Goal: Task Accomplishment & Management: Manage account settings

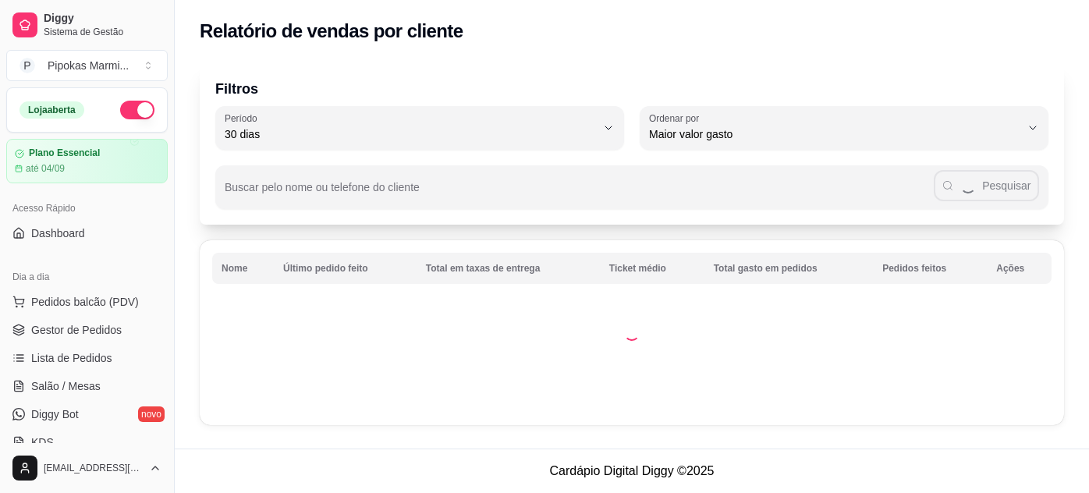
select select "30"
select select "HIGHEST_TOTAL_SPENT_WITH_ORDERS"
click at [90, 339] on link "Gestor de Pedidos" at bounding box center [86, 330] width 161 height 25
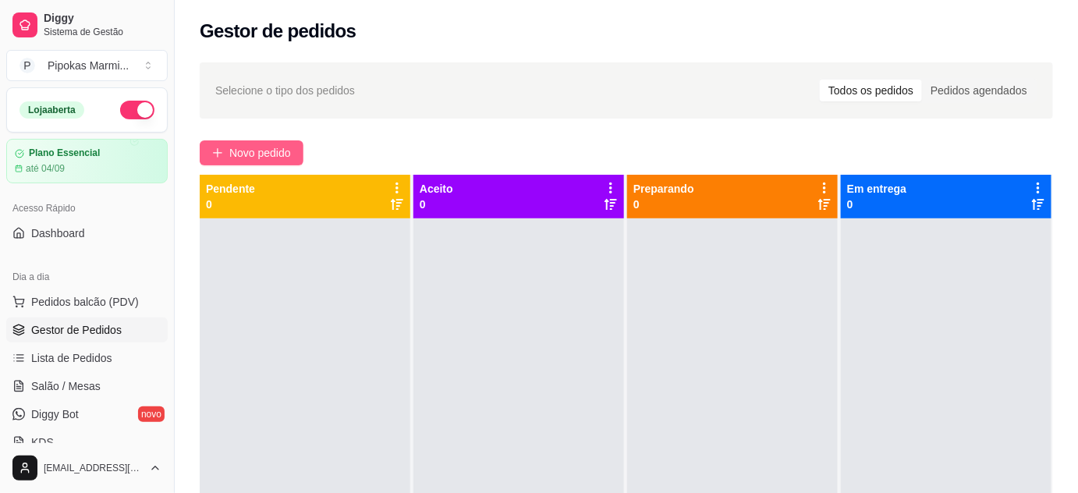
click at [257, 153] on span "Novo pedido" at bounding box center [260, 152] width 62 height 17
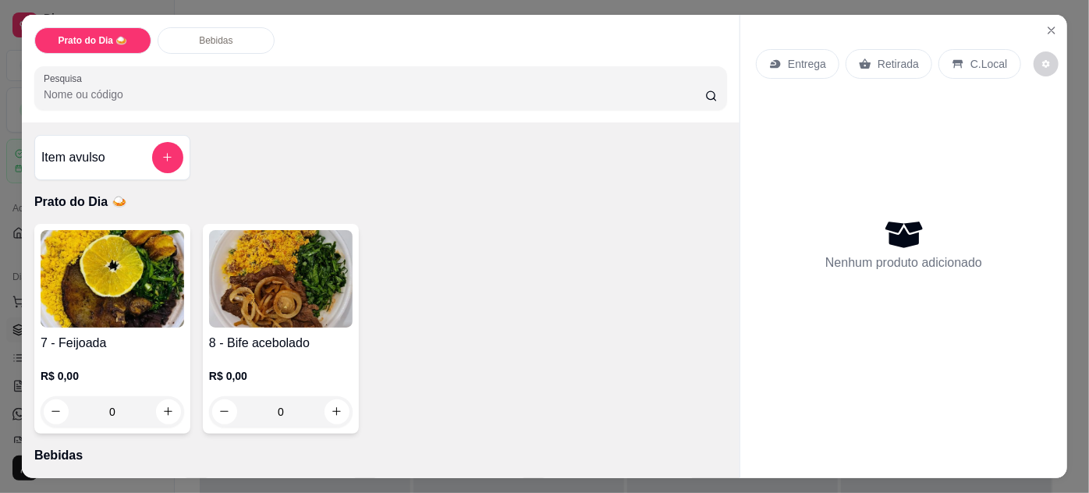
click at [295, 301] on img at bounding box center [281, 279] width 144 height 98
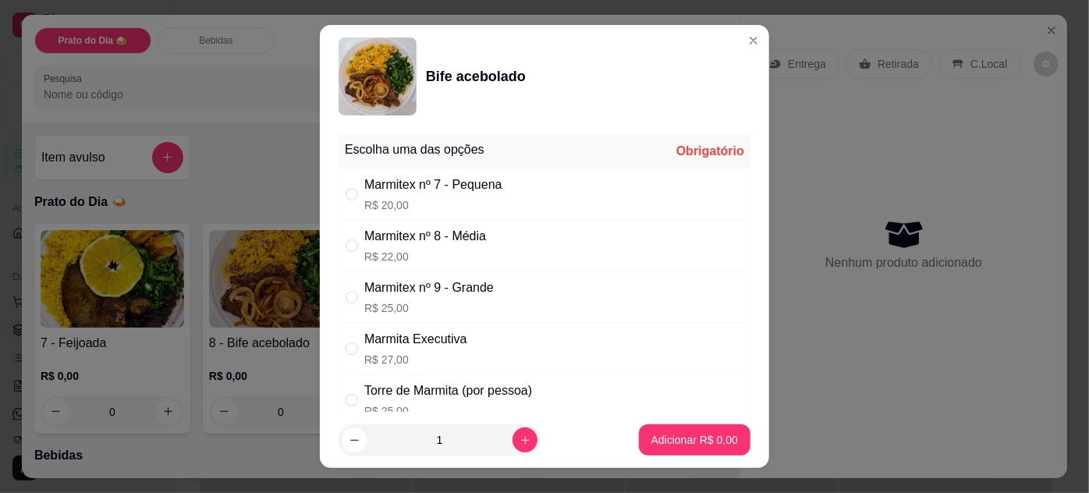
click at [416, 208] on p "R$ 20,00" at bounding box center [433, 205] width 138 height 16
radio input "true"
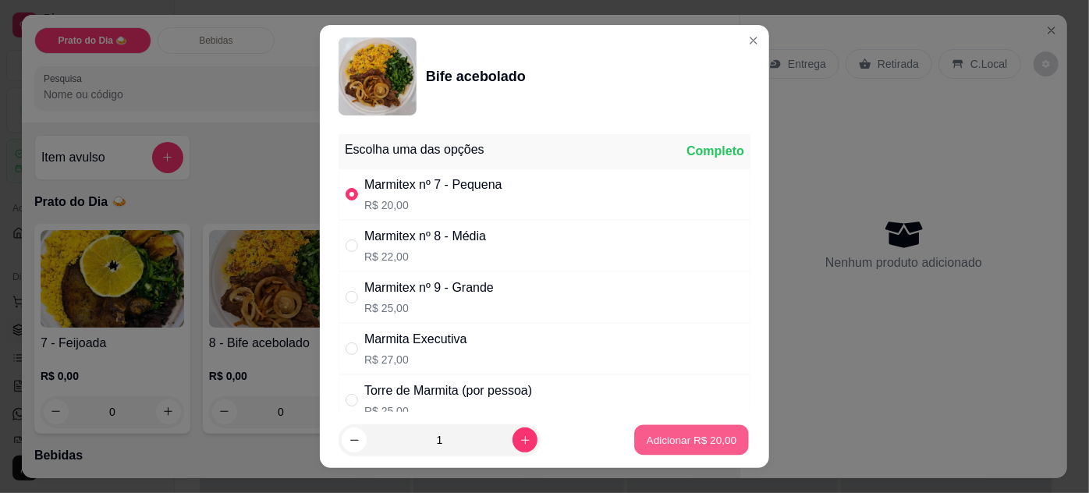
click at [688, 446] on p "Adicionar R$ 20,00" at bounding box center [692, 440] width 90 height 15
type input "1"
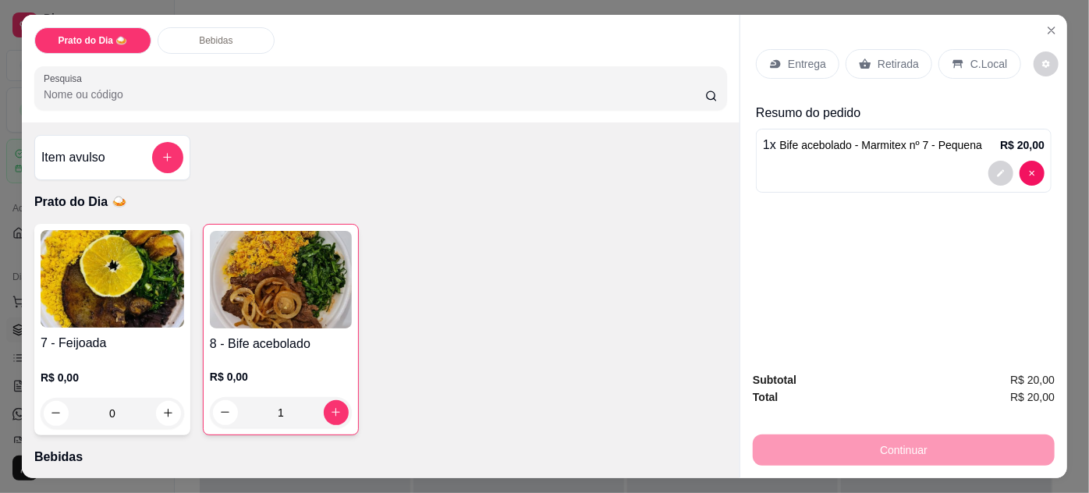
click at [809, 56] on p "Entrega" at bounding box center [807, 64] width 38 height 16
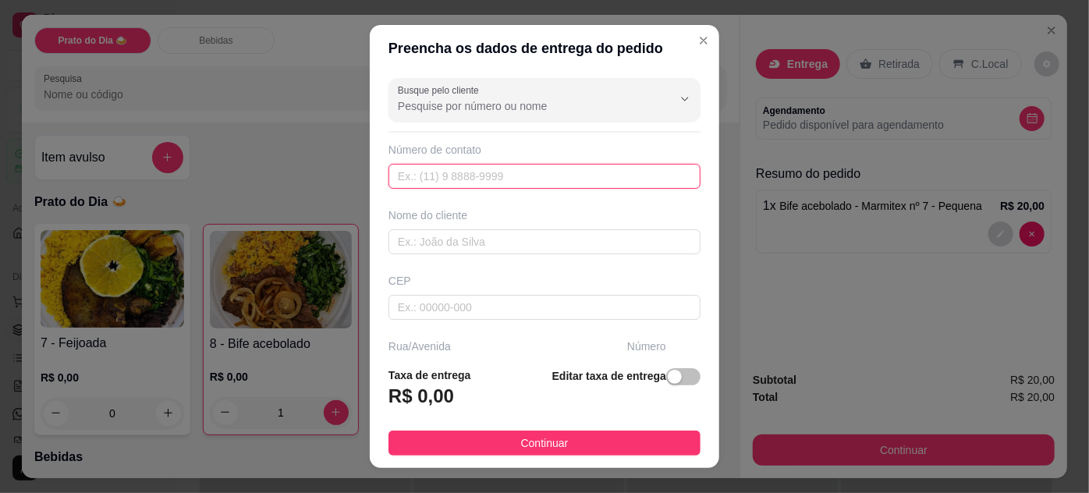
click at [435, 176] on input "text" at bounding box center [545, 176] width 312 height 25
paste input "[PHONE_NUMBER]"
type input "[PHONE_NUMBER]"
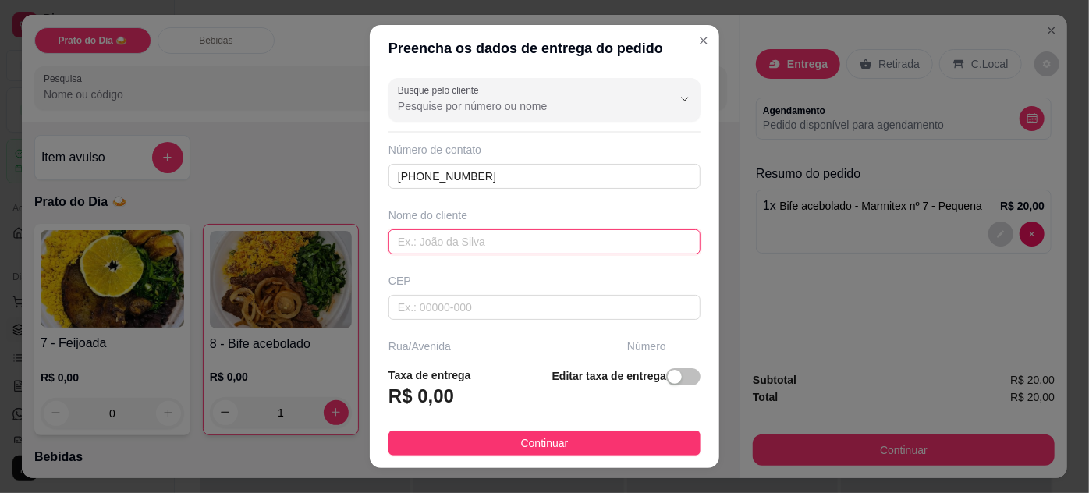
click at [423, 243] on input "text" at bounding box center [545, 241] width 312 height 25
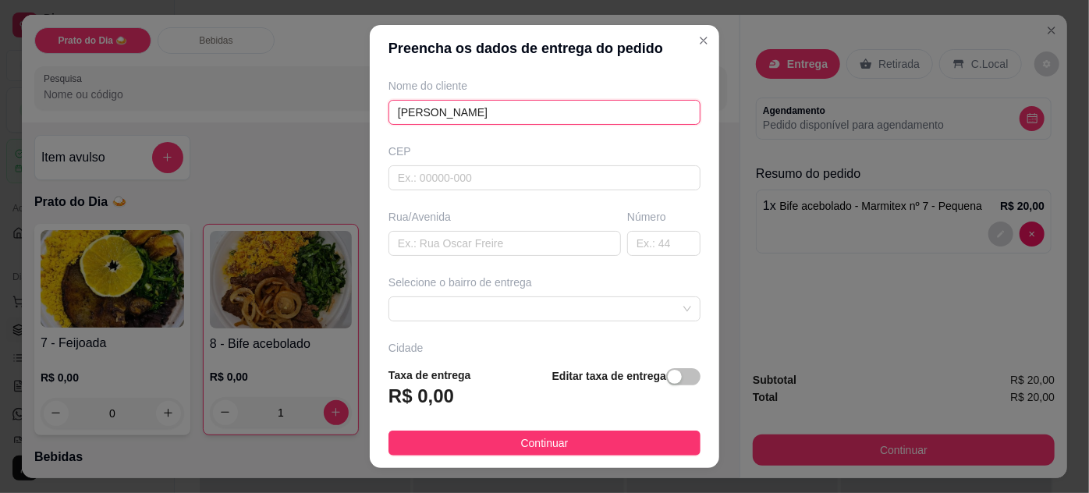
scroll to position [141, 0]
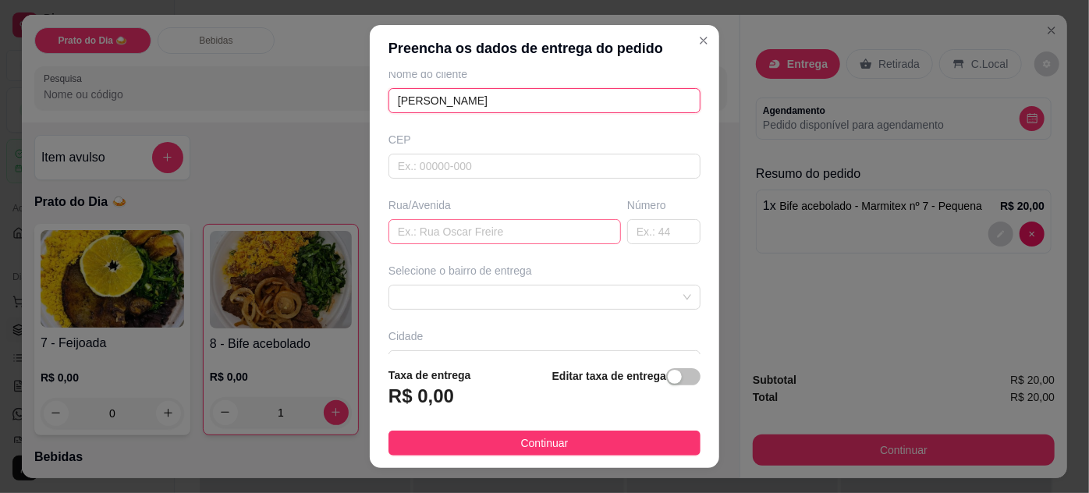
type input "[PERSON_NAME]"
click at [470, 229] on input "text" at bounding box center [505, 231] width 232 height 25
click at [477, 299] on span at bounding box center [544, 297] width 293 height 23
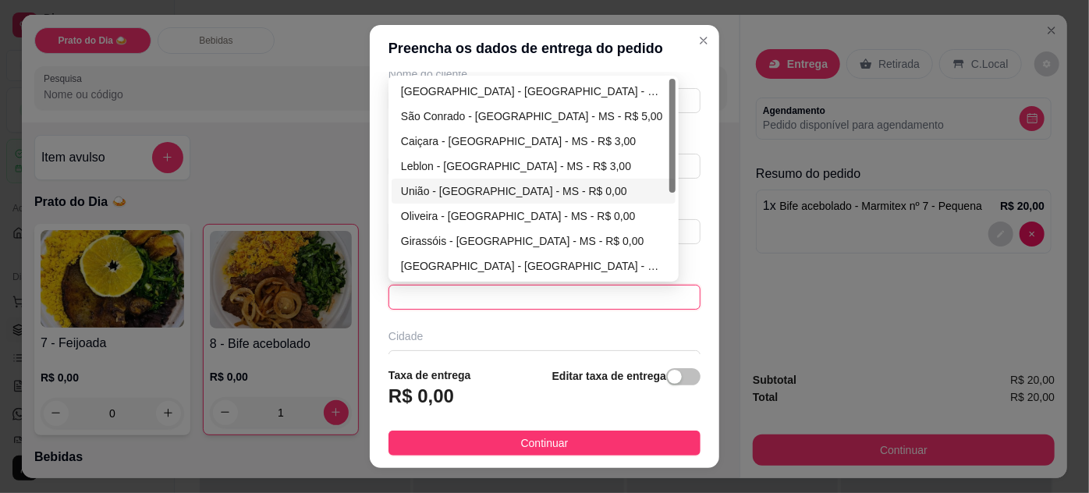
drag, startPoint x: 452, startPoint y: 189, endPoint x: 445, endPoint y: 224, distance: 35.8
click at [452, 189] on div "União - [GEOGRAPHIC_DATA] - MS - R$ 0,00" at bounding box center [533, 191] width 265 height 17
type input "[GEOGRAPHIC_DATA] - [GEOGRAPHIC_DATA]"
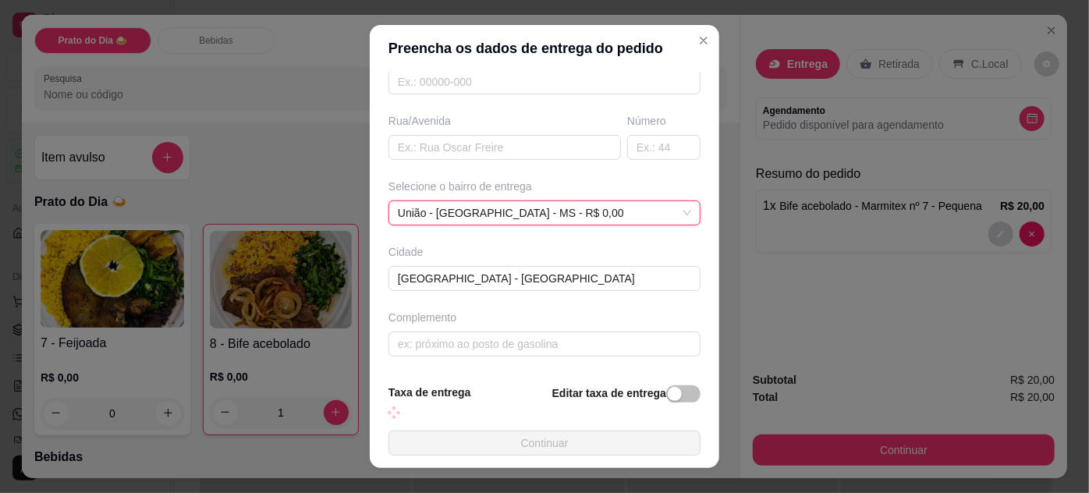
scroll to position [222, 0]
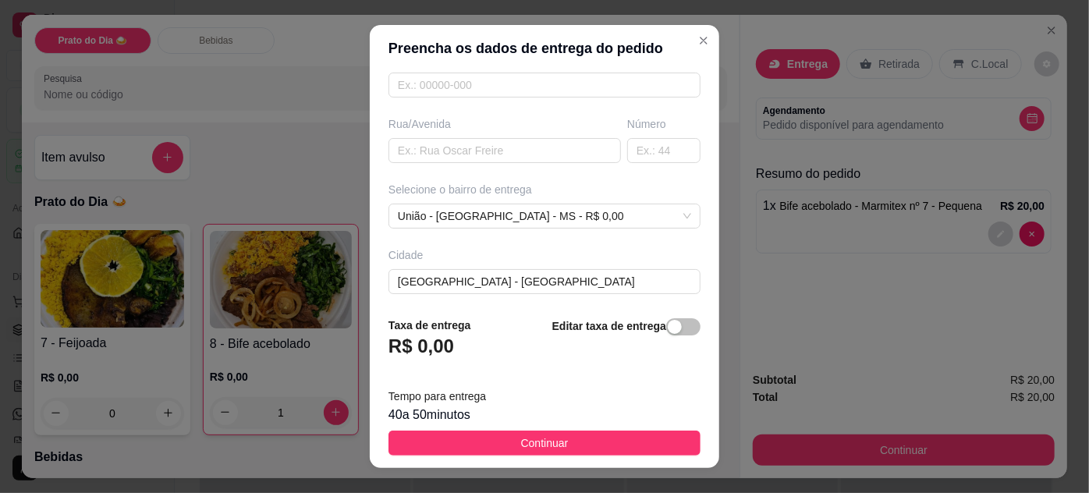
click at [438, 346] on h3 "R$ 0,00" at bounding box center [422, 346] width 66 height 25
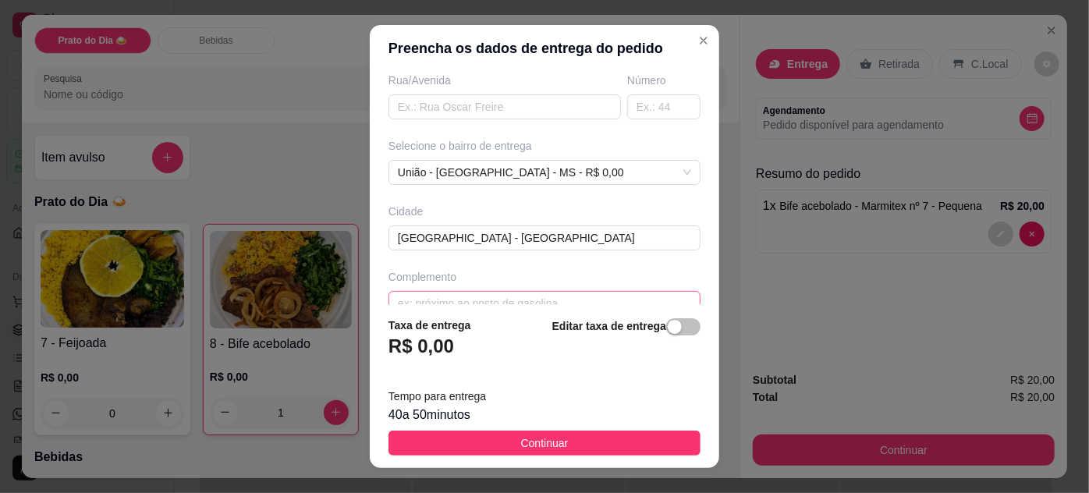
scroll to position [289, 0]
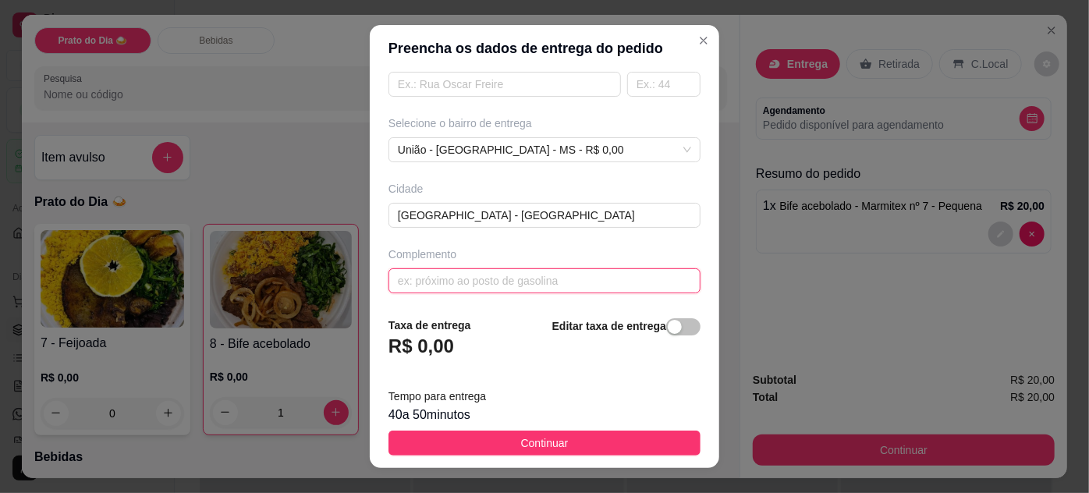
click at [438, 280] on input "text" at bounding box center [545, 280] width 312 height 25
type input "Supermercado Pires"
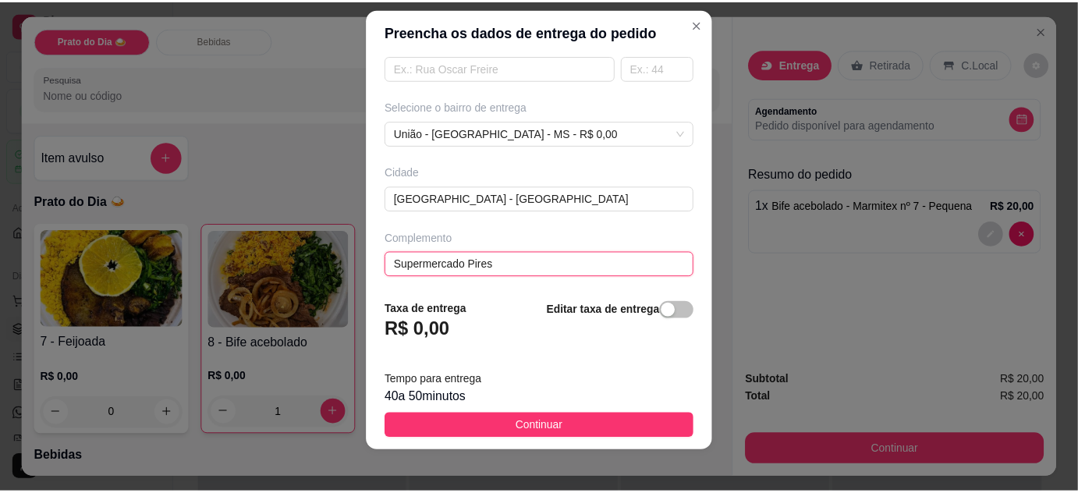
scroll to position [25, 0]
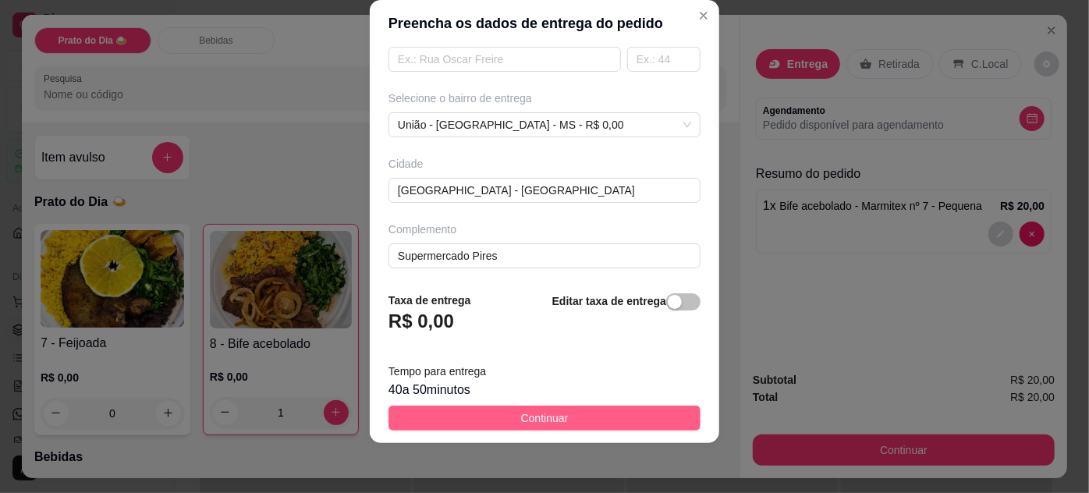
click at [561, 417] on button "Continuar" at bounding box center [545, 418] width 312 height 25
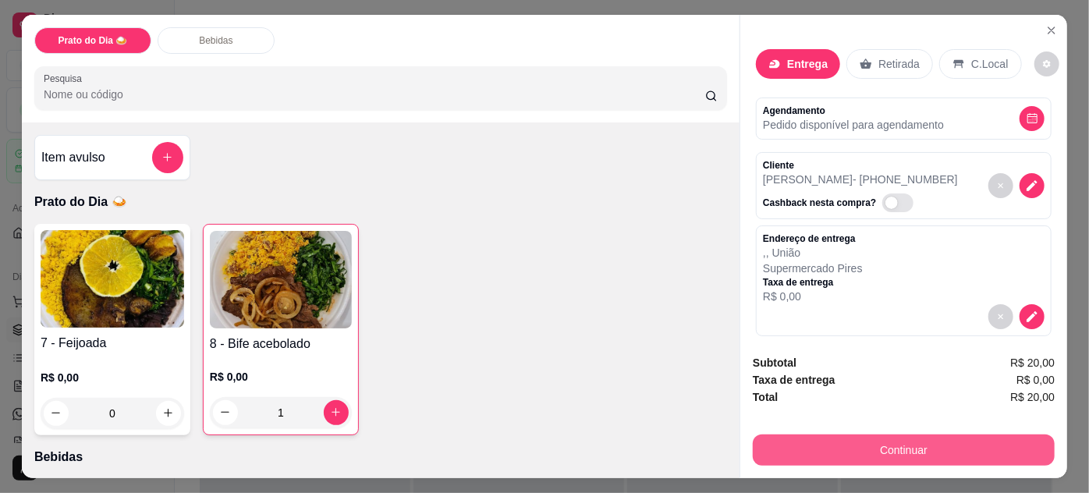
click at [917, 444] on button "Continuar" at bounding box center [904, 450] width 302 height 31
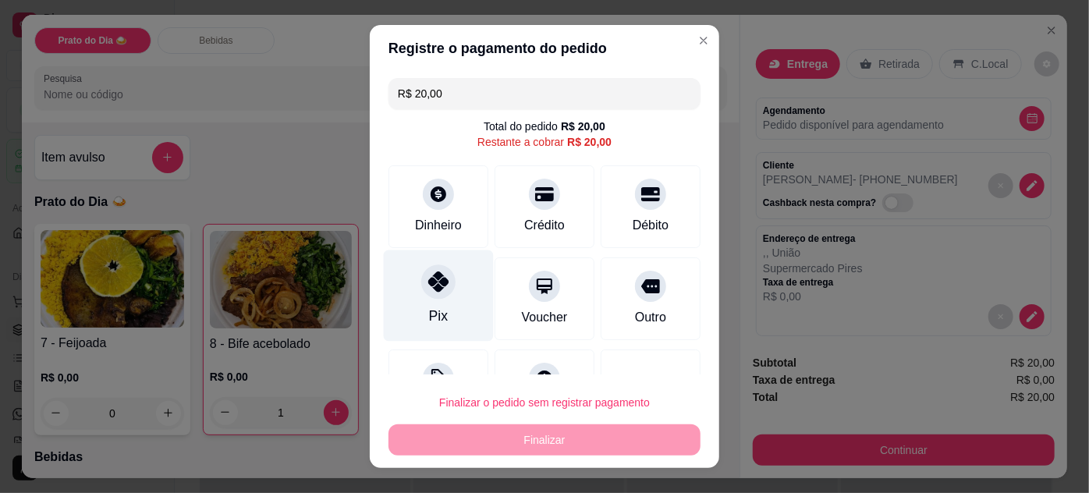
click at [437, 282] on icon at bounding box center [438, 281] width 20 height 20
type input "R$ 0,00"
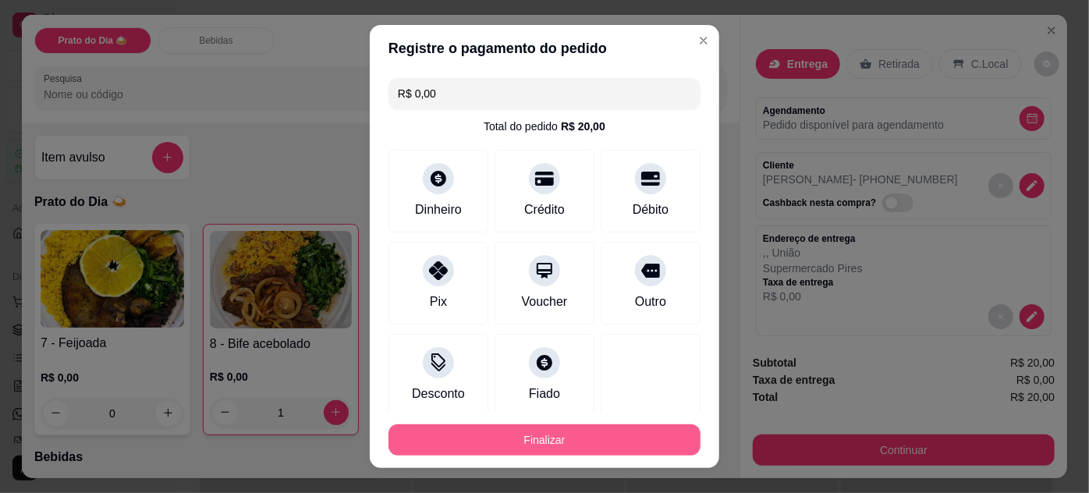
click at [536, 434] on button "Finalizar" at bounding box center [545, 439] width 312 height 31
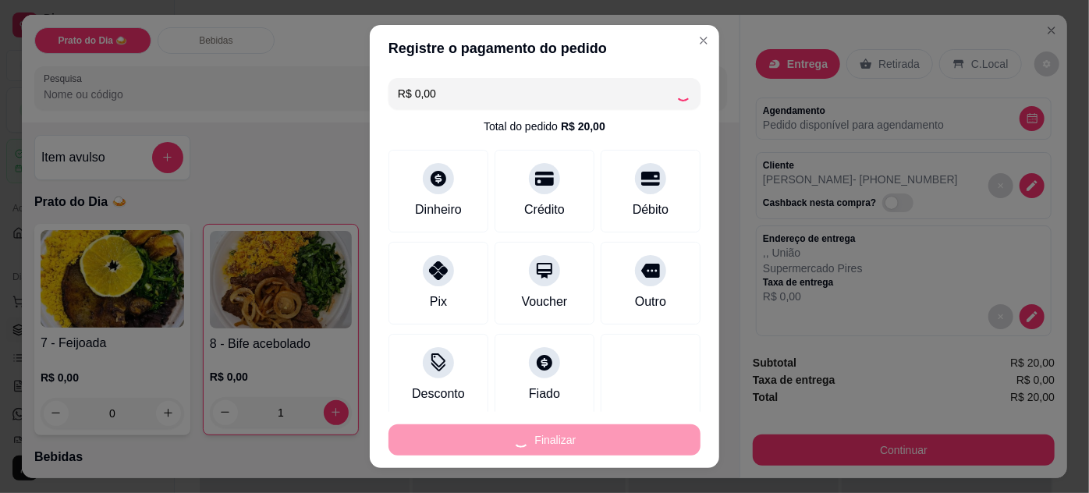
type input "0"
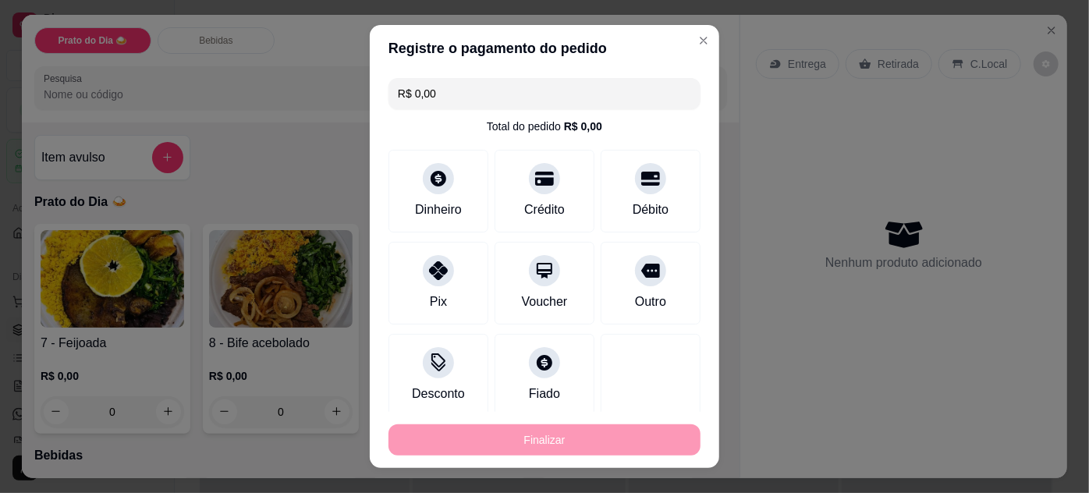
type input "-R$ 20,00"
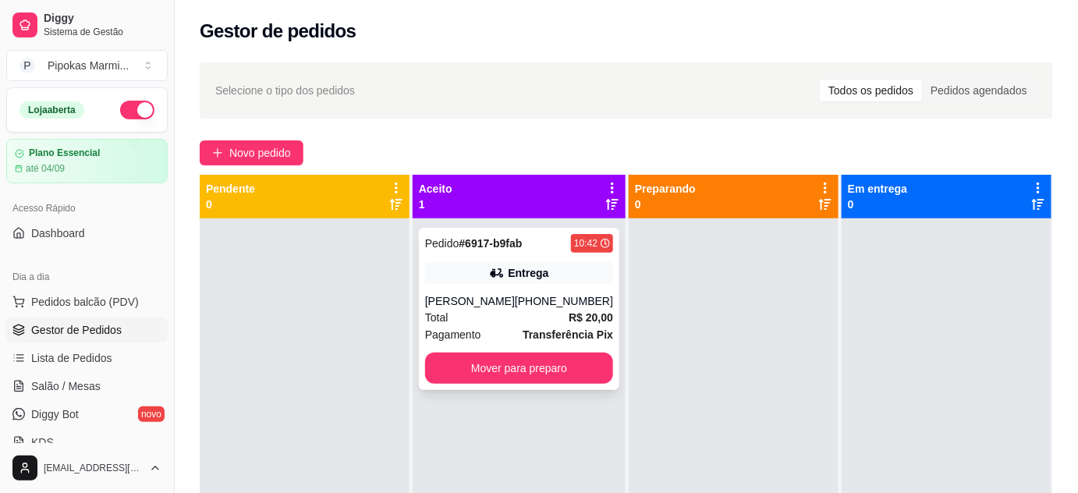
click at [553, 316] on div "Total R$ 20,00" at bounding box center [519, 317] width 188 height 17
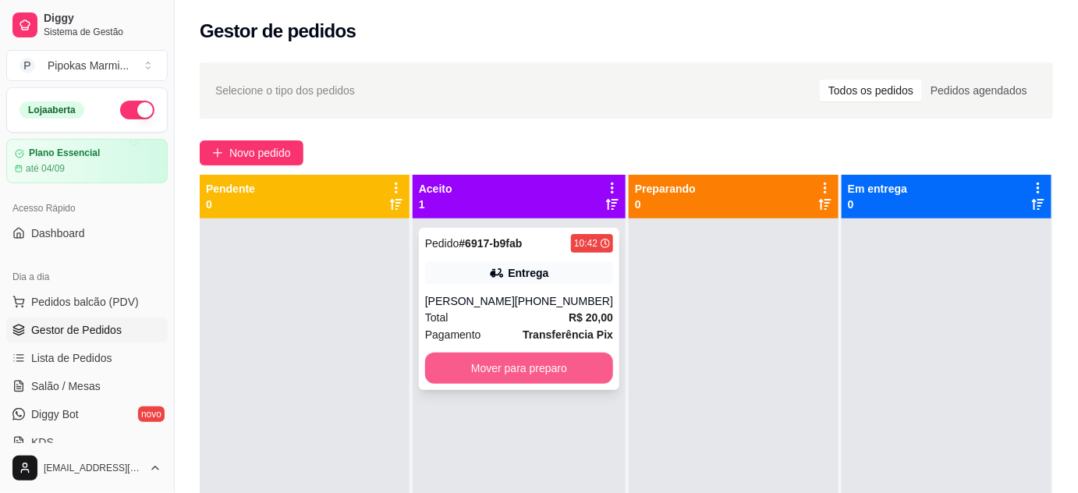
click at [561, 367] on button "Mover para preparo" at bounding box center [519, 368] width 188 height 31
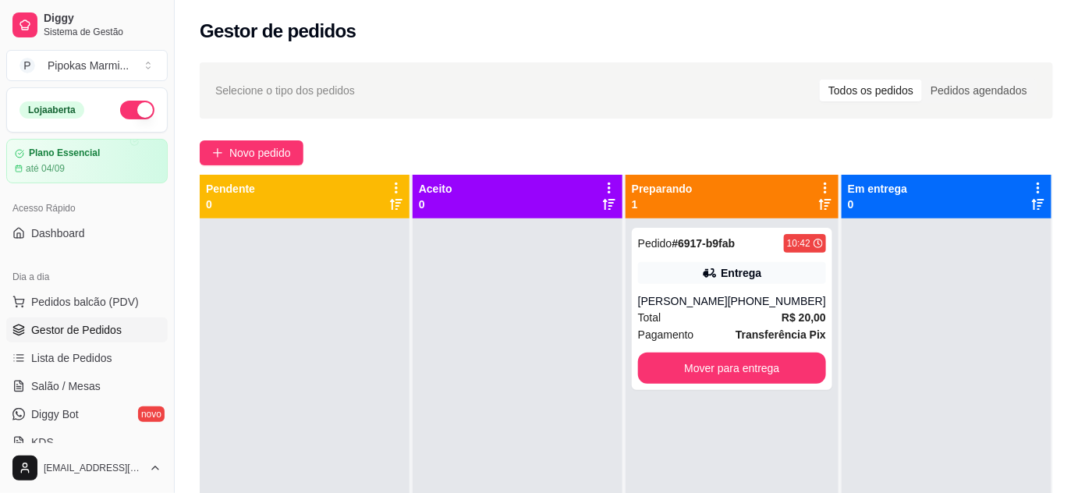
click at [593, 130] on div "Selecione o tipo dos pedidos Todos os pedidos Pedidos agendados Novo pedido Pen…" at bounding box center [626, 369] width 903 height 633
click at [588, 140] on div "Novo pedido" at bounding box center [626, 152] width 853 height 25
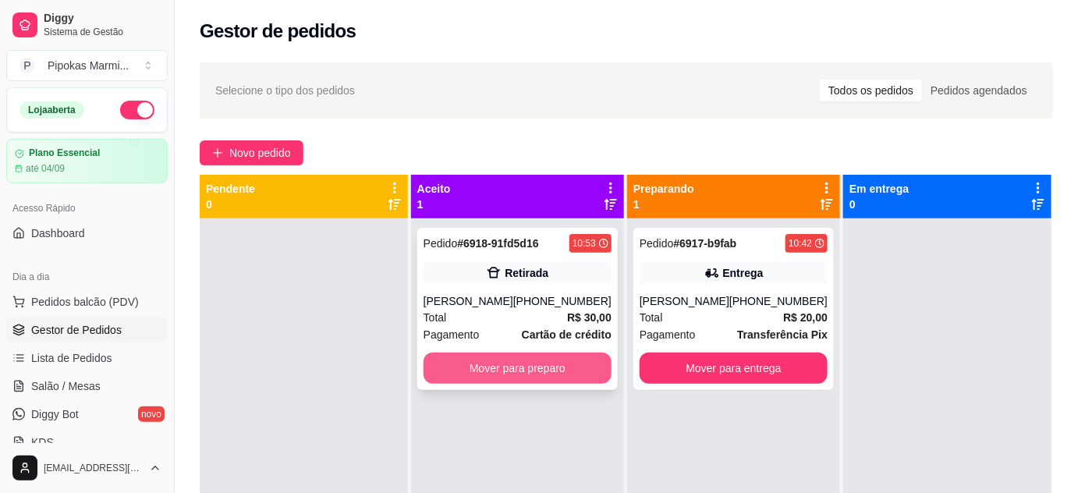
click at [560, 373] on button "Mover para preparo" at bounding box center [518, 368] width 188 height 31
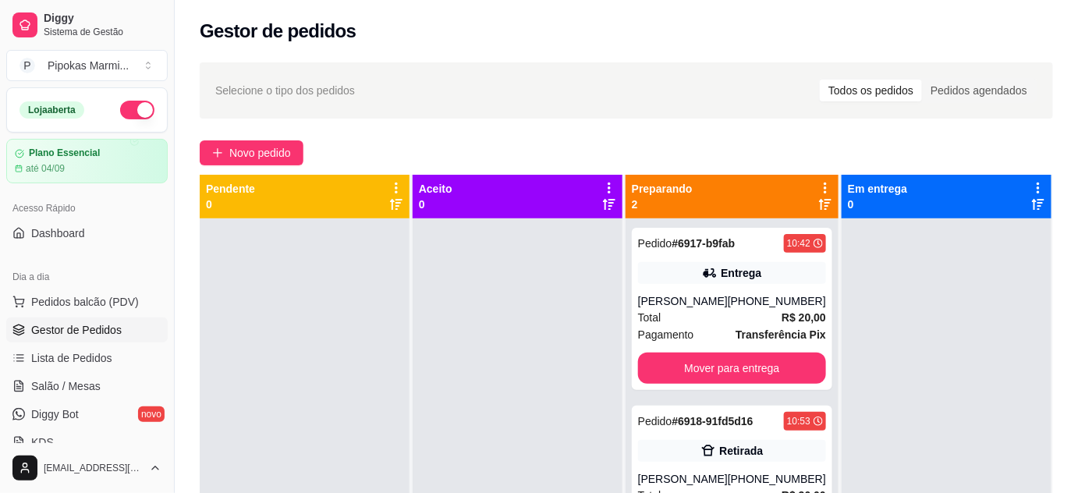
click at [504, 317] on div at bounding box center [518, 464] width 210 height 493
click at [268, 159] on span "Novo pedido" at bounding box center [260, 152] width 62 height 17
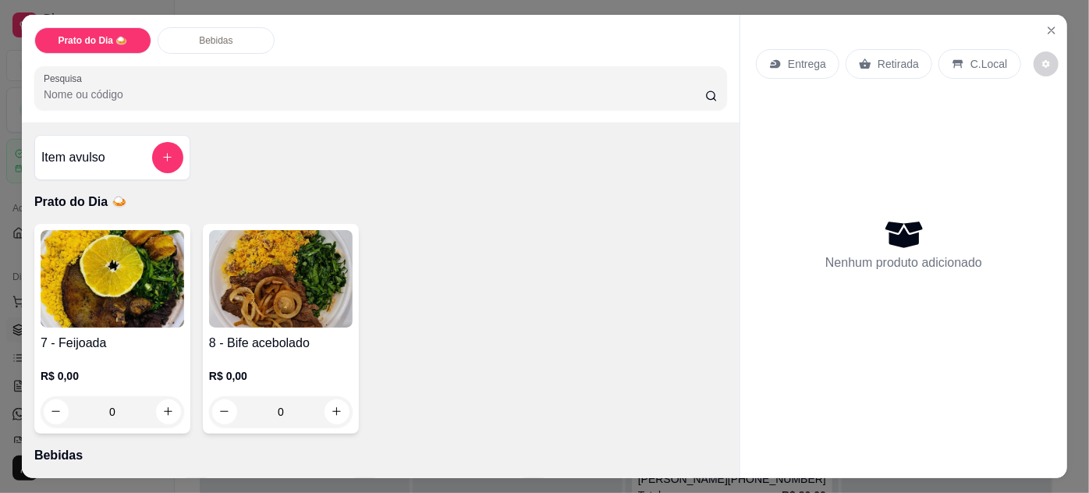
click at [141, 303] on img at bounding box center [113, 279] width 144 height 98
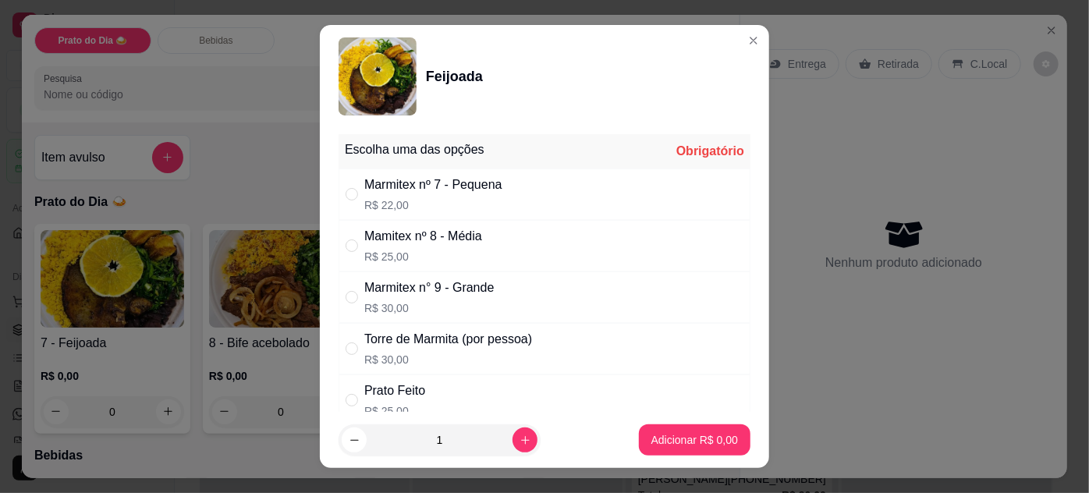
click at [413, 202] on p "R$ 22,00" at bounding box center [433, 205] width 138 height 16
radio input "true"
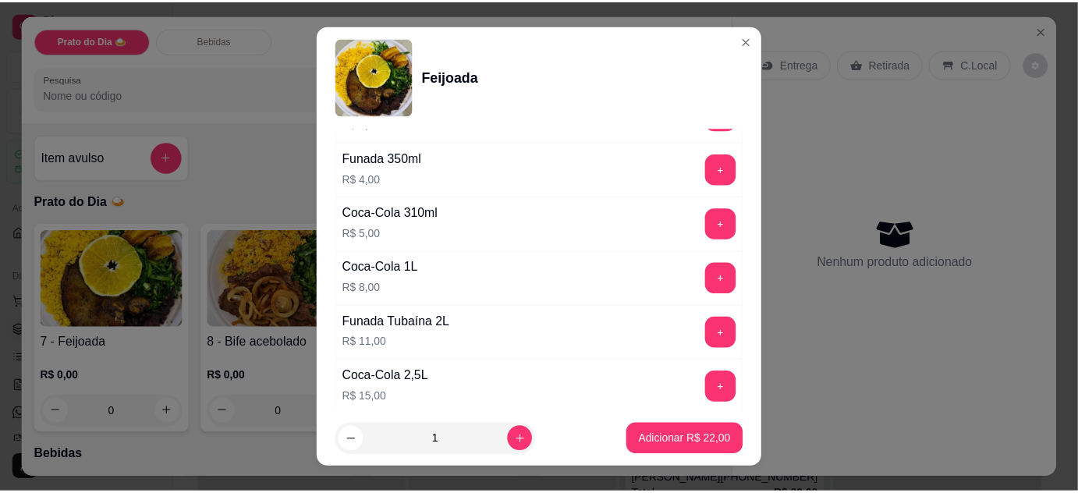
scroll to position [921, 0]
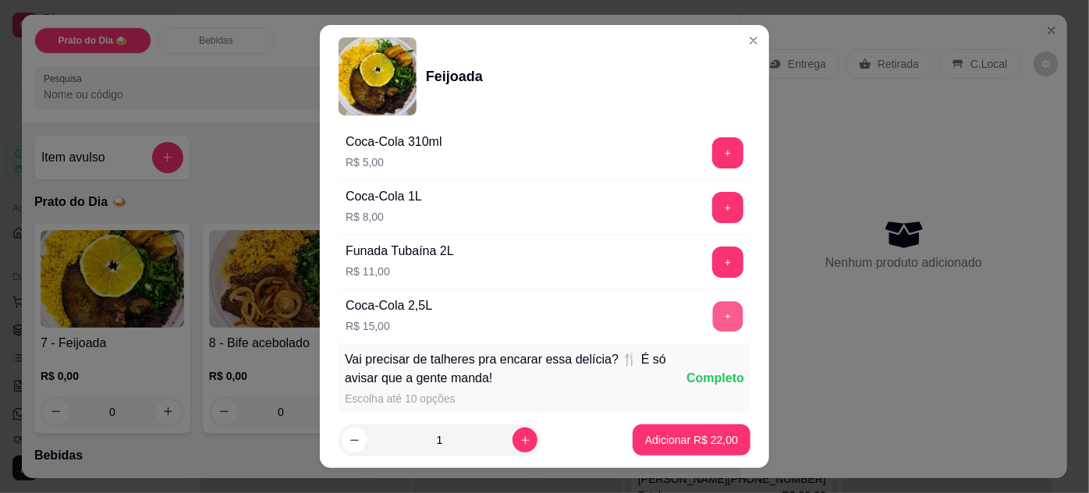
click at [713, 307] on button "+" at bounding box center [728, 316] width 30 height 30
click at [688, 440] on p "Adicionar R$ 37,00" at bounding box center [691, 440] width 93 height 16
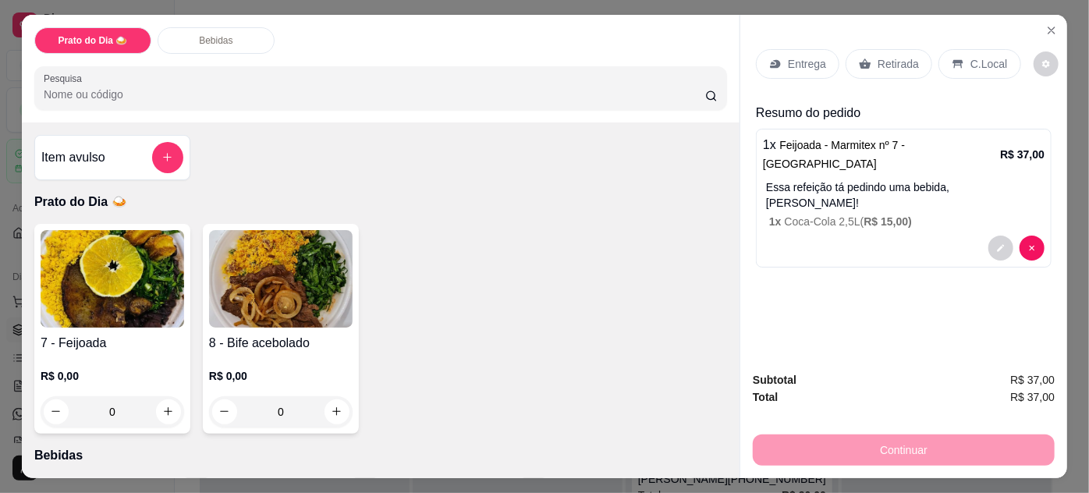
click at [896, 59] on p "Retirada" at bounding box center [898, 64] width 41 height 16
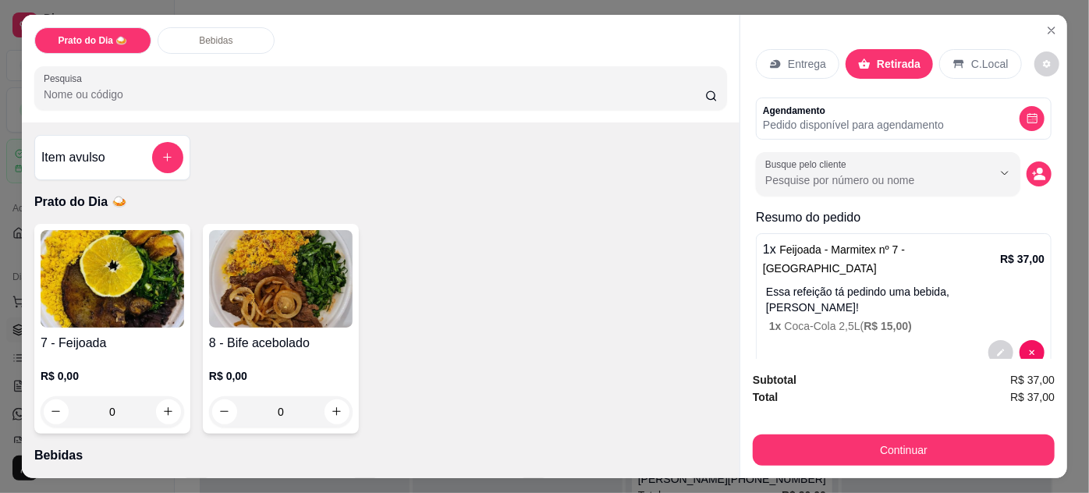
click at [808, 61] on p "Entrega" at bounding box center [807, 64] width 38 height 16
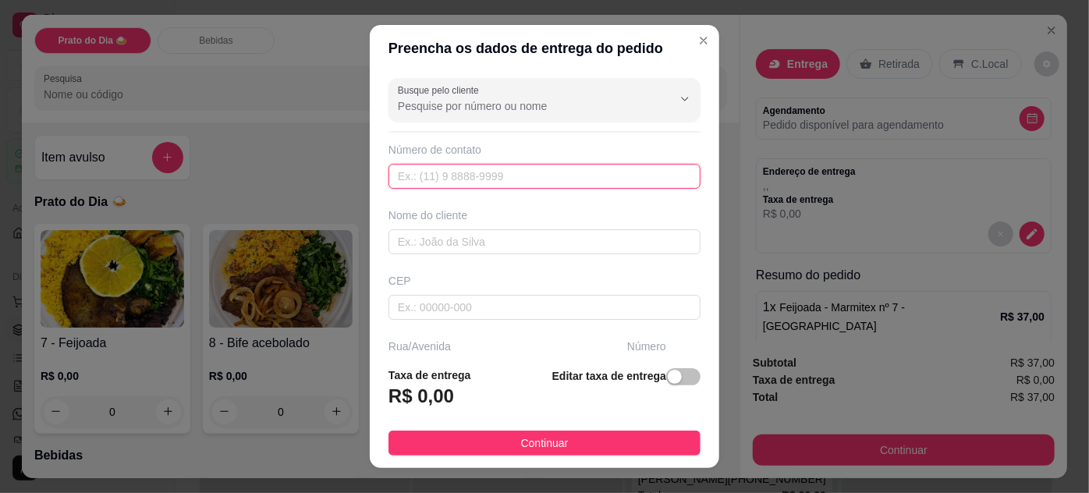
click at [432, 172] on input "text" at bounding box center [545, 176] width 312 height 25
paste input "[PHONE_NUMBER]"
type input "[PHONE_NUMBER]"
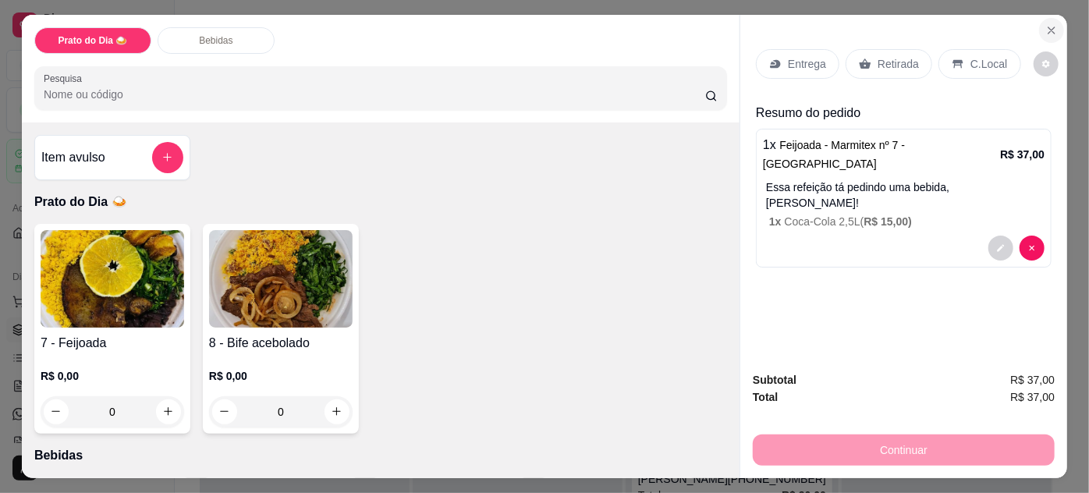
click at [1049, 27] on icon "Close" at bounding box center [1052, 30] width 6 height 6
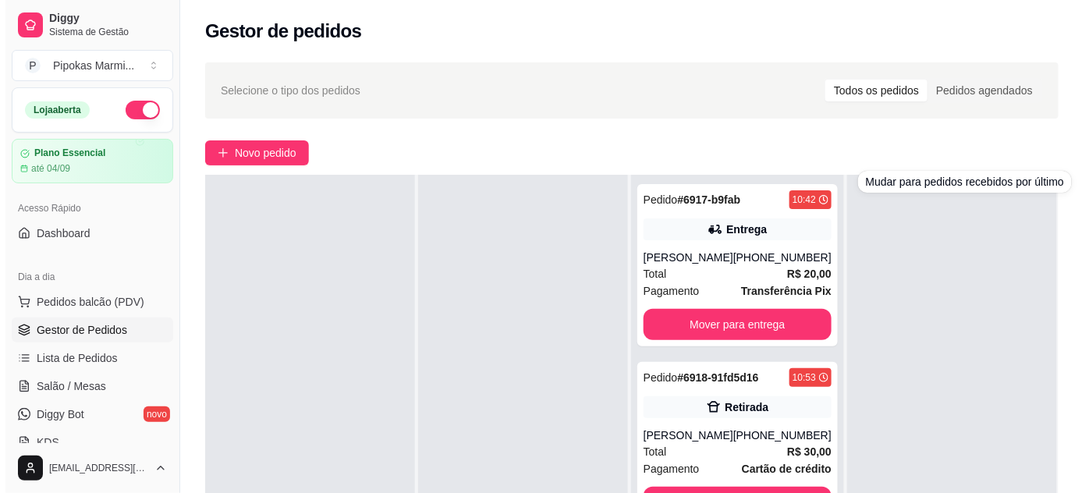
scroll to position [70, 0]
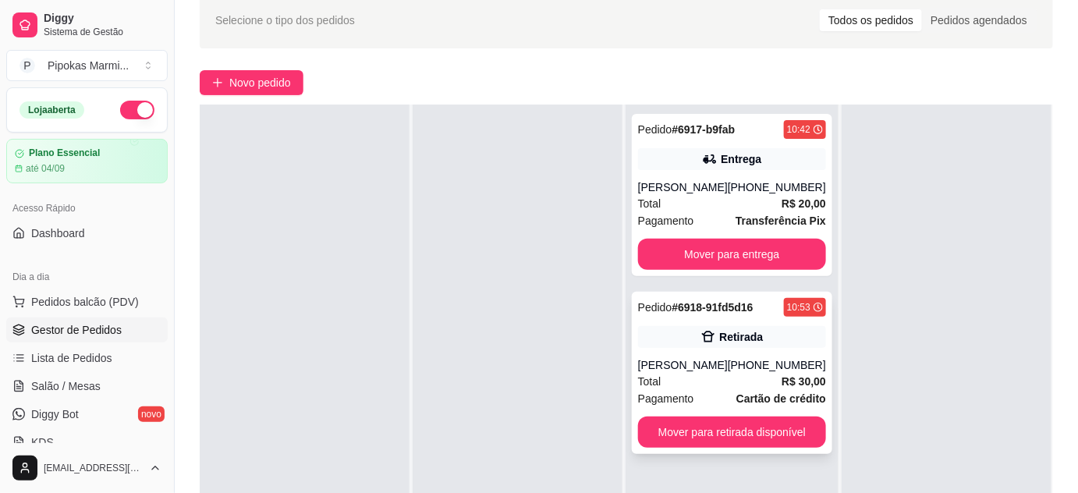
click at [758, 367] on div "[PHONE_NUMBER]" at bounding box center [777, 365] width 98 height 16
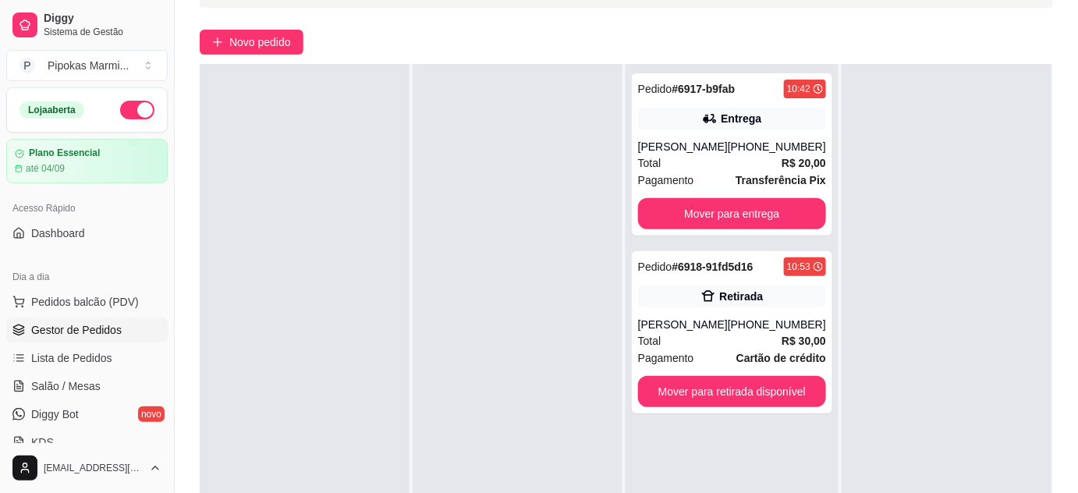
scroll to position [212, 0]
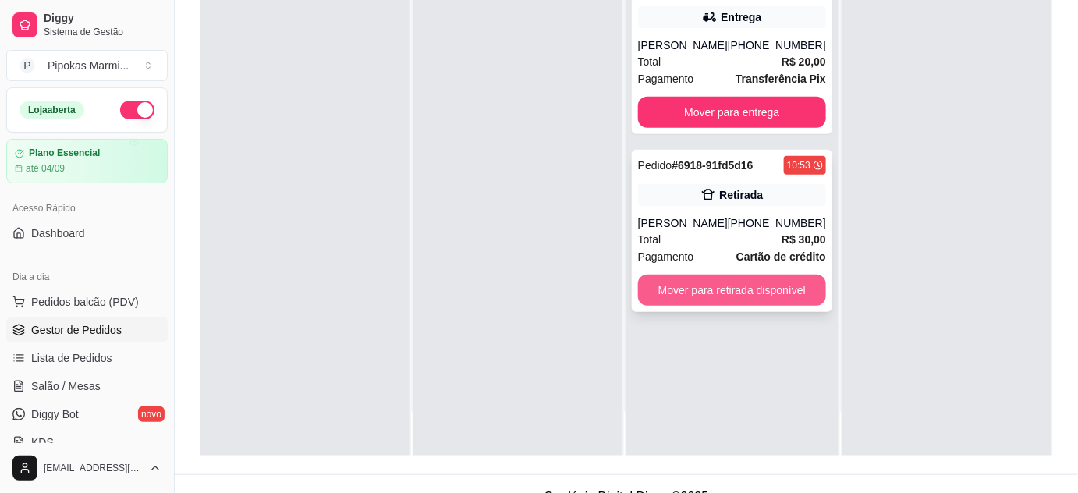
click at [758, 292] on button "Mover para retirada disponível" at bounding box center [732, 290] width 188 height 31
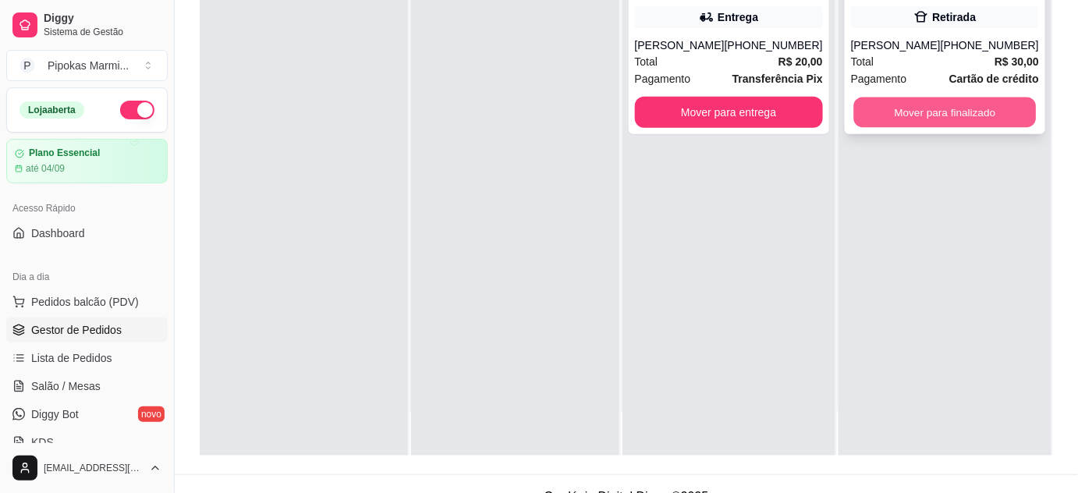
click at [914, 114] on button "Mover para finalizado" at bounding box center [944, 113] width 183 height 30
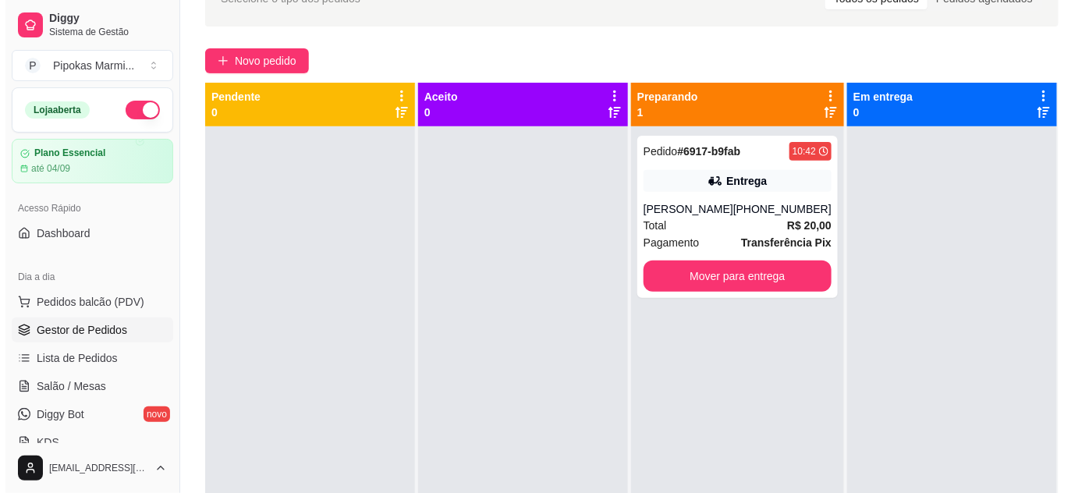
scroll to position [0, 0]
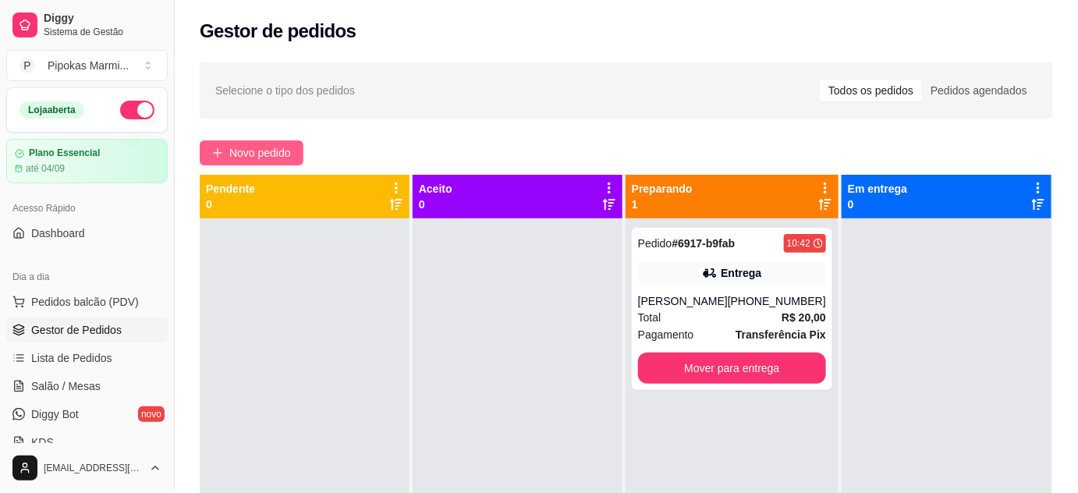
click at [254, 147] on span "Novo pedido" at bounding box center [260, 152] width 62 height 17
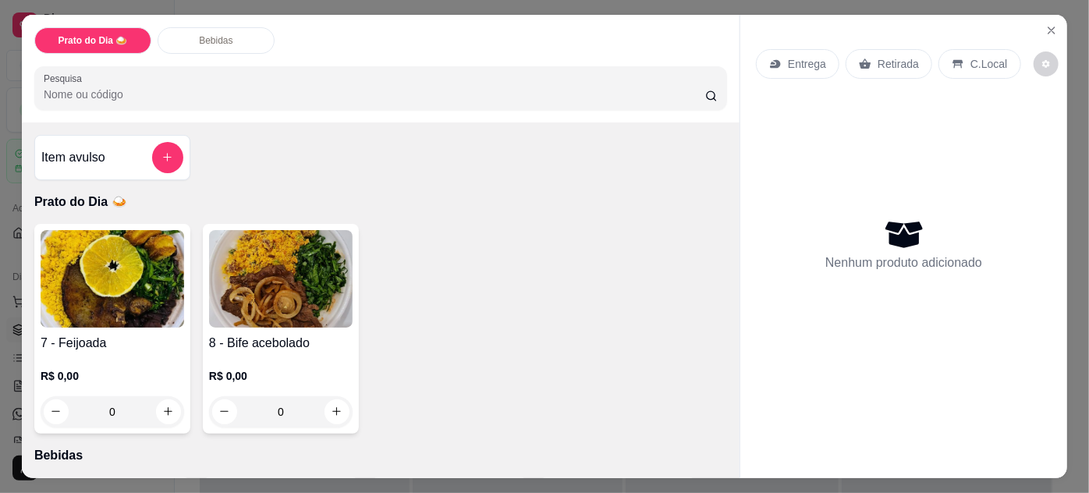
click at [145, 312] on img at bounding box center [113, 279] width 144 height 98
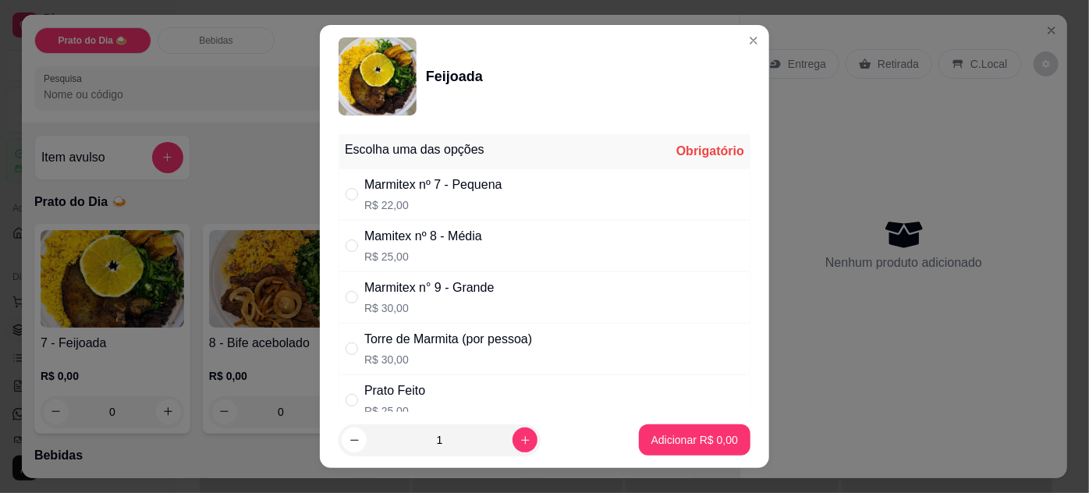
click at [387, 193] on div "Marmitex nº 7 - Pequena" at bounding box center [433, 185] width 138 height 19
radio input "true"
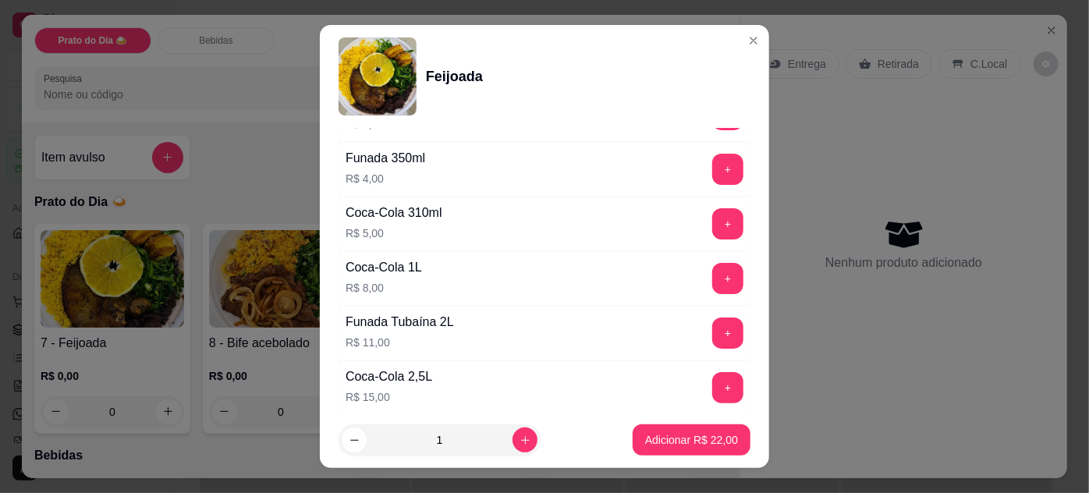
scroll to position [921, 0]
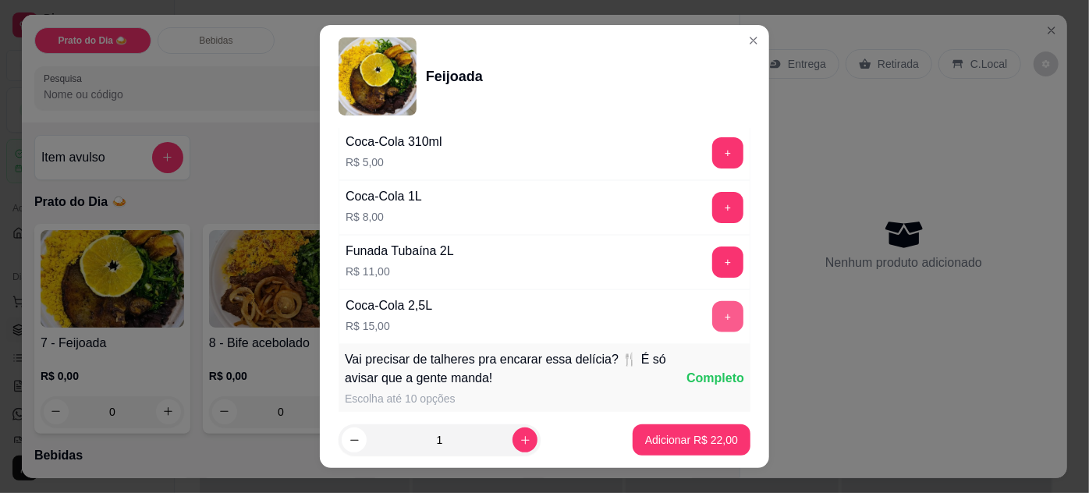
click at [712, 307] on button "+" at bounding box center [727, 316] width 31 height 31
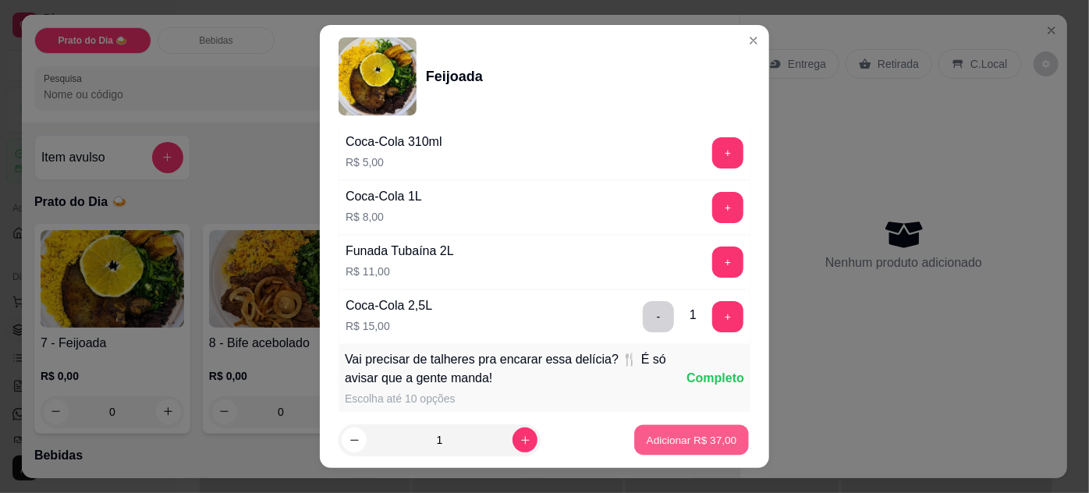
click at [683, 444] on p "Adicionar R$ 37,00" at bounding box center [692, 440] width 90 height 15
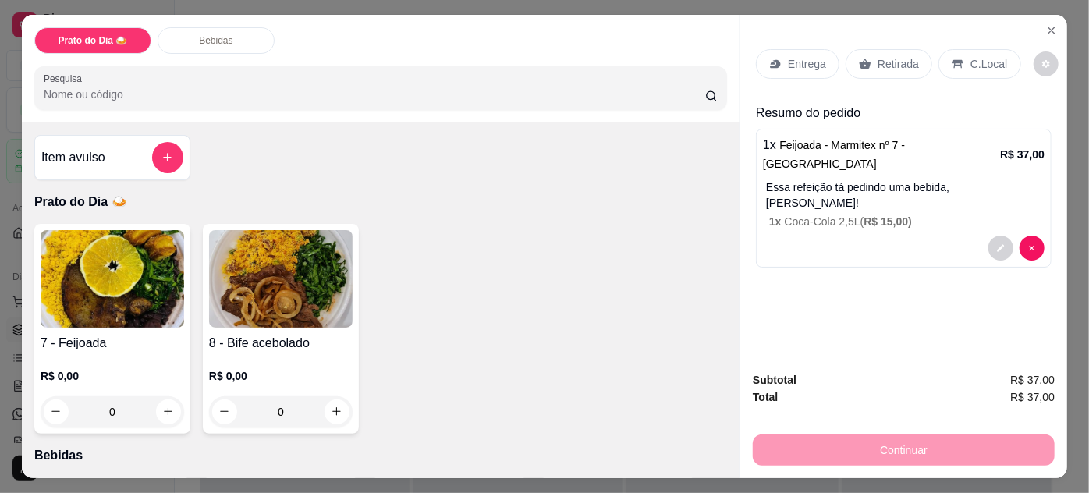
click at [807, 62] on p "Entrega" at bounding box center [807, 64] width 38 height 16
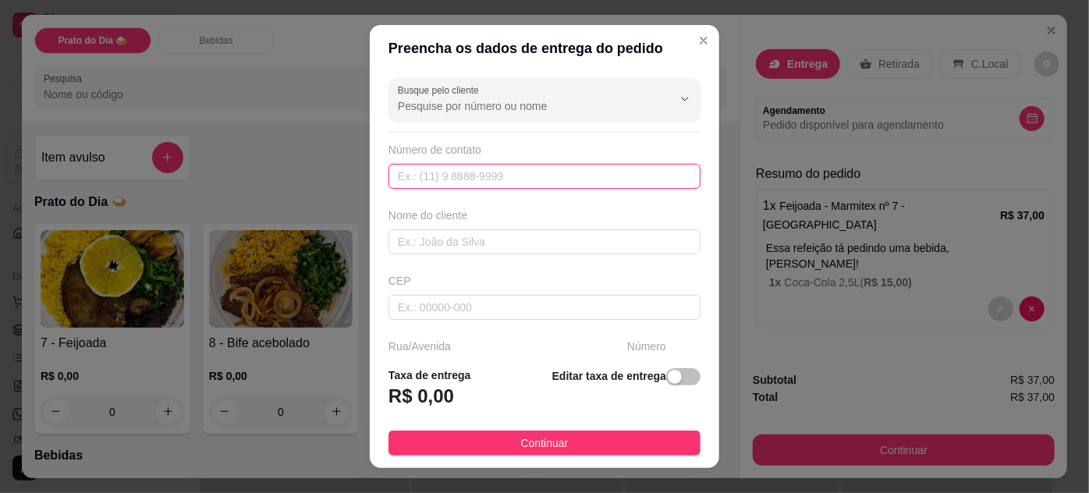
click at [453, 181] on input "text" at bounding box center [545, 176] width 312 height 25
paste input "[PHONE_NUMBER]"
type input "[PHONE_NUMBER]"
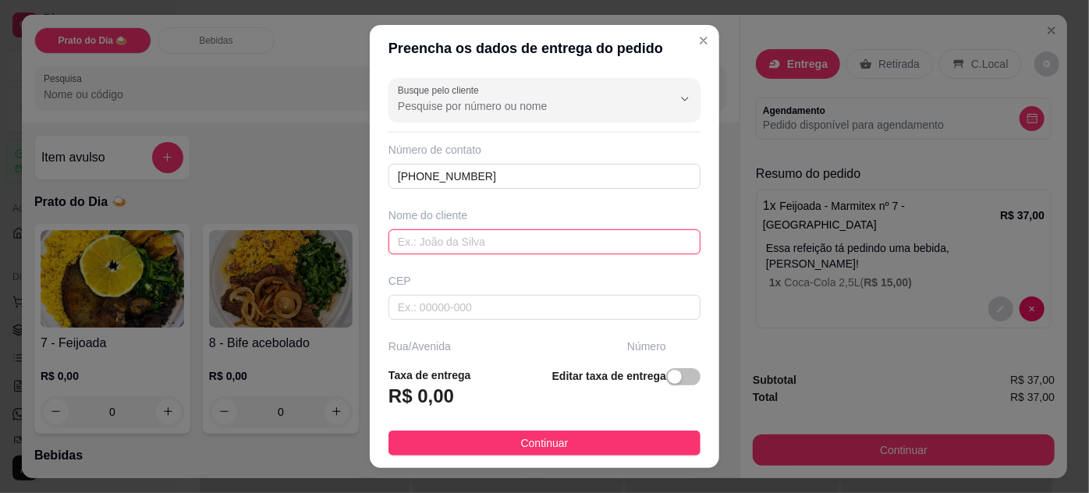
click at [435, 248] on input "text" at bounding box center [545, 241] width 312 height 25
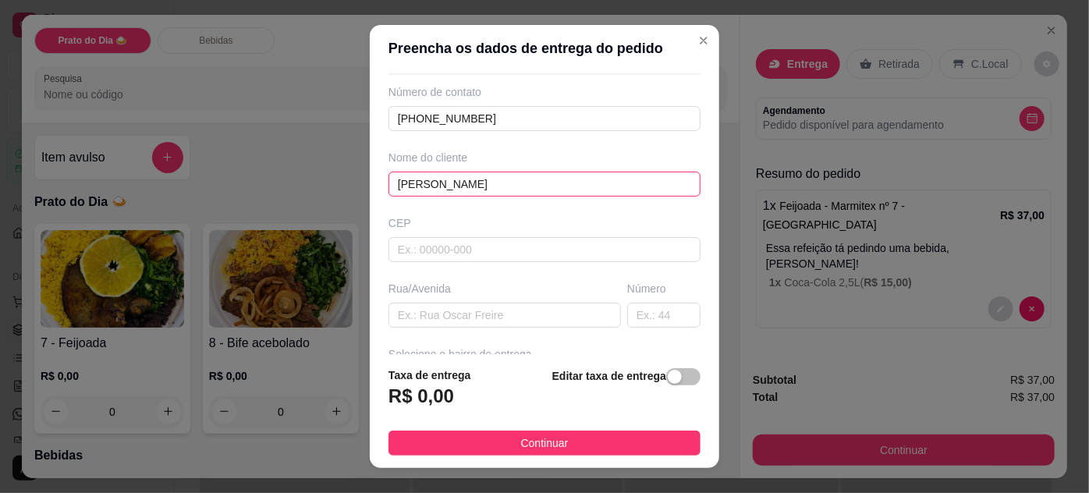
scroll to position [141, 0]
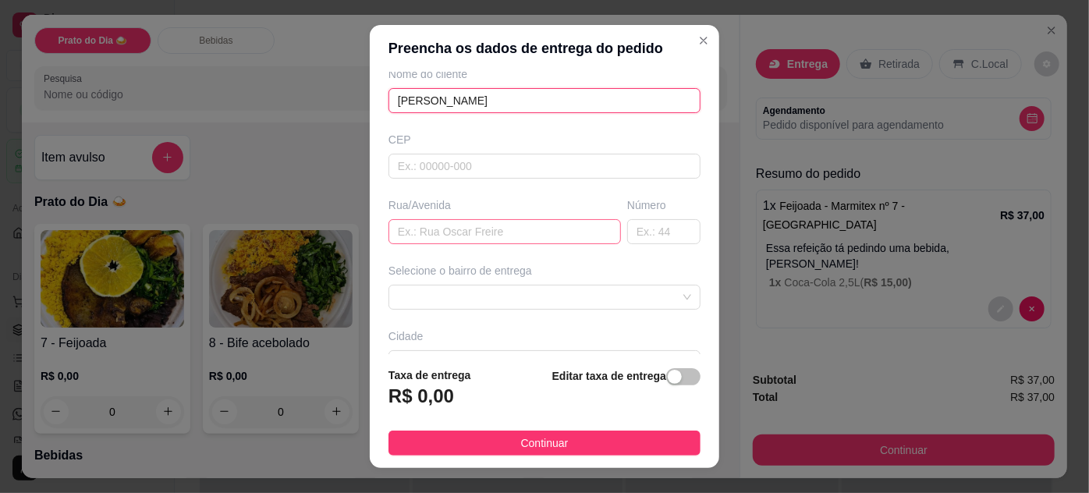
type input "[PERSON_NAME]"
click at [445, 232] on input "text" at bounding box center [505, 231] width 232 height 25
paste input "Rua [PERSON_NAME]"
type input "Rua [PERSON_NAME]"
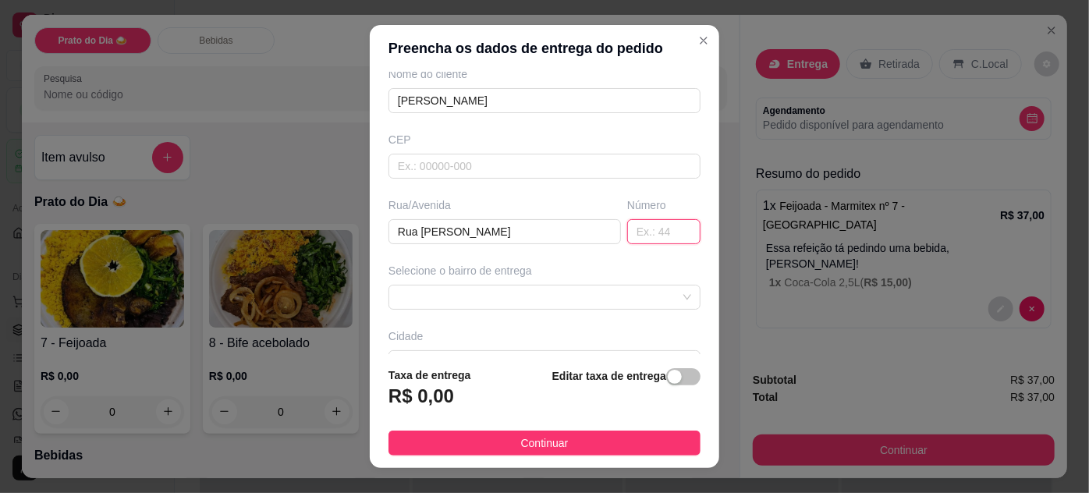
click at [627, 226] on input "text" at bounding box center [663, 231] width 73 height 25
type input "72"
drag, startPoint x: 536, startPoint y: 235, endPoint x: 360, endPoint y: 220, distance: 176.9
click at [360, 220] on div "Preencha os dados de entrega do pedido Busque pelo cliente Número de contato [P…" at bounding box center [544, 246] width 1089 height 493
click at [580, 290] on span at bounding box center [544, 297] width 293 height 23
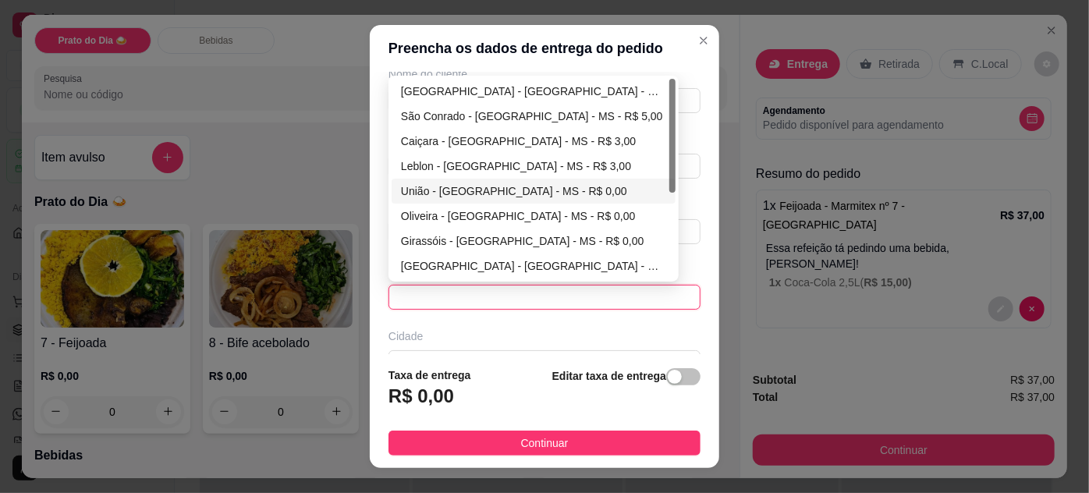
click at [478, 186] on div "União - [GEOGRAPHIC_DATA] - MS - R$ 0,00" at bounding box center [533, 191] width 265 height 17
type input "[GEOGRAPHIC_DATA] - [GEOGRAPHIC_DATA]"
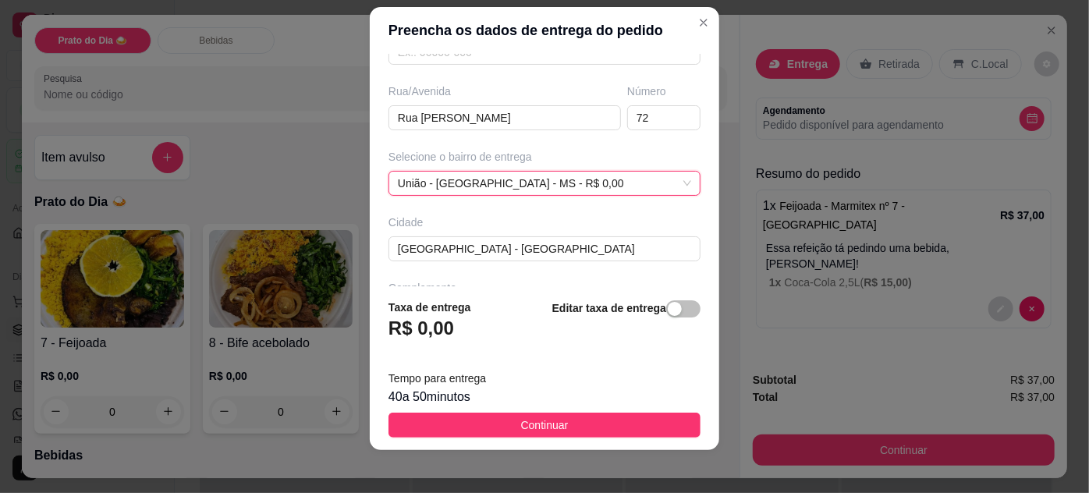
scroll to position [25, 0]
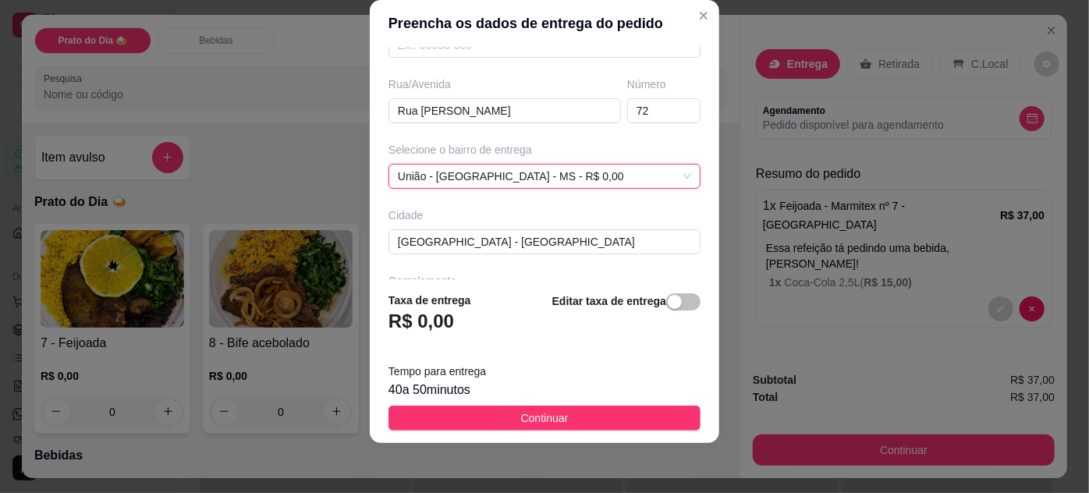
click at [499, 417] on button "Continuar" at bounding box center [545, 418] width 312 height 25
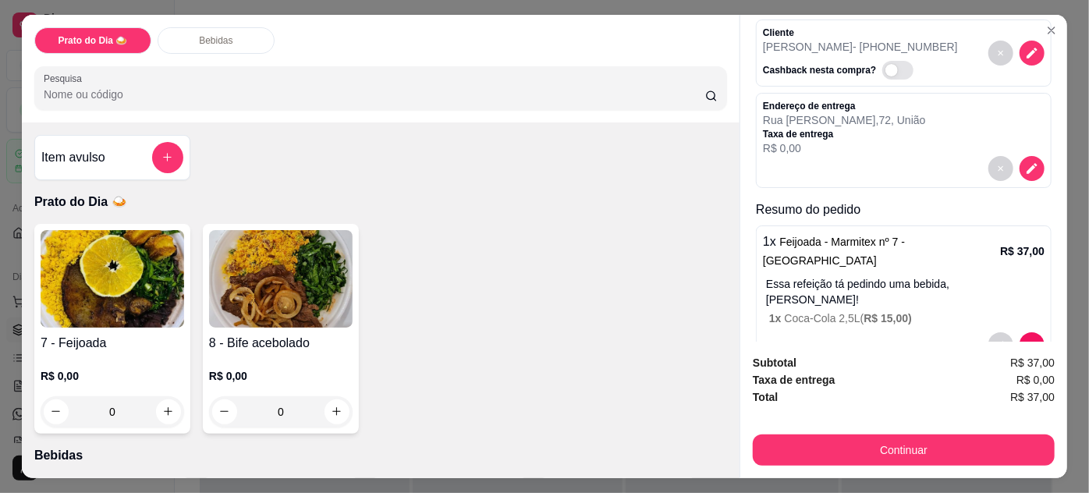
scroll to position [140, 0]
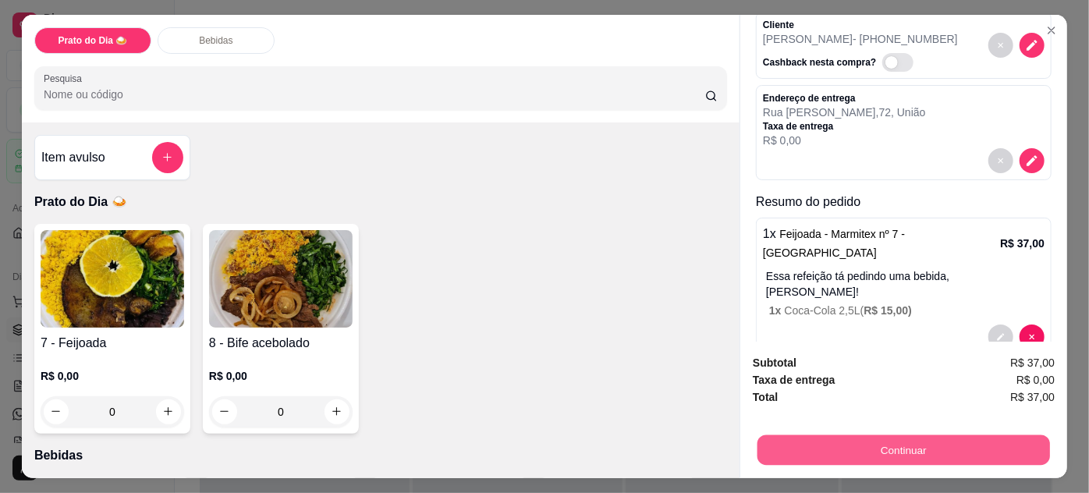
click at [917, 451] on button "Continuar" at bounding box center [904, 450] width 293 height 30
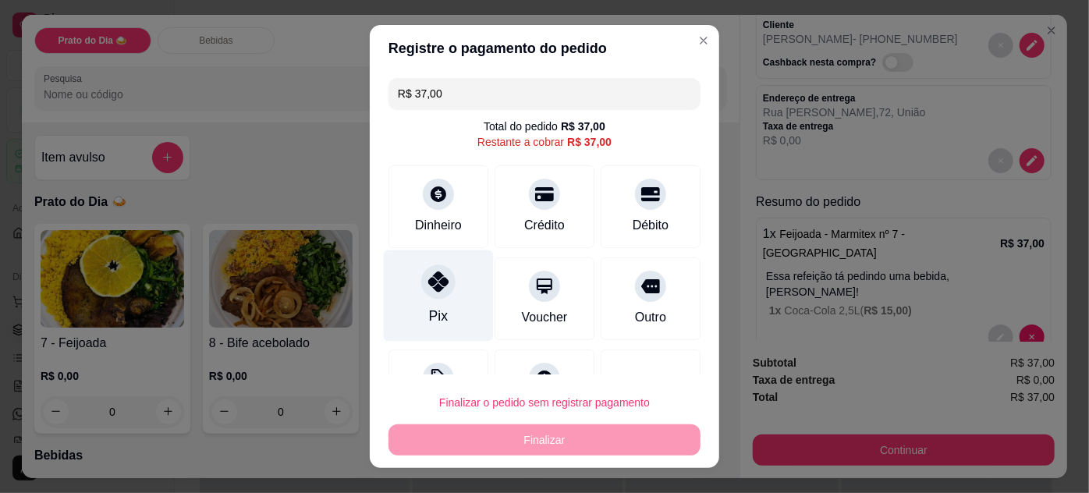
click at [428, 281] on icon at bounding box center [438, 281] width 20 height 20
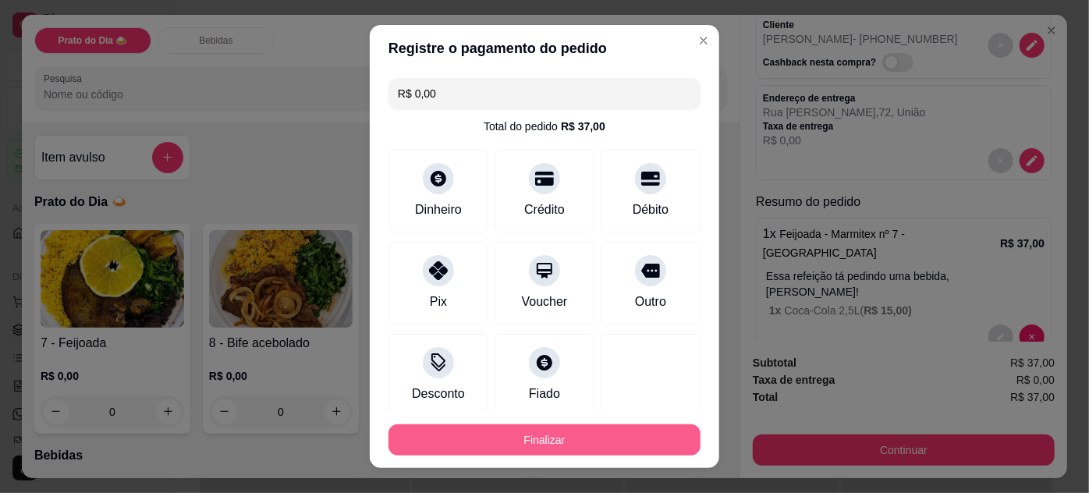
click at [591, 445] on button "Finalizar" at bounding box center [545, 439] width 312 height 31
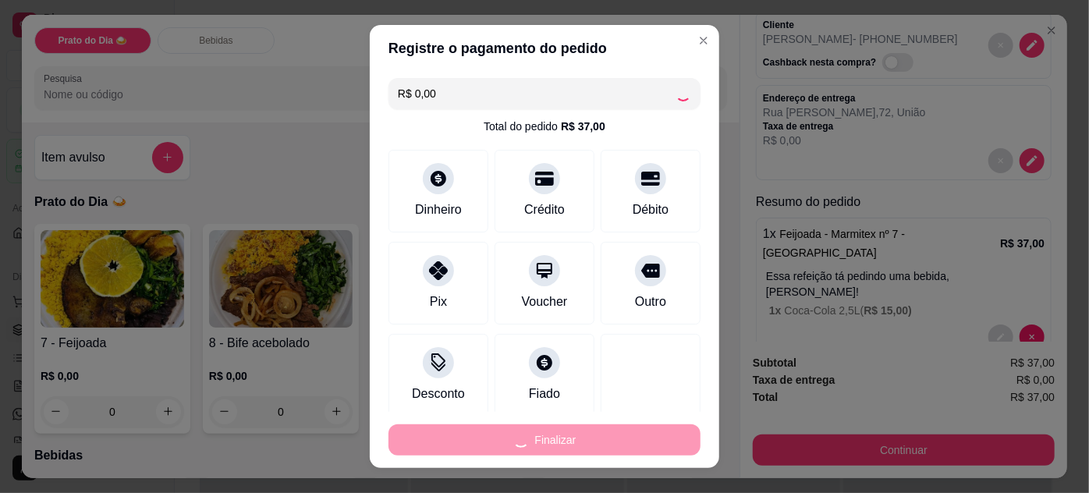
type input "-R$ 37,00"
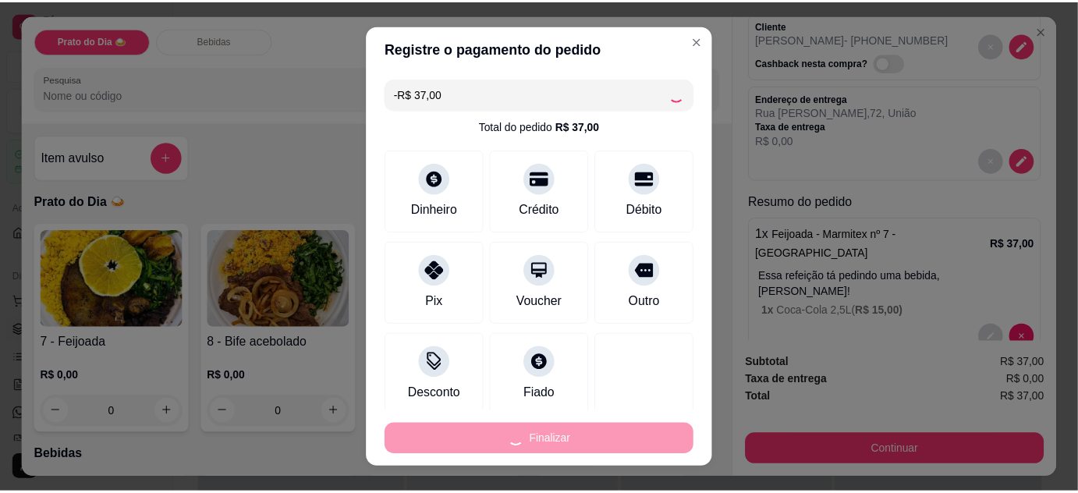
scroll to position [0, 0]
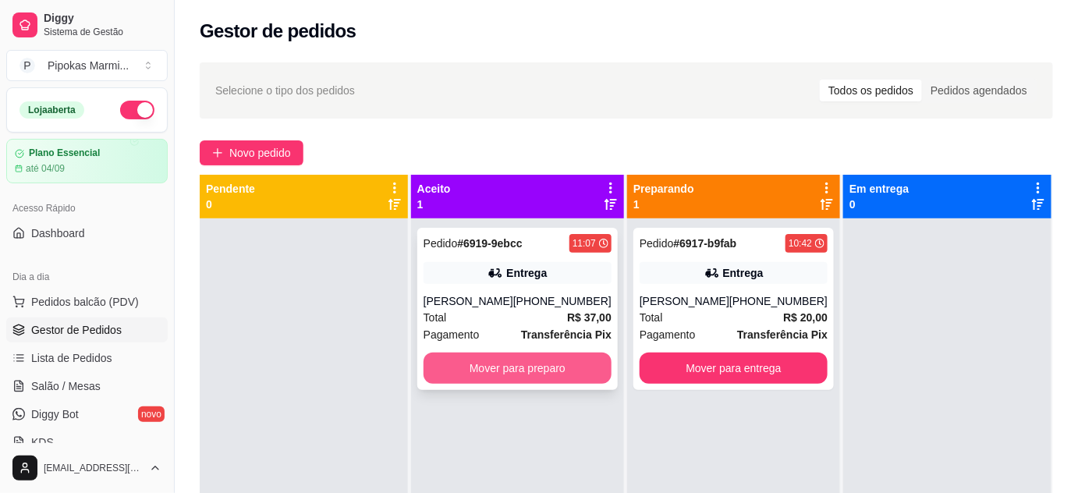
click at [540, 376] on button "Mover para preparo" at bounding box center [518, 368] width 188 height 31
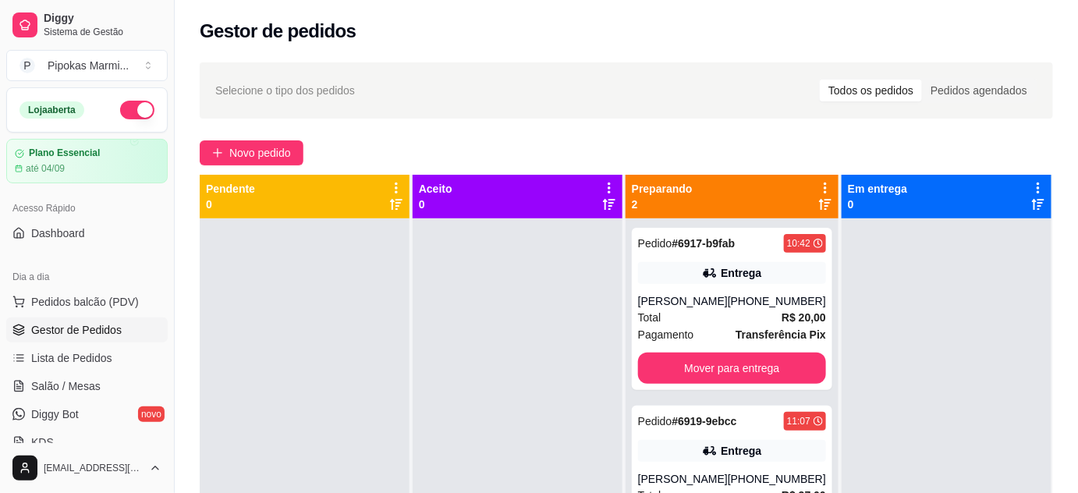
click at [584, 147] on div "Novo pedido" at bounding box center [626, 152] width 853 height 25
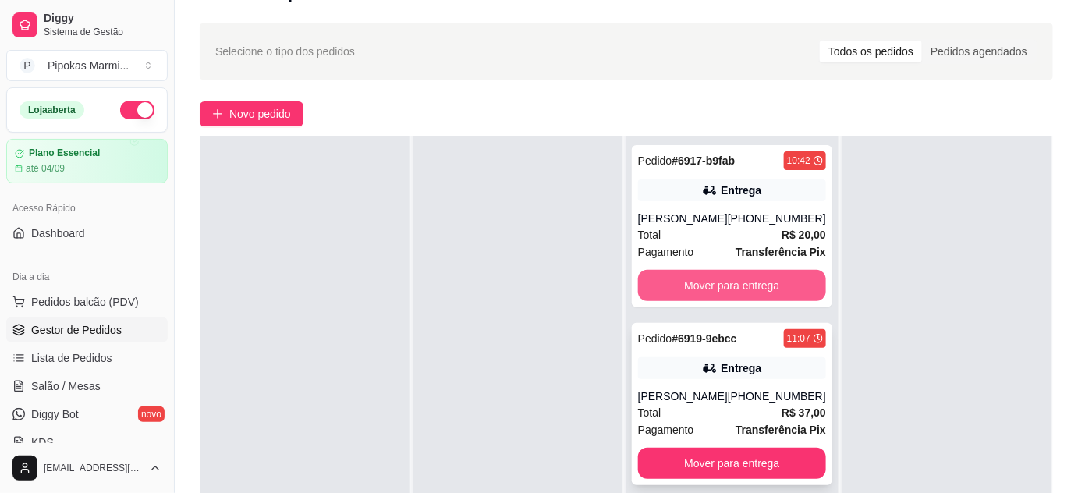
scroll to position [70, 0]
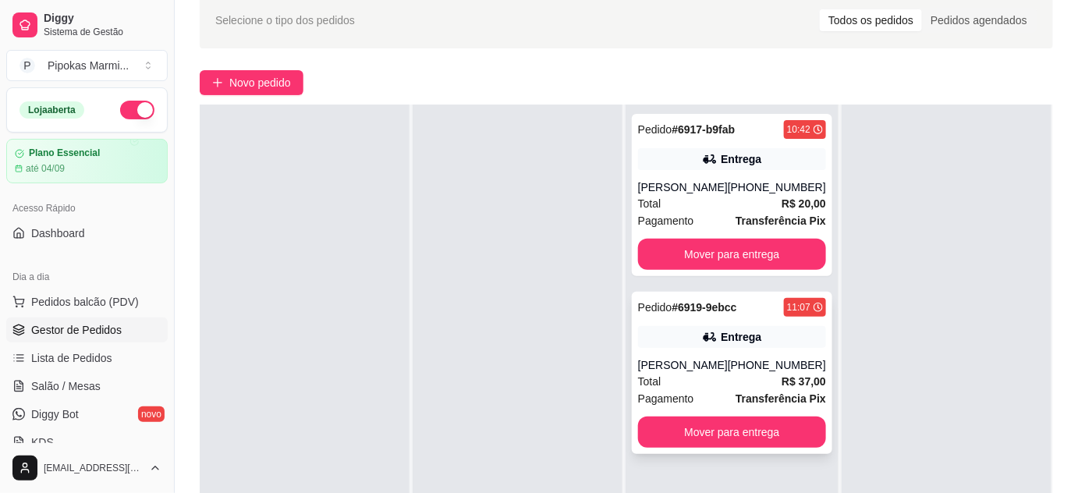
click at [711, 381] on div "Total R$ 37,00" at bounding box center [732, 381] width 188 height 17
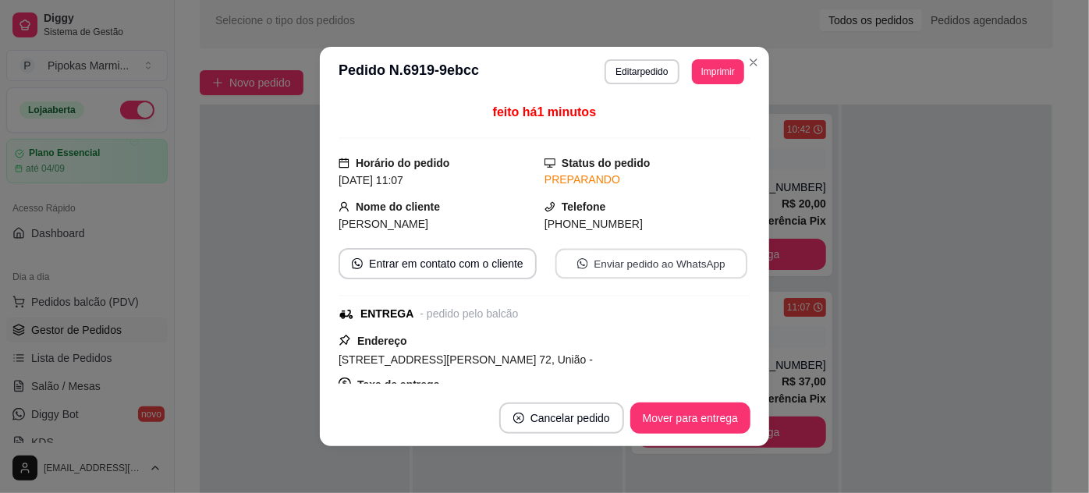
click at [594, 270] on button "Enviar pedido ao WhatsApp" at bounding box center [651, 264] width 192 height 30
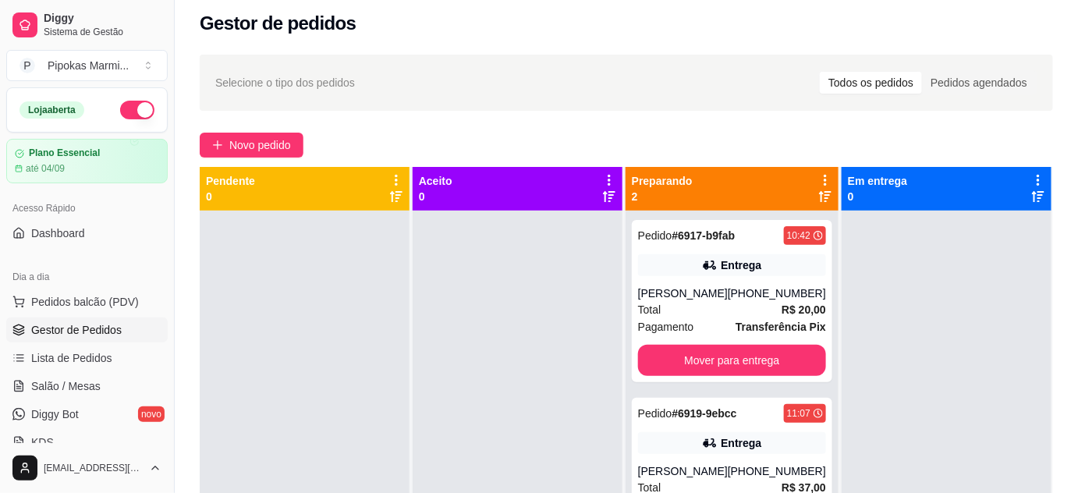
scroll to position [0, 0]
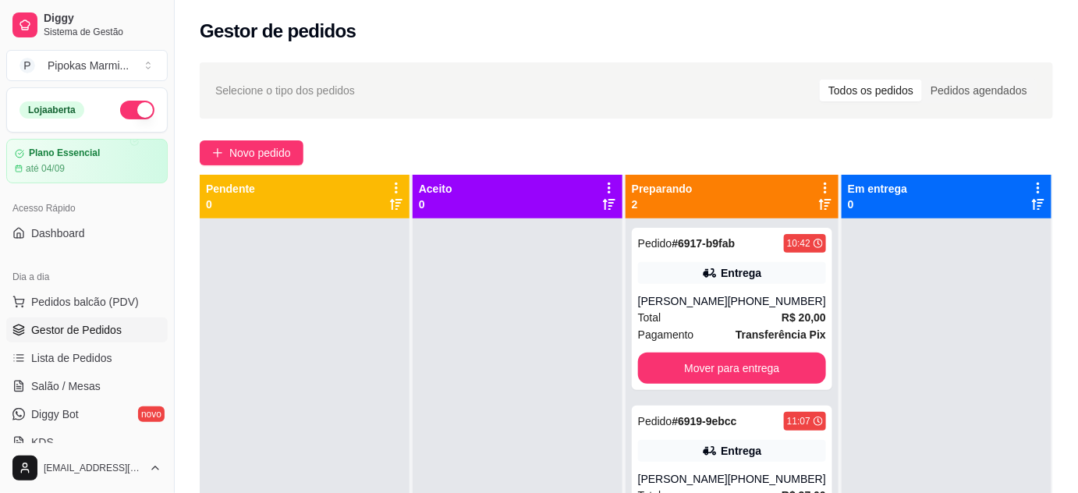
click at [483, 147] on div "Novo pedido" at bounding box center [626, 152] width 853 height 25
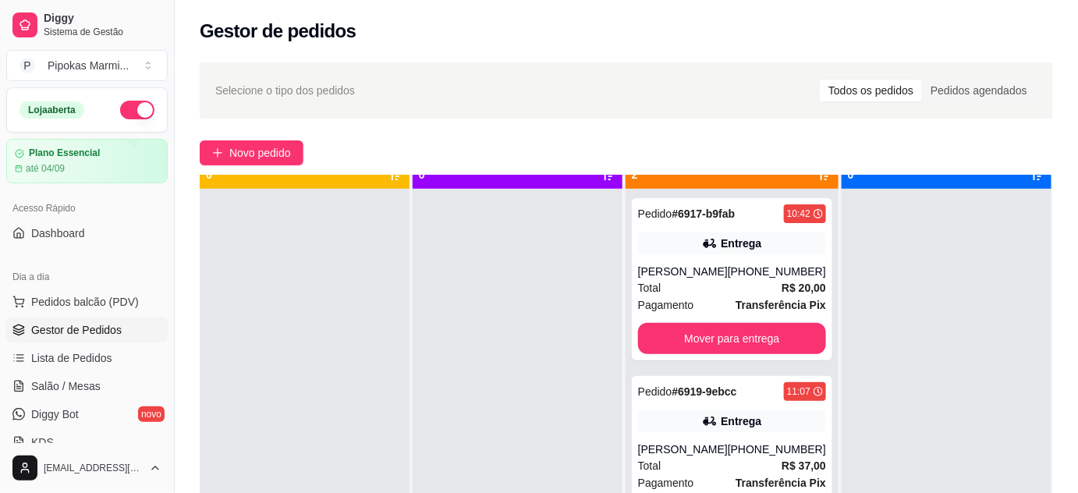
scroll to position [44, 0]
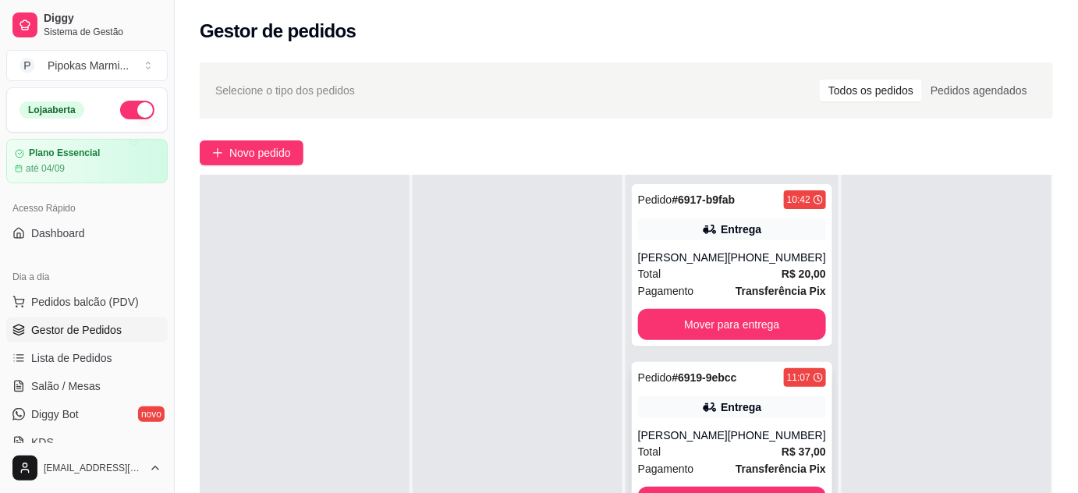
click at [753, 441] on div "[PHONE_NUMBER]" at bounding box center [777, 436] width 98 height 16
click at [281, 147] on span "Novo pedido" at bounding box center [260, 152] width 62 height 17
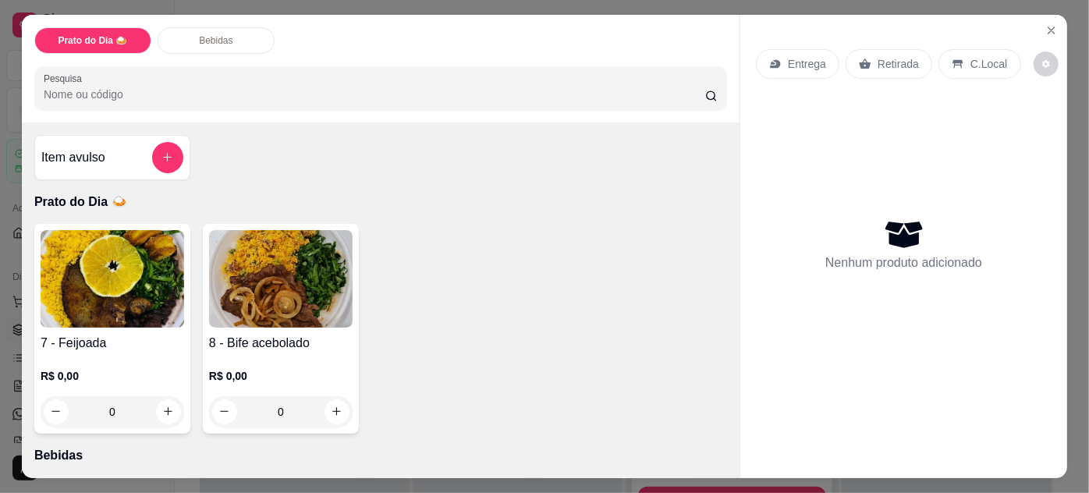
click at [293, 308] on img at bounding box center [281, 279] width 144 height 98
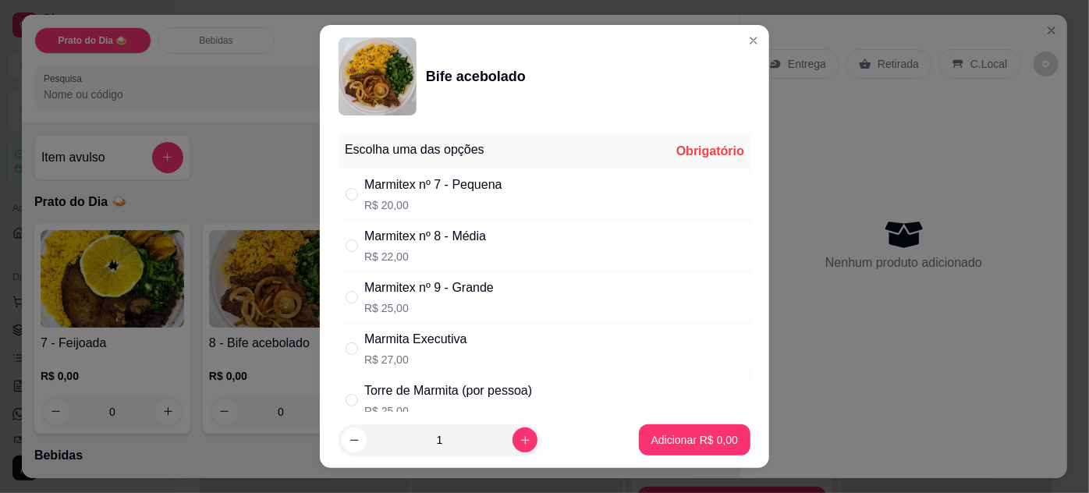
click at [470, 242] on div "Marmitex nº 8 - Média" at bounding box center [425, 236] width 122 height 19
radio input "true"
click at [671, 446] on p "Adicionar R$ 22,00" at bounding box center [691, 440] width 93 height 16
type input "1"
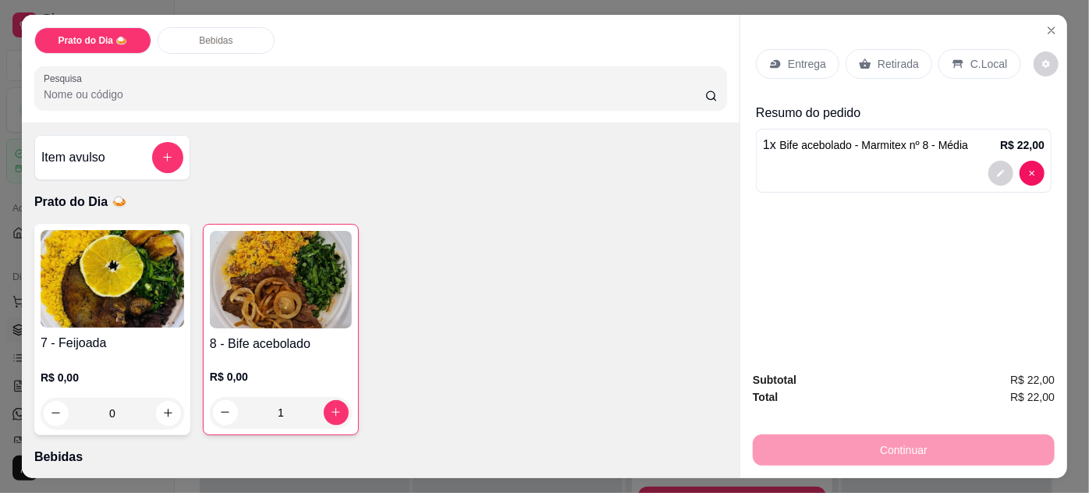
click at [880, 56] on p "Retirada" at bounding box center [898, 64] width 41 height 16
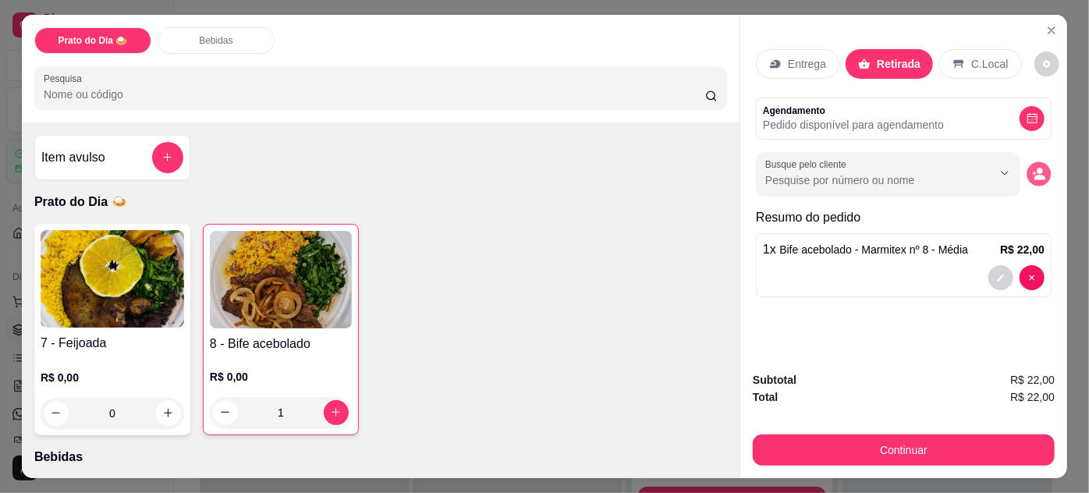
click at [1034, 175] on icon "decrease-product-quantity" at bounding box center [1039, 177] width 11 height 5
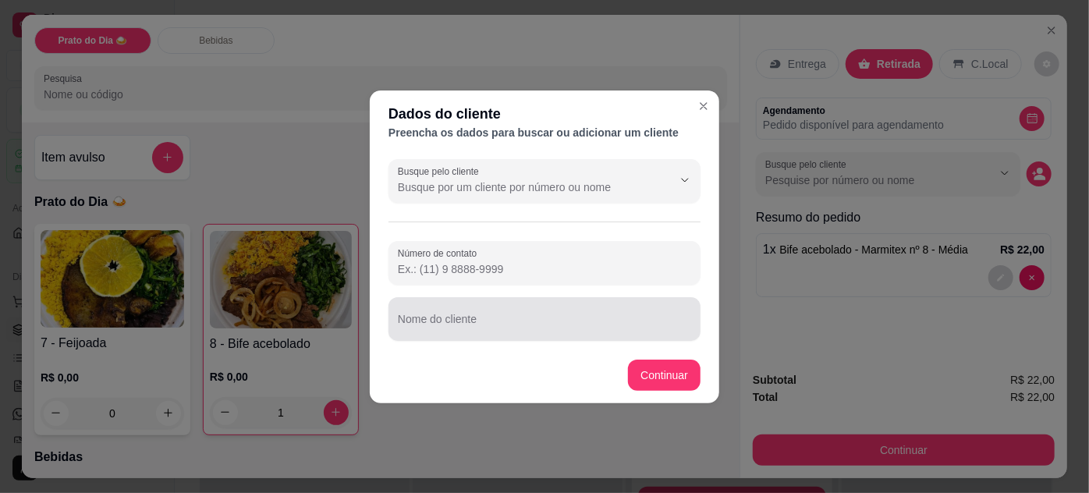
click at [538, 315] on div at bounding box center [544, 318] width 293 height 31
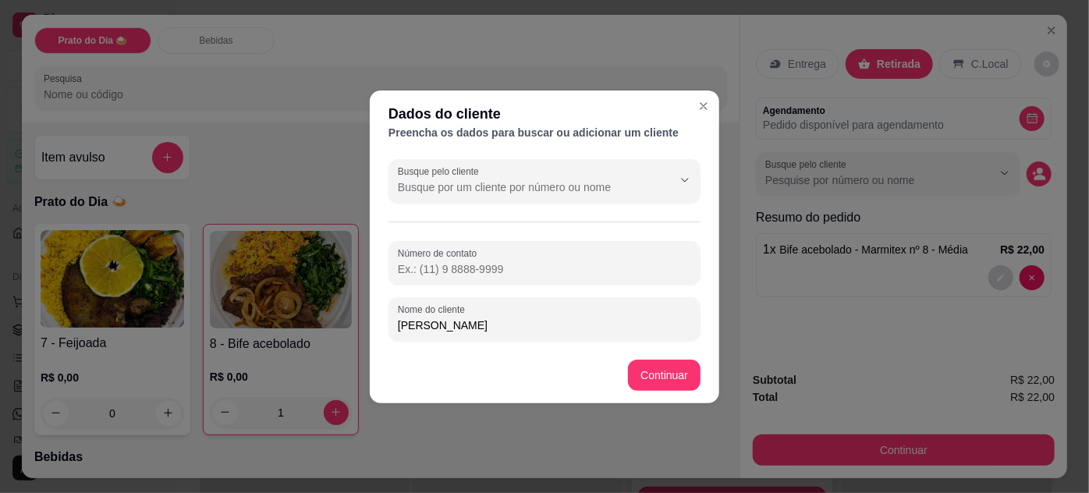
type input "[PERSON_NAME]"
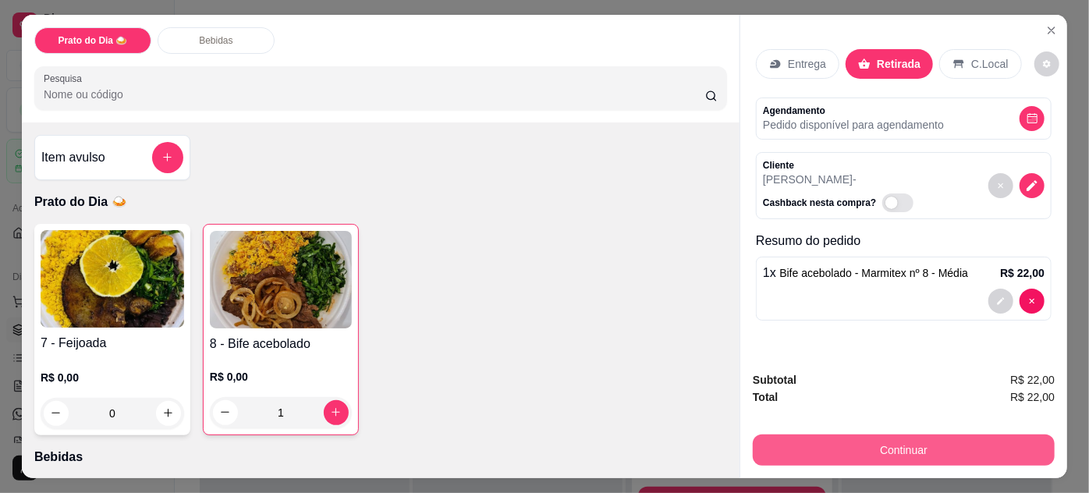
click at [952, 445] on button "Continuar" at bounding box center [904, 450] width 302 height 31
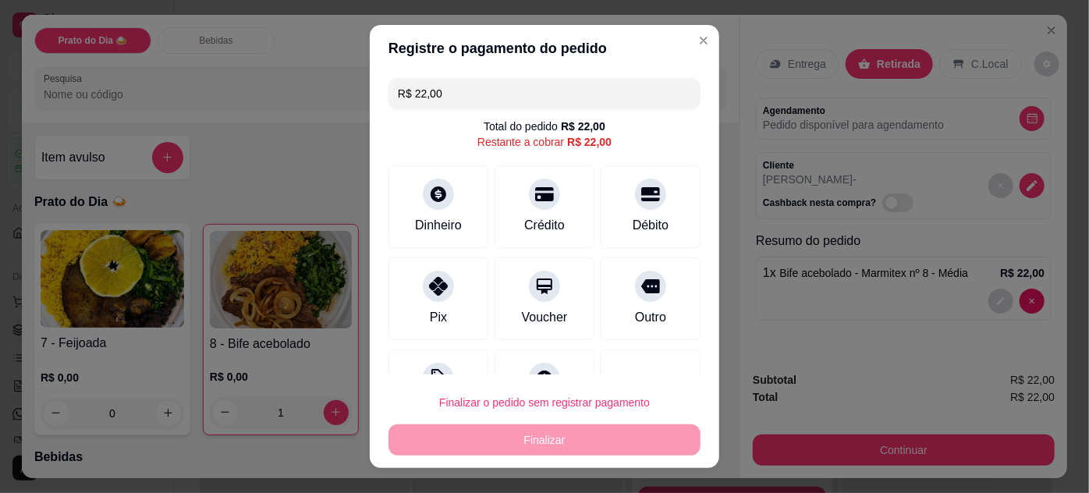
click at [628, 131] on div "Total do pedido R$ 22,00 Restante a cobrar R$ 22,00" at bounding box center [545, 134] width 312 height 31
click at [640, 139] on div "Total do pedido R$ 22,00 Restante a cobrar R$ 22,00" at bounding box center [545, 134] width 312 height 31
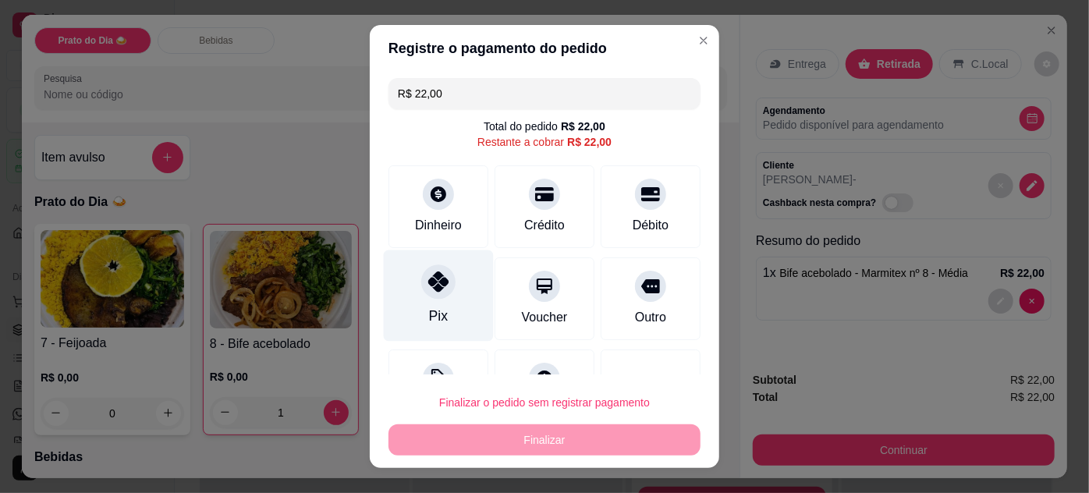
click at [439, 292] on div at bounding box center [438, 281] width 34 height 34
type input "R$ 0,00"
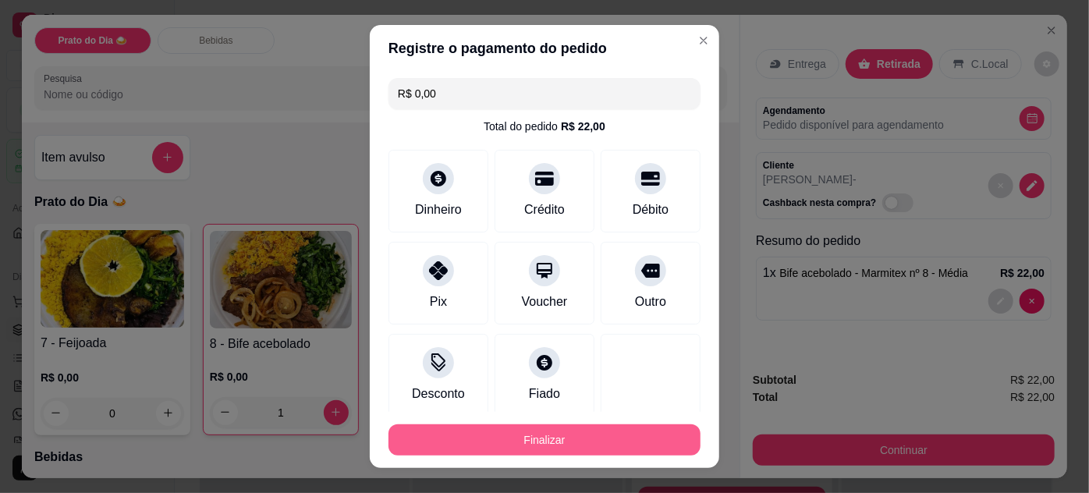
click at [527, 443] on button "Finalizar" at bounding box center [545, 439] width 312 height 31
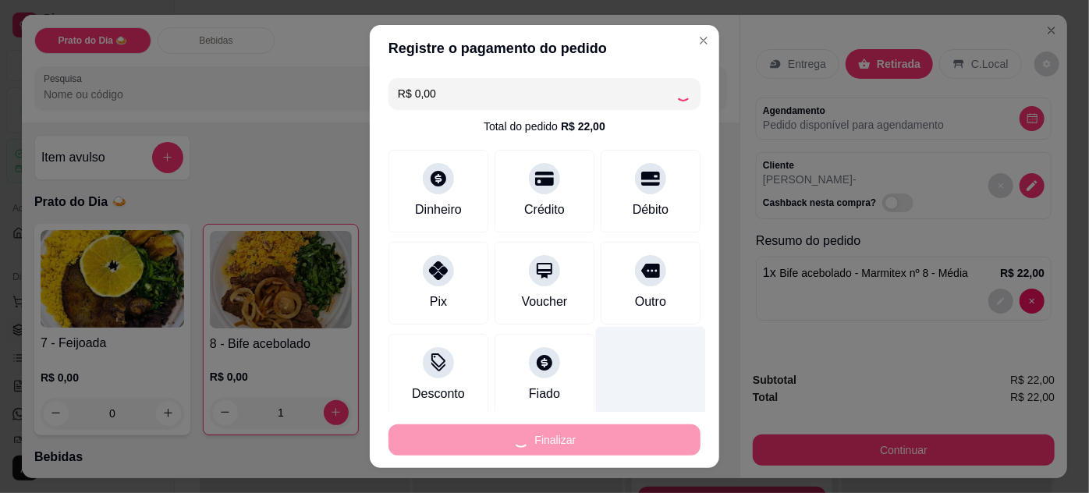
type input "0"
type input "-R$ 22,00"
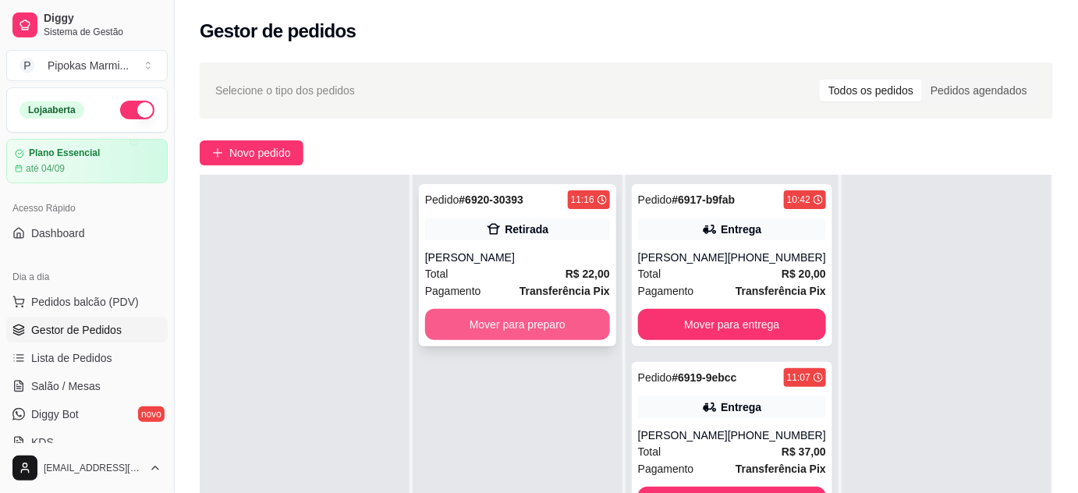
click at [532, 323] on button "Mover para preparo" at bounding box center [517, 324] width 185 height 31
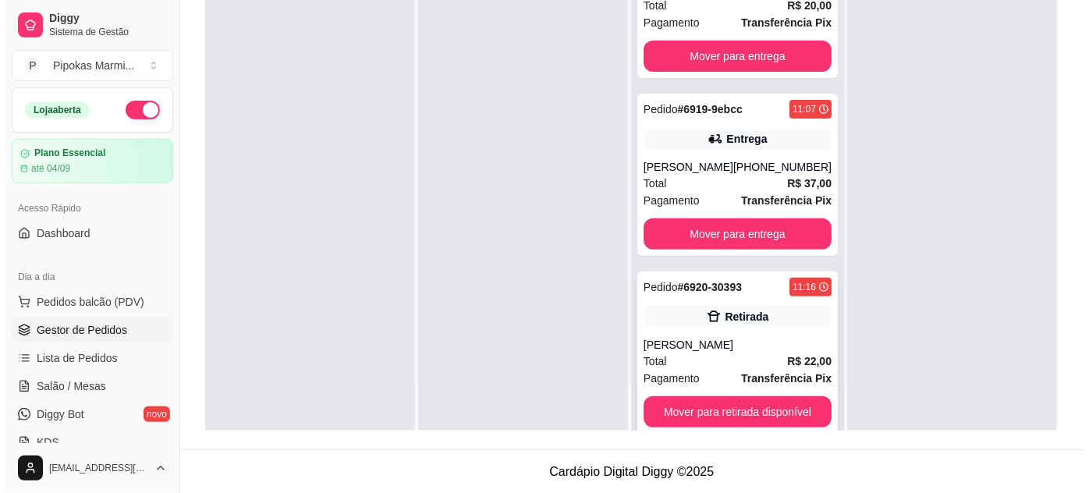
scroll to position [56, 0]
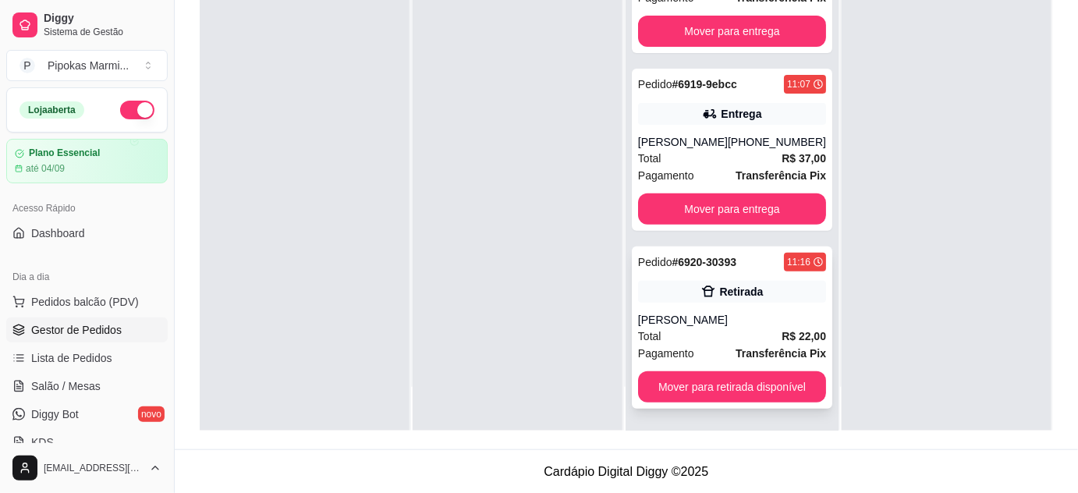
click at [713, 328] on div "Total R$ 22,00" at bounding box center [732, 336] width 188 height 17
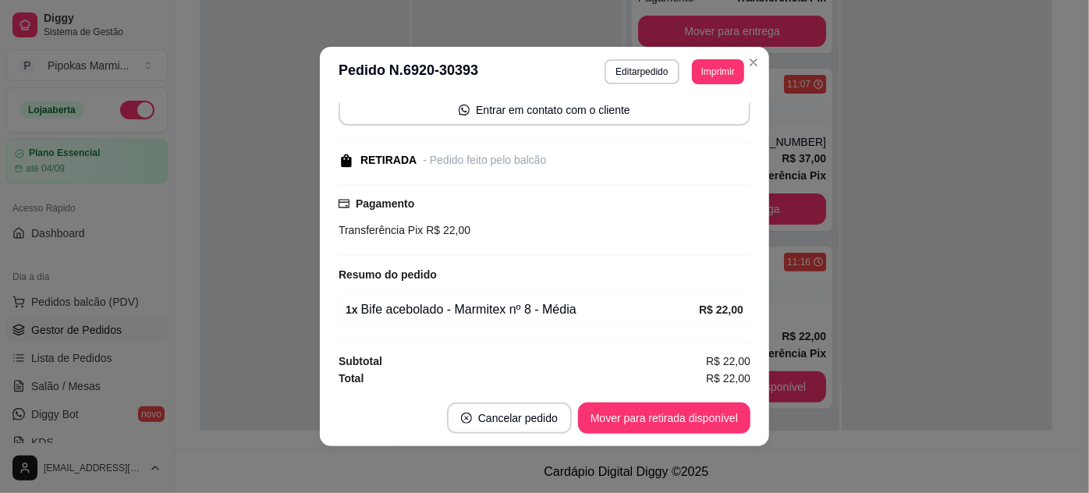
scroll to position [0, 0]
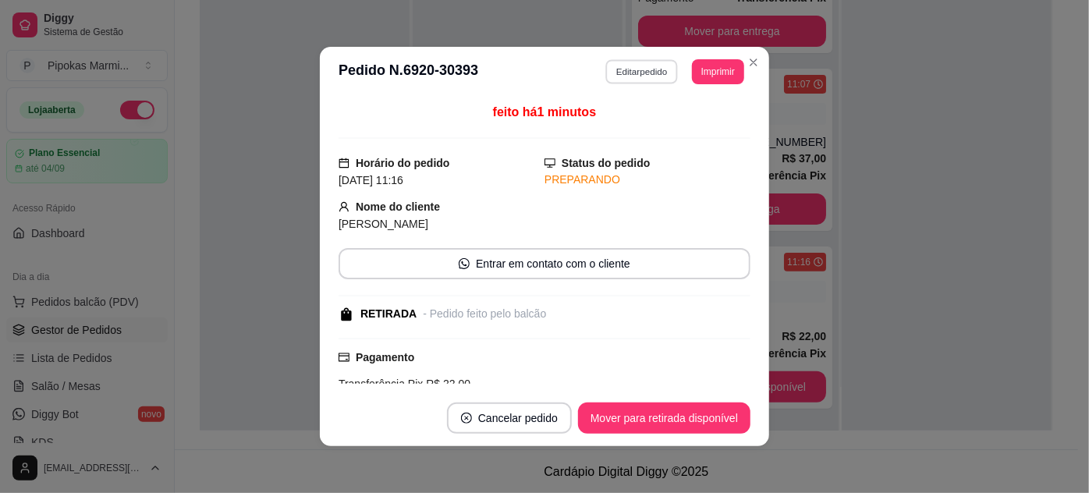
click at [636, 77] on button "Editar pedido" at bounding box center [642, 71] width 73 height 24
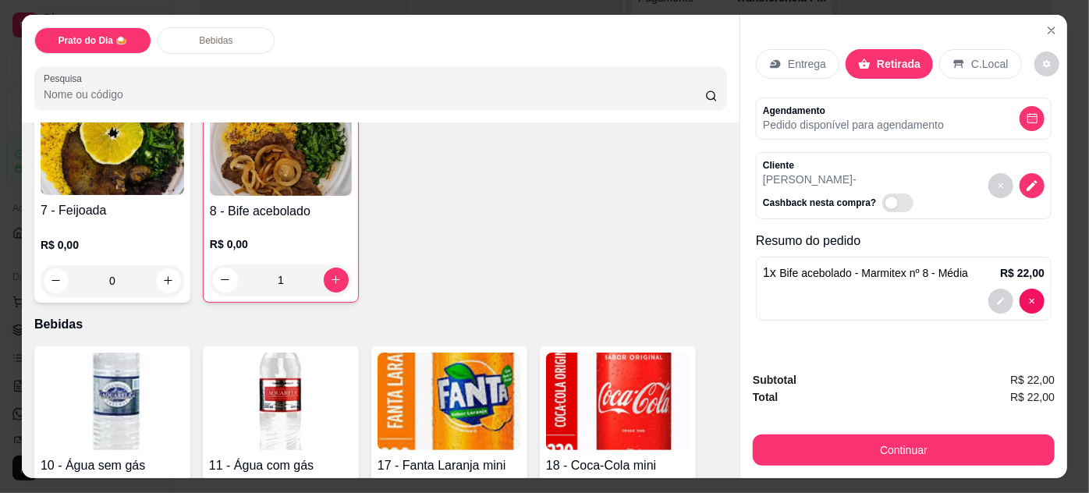
scroll to position [141, 0]
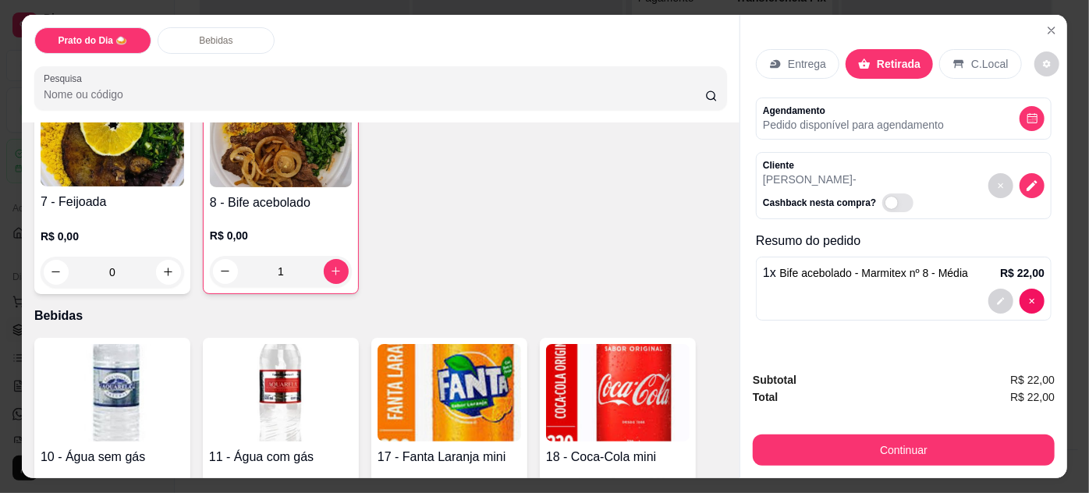
click at [106, 199] on h4 "7 - Feijoada" at bounding box center [113, 202] width 144 height 19
type input "0"
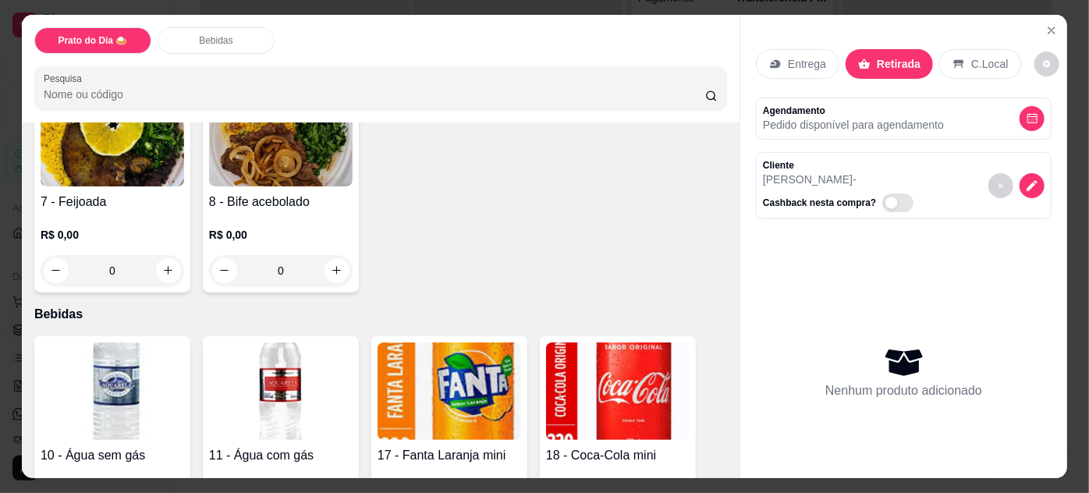
click at [136, 193] on h4 "7 - Feijoada" at bounding box center [113, 202] width 144 height 19
drag, startPoint x: 407, startPoint y: 254, endPoint x: 419, endPoint y: 259, distance: 12.9
click at [407, 255] on p "R$ 25,00" at bounding box center [423, 257] width 118 height 16
radio input "true"
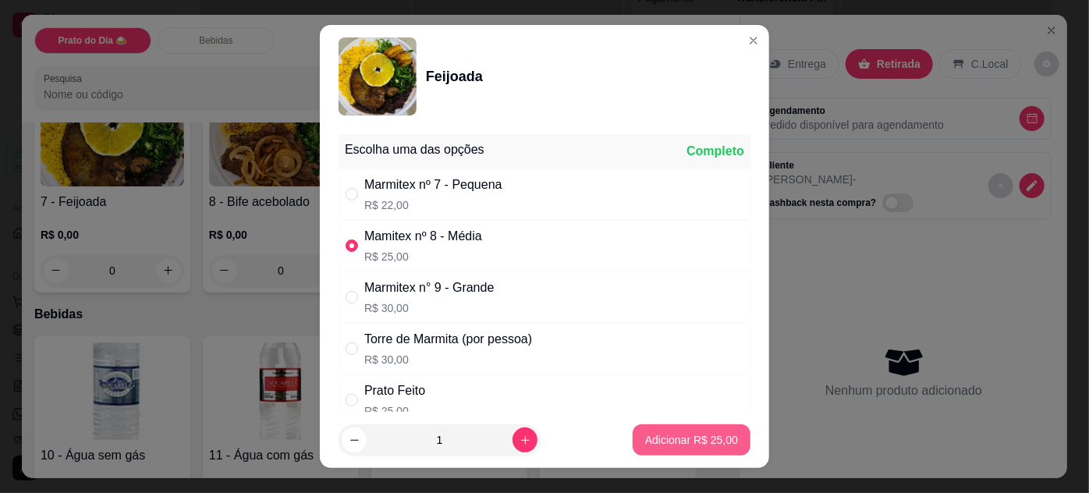
click at [684, 441] on p "Adicionar R$ 25,00" at bounding box center [691, 440] width 93 height 16
type input "1"
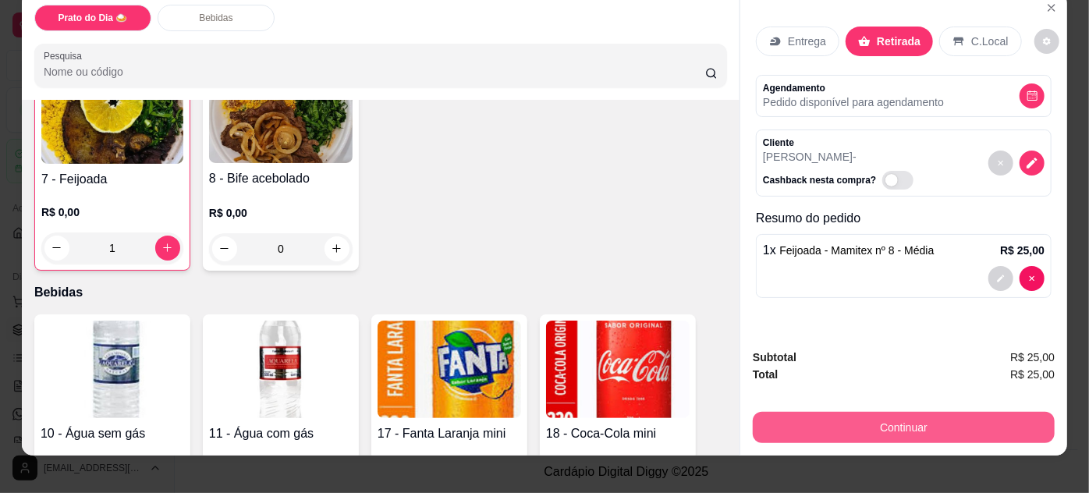
scroll to position [40, 0]
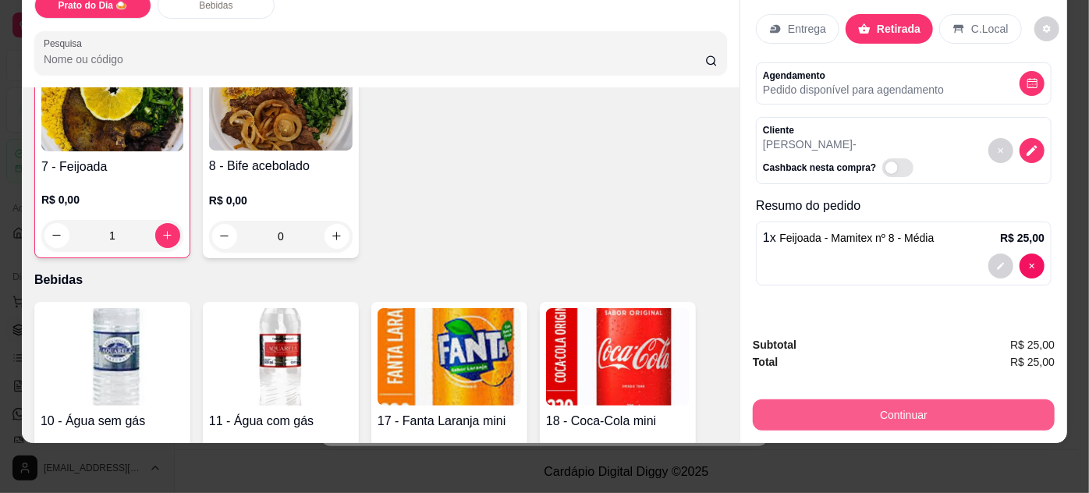
click at [898, 402] on button "Continuar" at bounding box center [904, 414] width 302 height 31
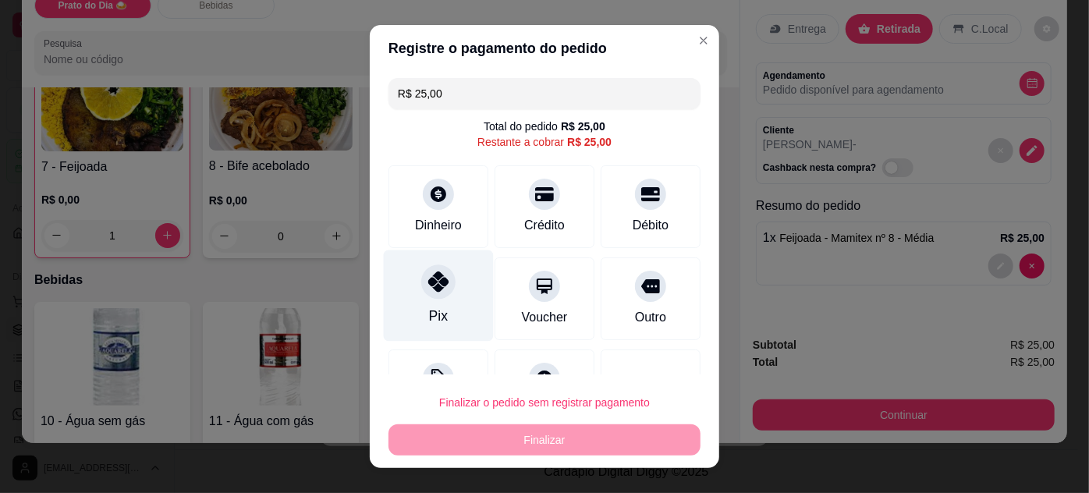
click at [426, 295] on div at bounding box center [438, 281] width 34 height 34
type input "R$ 0,00"
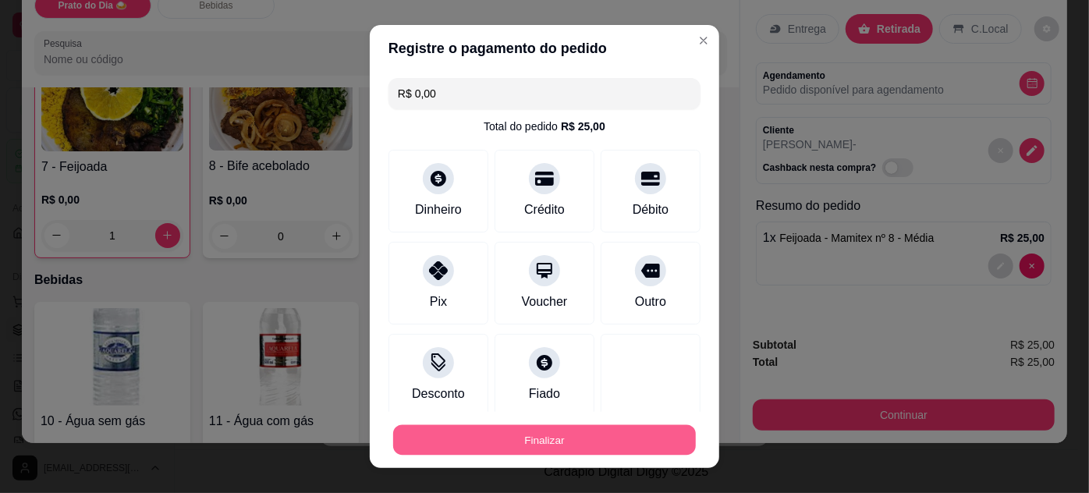
click at [555, 444] on button "Finalizar" at bounding box center [544, 440] width 303 height 30
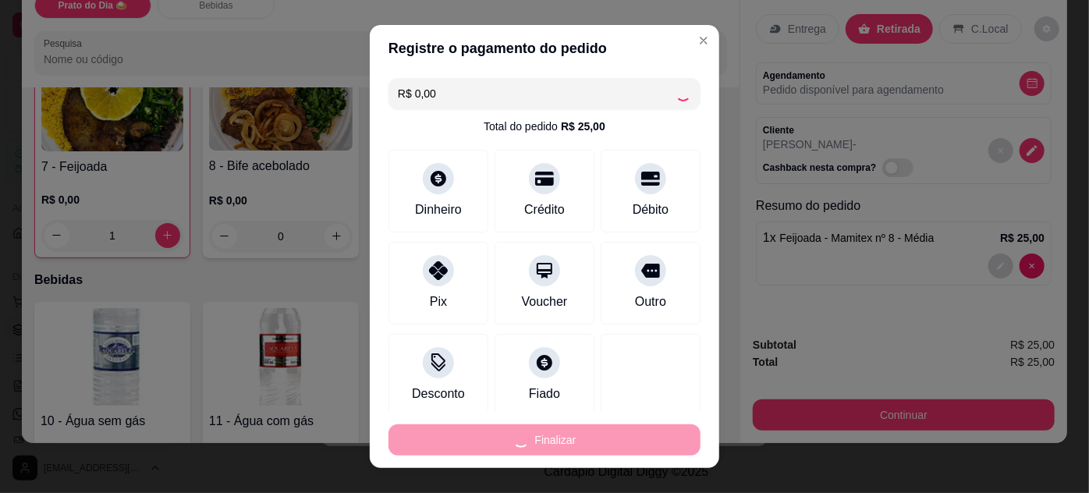
type input "0"
type input "-R$ 25,00"
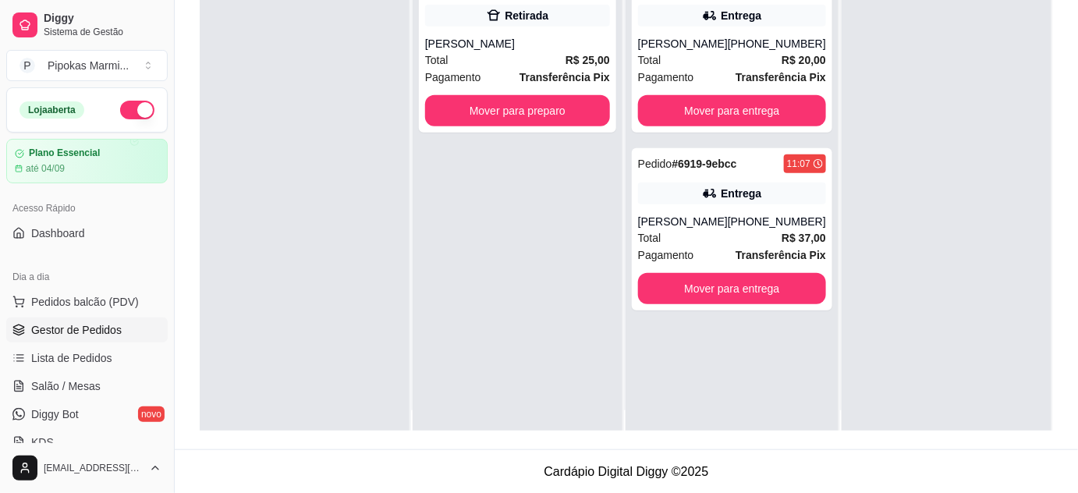
scroll to position [0, 0]
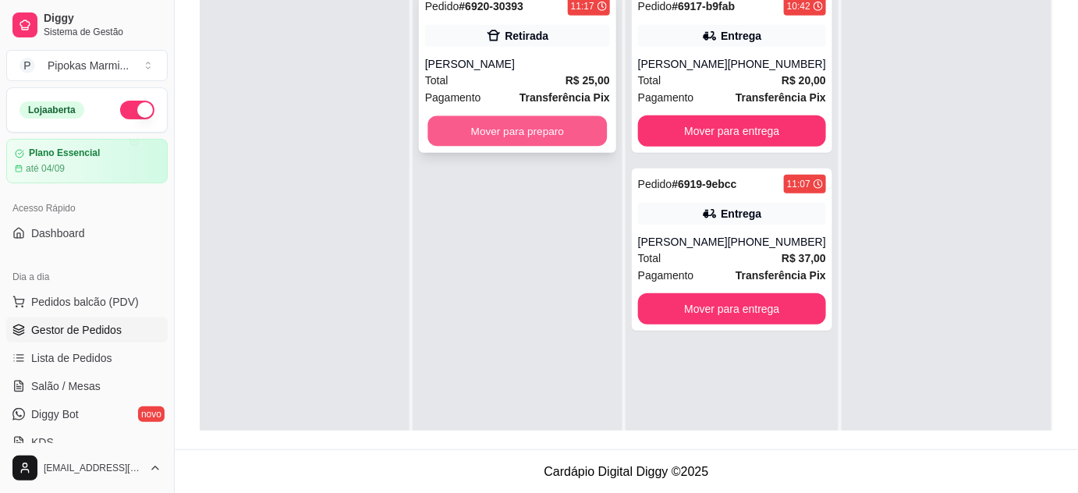
click at [556, 128] on button "Mover para preparo" at bounding box center [517, 131] width 179 height 30
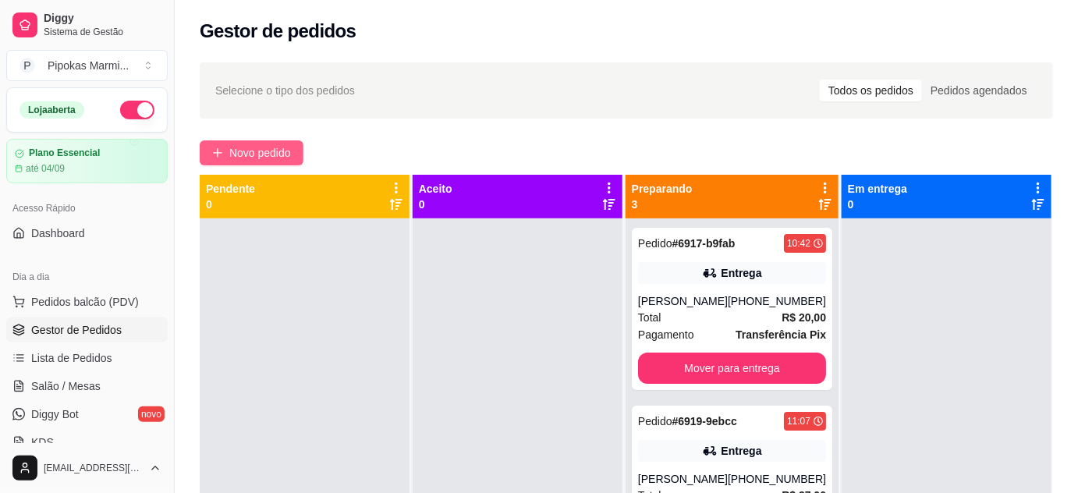
click at [262, 147] on span "Novo pedido" at bounding box center [260, 152] width 62 height 17
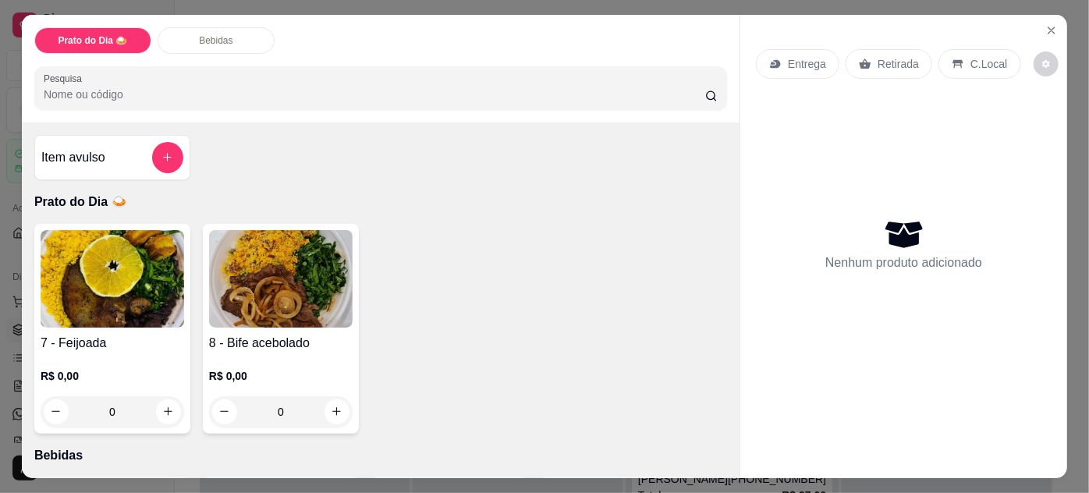
click at [148, 311] on img at bounding box center [113, 279] width 144 height 98
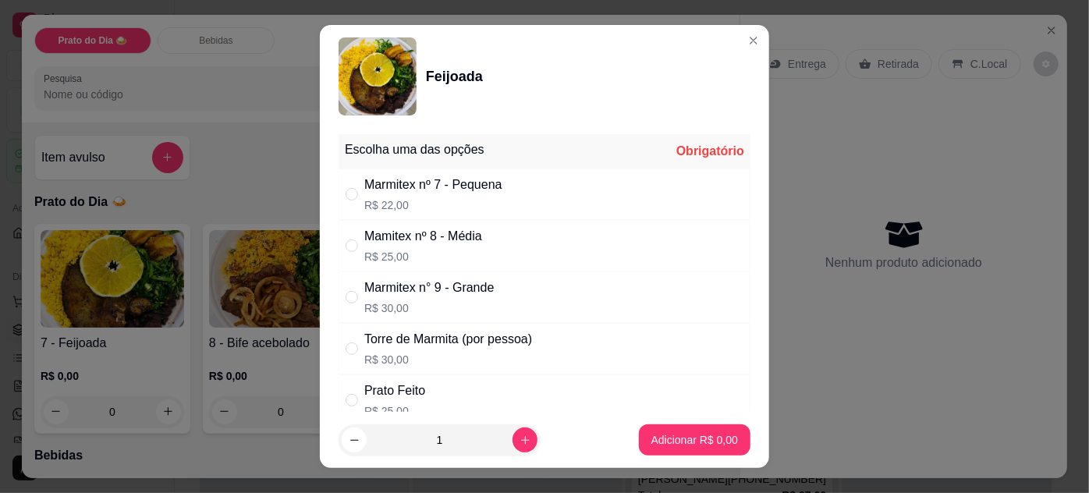
drag, startPoint x: 387, startPoint y: 197, endPoint x: 472, endPoint y: 296, distance: 130.6
click at [387, 198] on p "R$ 22,00" at bounding box center [433, 205] width 138 height 16
radio input "true"
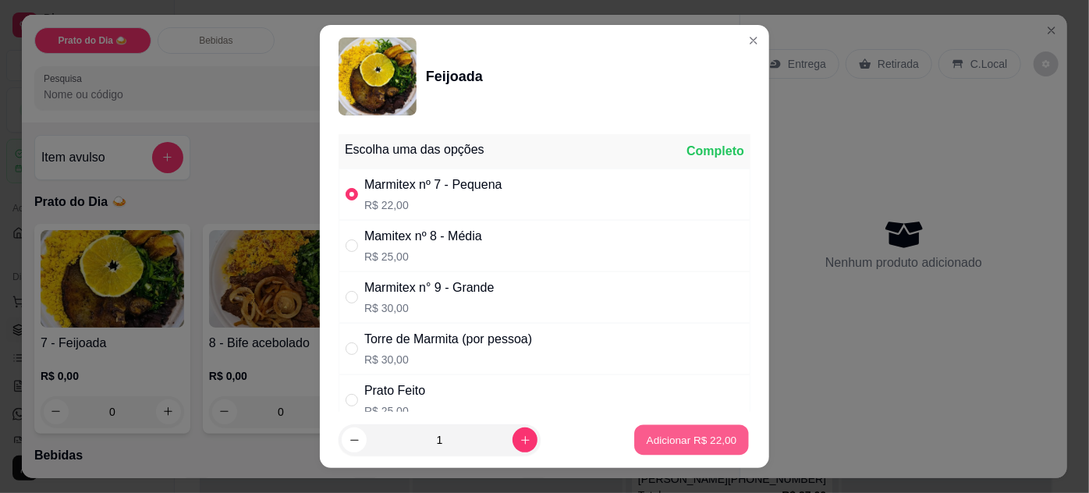
click at [671, 446] on p "Adicionar R$ 22,00" at bounding box center [692, 440] width 90 height 15
type input "1"
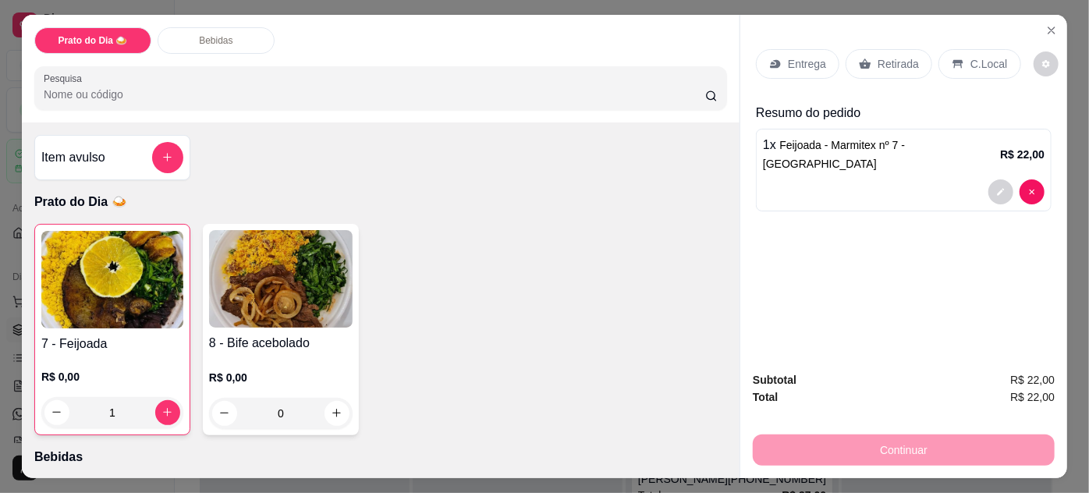
click at [889, 59] on p "Retirada" at bounding box center [898, 64] width 41 height 16
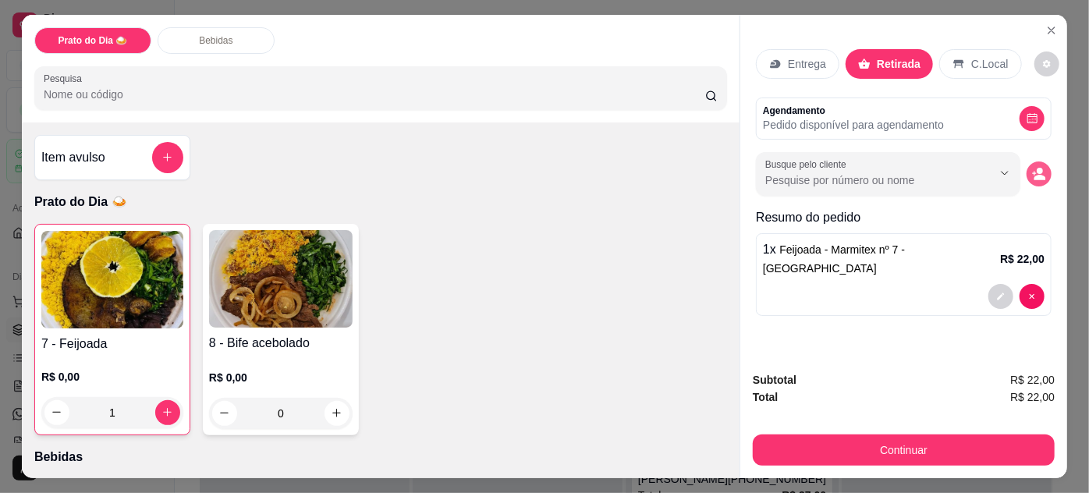
click at [1037, 168] on circle "decrease-product-quantity" at bounding box center [1040, 171] width 6 height 6
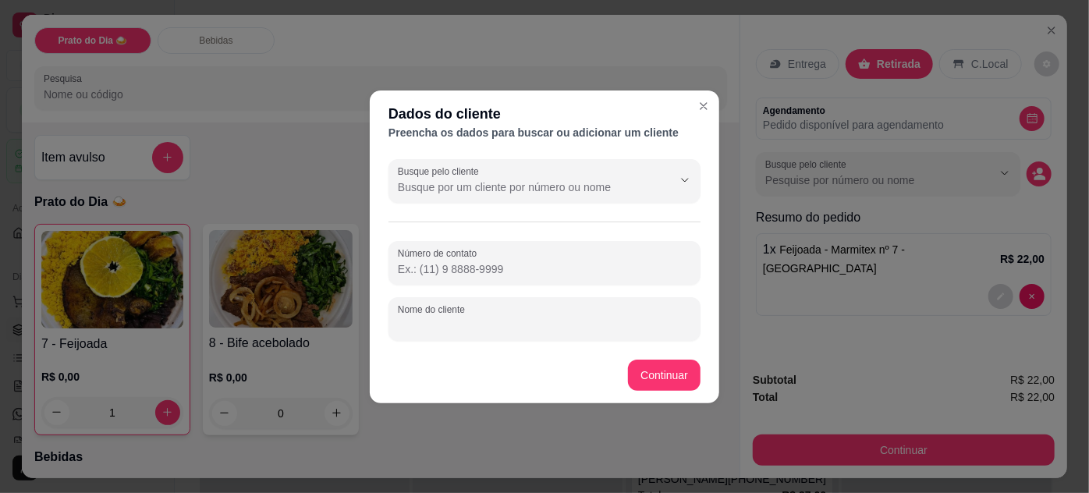
click at [614, 321] on input "Nome do cliente" at bounding box center [544, 326] width 293 height 16
type input "Paulo"
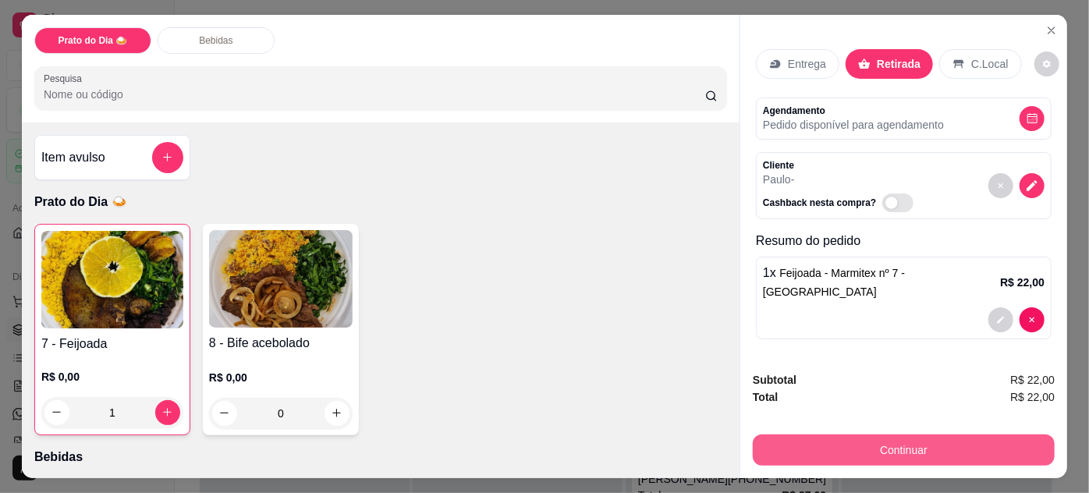
click at [868, 447] on button "Continuar" at bounding box center [904, 450] width 302 height 31
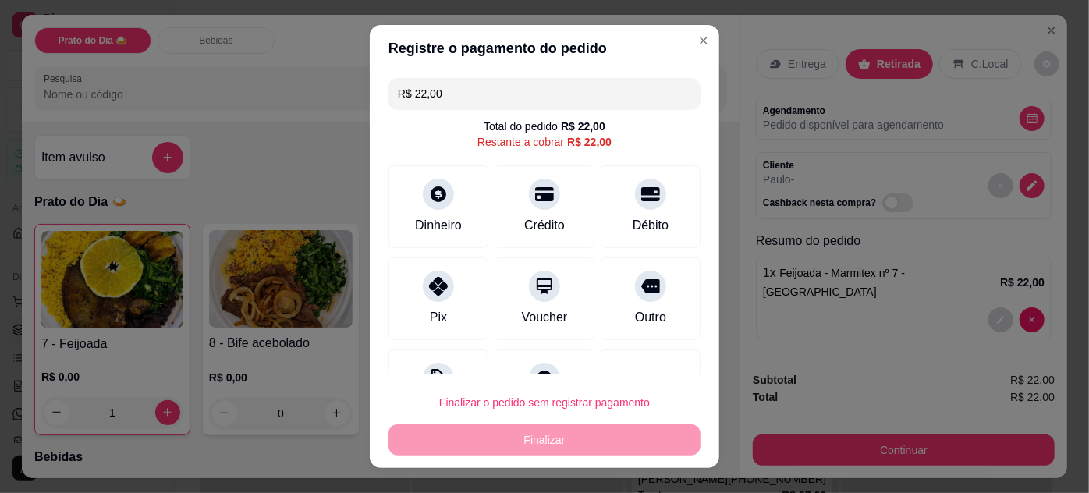
click at [656, 146] on div "Total do pedido R$ 22,00 Restante a cobrar R$ 22,00" at bounding box center [545, 134] width 312 height 31
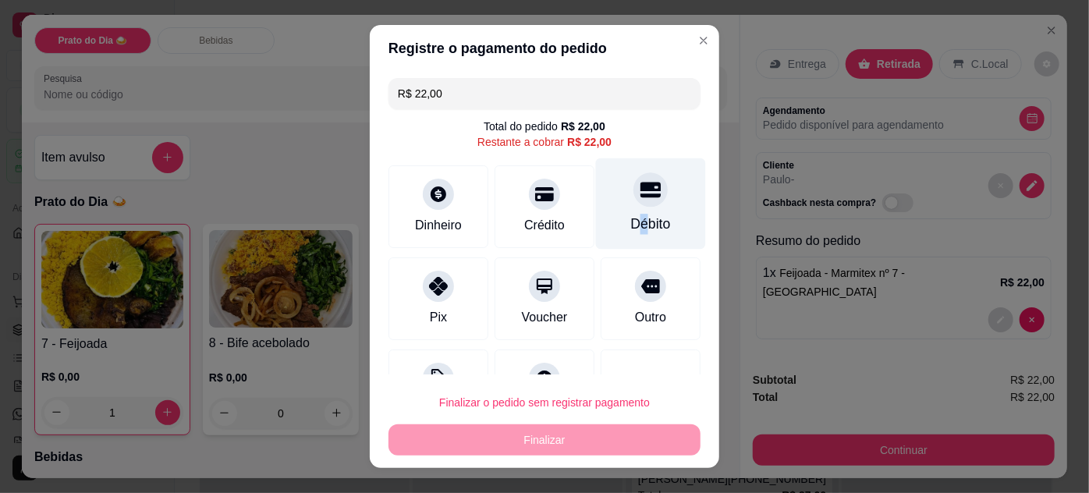
click at [631, 214] on div "Débito" at bounding box center [651, 224] width 40 height 20
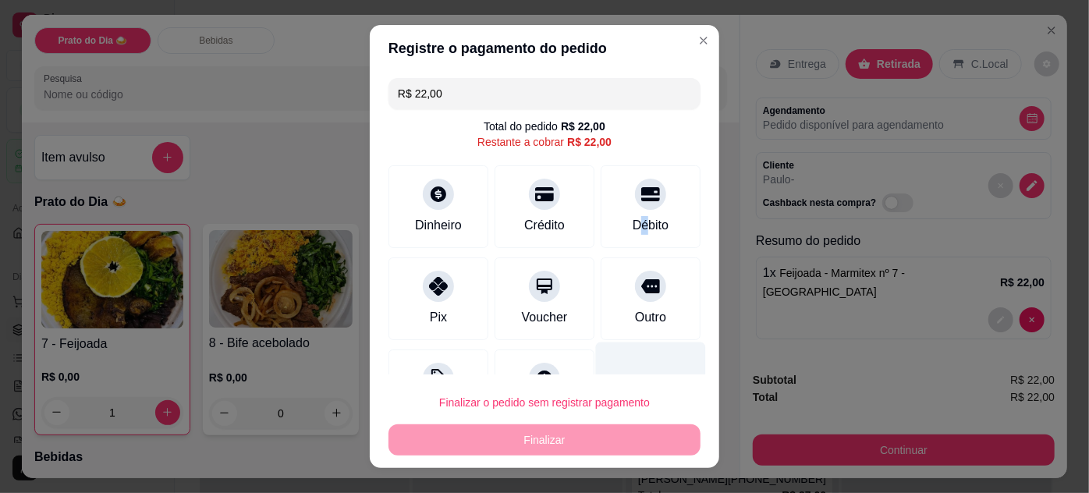
type input "R$ 0,00"
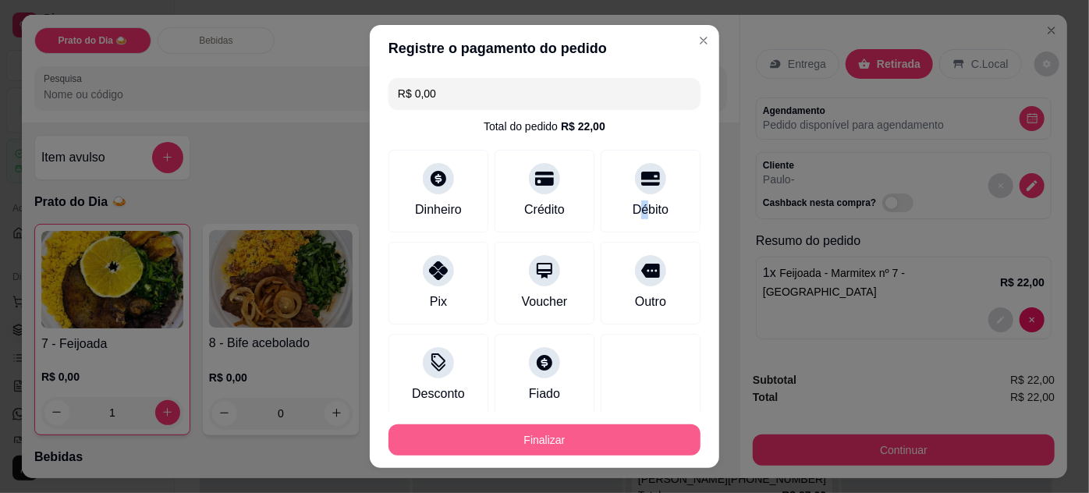
click at [591, 445] on button "Finalizar" at bounding box center [545, 439] width 312 height 31
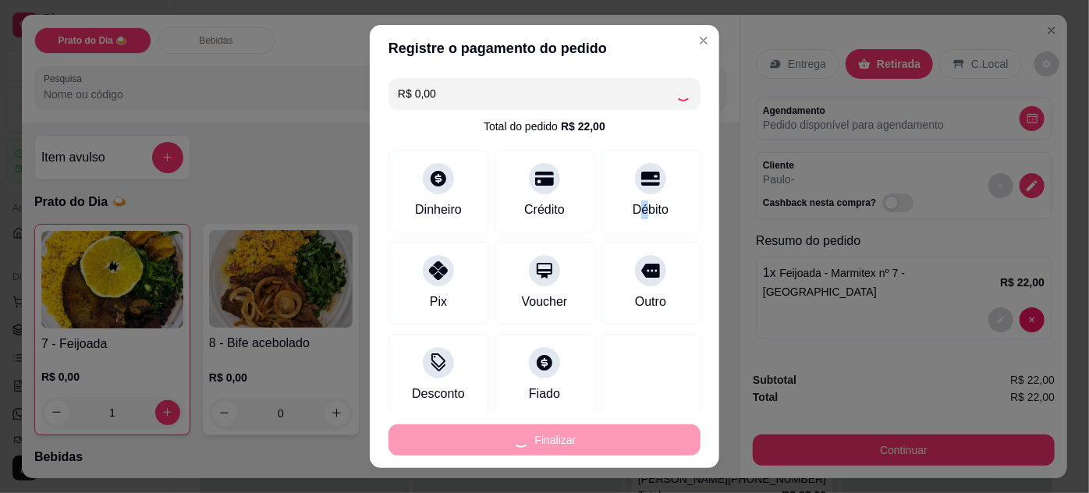
type input "0"
type input "-R$ 22,00"
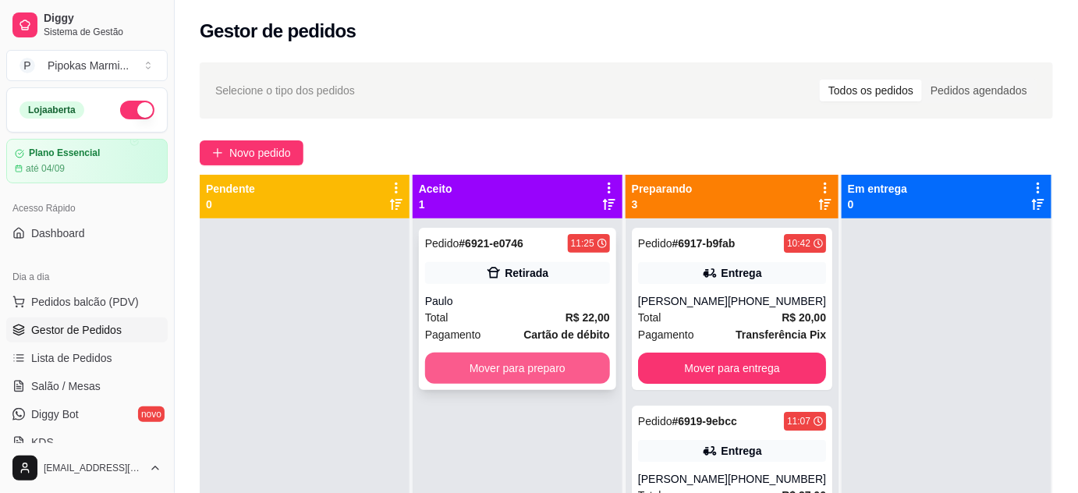
click at [515, 374] on button "Mover para preparo" at bounding box center [517, 368] width 185 height 31
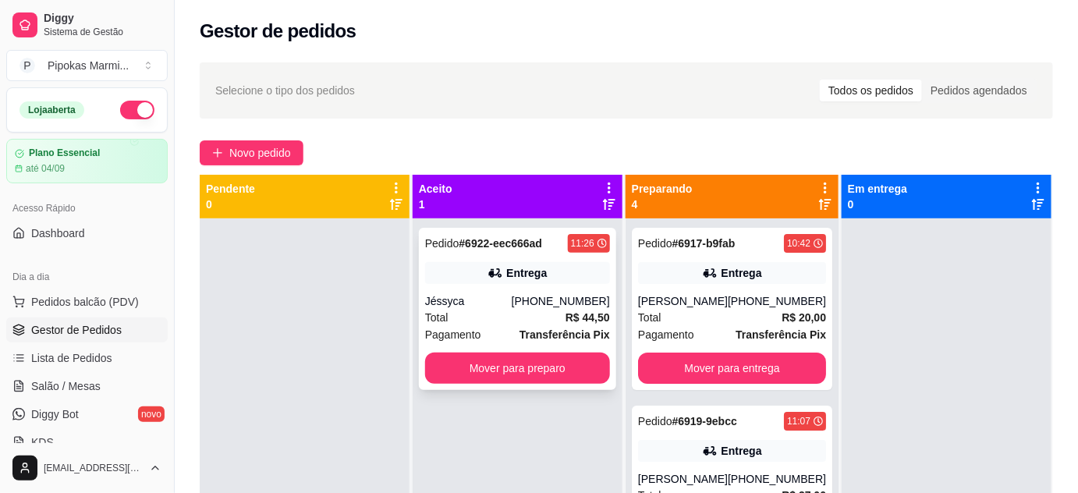
click at [536, 329] on strong "Transferência Pix" at bounding box center [565, 334] width 90 height 12
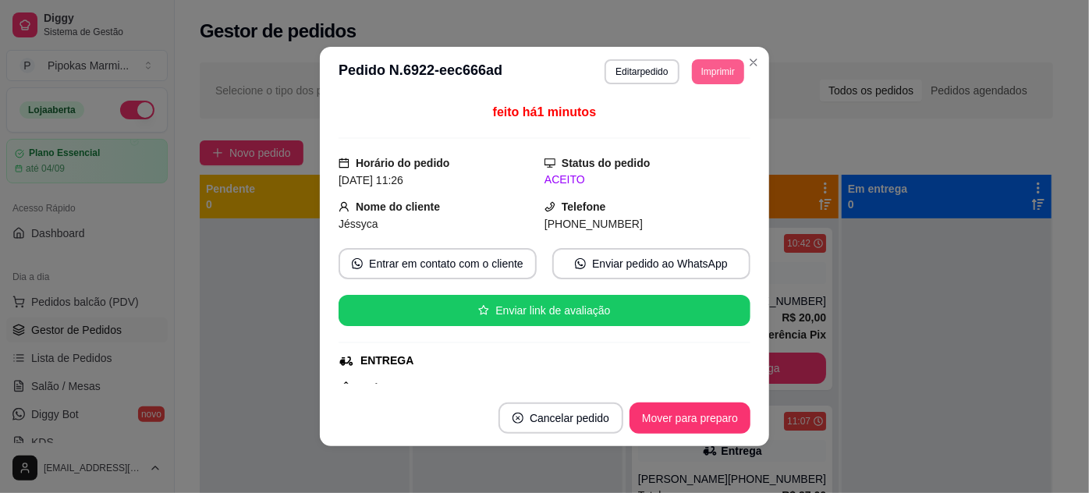
click at [710, 81] on button "Imprimir" at bounding box center [718, 71] width 52 height 25
click at [698, 127] on button "IMPRESSORA" at bounding box center [696, 119] width 90 height 20
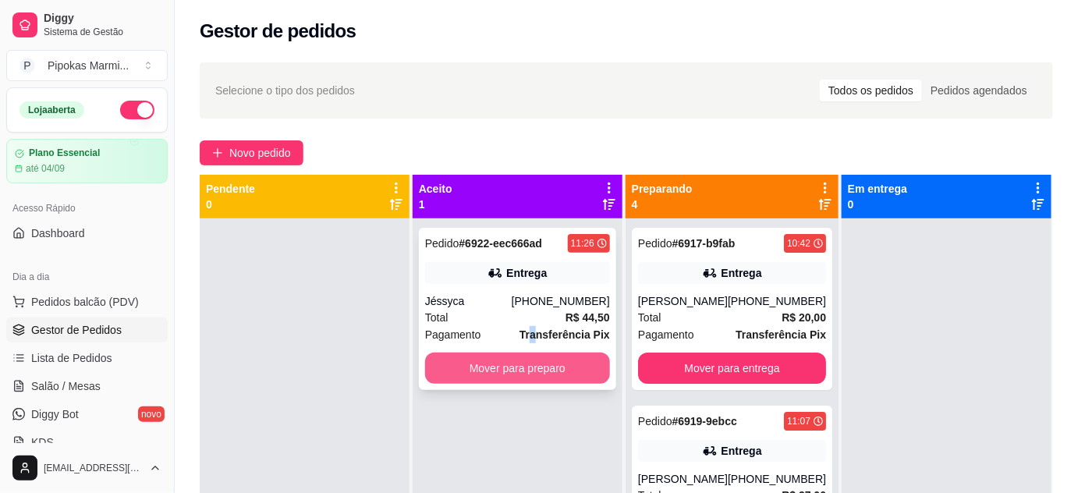
click at [559, 370] on button "Mover para preparo" at bounding box center [517, 368] width 185 height 31
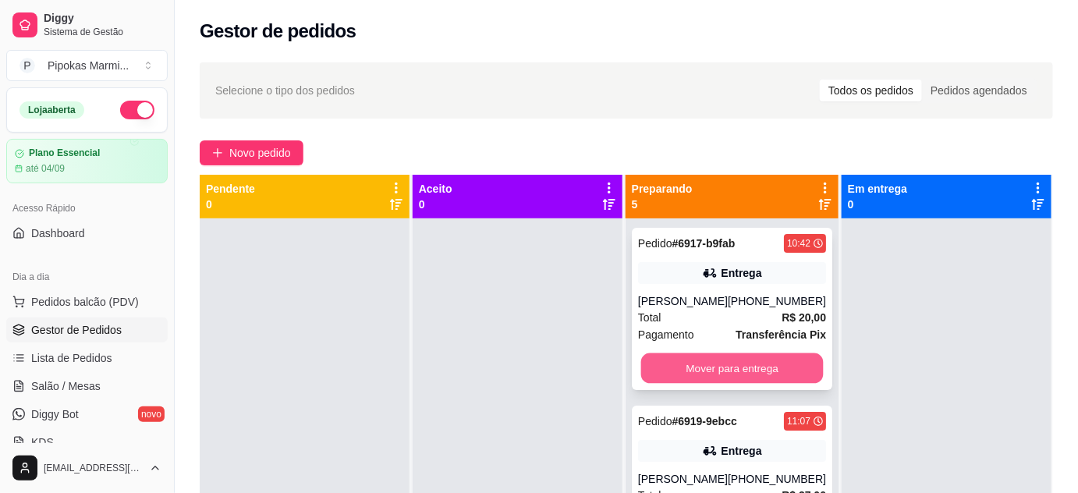
click at [733, 373] on button "Mover para entrega" at bounding box center [732, 368] width 183 height 30
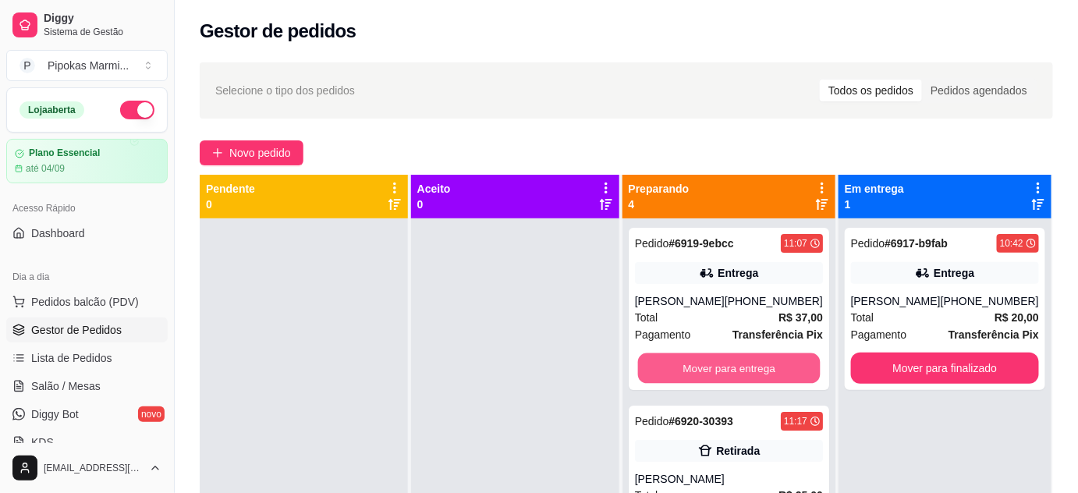
click at [732, 371] on button "Mover para entrega" at bounding box center [728, 368] width 183 height 30
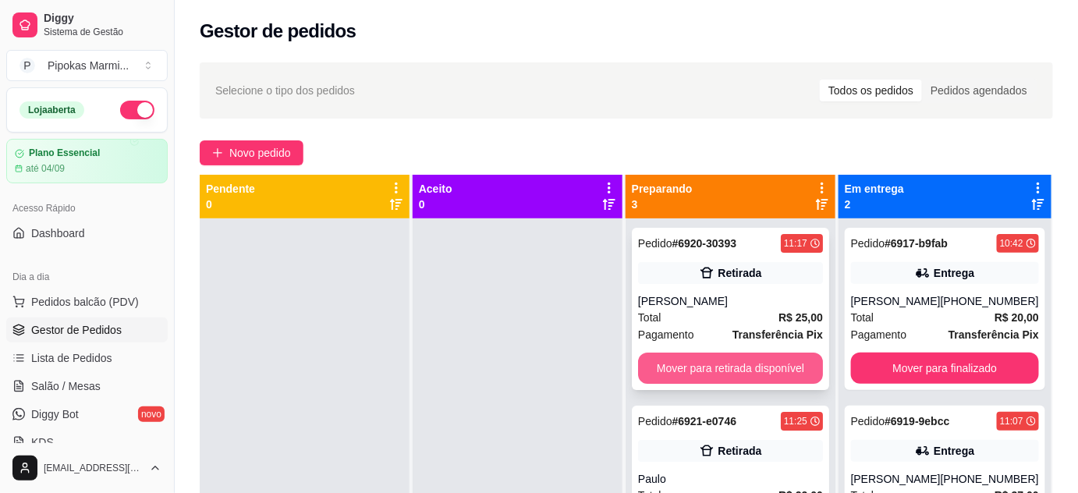
click at [731, 369] on button "Mover para retirada disponível" at bounding box center [730, 368] width 185 height 31
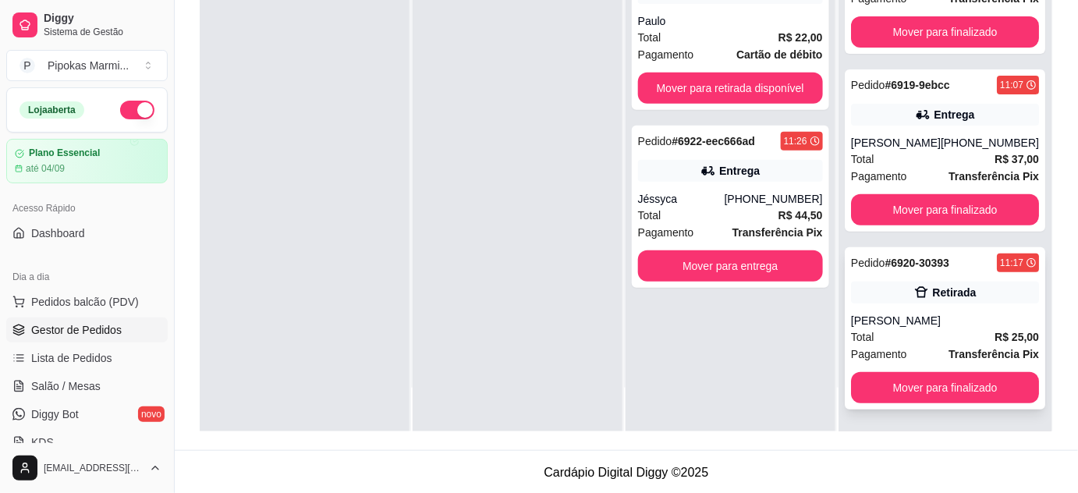
scroll to position [237, 0]
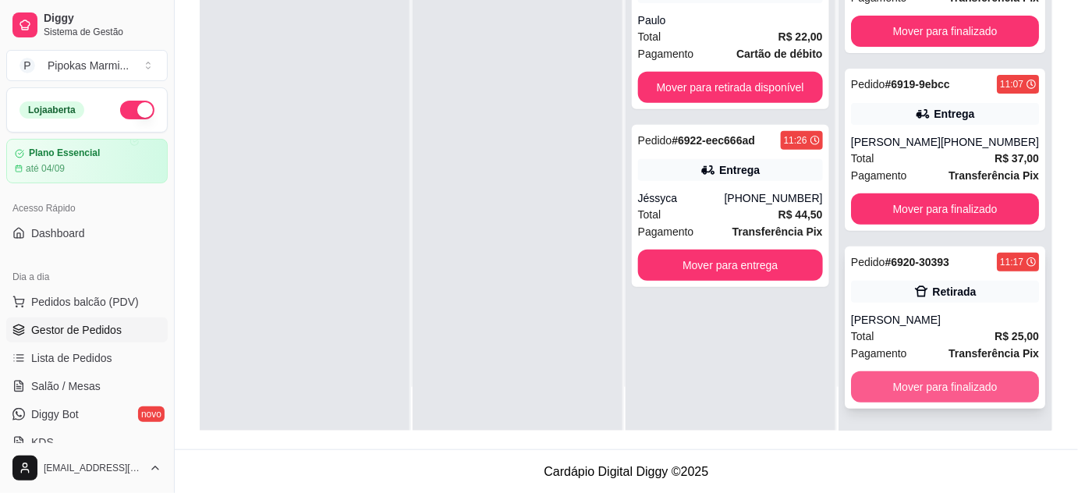
click at [917, 392] on button "Mover para finalizado" at bounding box center [945, 386] width 188 height 31
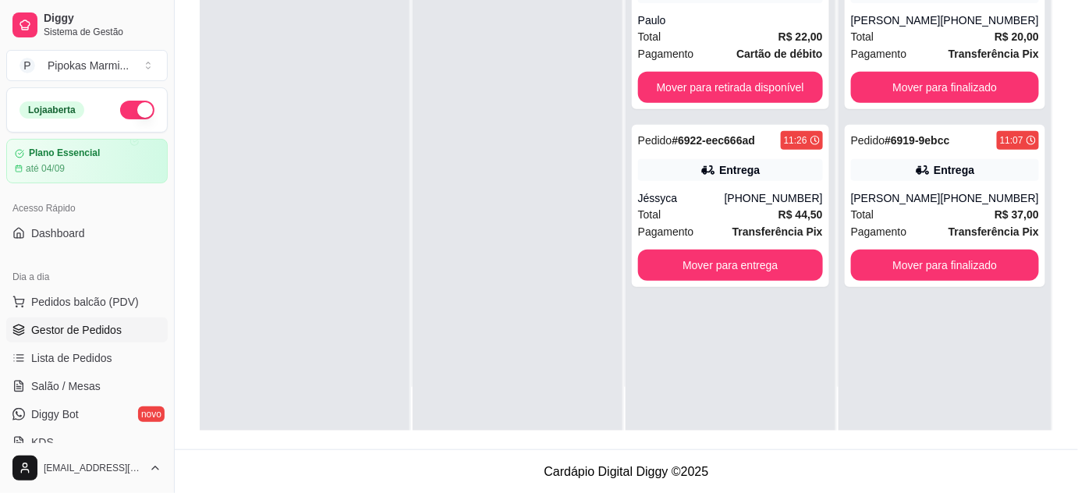
scroll to position [0, 0]
click at [710, 357] on div "Pedido # 6921-e0746 11:25 Retirada Paulo Total R$ 22,00 Pagamento Cartão de déb…" at bounding box center [731, 184] width 210 height 493
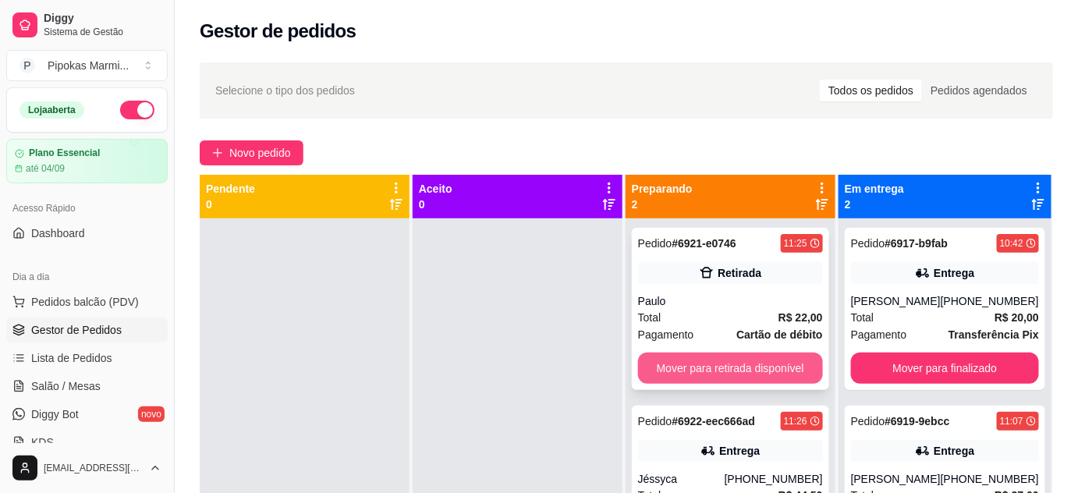
click at [708, 368] on button "Mover para retirada disponível" at bounding box center [730, 368] width 185 height 31
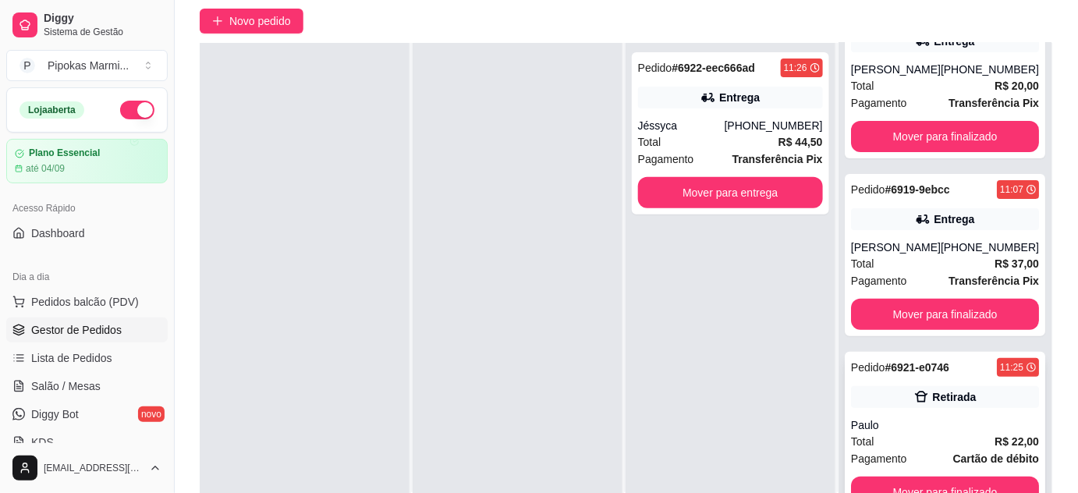
scroll to position [237, 0]
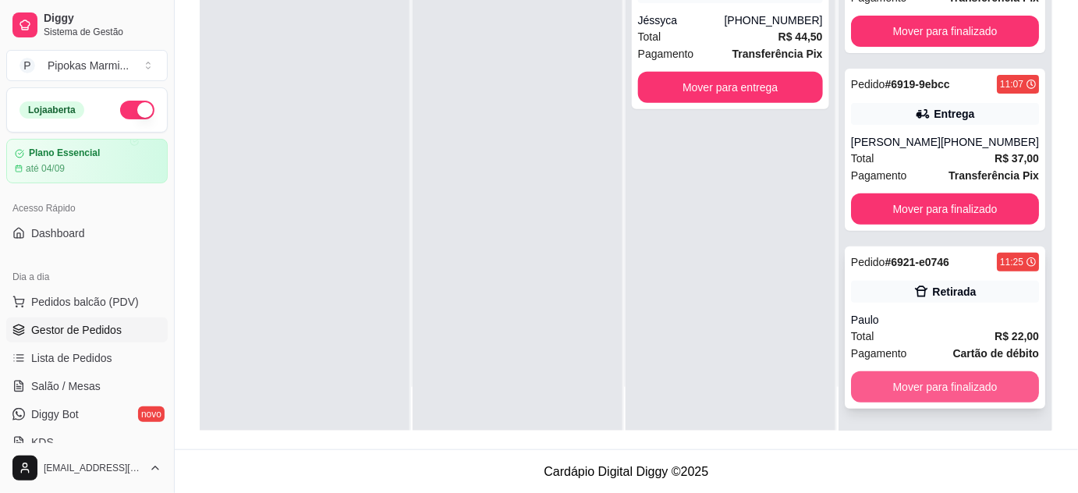
click at [916, 386] on button "Mover para finalizado" at bounding box center [945, 386] width 188 height 31
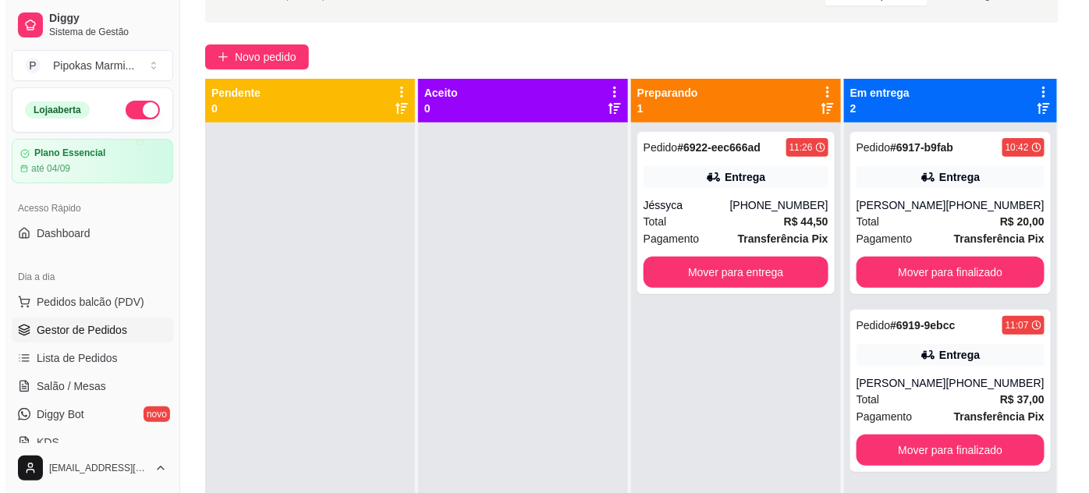
scroll to position [0, 0]
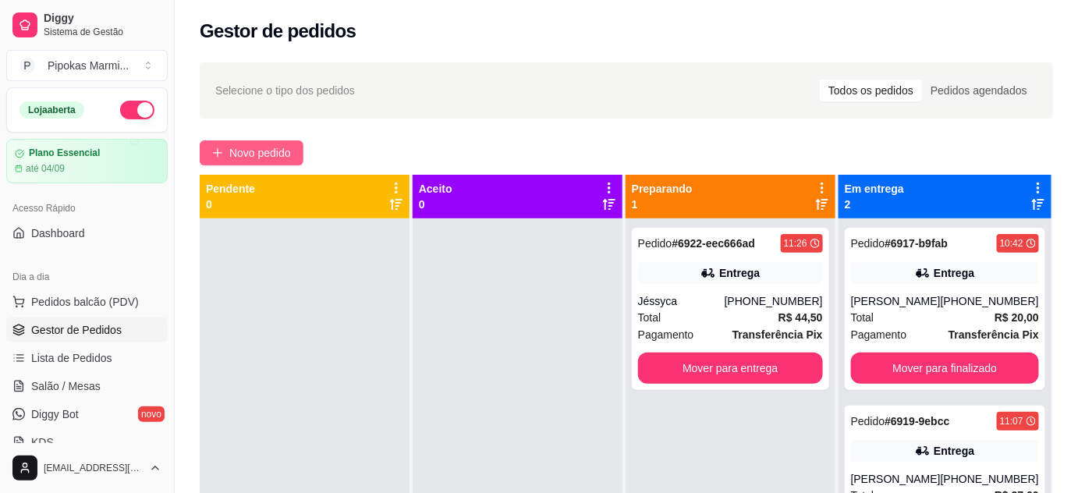
click at [268, 149] on span "Novo pedido" at bounding box center [260, 152] width 62 height 17
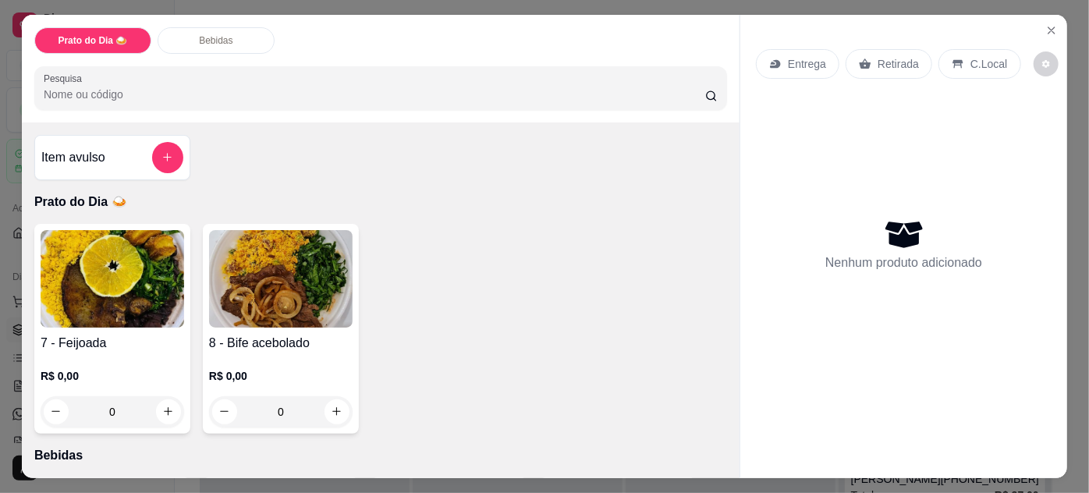
click at [257, 297] on img at bounding box center [281, 279] width 144 height 98
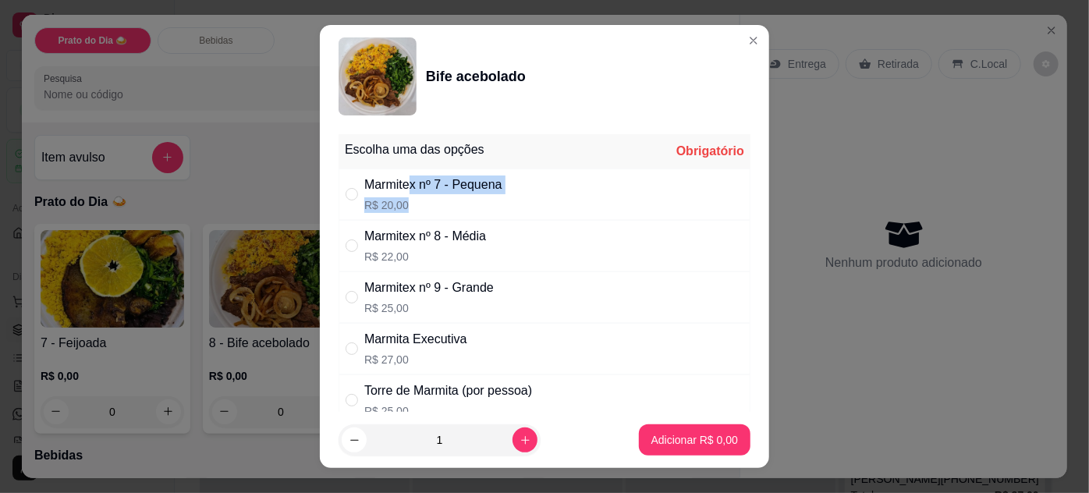
drag, startPoint x: 405, startPoint y: 193, endPoint x: 428, endPoint y: 209, distance: 28.1
click at [407, 197] on div "Marmitex nº 7 - Pequena R$ 20,00" at bounding box center [433, 194] width 138 height 37
radio input "true"
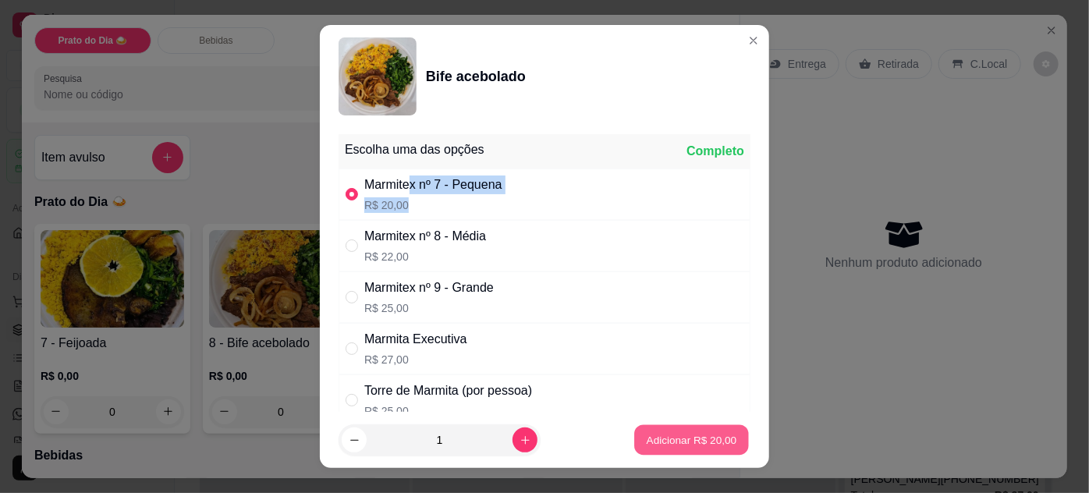
click at [687, 442] on p "Adicionar R$ 20,00" at bounding box center [692, 440] width 90 height 15
type input "1"
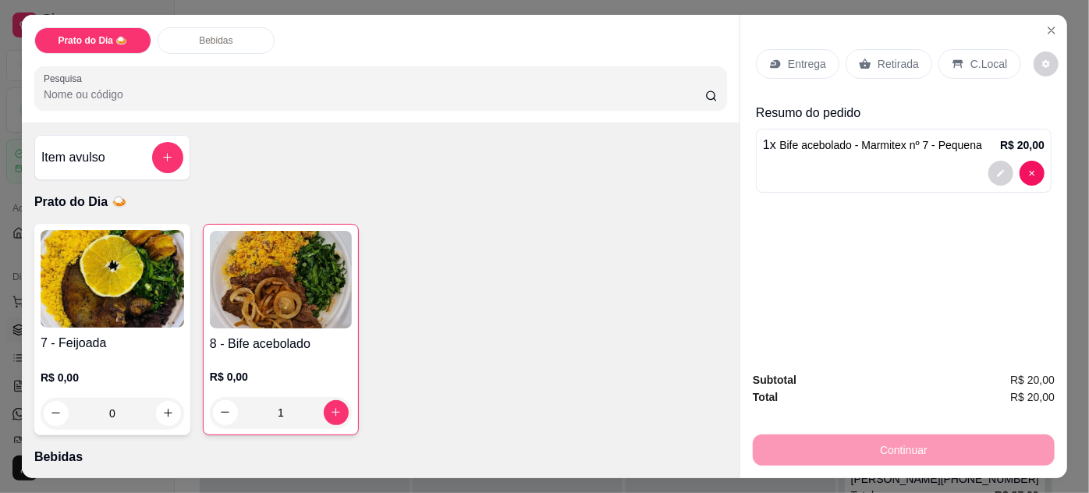
click at [891, 66] on p "Retirada" at bounding box center [898, 64] width 41 height 16
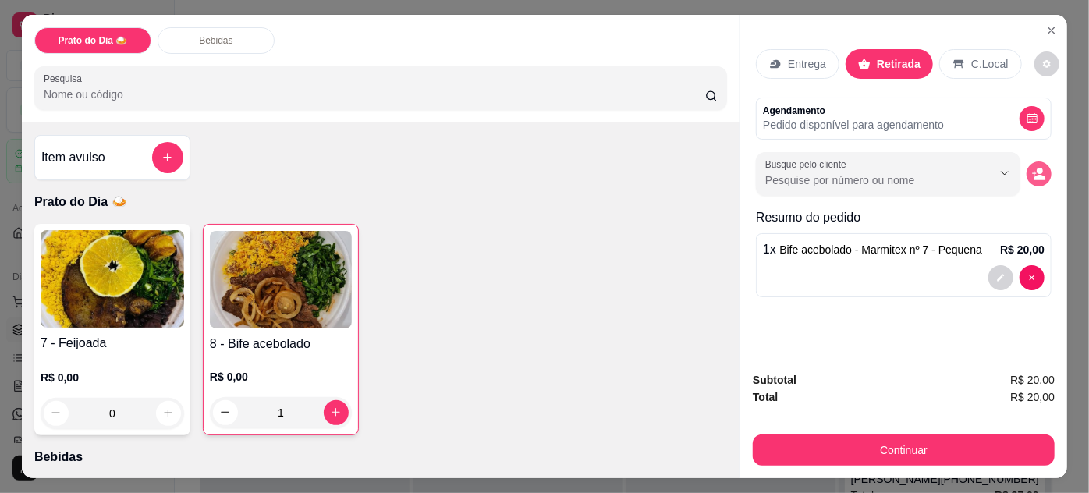
click at [1040, 167] on icon "decrease-product-quantity" at bounding box center [1039, 174] width 14 height 14
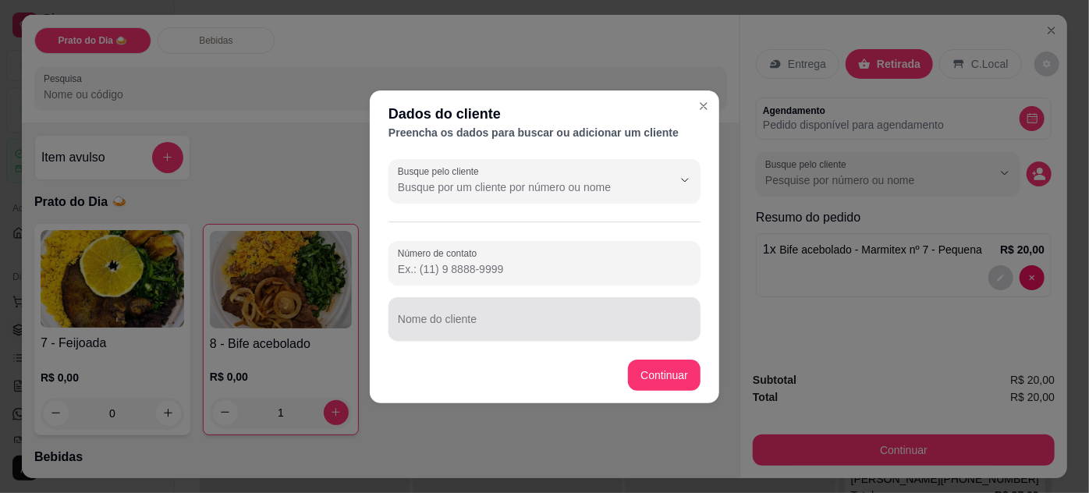
click at [562, 326] on input "Nome do cliente" at bounding box center [544, 326] width 293 height 16
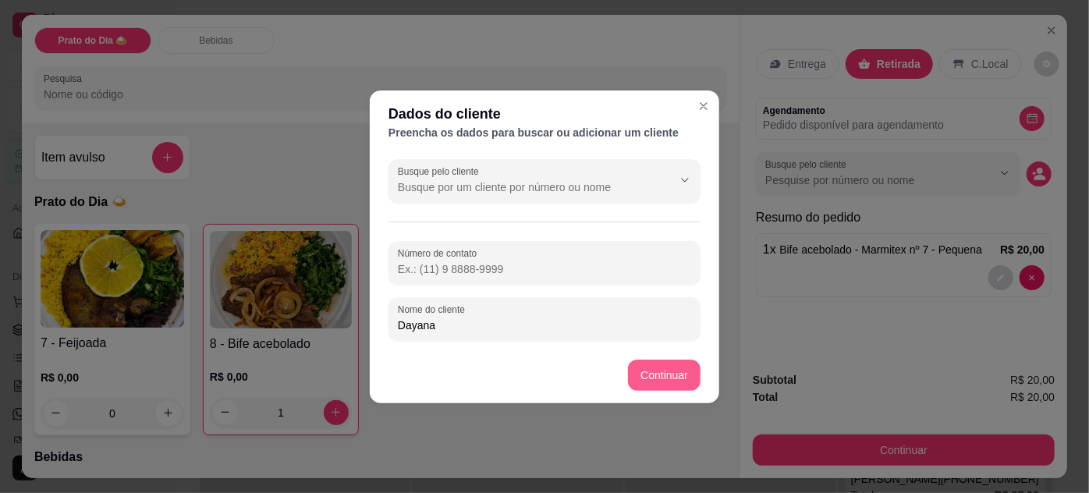
type input "Dayana"
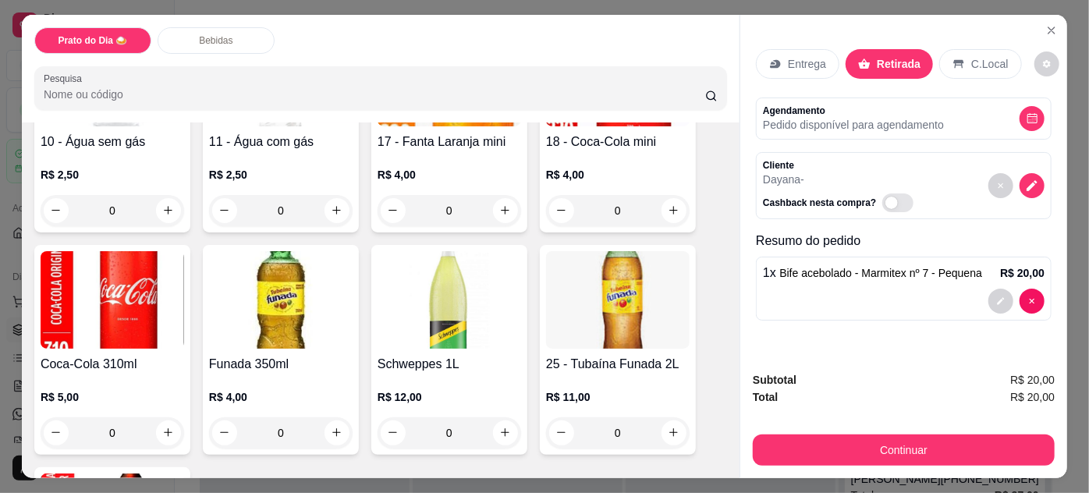
scroll to position [453, 0]
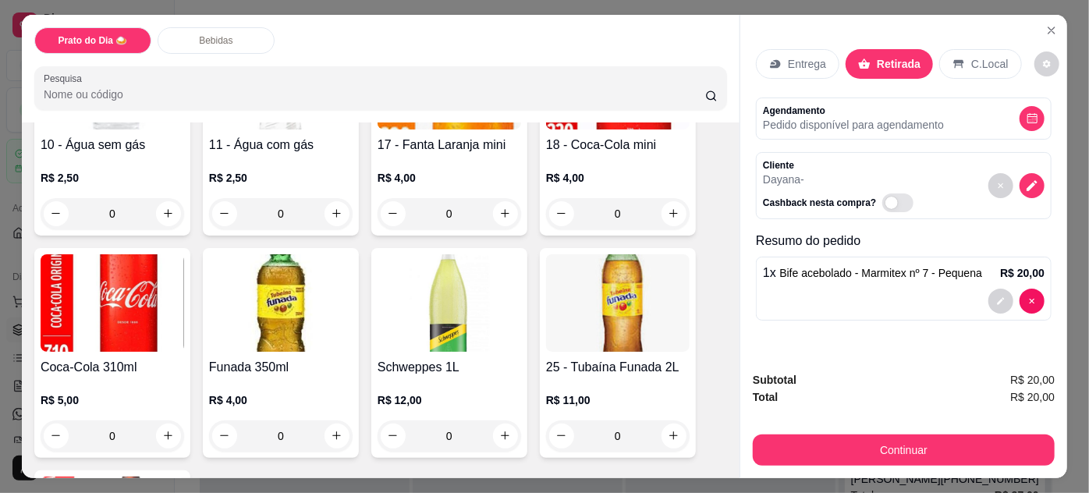
click at [166, 424] on div "0" at bounding box center [113, 436] width 144 height 31
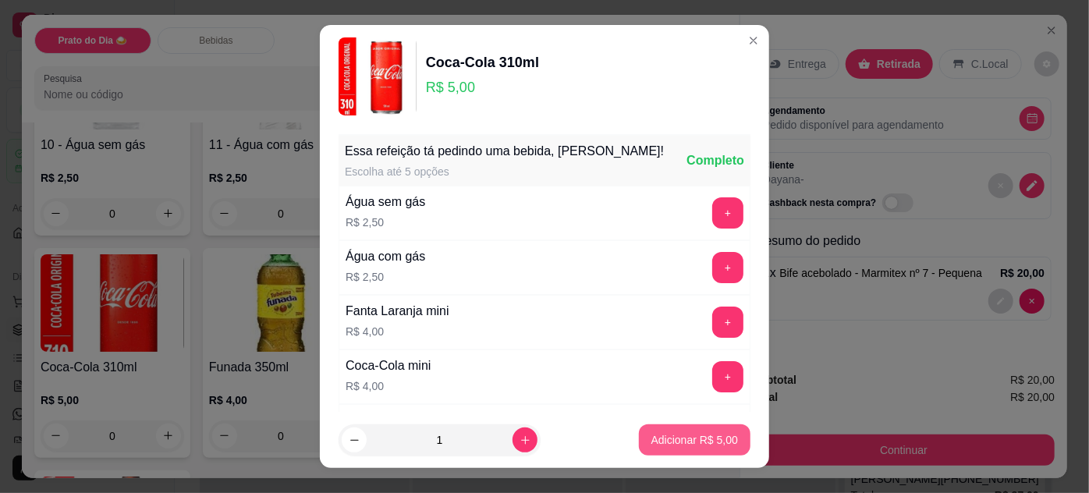
click at [711, 445] on p "Adicionar R$ 5,00" at bounding box center [694, 440] width 87 height 16
type input "1"
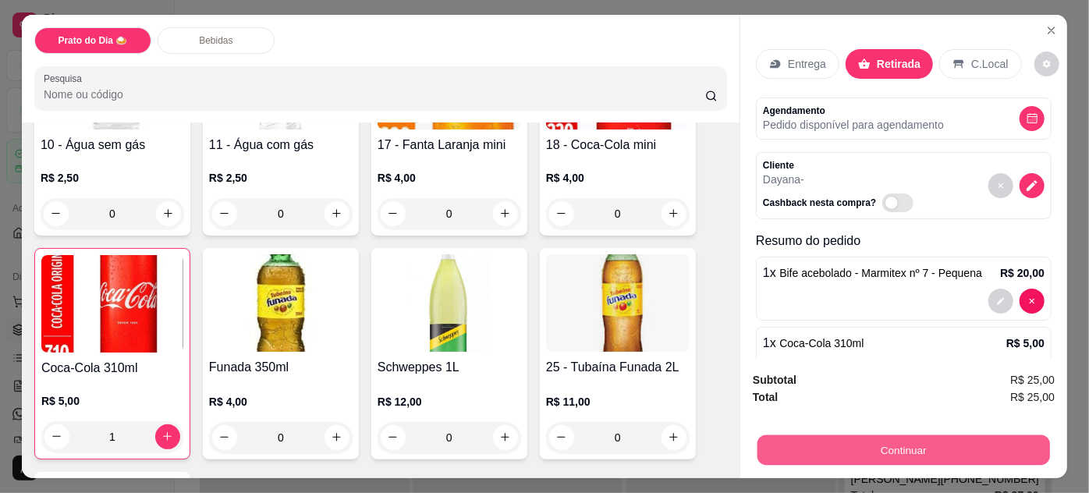
click at [896, 445] on button "Continuar" at bounding box center [904, 450] width 293 height 30
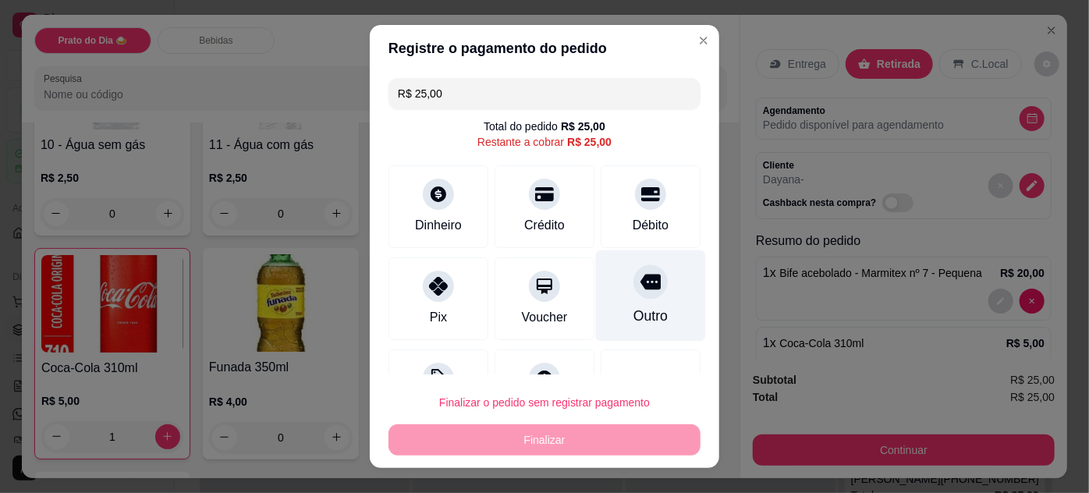
drag, startPoint x: 641, startPoint y: 209, endPoint x: 614, endPoint y: 286, distance: 81.2
click at [641, 209] on div "Débito" at bounding box center [651, 206] width 100 height 83
type input "R$ 0,00"
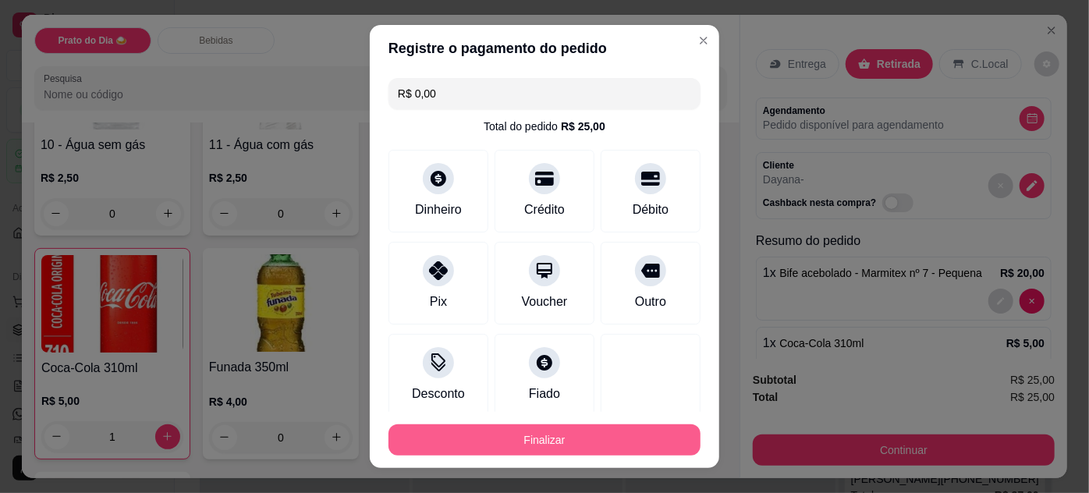
click at [580, 440] on button "Finalizar" at bounding box center [545, 439] width 312 height 31
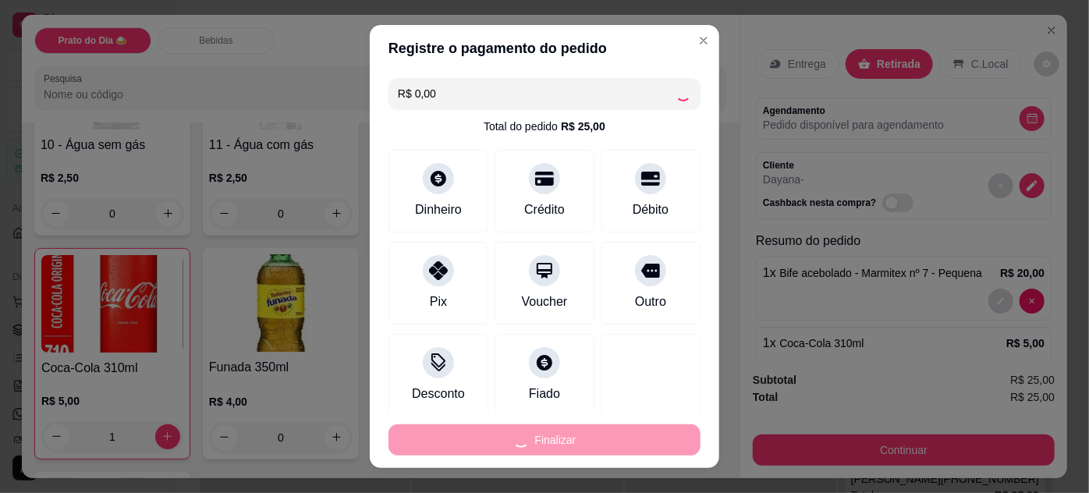
type input "0"
type input "-R$ 25,00"
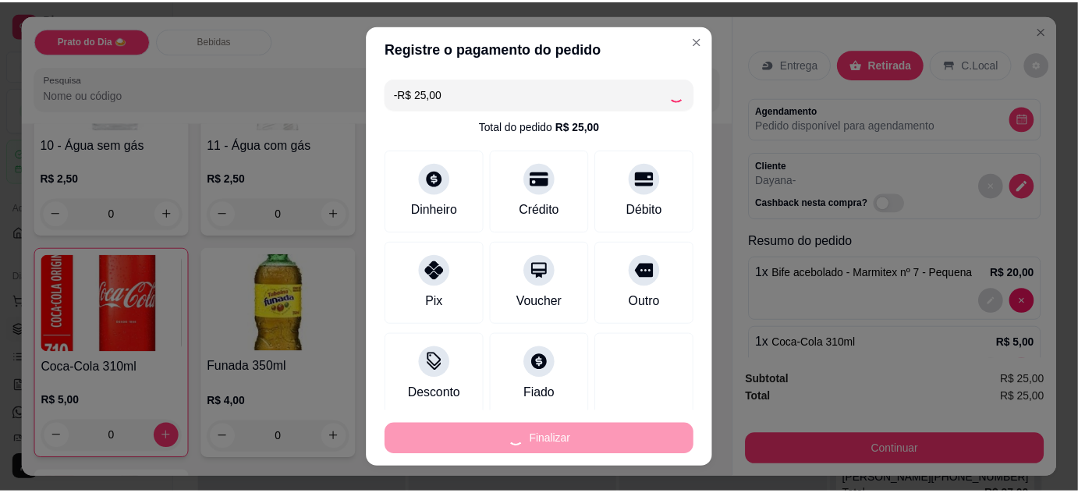
scroll to position [452, 0]
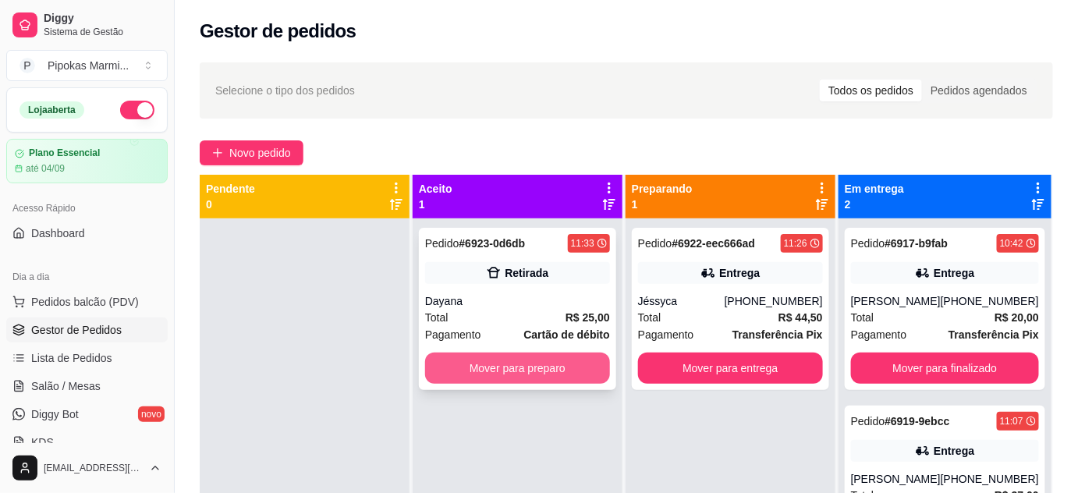
click at [535, 368] on button "Mover para preparo" at bounding box center [517, 368] width 185 height 31
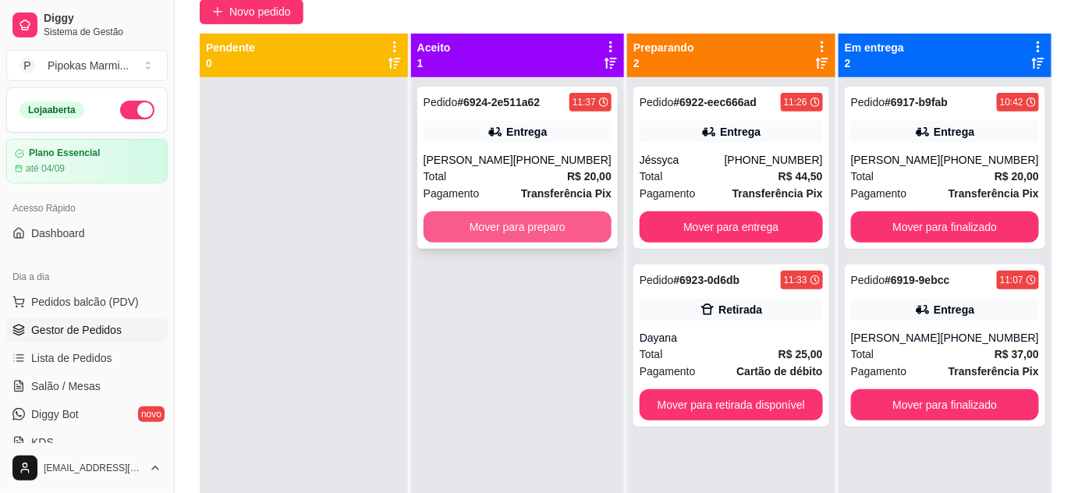
click at [556, 229] on button "Mover para preparo" at bounding box center [518, 226] width 188 height 31
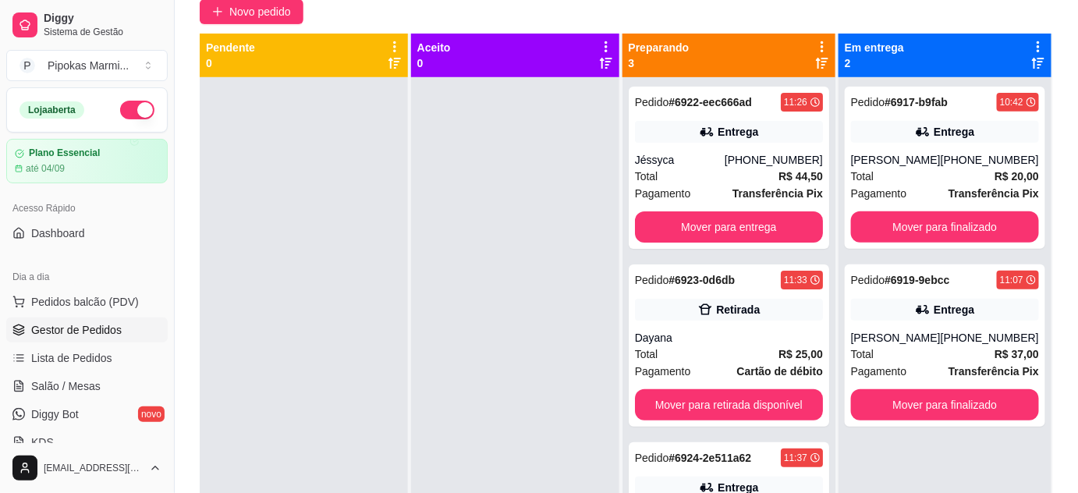
click at [531, 346] on div at bounding box center [515, 323] width 208 height 493
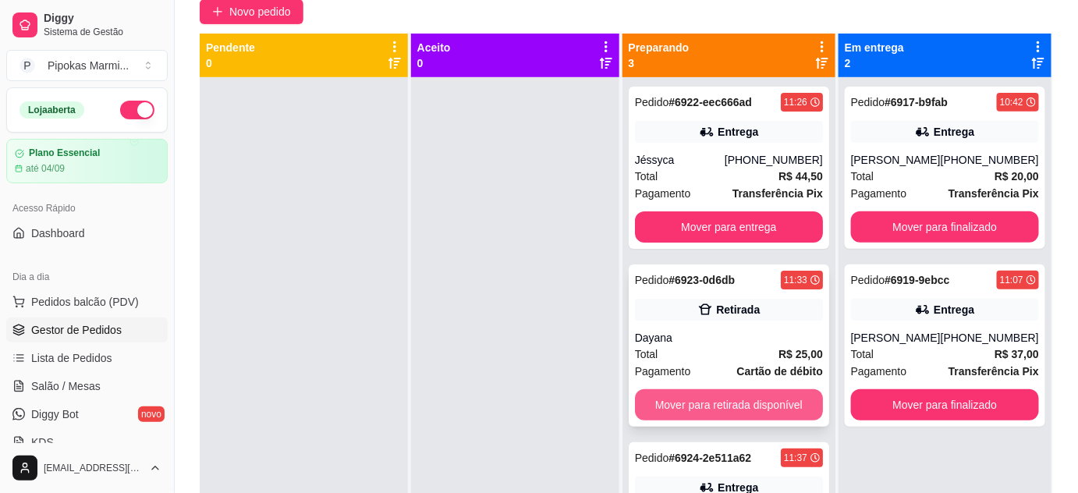
click at [715, 403] on button "Mover para retirada disponível" at bounding box center [729, 404] width 188 height 31
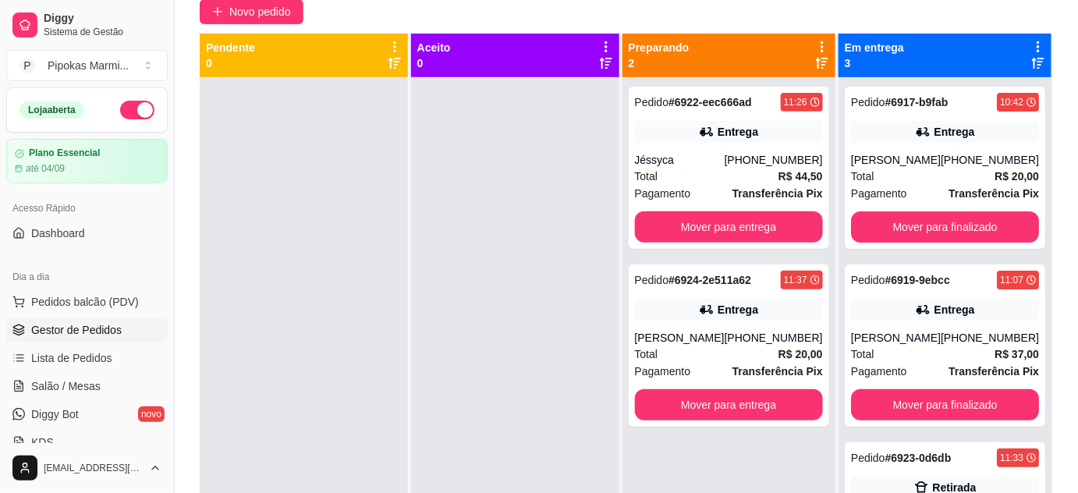
click at [526, 12] on div "Novo pedido" at bounding box center [626, 11] width 853 height 25
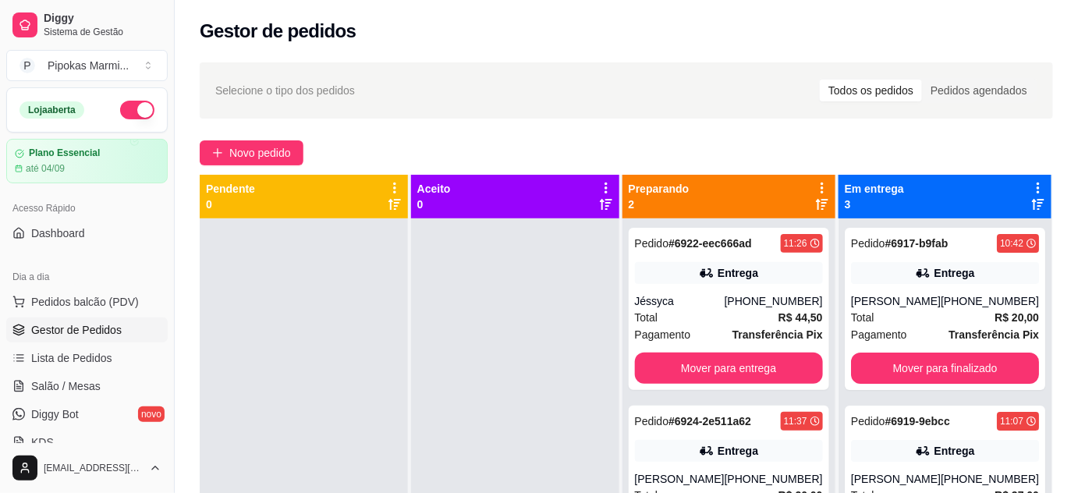
click at [605, 140] on div "Novo pedido" at bounding box center [626, 152] width 853 height 25
click at [543, 135] on div "Selecione o tipo dos pedidos Todos os pedidos Pedidos agendados Novo pedido Pen…" at bounding box center [626, 369] width 903 height 633
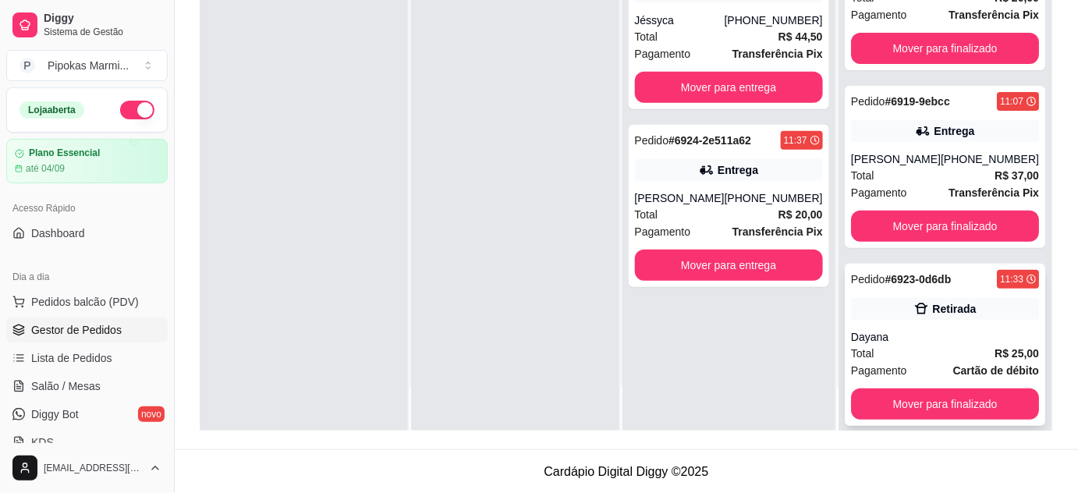
scroll to position [56, 0]
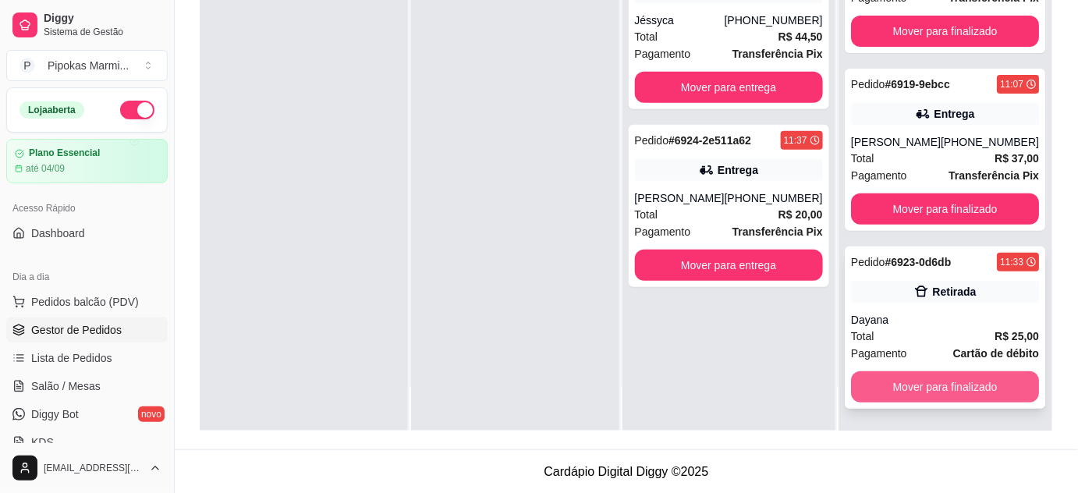
click at [938, 384] on button "Mover para finalizado" at bounding box center [945, 386] width 188 height 31
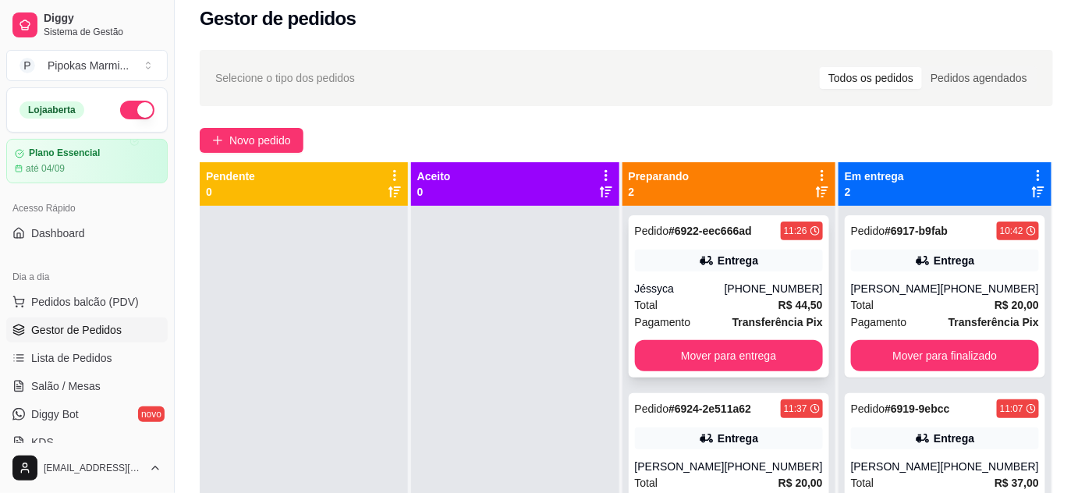
scroll to position [0, 0]
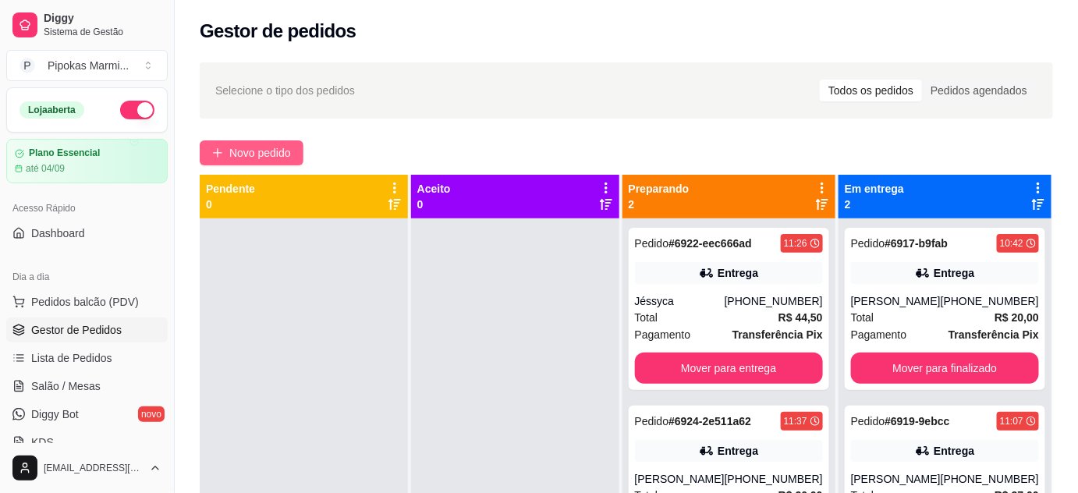
click at [246, 151] on span "Novo pedido" at bounding box center [260, 152] width 62 height 17
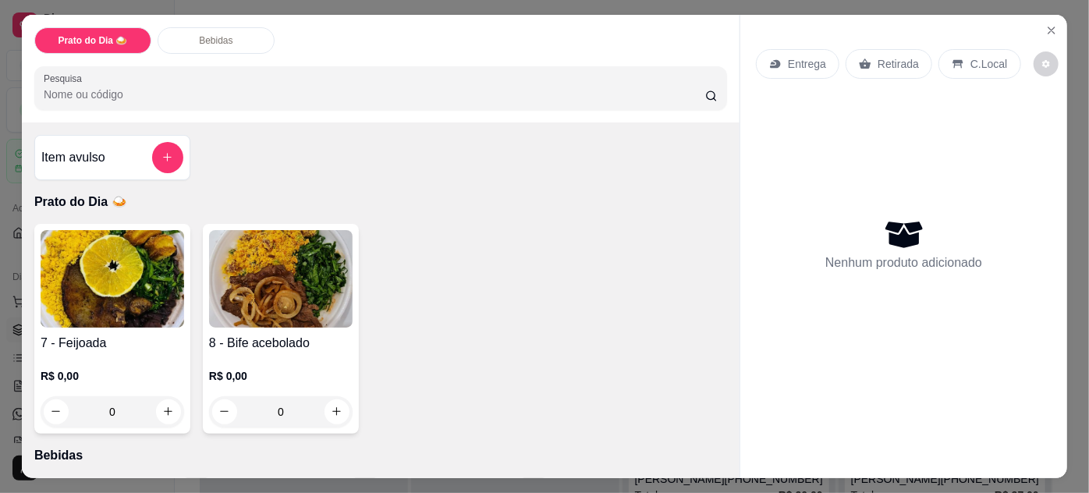
click at [307, 282] on img at bounding box center [281, 279] width 144 height 98
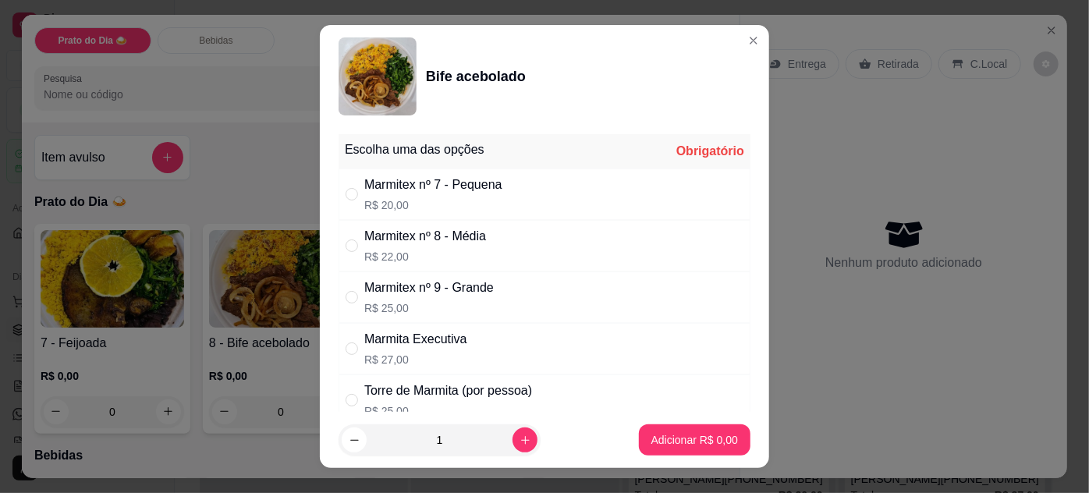
click at [462, 247] on div "Marmitex nº 8 - Média R$ 22,00" at bounding box center [425, 245] width 122 height 37
radio input "true"
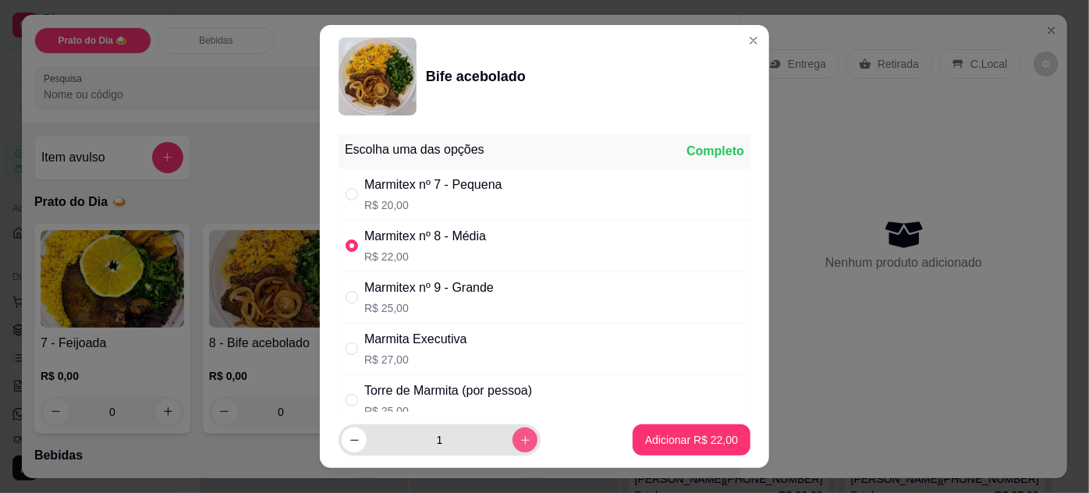
click at [520, 438] on icon "increase-product-quantity" at bounding box center [526, 441] width 12 height 12
type input "2"
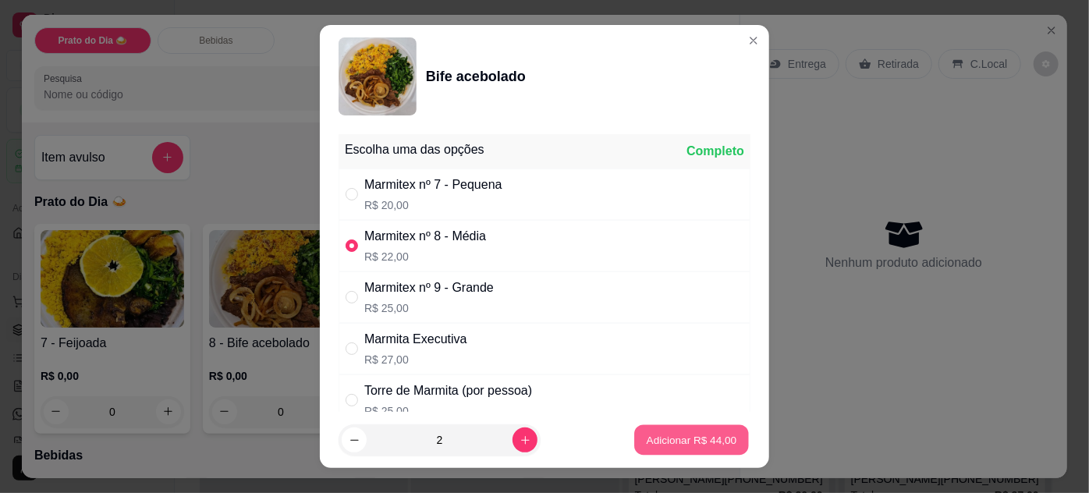
click at [674, 447] on p "Adicionar R$ 44,00" at bounding box center [692, 440] width 90 height 15
type input "2"
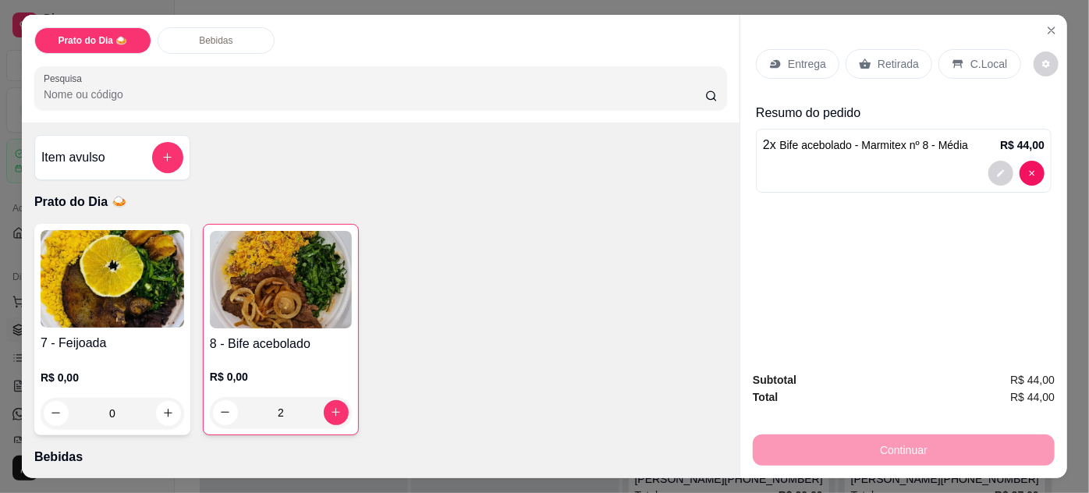
drag, startPoint x: 900, startPoint y: 58, endPoint x: 932, endPoint y: 87, distance: 43.1
click at [900, 58] on p "Retirada" at bounding box center [898, 64] width 41 height 16
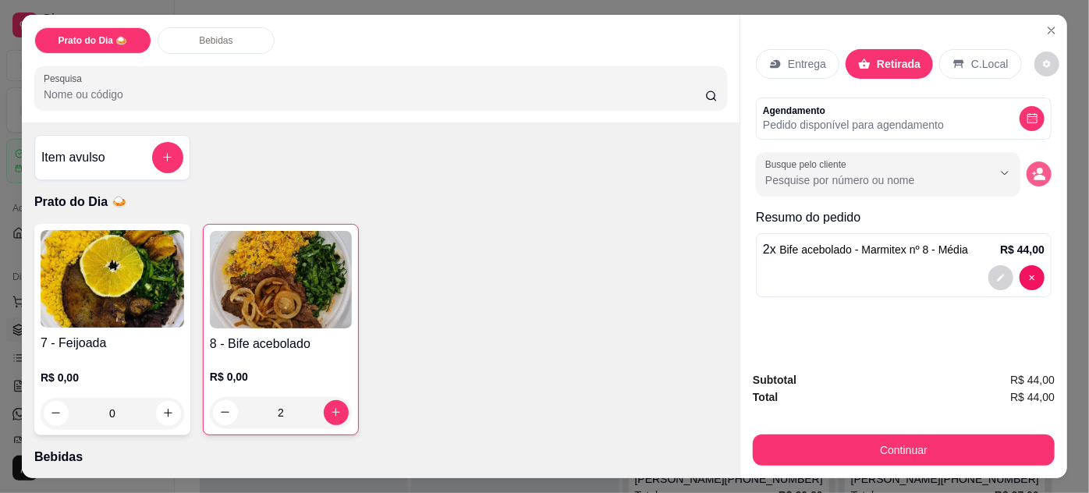
click at [1037, 168] on circle "decrease-product-quantity" at bounding box center [1040, 171] width 6 height 6
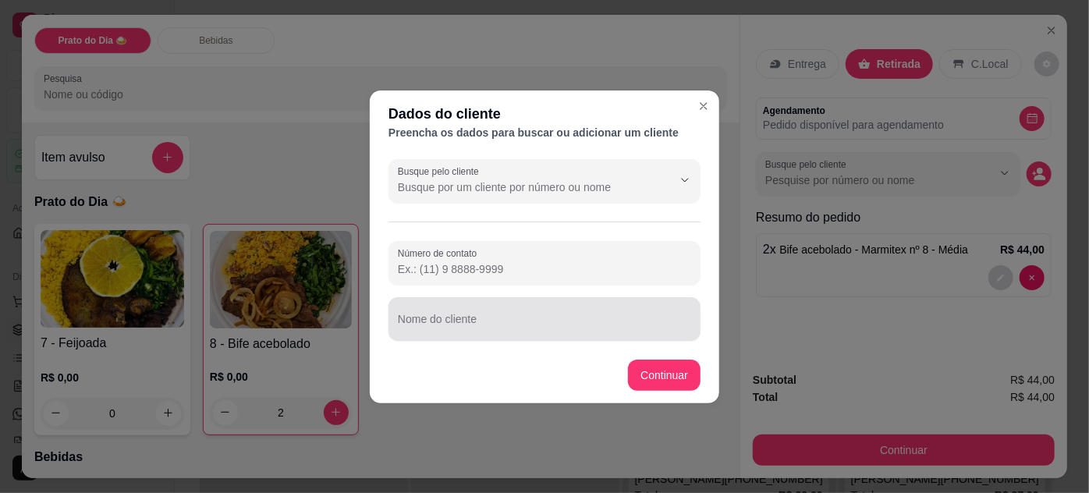
click at [550, 318] on input "Nome do cliente" at bounding box center [544, 326] width 293 height 16
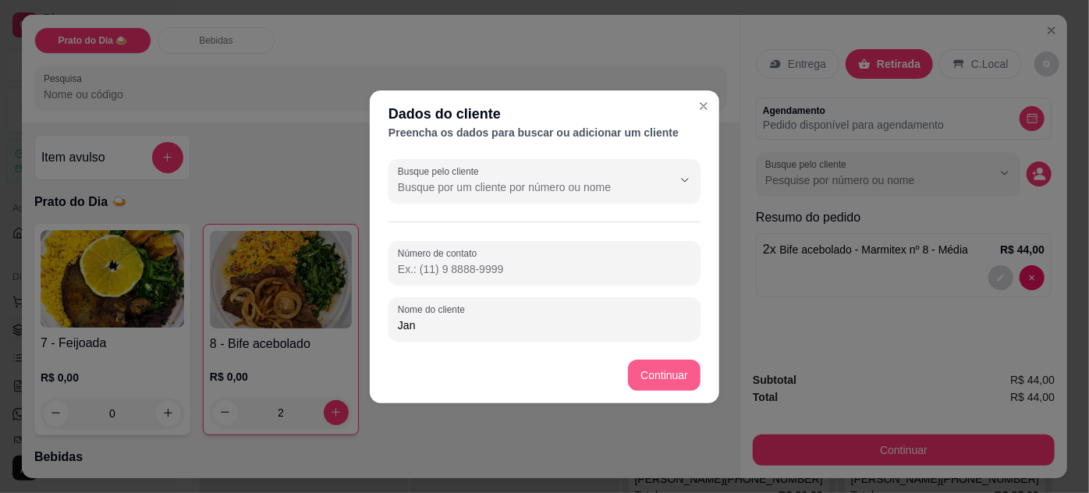
type input "Jan"
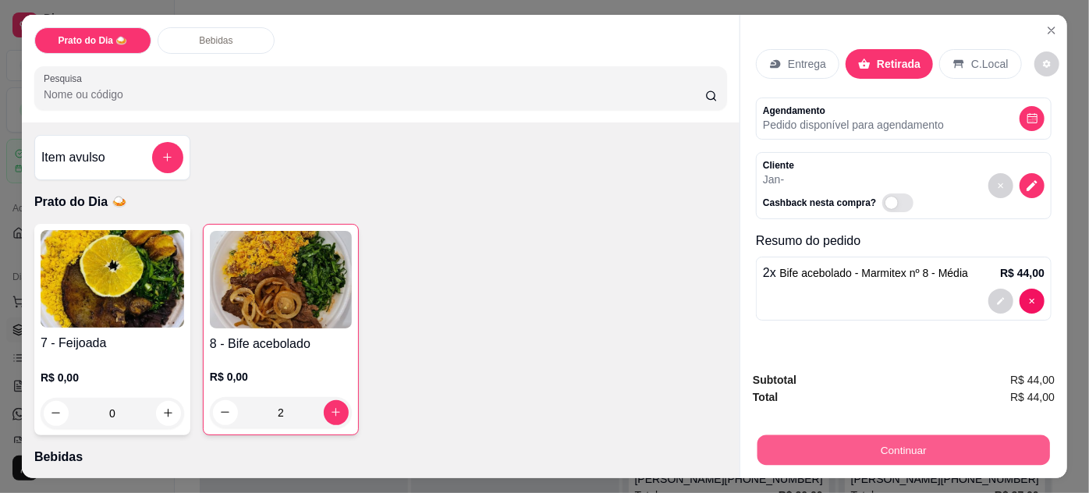
click at [871, 445] on button "Continuar" at bounding box center [904, 450] width 293 height 30
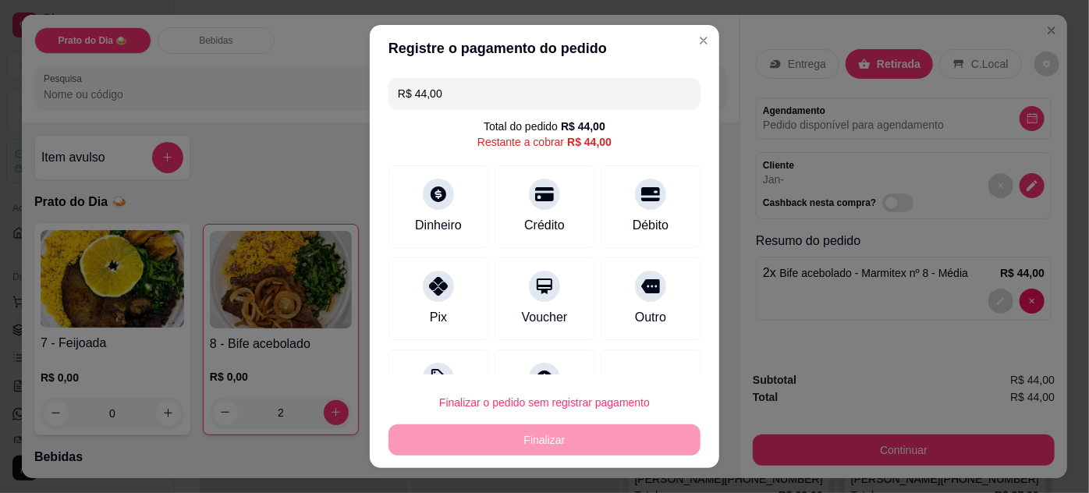
click at [662, 130] on div "Total do pedido R$ 44,00 Restante a cobrar R$ 44,00" at bounding box center [545, 134] width 312 height 31
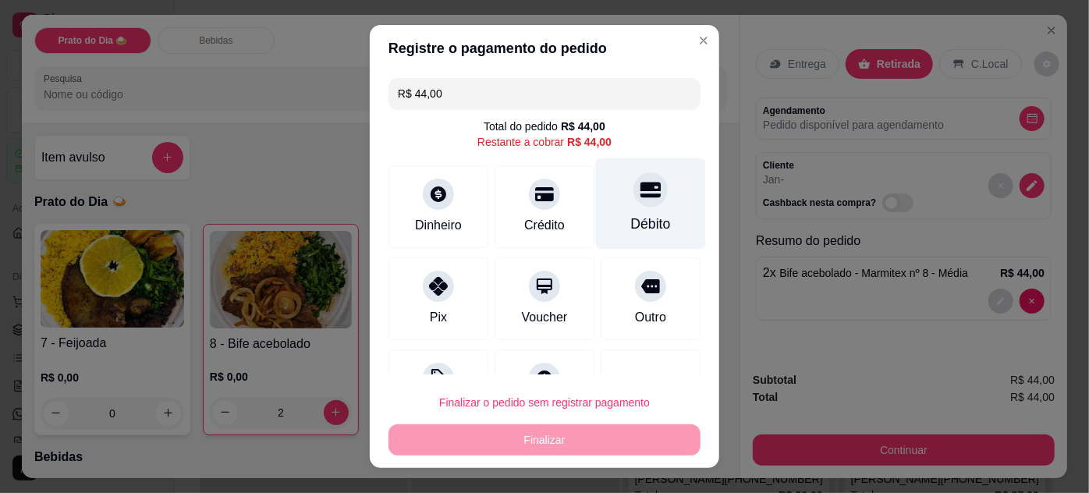
click at [631, 216] on div "Débito" at bounding box center [651, 224] width 40 height 20
type input "R$ 0,00"
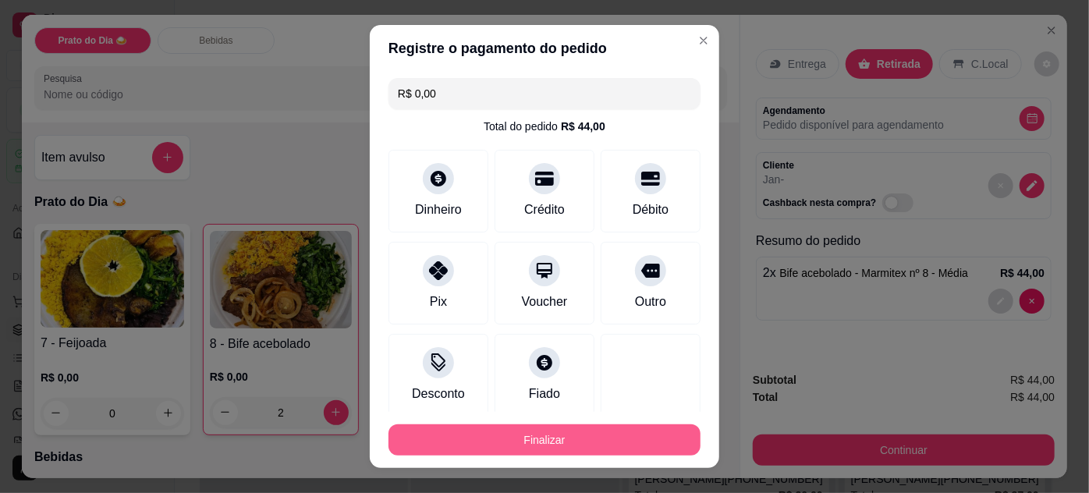
click at [580, 440] on button "Finalizar" at bounding box center [545, 439] width 312 height 31
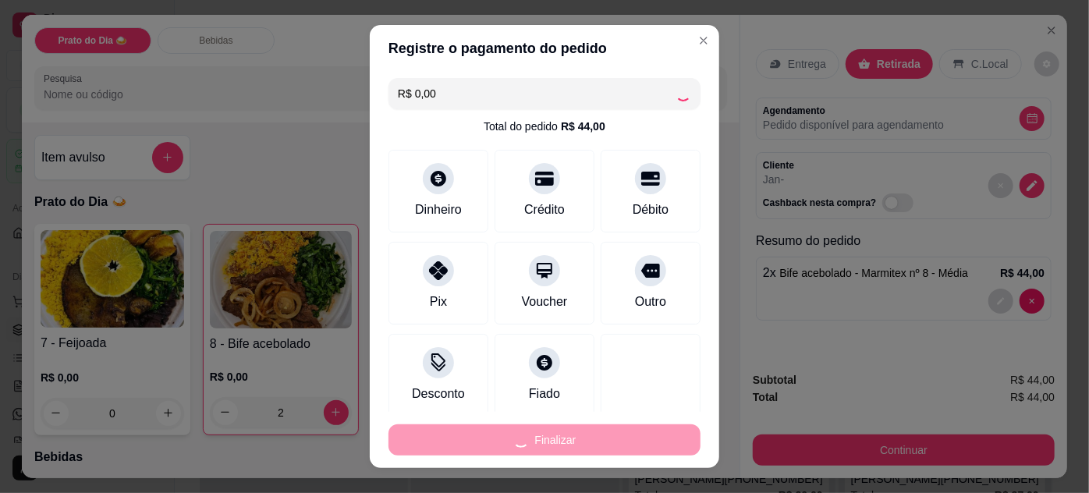
type input "0"
type input "-R$ 44,00"
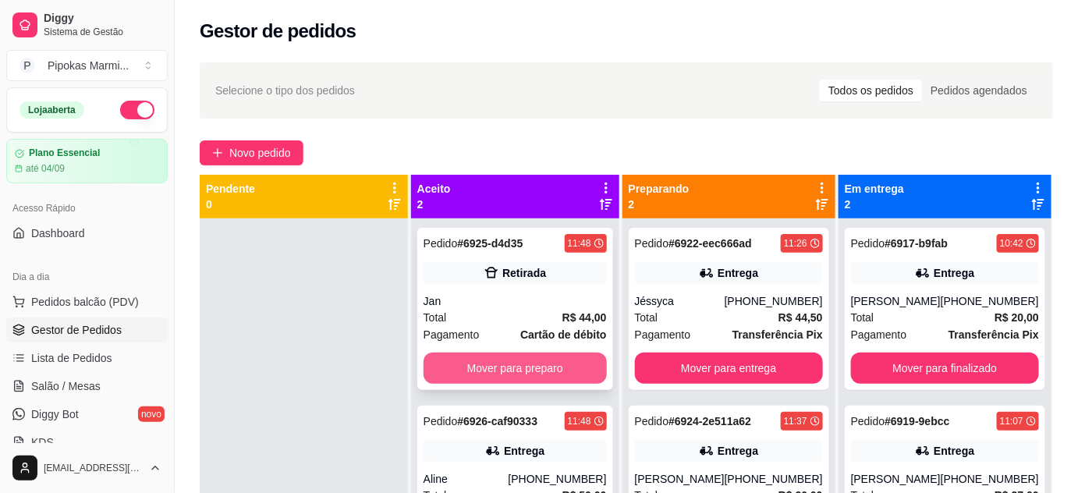
click at [542, 371] on button "Mover para preparo" at bounding box center [515, 368] width 183 height 31
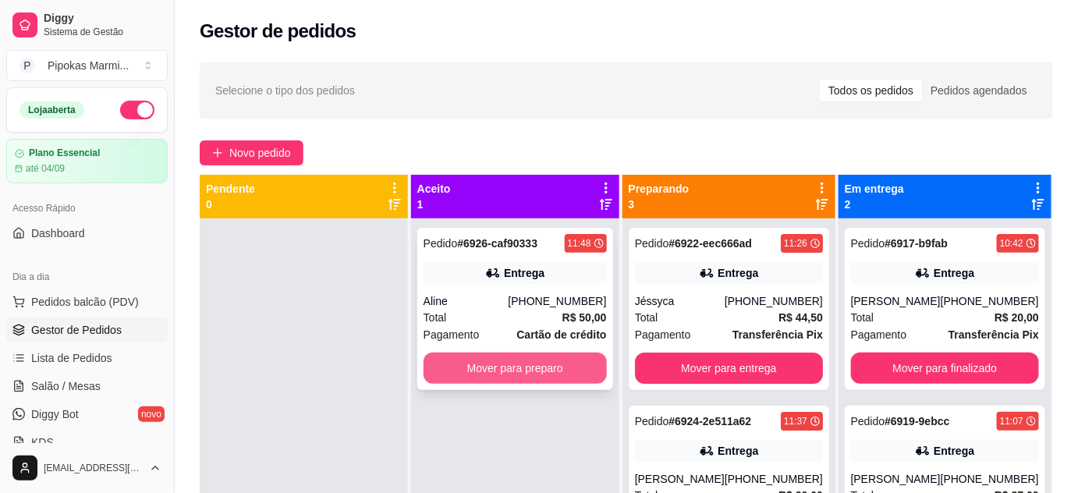
click at [525, 361] on button "Mover para preparo" at bounding box center [515, 368] width 183 height 31
click at [515, 124] on div "Selecione o tipo dos pedidos Todos os pedidos Pedidos agendados Novo pedido Pen…" at bounding box center [626, 369] width 903 height 633
click at [531, 367] on button "Mover para preparo" at bounding box center [515, 368] width 178 height 30
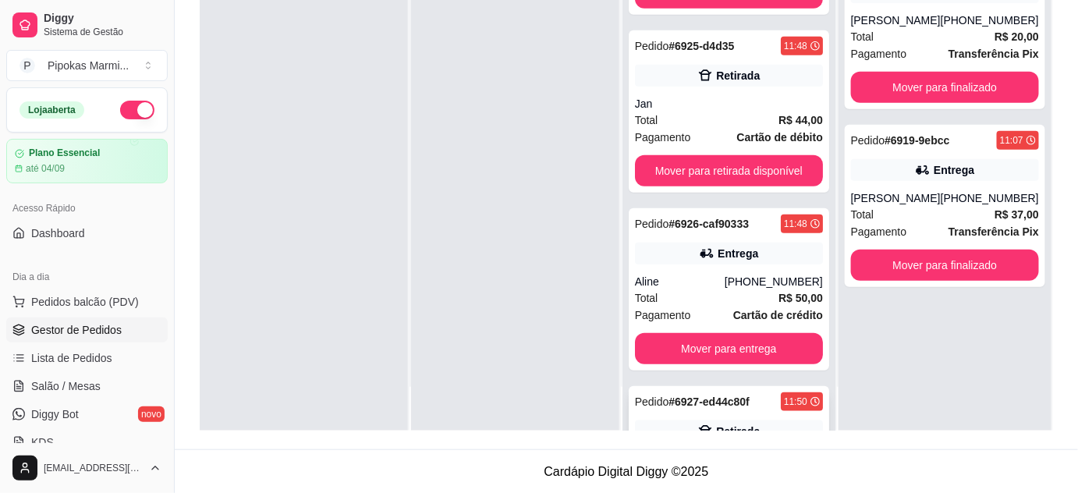
scroll to position [270, 0]
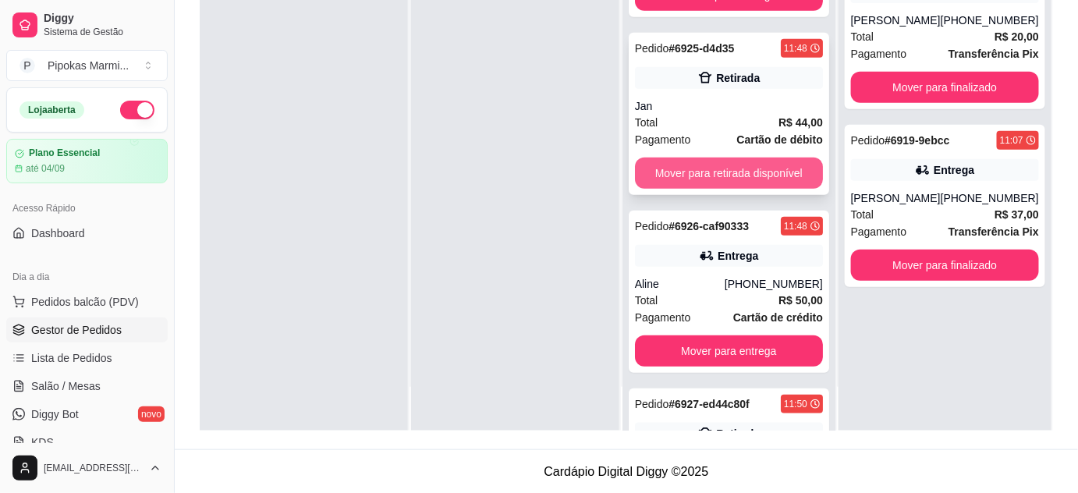
click at [714, 176] on button "Mover para retirada disponível" at bounding box center [729, 173] width 188 height 31
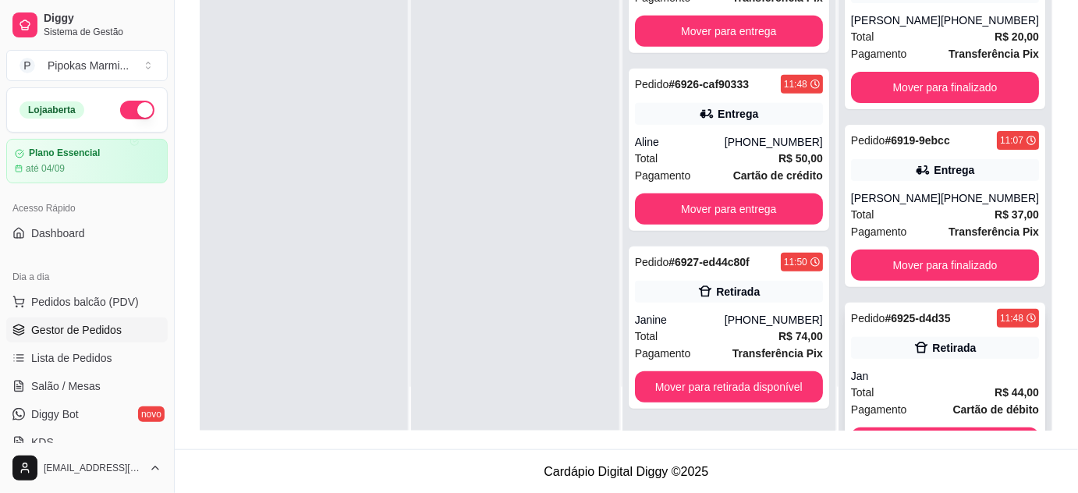
scroll to position [56, 0]
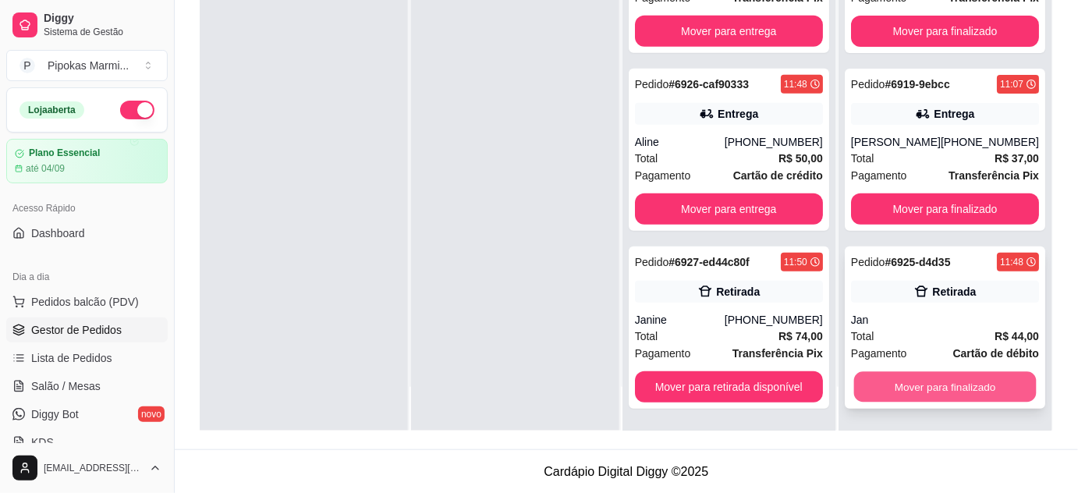
click at [907, 384] on button "Mover para finalizado" at bounding box center [944, 387] width 183 height 30
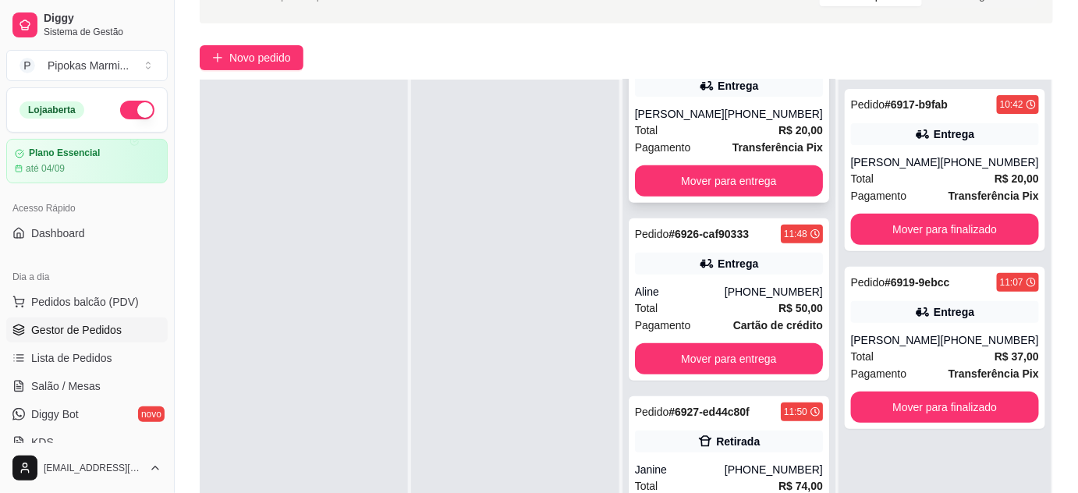
scroll to position [234, 0]
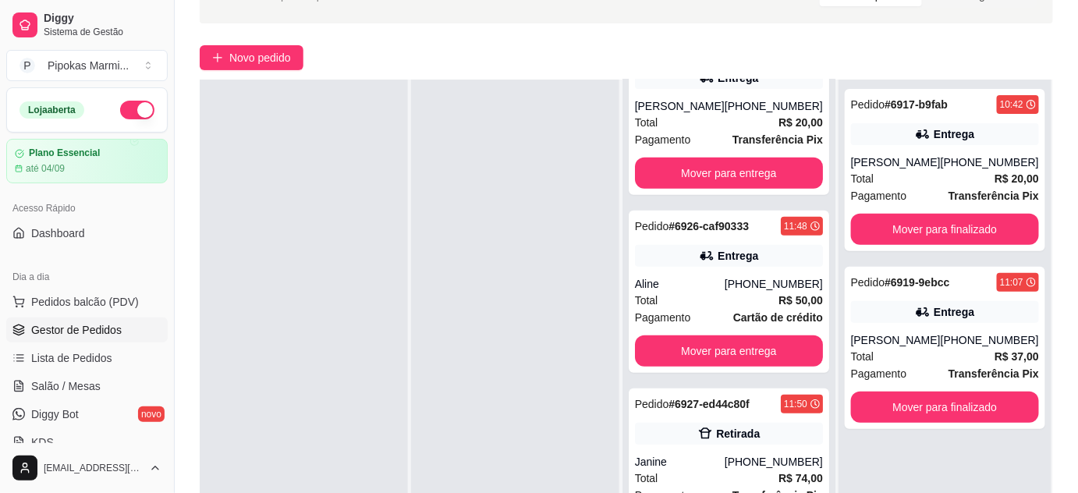
drag, startPoint x: 484, startPoint y: 327, endPoint x: 503, endPoint y: 318, distance: 20.6
click at [491, 324] on div at bounding box center [515, 326] width 208 height 493
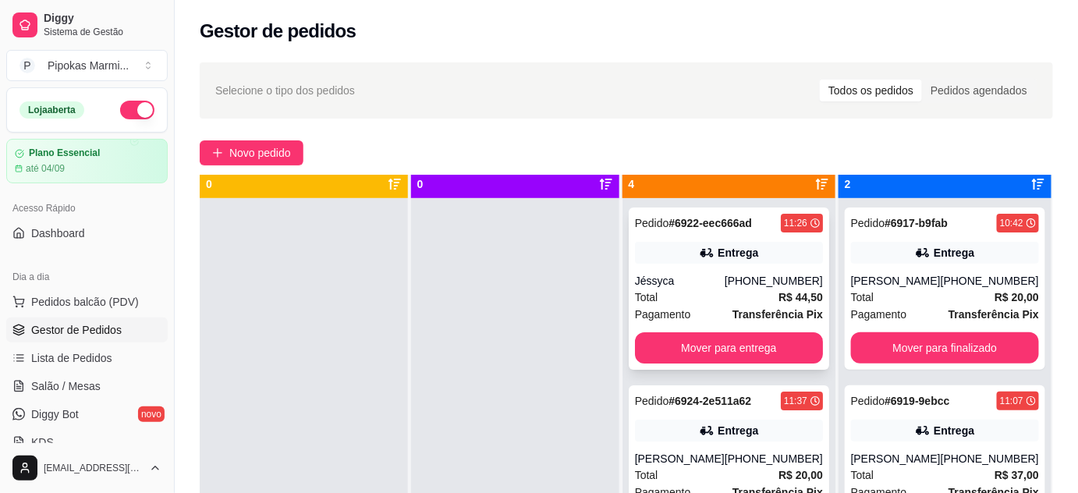
scroll to position [0, 0]
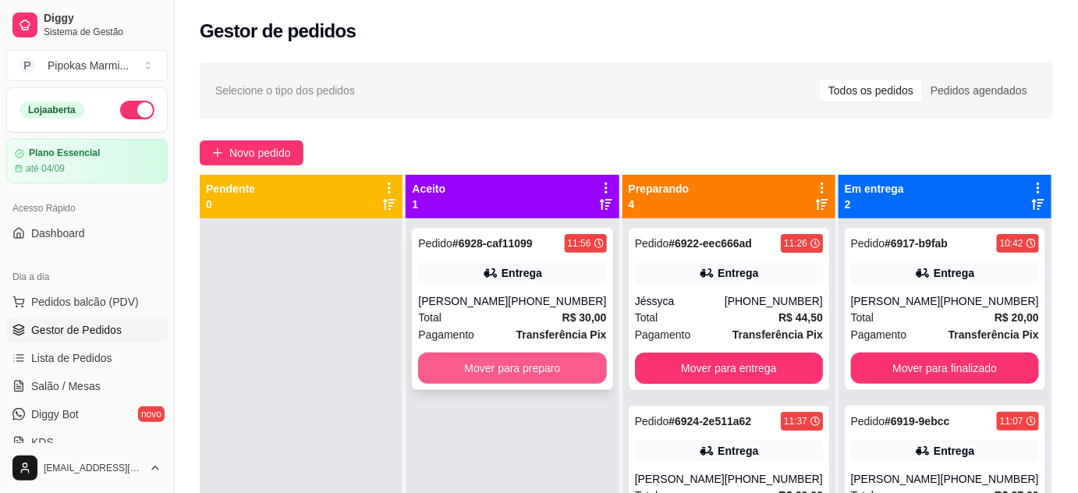
click at [528, 384] on button "Mover para preparo" at bounding box center [512, 368] width 188 height 31
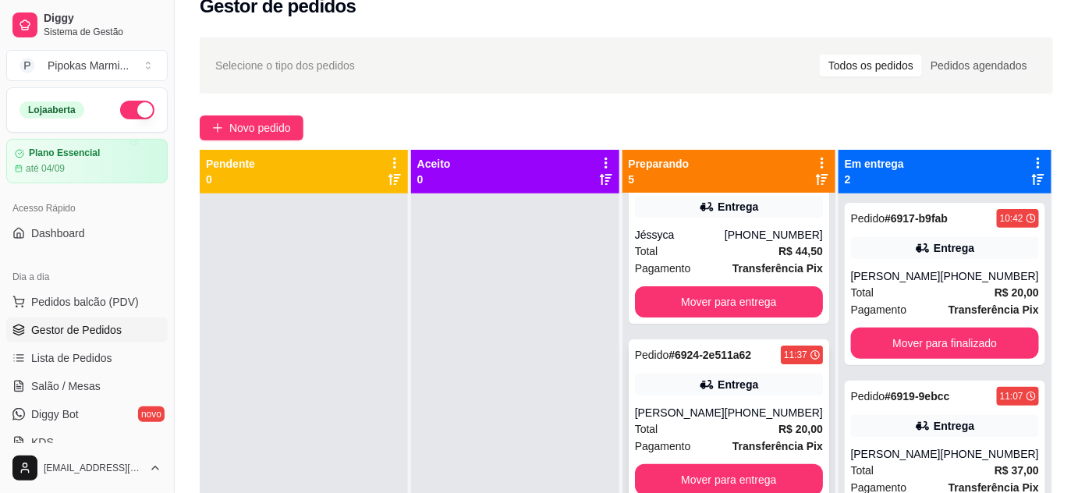
scroll to position [141, 0]
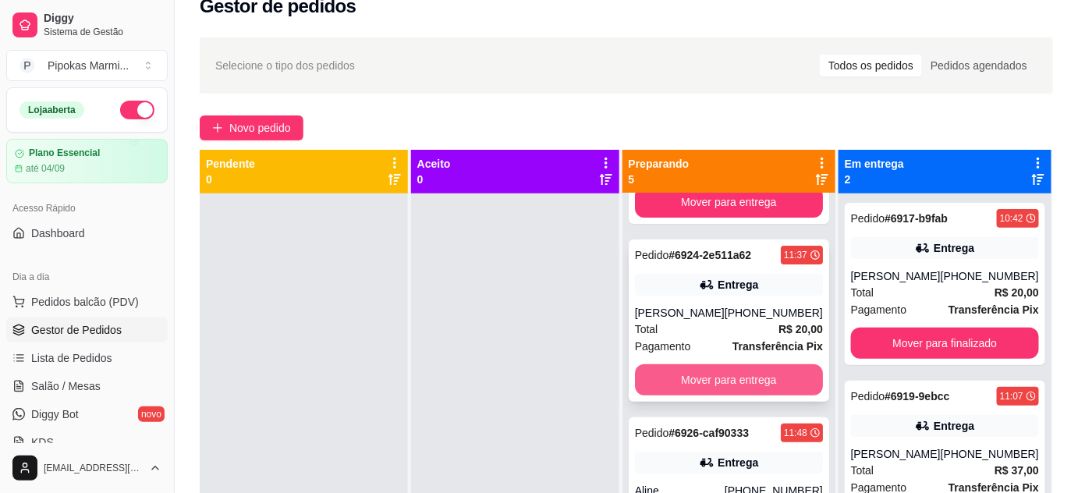
click at [707, 382] on button "Mover para entrega" at bounding box center [729, 379] width 188 height 31
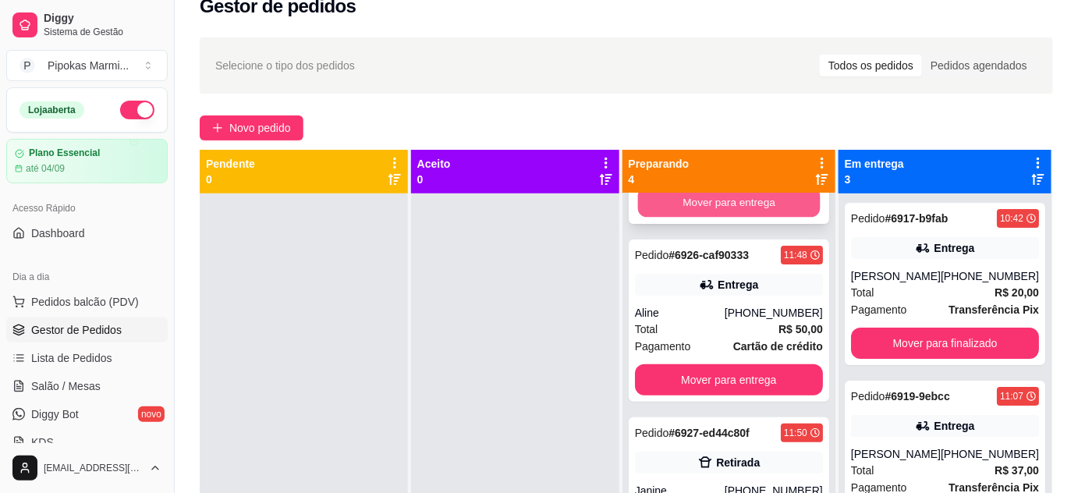
click at [723, 204] on button "Mover para entrega" at bounding box center [728, 202] width 183 height 30
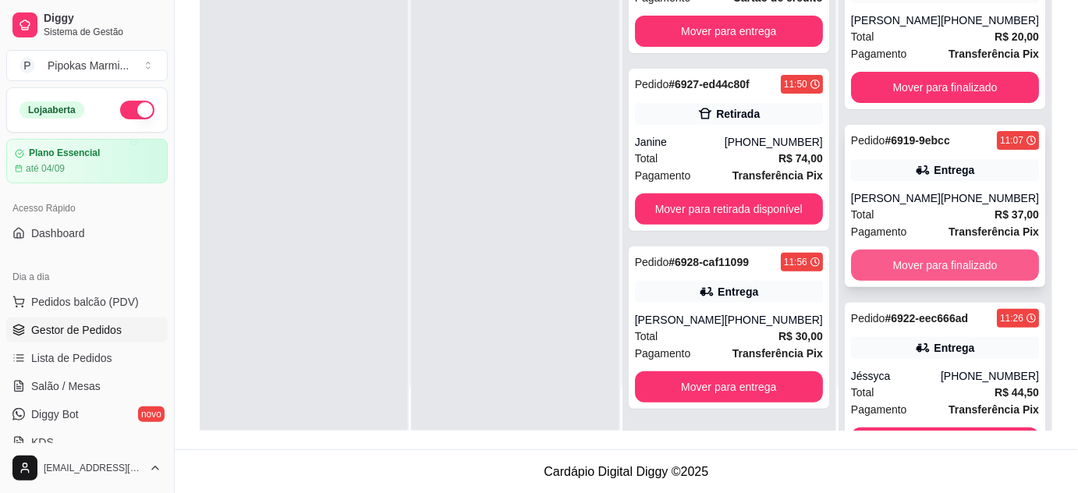
scroll to position [0, 0]
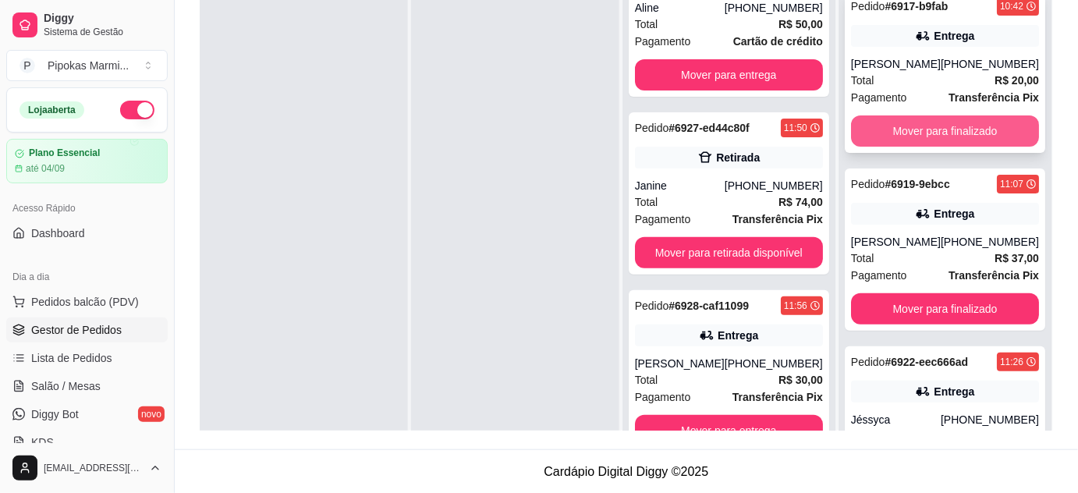
click at [950, 137] on button "Mover para finalizado" at bounding box center [945, 130] width 188 height 31
click at [951, 137] on button "Mover para finalizado" at bounding box center [945, 130] width 188 height 31
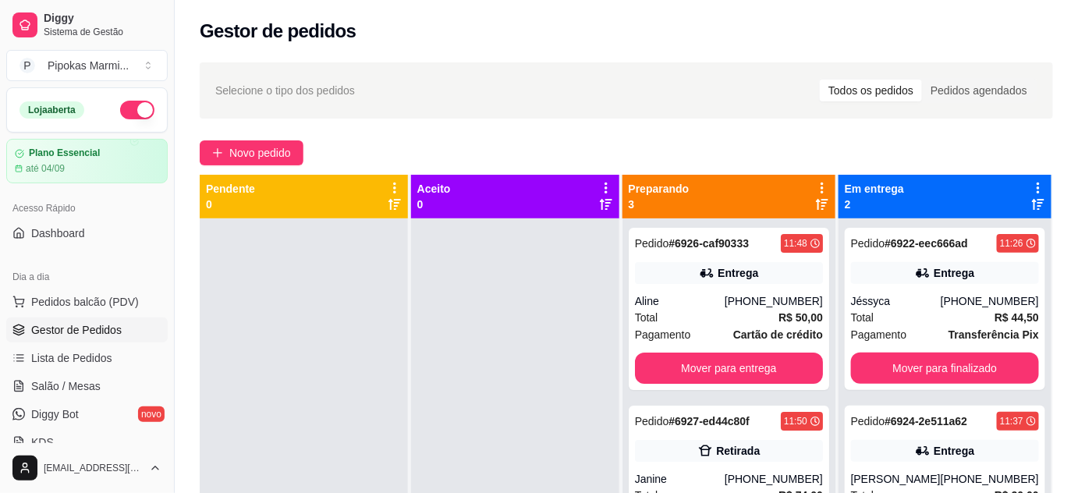
click at [493, 364] on div at bounding box center [515, 464] width 208 height 493
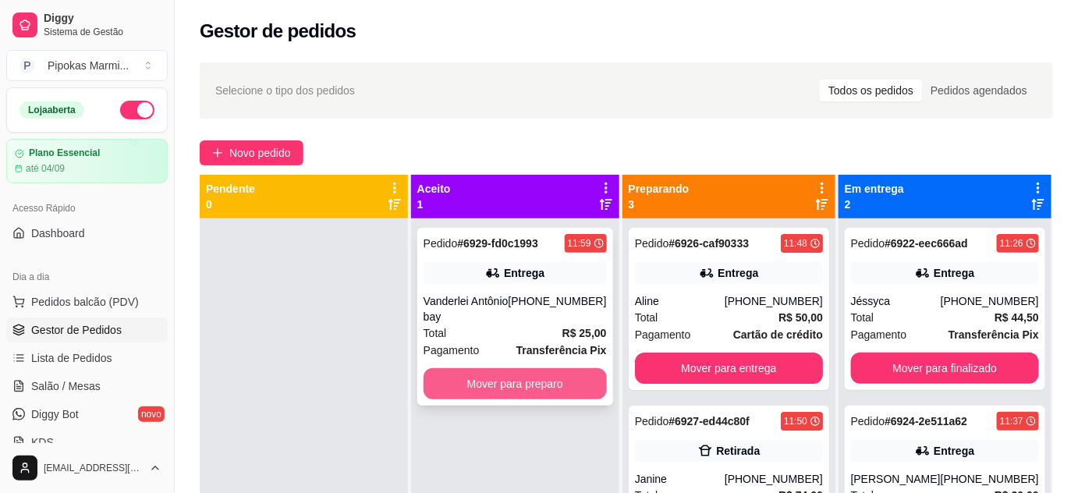
click at [520, 389] on button "Mover para preparo" at bounding box center [515, 383] width 183 height 31
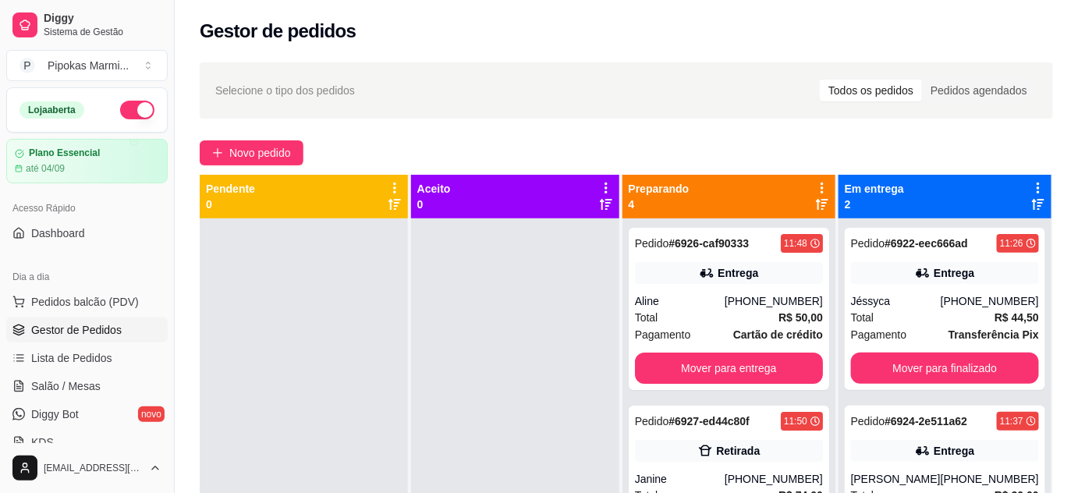
click at [608, 140] on div "Novo pedido" at bounding box center [626, 152] width 853 height 25
click at [287, 155] on span "Novo pedido" at bounding box center [260, 152] width 62 height 17
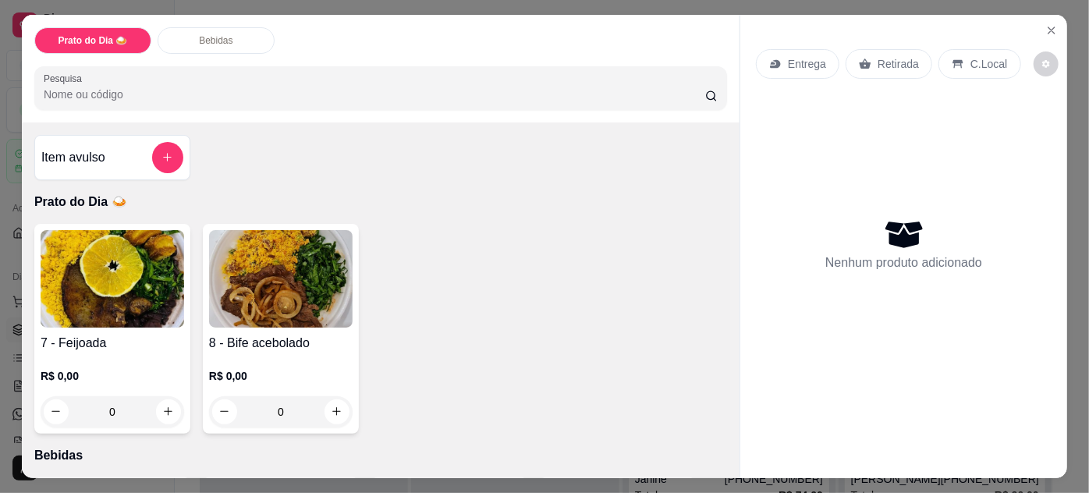
click at [151, 312] on img at bounding box center [113, 279] width 144 height 98
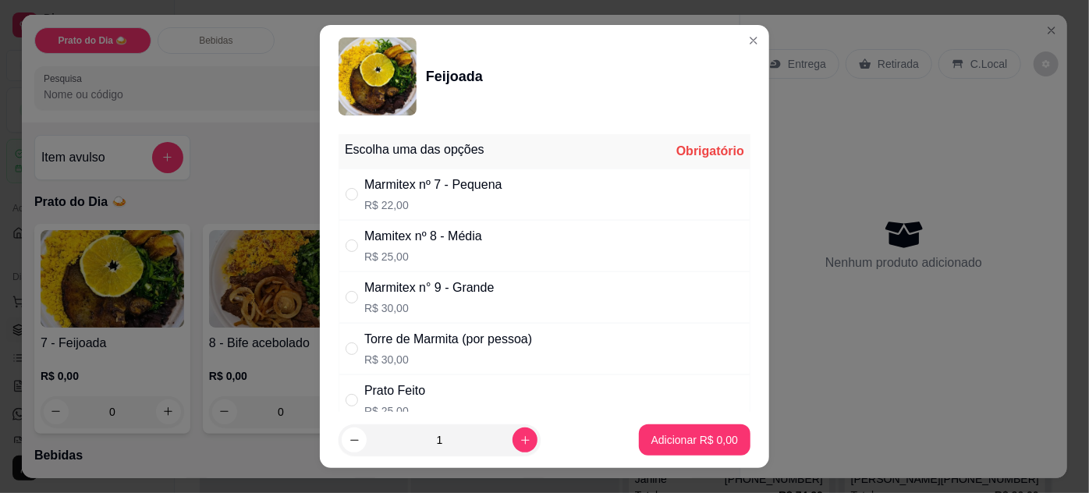
click at [397, 251] on p "R$ 25,00" at bounding box center [423, 257] width 118 height 16
radio input "true"
click at [686, 439] on p "Adicionar R$ 25,00" at bounding box center [691, 440] width 93 height 16
type input "1"
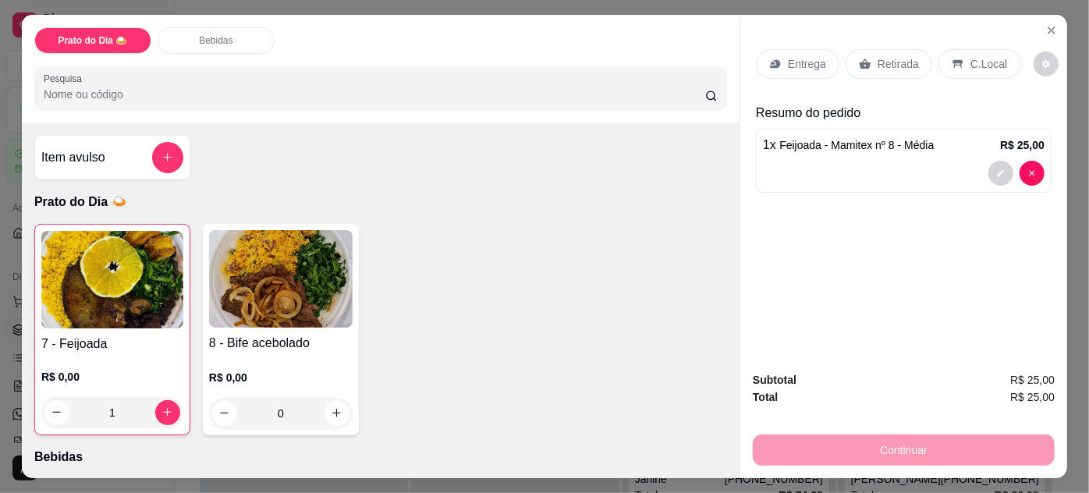
click at [289, 354] on div "R$ 0,00 0" at bounding box center [281, 391] width 144 height 75
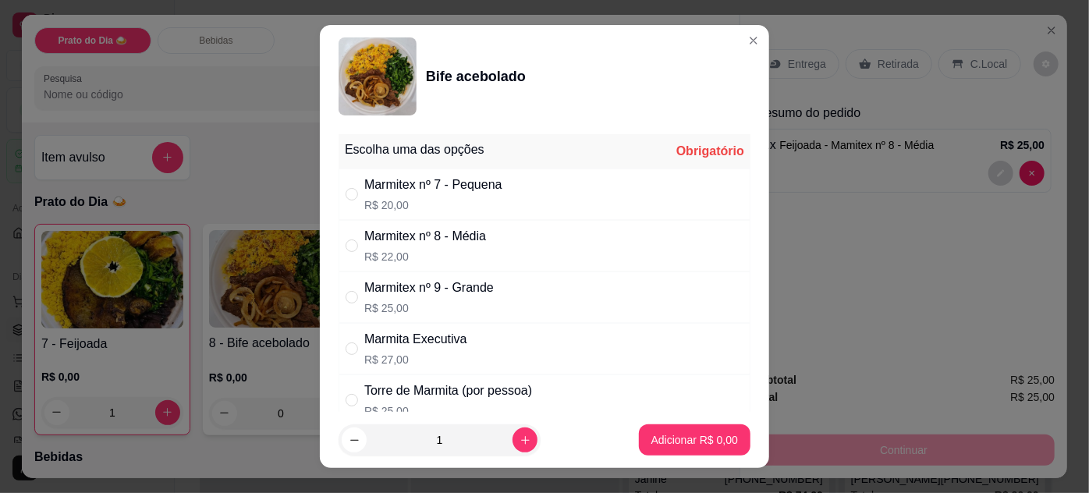
click at [420, 251] on p "R$ 22,00" at bounding box center [425, 257] width 122 height 16
radio input "true"
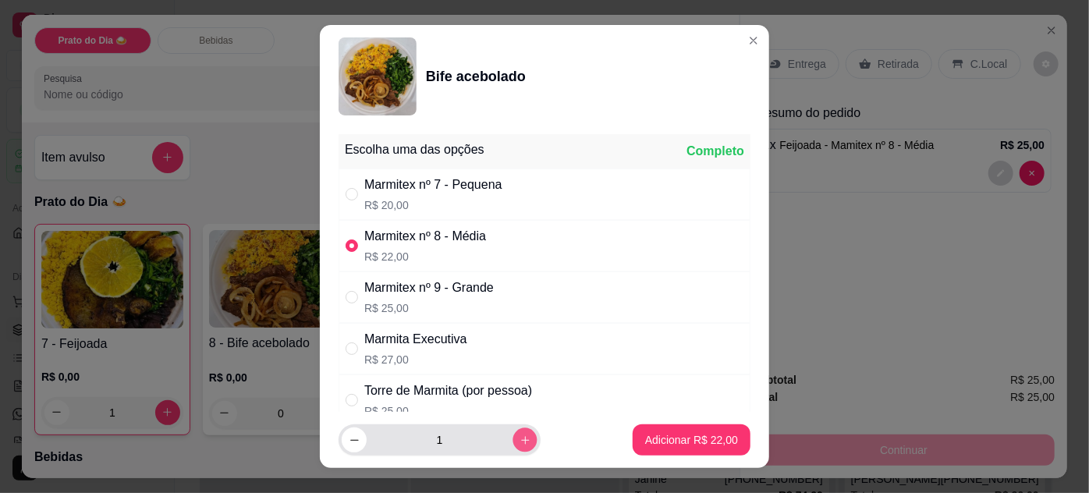
click at [520, 442] on icon "increase-product-quantity" at bounding box center [526, 441] width 12 height 12
type input "2"
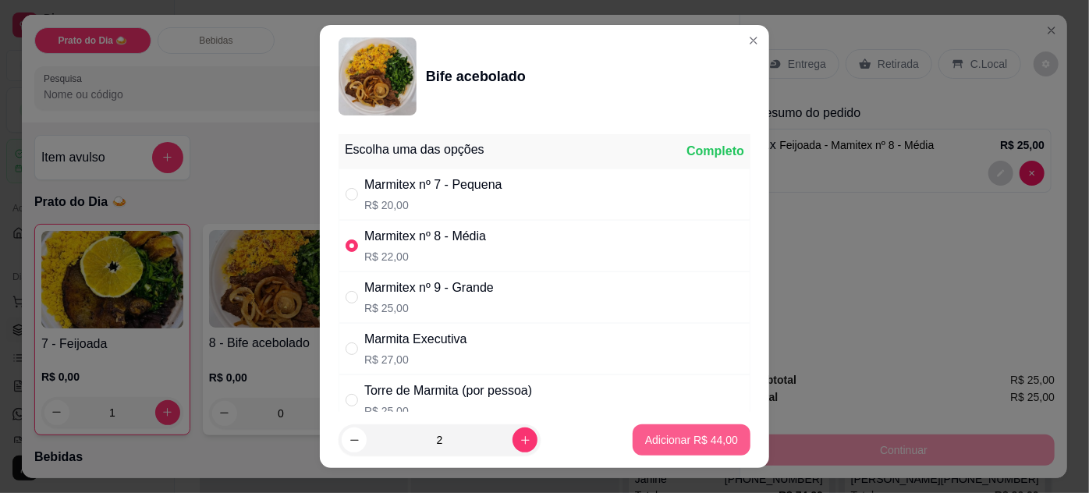
click at [674, 438] on p "Adicionar R$ 44,00" at bounding box center [691, 440] width 93 height 16
type input "2"
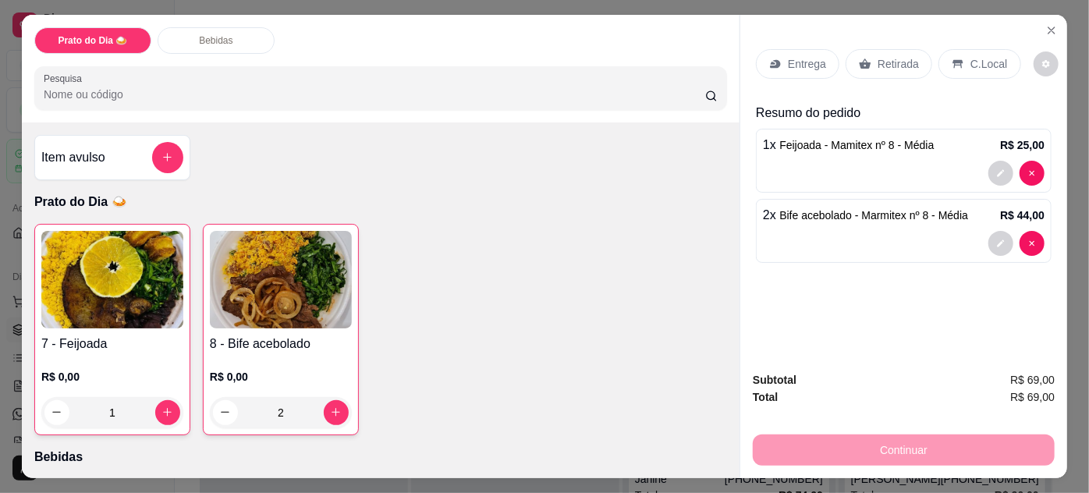
click at [907, 49] on div "Retirada" at bounding box center [889, 64] width 87 height 30
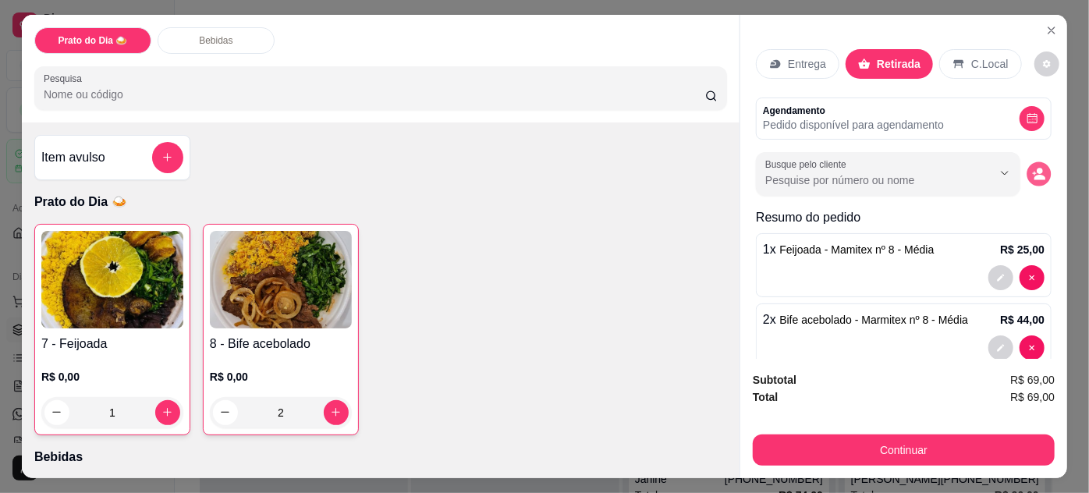
click at [1034, 175] on icon "decrease-product-quantity" at bounding box center [1039, 177] width 11 height 5
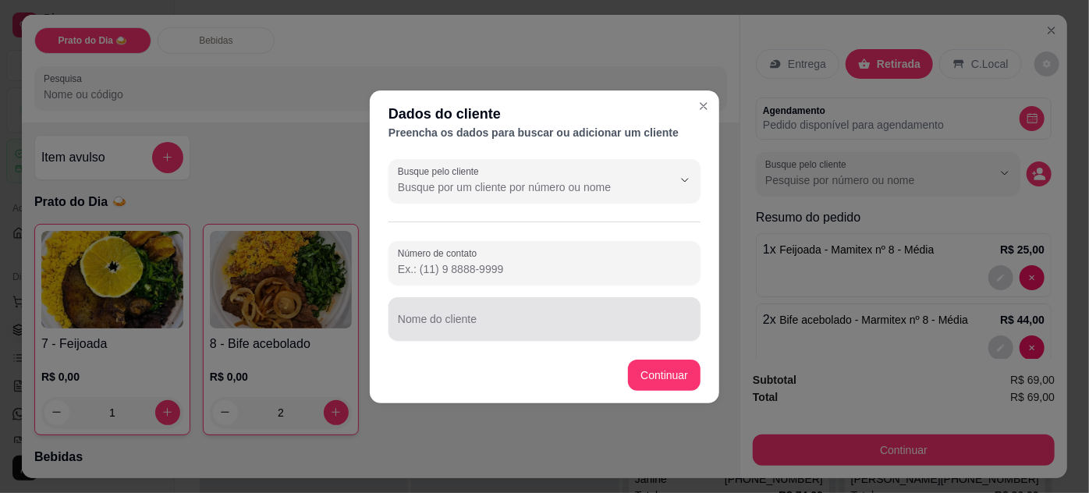
click at [507, 327] on input "Nome do cliente" at bounding box center [544, 326] width 293 height 16
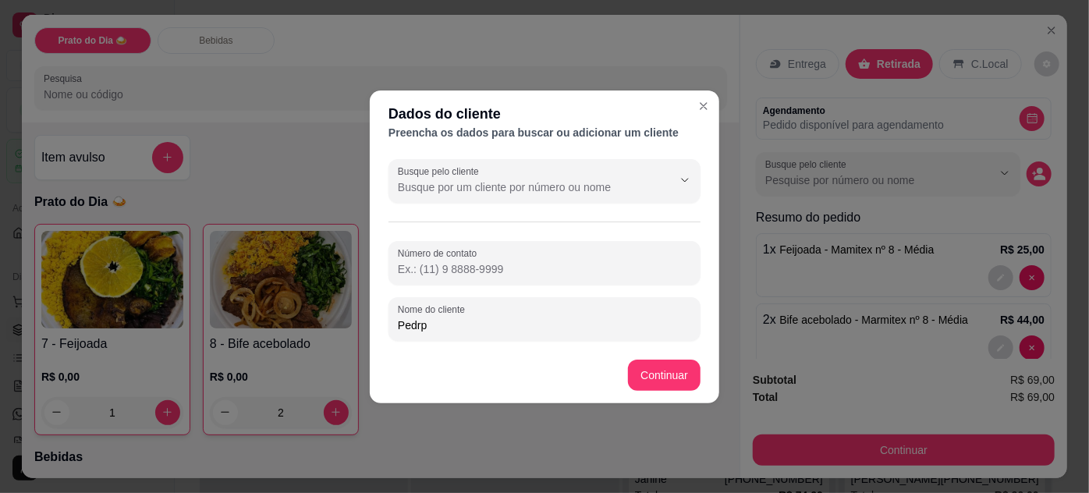
type input "Pedrp"
click at [512, 264] on input "Número de contato" at bounding box center [544, 269] width 293 height 16
click at [413, 268] on input "679 91178-0895" at bounding box center [544, 269] width 293 height 16
type input "[PHONE_NUMBER]"
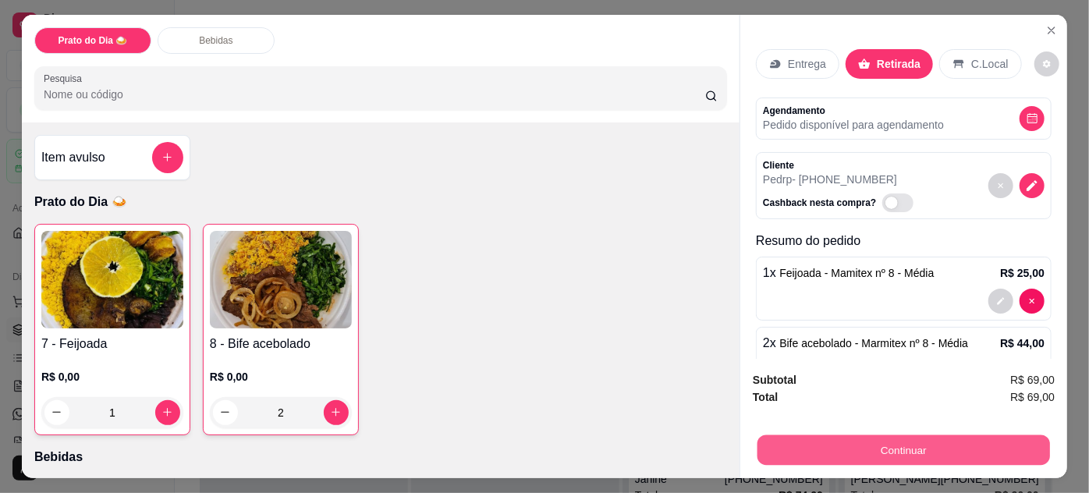
click at [931, 446] on button "Continuar" at bounding box center [904, 450] width 293 height 30
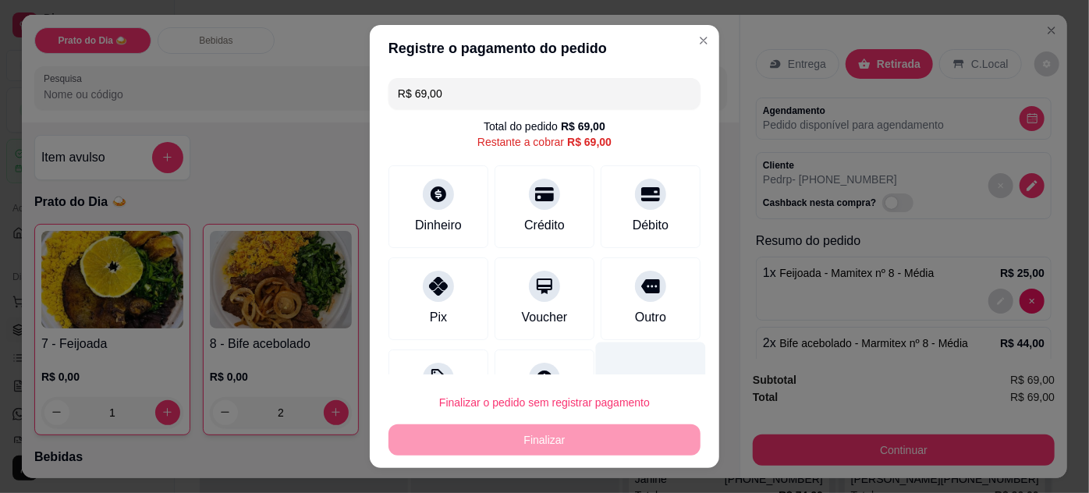
drag, startPoint x: 648, startPoint y: 303, endPoint x: 630, endPoint y: 396, distance: 93.6
click at [647, 307] on div "Outro" at bounding box center [651, 298] width 100 height 83
type input "R$ 0,00"
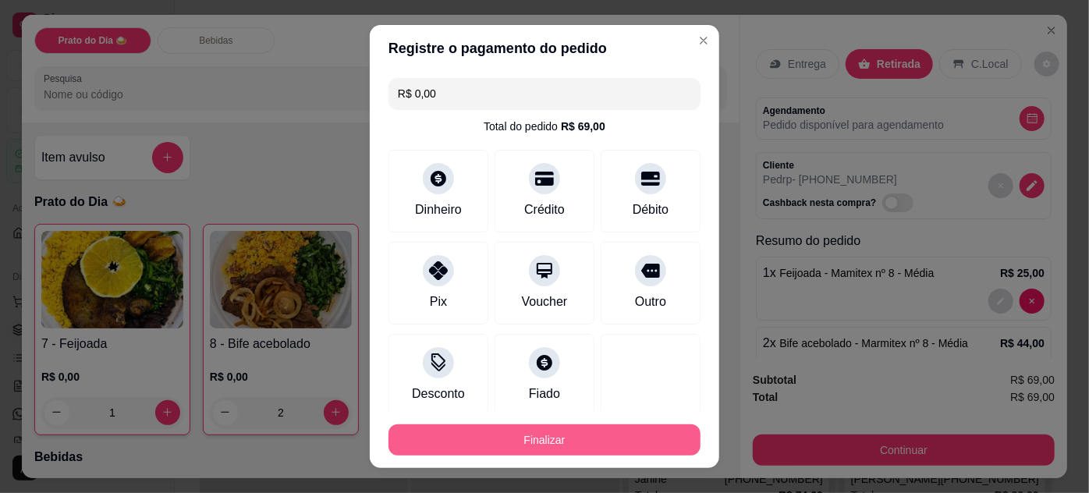
click at [626, 442] on button "Finalizar" at bounding box center [545, 439] width 312 height 31
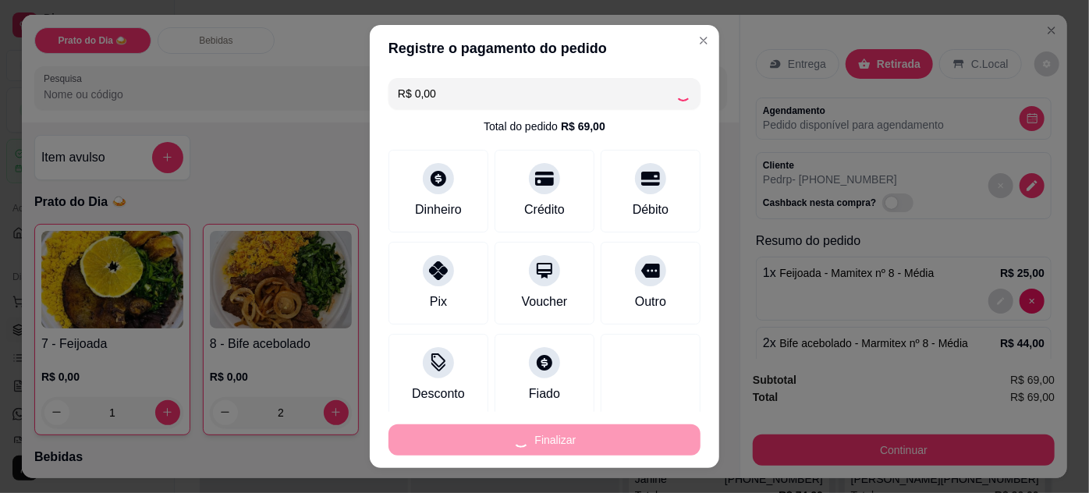
type input "0"
type input "-R$ 69,00"
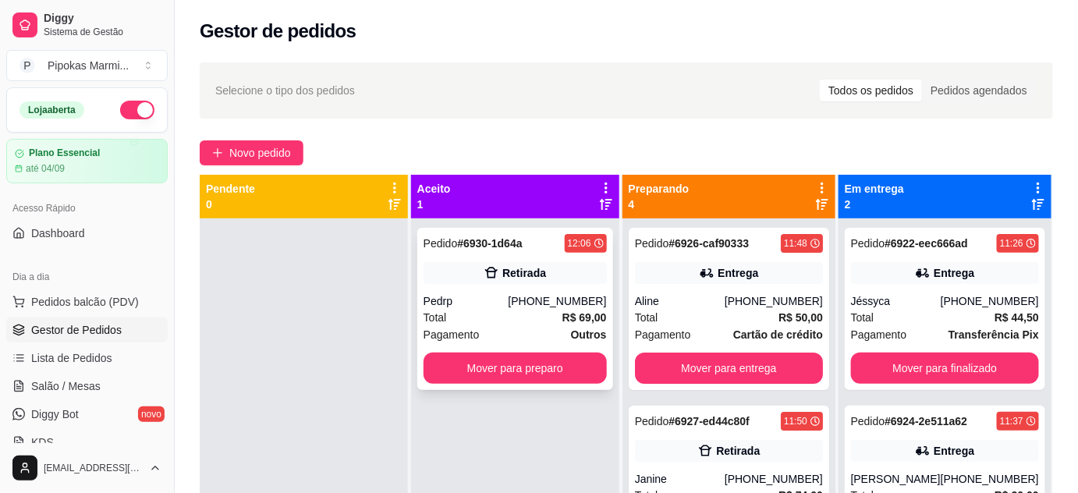
click at [551, 293] on div "[PHONE_NUMBER]" at bounding box center [558, 301] width 98 height 16
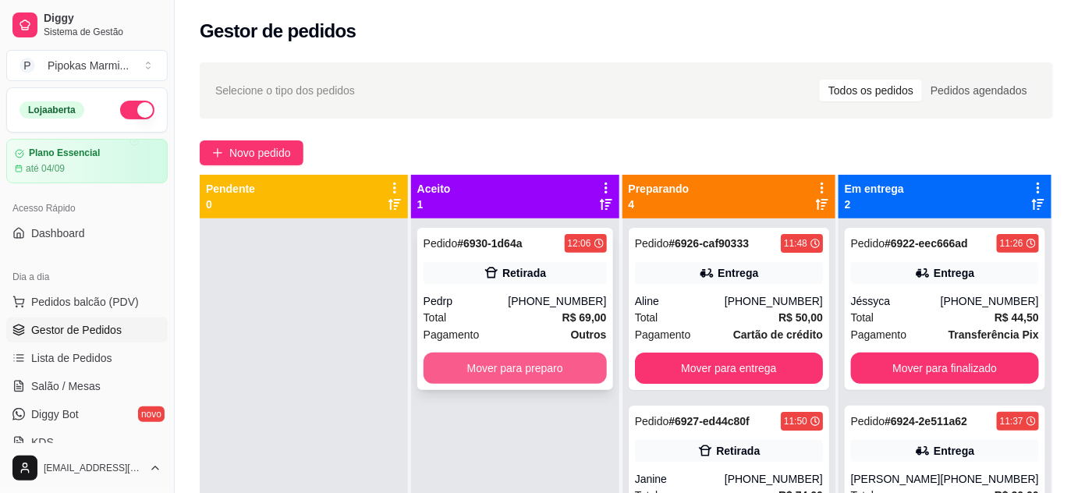
click at [523, 366] on button "Mover para preparo" at bounding box center [515, 368] width 183 height 31
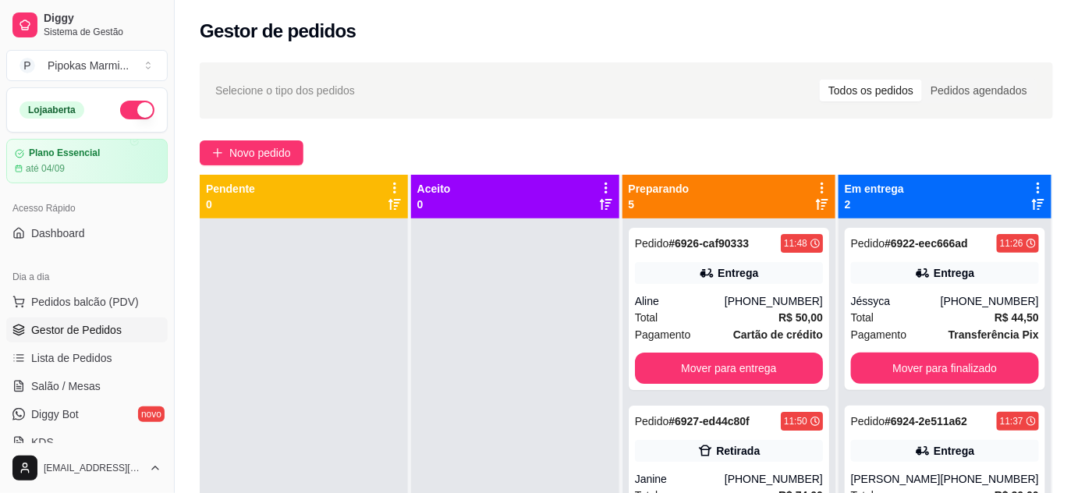
click at [534, 145] on div "Novo pedido" at bounding box center [626, 152] width 853 height 25
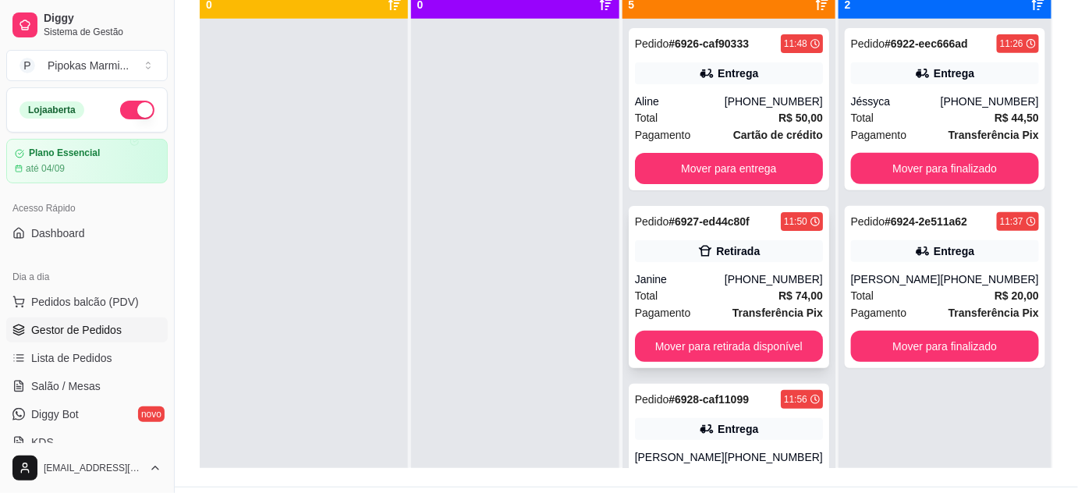
scroll to position [166, 0]
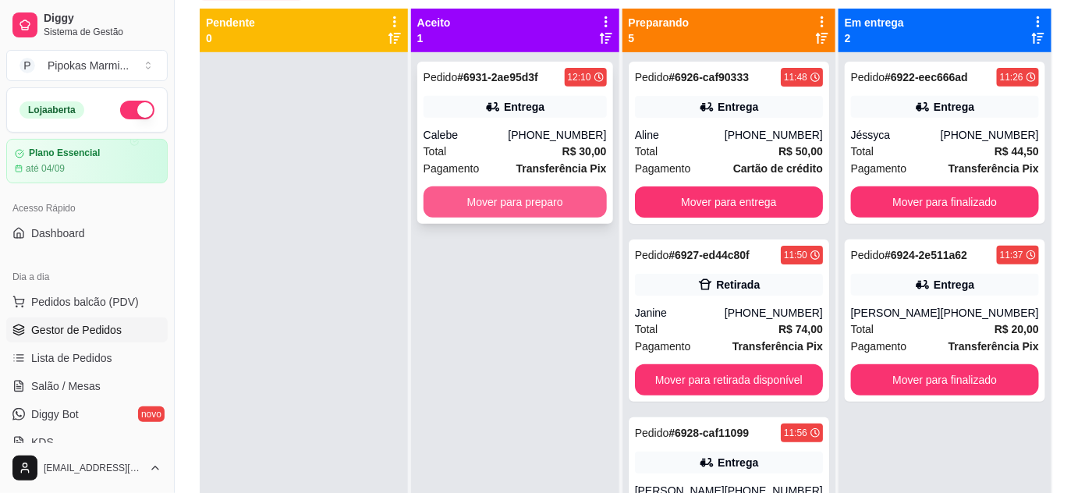
click at [540, 201] on button "Mover para preparo" at bounding box center [515, 201] width 183 height 31
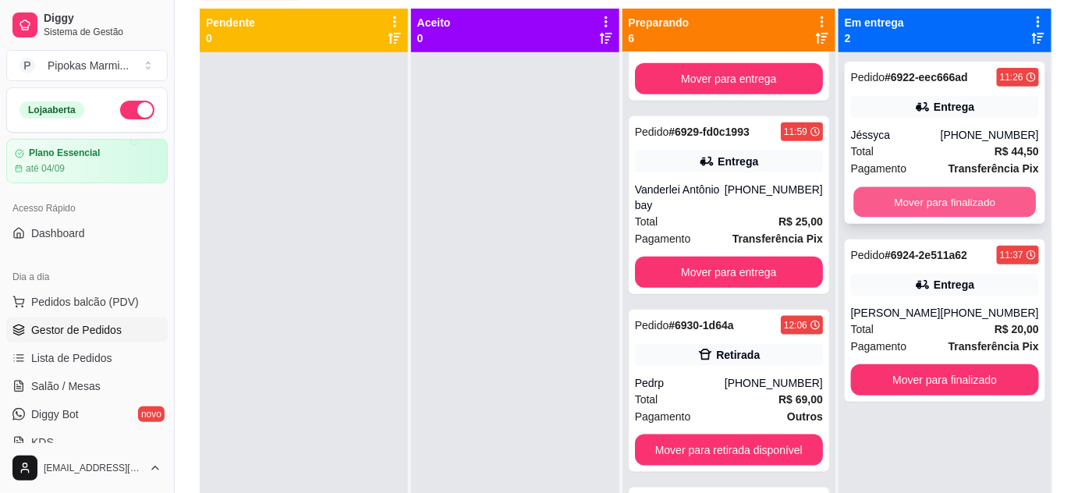
click at [904, 202] on button "Mover para finalizado" at bounding box center [944, 202] width 183 height 30
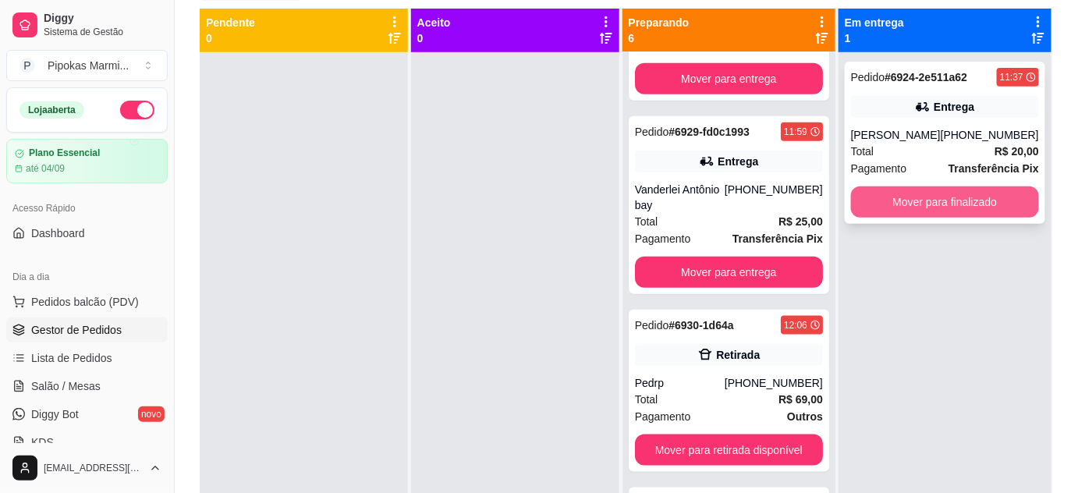
click at [903, 200] on button "Mover para finalizado" at bounding box center [945, 201] width 188 height 31
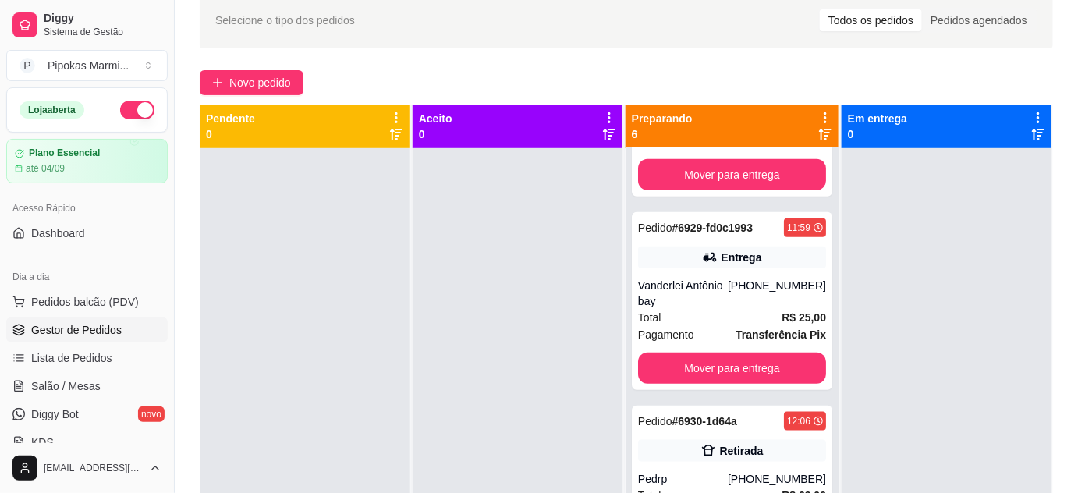
scroll to position [0, 0]
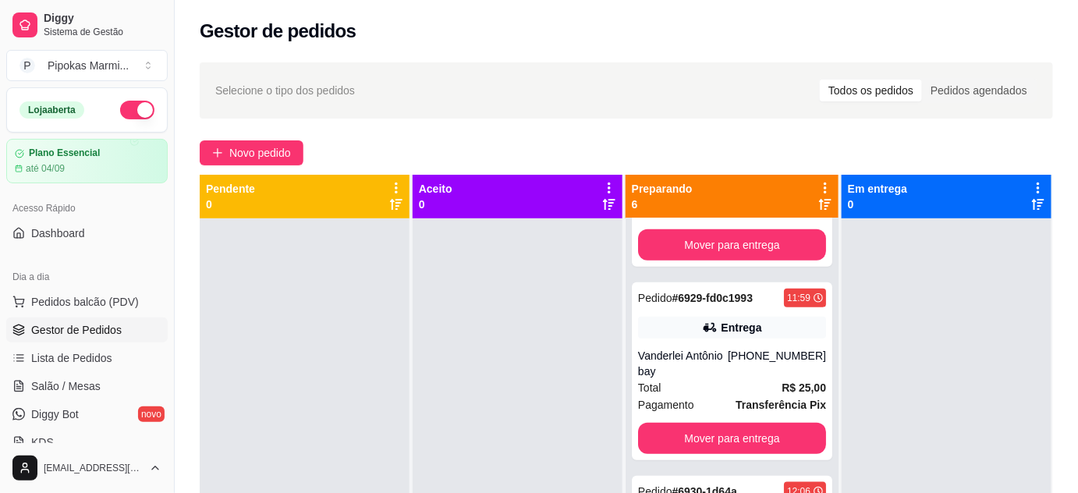
click at [603, 123] on div "Selecione o tipo dos pedidos Todos os pedidos Pedidos agendados Novo pedido Pen…" at bounding box center [626, 369] width 903 height 633
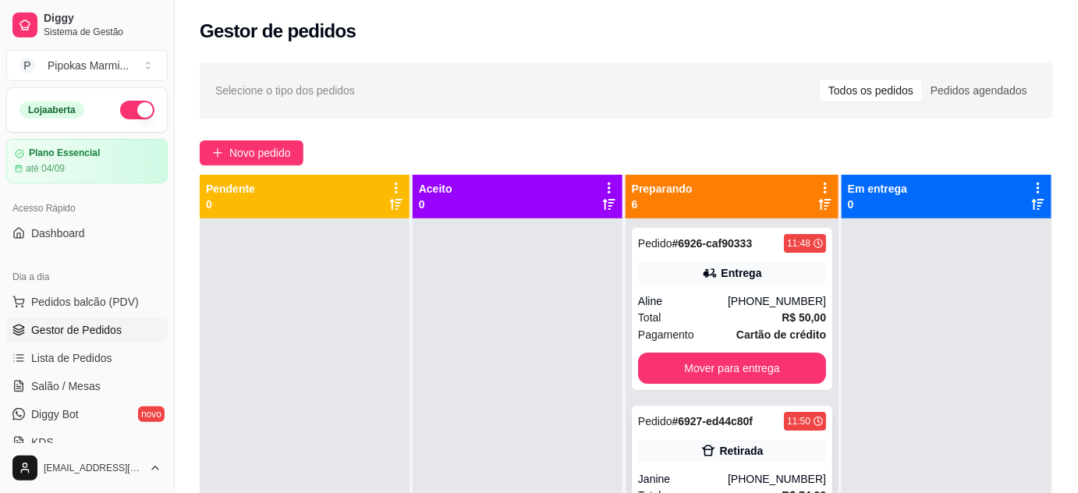
scroll to position [141, 0]
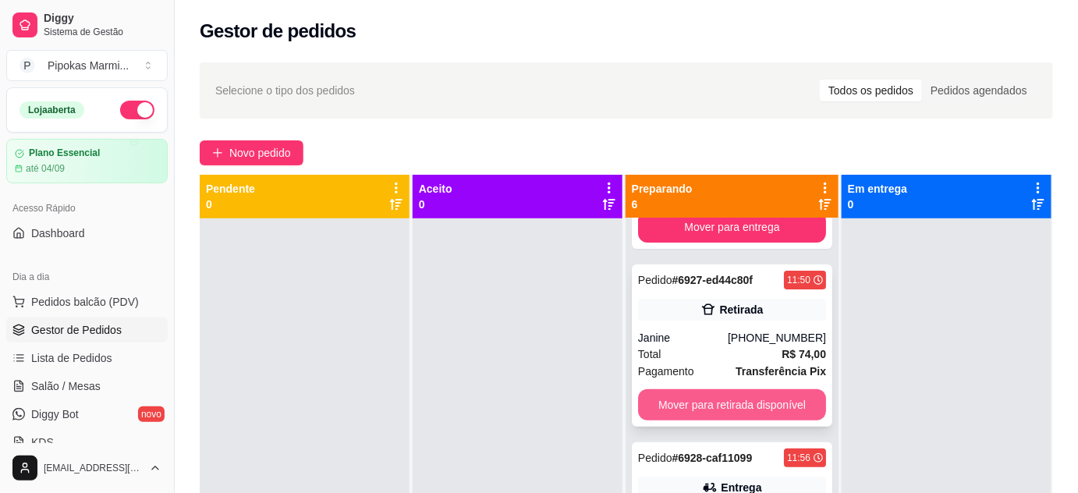
click at [740, 410] on button "Mover para retirada disponível" at bounding box center [732, 404] width 188 height 31
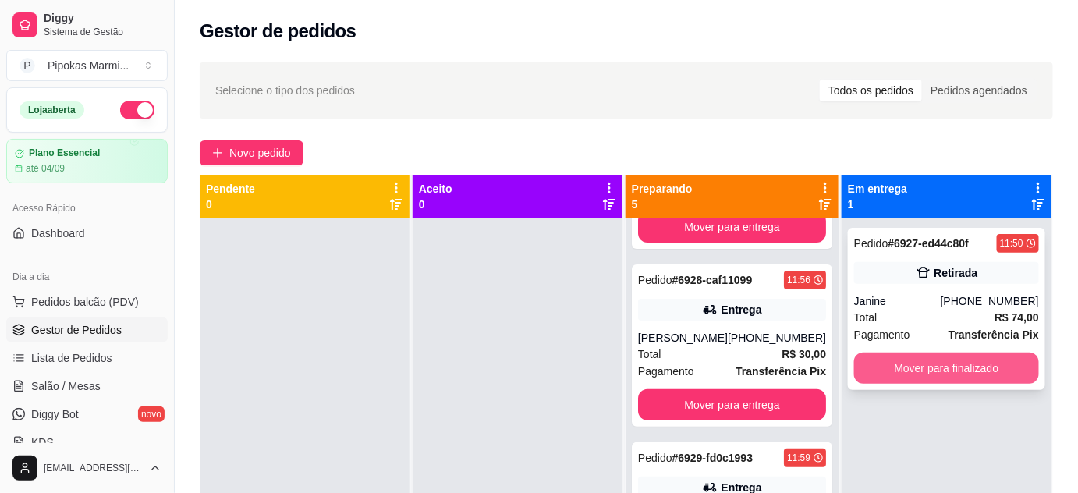
click at [918, 374] on button "Mover para finalizado" at bounding box center [946, 368] width 185 height 31
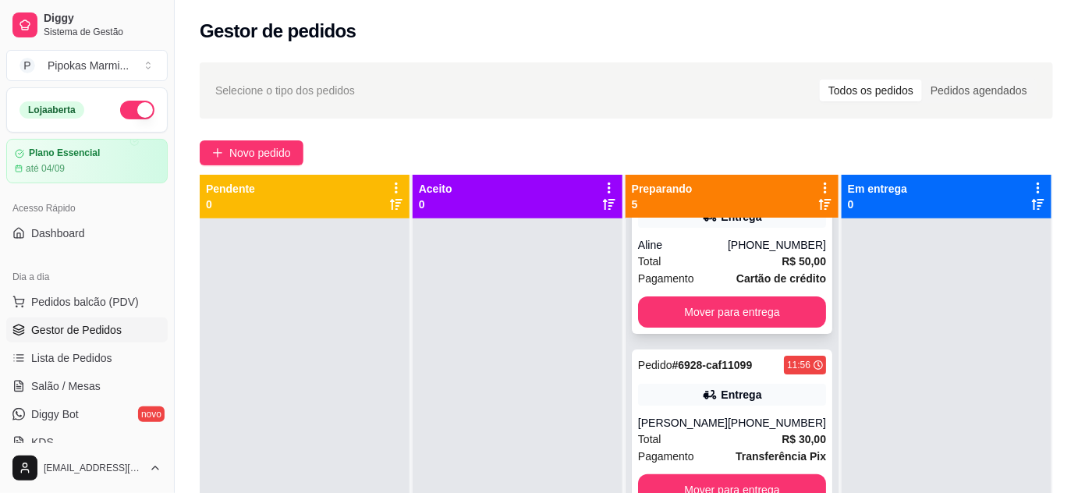
scroll to position [0, 0]
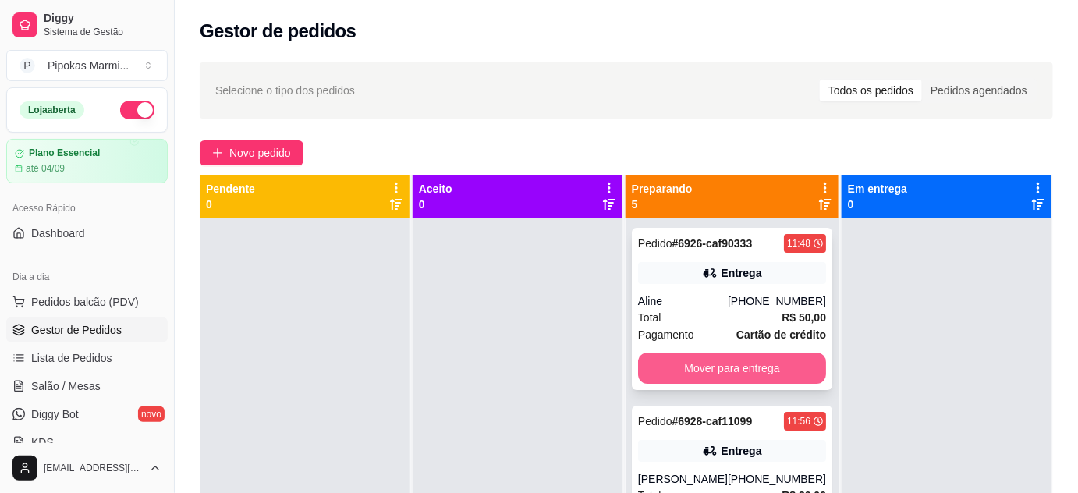
click at [776, 368] on button "Mover para entrega" at bounding box center [732, 368] width 188 height 31
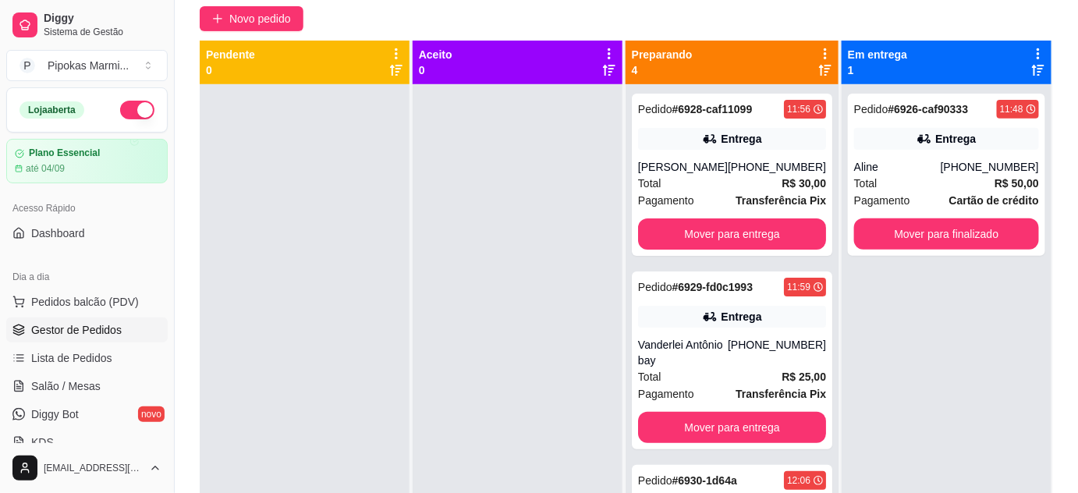
scroll to position [25, 0]
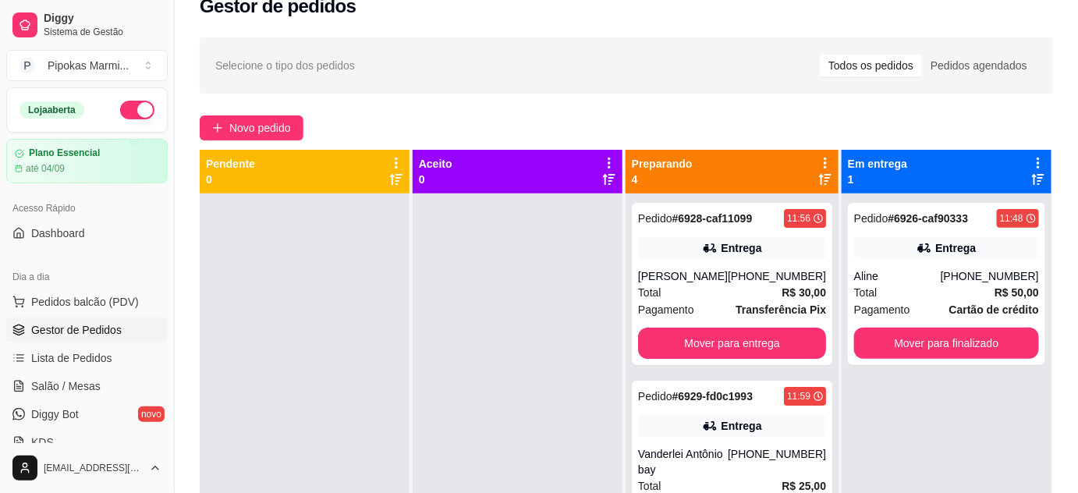
click at [625, 118] on div "Novo pedido" at bounding box center [626, 127] width 853 height 25
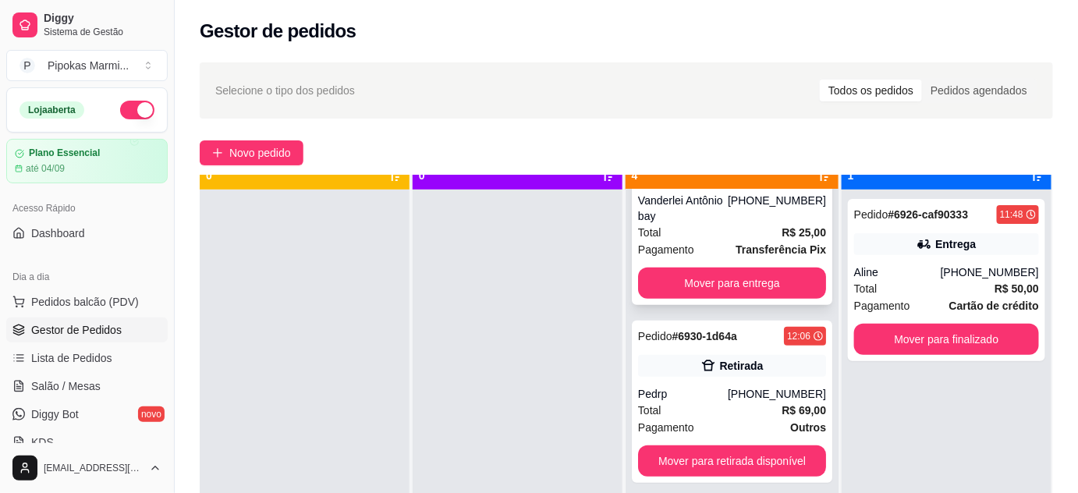
scroll to position [44, 0]
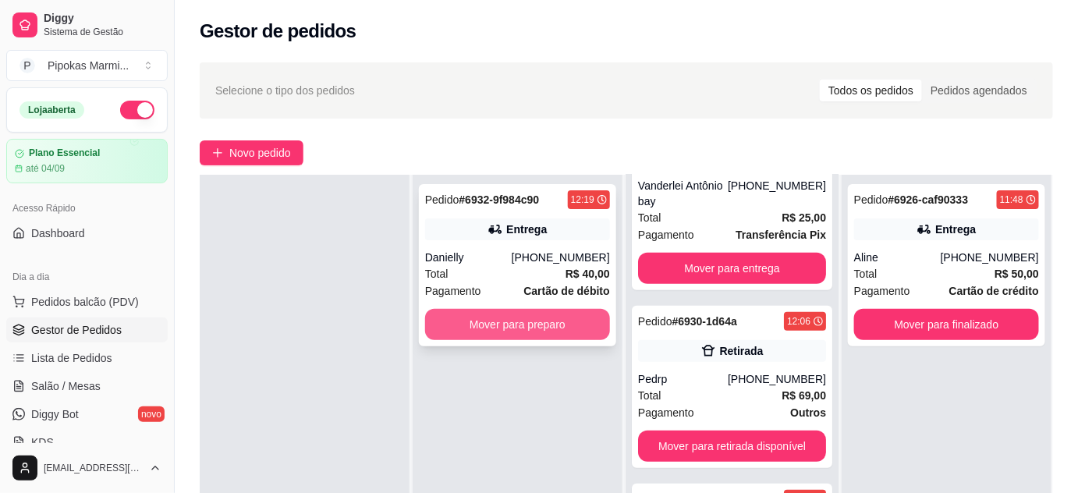
click at [560, 332] on button "Mover para preparo" at bounding box center [517, 324] width 185 height 31
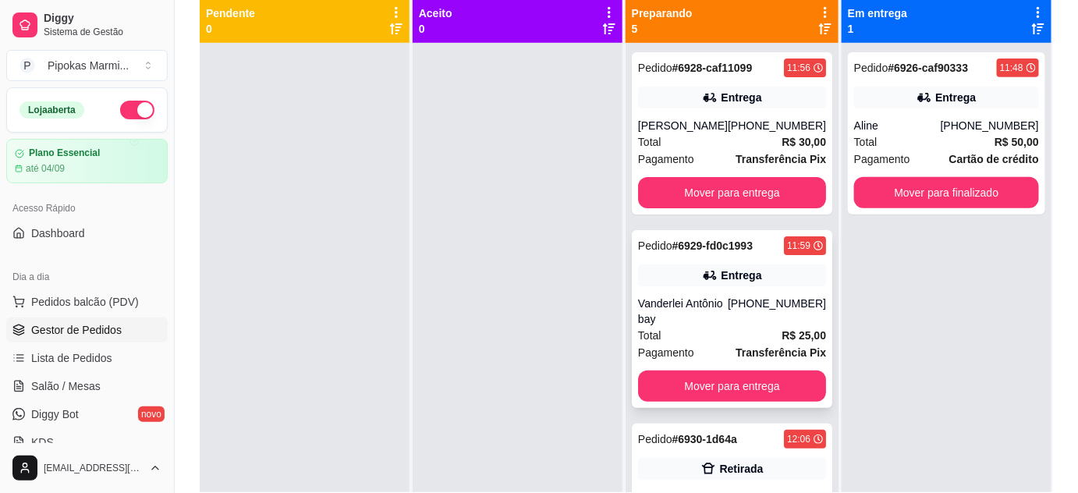
scroll to position [141, 0]
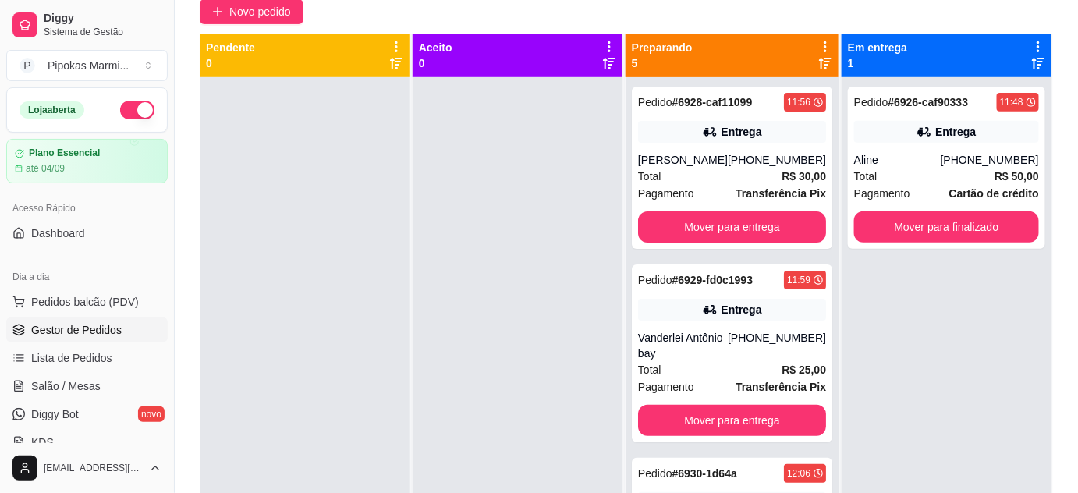
click at [524, 262] on div at bounding box center [518, 323] width 210 height 493
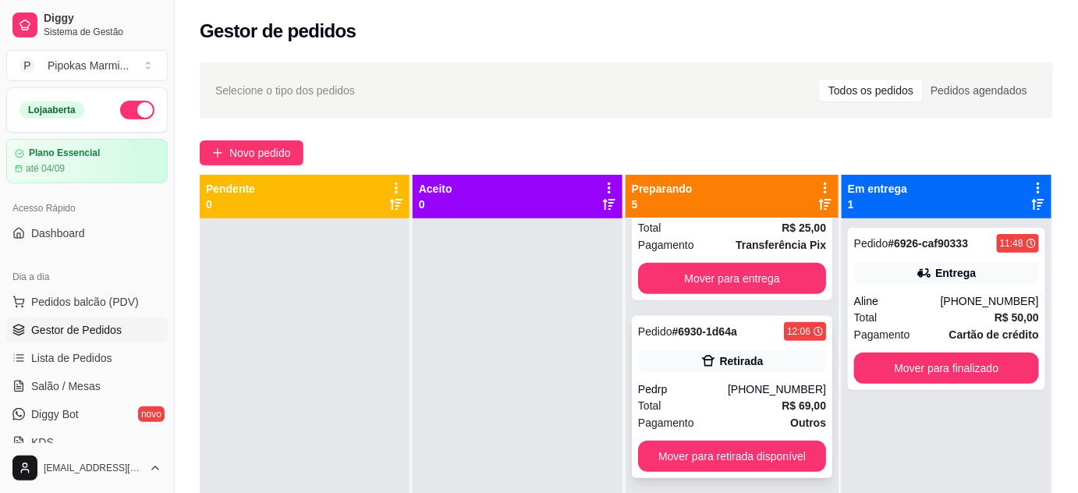
scroll to position [425, 0]
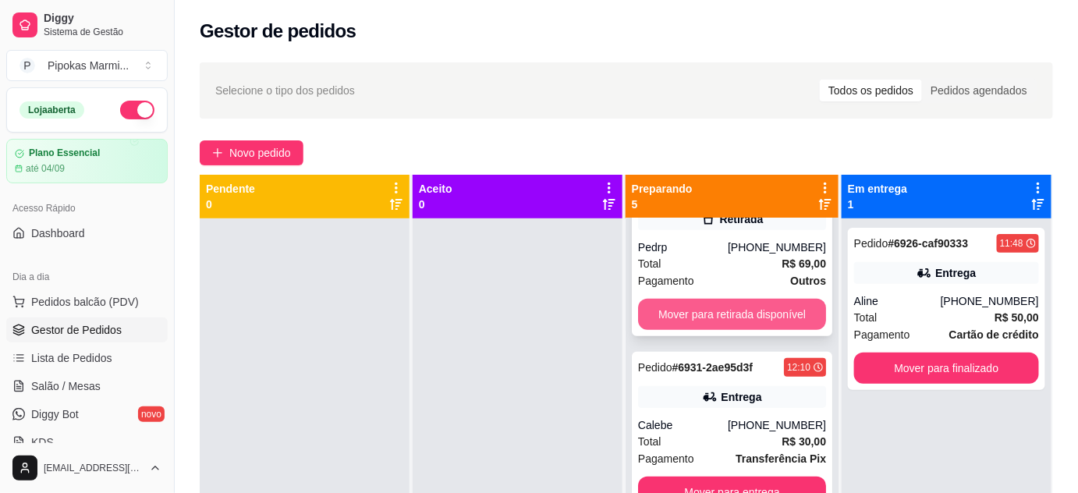
click at [720, 330] on button "Mover para retirada disponível" at bounding box center [732, 314] width 188 height 31
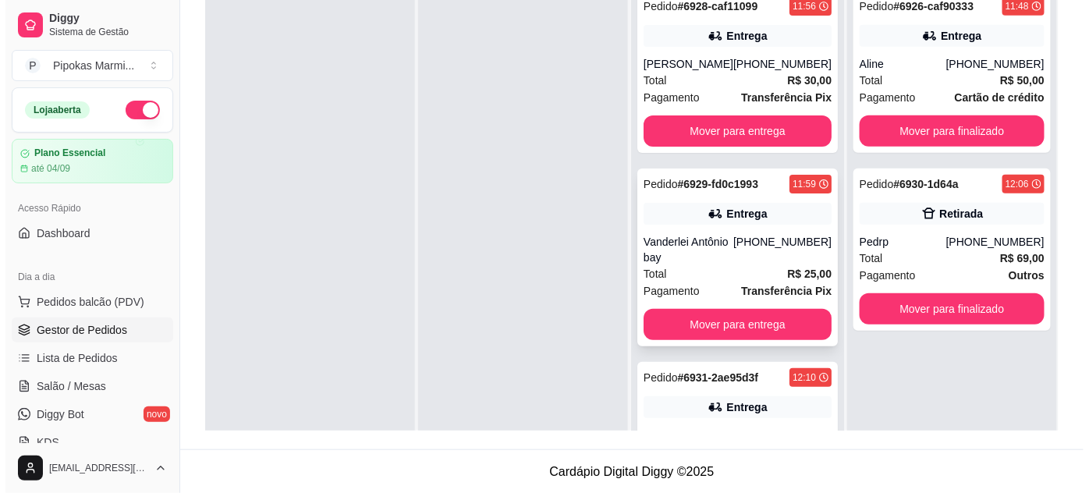
scroll to position [95, 0]
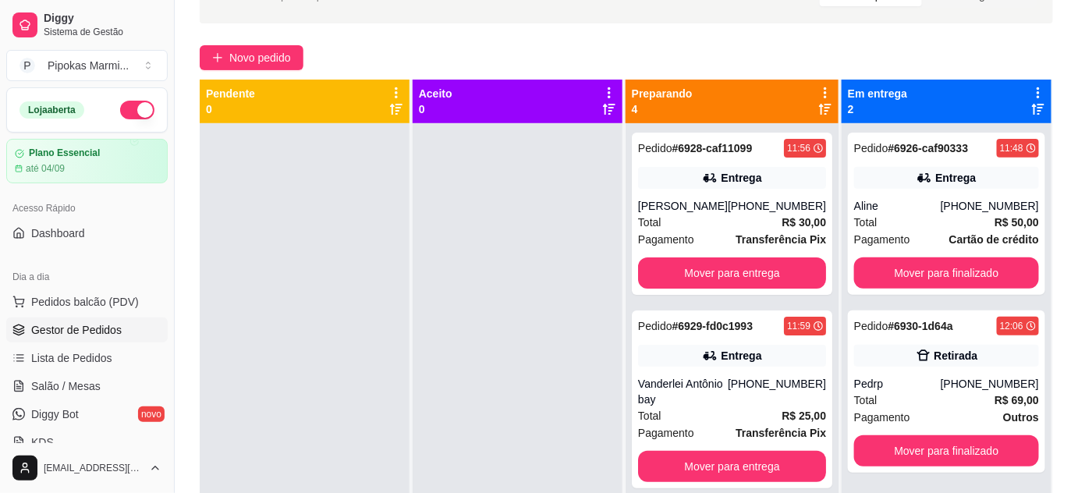
click at [546, 240] on div at bounding box center [518, 369] width 210 height 493
click at [251, 55] on span "Novo pedido" at bounding box center [260, 57] width 62 height 17
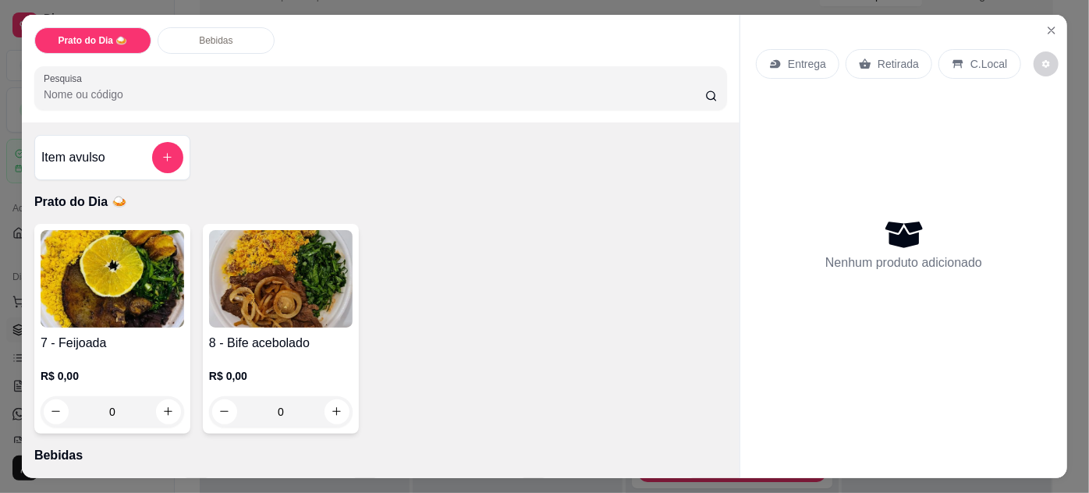
click at [313, 310] on img at bounding box center [281, 279] width 144 height 98
click at [172, 260] on img at bounding box center [113, 279] width 144 height 98
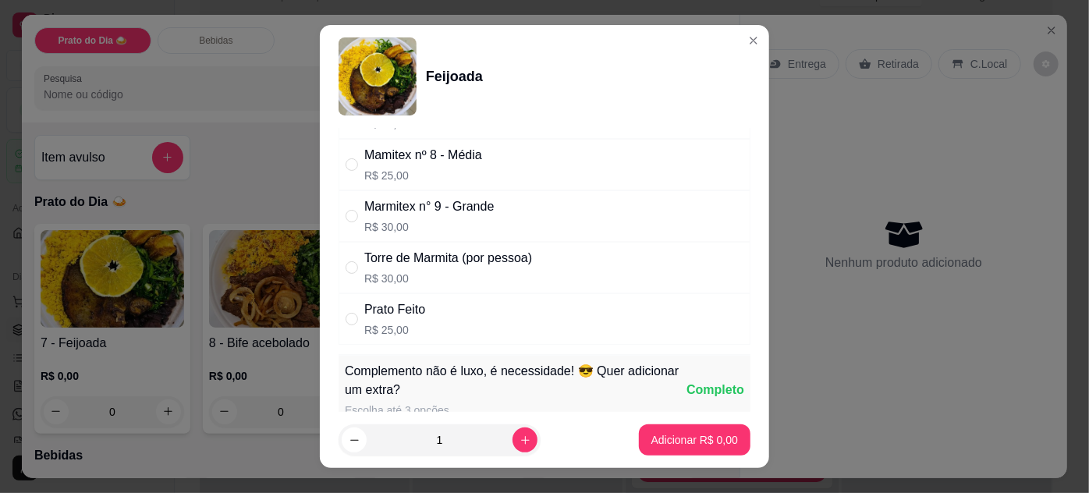
scroll to position [141, 0]
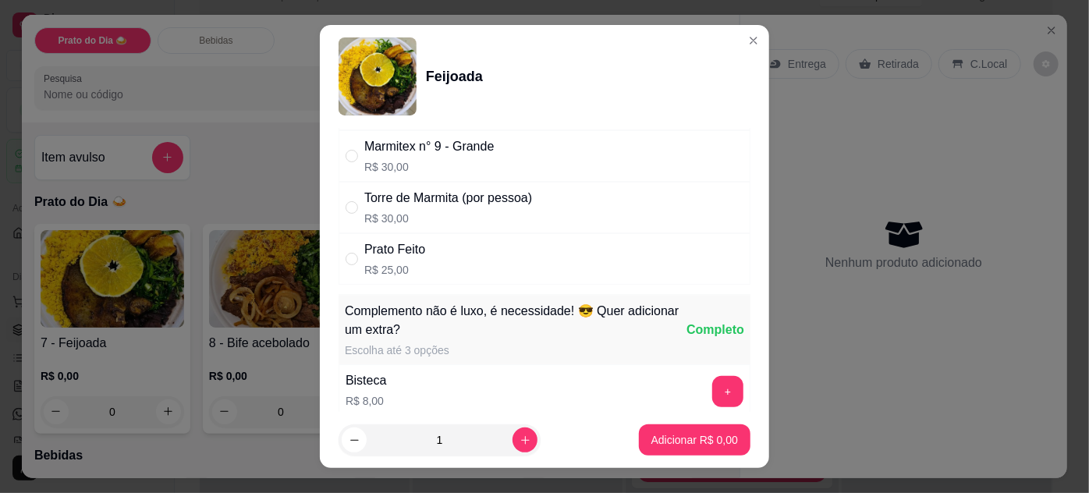
click at [443, 178] on div "Marmitex n° 9 - Grande R$ 30,00" at bounding box center [545, 155] width 412 height 51
radio input "true"
click at [645, 415] on footer "1 Adicionar R$ 30,00" at bounding box center [544, 440] width 449 height 56
click at [703, 435] on p "Adicionar R$ 30,00" at bounding box center [691, 440] width 93 height 16
type input "1"
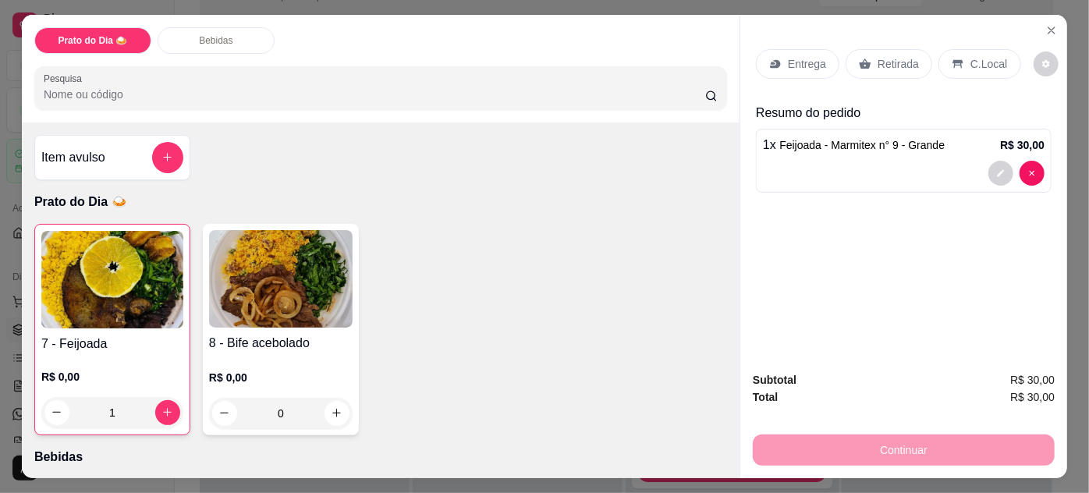
click at [881, 68] on div "Retirada" at bounding box center [889, 64] width 87 height 30
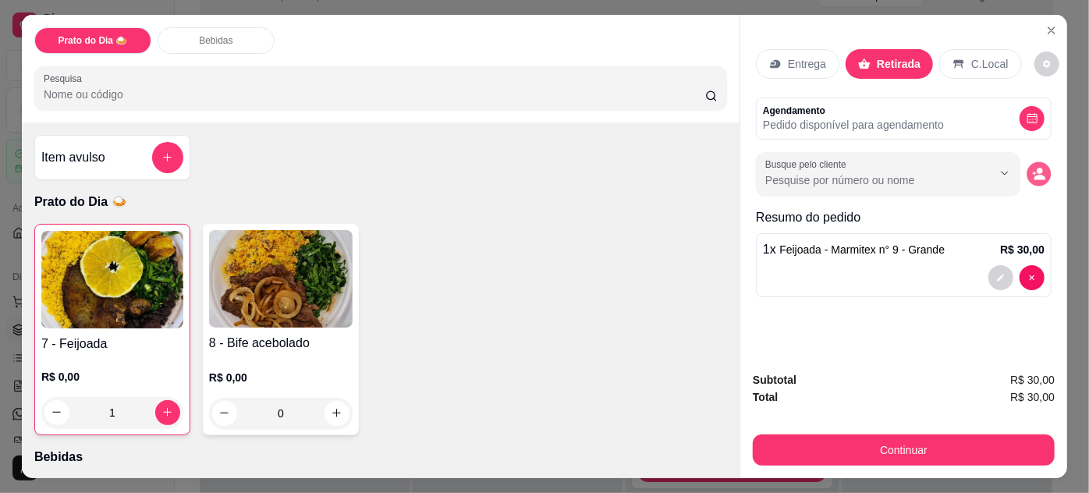
click at [1040, 175] on icon "decrease-product-quantity" at bounding box center [1039, 177] width 11 height 5
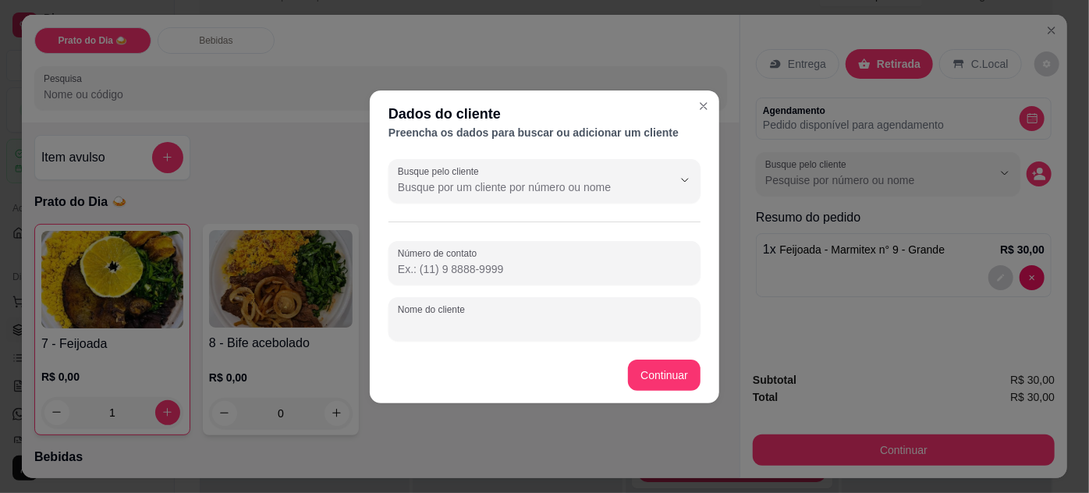
click at [498, 318] on input "Nome do cliente" at bounding box center [544, 326] width 293 height 16
type input "[PERSON_NAME]"
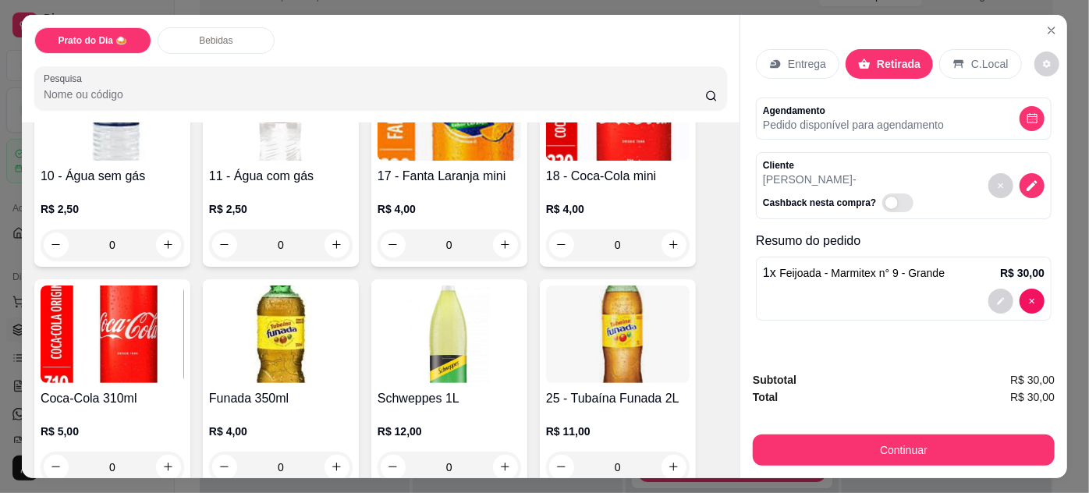
scroll to position [496, 0]
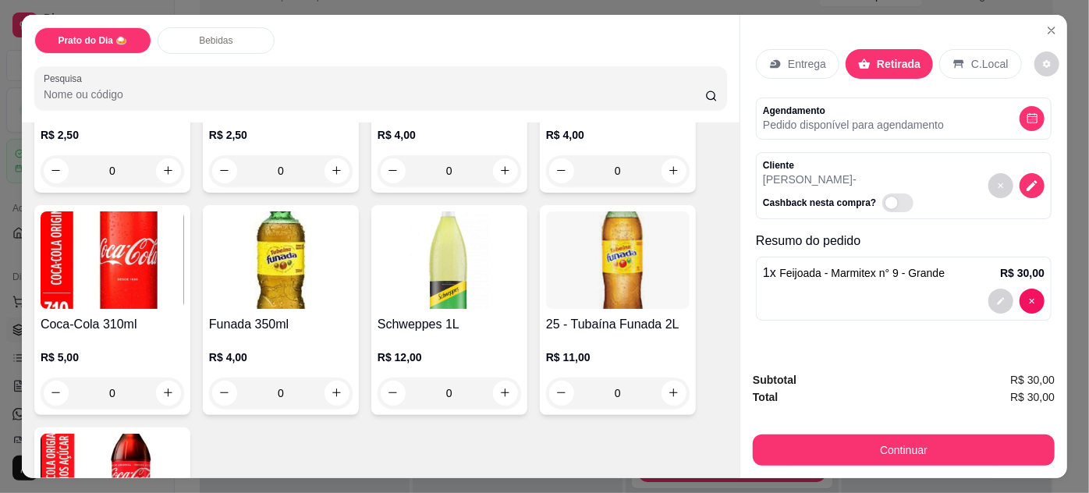
click at [164, 384] on div "0" at bounding box center [113, 393] width 144 height 31
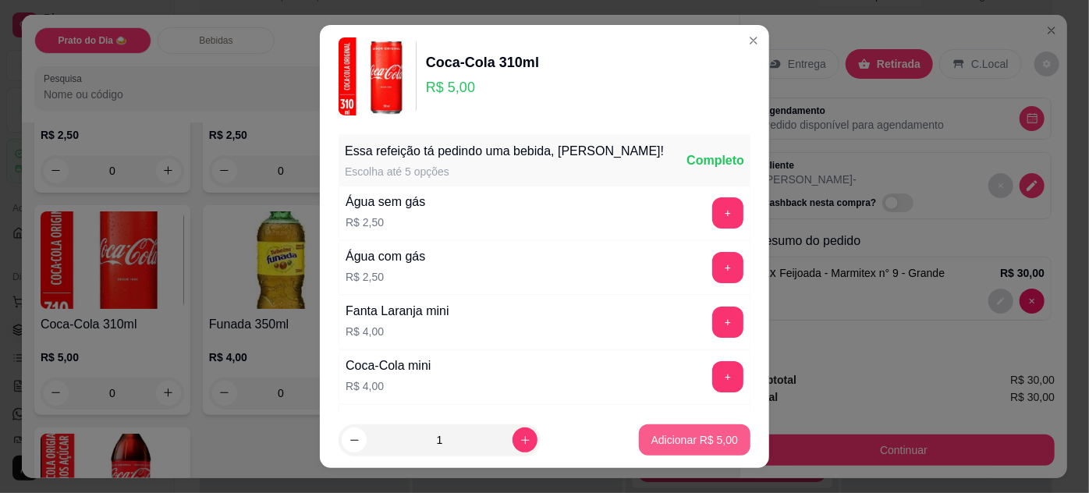
click at [663, 440] on p "Adicionar R$ 5,00" at bounding box center [694, 440] width 87 height 16
type input "1"
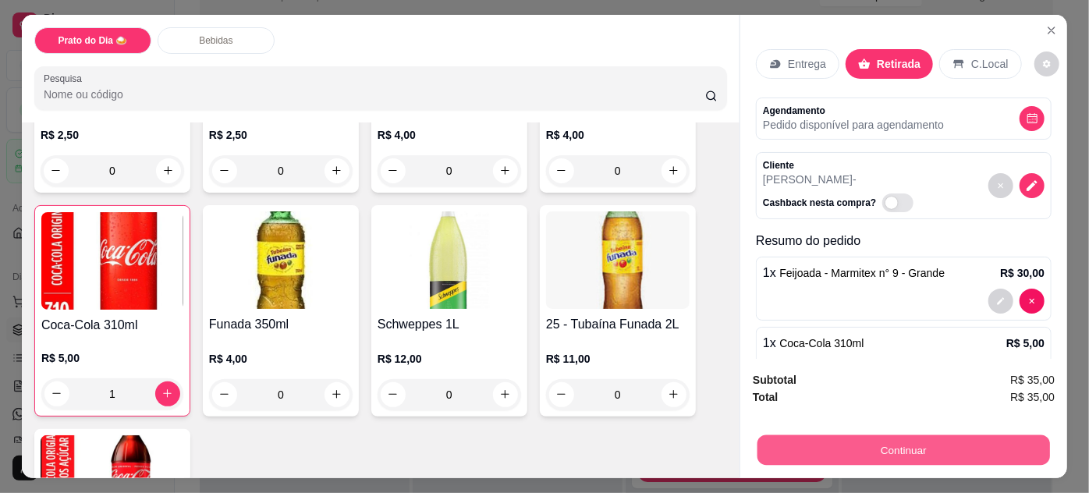
click at [819, 435] on button "Continuar" at bounding box center [904, 450] width 293 height 30
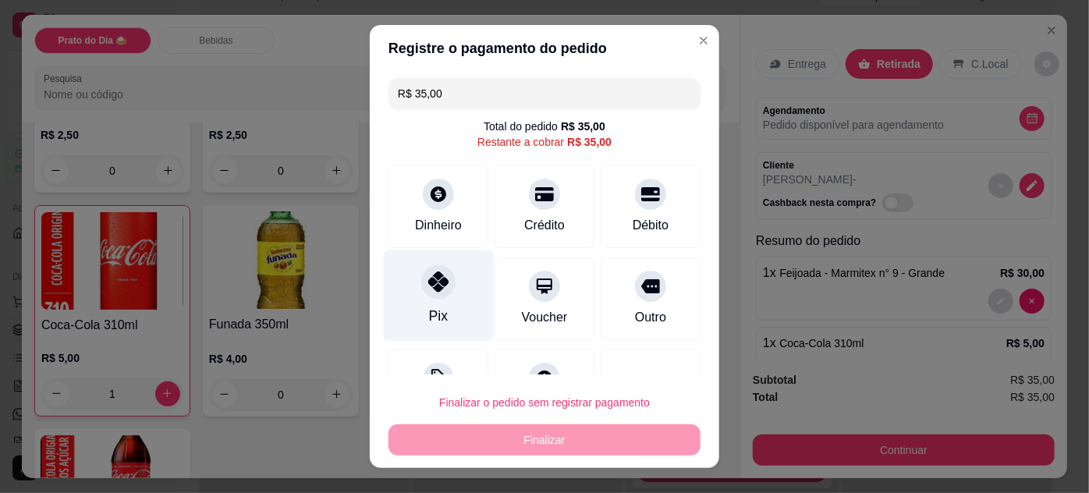
click at [433, 292] on div at bounding box center [438, 281] width 34 height 34
type input "R$ 0,00"
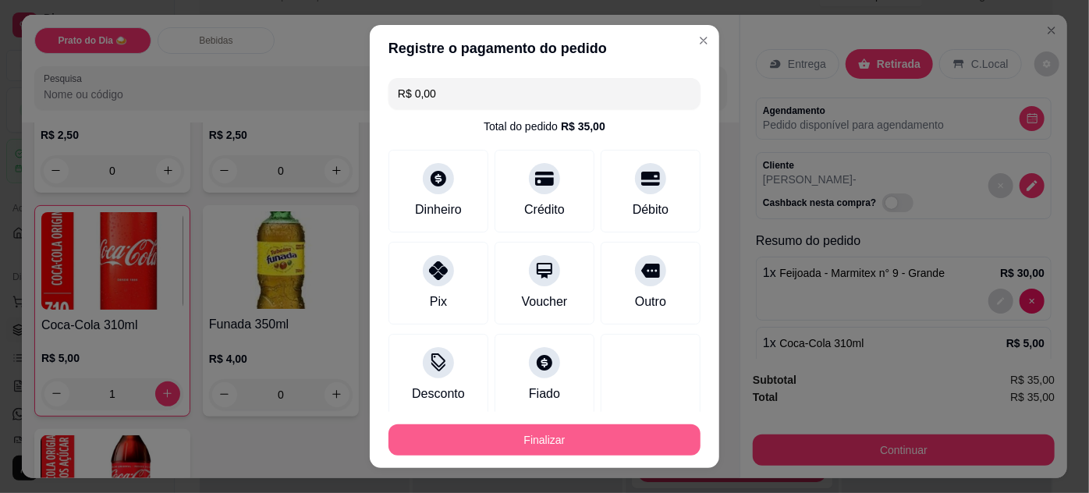
click at [526, 443] on button "Finalizar" at bounding box center [545, 439] width 312 height 31
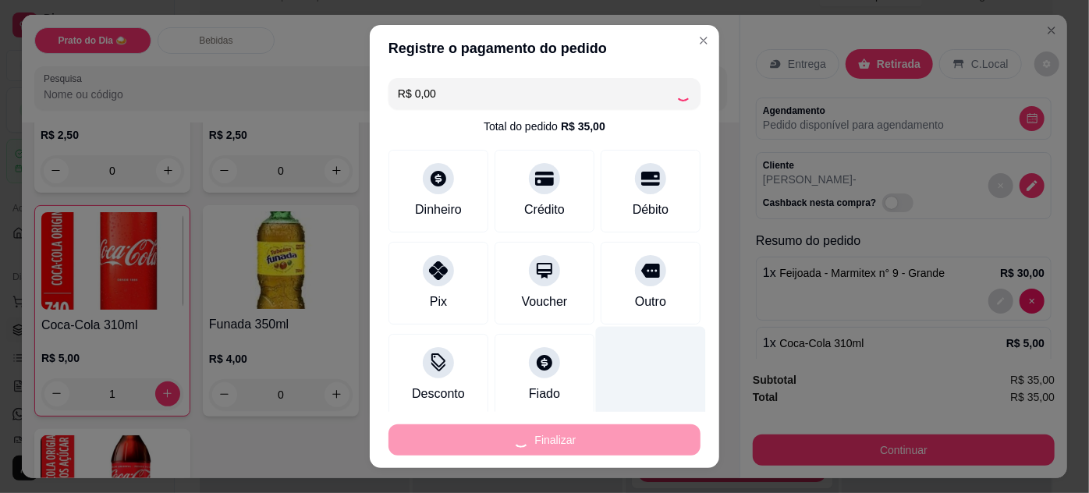
type input "0"
type input "-R$ 35,00"
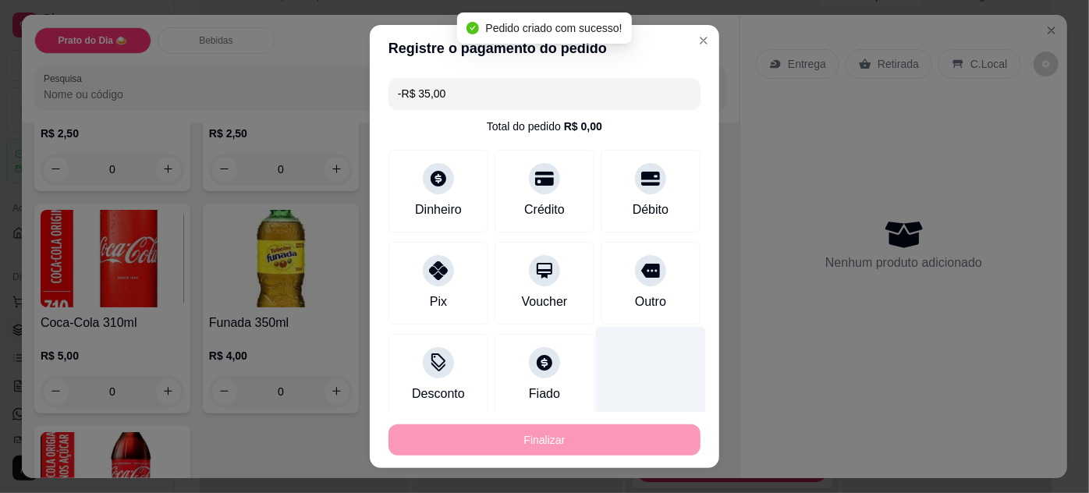
scroll to position [495, 0]
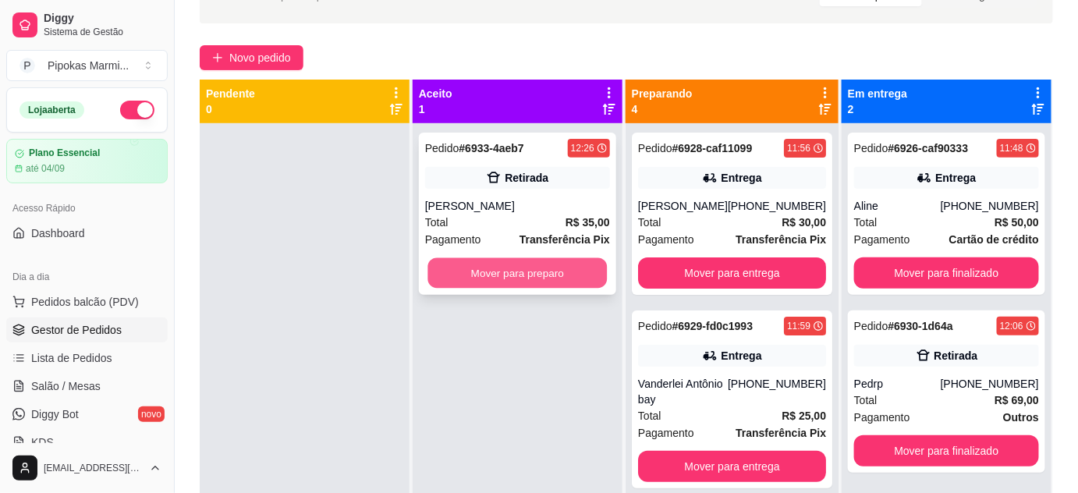
click at [575, 282] on button "Mover para preparo" at bounding box center [517, 273] width 179 height 30
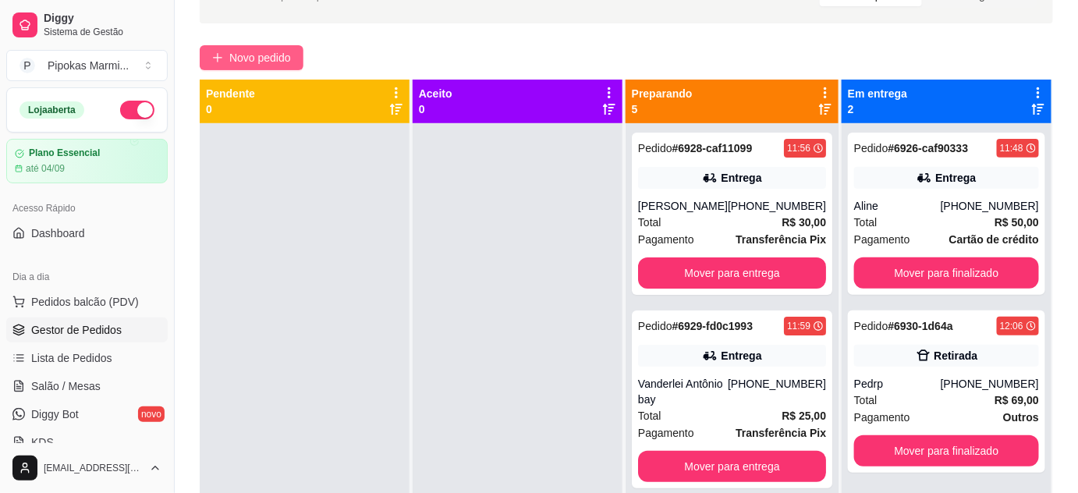
click at [295, 64] on button "Novo pedido" at bounding box center [252, 57] width 104 height 25
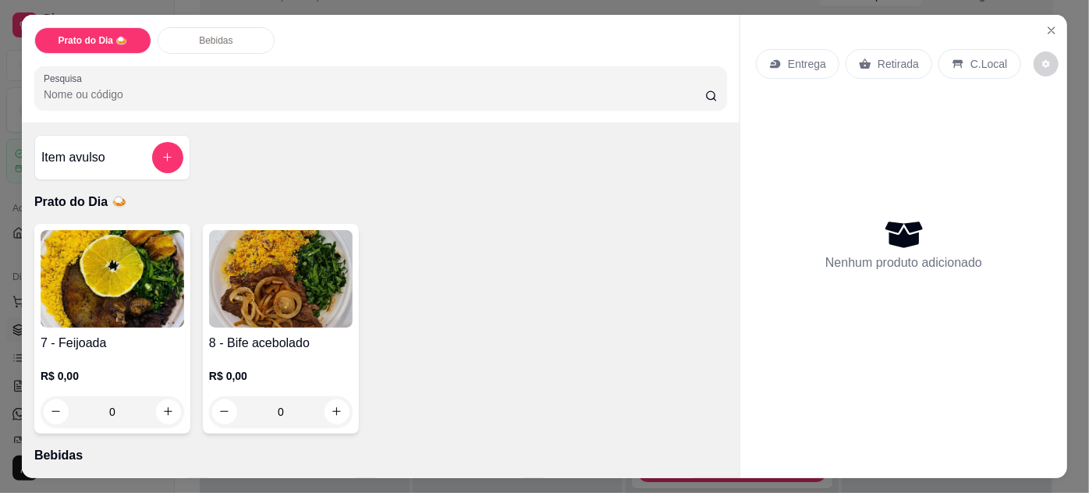
click at [264, 293] on img at bounding box center [281, 279] width 144 height 98
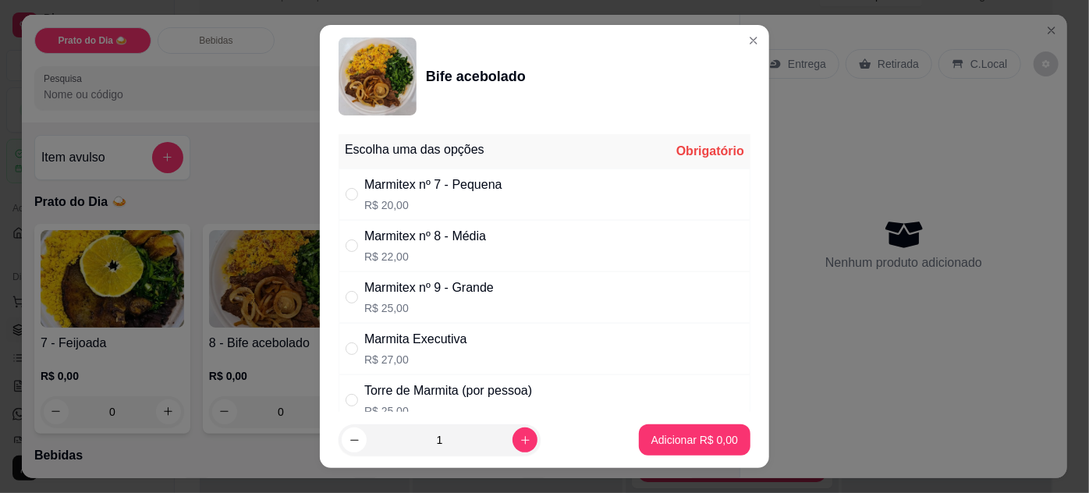
click at [435, 301] on p "R$ 25,00" at bounding box center [429, 308] width 130 height 16
radio input "true"
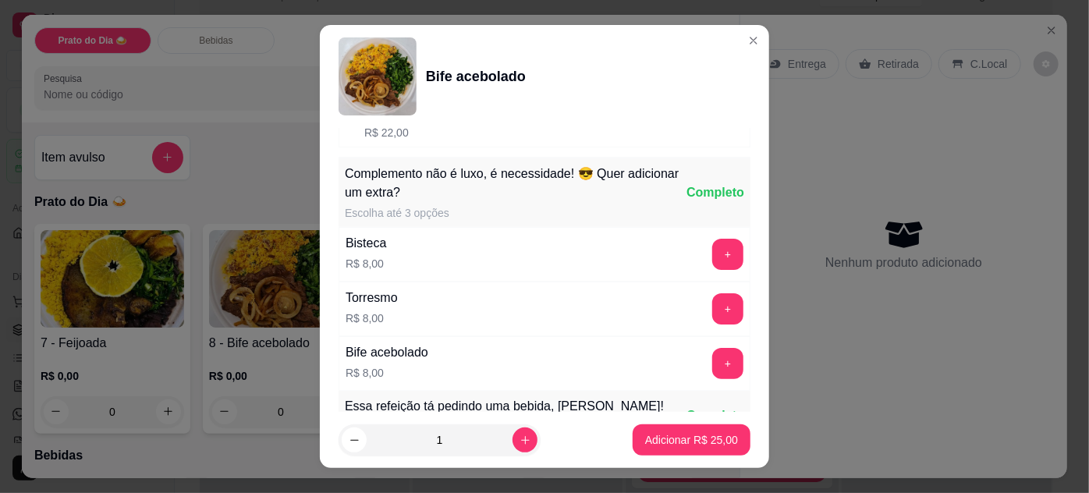
scroll to position [354, 0]
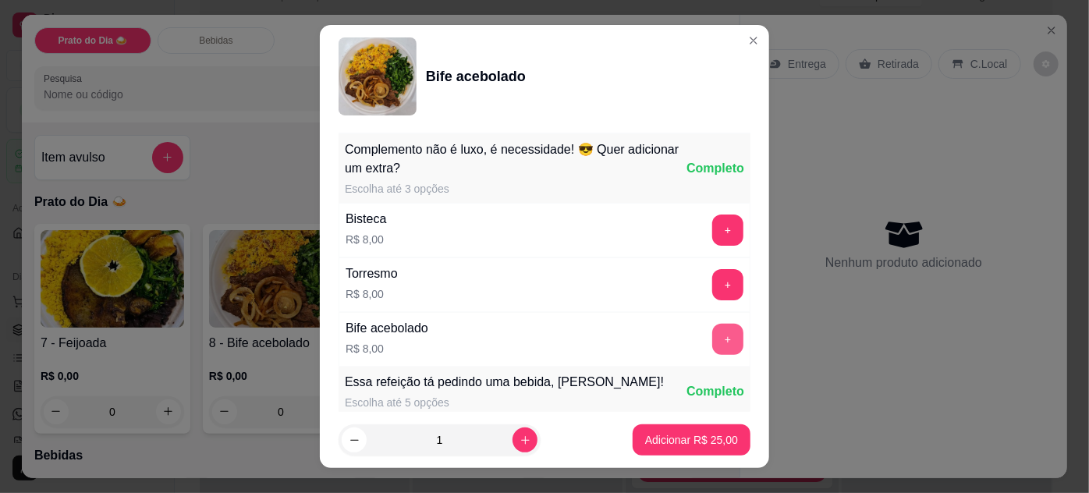
click at [712, 337] on button "+" at bounding box center [727, 339] width 31 height 31
click at [690, 324] on div "- 1 +" at bounding box center [693, 339] width 113 height 31
click at [712, 332] on button "+" at bounding box center [727, 339] width 31 height 31
click at [703, 436] on p "Adicionar R$ 41,00" at bounding box center [691, 440] width 93 height 16
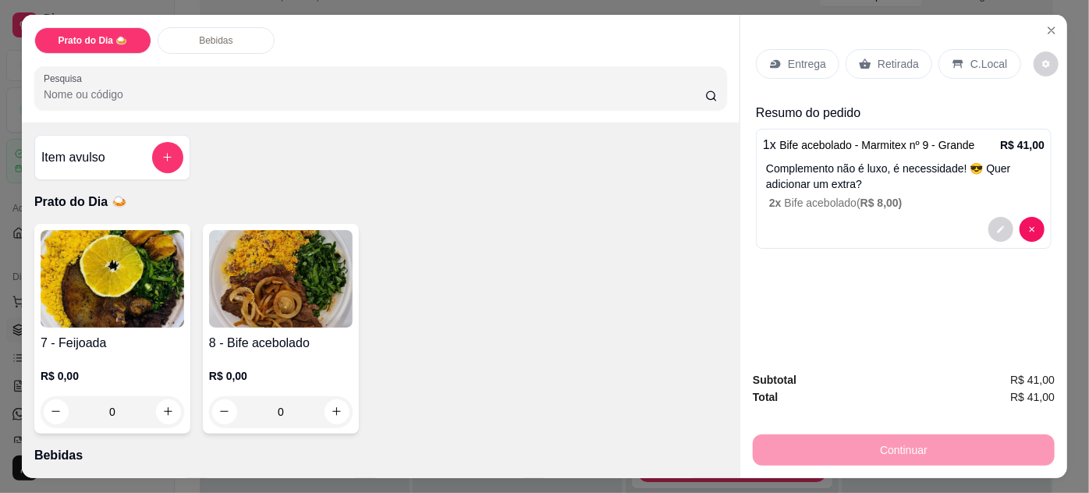
click at [892, 59] on p "Retirada" at bounding box center [898, 64] width 41 height 16
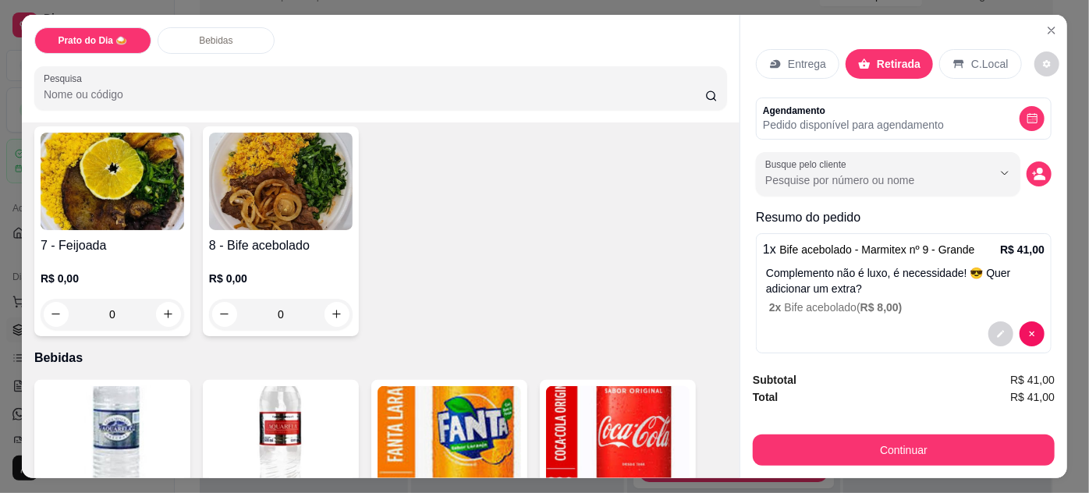
scroll to position [0, 0]
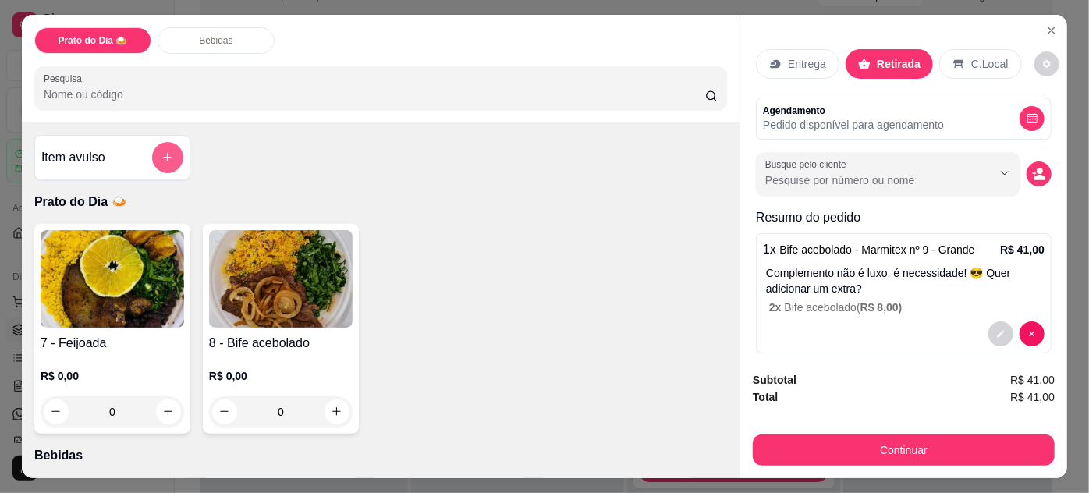
click at [161, 153] on icon "add-separate-item" at bounding box center [167, 157] width 12 height 12
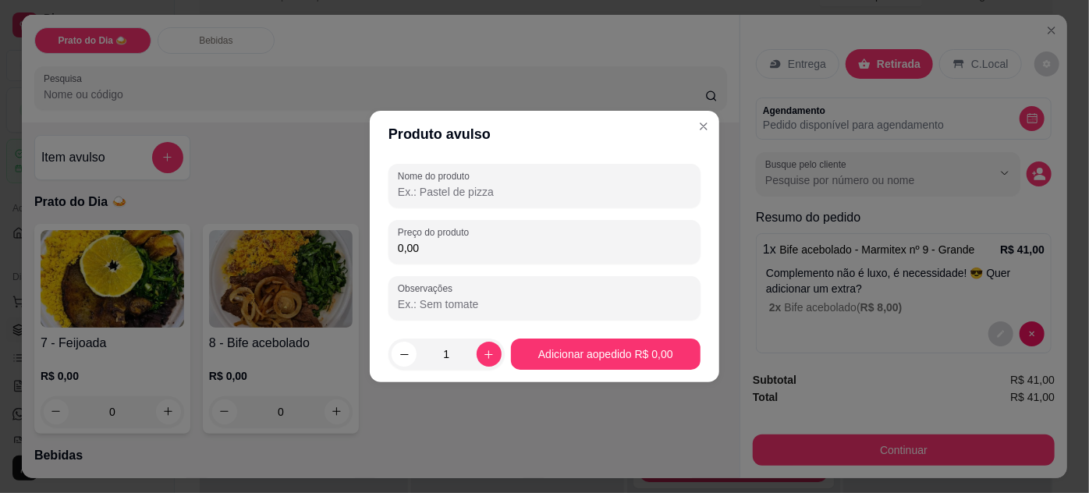
click at [420, 188] on input "Nome do produto" at bounding box center [544, 192] width 293 height 16
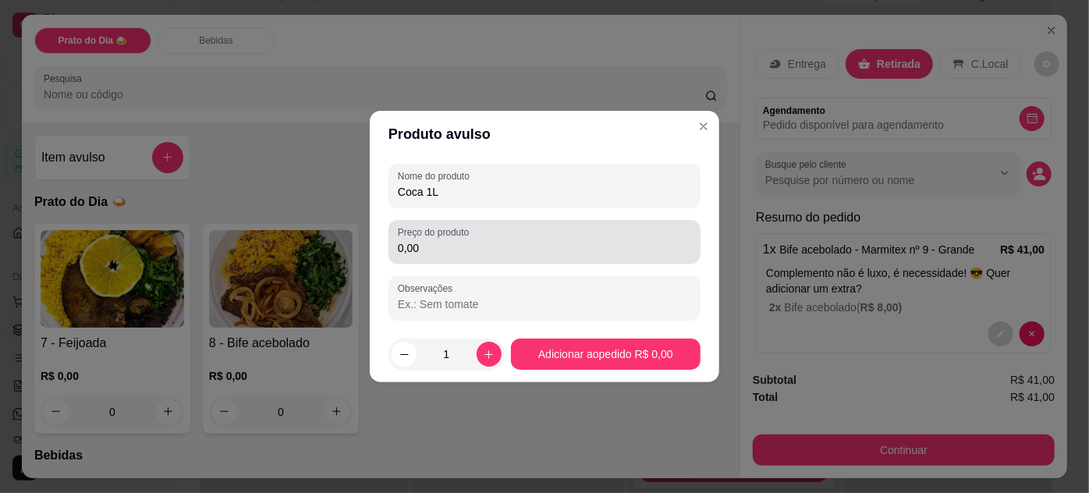
type input "Coca 1L"
click at [429, 251] on input "0,00" at bounding box center [544, 248] width 293 height 16
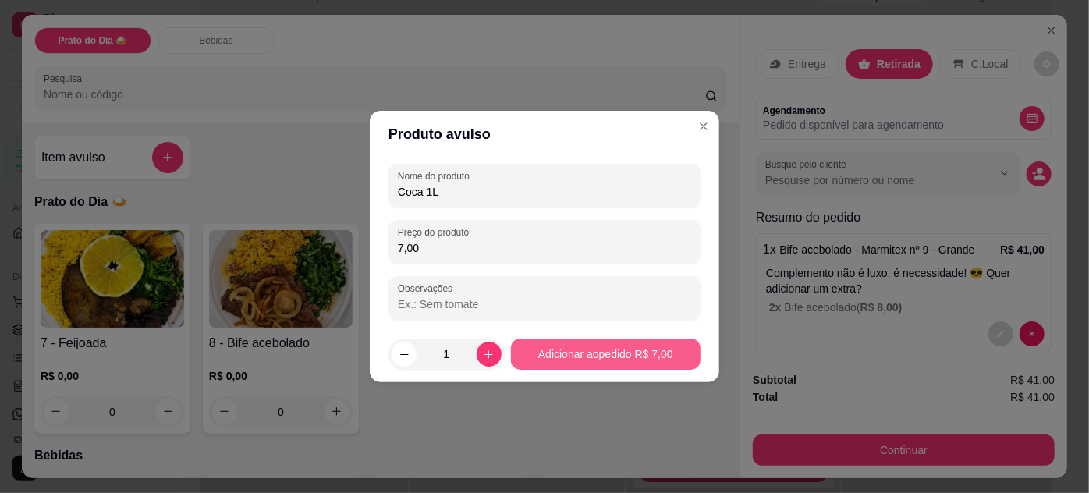
type input "7,00"
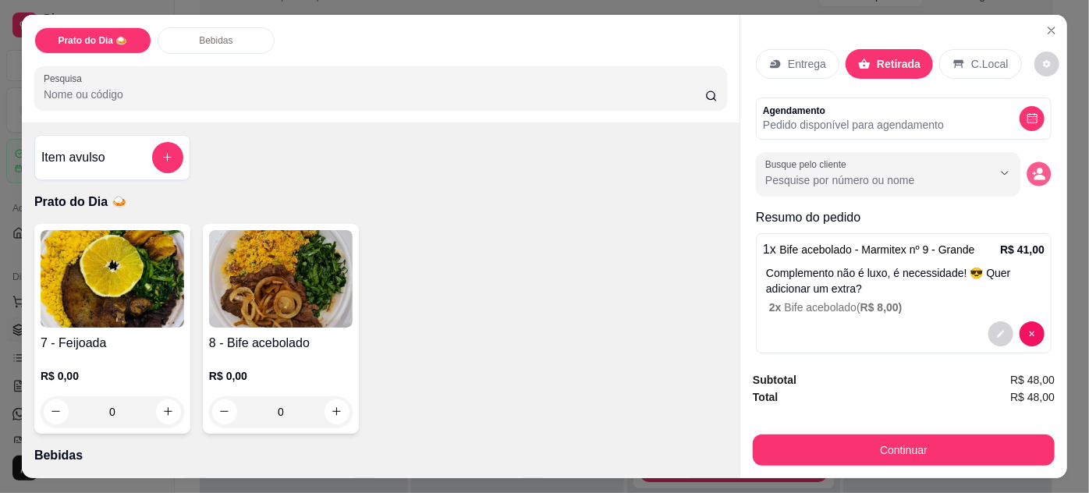
click at [1037, 168] on circle "decrease-product-quantity" at bounding box center [1040, 171] width 6 height 6
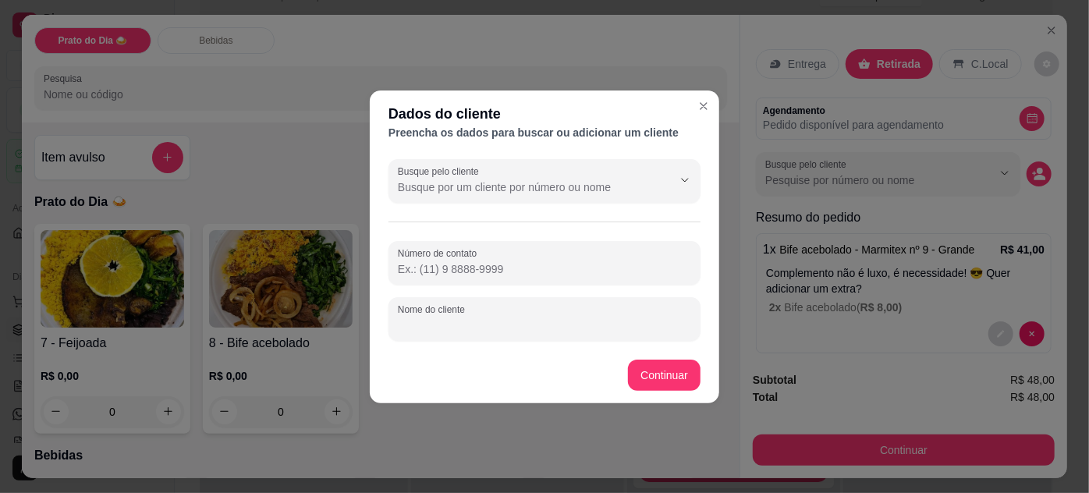
click at [555, 324] on input "Nome do cliente" at bounding box center [544, 326] width 293 height 16
type input "[PERSON_NAME]"
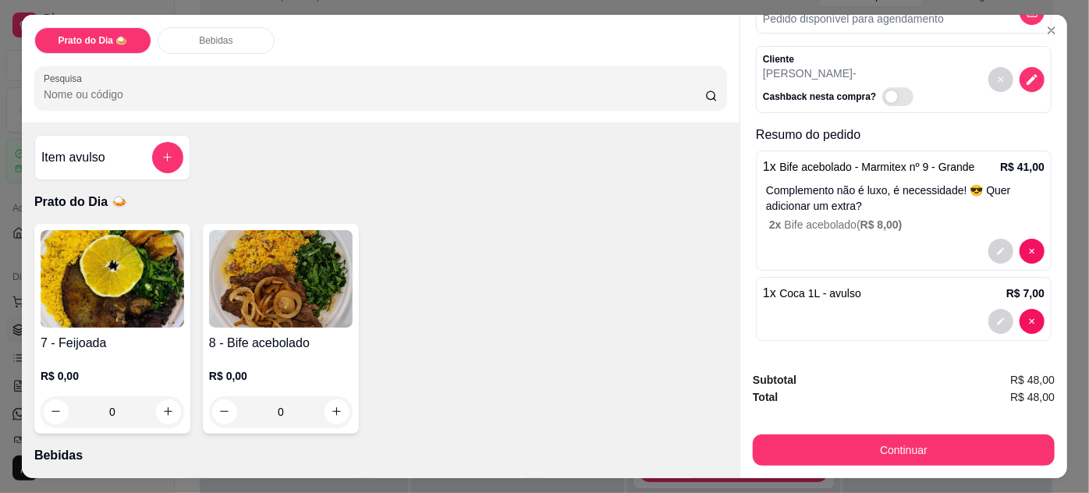
scroll to position [108, 0]
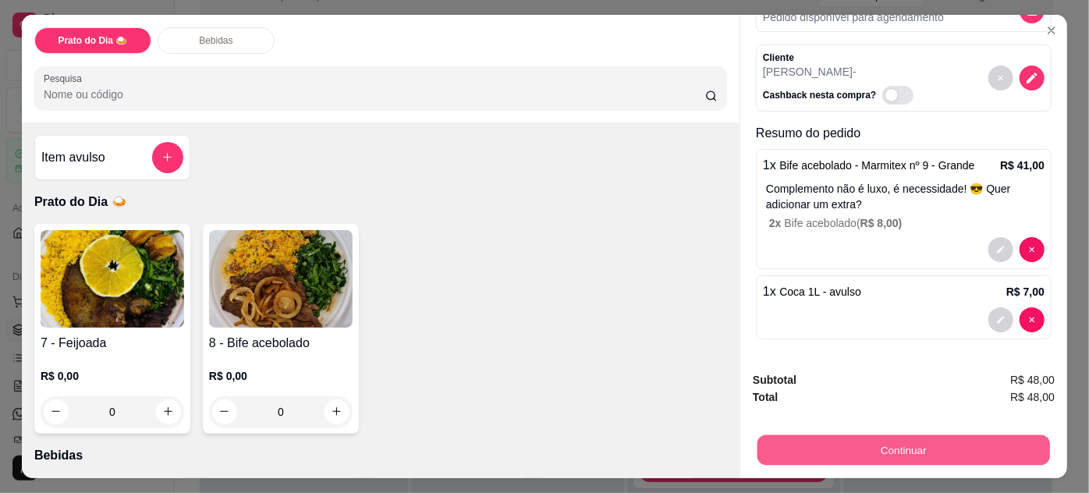
click at [875, 449] on button "Continuar" at bounding box center [904, 450] width 293 height 30
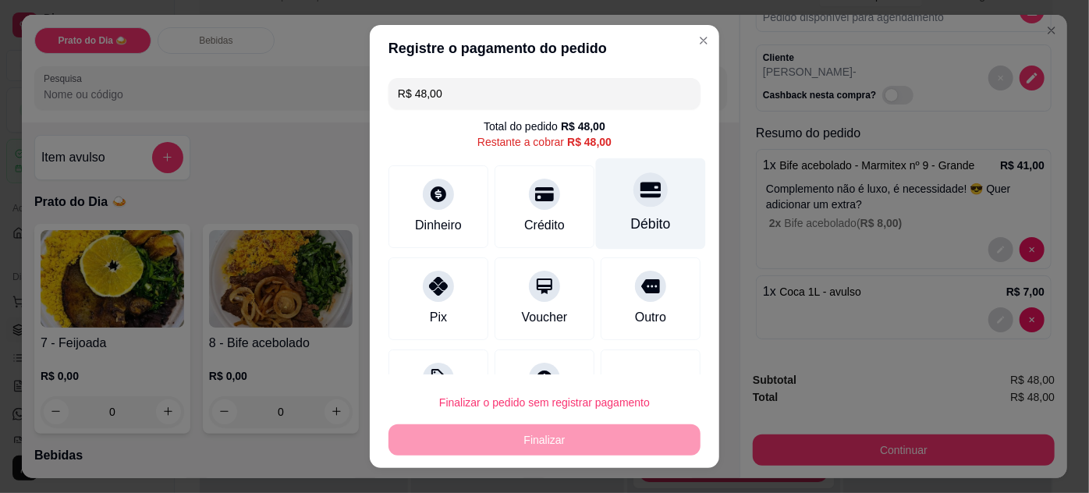
click at [631, 220] on div "Débito" at bounding box center [651, 224] width 40 height 20
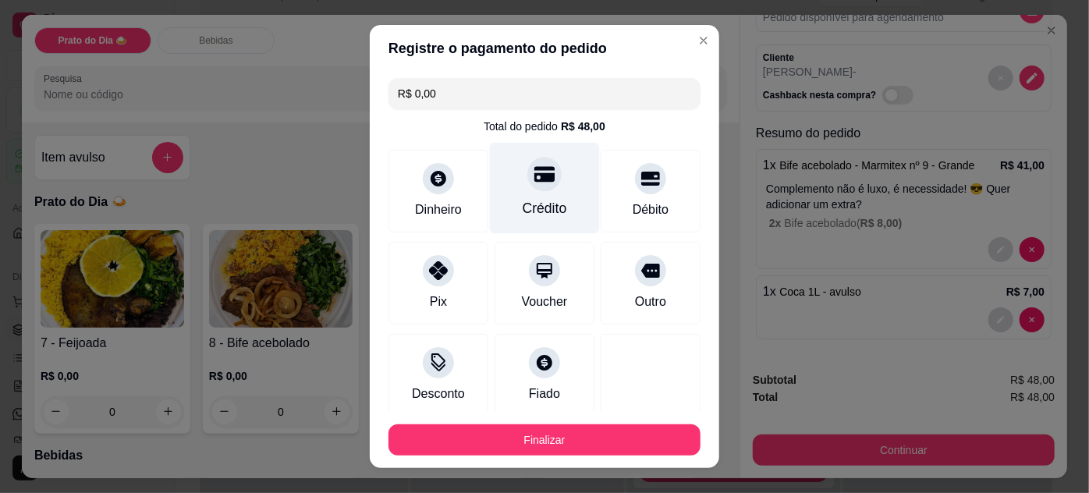
click at [543, 205] on div "Crédito" at bounding box center [545, 208] width 44 height 20
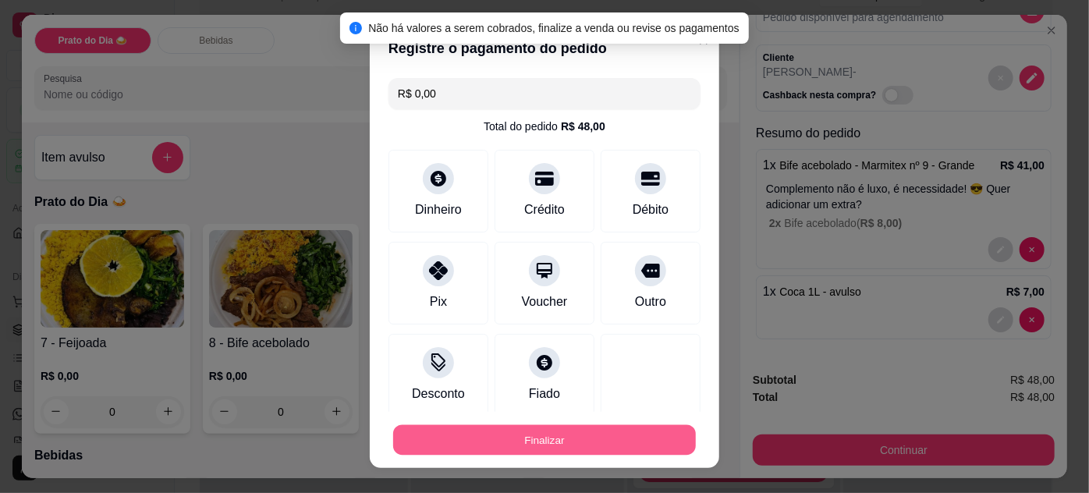
click at [562, 438] on button "Finalizar" at bounding box center [544, 440] width 303 height 30
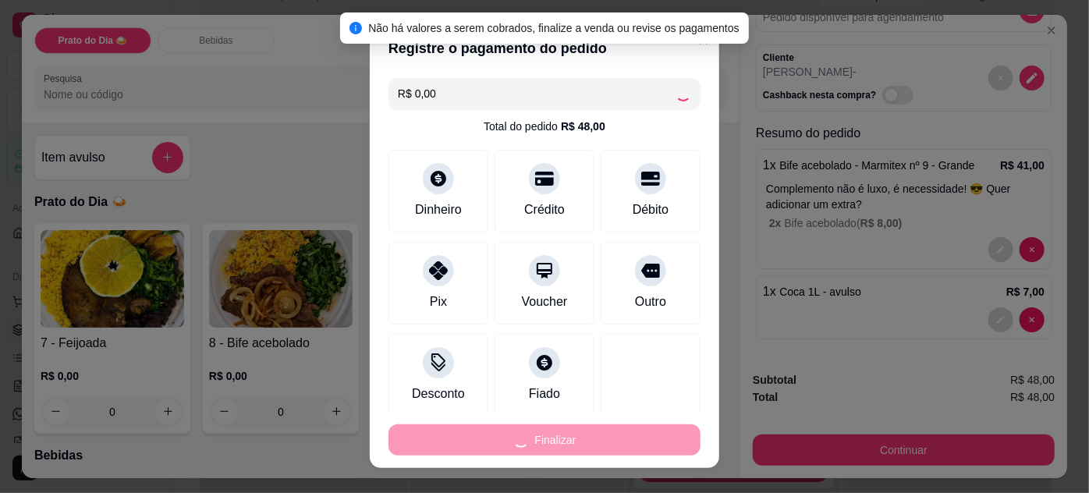
type input "-R$ 48,00"
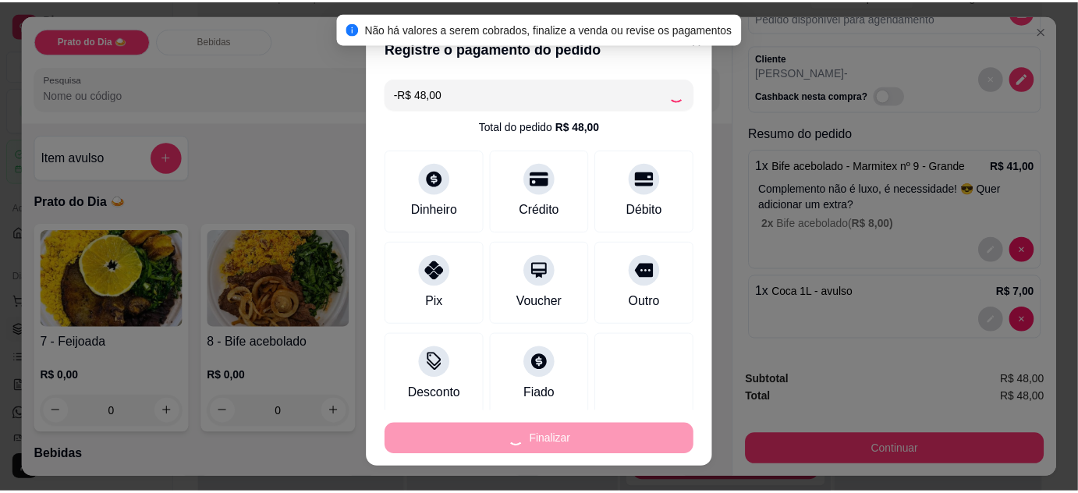
scroll to position [0, 0]
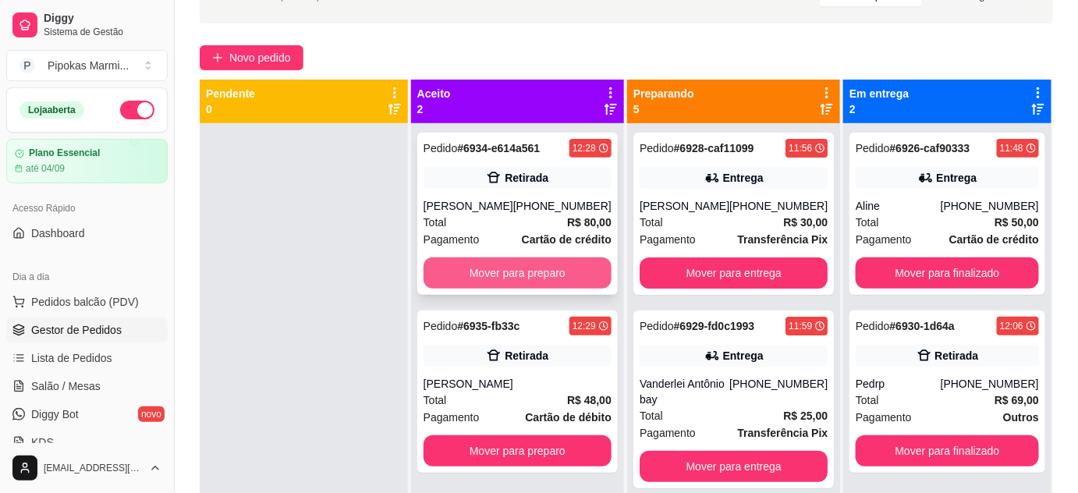
click at [550, 278] on button "Mover para preparo" at bounding box center [518, 272] width 188 height 31
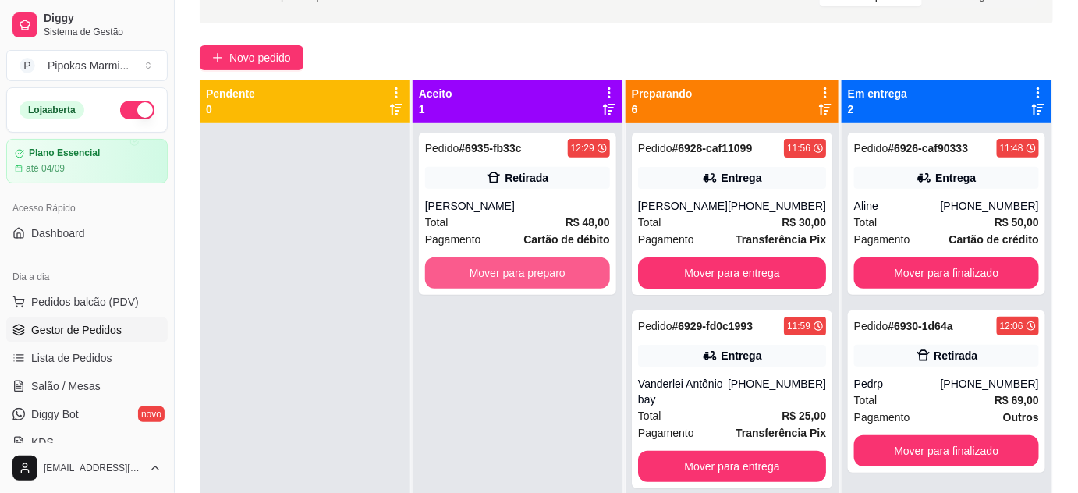
click at [550, 278] on button "Mover para preparo" at bounding box center [517, 272] width 185 height 31
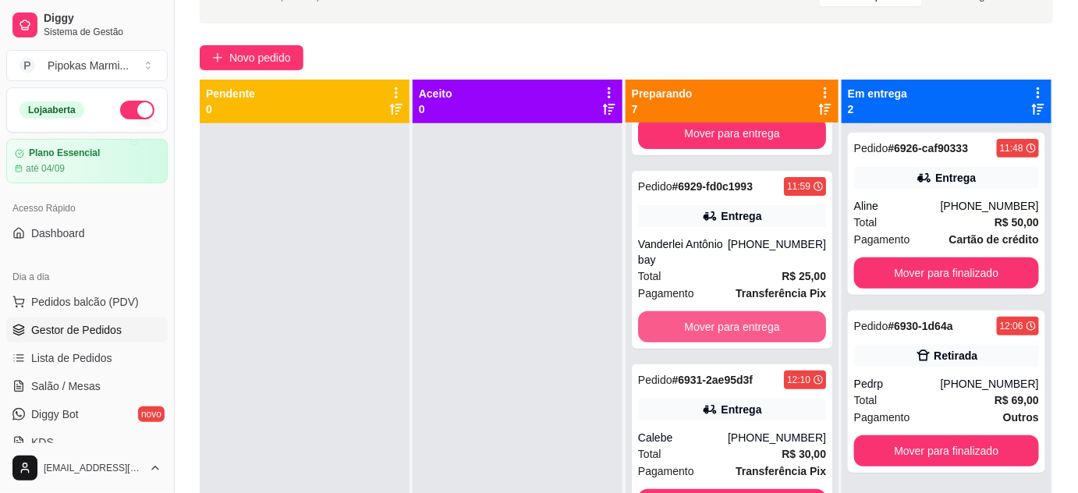
scroll to position [141, 0]
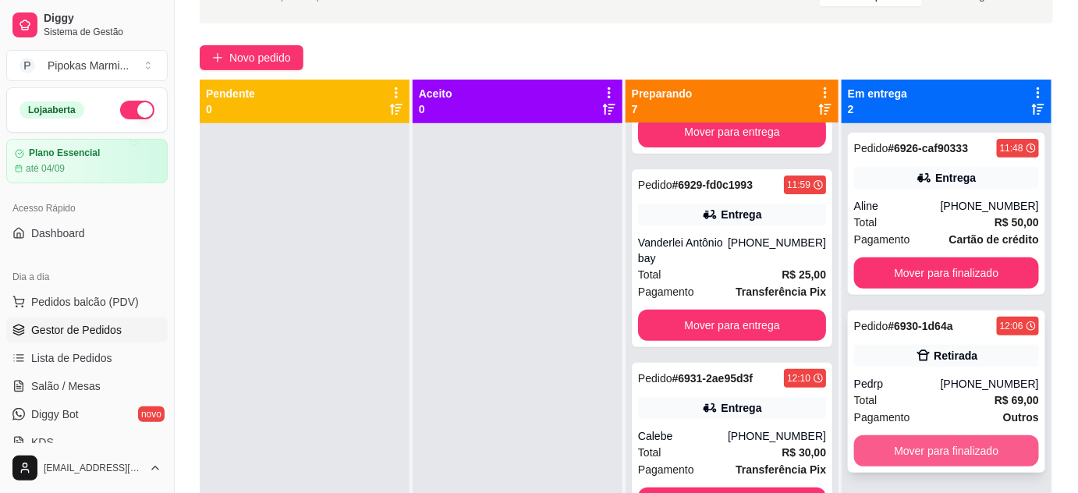
click at [905, 450] on button "Mover para finalizado" at bounding box center [946, 450] width 185 height 31
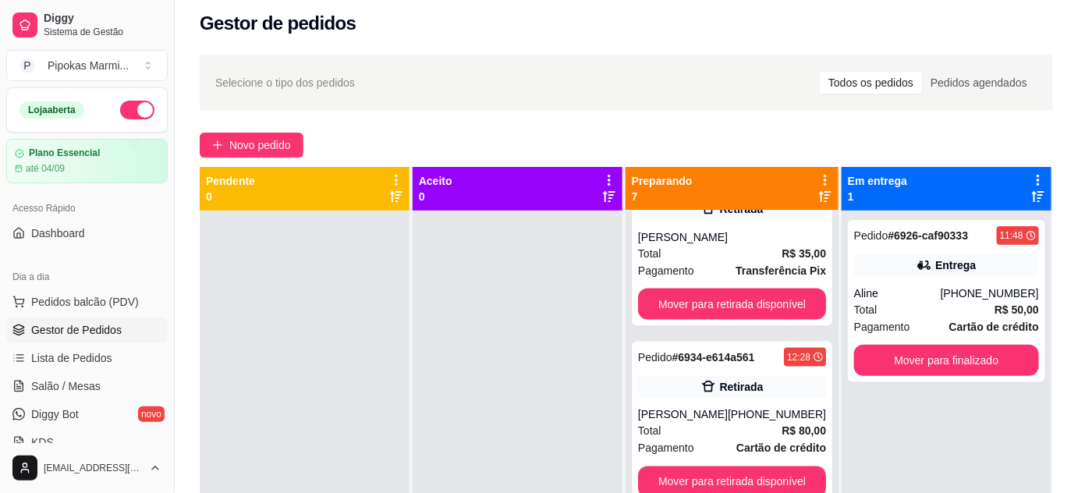
scroll to position [0, 0]
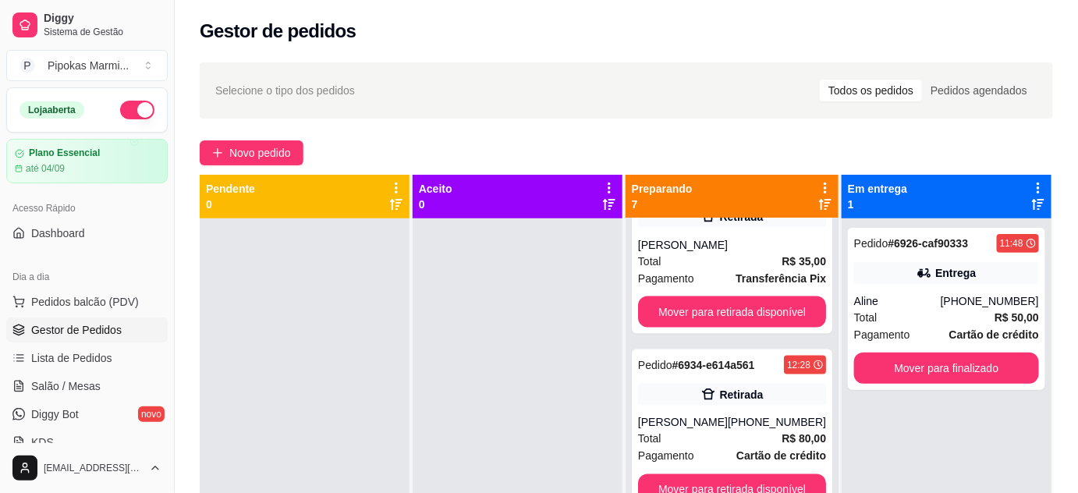
click at [555, 137] on div "Selecione o tipo dos pedidos Todos os pedidos Pedidos agendados Novo pedido Pen…" at bounding box center [626, 369] width 903 height 633
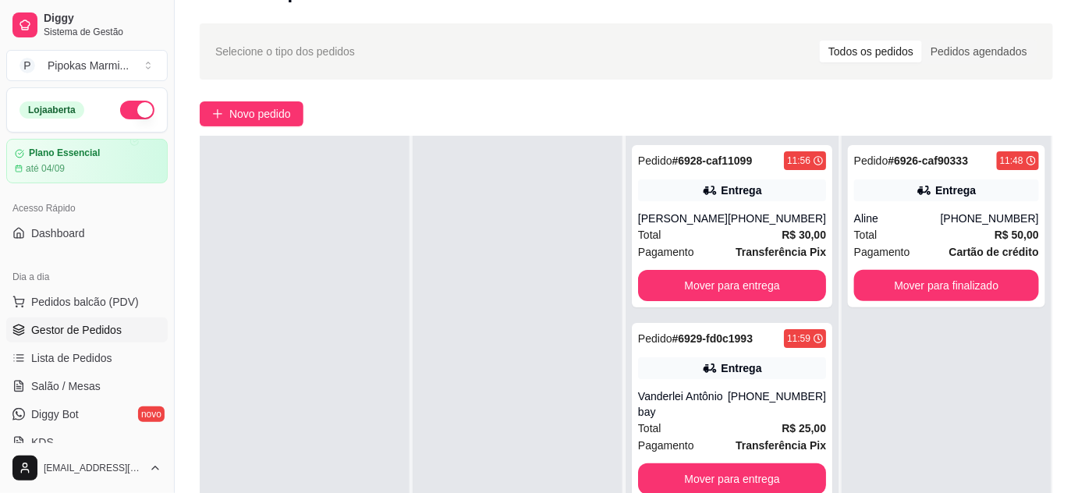
scroll to position [70, 0]
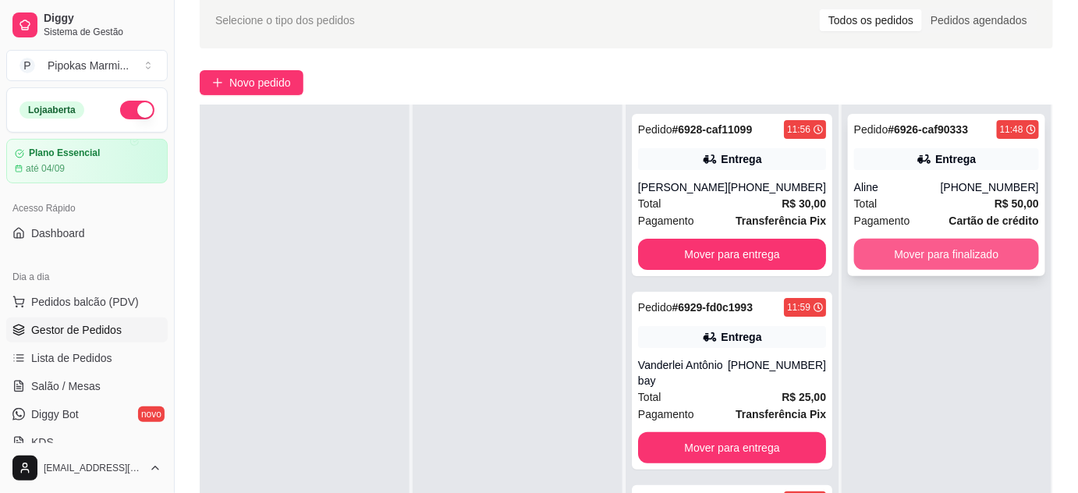
click at [932, 256] on button "Mover para finalizado" at bounding box center [946, 254] width 185 height 31
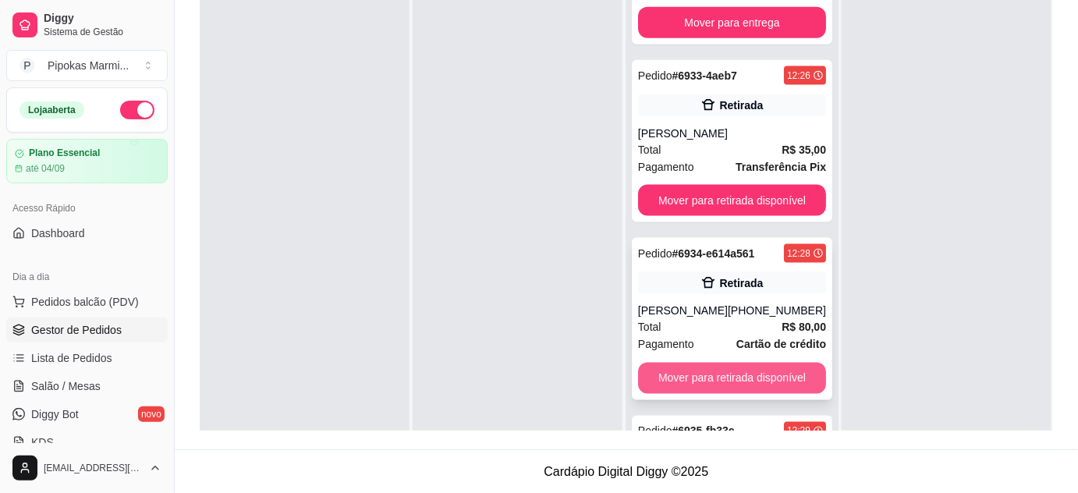
scroll to position [657, 0]
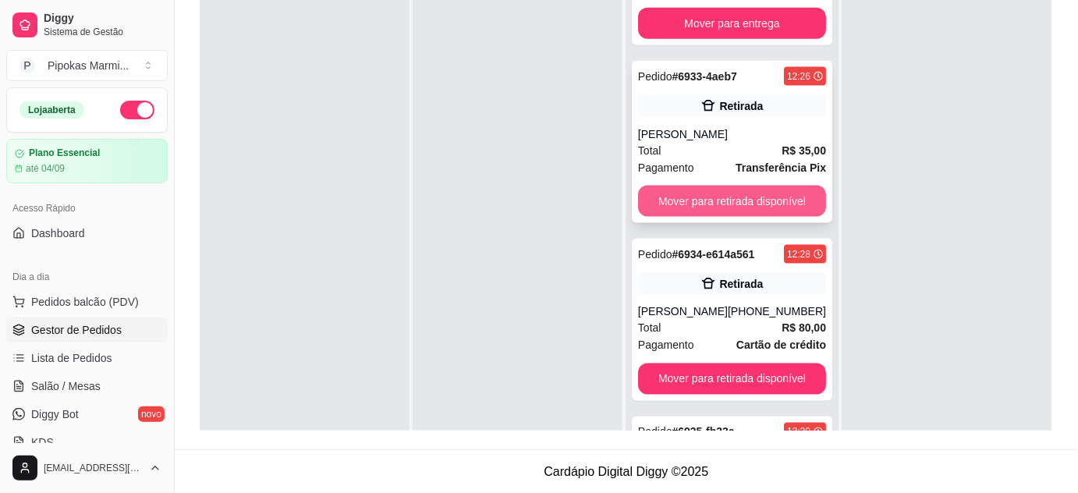
click at [762, 214] on button "Mover para retirada disponível" at bounding box center [732, 201] width 188 height 31
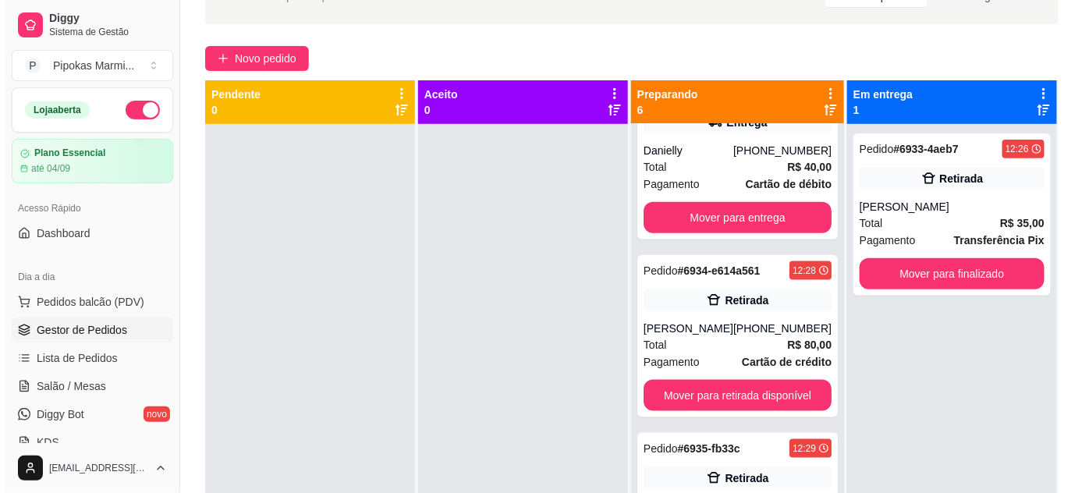
scroll to position [0, 0]
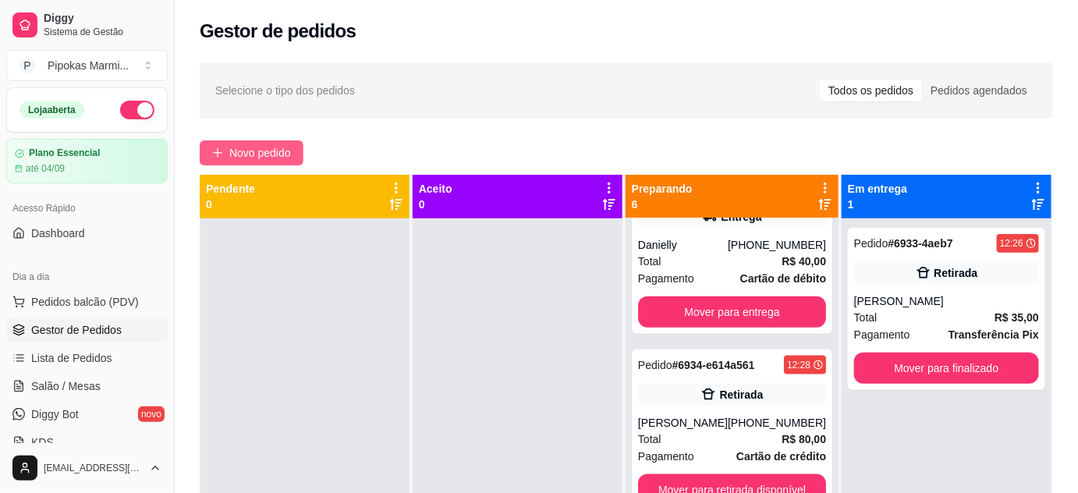
click at [278, 156] on span "Novo pedido" at bounding box center [260, 152] width 62 height 17
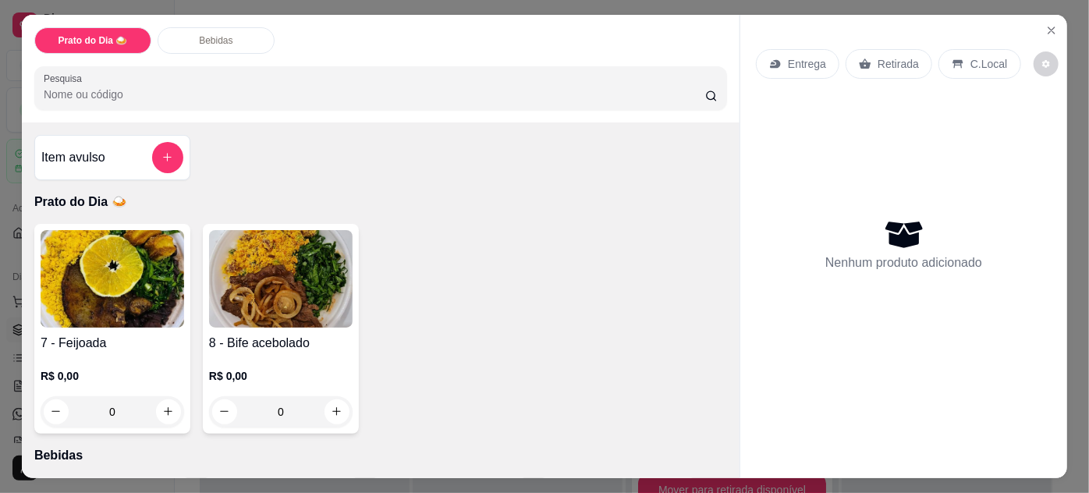
click at [303, 282] on img at bounding box center [281, 279] width 144 height 98
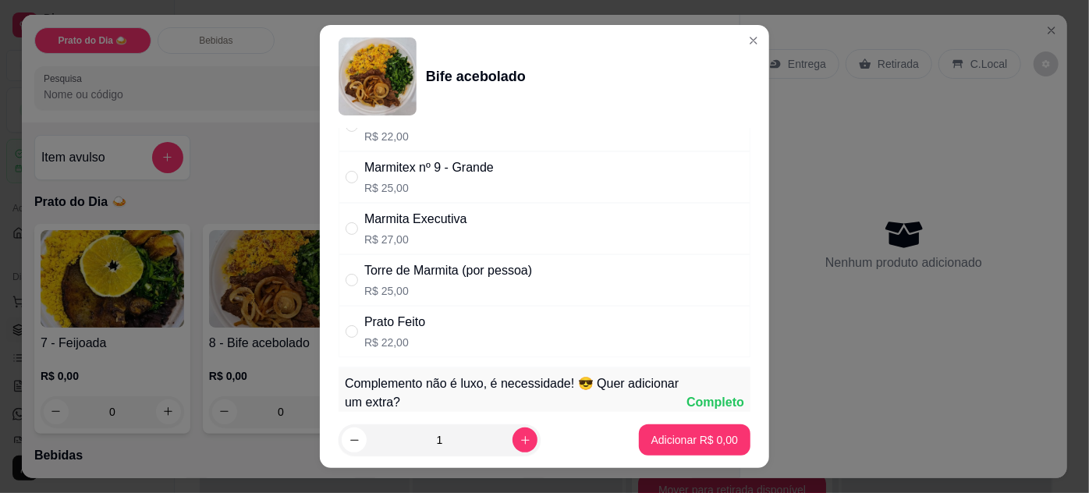
scroll to position [141, 0]
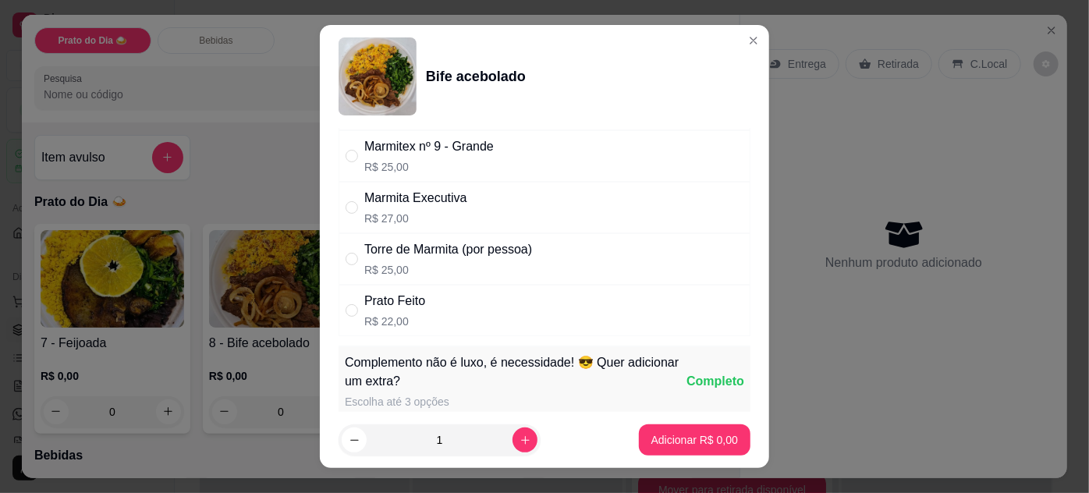
click at [420, 329] on div "Prato Feito R$ 22,00" at bounding box center [545, 310] width 412 height 51
radio input "true"
click at [686, 442] on p "Adicionar R$ 22,00" at bounding box center [691, 440] width 93 height 16
type input "1"
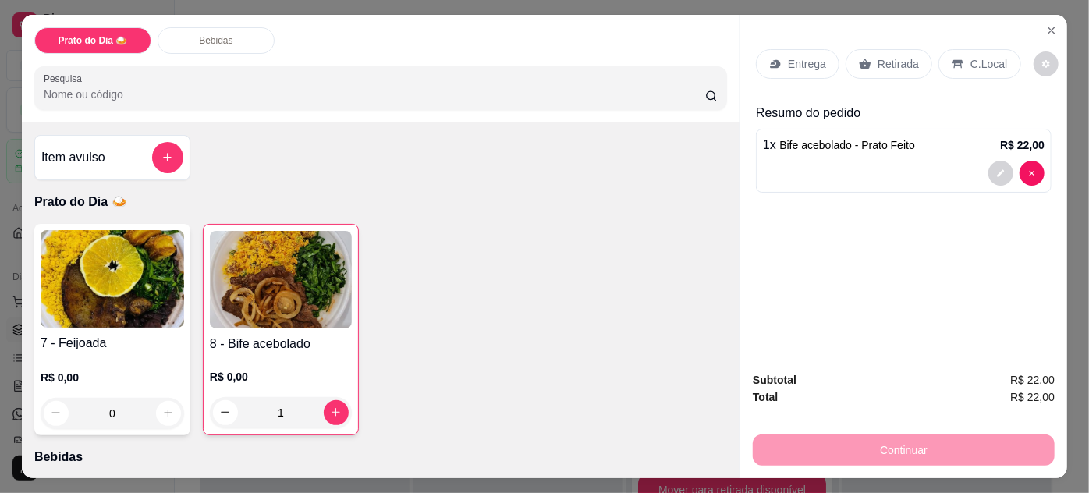
click at [888, 62] on p "Retirada" at bounding box center [898, 64] width 41 height 16
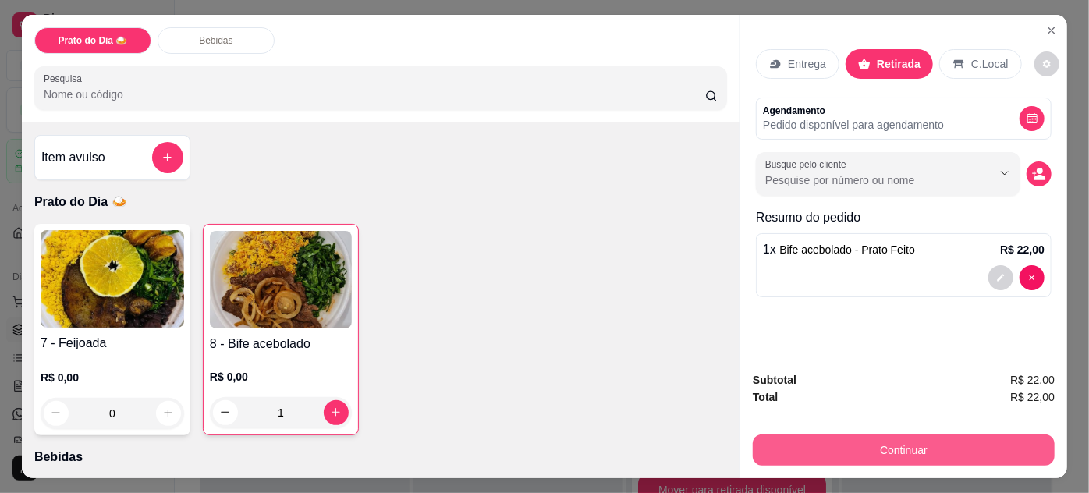
click at [919, 446] on button "Continuar" at bounding box center [904, 450] width 302 height 31
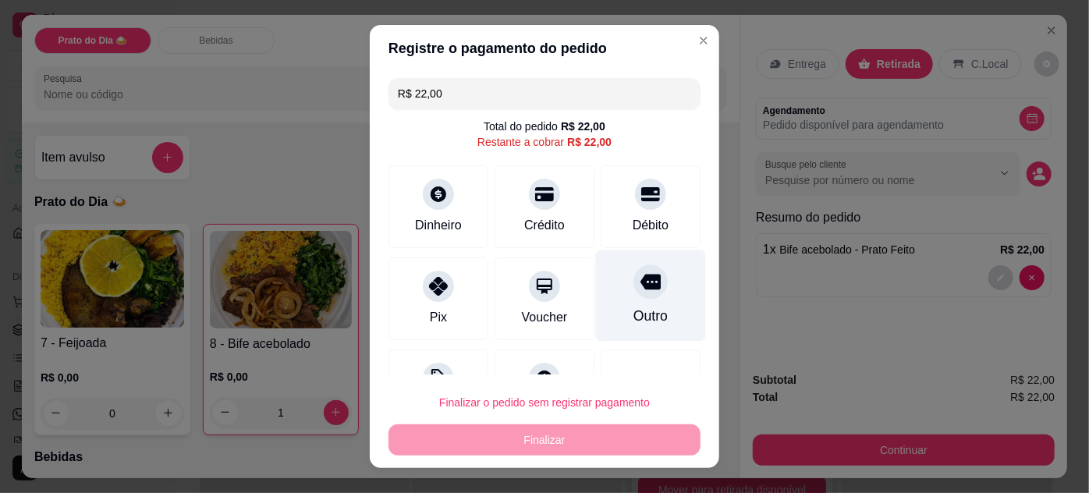
click at [641, 283] on icon at bounding box center [651, 282] width 20 height 16
type input "R$ 0,00"
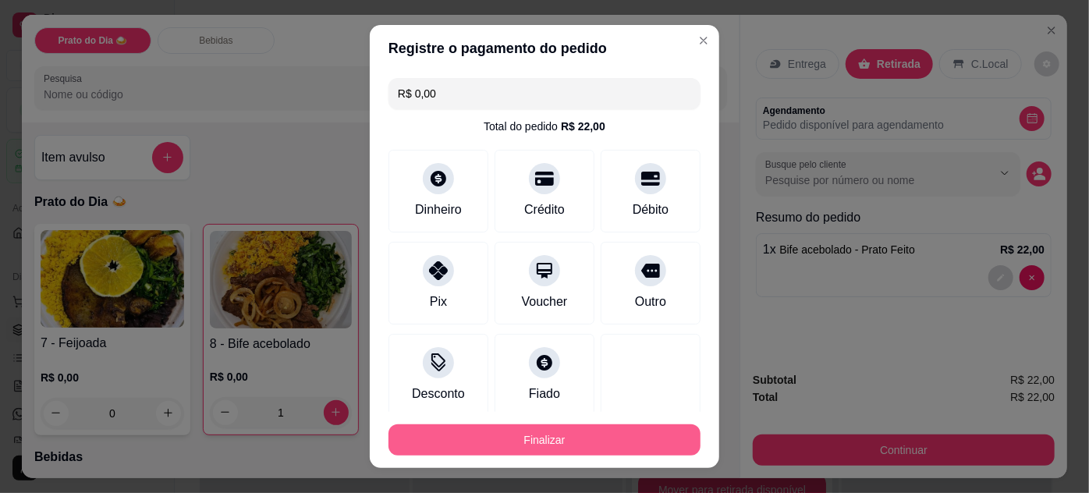
click at [651, 444] on button "Finalizar" at bounding box center [545, 439] width 312 height 31
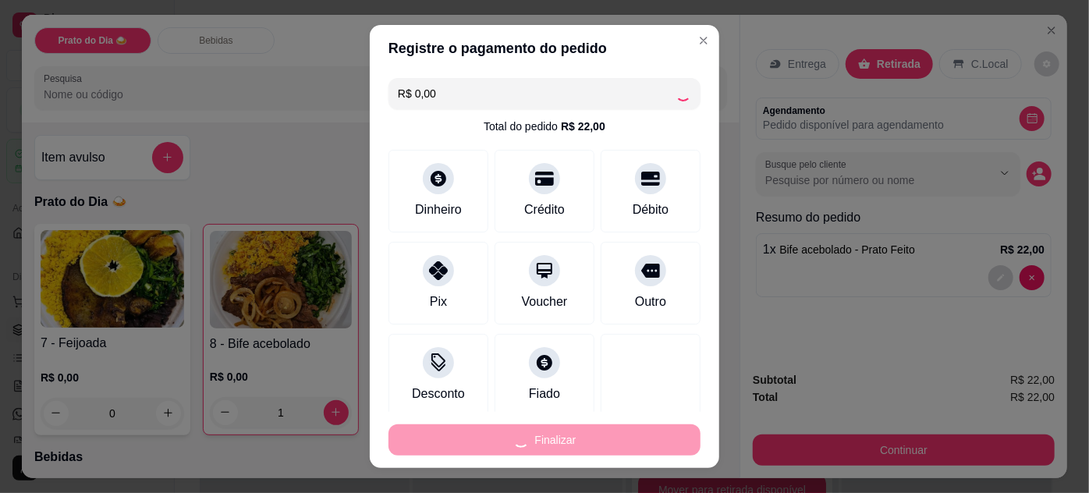
type input "0"
type input "-R$ 22,00"
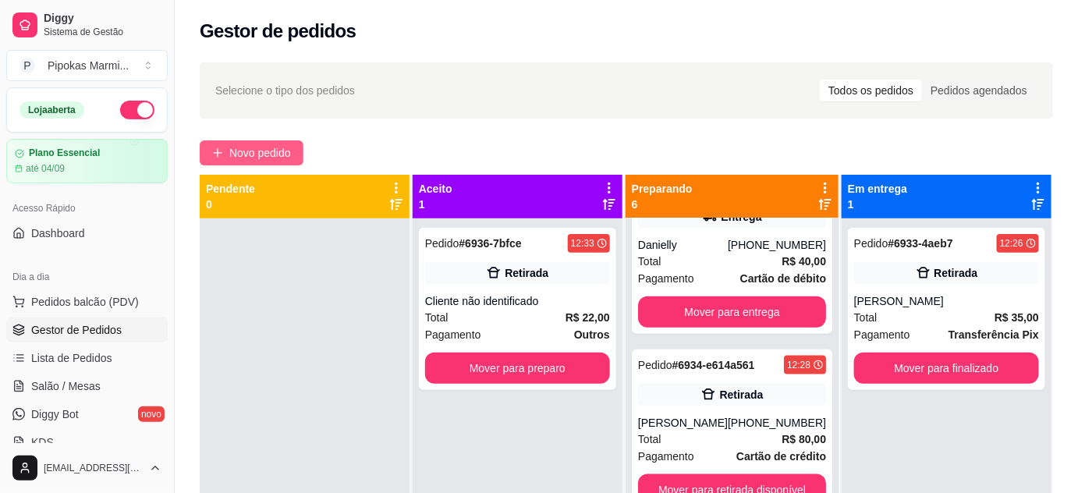
click at [280, 154] on span "Novo pedido" at bounding box center [260, 152] width 62 height 17
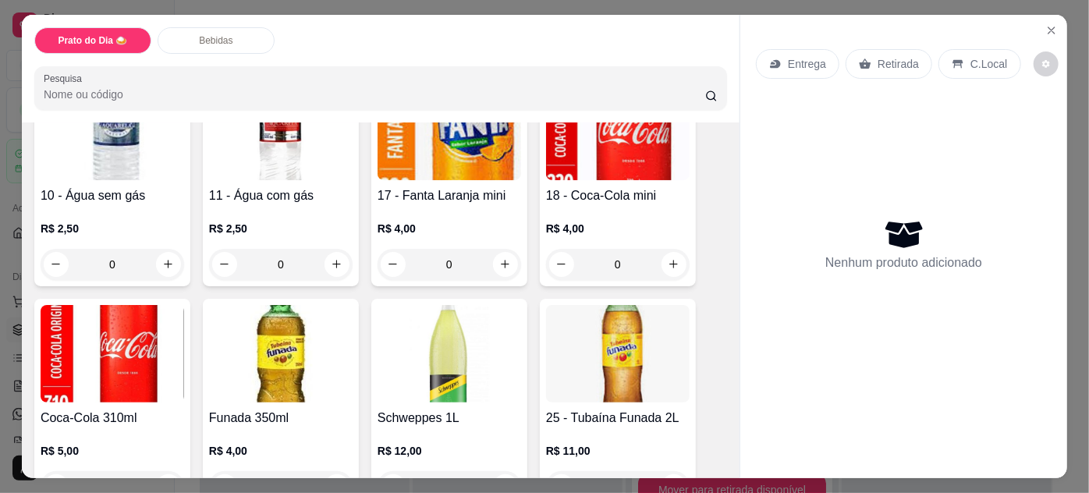
scroll to position [425, 0]
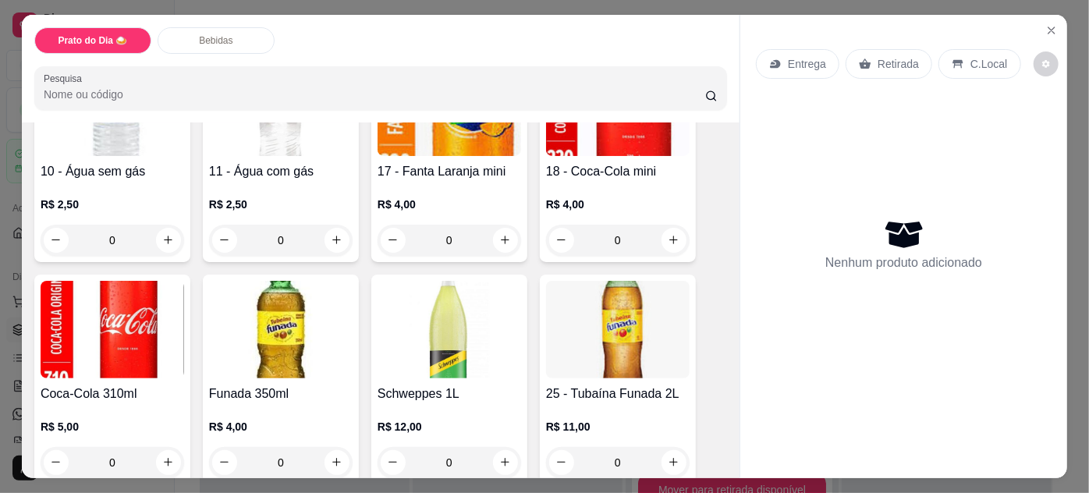
click at [162, 460] on div "0" at bounding box center [113, 462] width 144 height 31
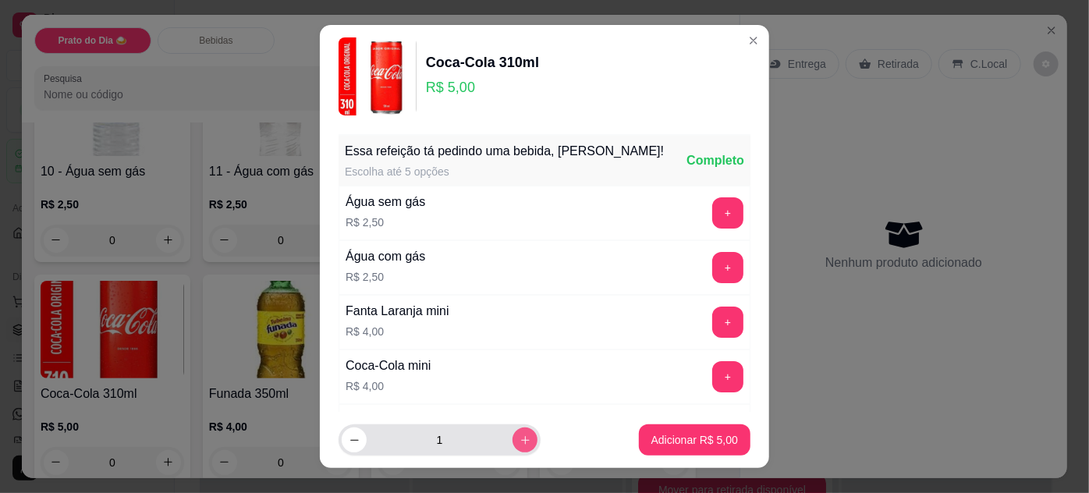
click at [520, 440] on icon "increase-product-quantity" at bounding box center [526, 441] width 12 height 12
type input "2"
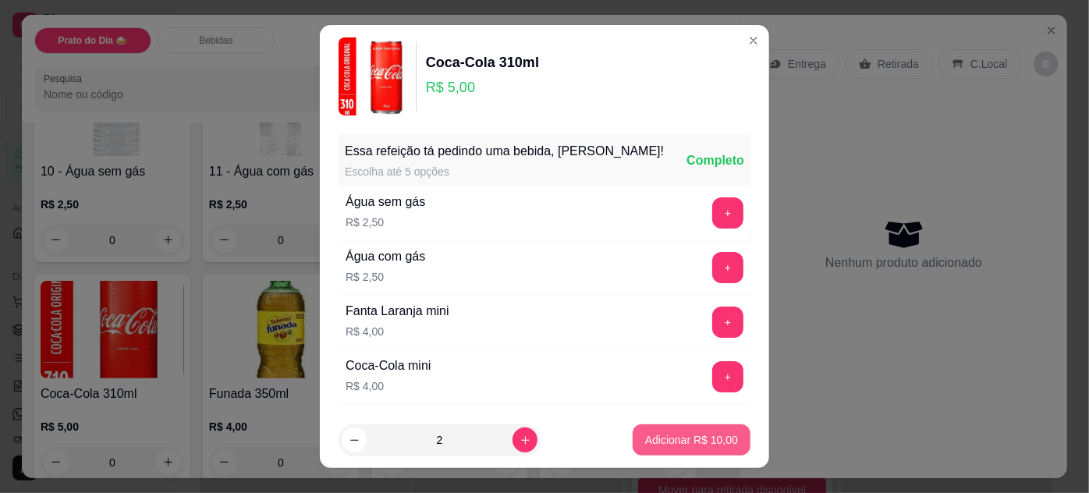
click at [665, 447] on p "Adicionar R$ 10,00" at bounding box center [691, 440] width 93 height 16
type input "2"
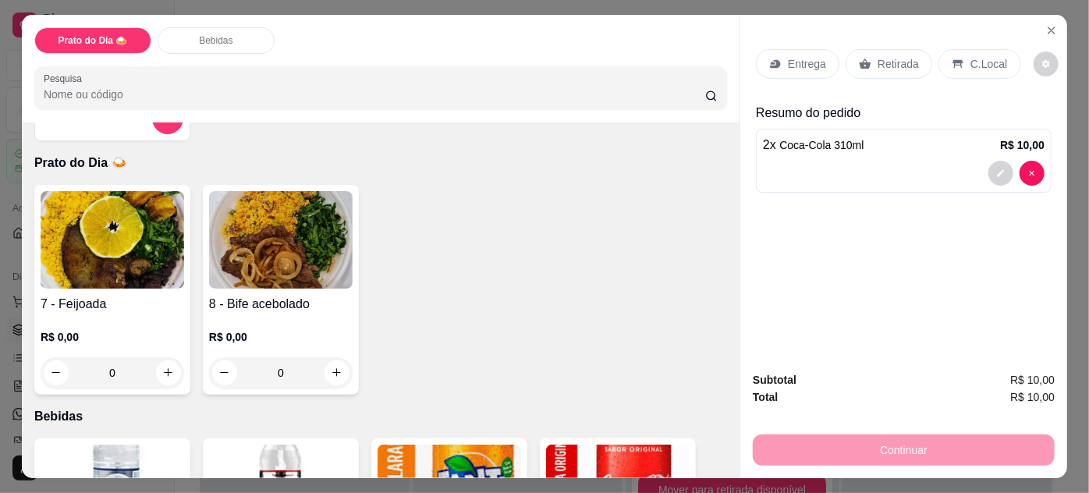
scroll to position [0, 0]
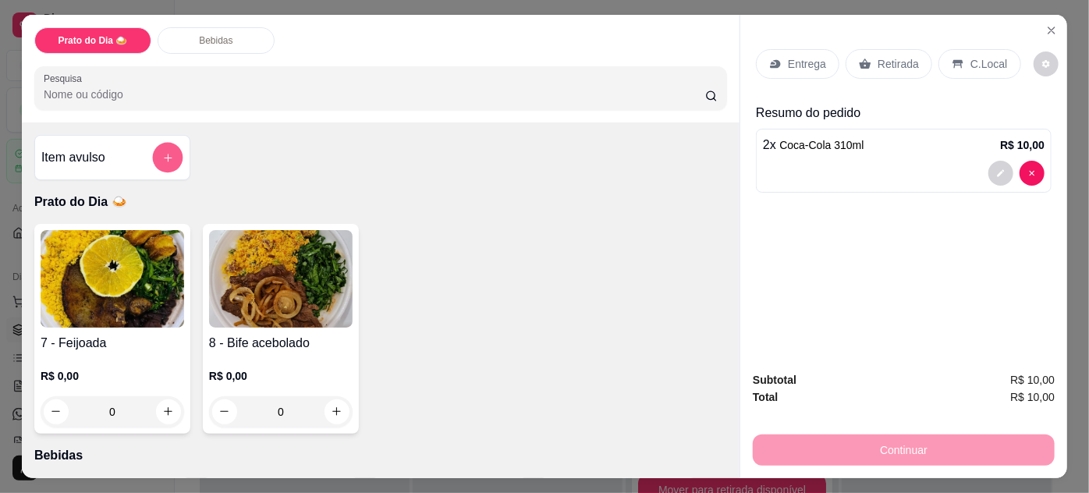
click at [170, 153] on button "add-separate-item" at bounding box center [168, 158] width 30 height 30
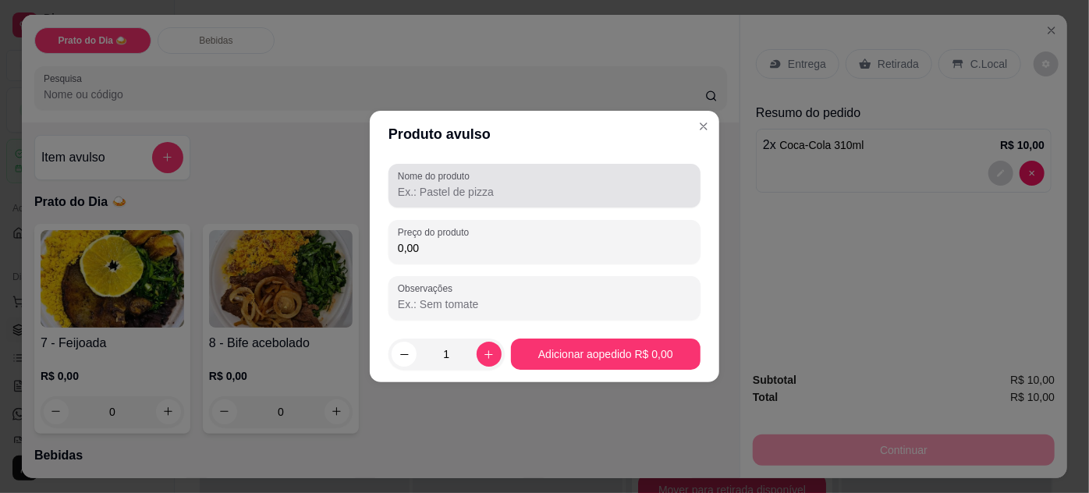
click at [426, 190] on input "Nome do produto" at bounding box center [544, 192] width 293 height 16
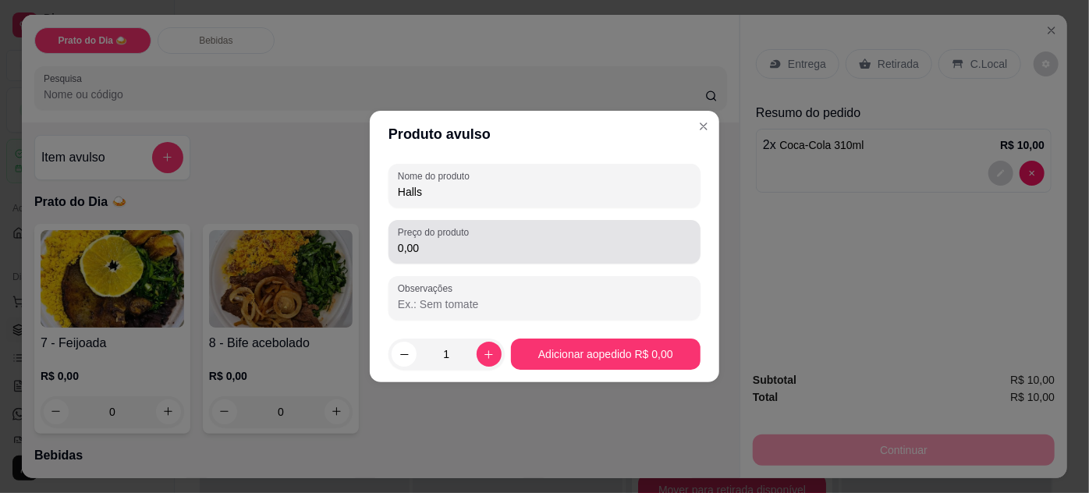
type input "Halls"
click at [435, 239] on div "0,00" at bounding box center [544, 241] width 293 height 31
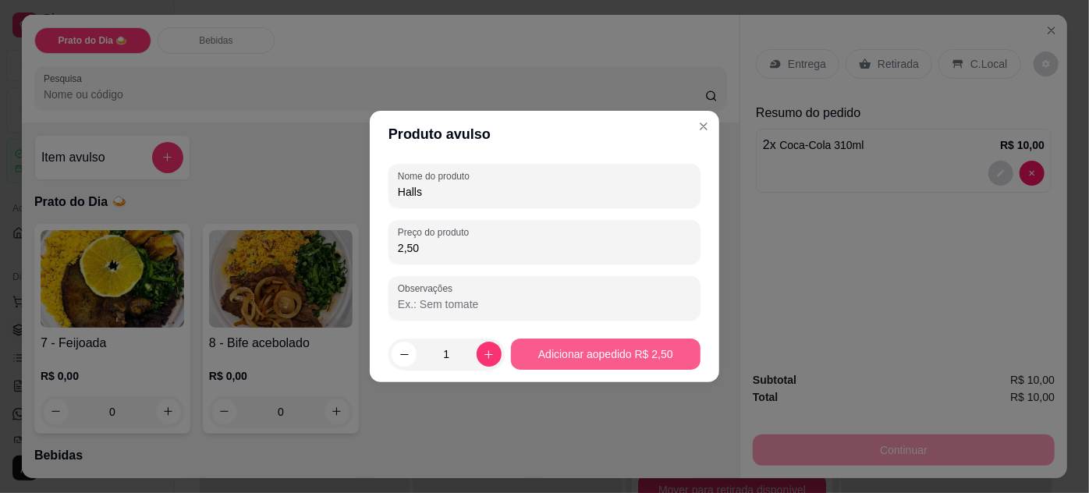
type input "2,50"
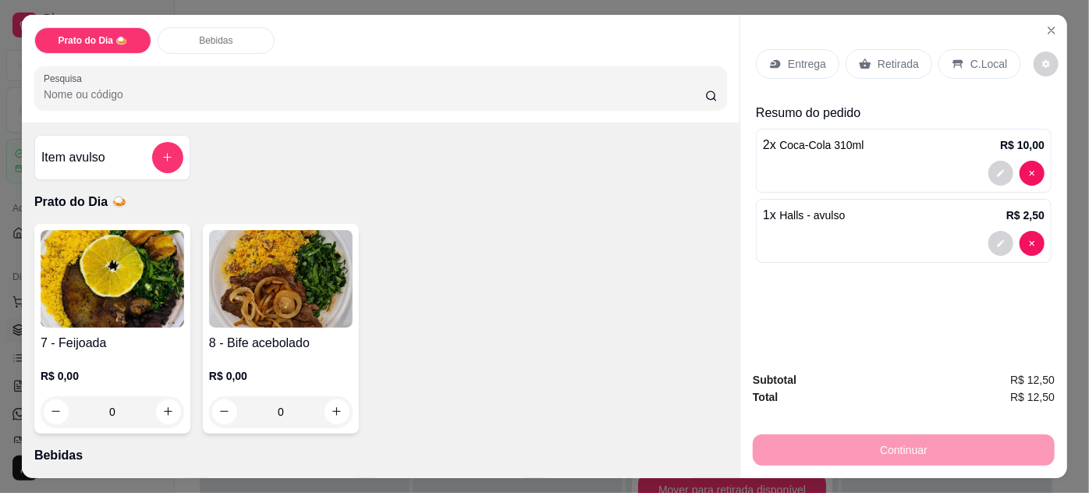
click at [885, 66] on p "Retirada" at bounding box center [898, 64] width 41 height 16
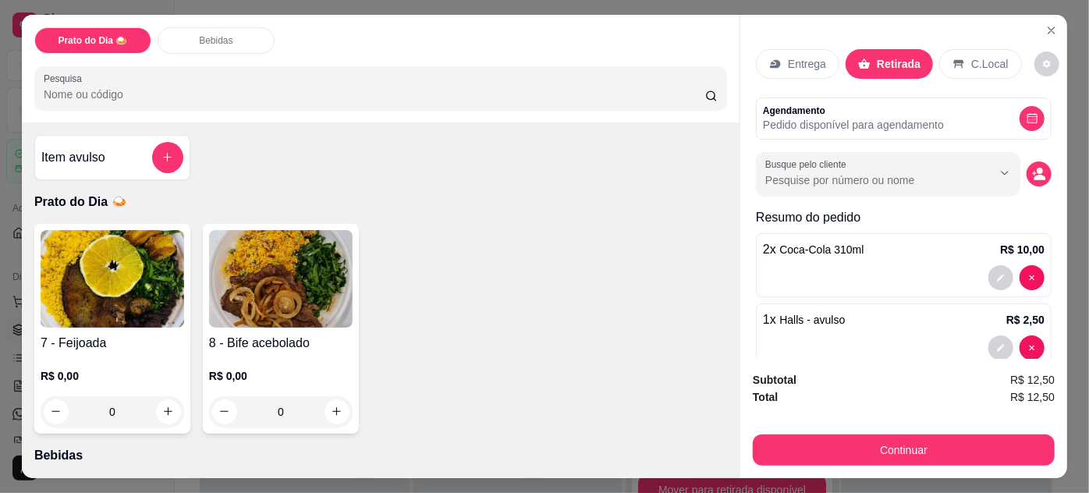
scroll to position [29, 0]
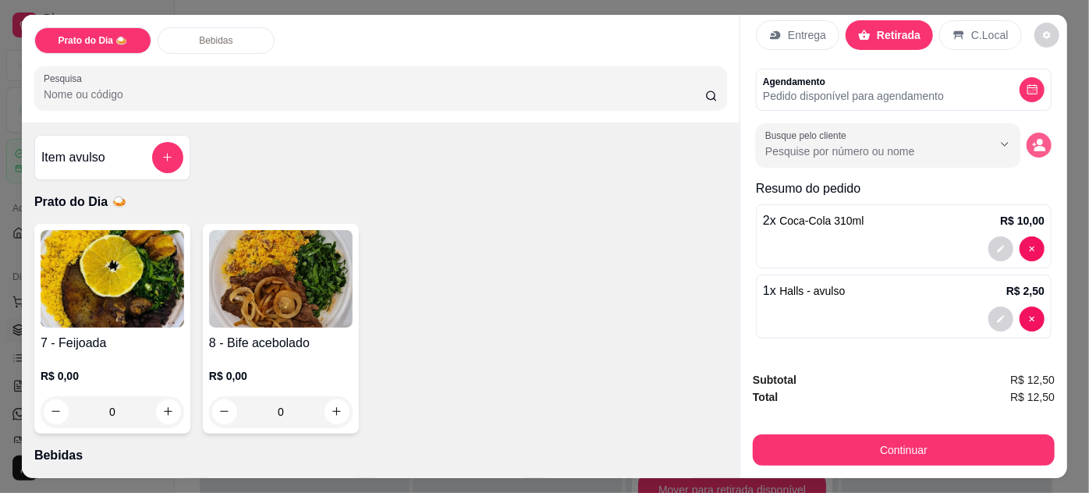
click at [1034, 146] on icon "decrease-product-quantity" at bounding box center [1040, 148] width 12 height 5
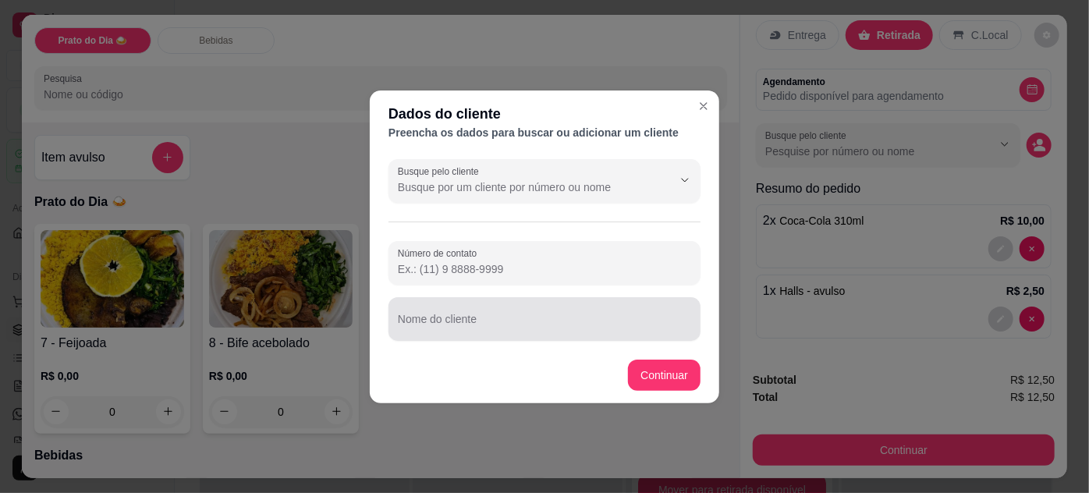
click at [463, 321] on input "Nome do cliente" at bounding box center [544, 326] width 293 height 16
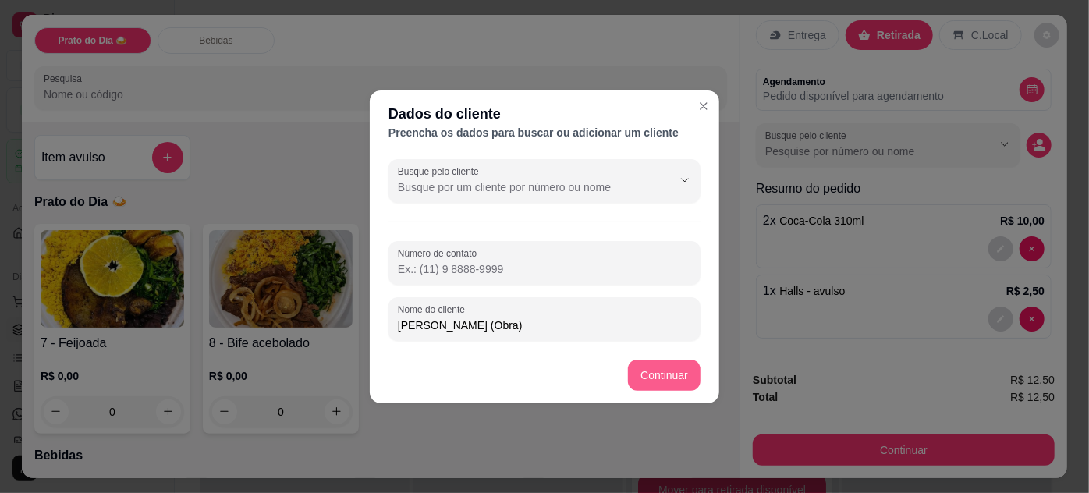
type input "[PERSON_NAME] (Obra)"
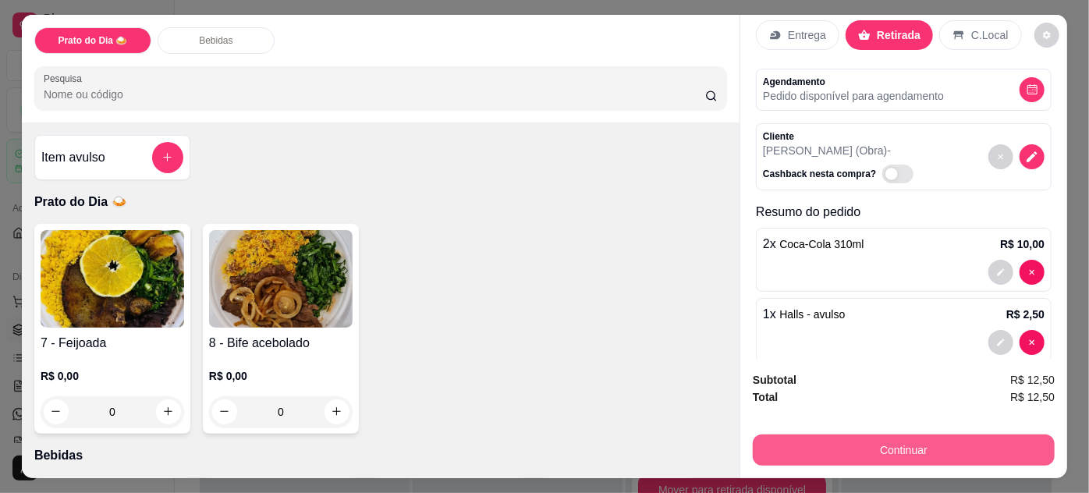
click at [931, 442] on button "Continuar" at bounding box center [904, 450] width 302 height 31
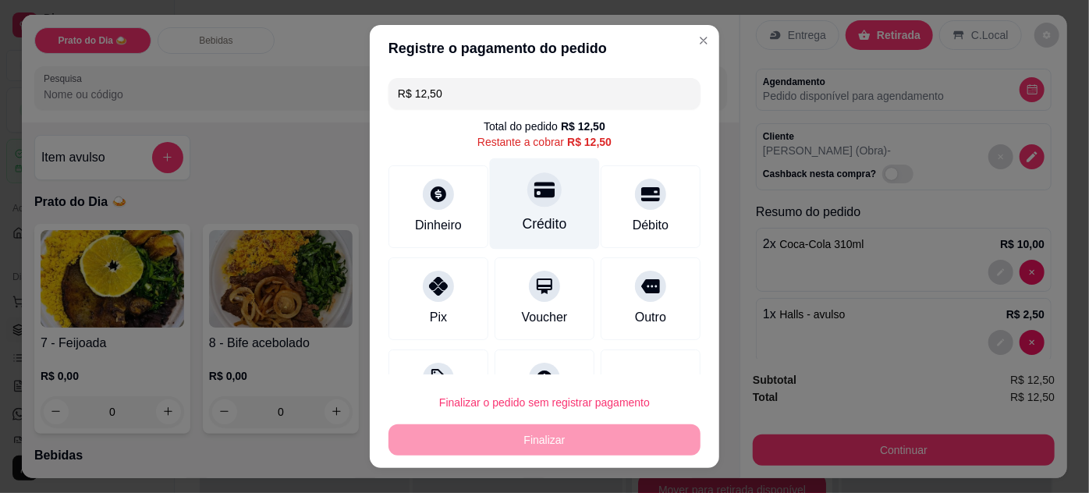
click at [536, 214] on div "Crédito" at bounding box center [545, 203] width 110 height 91
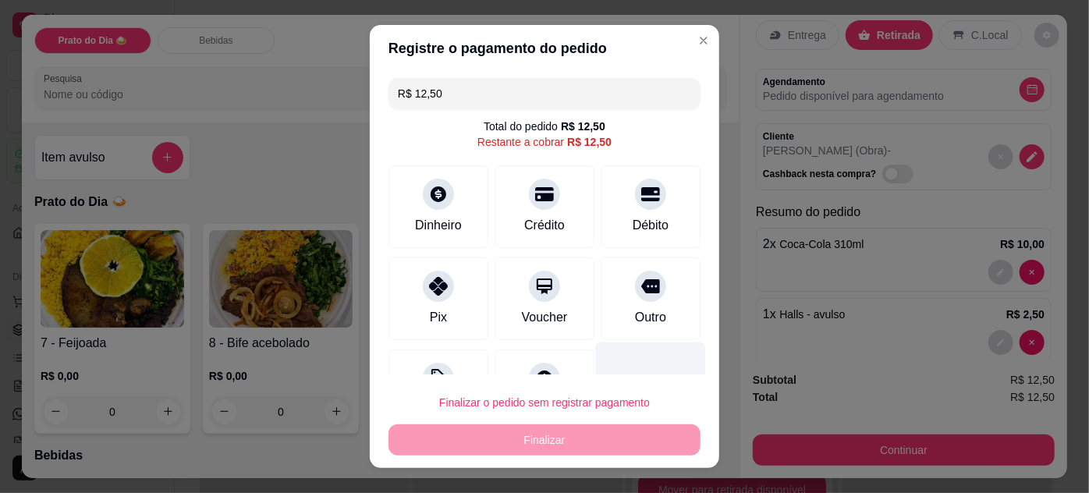
type input "R$ 0,00"
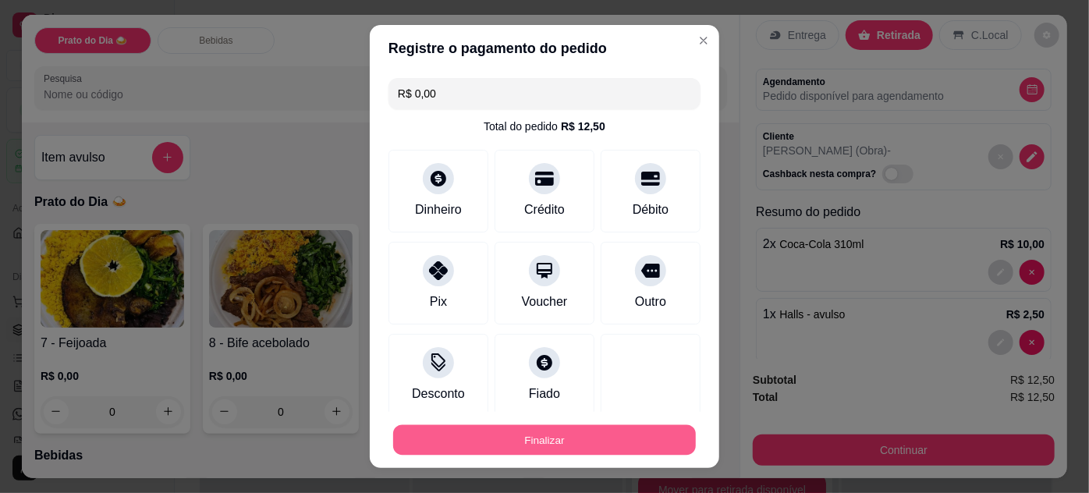
click at [608, 434] on button "Finalizar" at bounding box center [544, 440] width 303 height 30
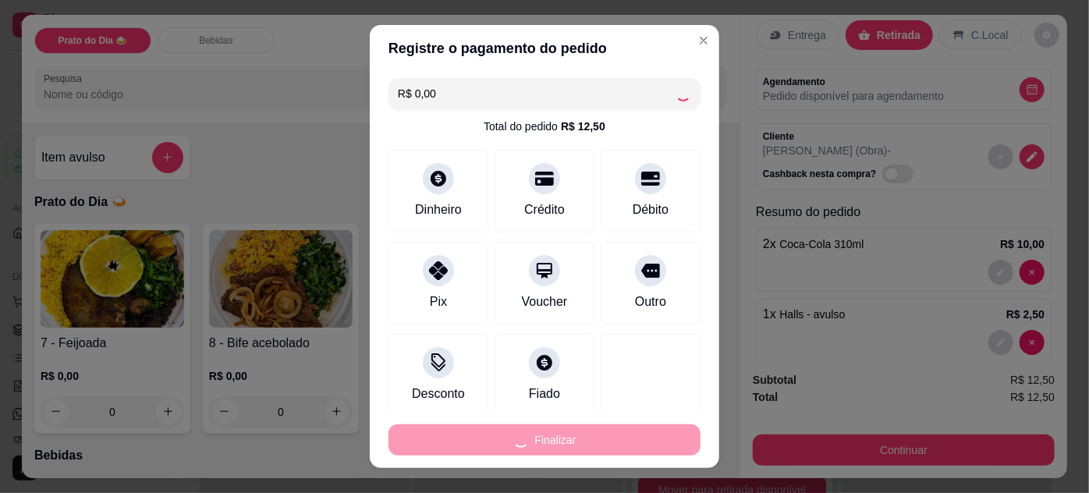
type input "0"
type input "-R$ 12,50"
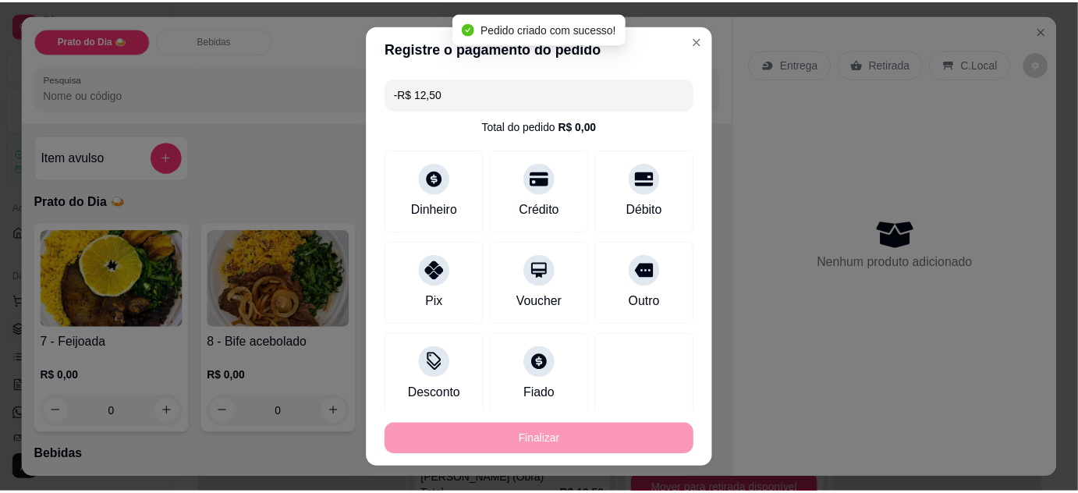
scroll to position [0, 0]
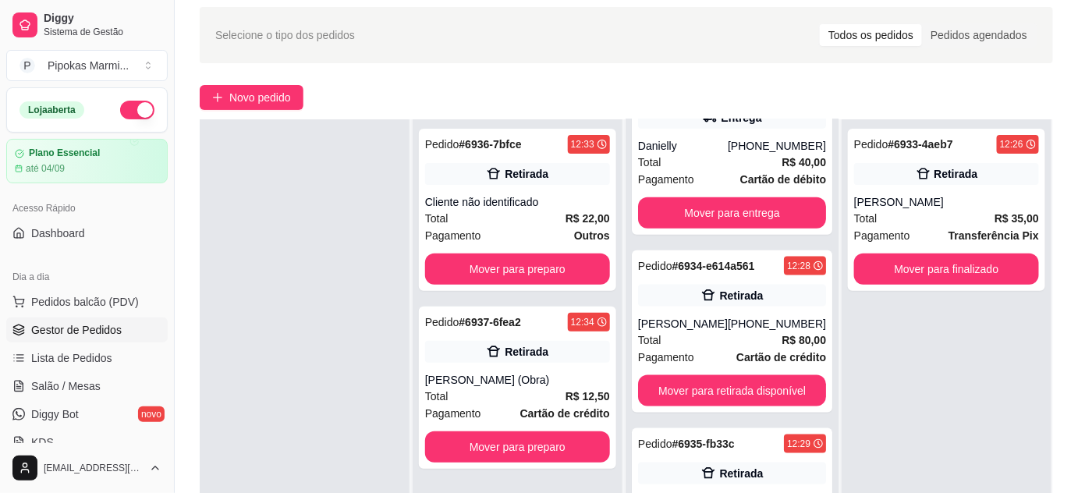
scroll to position [141, 0]
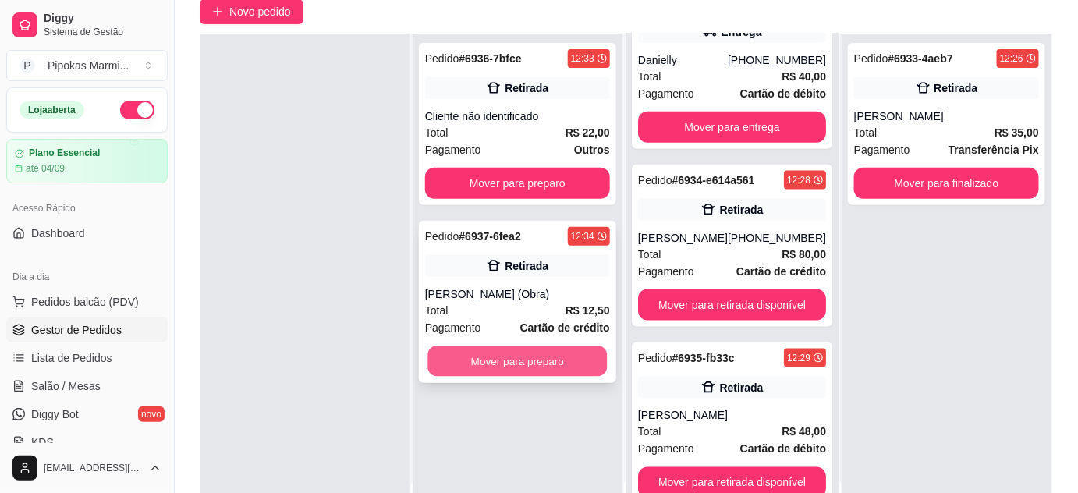
click at [547, 364] on button "Mover para preparo" at bounding box center [517, 361] width 179 height 30
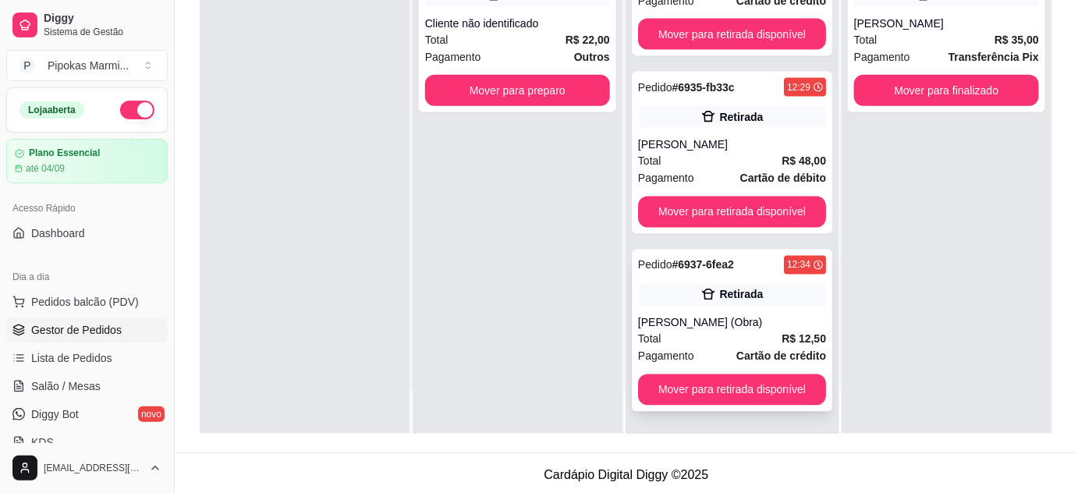
scroll to position [237, 0]
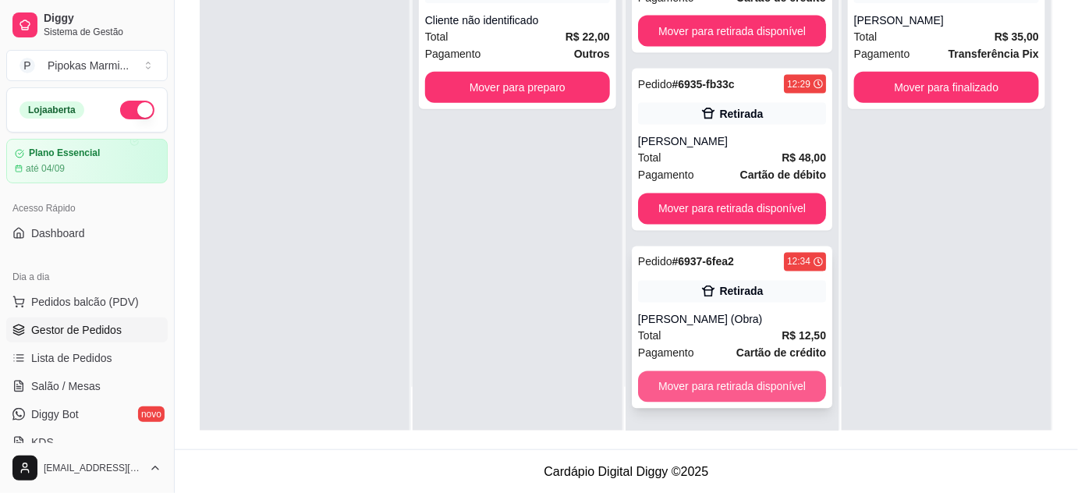
click at [729, 392] on button "Mover para retirada disponível" at bounding box center [732, 386] width 188 height 31
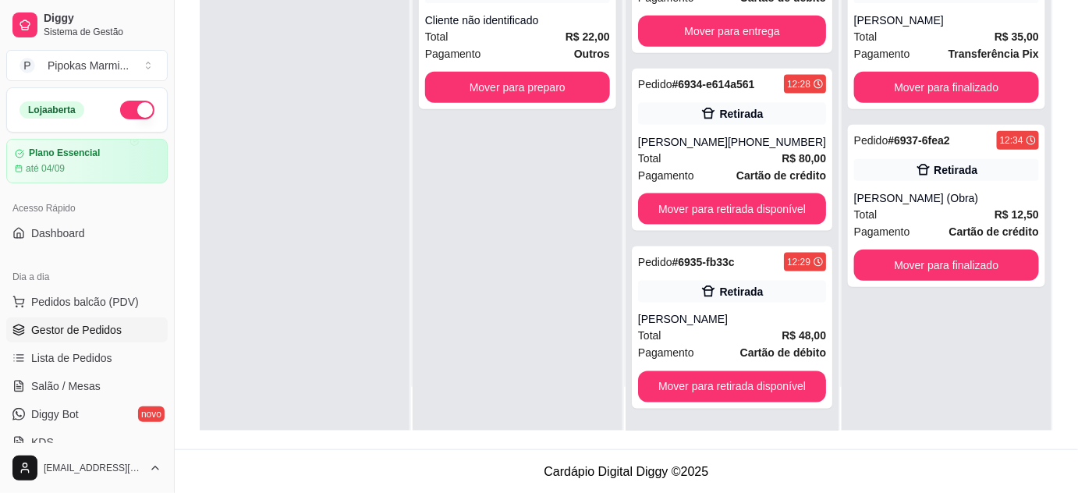
scroll to position [621, 0]
click at [946, 271] on button "Mover para finalizado" at bounding box center [946, 265] width 179 height 30
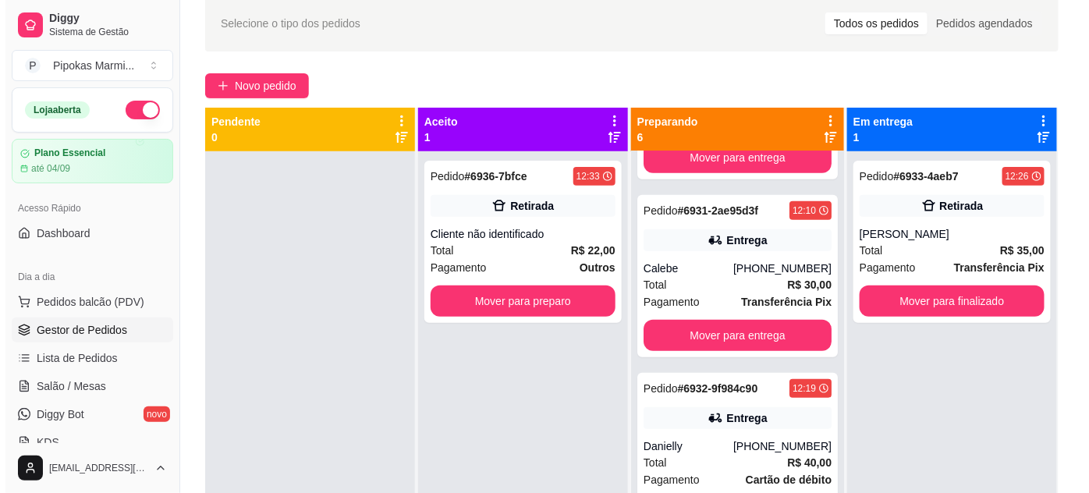
scroll to position [25, 0]
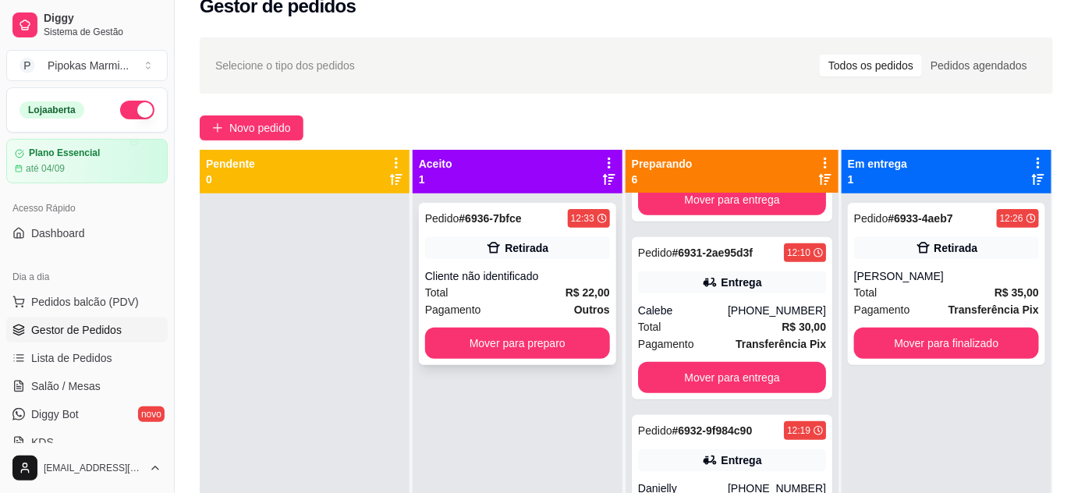
click at [531, 282] on div "Cliente não identificado" at bounding box center [517, 276] width 185 height 16
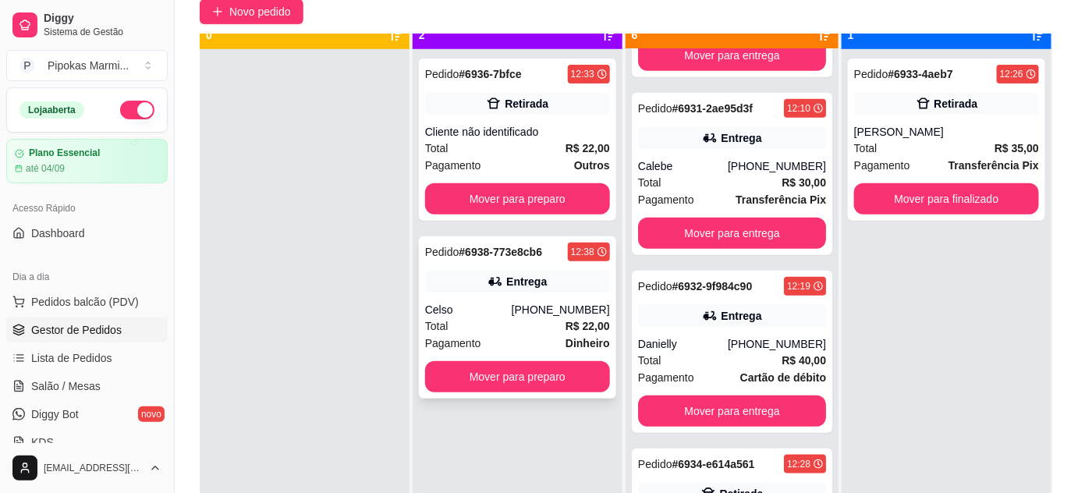
scroll to position [44, 0]
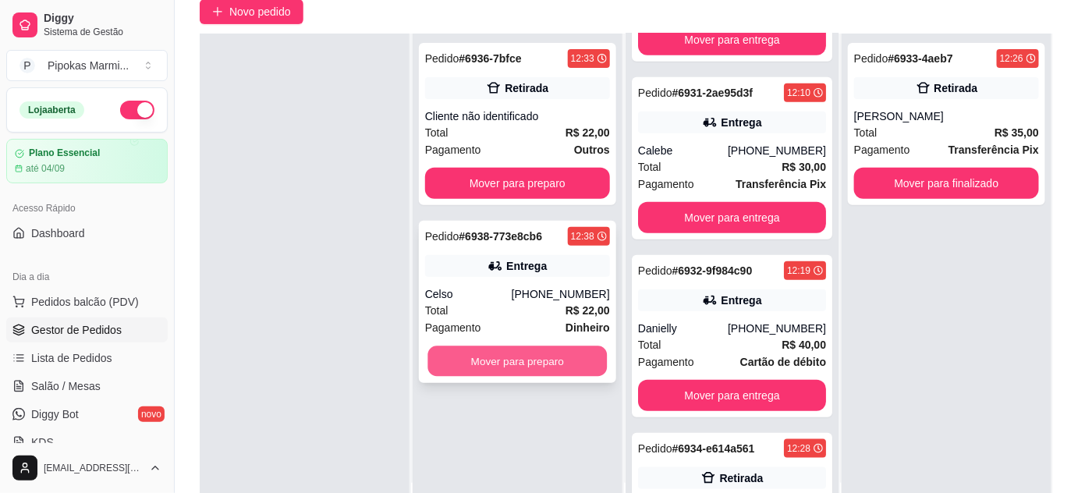
click at [524, 367] on button "Mover para preparo" at bounding box center [517, 361] width 179 height 30
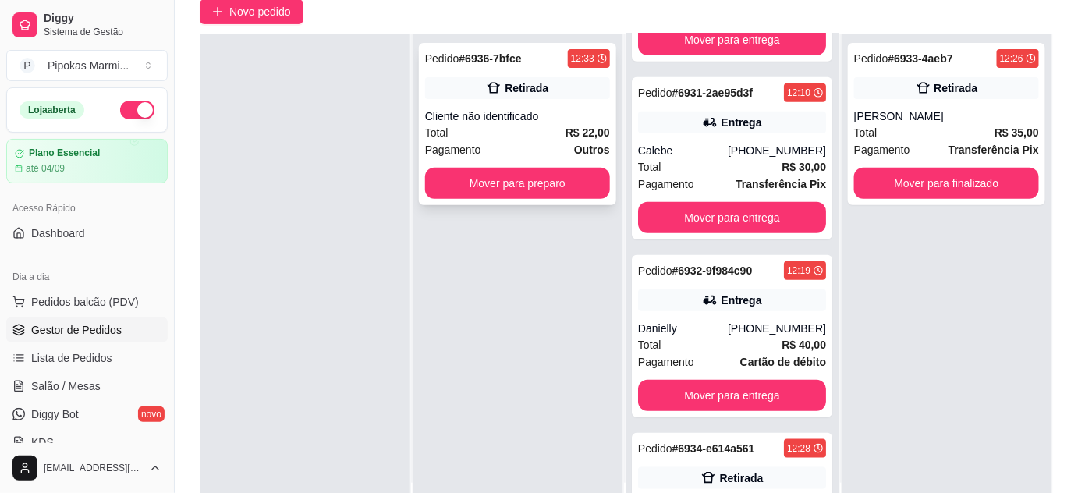
click at [557, 89] on div "Retirada" at bounding box center [517, 88] width 185 height 22
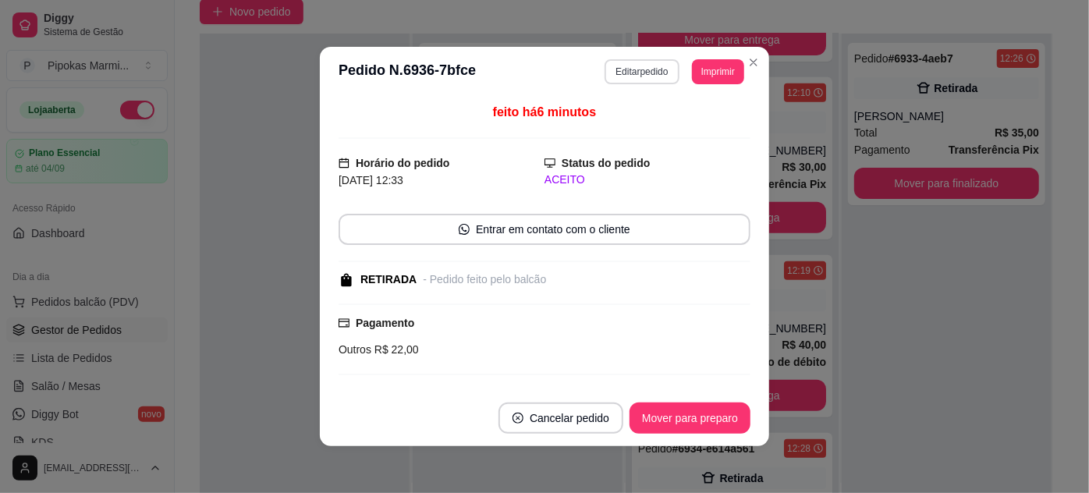
click at [651, 73] on button "Editar pedido" at bounding box center [642, 71] width 74 height 25
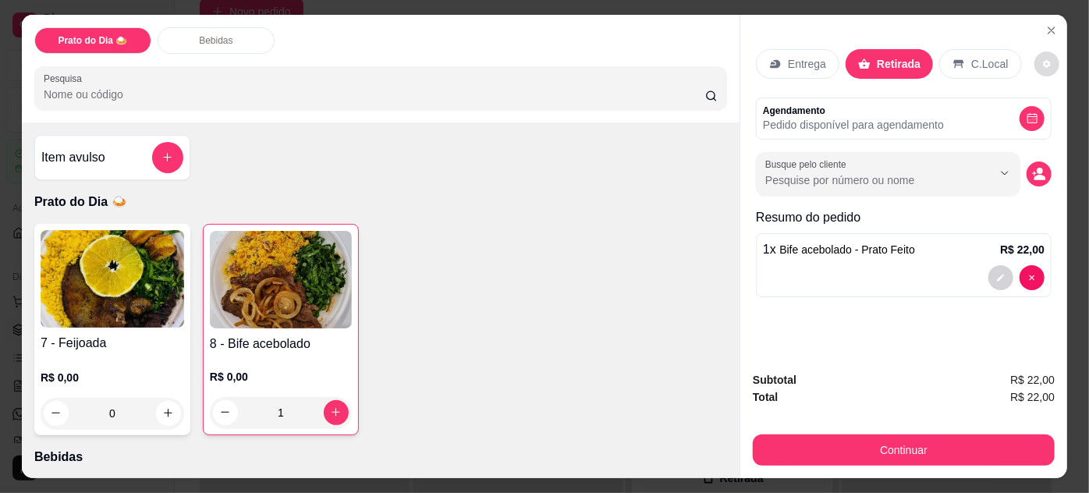
click at [1034, 59] on button "decrease-product-quantity" at bounding box center [1046, 63] width 25 height 25
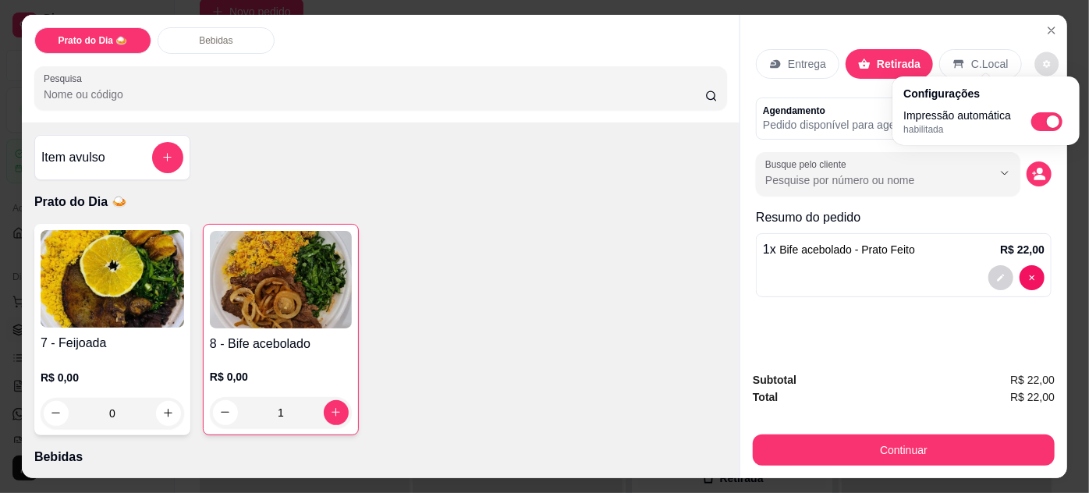
click at [1041, 117] on span "Automatic updates" at bounding box center [1046, 121] width 31 height 19
click at [1041, 122] on input "Automatic updates" at bounding box center [1036, 127] width 10 height 10
checkbox input "false"
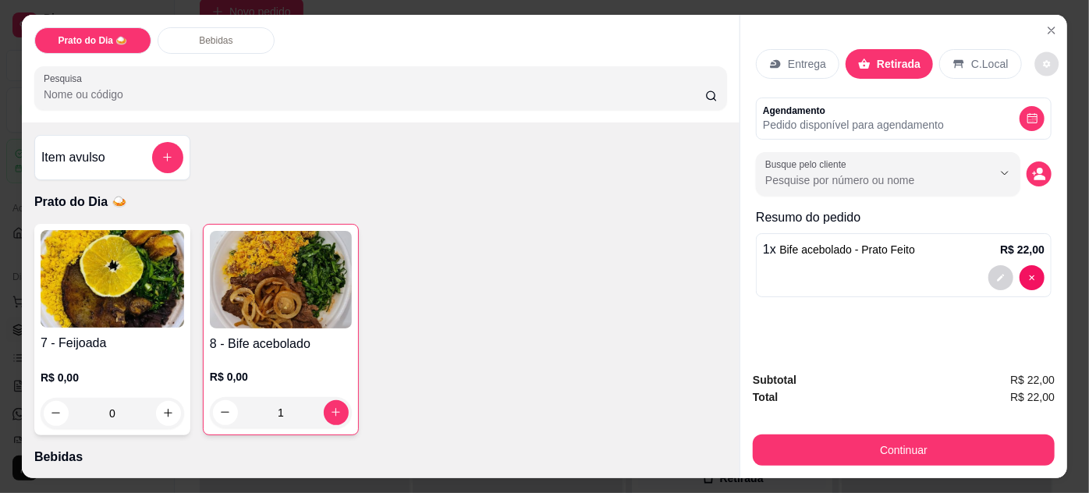
click at [974, 56] on p "C.Local" at bounding box center [989, 64] width 37 height 16
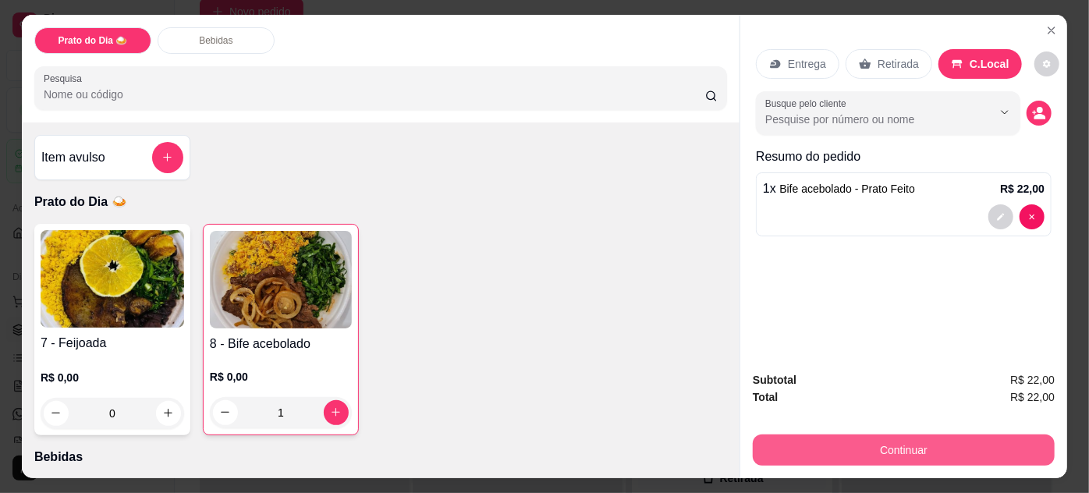
click at [930, 452] on button "Continuar" at bounding box center [904, 450] width 302 height 31
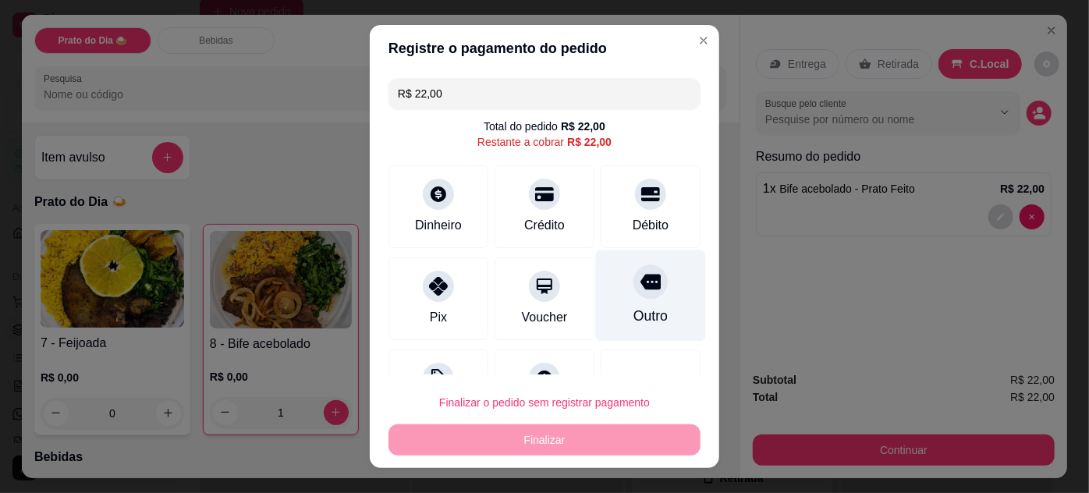
click at [641, 286] on icon at bounding box center [651, 282] width 20 height 16
type input "R$ 0,00"
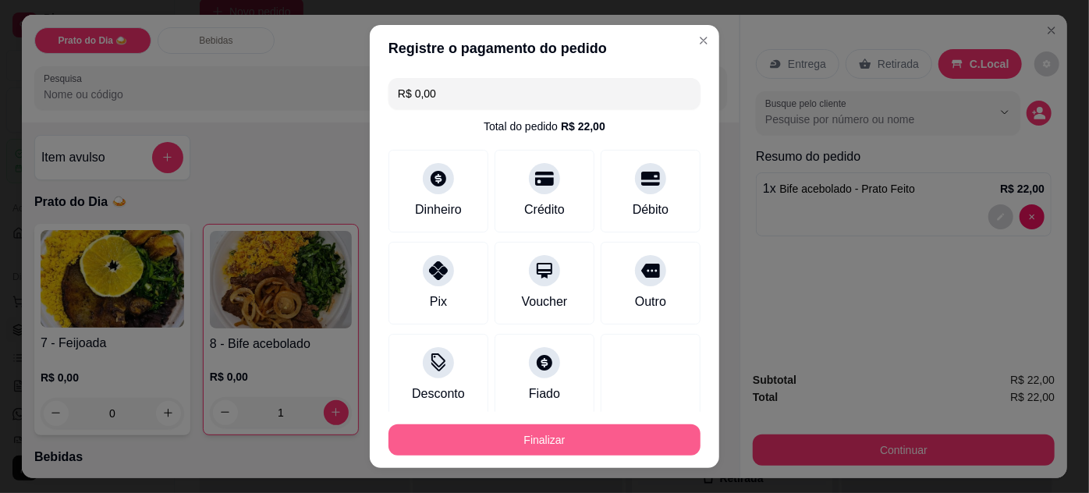
click at [610, 442] on button "Finalizar" at bounding box center [545, 439] width 312 height 31
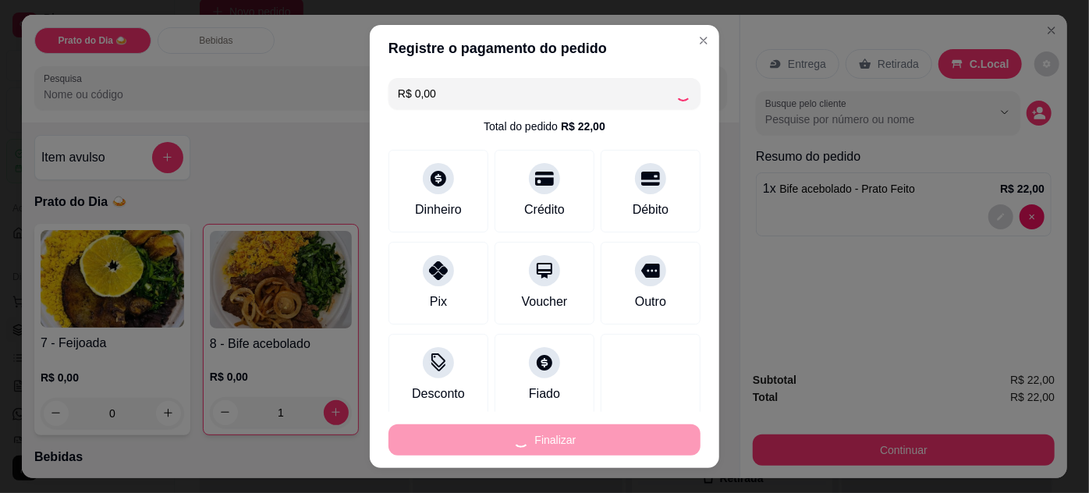
type input "0"
type input "-R$ 22,00"
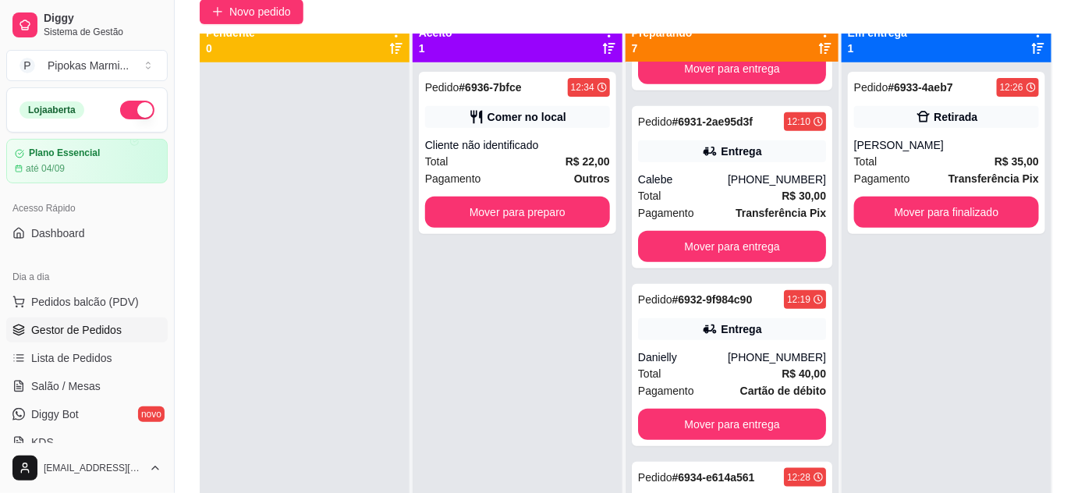
scroll to position [0, 0]
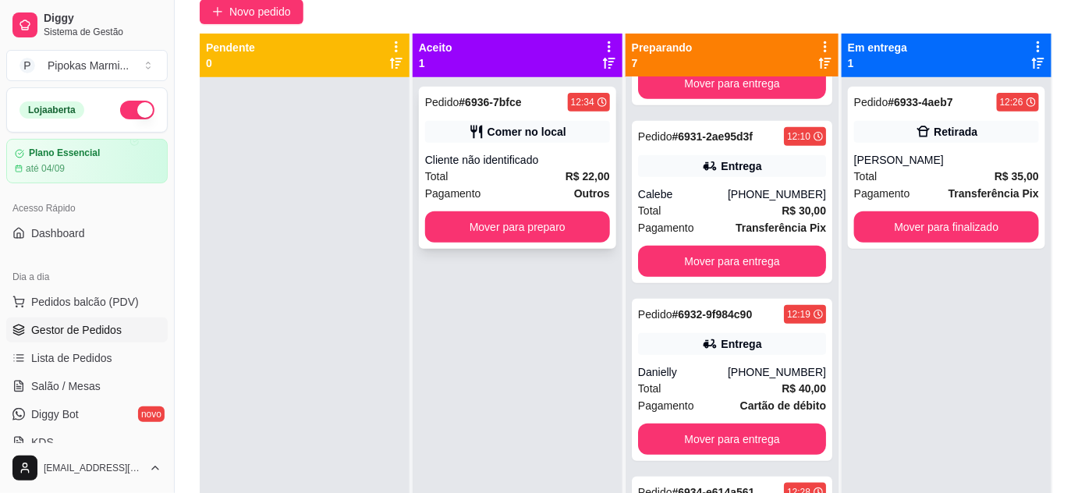
click at [548, 177] on div "Total R$ 22,00" at bounding box center [517, 176] width 185 height 17
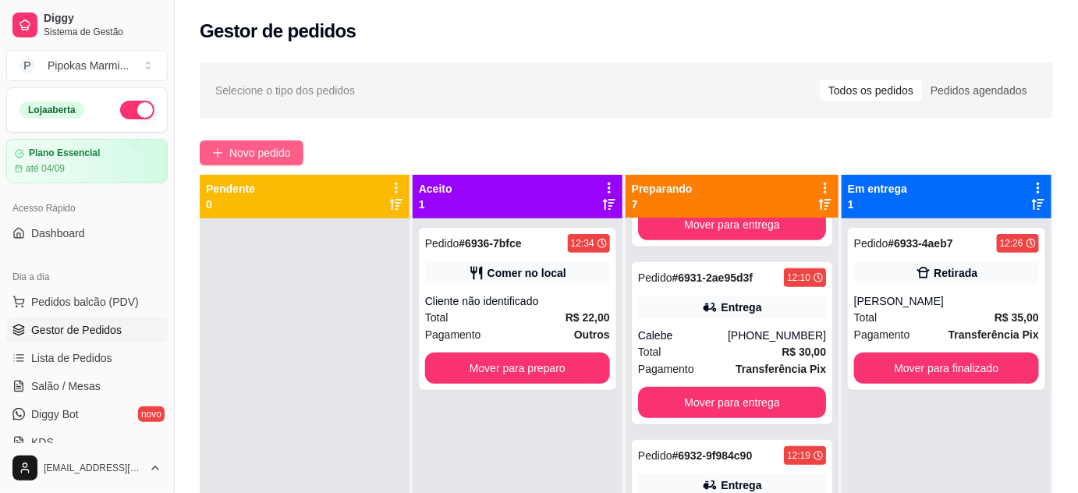
click at [253, 154] on span "Novo pedido" at bounding box center [260, 152] width 62 height 17
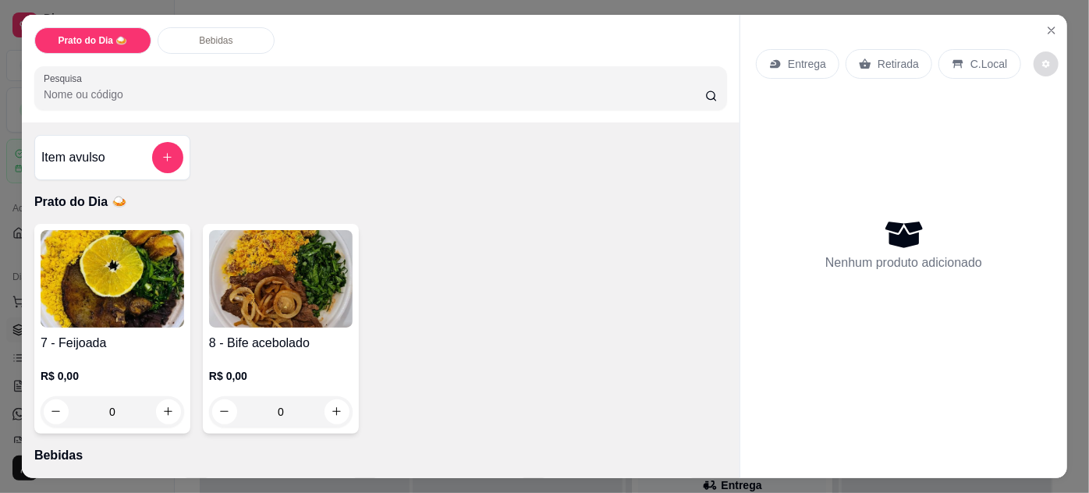
click at [1042, 60] on icon "decrease-product-quantity" at bounding box center [1046, 64] width 8 height 8
click at [1040, 122] on span "Automatic updates" at bounding box center [1040, 121] width 12 height 12
click at [1040, 122] on input "Automatic updates" at bounding box center [1036, 126] width 10 height 10
checkbox input "true"
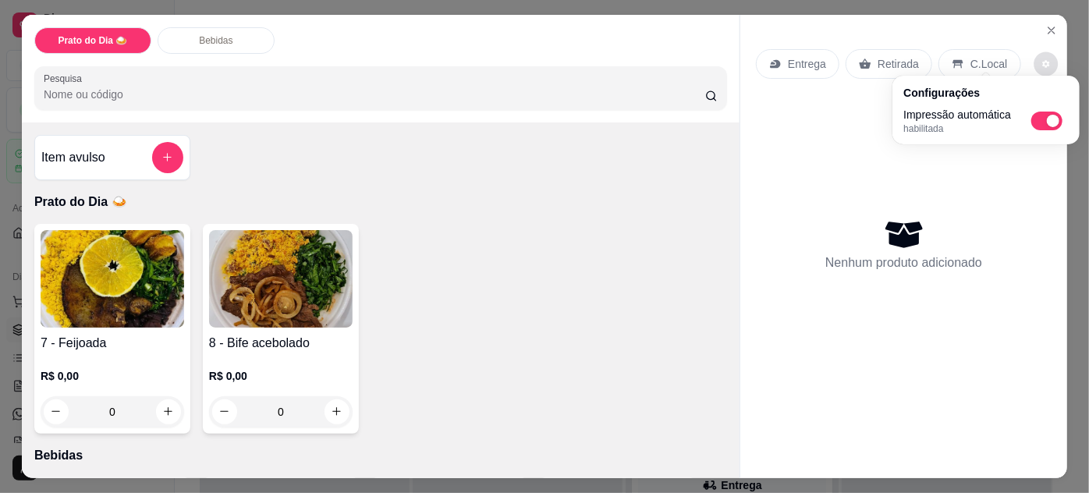
click at [988, 180] on div "Nenhum produto adicionado" at bounding box center [904, 244] width 296 height 306
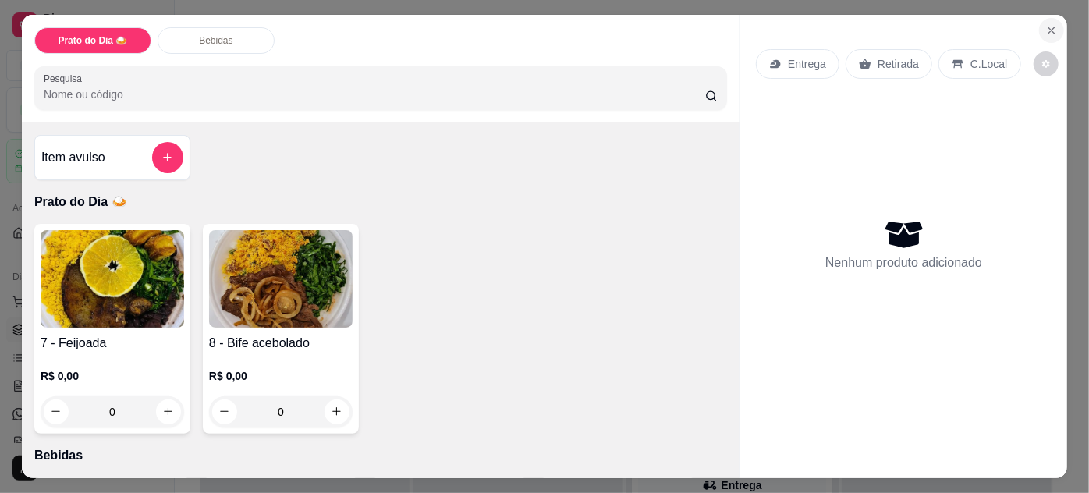
click at [1050, 24] on icon "Close" at bounding box center [1051, 30] width 12 height 12
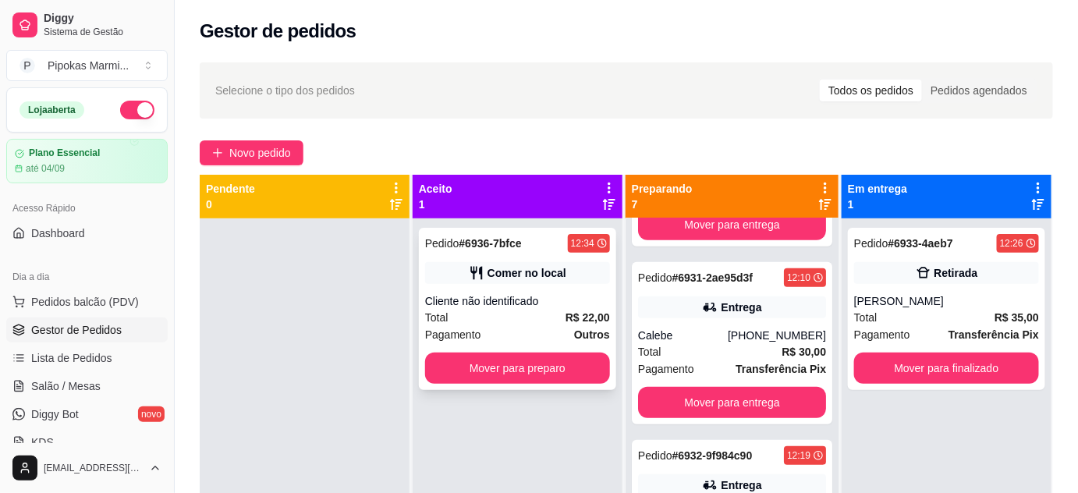
click at [572, 268] on div "Comer no local" at bounding box center [517, 273] width 185 height 22
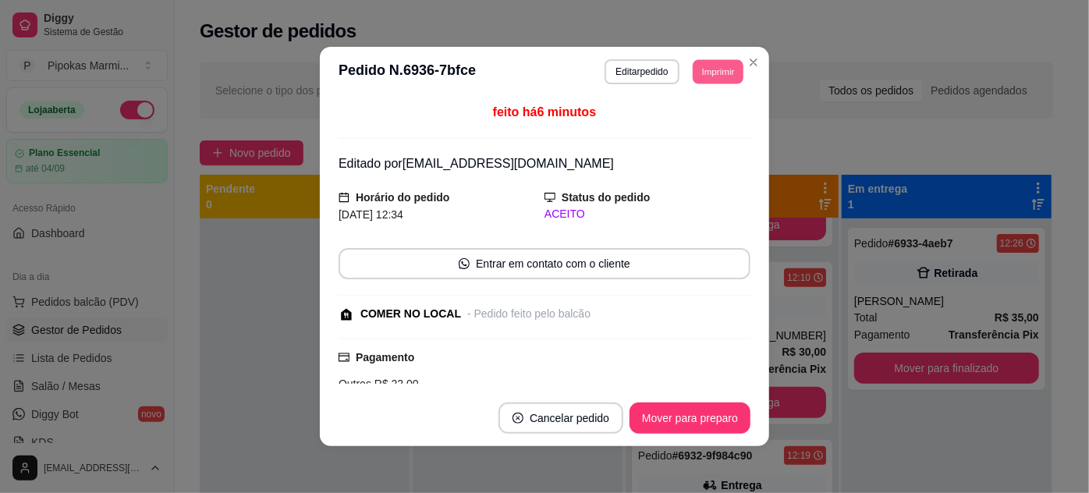
click at [723, 71] on button "Imprimir" at bounding box center [718, 71] width 51 height 24
click at [703, 128] on button "IMPRESSORA" at bounding box center [683, 126] width 113 height 25
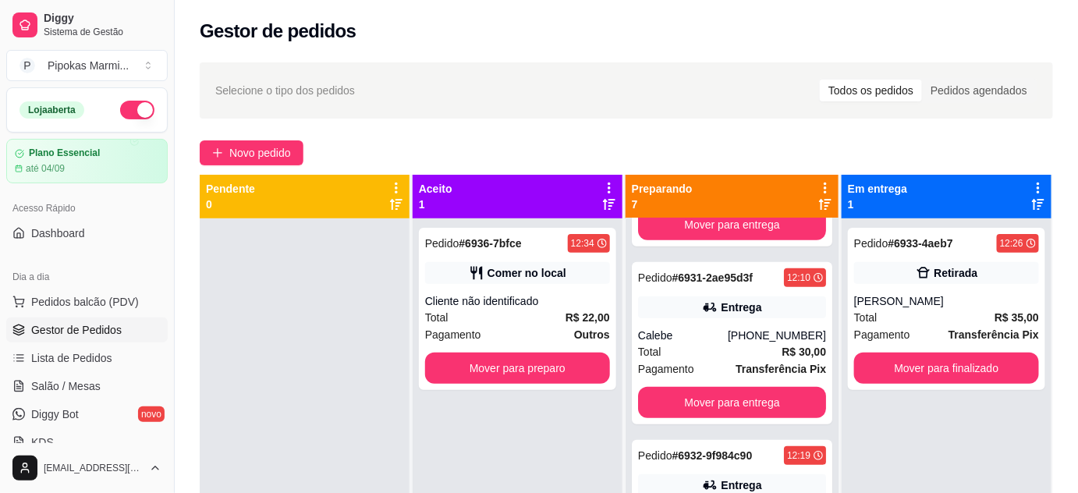
click at [619, 140] on div "Novo pedido" at bounding box center [626, 152] width 853 height 25
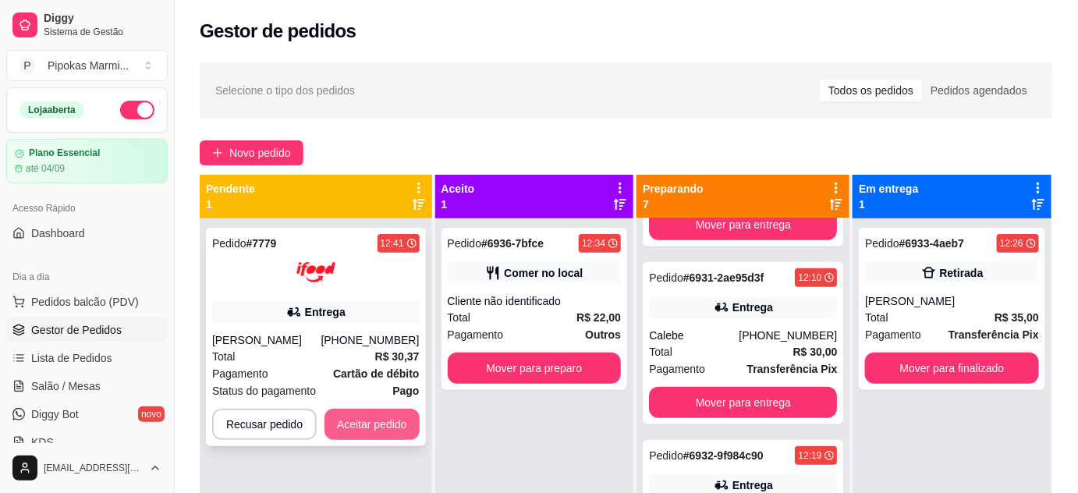
click at [368, 428] on button "Aceitar pedido" at bounding box center [372, 424] width 95 height 31
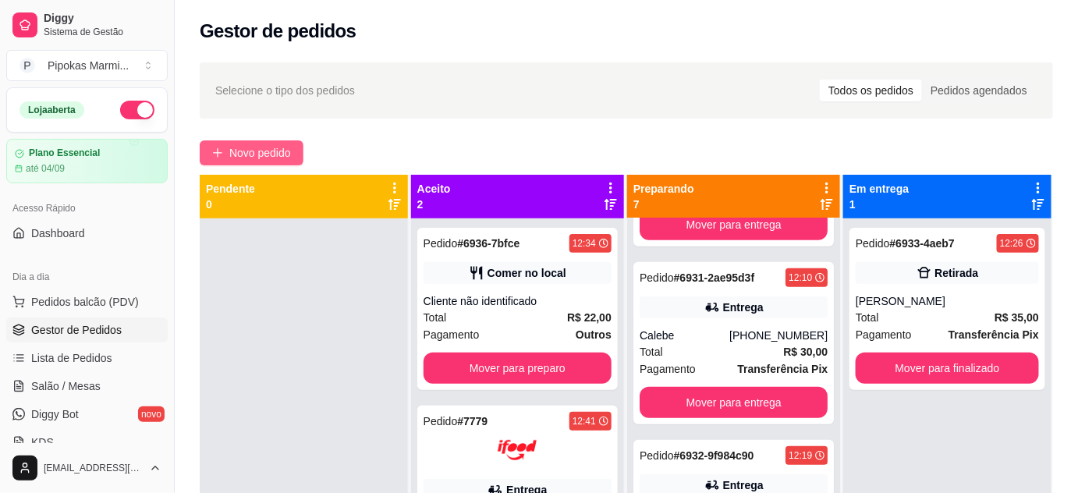
click at [261, 152] on span "Novo pedido" at bounding box center [260, 152] width 62 height 17
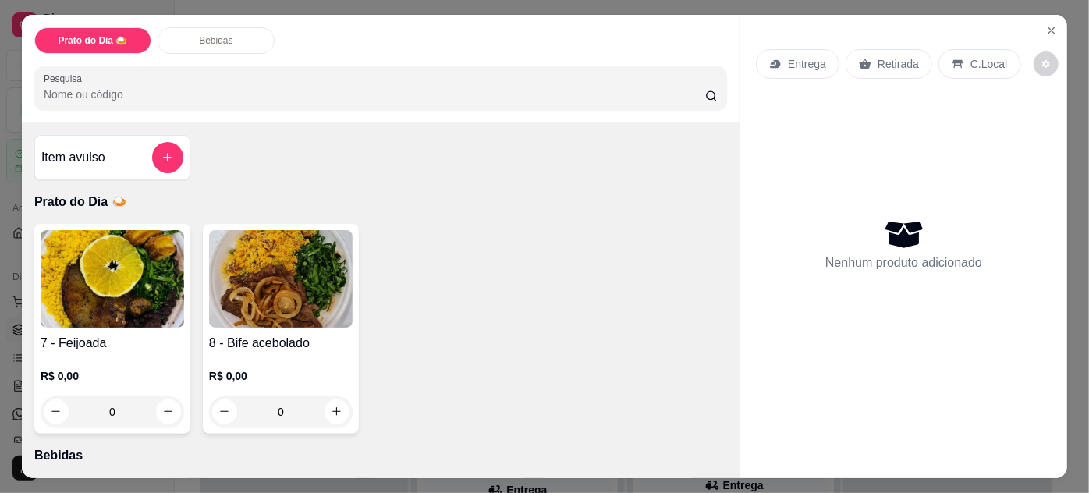
click at [297, 342] on h4 "8 - Bife acebolado" at bounding box center [281, 343] width 144 height 19
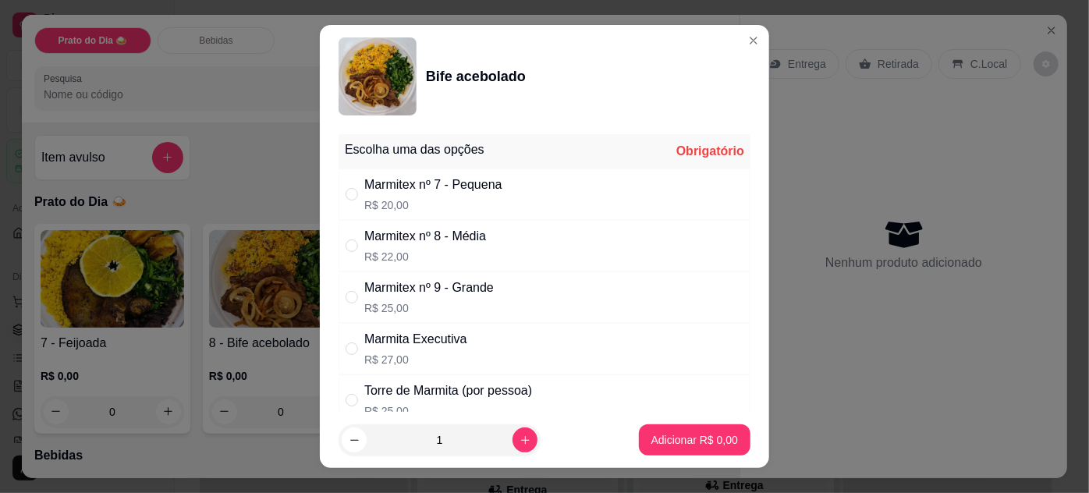
click at [497, 200] on p "R$ 20,00" at bounding box center [433, 205] width 138 height 16
click at [465, 238] on div "Marmitex nº 8 - Média" at bounding box center [425, 236] width 122 height 19
radio input "false"
radio input "true"
click at [669, 437] on p "Adicionar R$ 22,00" at bounding box center [691, 440] width 93 height 16
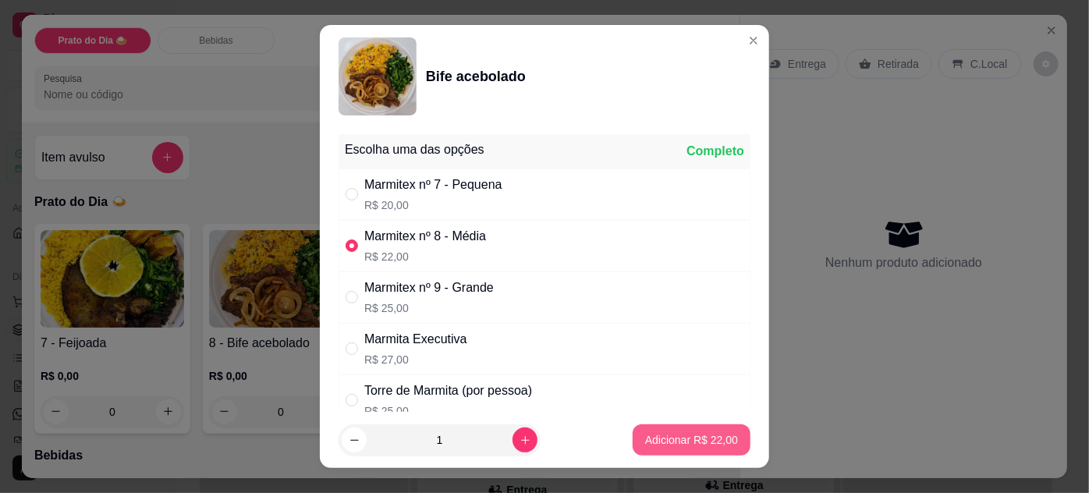
type input "1"
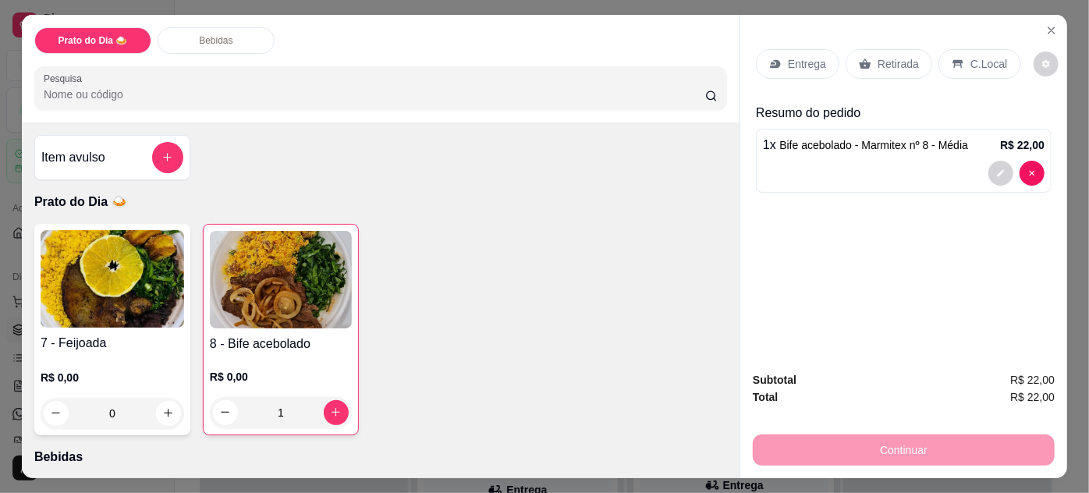
click at [803, 62] on p "Entrega" at bounding box center [807, 64] width 38 height 16
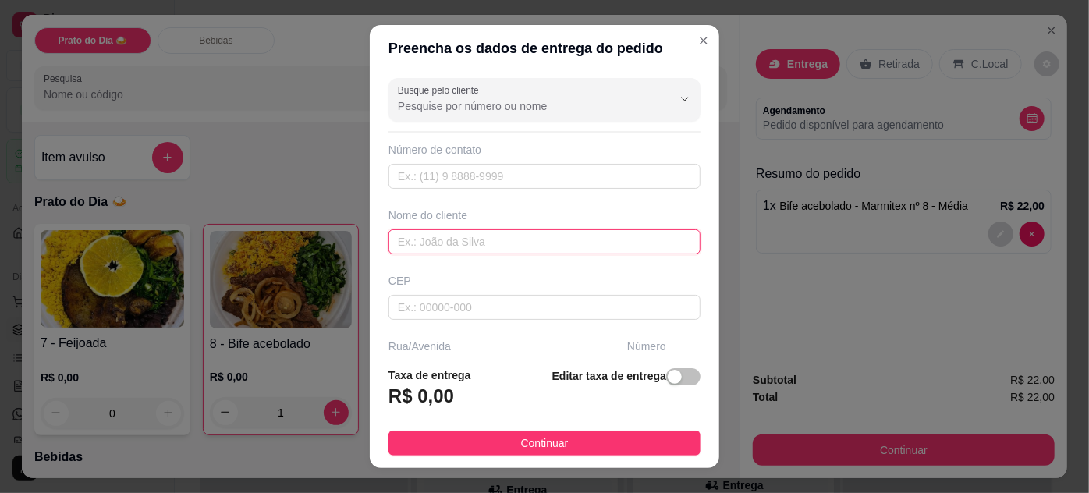
click at [449, 243] on input "text" at bounding box center [545, 241] width 312 height 25
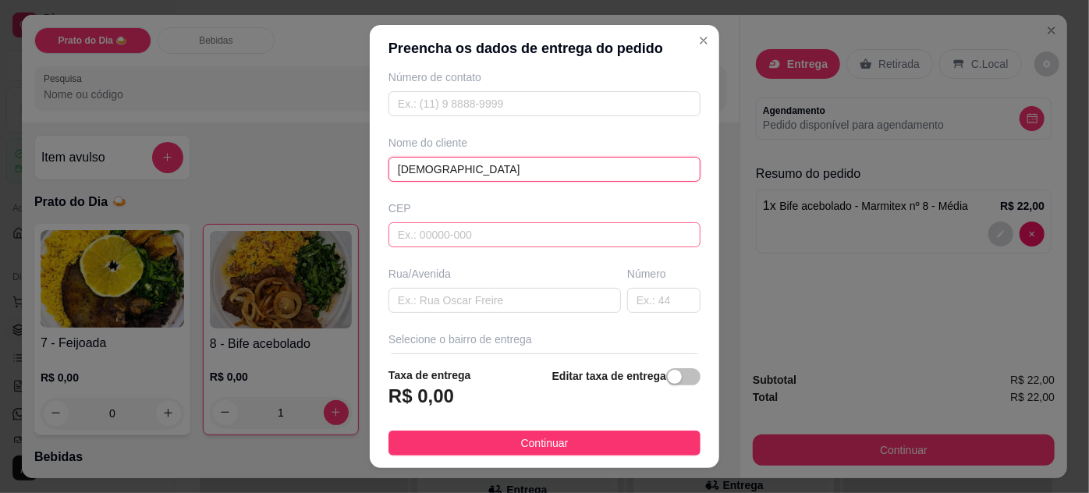
scroll to position [141, 0]
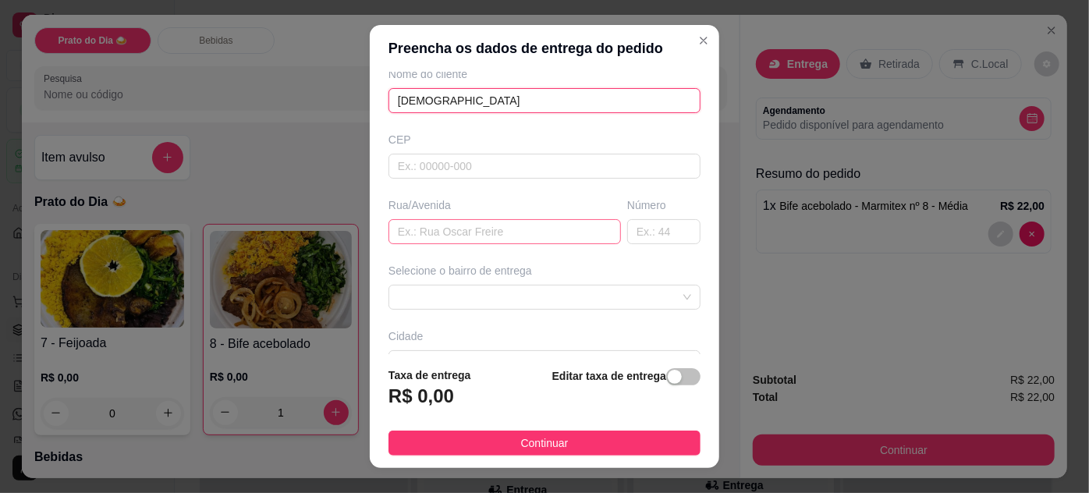
type input "[DEMOGRAPHIC_DATA]"
click at [444, 229] on input "text" at bounding box center [505, 231] width 232 height 25
click at [426, 230] on input "Rua [PERSON_NAME]" at bounding box center [505, 231] width 232 height 25
click at [508, 232] on input "Rua [PERSON_NAME]" at bounding box center [505, 231] width 232 height 25
type input "Rua [PERSON_NAME]"
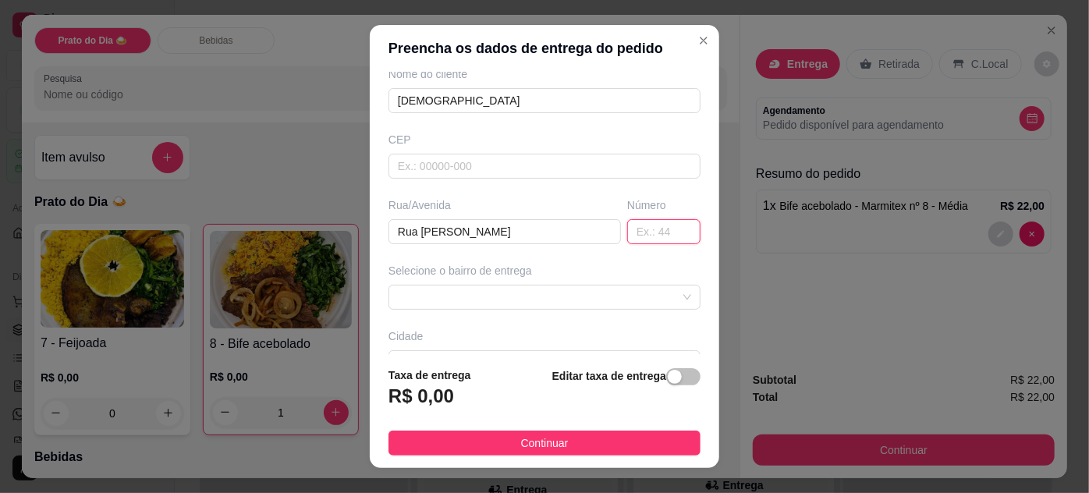
click at [633, 237] on input "text" at bounding box center [663, 231] width 73 height 25
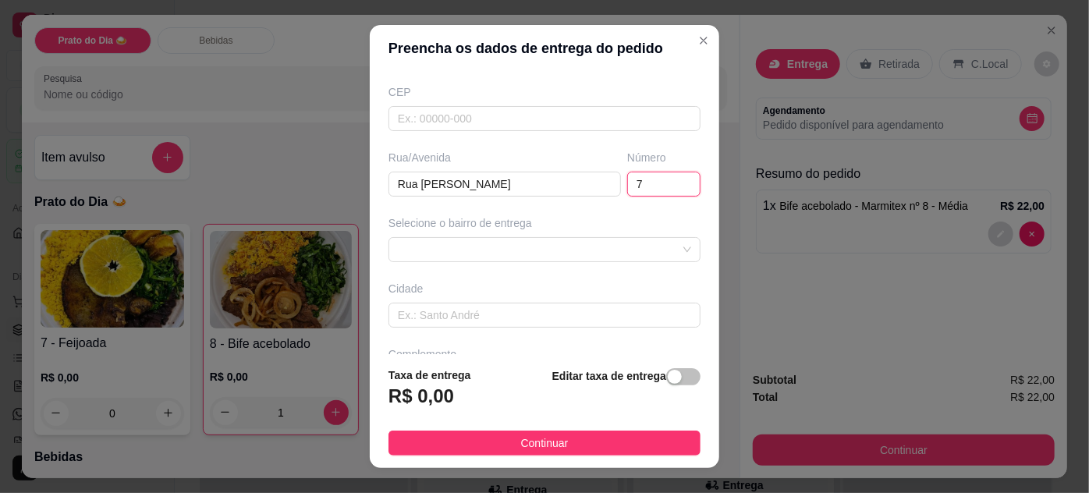
scroll to position [239, 0]
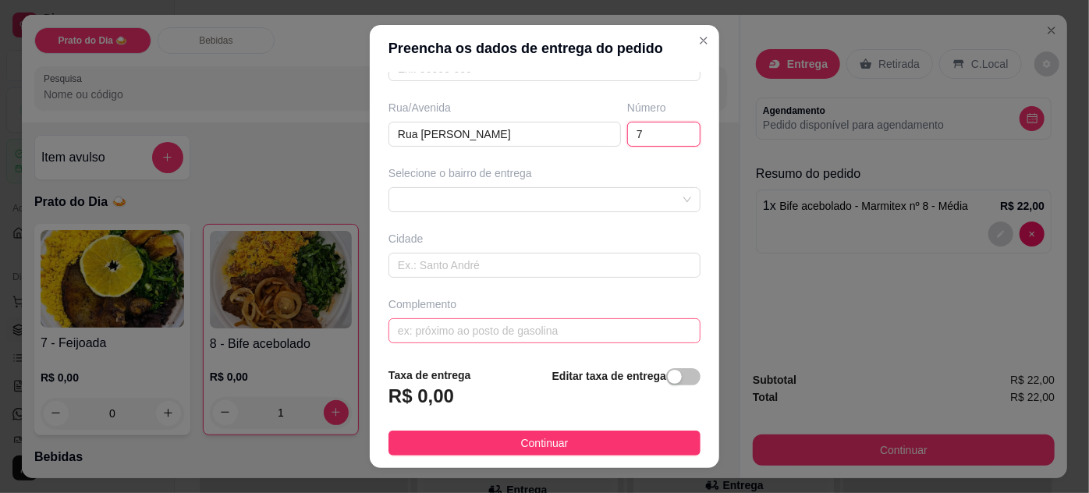
type input "7"
click at [453, 332] on input "text" at bounding box center [545, 330] width 312 height 25
type input "Farmácia"
click at [434, 258] on input "text" at bounding box center [545, 265] width 312 height 25
type input "c"
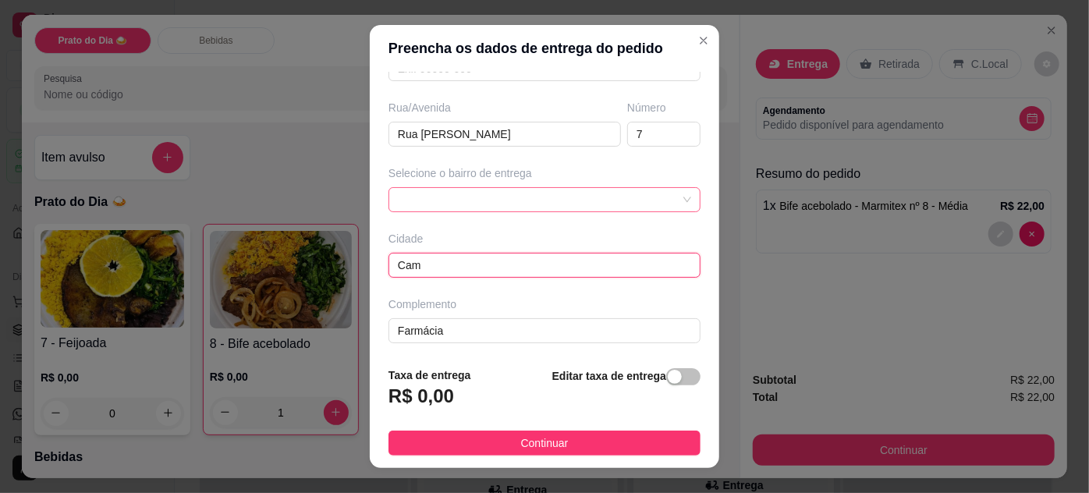
click at [451, 190] on div at bounding box center [545, 199] width 312 height 25
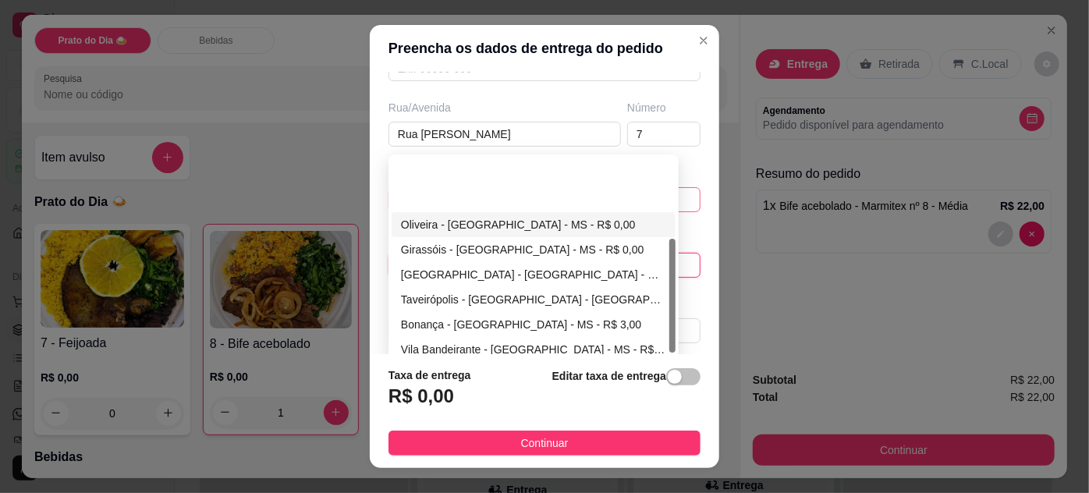
scroll to position [141, 0]
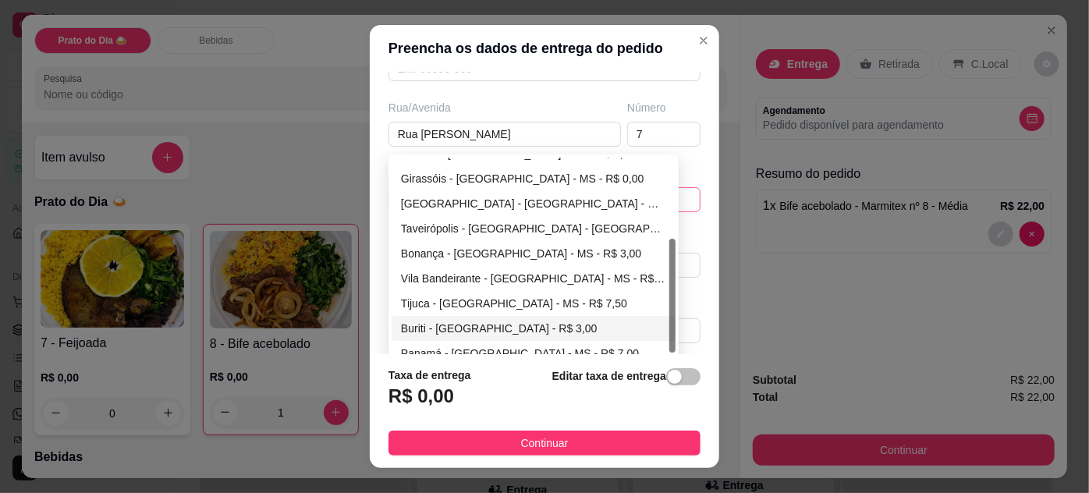
click at [450, 332] on div "Buriti - [GEOGRAPHIC_DATA] - R$ 3,00" at bounding box center [533, 328] width 265 height 17
type input "[GEOGRAPHIC_DATA]"
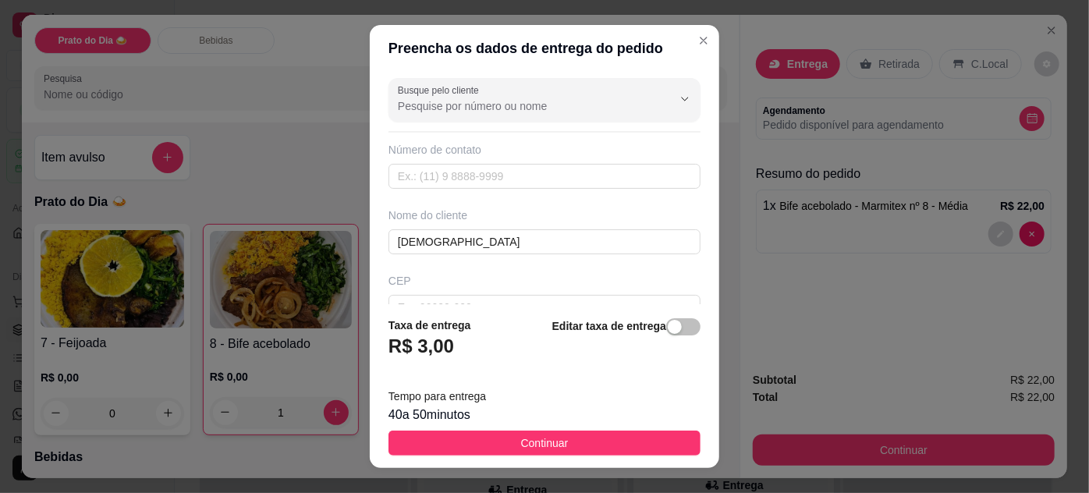
scroll to position [0, 0]
click at [470, 176] on input "text" at bounding box center [545, 176] width 312 height 25
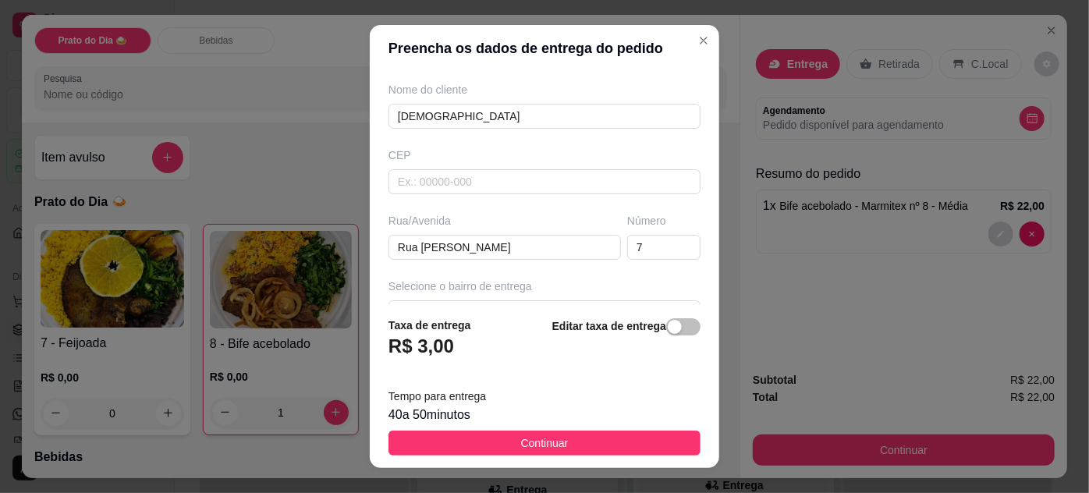
scroll to position [141, 0]
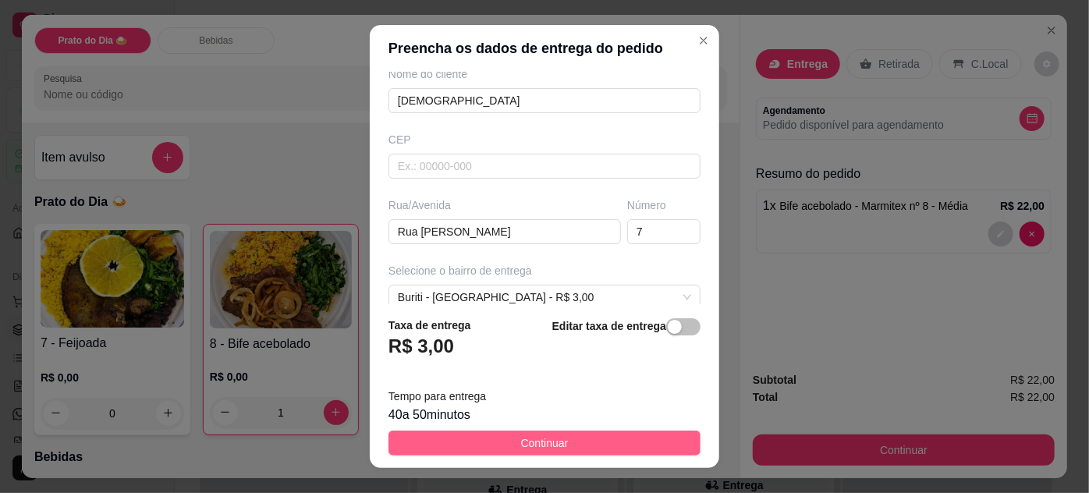
type input "[PHONE_NUMBER]"
click at [562, 440] on button "Continuar" at bounding box center [545, 443] width 312 height 25
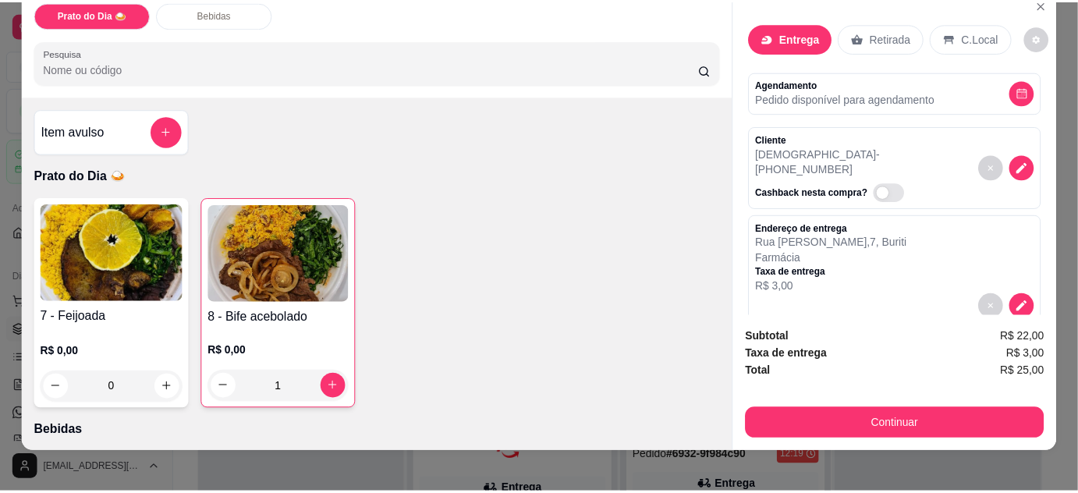
scroll to position [40, 0]
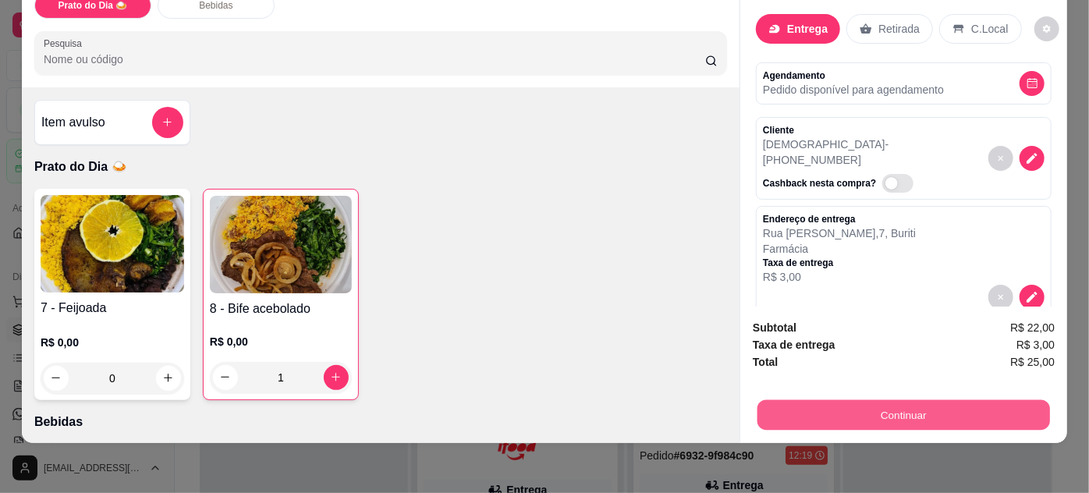
click at [921, 403] on button "Continuar" at bounding box center [904, 415] width 293 height 30
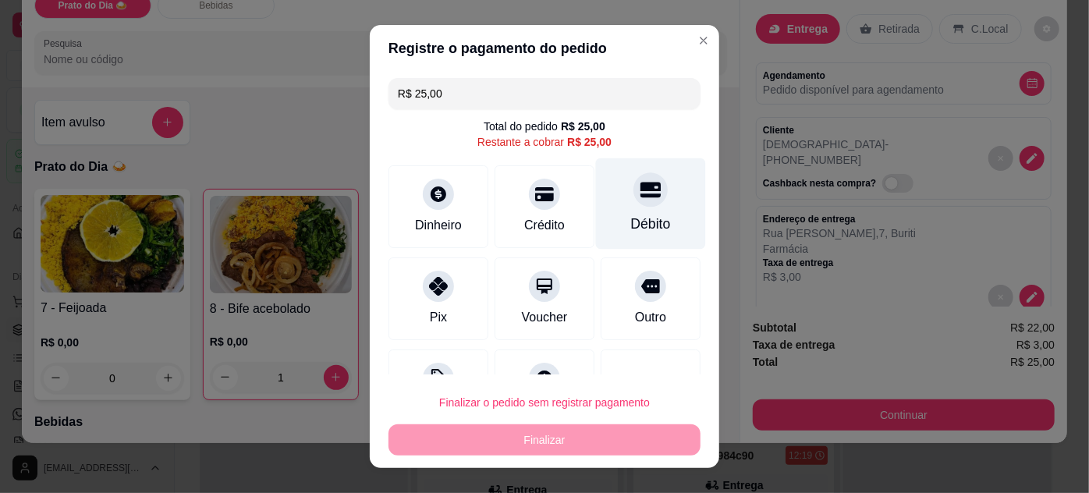
click at [633, 199] on div at bounding box center [650, 189] width 34 height 34
type input "R$ 0,00"
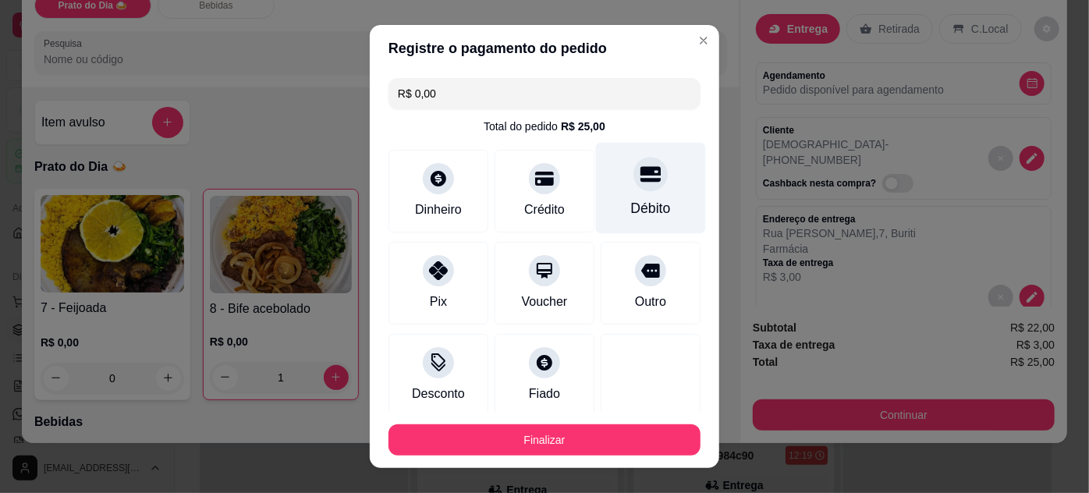
click at [631, 212] on div "Débito" at bounding box center [651, 208] width 40 height 20
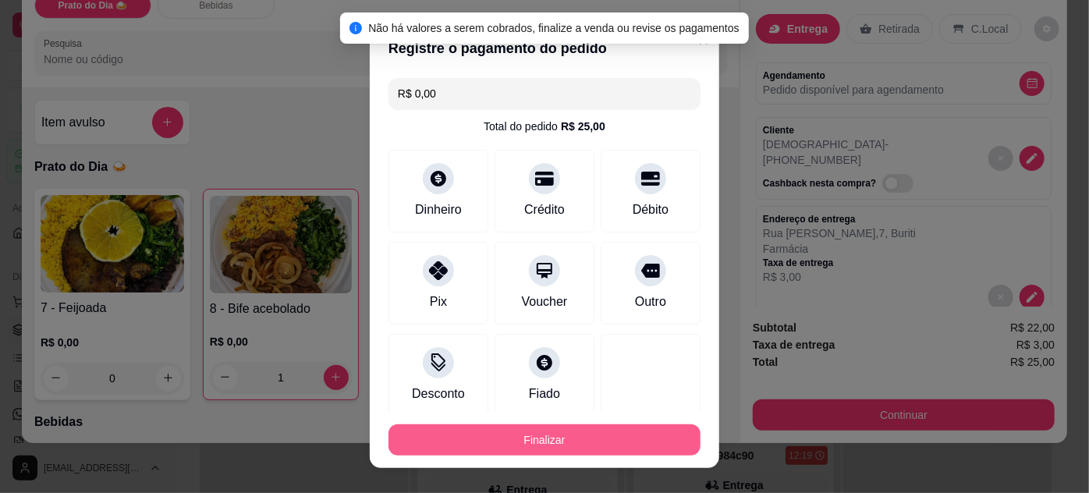
click at [614, 439] on button "Finalizar" at bounding box center [545, 439] width 312 height 31
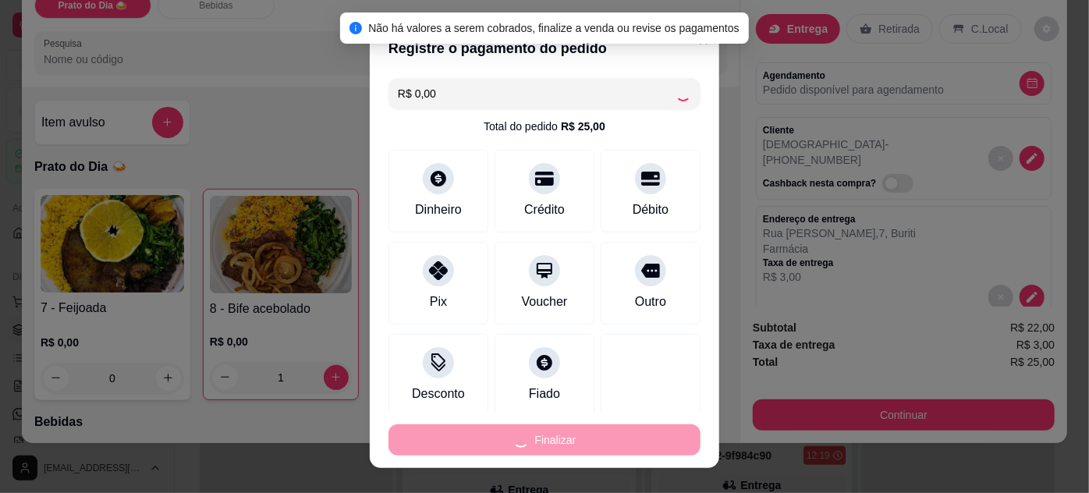
type input "0"
type input "-R$ 25,00"
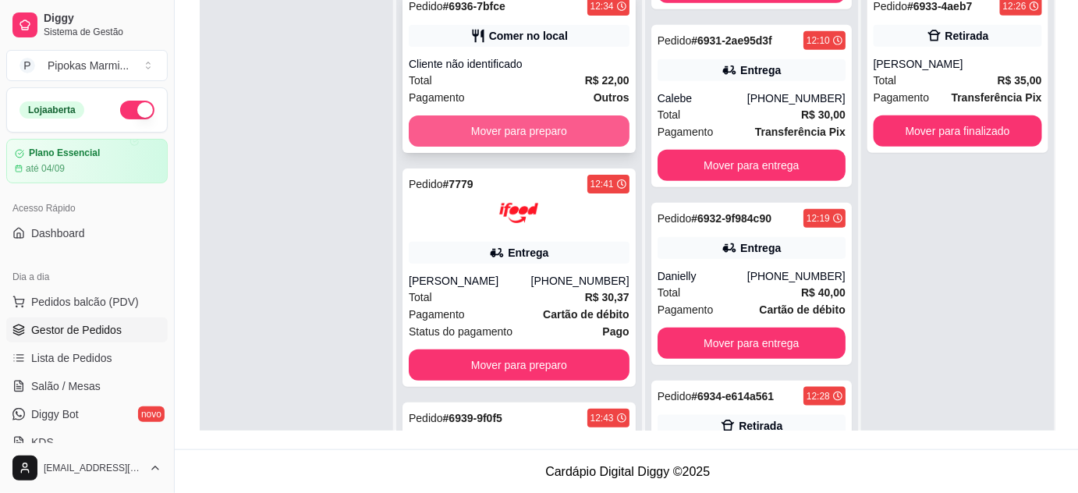
click at [537, 133] on button "Mover para preparo" at bounding box center [519, 130] width 221 height 31
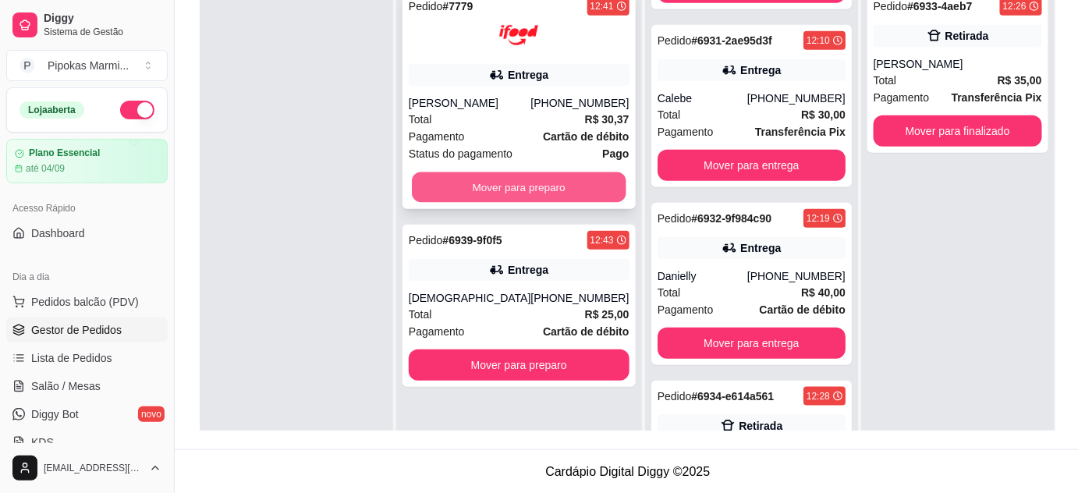
click at [508, 191] on button "Mover para preparo" at bounding box center [519, 187] width 214 height 30
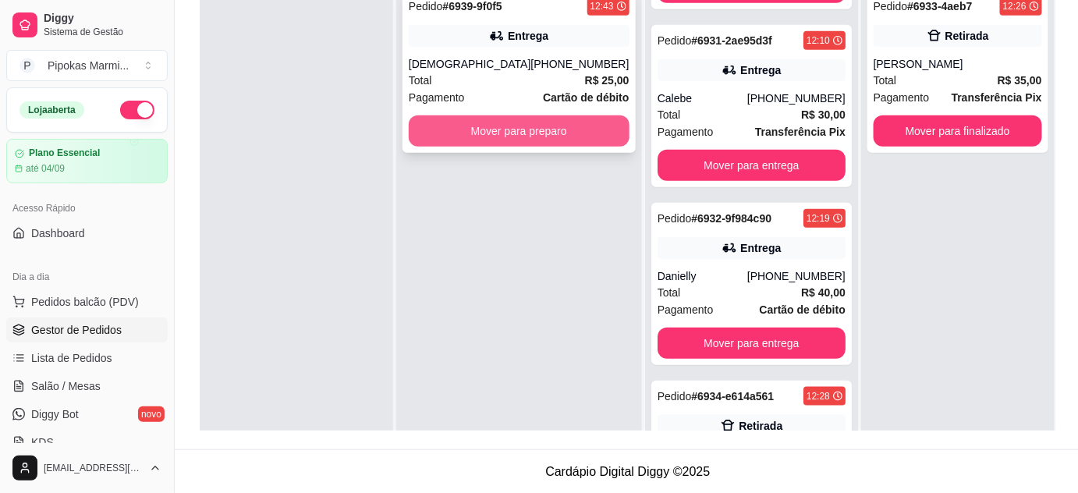
click at [537, 140] on button "Mover para preparo" at bounding box center [519, 130] width 221 height 31
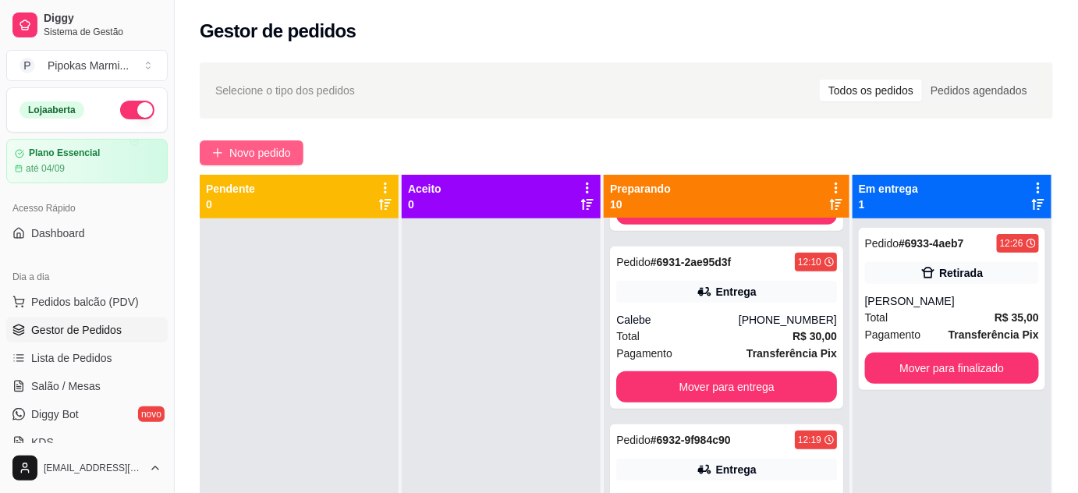
click at [275, 149] on span "Novo pedido" at bounding box center [260, 152] width 62 height 17
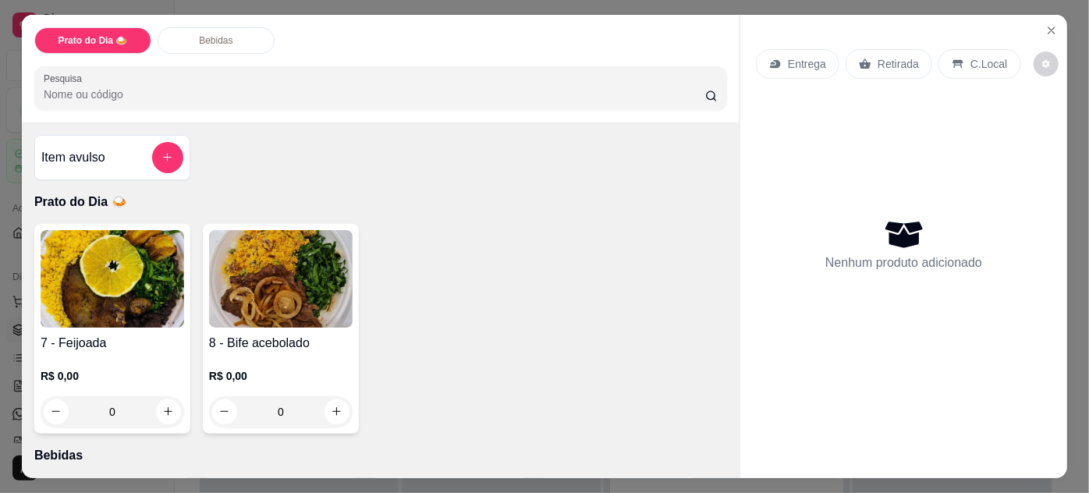
click at [301, 353] on div "R$ 0,00 0" at bounding box center [281, 390] width 144 height 75
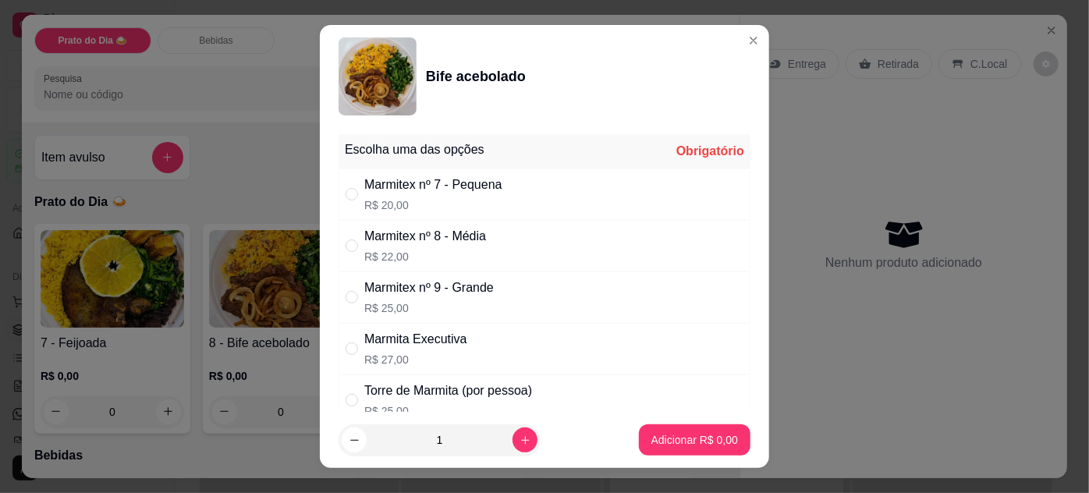
click at [452, 314] on div "Marmitex nº 9 - Grande R$ 25,00" at bounding box center [545, 296] width 412 height 51
radio input "true"
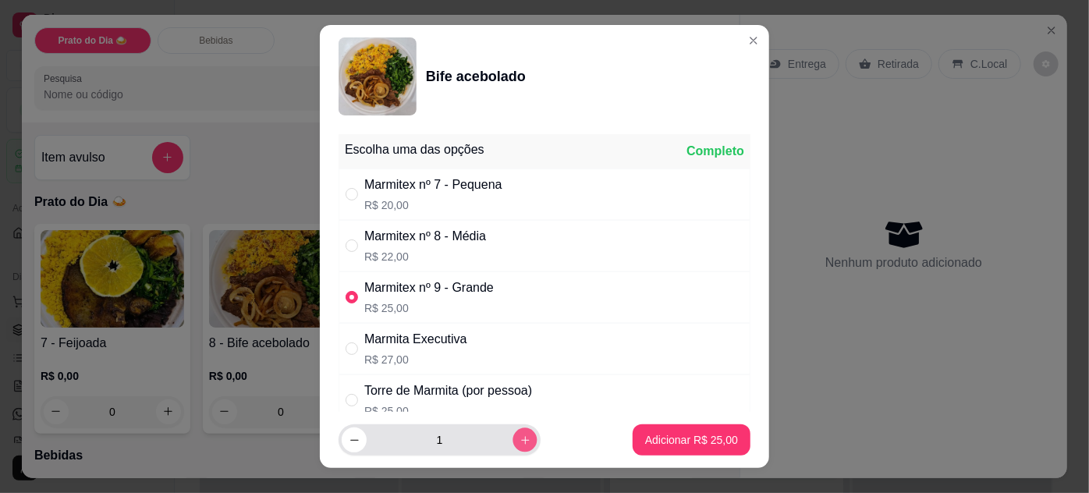
click at [520, 443] on icon "increase-product-quantity" at bounding box center [526, 441] width 12 height 12
type input "2"
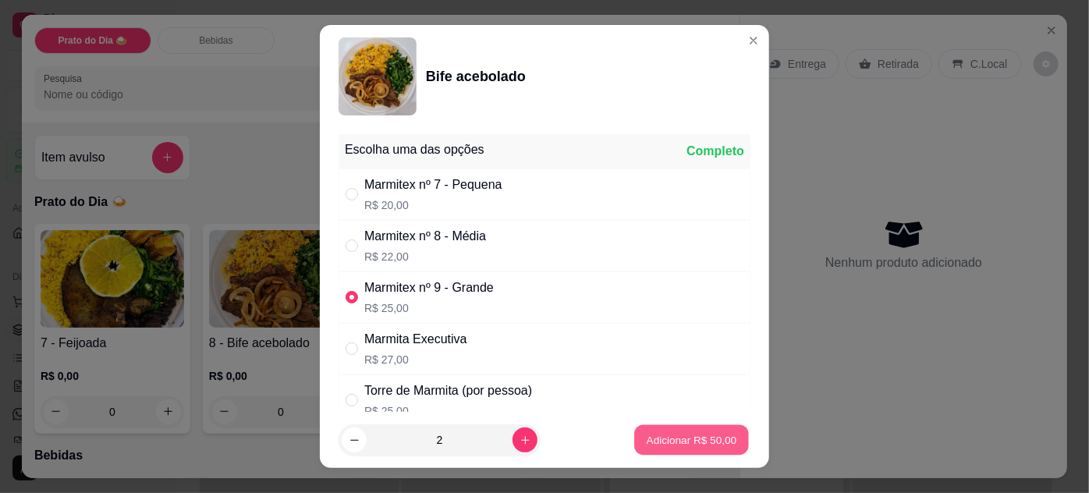
click at [661, 438] on p "Adicionar R$ 50,00" at bounding box center [692, 440] width 90 height 15
type input "2"
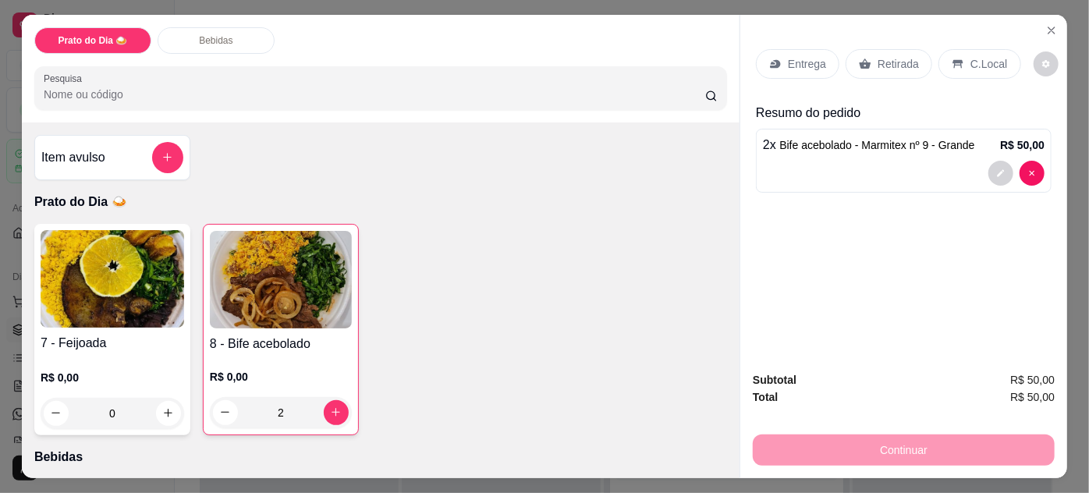
click at [256, 342] on h4 "8 - Bife acebolado" at bounding box center [281, 344] width 142 height 19
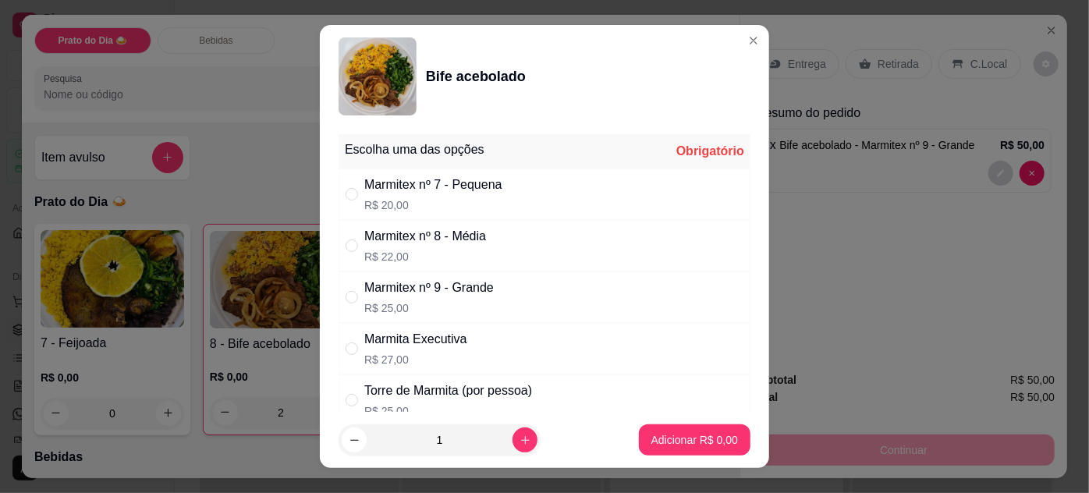
click at [416, 192] on div "Marmitex nº 7 - Pequena" at bounding box center [433, 185] width 138 height 19
click at [402, 247] on div "Marmitex nº 8 - Média R$ 22,00" at bounding box center [425, 245] width 122 height 37
radio input "false"
radio input "true"
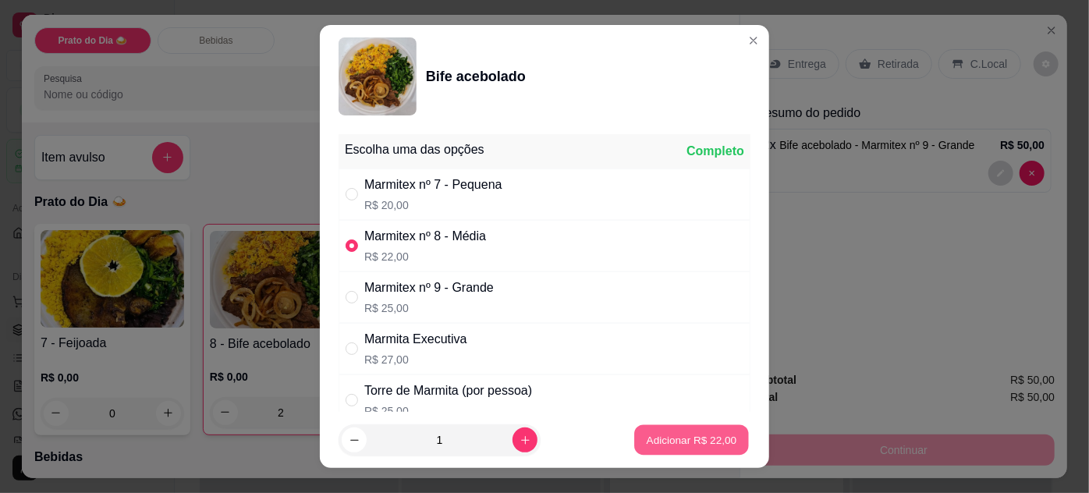
click at [667, 439] on p "Adicionar R$ 22,00" at bounding box center [692, 440] width 90 height 15
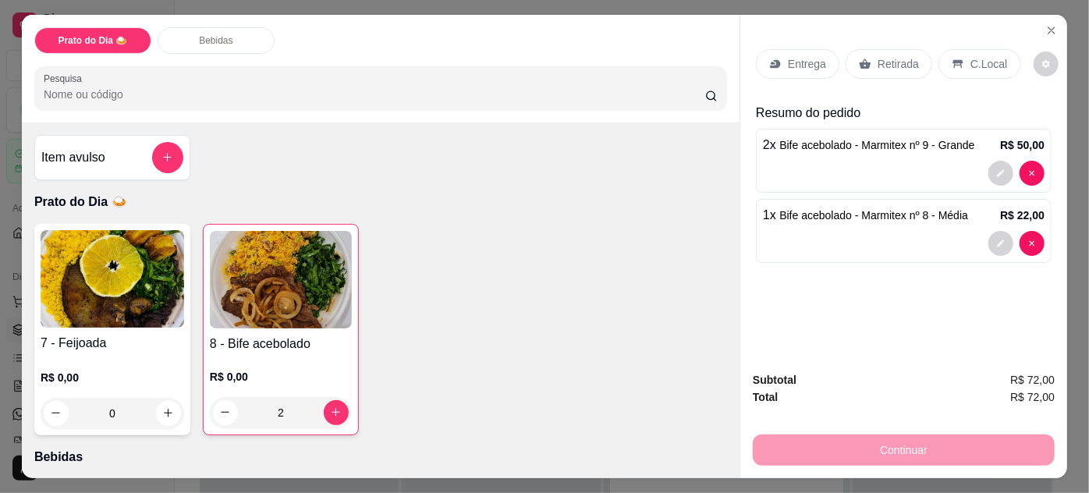
click at [894, 57] on p "Retirada" at bounding box center [898, 64] width 41 height 16
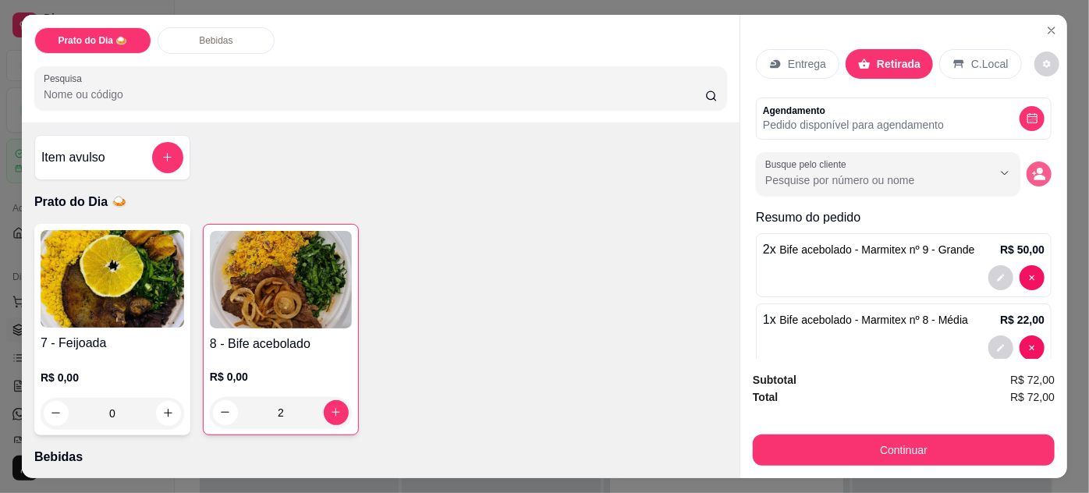
click at [1037, 168] on circle "decrease-product-quantity" at bounding box center [1040, 171] width 6 height 6
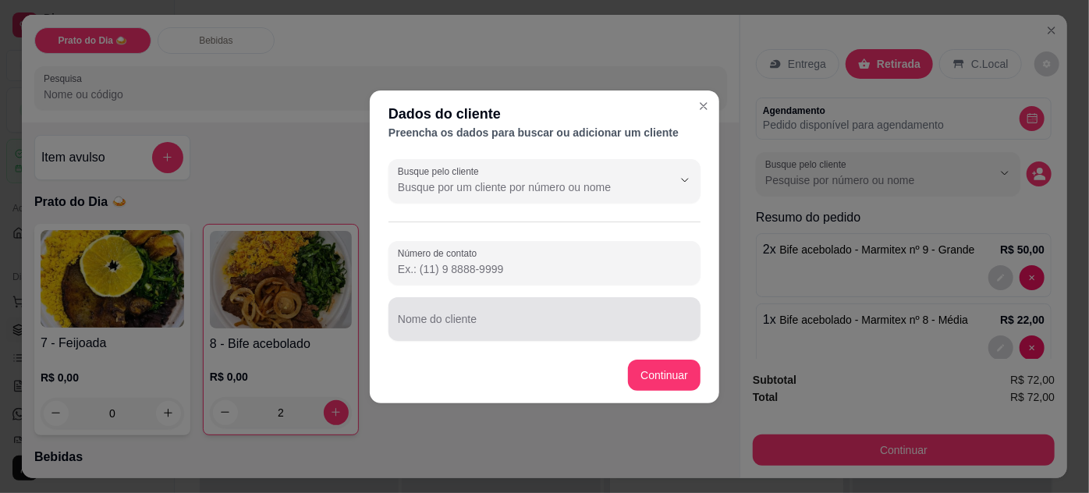
click at [543, 328] on input "Nome do cliente" at bounding box center [544, 326] width 293 height 16
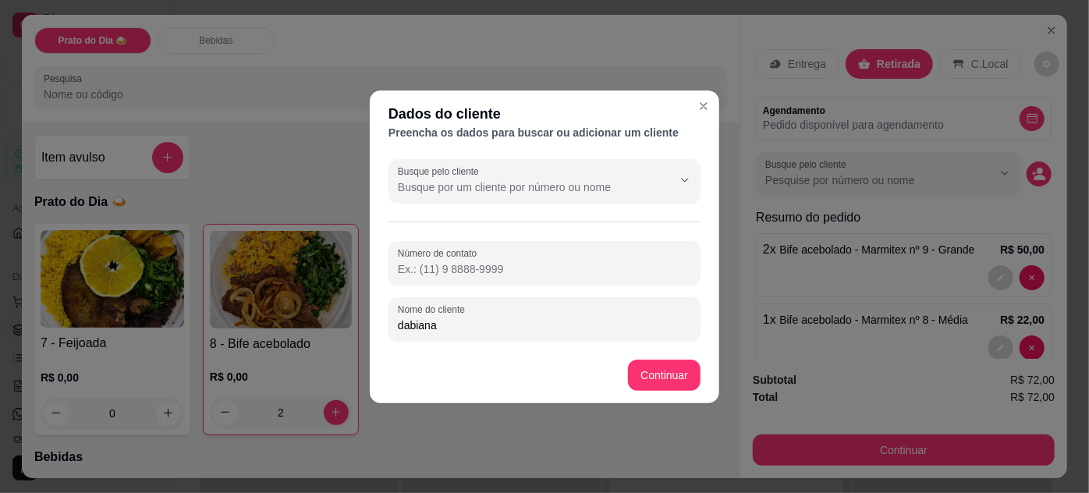
drag, startPoint x: 404, startPoint y: 323, endPoint x: 412, endPoint y: 325, distance: 8.0
click at [404, 324] on input "dabiana" at bounding box center [544, 326] width 293 height 16
type input "Dabiana"
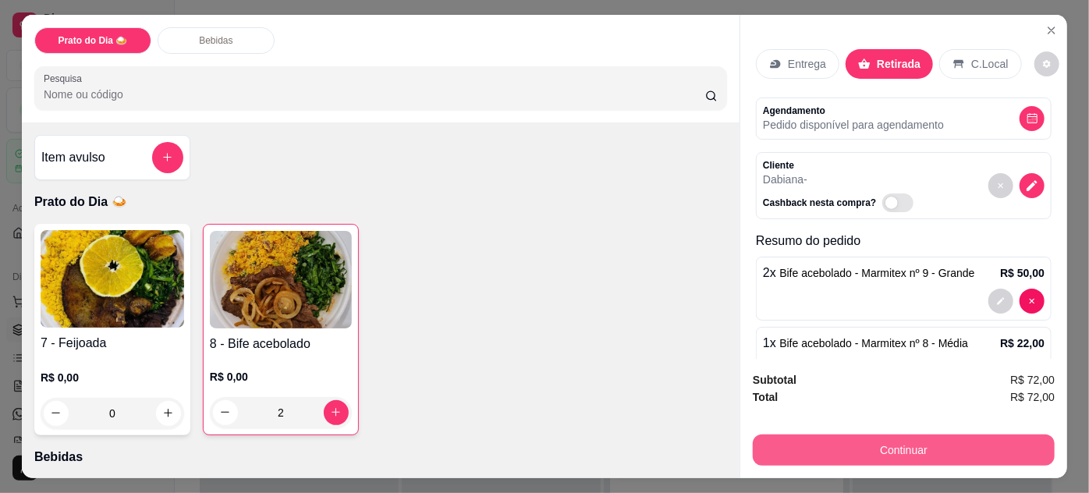
click at [872, 449] on button "Continuar" at bounding box center [904, 450] width 302 height 31
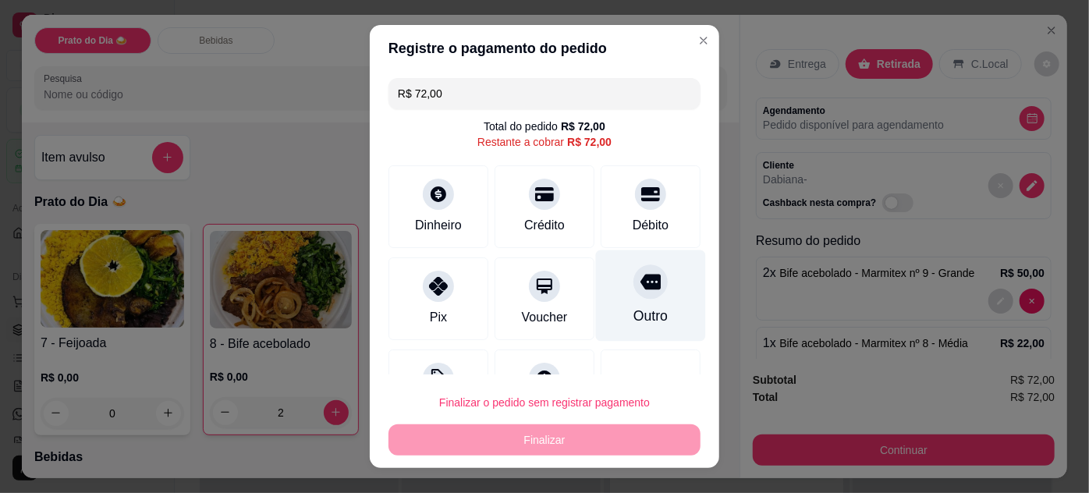
click at [633, 296] on div at bounding box center [650, 281] width 34 height 34
type input "R$ 0,00"
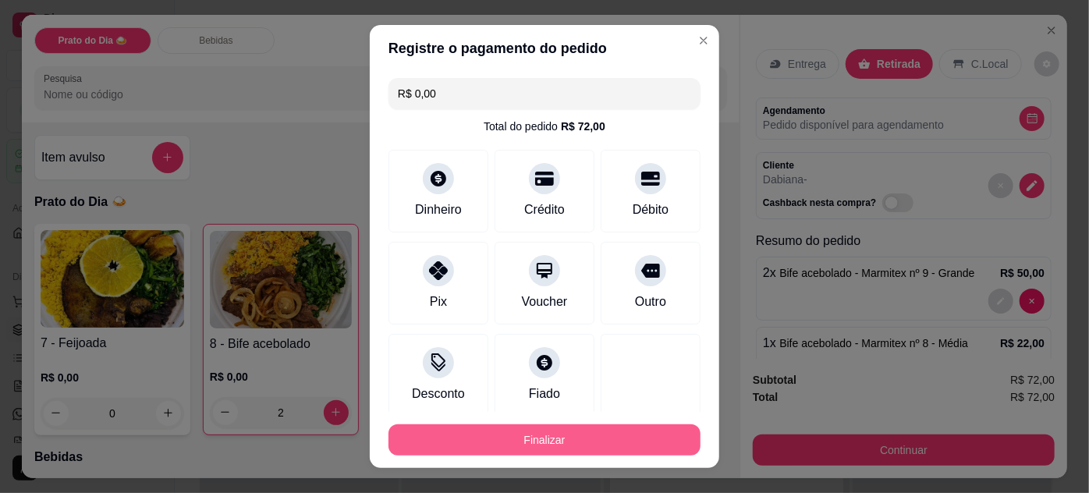
click at [578, 439] on button "Finalizar" at bounding box center [545, 439] width 312 height 31
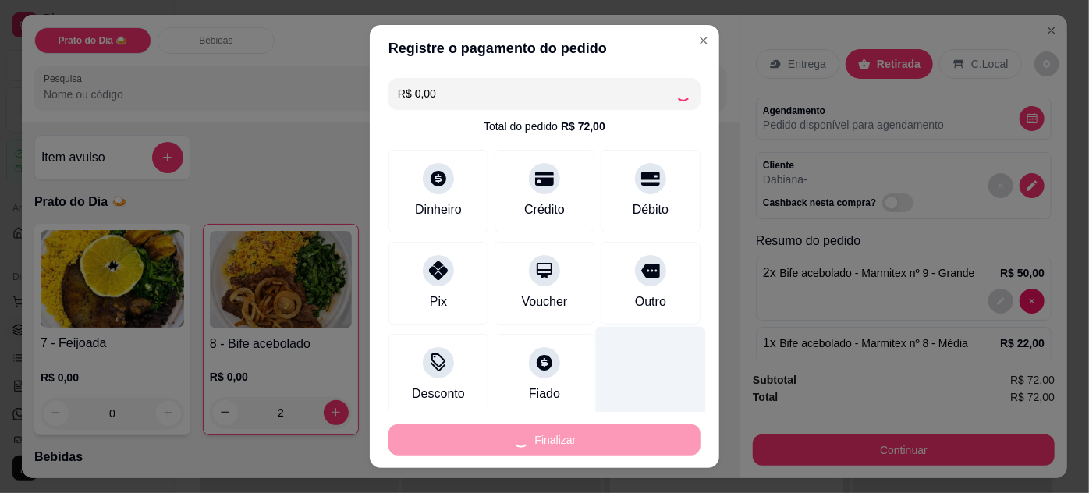
type input "0"
type input "-R$ 72,00"
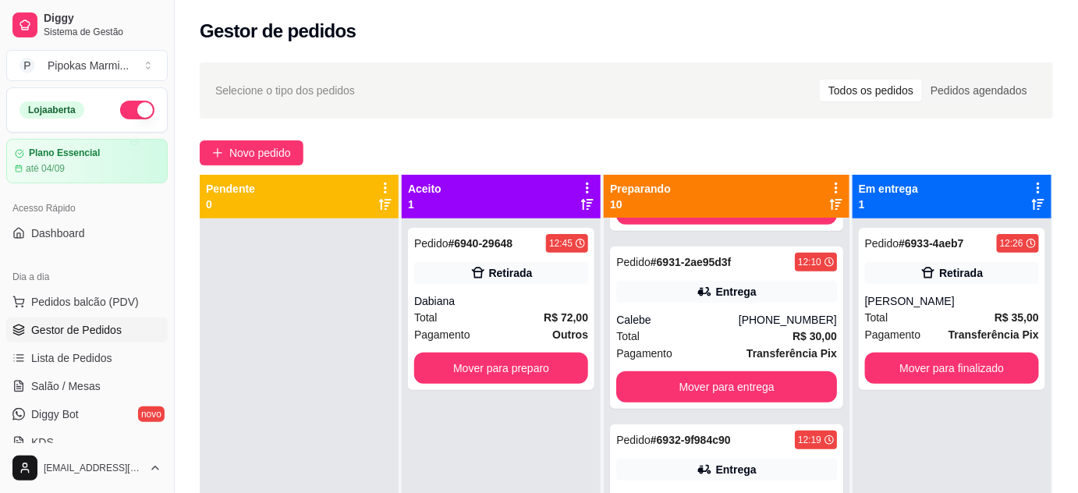
click at [616, 139] on div "Selecione o tipo dos pedidos Todos os pedidos Pedidos agendados Novo pedido Pen…" at bounding box center [626, 369] width 903 height 633
click at [612, 130] on div "Selecione o tipo dos pedidos Todos os pedidos Pedidos agendados Novo pedido Pen…" at bounding box center [626, 369] width 903 height 633
click at [618, 139] on div "Selecione o tipo dos pedidos Todos os pedidos Pedidos agendados Novo pedido Pen…" at bounding box center [626, 369] width 903 height 633
click at [617, 141] on div "Novo pedido" at bounding box center [626, 152] width 853 height 25
click at [618, 149] on div "Novo pedido" at bounding box center [626, 152] width 853 height 25
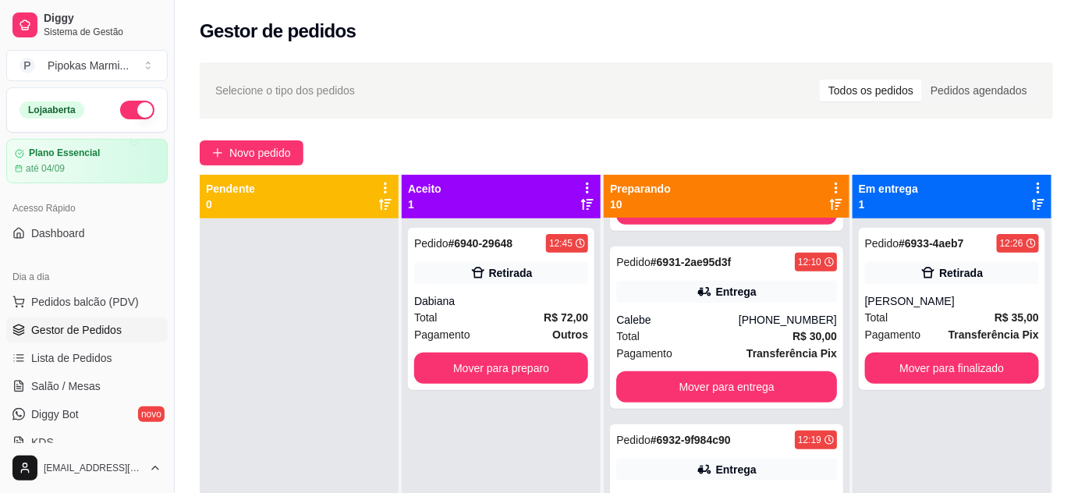
click at [612, 137] on div "Selecione o tipo dos pedidos Todos os pedidos Pedidos agendados Novo pedido Pen…" at bounding box center [626, 369] width 903 height 633
click at [617, 142] on div "Novo pedido" at bounding box center [626, 152] width 853 height 25
click at [618, 147] on div "Novo pedido" at bounding box center [626, 152] width 853 height 25
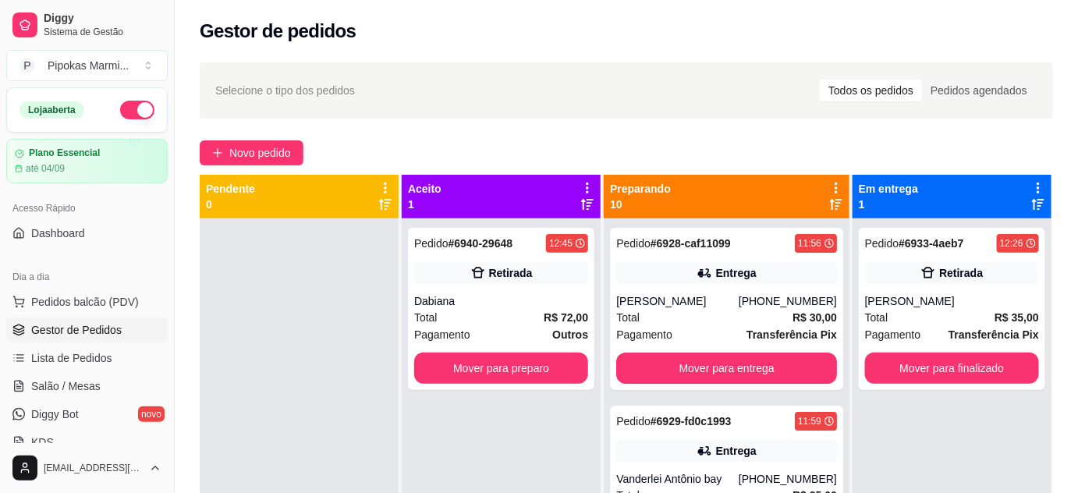
click at [617, 136] on div "Selecione o tipo dos pedidos Todos os pedidos Pedidos agendados Novo pedido Pen…" at bounding box center [626, 369] width 903 height 633
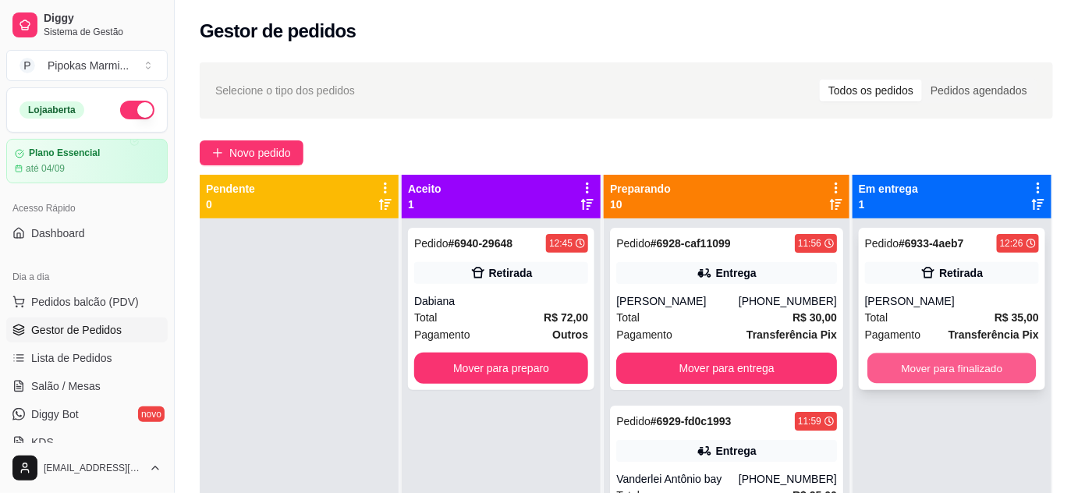
click at [963, 367] on button "Mover para finalizado" at bounding box center [952, 368] width 169 height 30
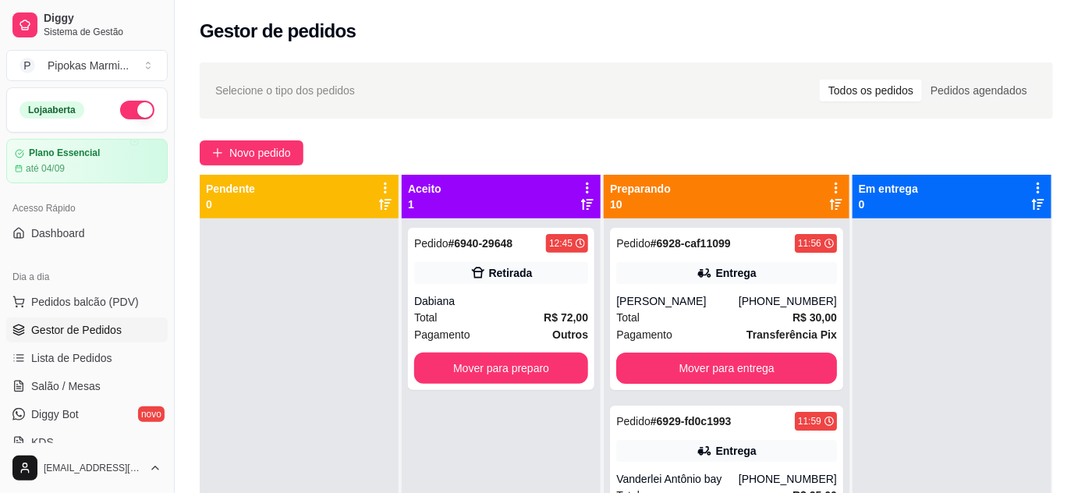
click at [609, 140] on div "Novo pedido" at bounding box center [626, 152] width 853 height 25
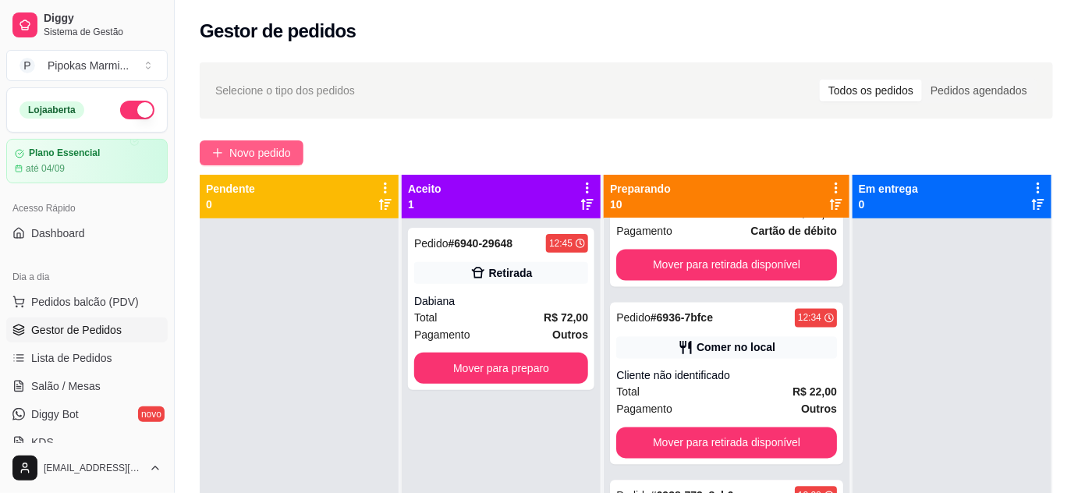
click at [268, 143] on button "Novo pedido" at bounding box center [252, 152] width 104 height 25
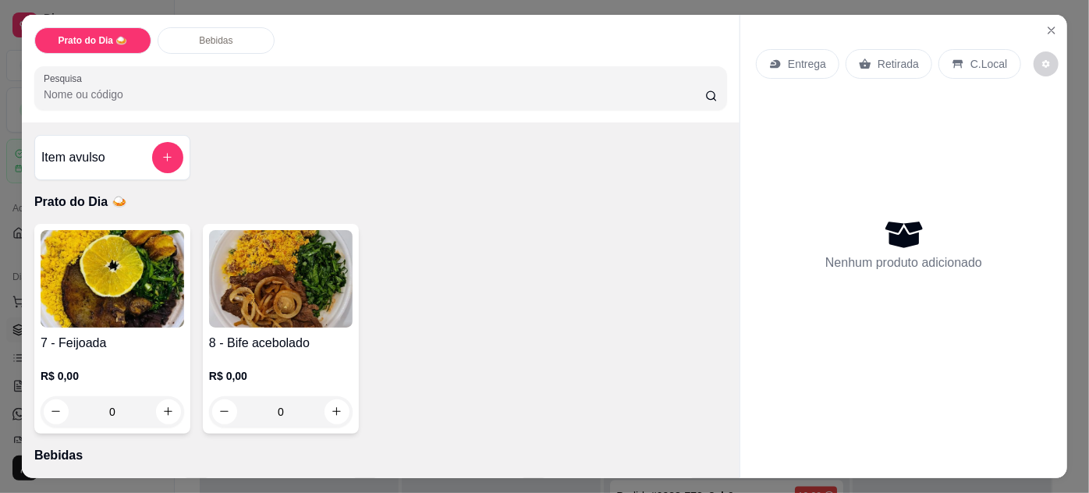
click at [264, 318] on img at bounding box center [281, 279] width 144 height 98
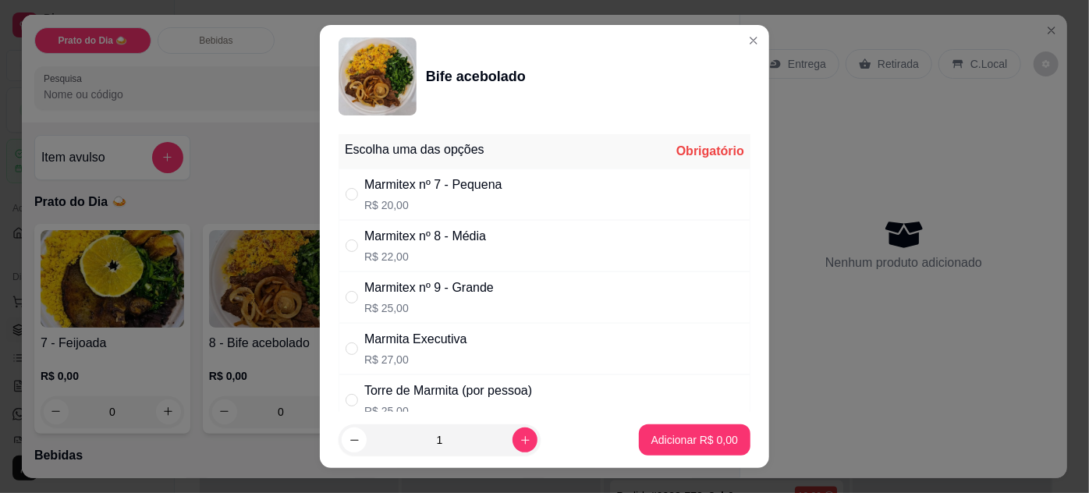
click at [445, 307] on p "R$ 25,00" at bounding box center [429, 308] width 130 height 16
radio input "true"
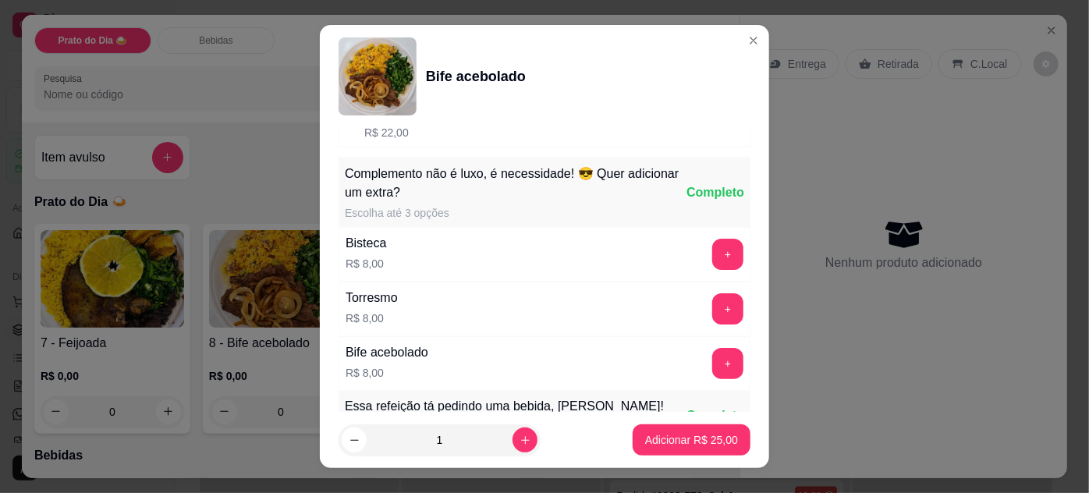
scroll to position [354, 0]
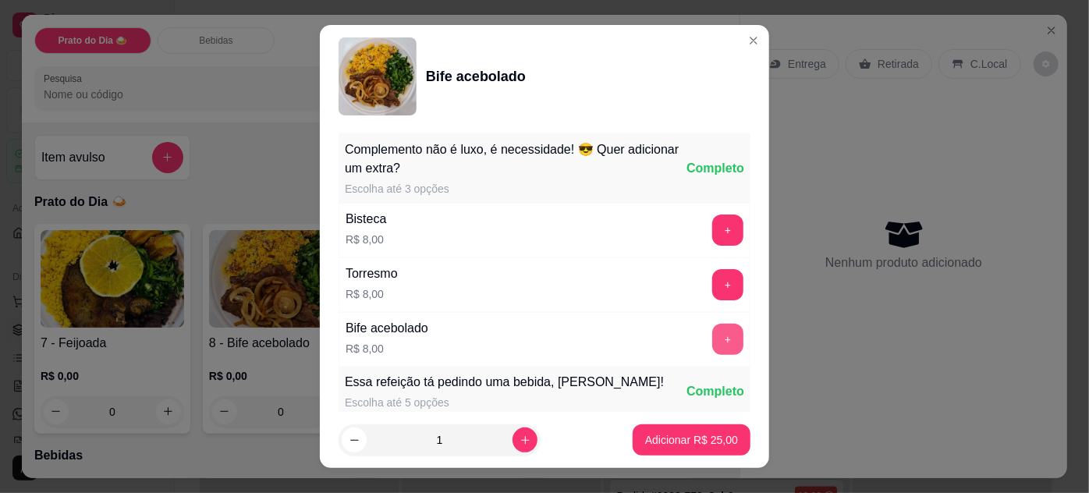
click at [712, 328] on button "+" at bounding box center [727, 339] width 31 height 31
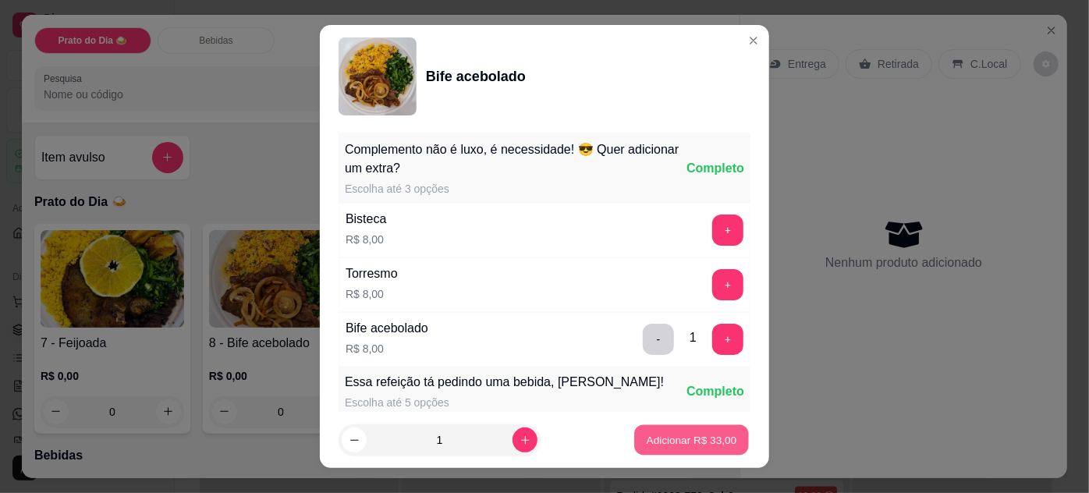
click at [703, 441] on p "Adicionar R$ 33,00" at bounding box center [692, 440] width 90 height 15
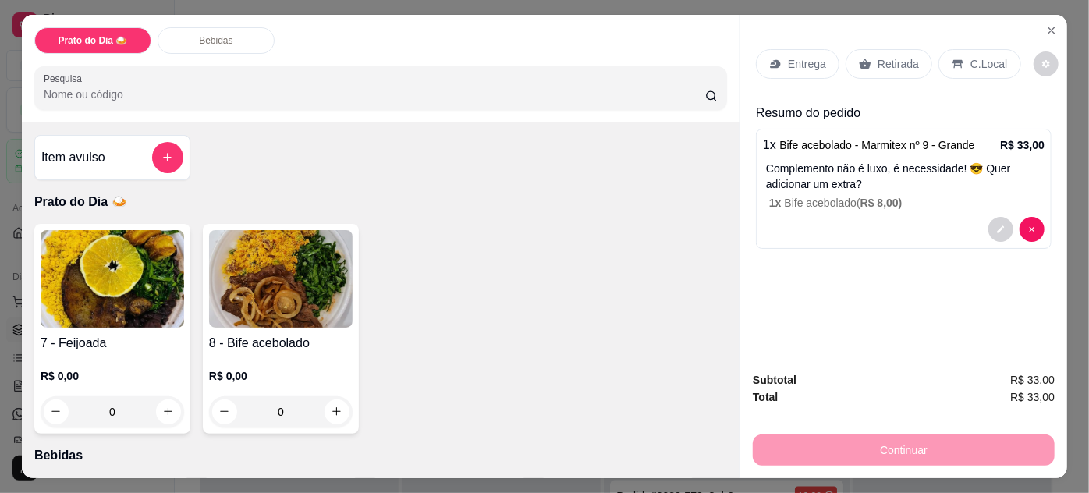
click at [773, 66] on div "Entrega" at bounding box center [797, 64] width 83 height 30
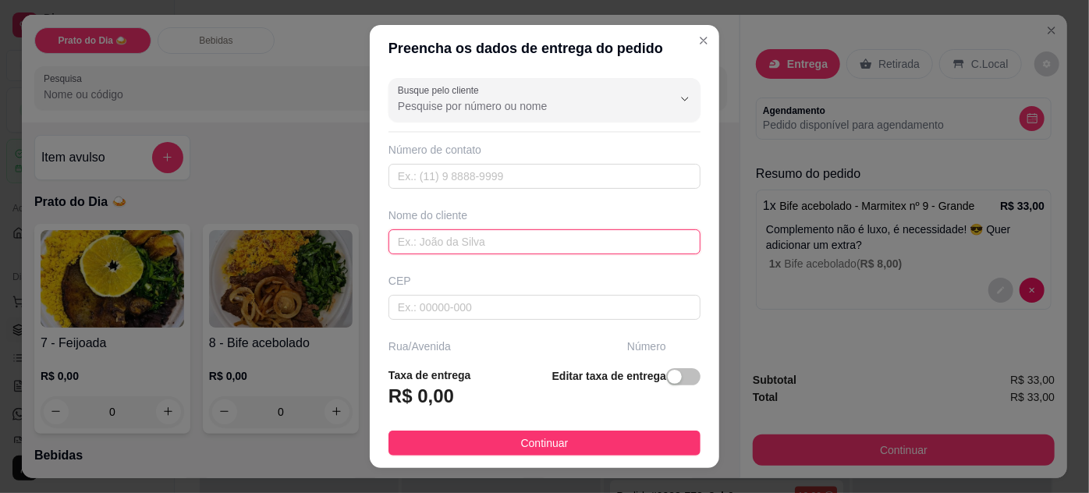
click at [477, 242] on input "text" at bounding box center [545, 241] width 312 height 25
paste input "[PERSON_NAME]"
type input "[PERSON_NAME]"
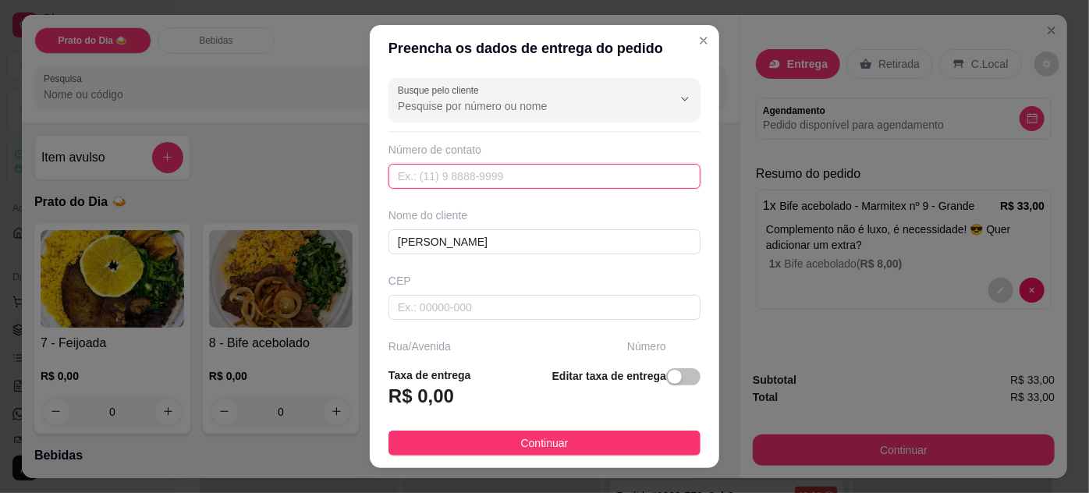
click at [462, 178] on input "text" at bounding box center [545, 176] width 312 height 25
paste input "[PHONE_NUMBER]"
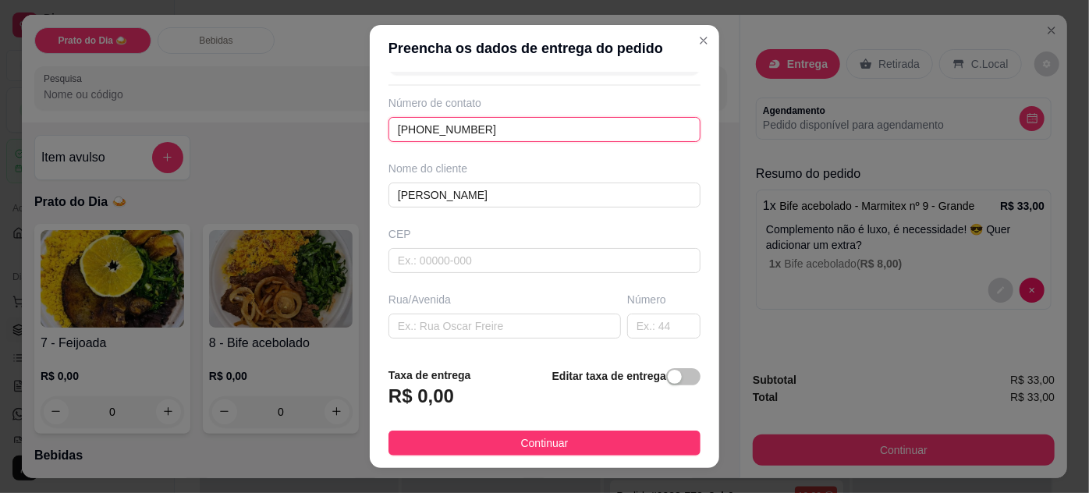
scroll to position [70, 0]
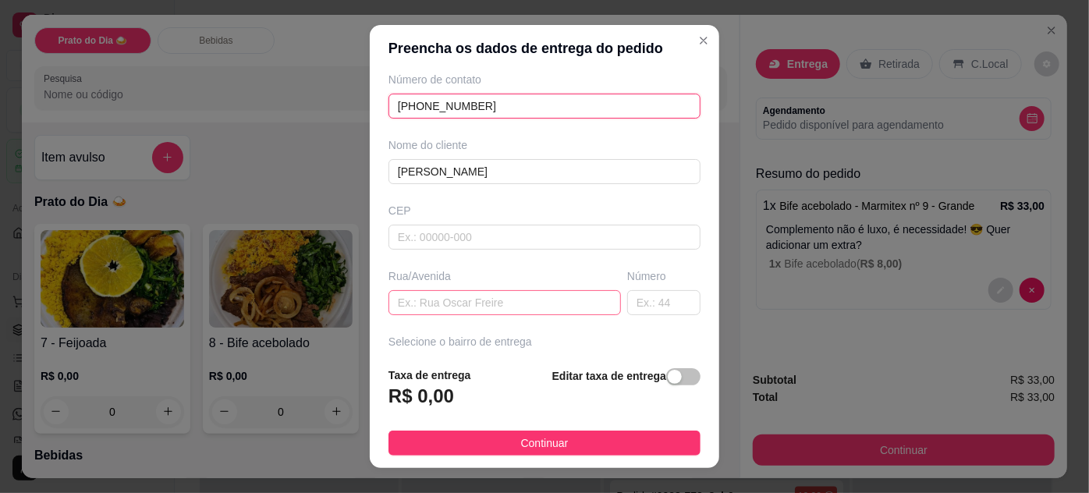
type input "[PHONE_NUMBER]"
click at [456, 303] on input "text" at bounding box center [505, 302] width 232 height 25
paste input "[STREET_ADDRESS][PERSON_NAME]"
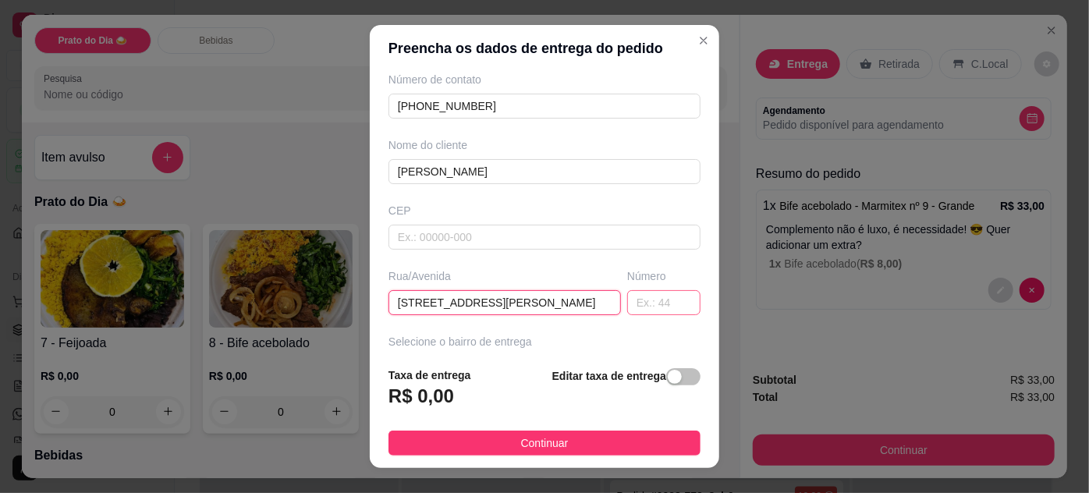
type input "[STREET_ADDRESS][PERSON_NAME]"
click at [641, 301] on input "text" at bounding box center [663, 302] width 73 height 25
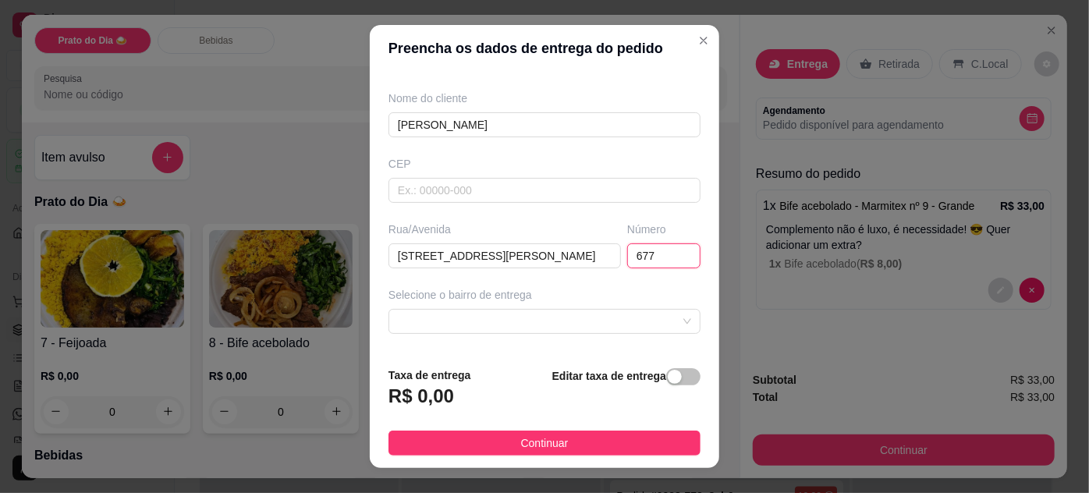
scroll to position [141, 0]
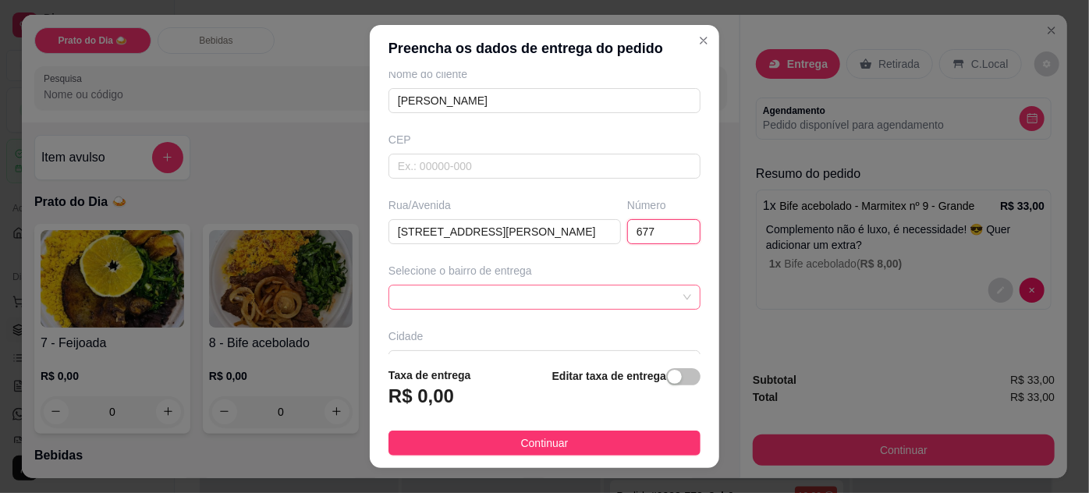
click at [527, 292] on span at bounding box center [544, 297] width 293 height 23
type input "677"
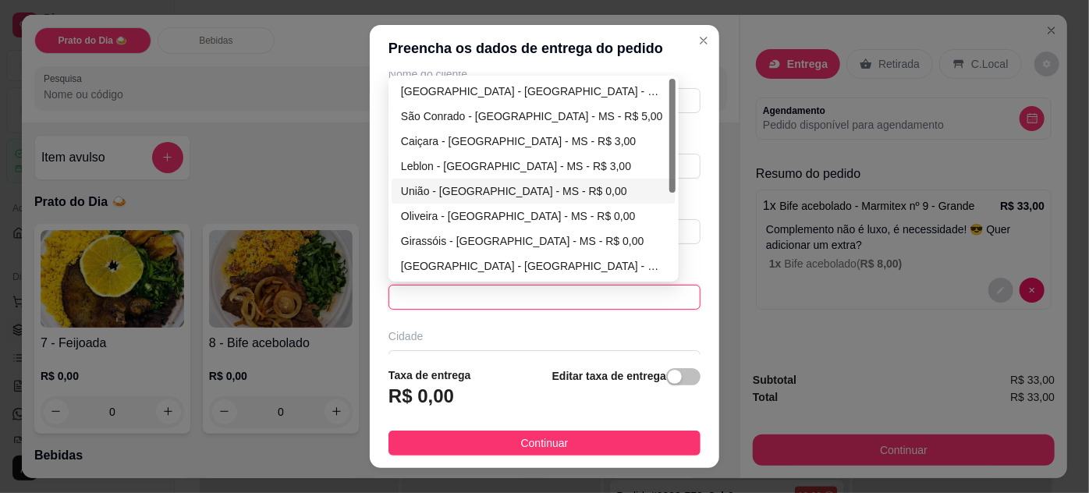
click at [468, 183] on div "União - [GEOGRAPHIC_DATA] - MS - R$ 0,00" at bounding box center [533, 191] width 265 height 17
type input "[GEOGRAPHIC_DATA] - [GEOGRAPHIC_DATA]"
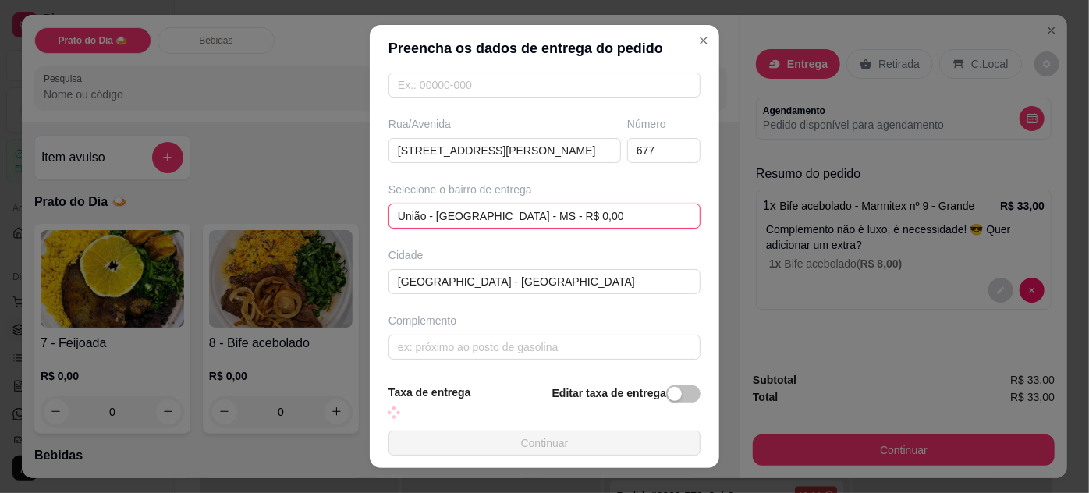
scroll to position [222, 0]
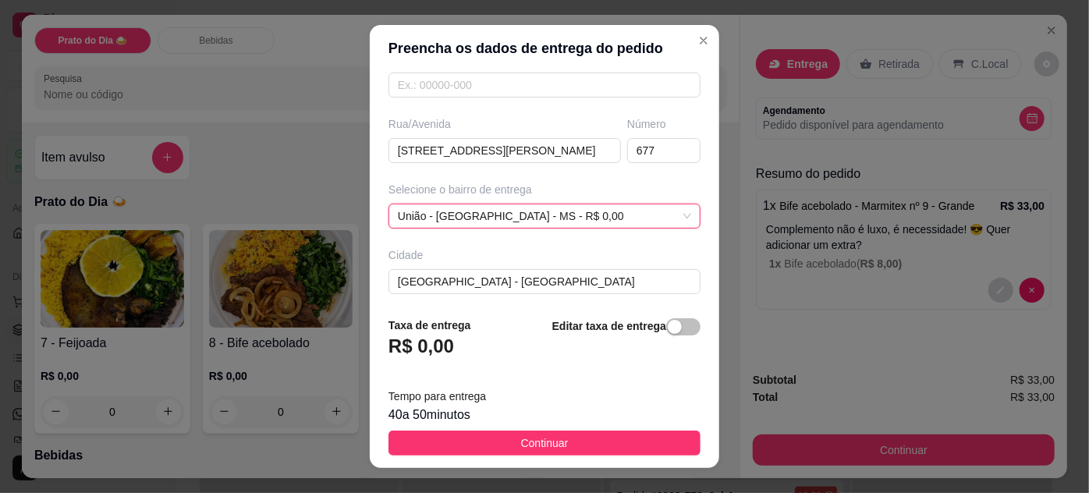
click at [567, 442] on button "Continuar" at bounding box center [545, 443] width 312 height 25
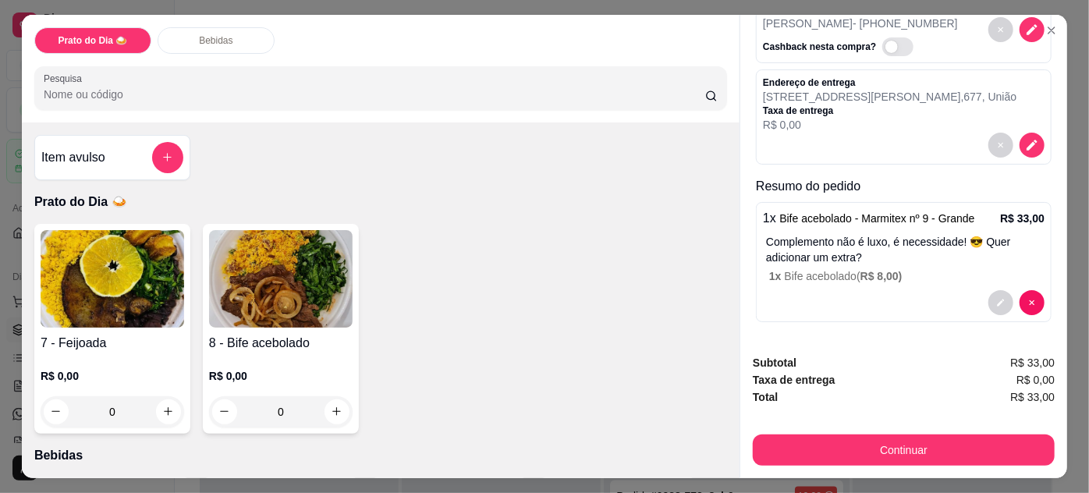
scroll to position [40, 0]
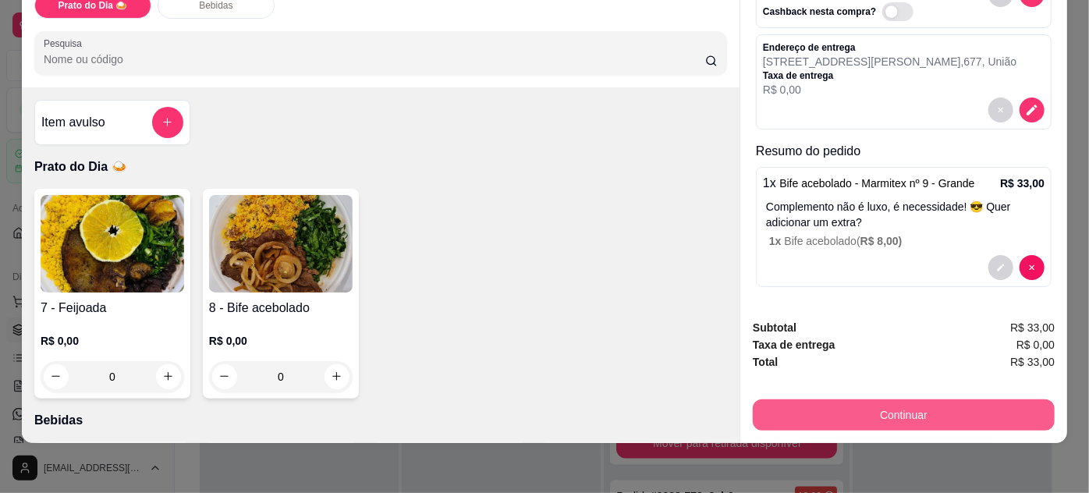
click at [874, 409] on button "Continuar" at bounding box center [904, 414] width 302 height 31
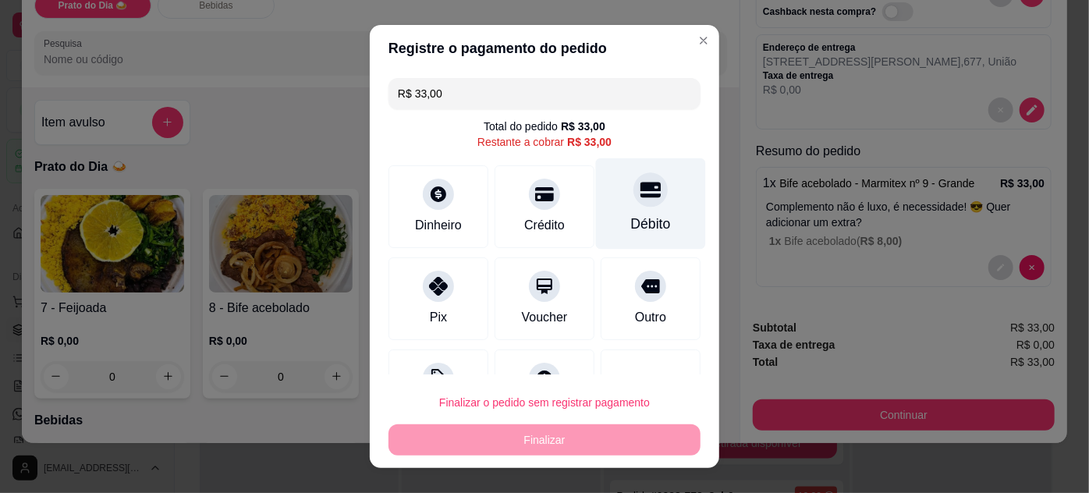
click at [642, 211] on div "Débito" at bounding box center [651, 203] width 110 height 91
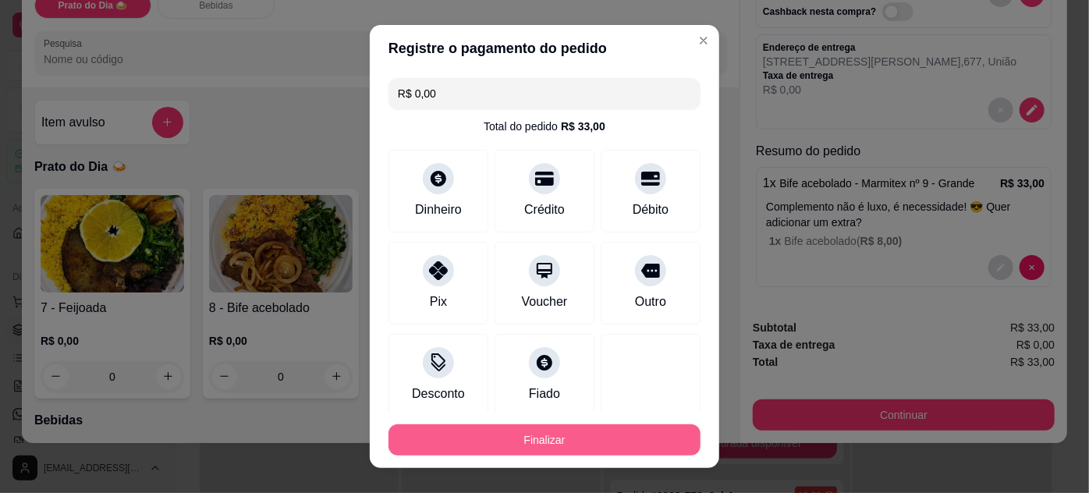
click at [609, 440] on button "Finalizar" at bounding box center [545, 439] width 312 height 31
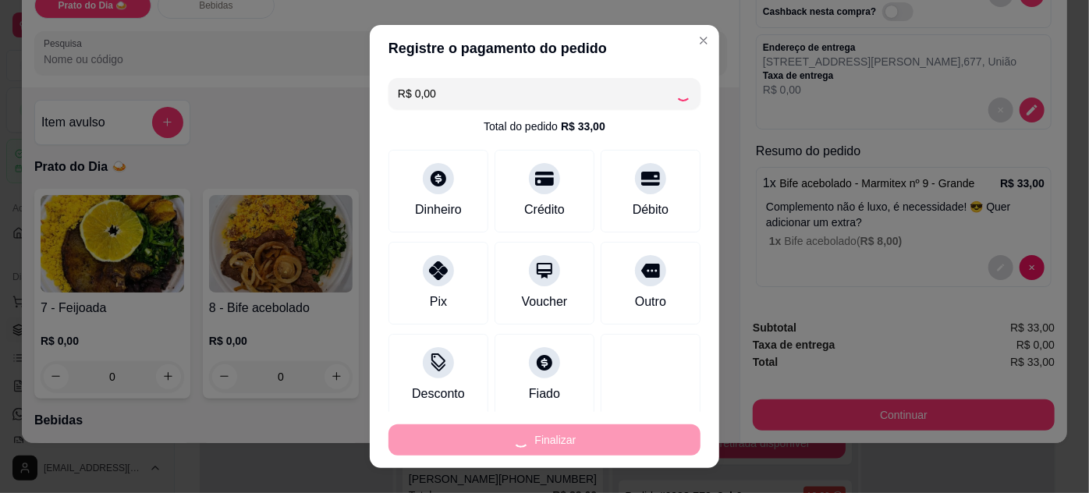
type input "-R$ 33,00"
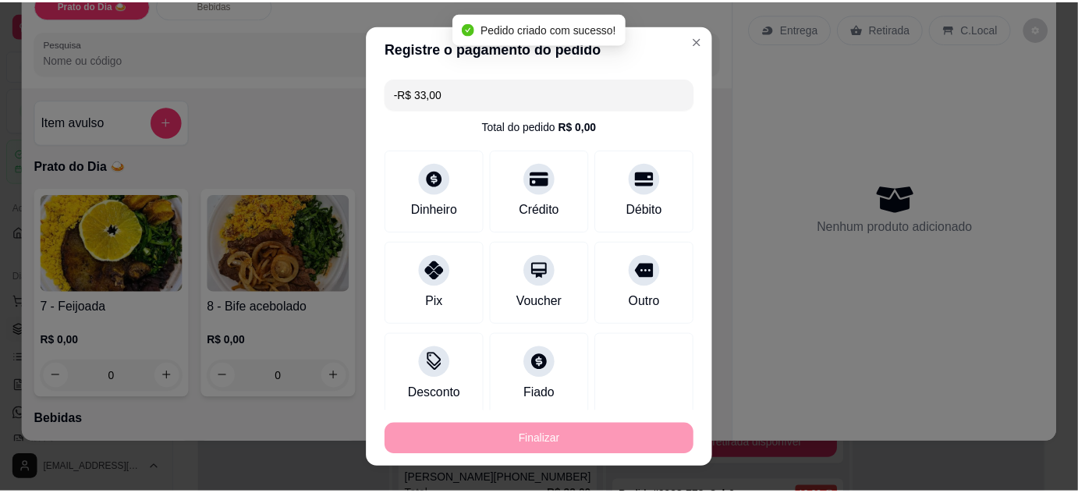
scroll to position [0, 0]
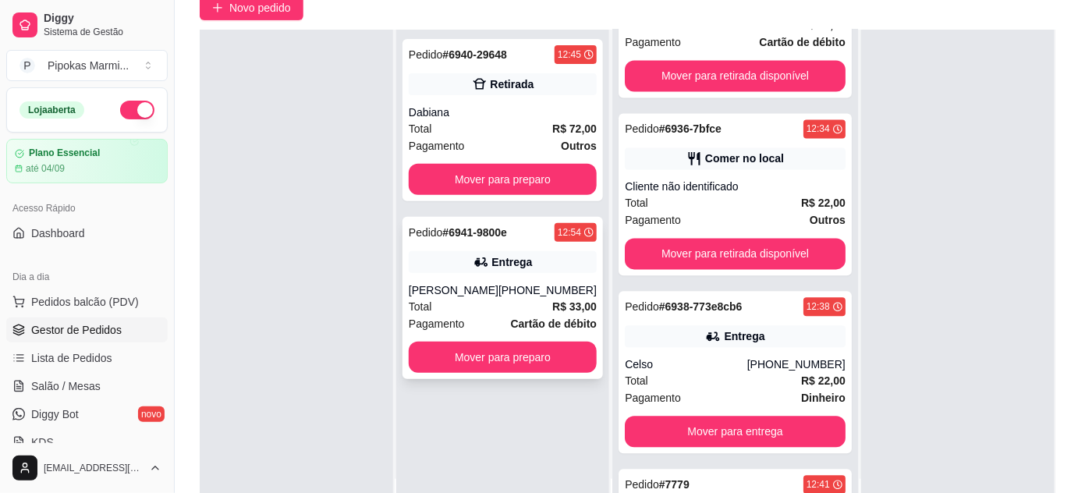
scroll to position [212, 0]
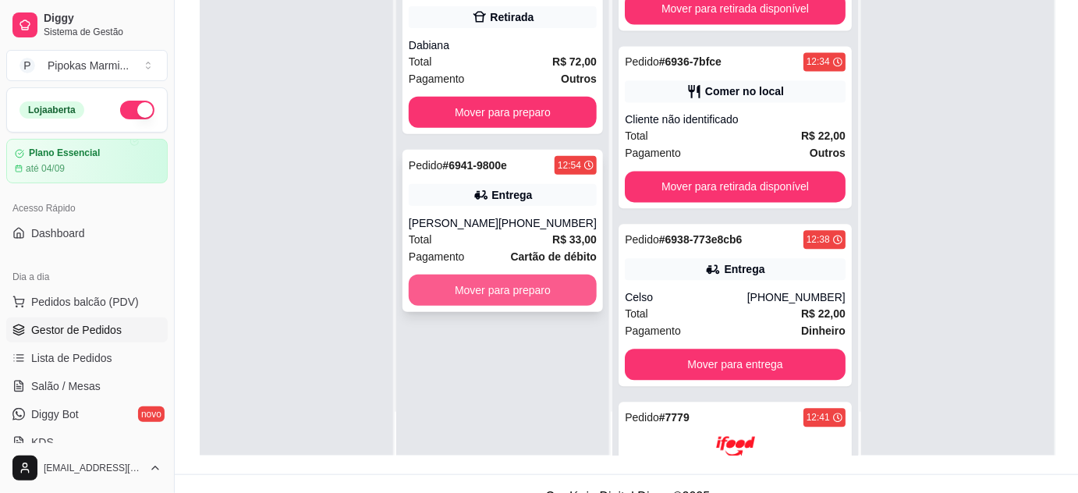
click at [566, 295] on button "Mover para preparo" at bounding box center [503, 290] width 188 height 31
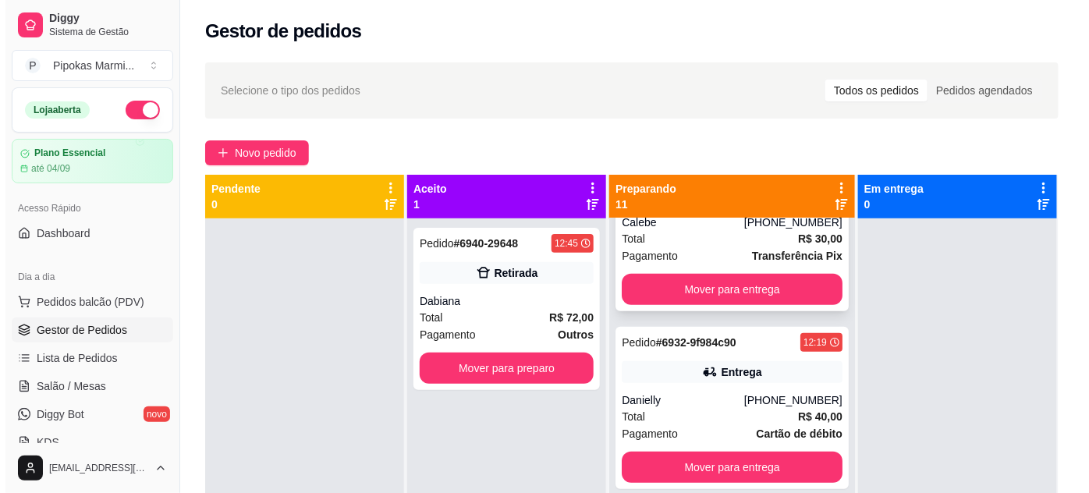
scroll to position [354, 0]
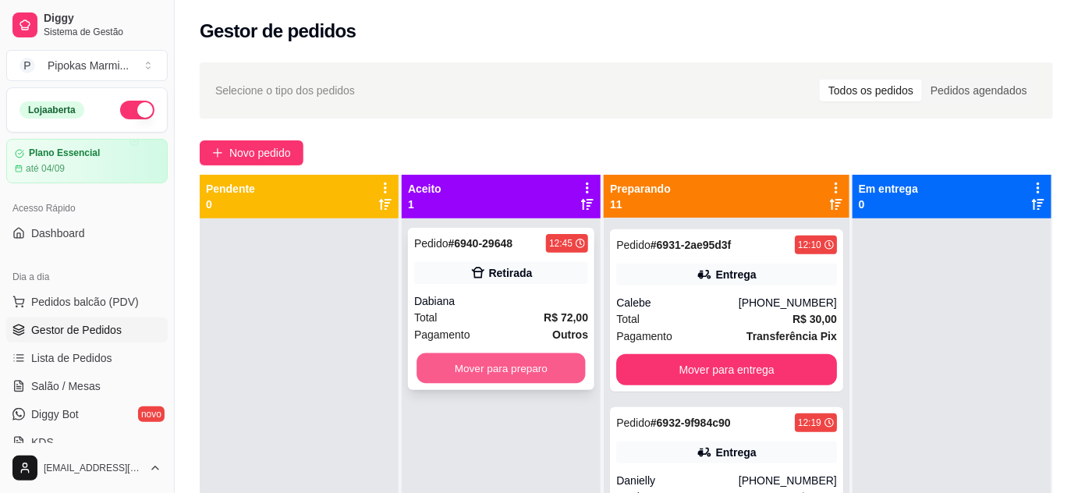
click at [559, 359] on button "Mover para preparo" at bounding box center [501, 368] width 169 height 30
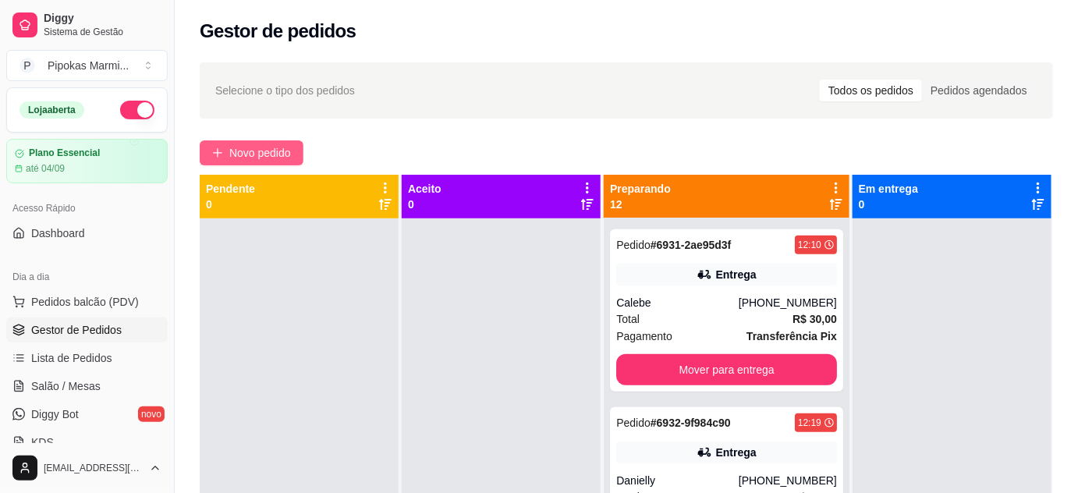
click at [253, 148] on span "Novo pedido" at bounding box center [260, 152] width 62 height 17
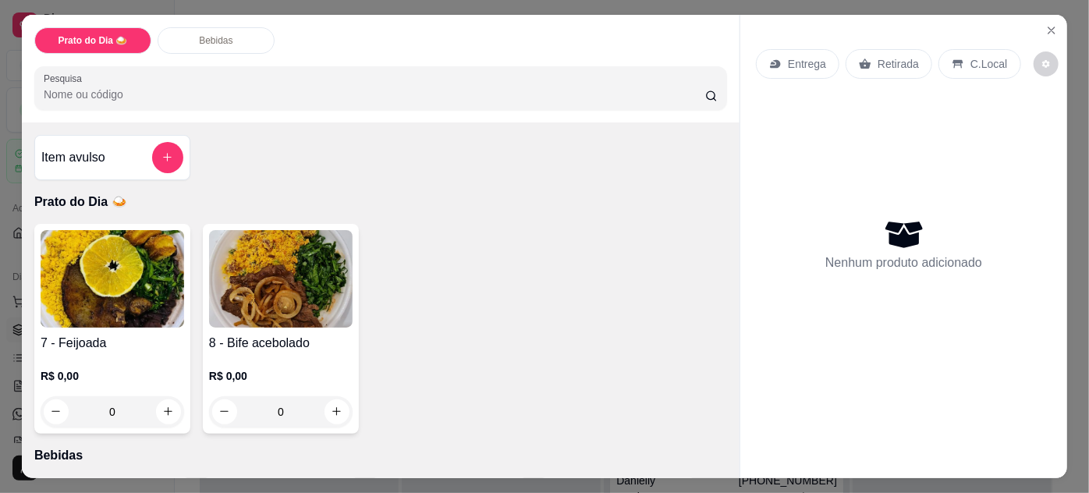
click at [264, 296] on img at bounding box center [281, 279] width 144 height 98
click at [131, 274] on img at bounding box center [113, 279] width 144 height 98
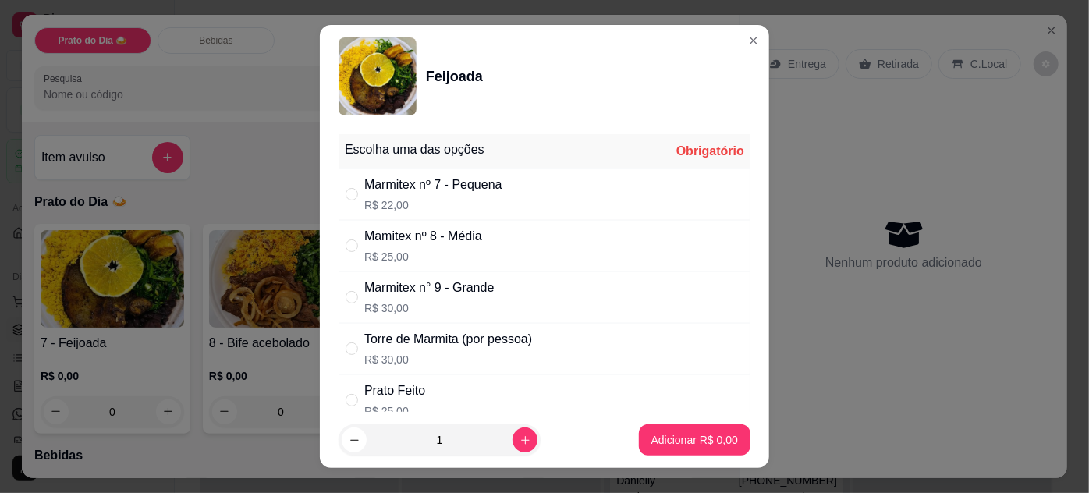
click at [403, 193] on div "Marmitex nº 7 - Pequena R$ 22,00" at bounding box center [433, 194] width 138 height 37
radio input "true"
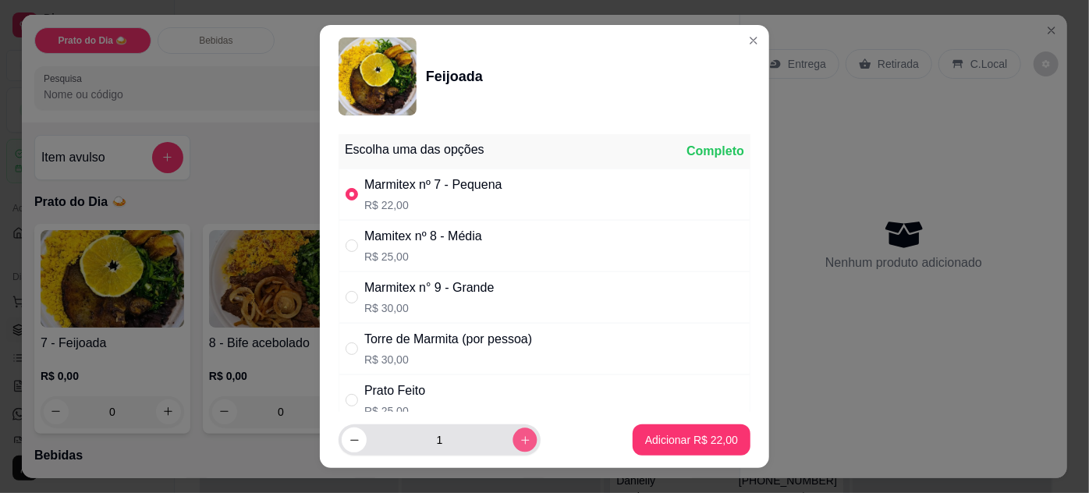
click at [520, 438] on icon "increase-product-quantity" at bounding box center [526, 441] width 12 height 12
type input "3"
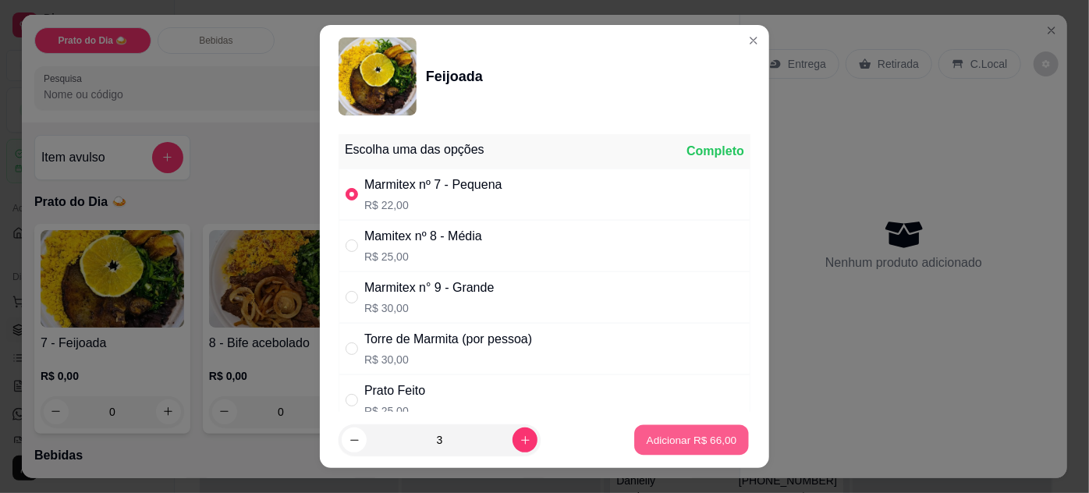
click at [684, 442] on p "Adicionar R$ 66,00" at bounding box center [692, 440] width 90 height 15
type input "3"
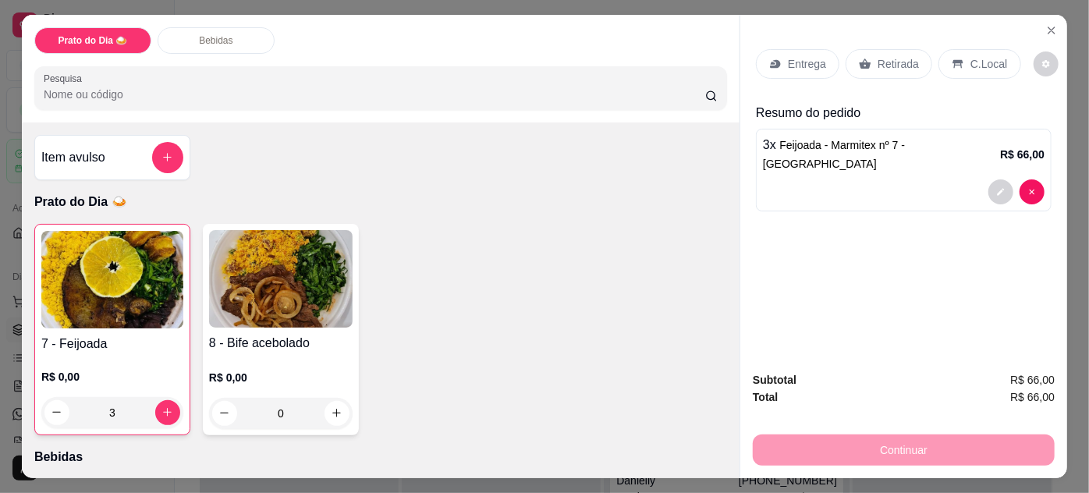
click at [803, 62] on p "Entrega" at bounding box center [807, 64] width 38 height 16
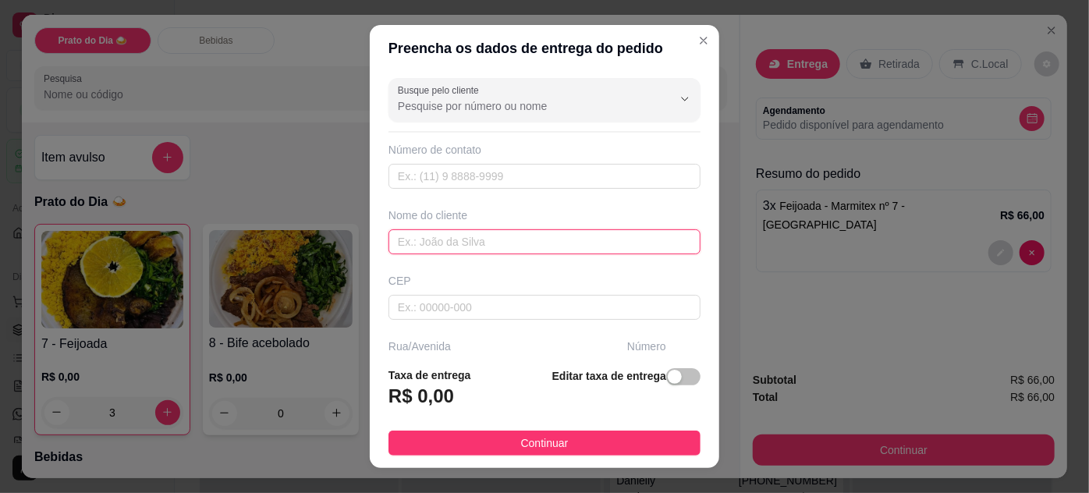
drag, startPoint x: 445, startPoint y: 239, endPoint x: 448, endPoint y: 210, distance: 29.0
click at [445, 239] on input "text" at bounding box center [545, 241] width 312 height 25
paste input "[PERSON_NAME]"
type input "[PERSON_NAME]"
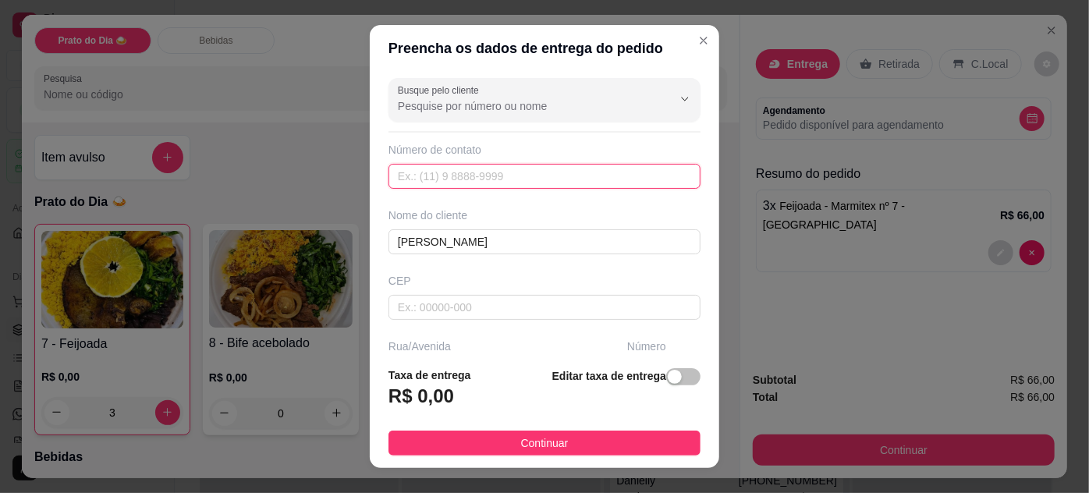
click at [459, 175] on input "text" at bounding box center [545, 176] width 312 height 25
paste input "[PHONE_NUMBER]"
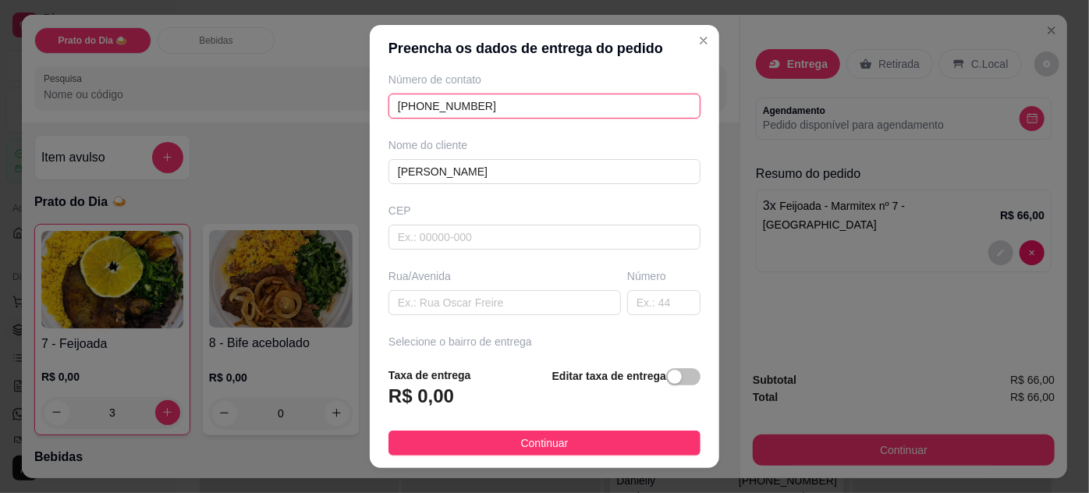
scroll to position [141, 0]
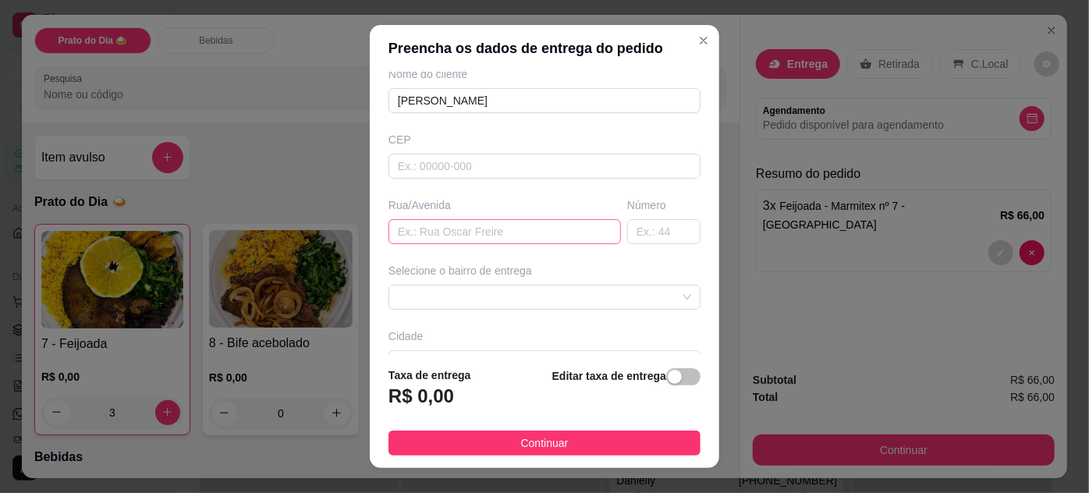
type input "[PHONE_NUMBER]"
click at [435, 232] on input "text" at bounding box center [505, 231] width 232 height 25
paste input "Rua [PERSON_NAME]"
type input "Rua [PERSON_NAME]"
click at [634, 228] on input "text" at bounding box center [663, 231] width 73 height 25
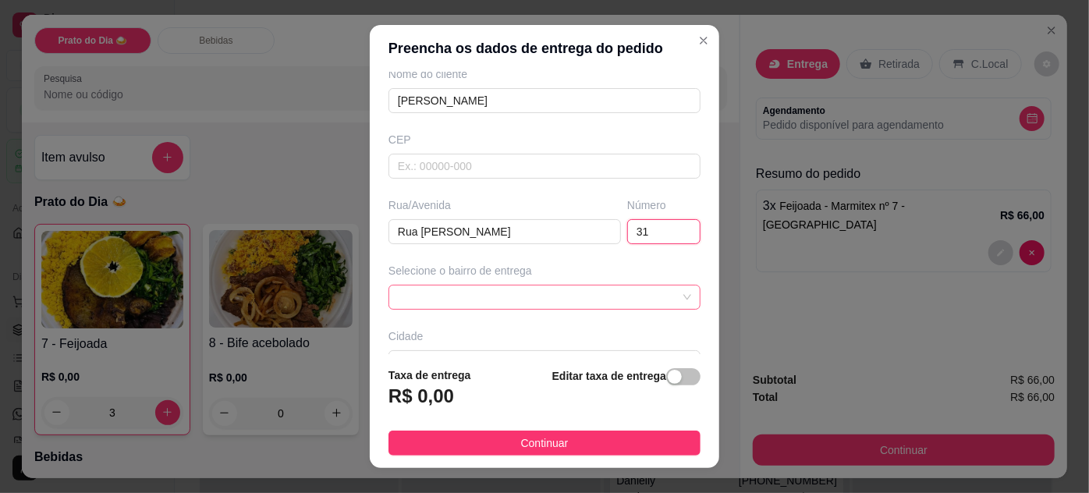
click at [510, 293] on span at bounding box center [544, 297] width 293 height 23
type input "31"
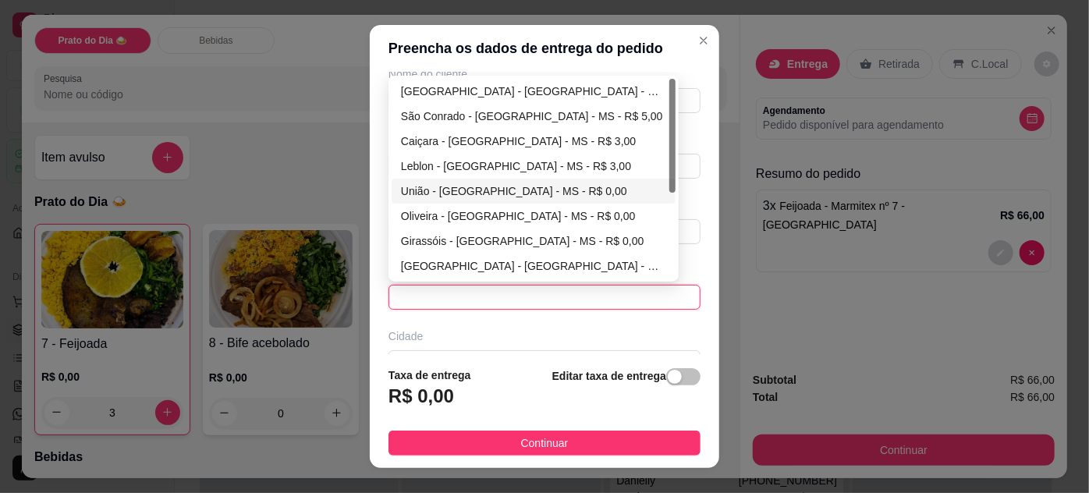
click at [460, 188] on div "União - [GEOGRAPHIC_DATA] - MS - R$ 0,00" at bounding box center [533, 191] width 265 height 17
type input "[GEOGRAPHIC_DATA] - [GEOGRAPHIC_DATA]"
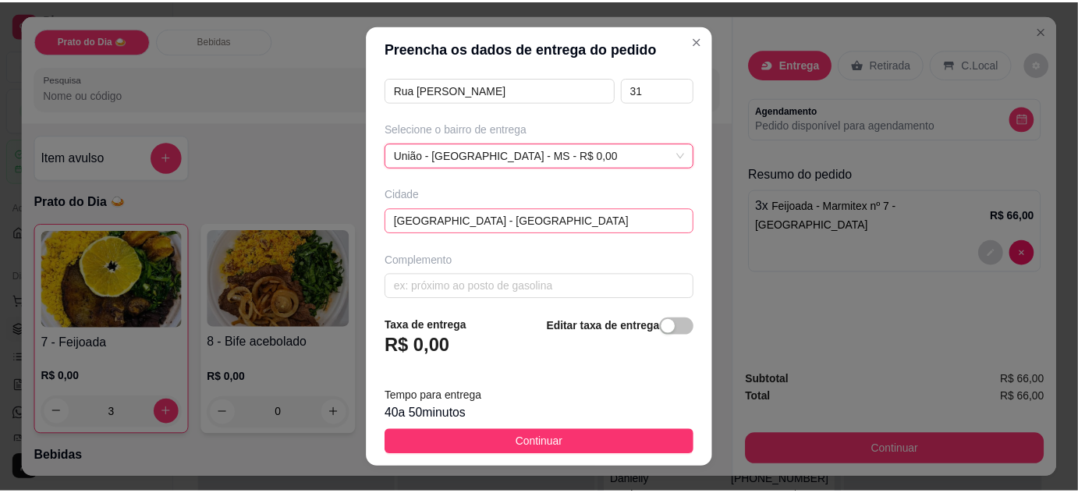
scroll to position [212, 0]
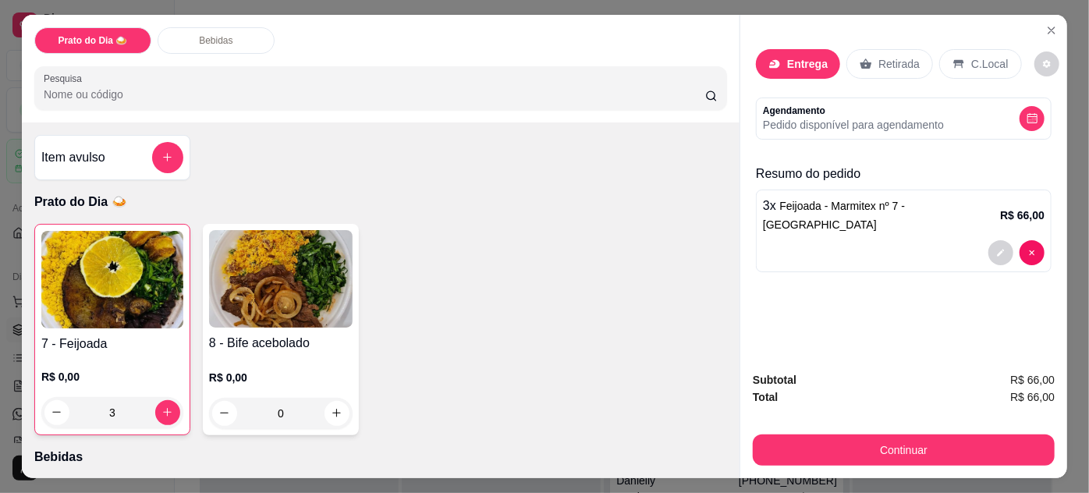
click at [890, 62] on p "Retirada" at bounding box center [898, 64] width 41 height 16
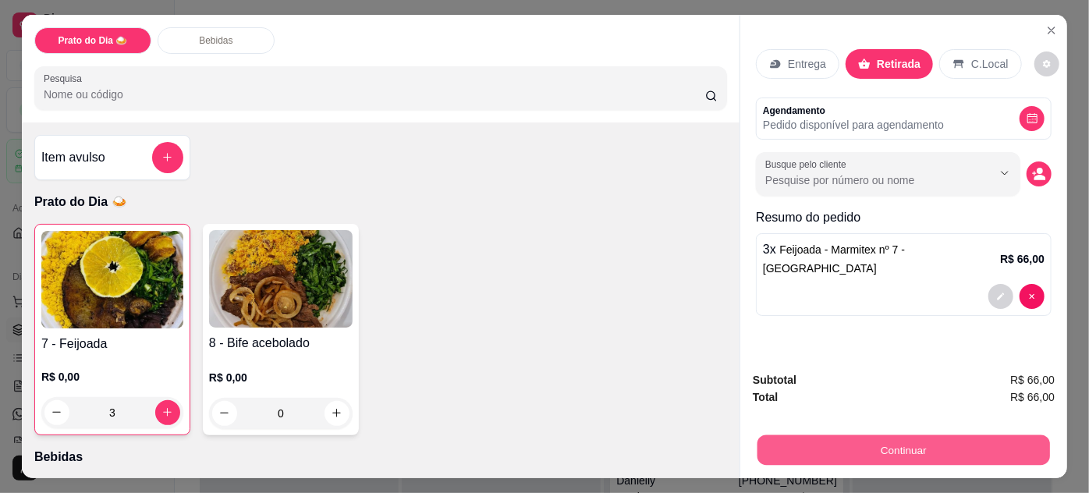
click at [946, 445] on button "Continuar" at bounding box center [904, 450] width 293 height 30
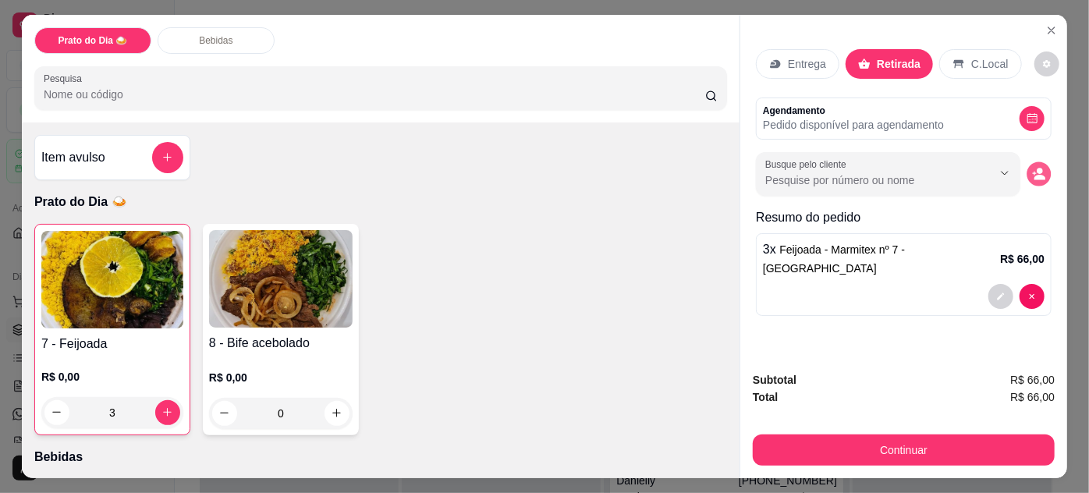
click at [1038, 169] on icon "decrease-product-quantity" at bounding box center [1038, 173] width 13 height 13
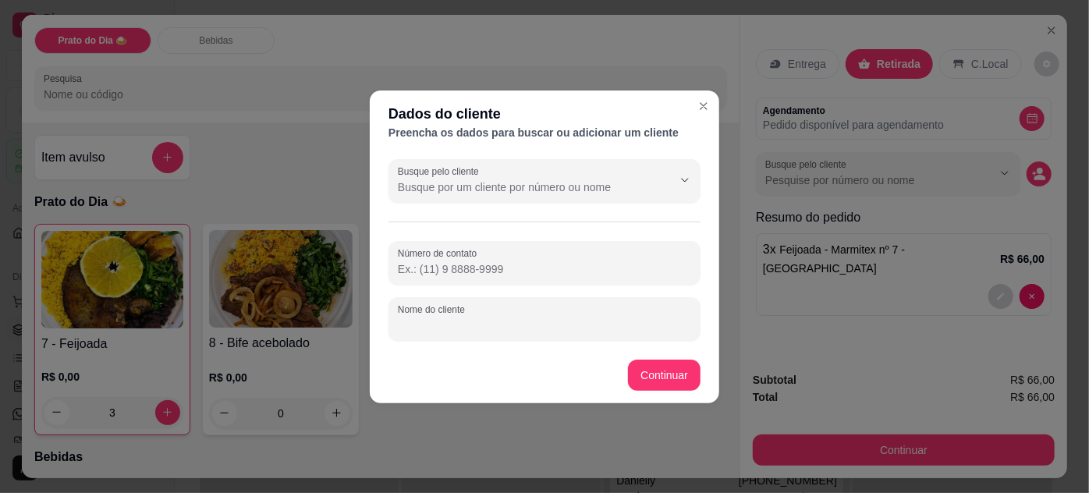
click at [468, 329] on input "Nome do cliente" at bounding box center [544, 326] width 293 height 16
paste input "[PERSON_NAME]"
type input "[PERSON_NAME]"
drag, startPoint x: 476, startPoint y: 268, endPoint x: 346, endPoint y: 59, distance: 245.3
click at [476, 268] on input "Número de contato" at bounding box center [544, 269] width 293 height 16
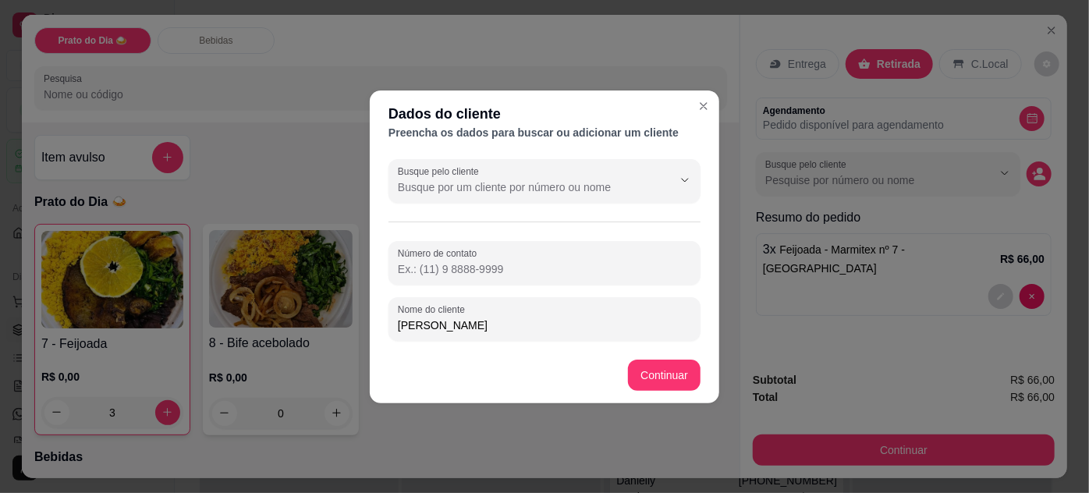
click at [487, 327] on input "[PERSON_NAME]" at bounding box center [544, 326] width 293 height 16
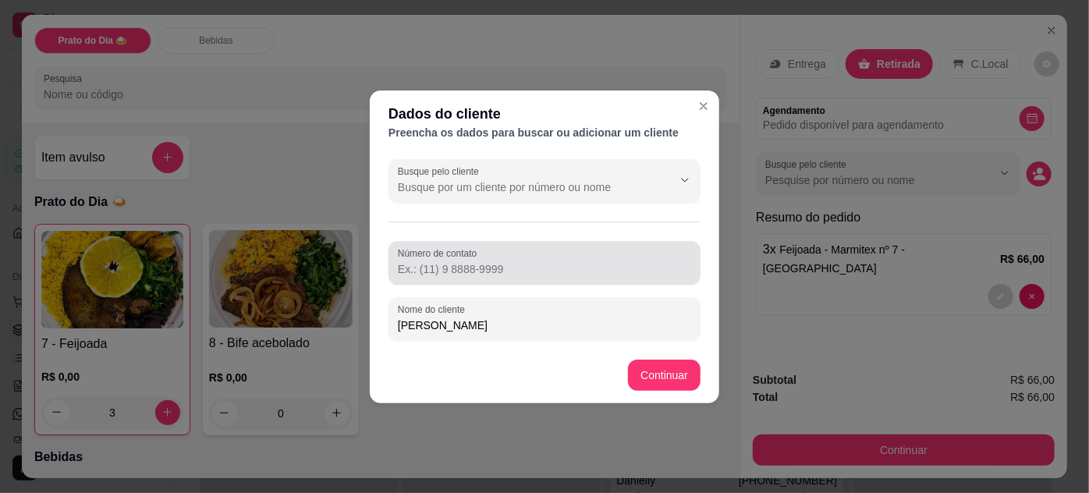
click at [494, 266] on input "Número de contato" at bounding box center [544, 269] width 293 height 16
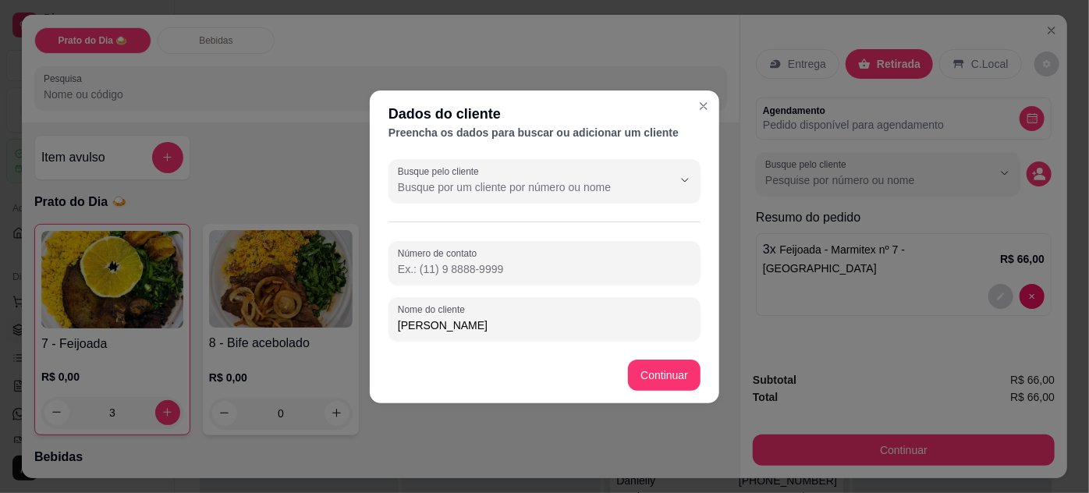
paste input "[PHONE_NUMBER]"
type input "[PHONE_NUMBER]"
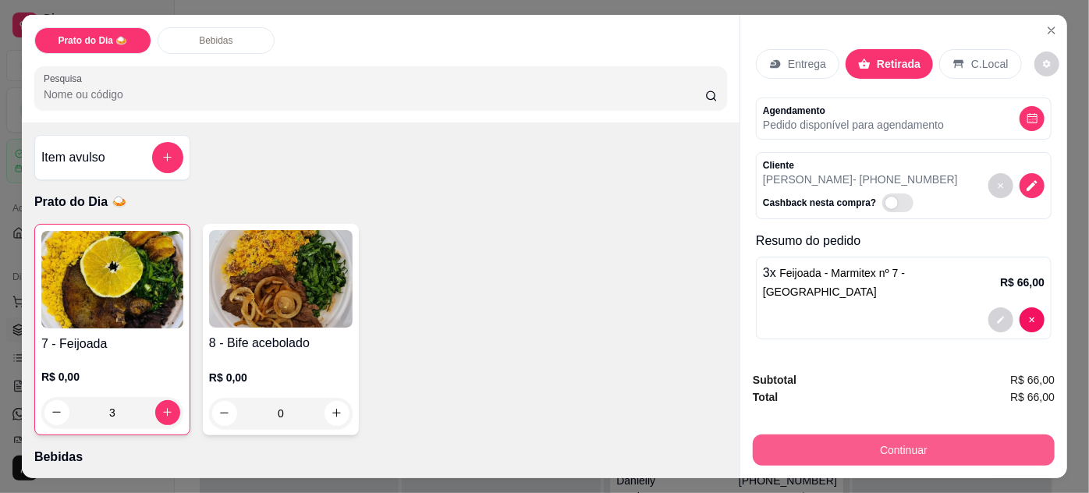
click at [921, 446] on button "Continuar" at bounding box center [904, 450] width 302 height 31
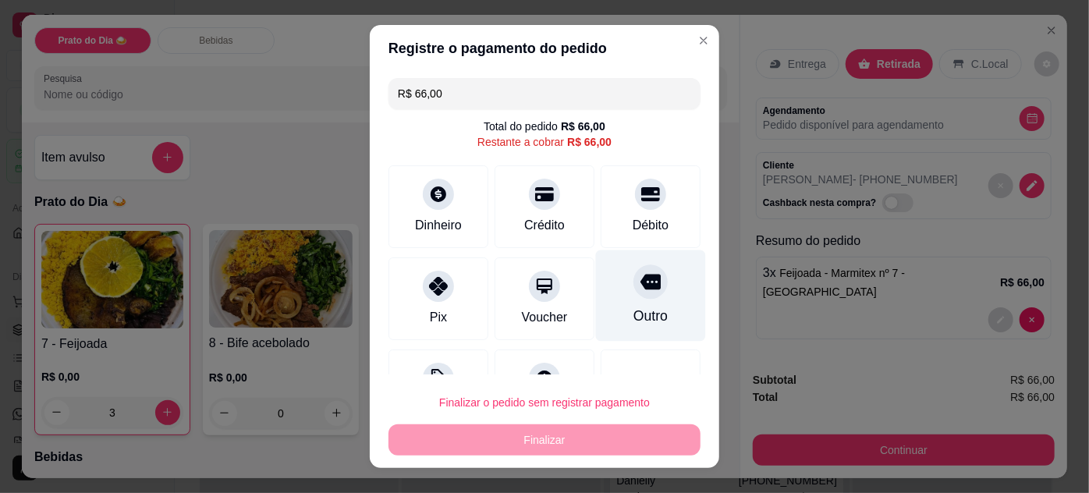
drag, startPoint x: 631, startPoint y: 297, endPoint x: 637, endPoint y: 318, distance: 21.8
click at [631, 300] on div "Outro" at bounding box center [651, 295] width 110 height 91
type input "R$ 0,00"
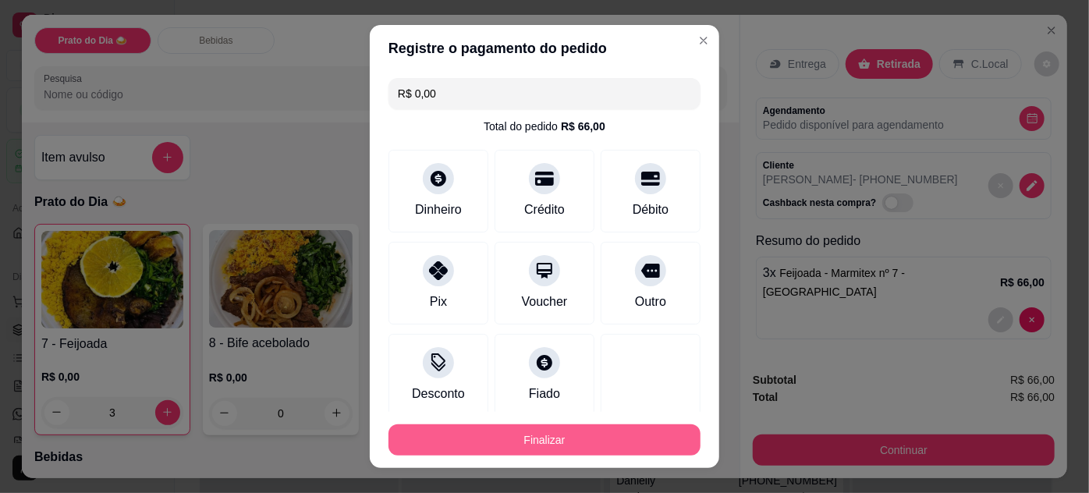
click at [616, 434] on button "Finalizar" at bounding box center [545, 439] width 312 height 31
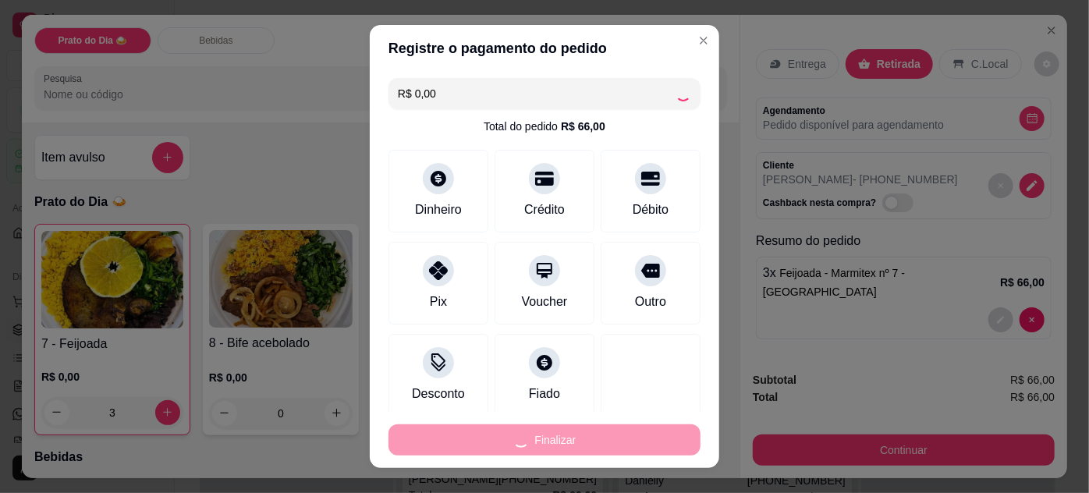
type input "0"
type input "-R$ 66,00"
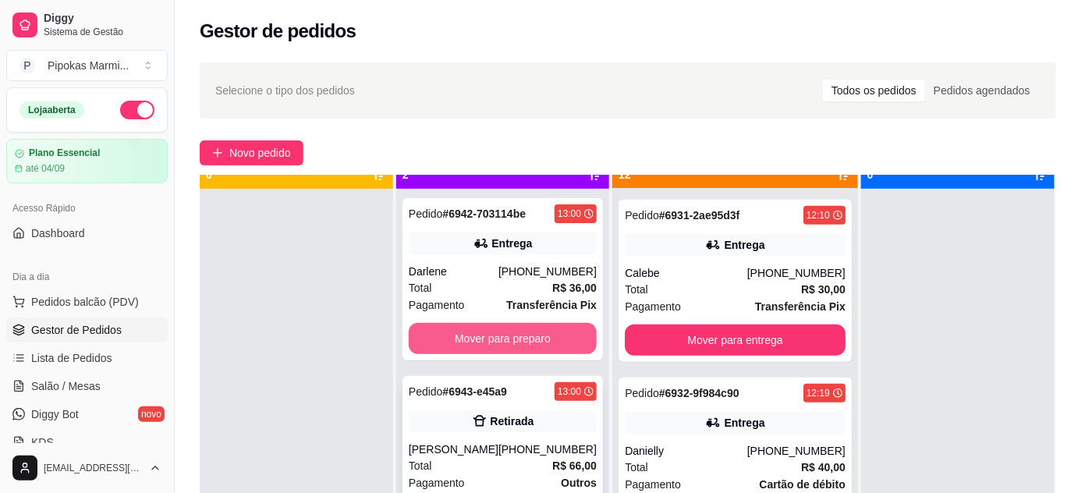
scroll to position [44, 0]
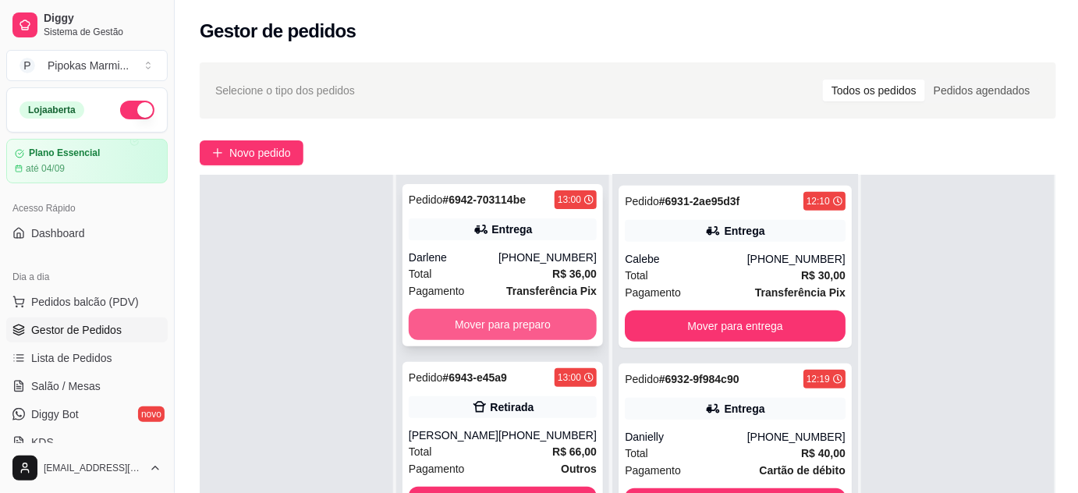
click at [547, 321] on button "Mover para preparo" at bounding box center [503, 324] width 188 height 31
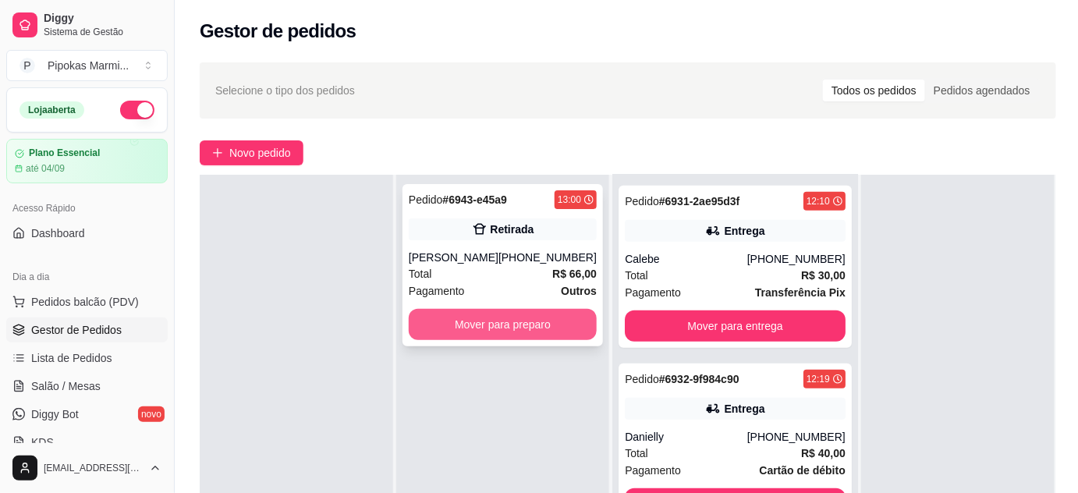
click at [548, 326] on button "Mover para preparo" at bounding box center [503, 324] width 188 height 31
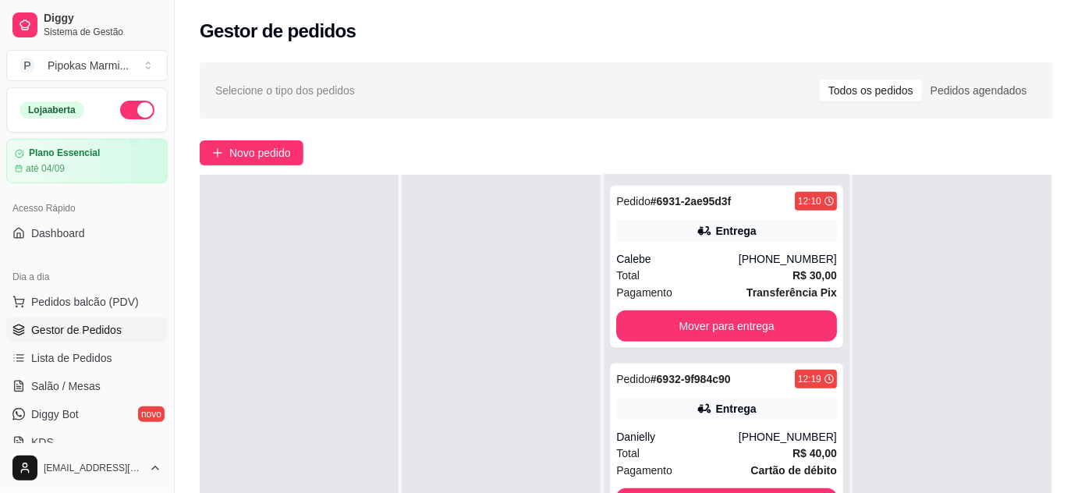
click at [476, 327] on div at bounding box center [501, 421] width 199 height 493
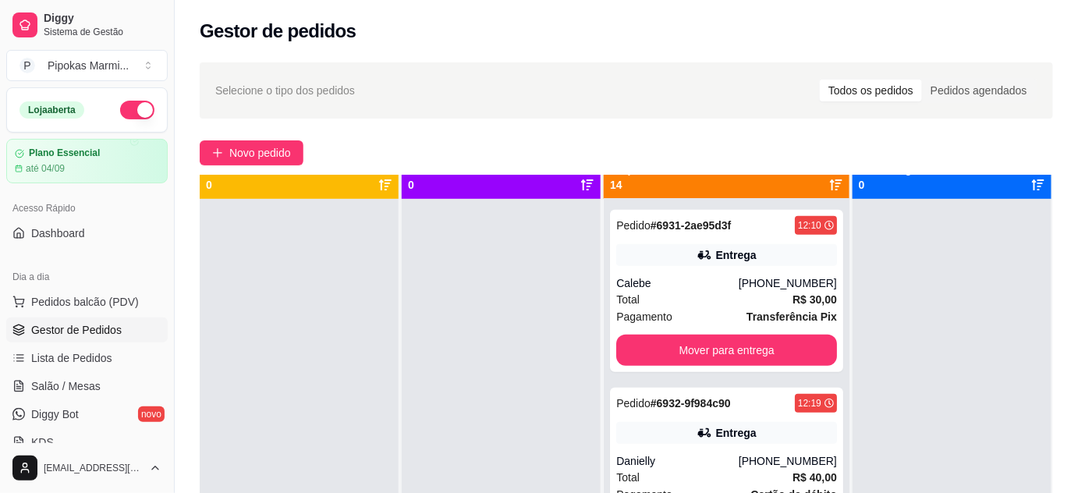
scroll to position [0, 0]
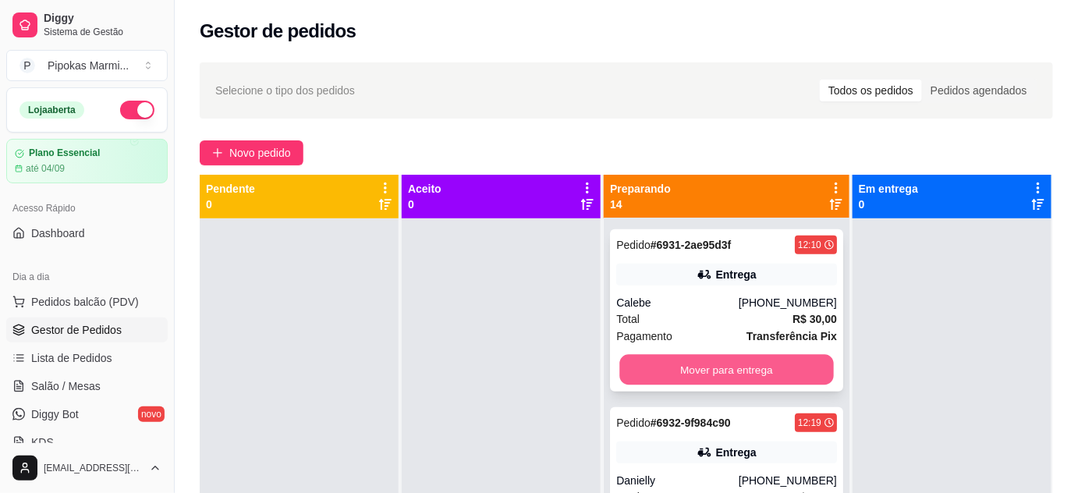
click at [695, 385] on button "Mover para entrega" at bounding box center [726, 370] width 214 height 30
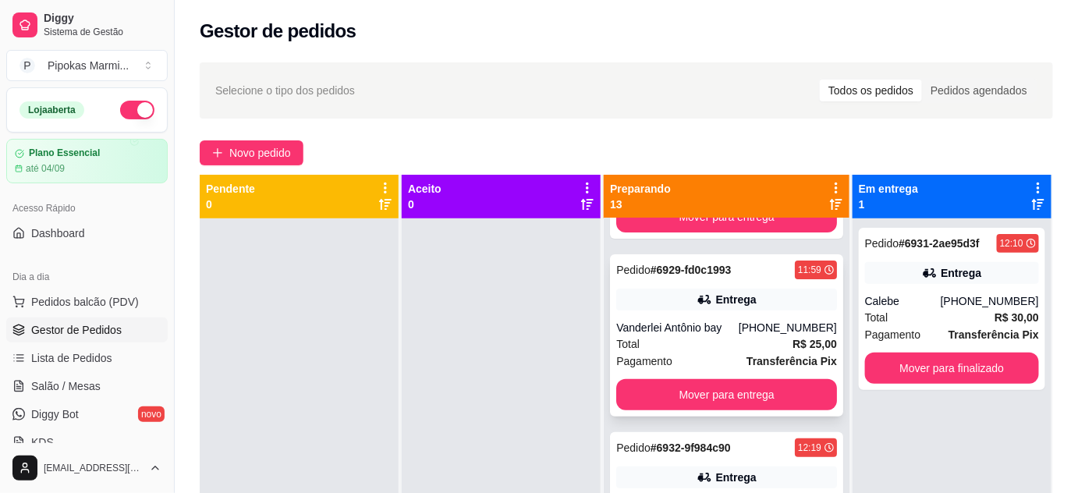
scroll to position [212, 0]
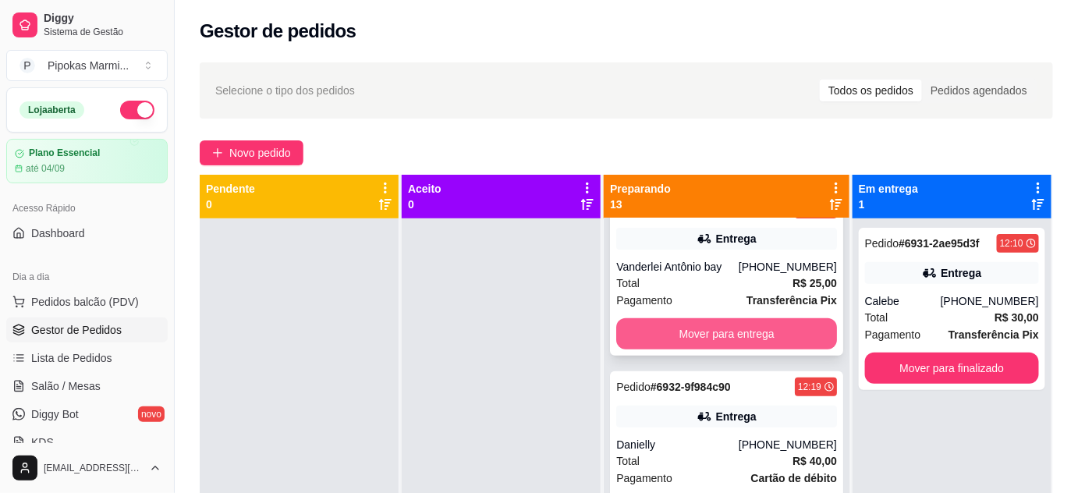
click at [705, 350] on button "Mover para entrega" at bounding box center [726, 333] width 221 height 31
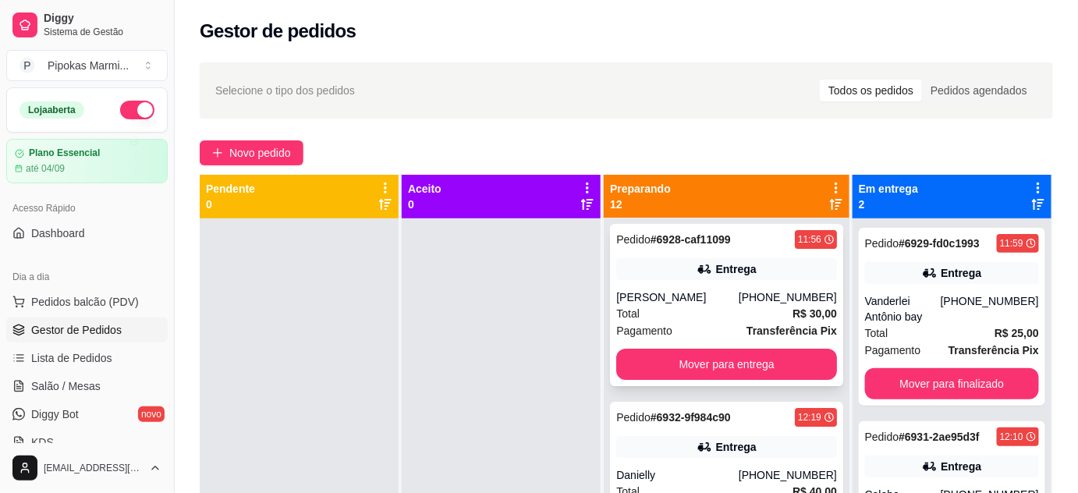
scroll to position [0, 0]
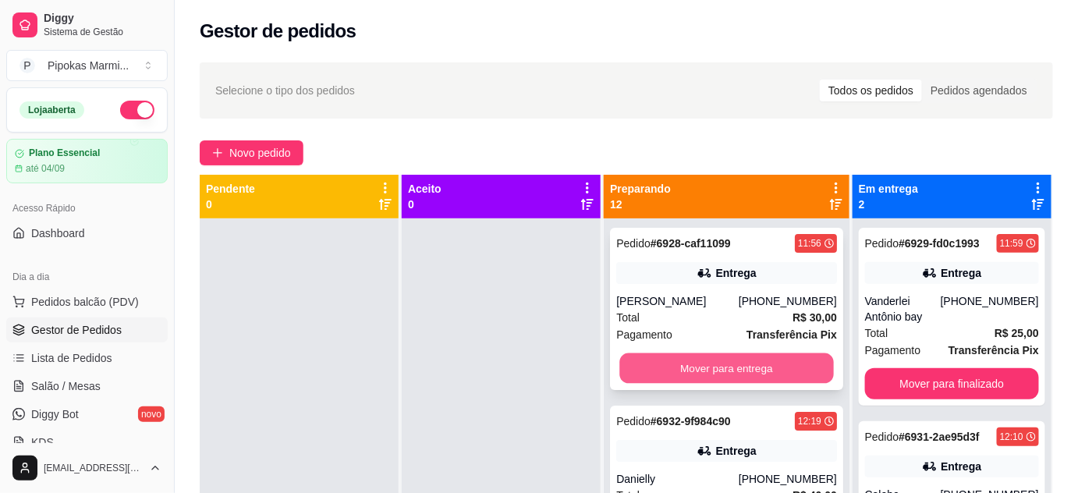
click at [680, 384] on button "Mover para entrega" at bounding box center [726, 368] width 214 height 30
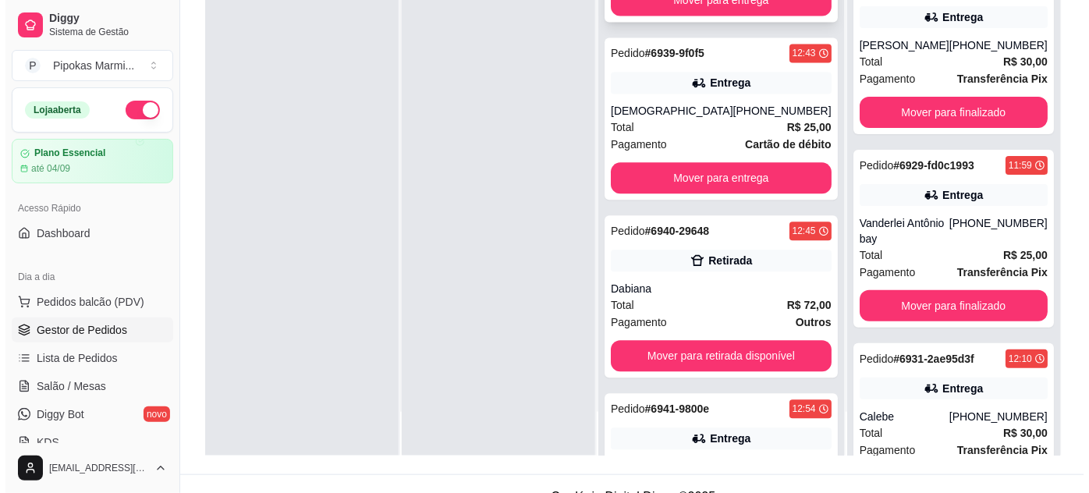
scroll to position [1063, 0]
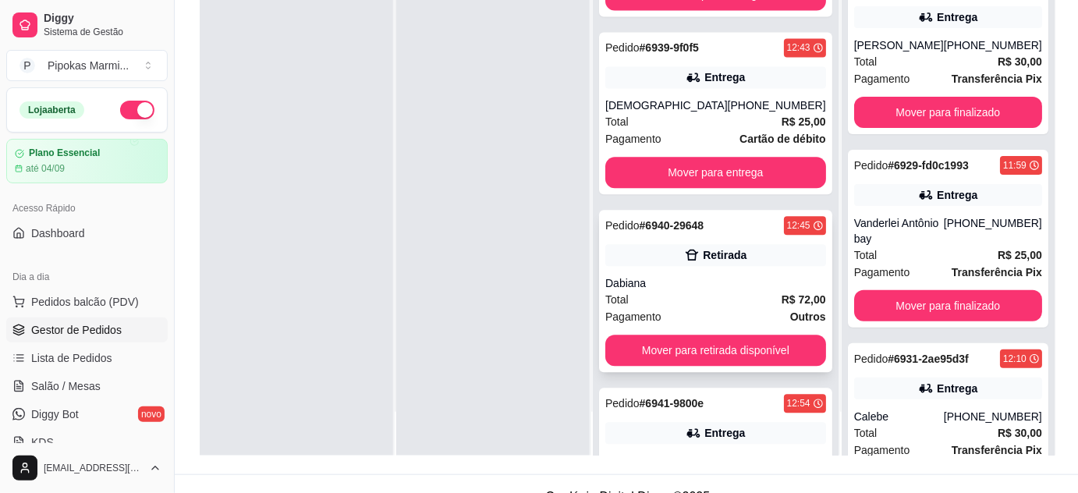
click at [723, 308] on div "Pagamento Outros" at bounding box center [715, 316] width 221 height 17
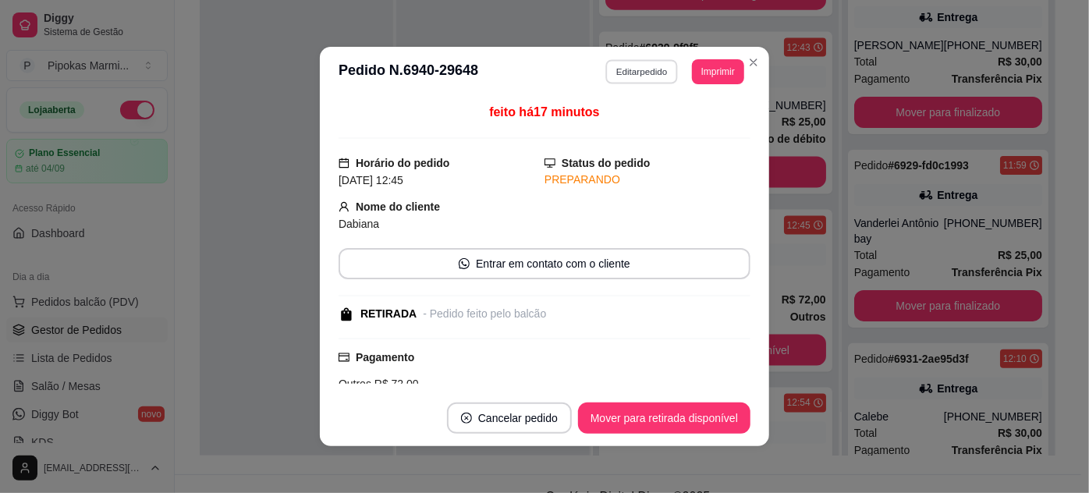
click at [657, 75] on button "Editar pedido" at bounding box center [642, 71] width 73 height 24
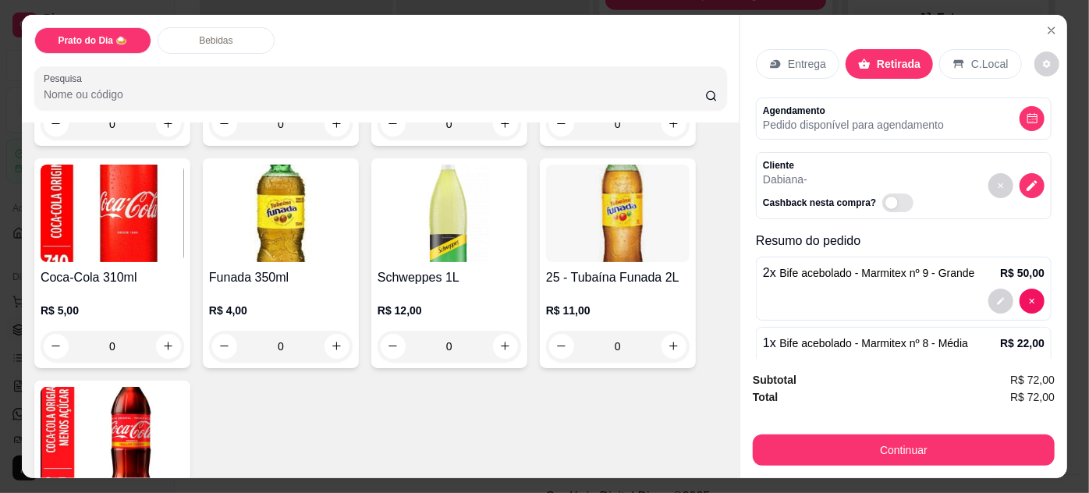
scroll to position [567, 0]
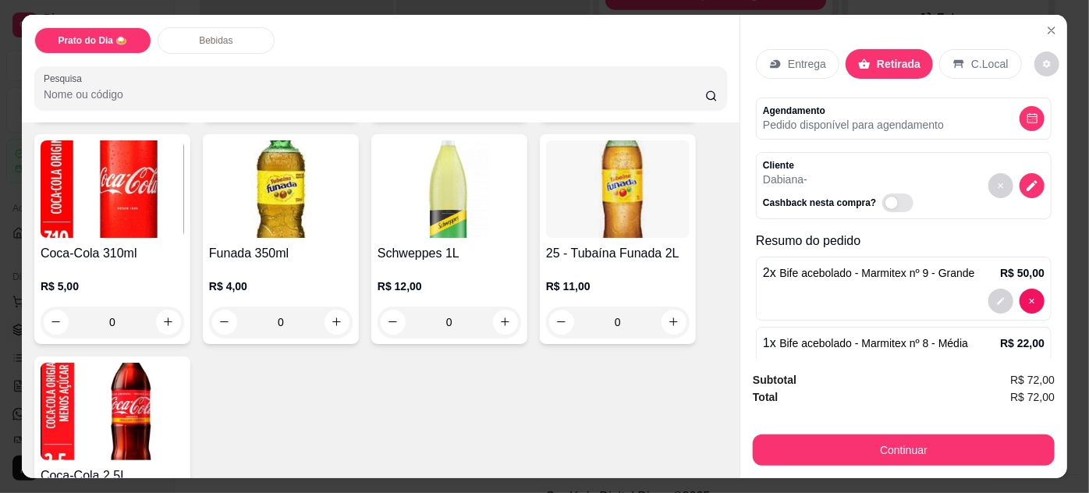
click at [671, 314] on div "0" at bounding box center [618, 322] width 144 height 31
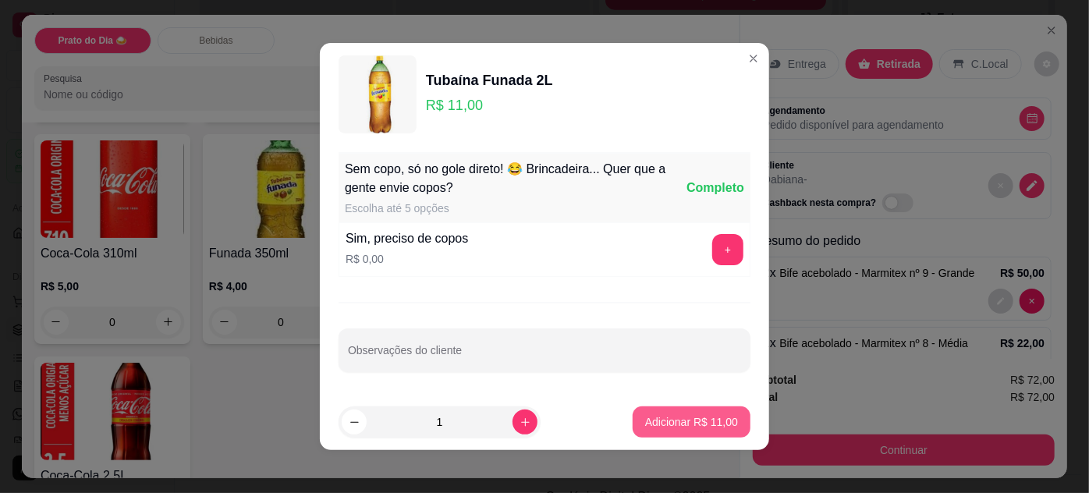
click at [676, 422] on p "Adicionar R$ 11,00" at bounding box center [691, 422] width 93 height 16
type input "1"
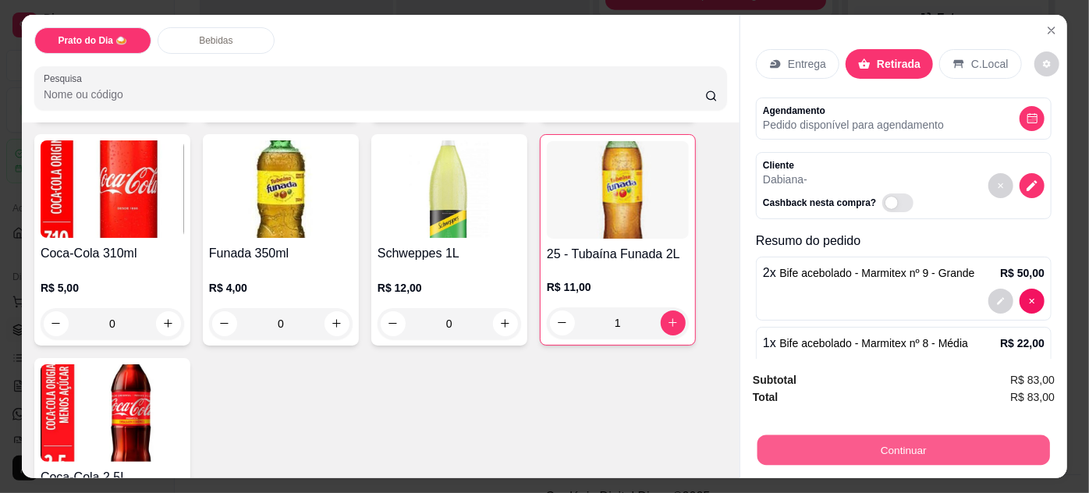
click at [839, 441] on button "Continuar" at bounding box center [904, 450] width 293 height 30
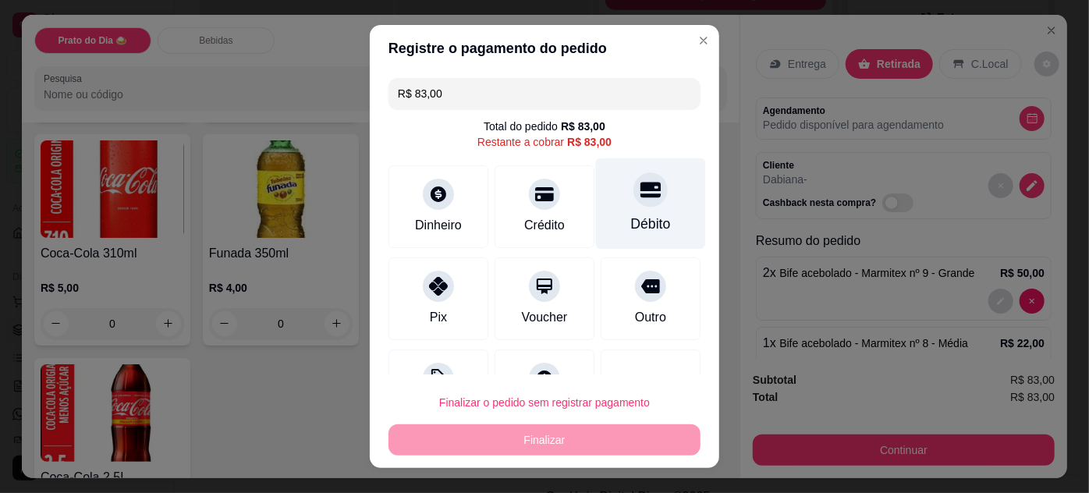
click at [621, 207] on div "Débito" at bounding box center [651, 203] width 110 height 91
type input "R$ 0,00"
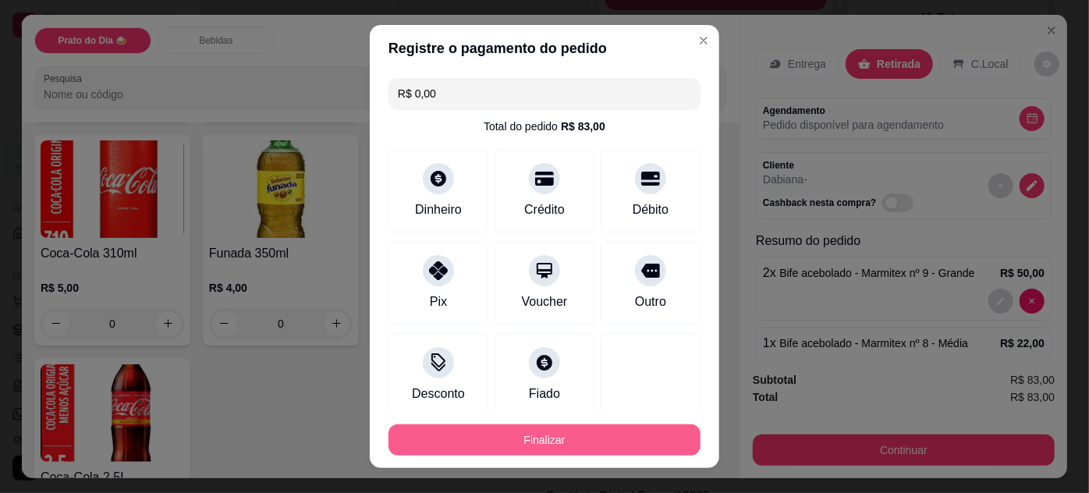
click at [581, 446] on button "Finalizar" at bounding box center [545, 439] width 312 height 31
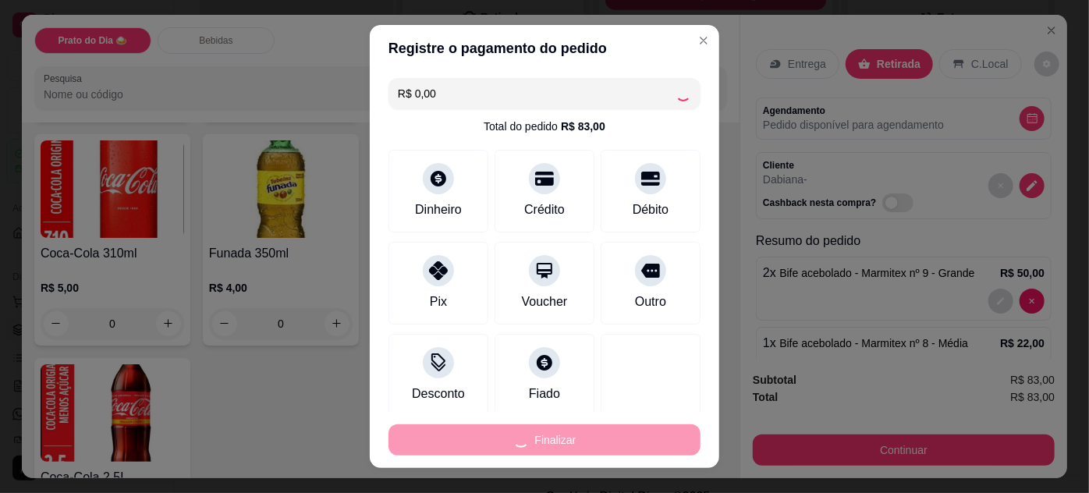
type input "0"
type input "-R$ 83,00"
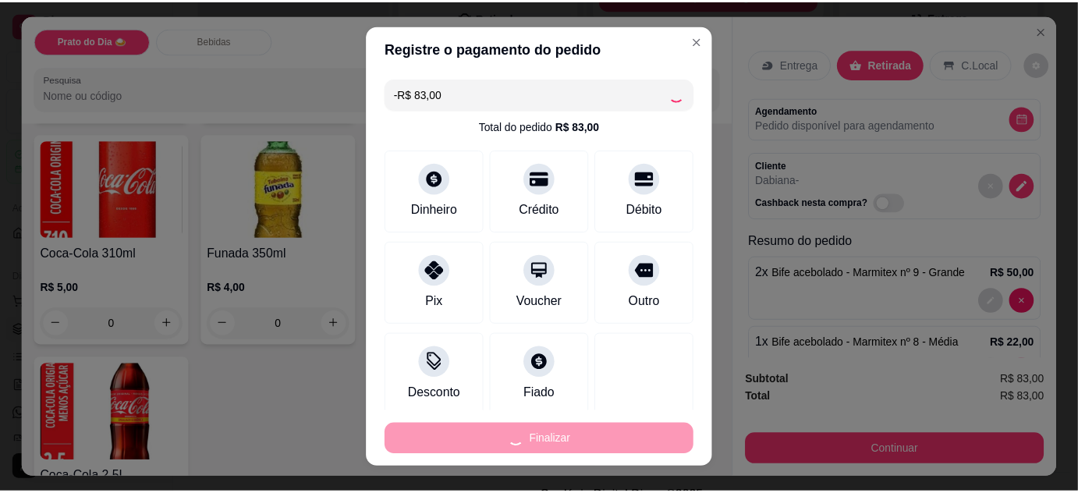
scroll to position [566, 0]
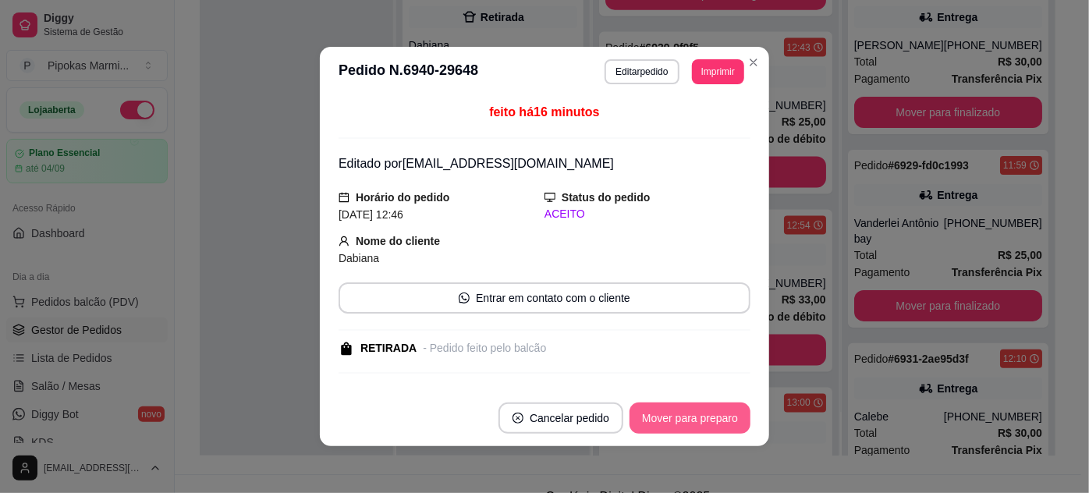
click at [696, 420] on button "Mover para preparo" at bounding box center [690, 418] width 121 height 31
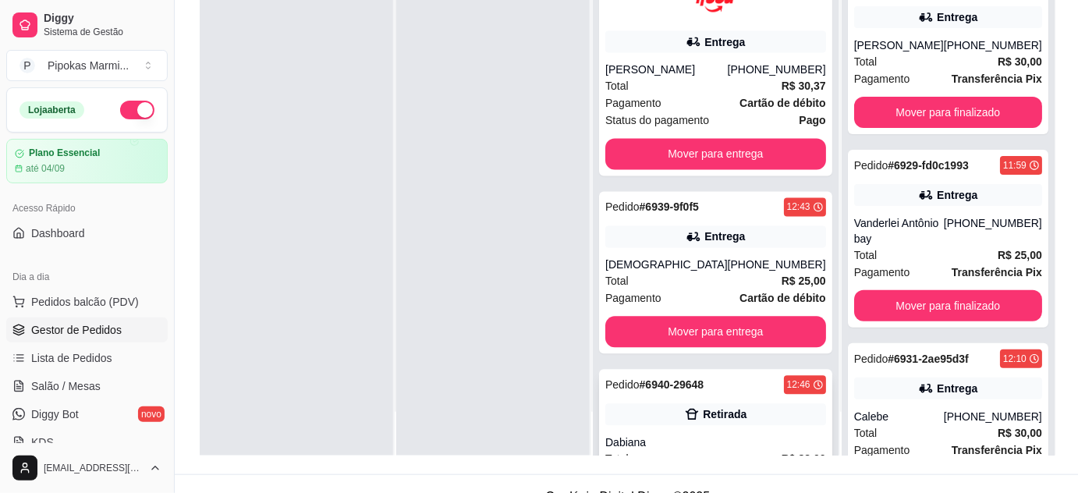
scroll to position [992, 0]
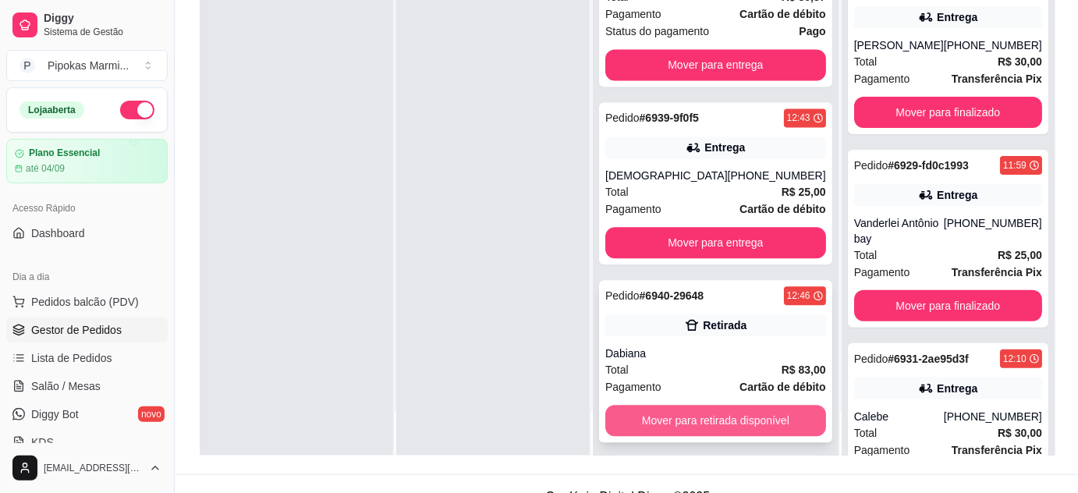
click at [742, 417] on button "Mover para retirada disponível" at bounding box center [715, 421] width 221 height 31
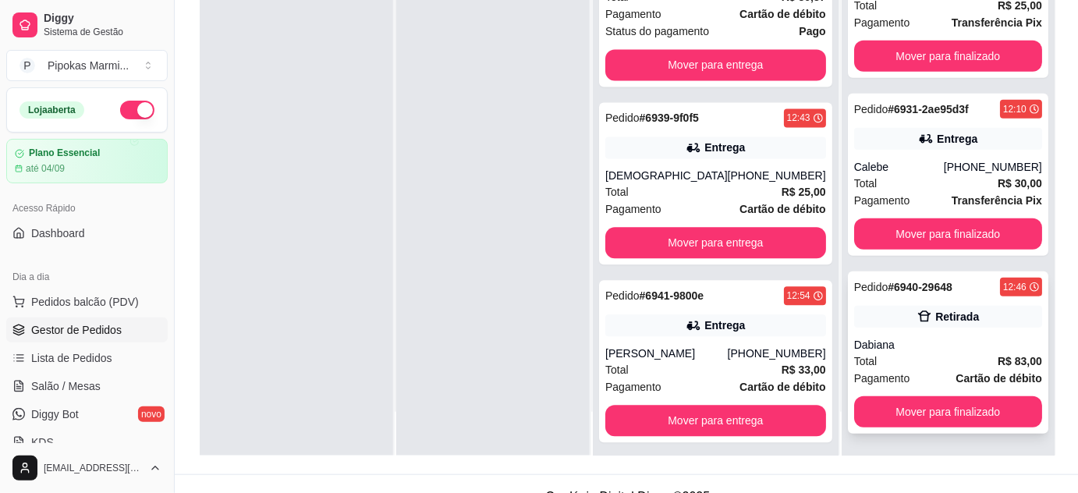
scroll to position [265, 0]
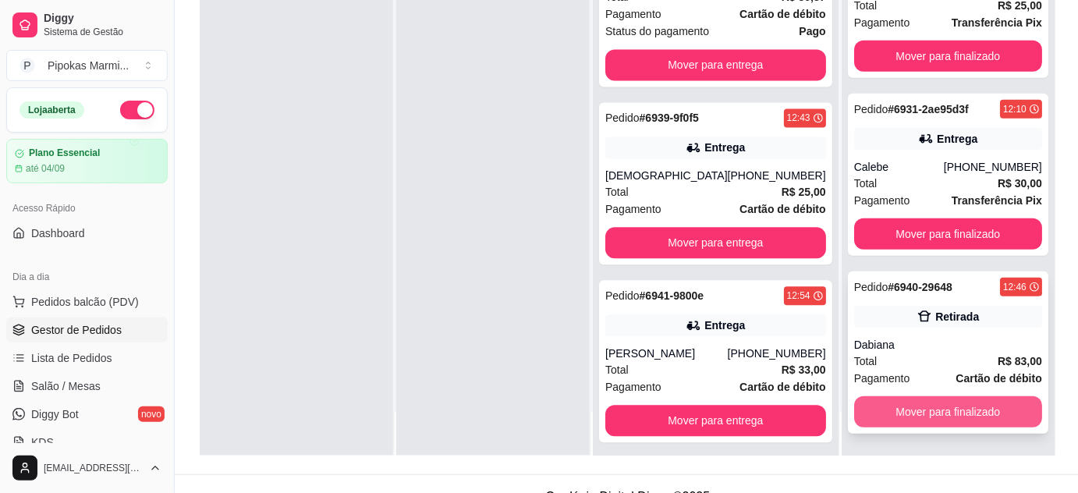
click at [939, 411] on button "Mover para finalizado" at bounding box center [948, 411] width 188 height 31
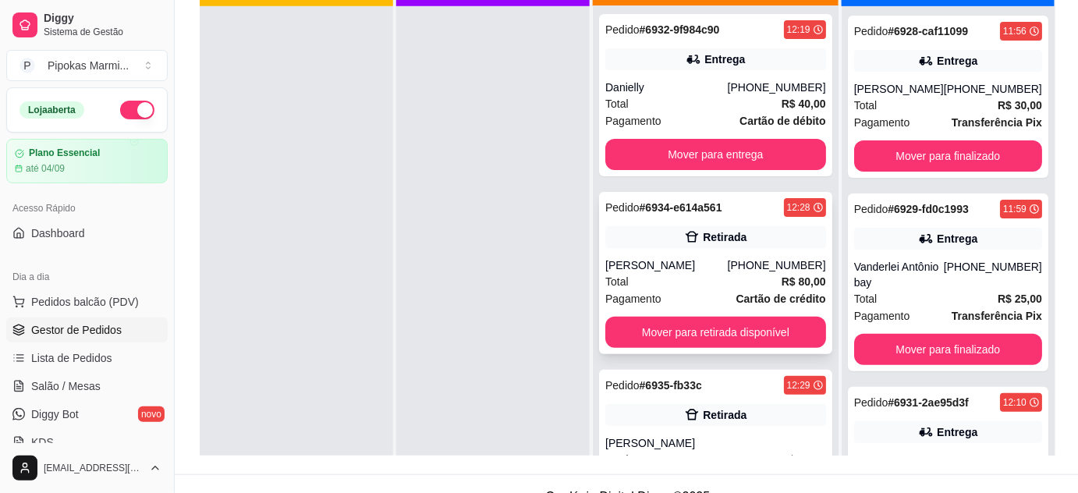
scroll to position [0, 0]
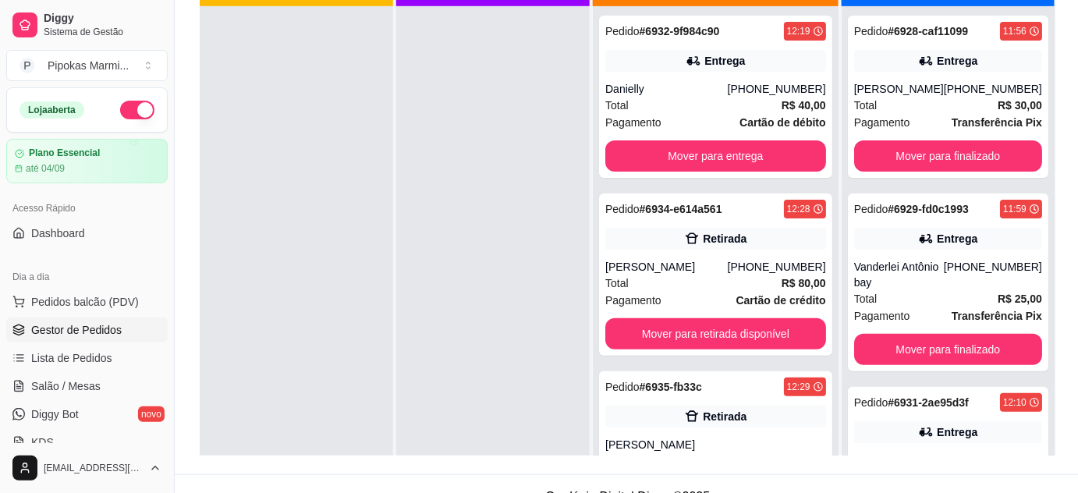
click at [549, 228] on div at bounding box center [492, 252] width 193 height 493
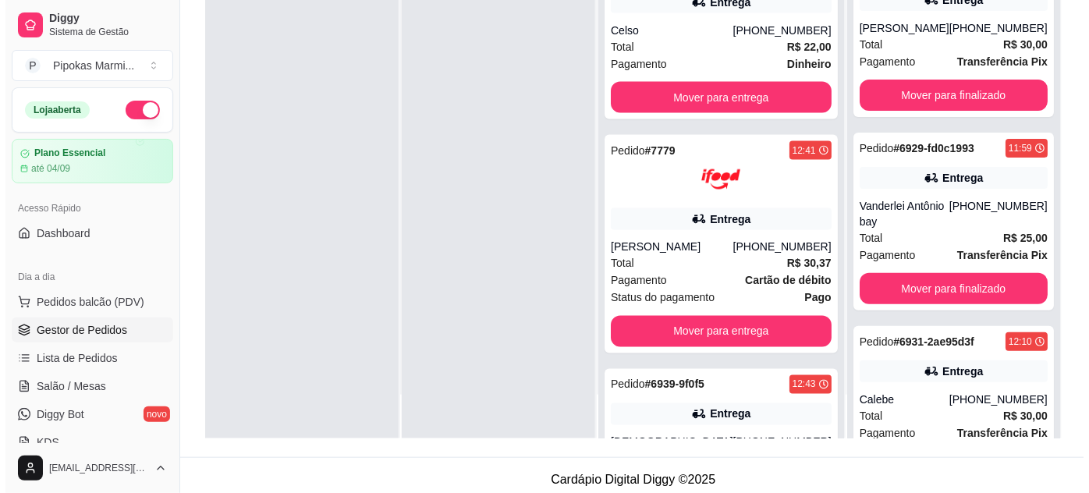
scroll to position [237, 0]
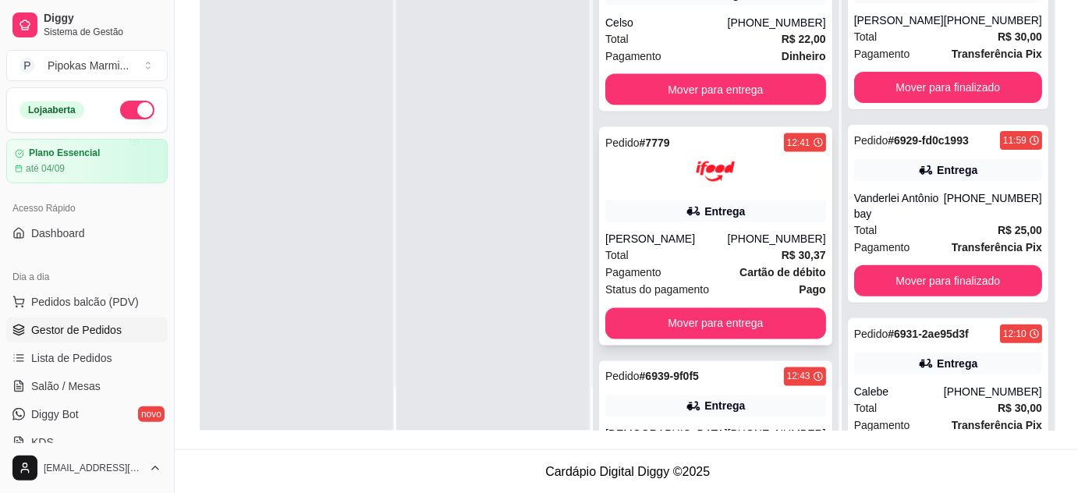
click at [712, 250] on div "Total R$ 30,37" at bounding box center [715, 255] width 221 height 17
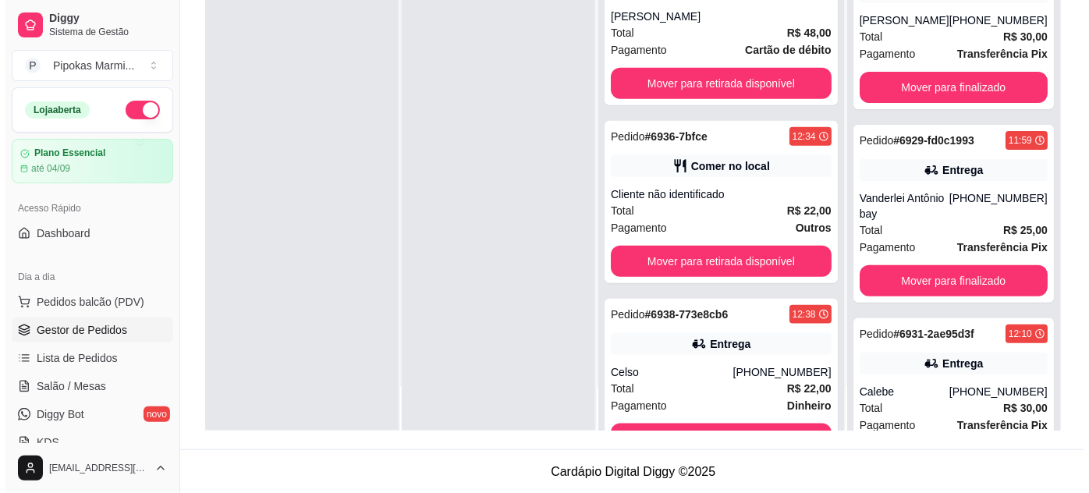
scroll to position [293, 0]
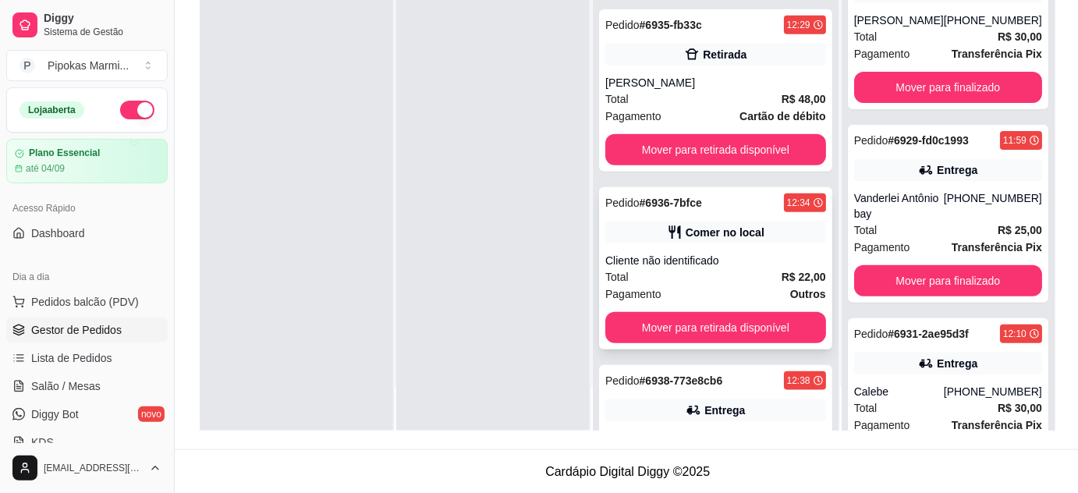
click at [733, 261] on div "Cliente não identificado" at bounding box center [715, 261] width 221 height 16
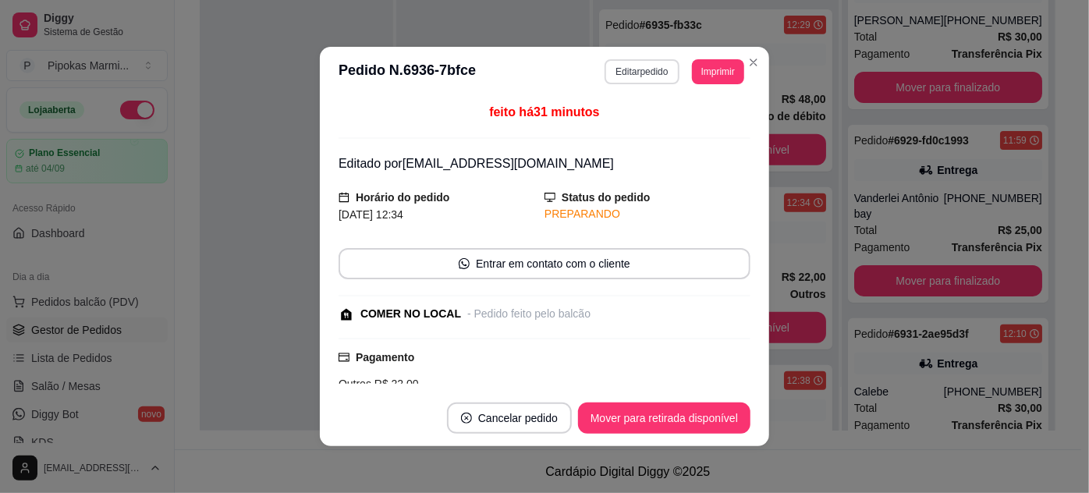
click at [652, 72] on button "Editar pedido" at bounding box center [642, 71] width 74 height 25
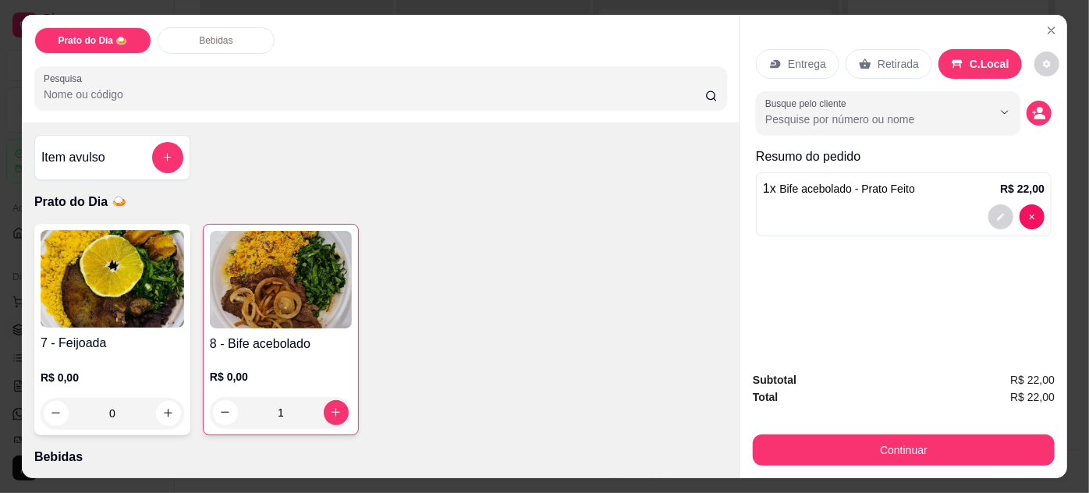
click at [1017, 58] on div "Entrega Retirada C.Local" at bounding box center [904, 64] width 296 height 55
click at [1042, 62] on icon "decrease-product-quantity" at bounding box center [1046, 63] width 9 height 9
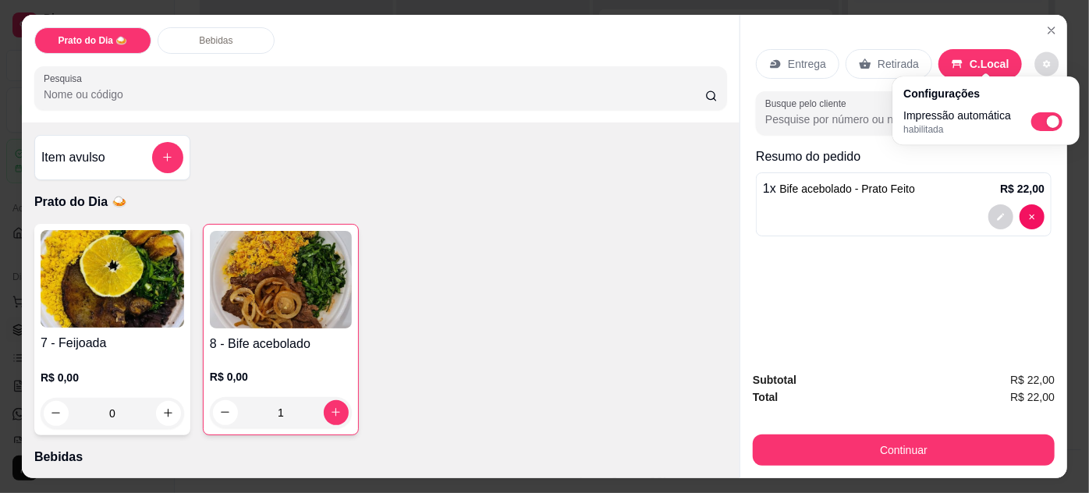
click at [1042, 62] on icon "decrease-product-quantity" at bounding box center [1046, 63] width 9 height 9
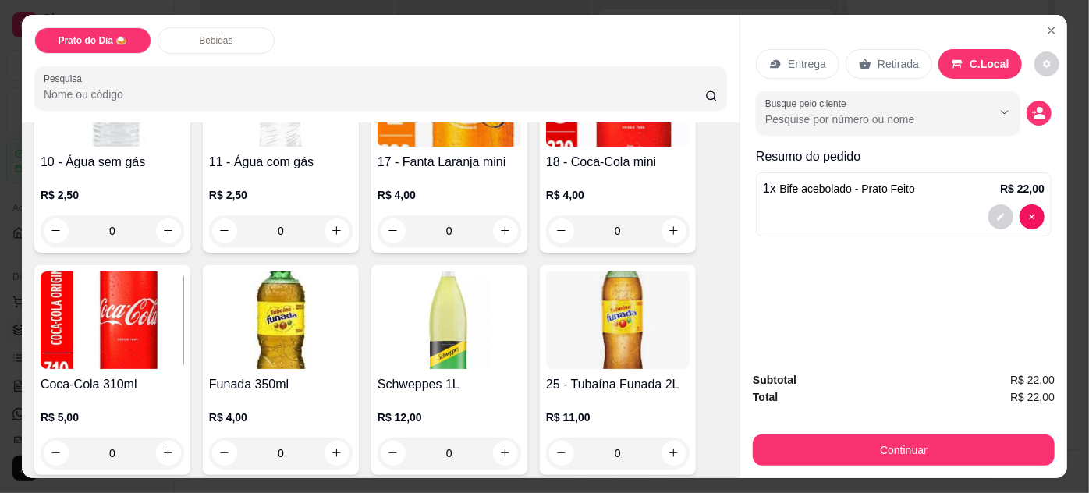
scroll to position [496, 0]
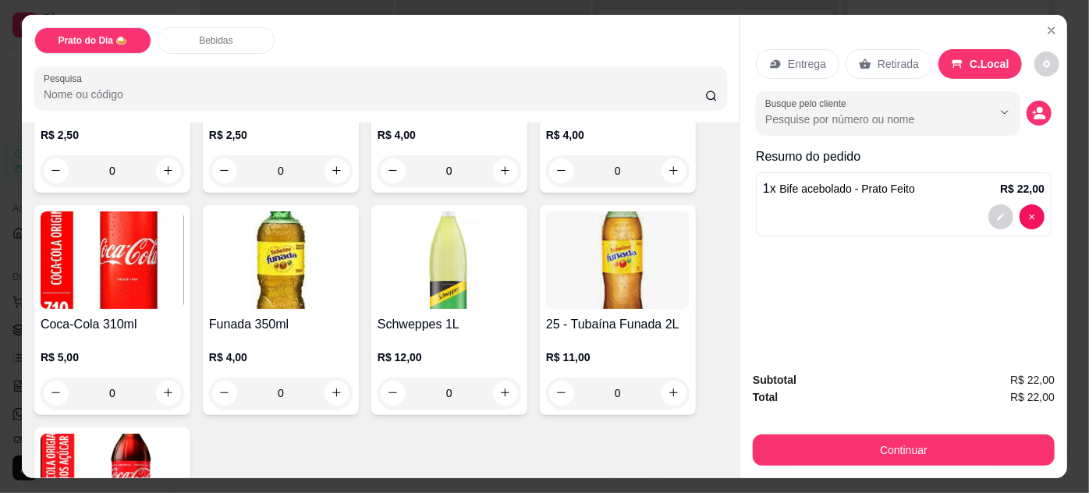
click at [327, 389] on div "0" at bounding box center [281, 393] width 144 height 31
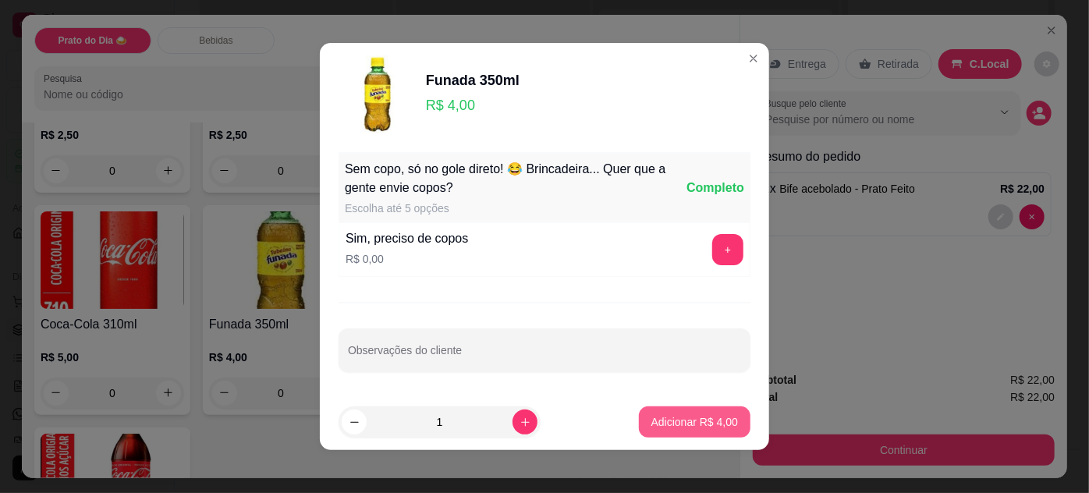
click at [687, 424] on p "Adicionar R$ 4,00" at bounding box center [694, 422] width 87 height 16
type input "1"
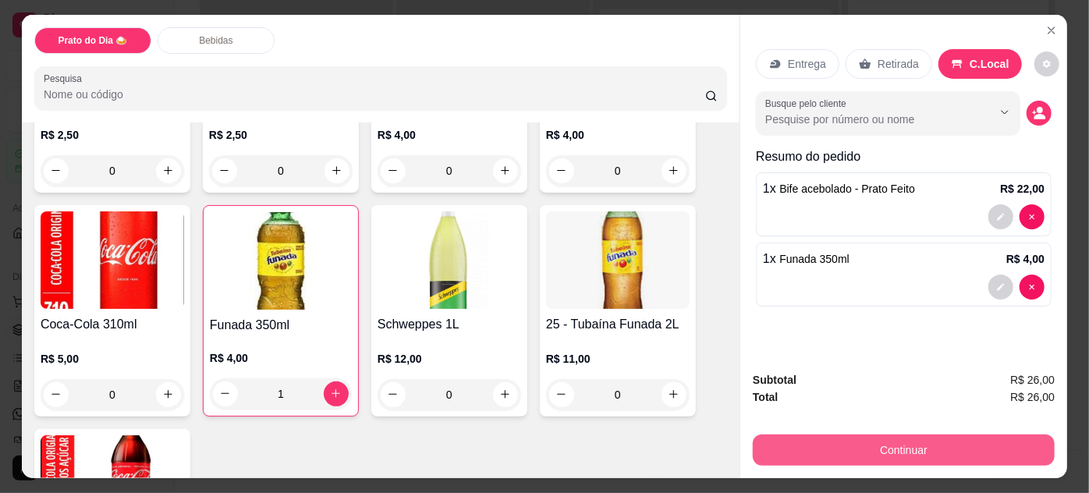
click at [821, 441] on button "Continuar" at bounding box center [904, 450] width 302 height 31
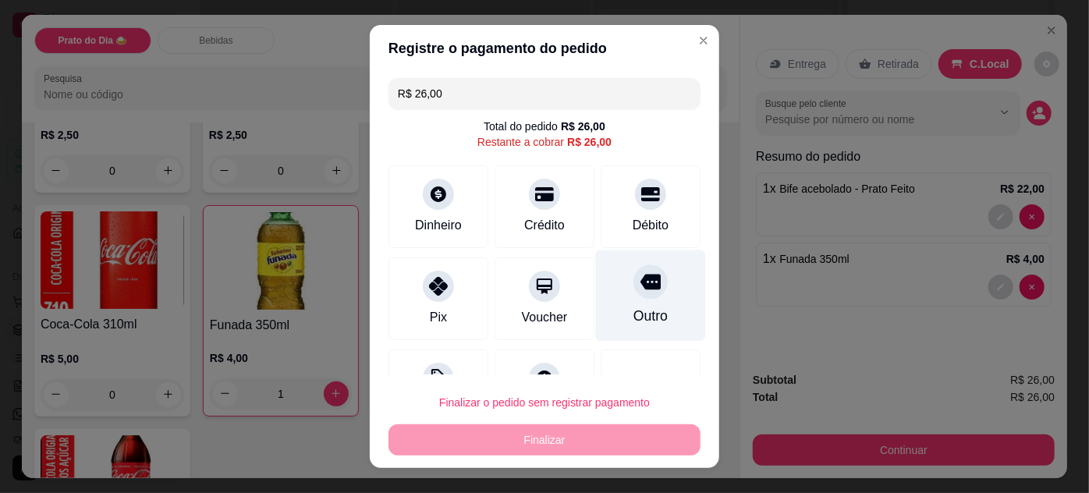
click at [633, 292] on div at bounding box center [650, 281] width 34 height 34
type input "R$ 0,00"
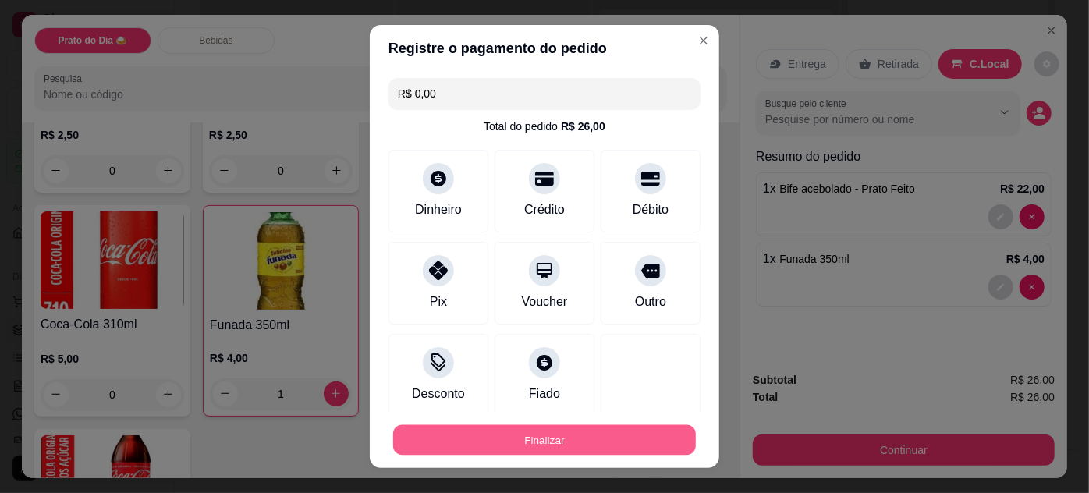
click at [605, 444] on button "Finalizar" at bounding box center [544, 440] width 303 height 30
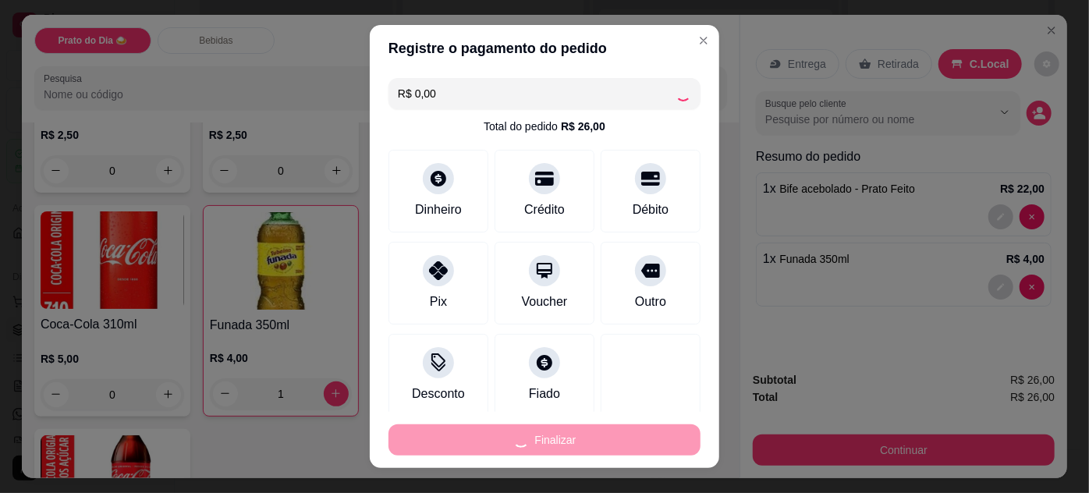
type input "0"
type input "-R$ 26,00"
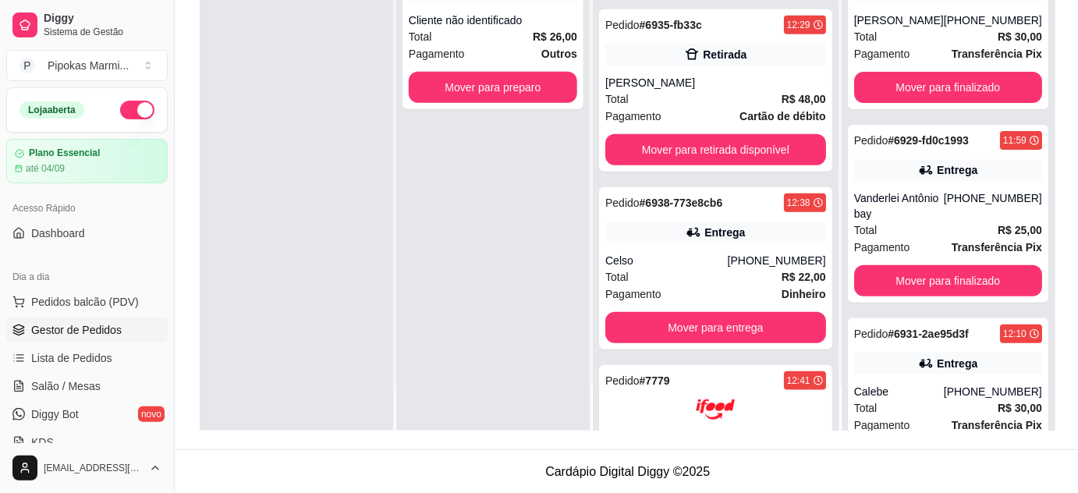
scroll to position [0, 0]
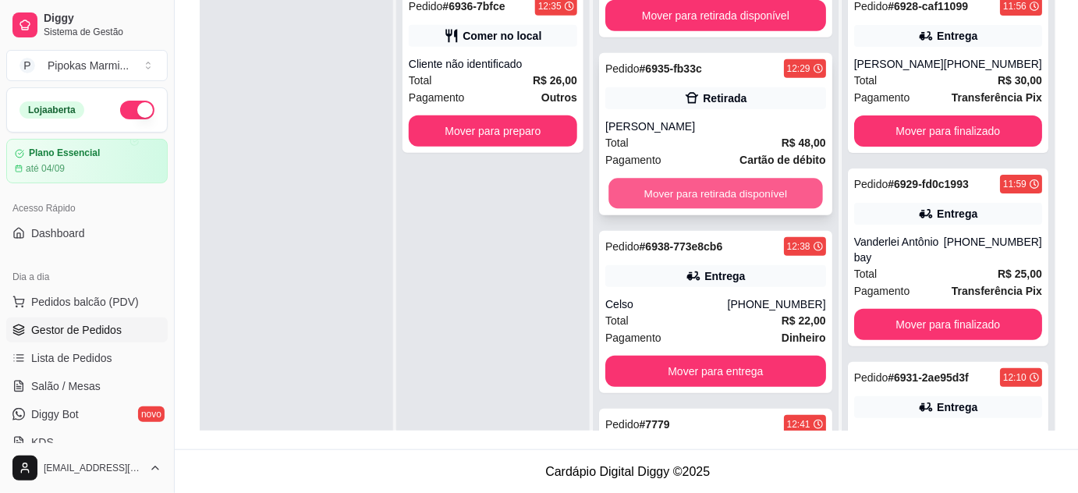
click at [778, 183] on button "Mover para retirada disponível" at bounding box center [716, 194] width 214 height 30
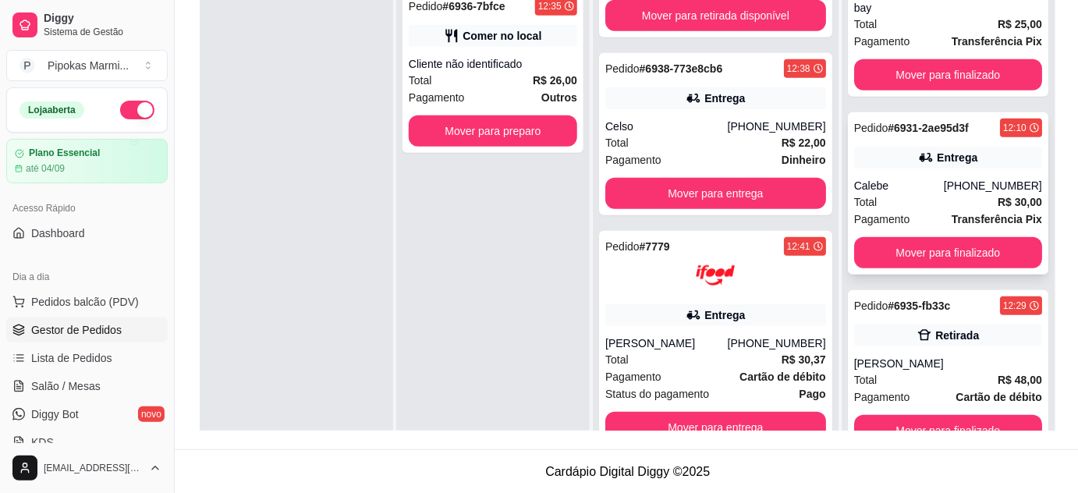
scroll to position [44, 0]
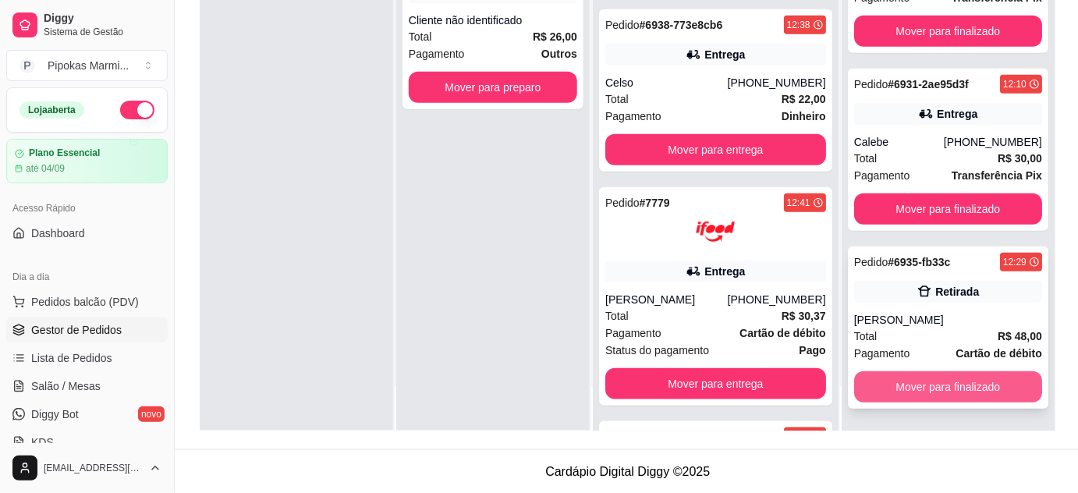
click at [940, 386] on button "Mover para finalizado" at bounding box center [948, 386] width 188 height 31
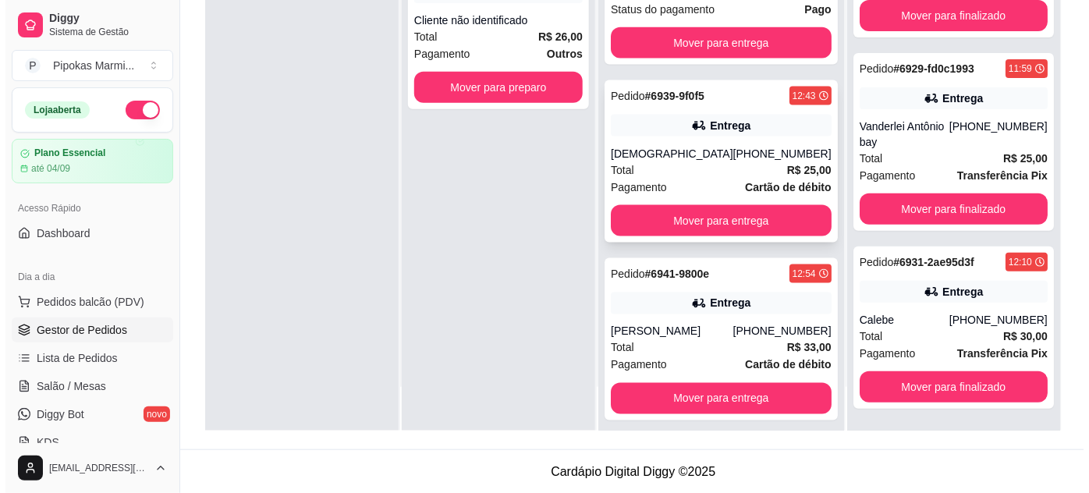
scroll to position [719, 0]
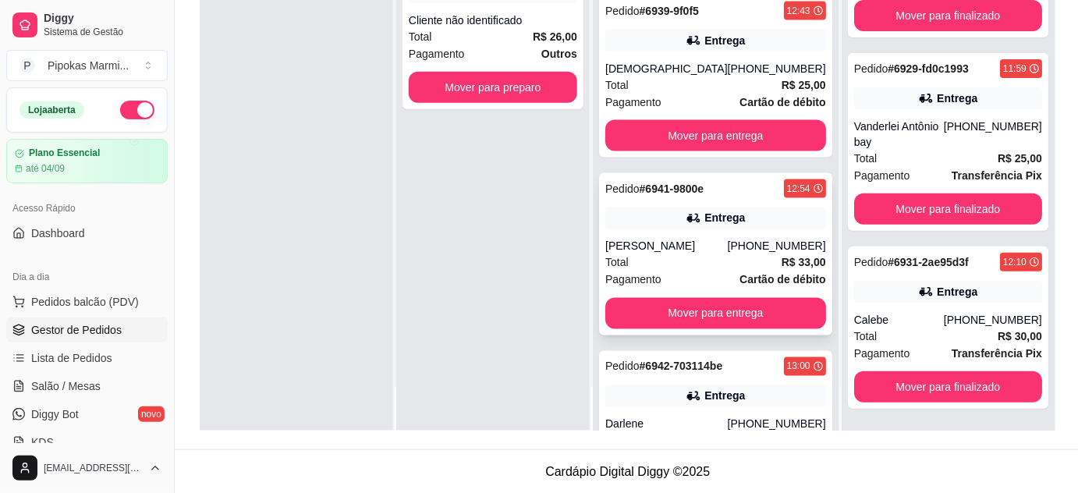
click at [708, 264] on div "Total R$ 33,00" at bounding box center [715, 262] width 221 height 17
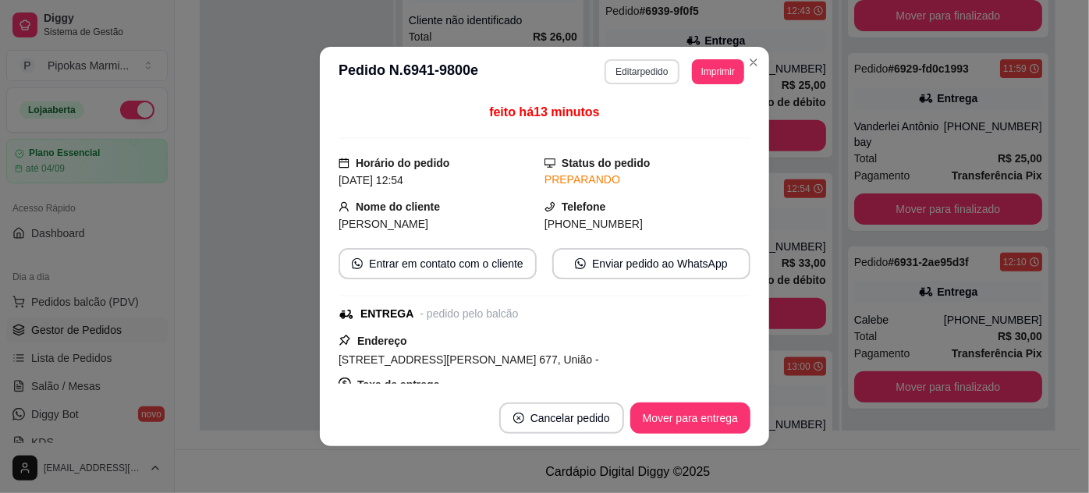
click at [651, 76] on button "Editar pedido" at bounding box center [642, 71] width 74 height 25
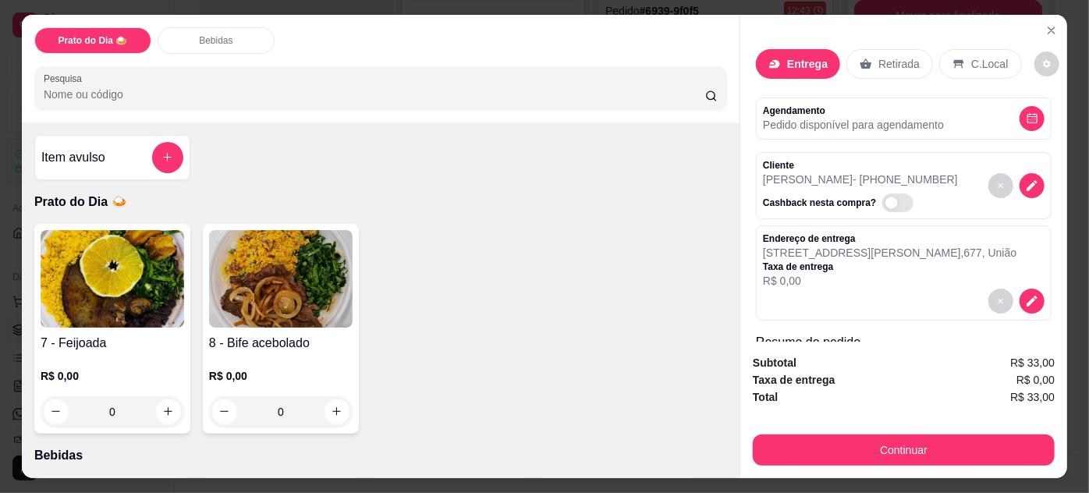
scroll to position [70, 0]
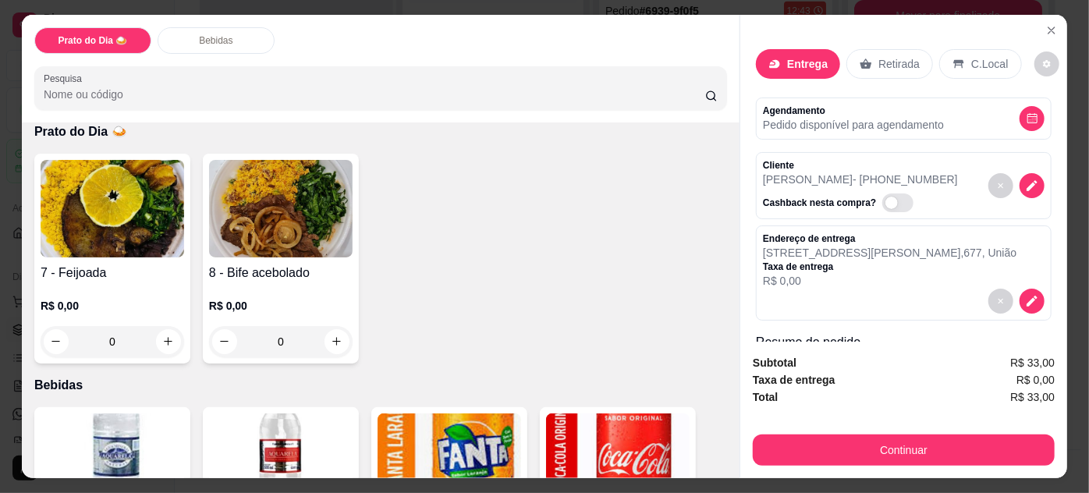
click at [142, 282] on div "R$ 0,00 0" at bounding box center [113, 319] width 144 height 75
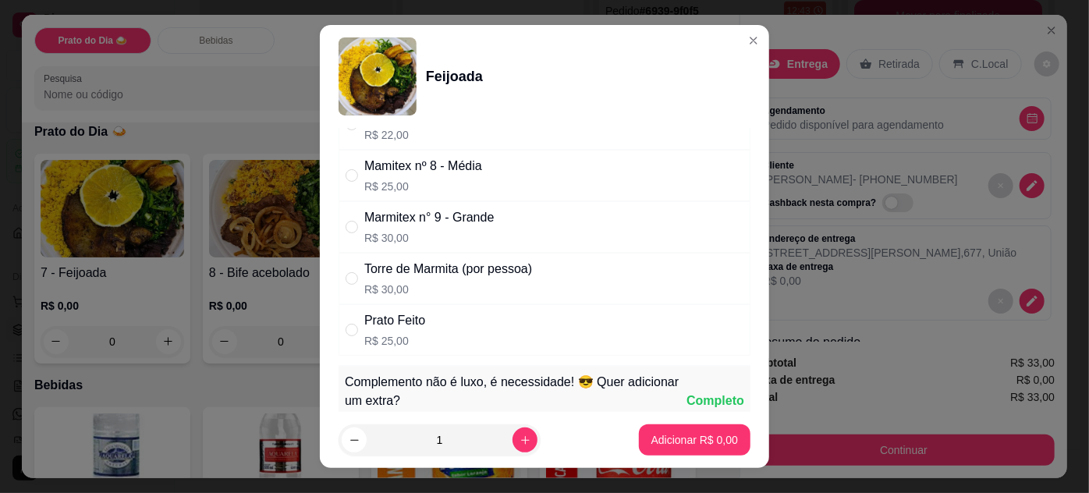
click at [445, 230] on p "R$ 30,00" at bounding box center [429, 238] width 130 height 16
radio input "true"
click at [694, 440] on p "Adicionar R$ 30,00" at bounding box center [692, 440] width 90 height 15
type input "1"
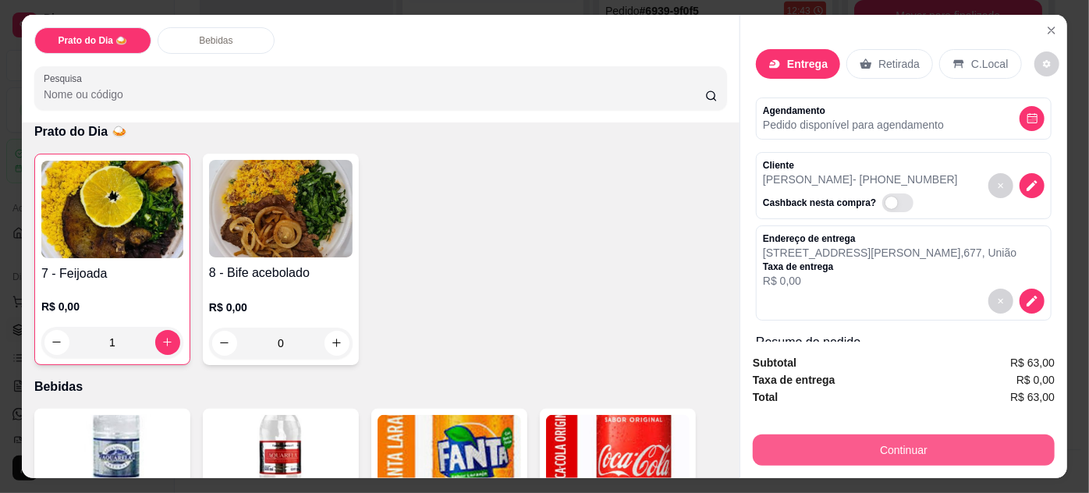
click at [856, 446] on button "Continuar" at bounding box center [904, 450] width 302 height 31
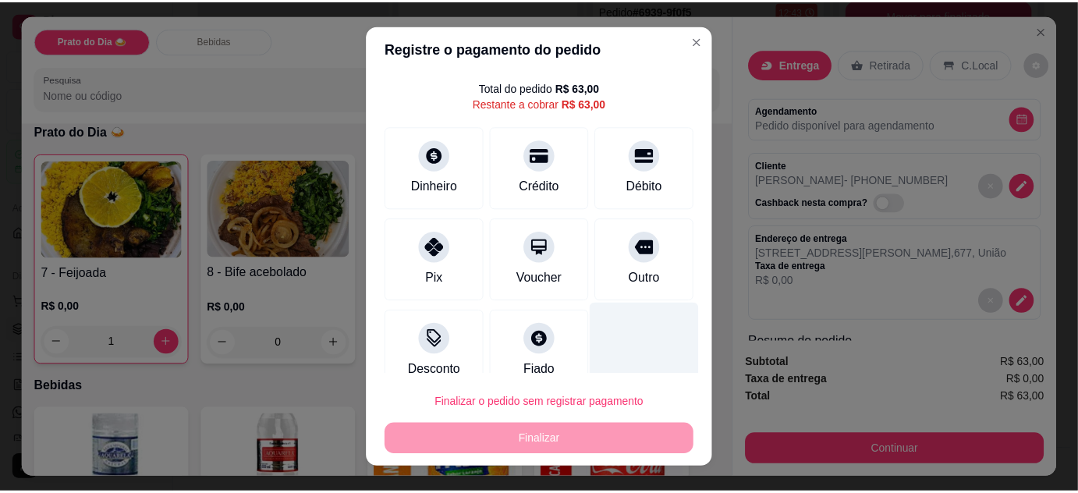
scroll to position [62, 0]
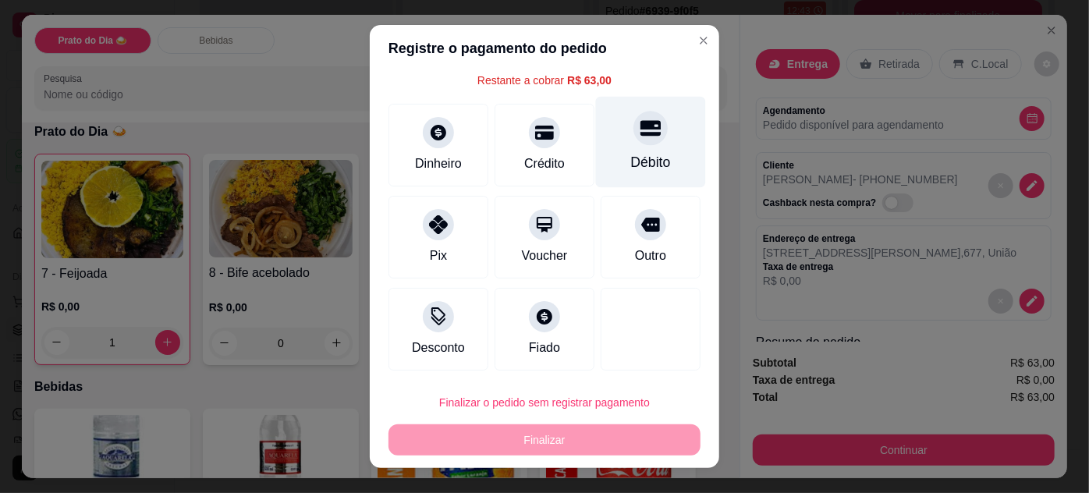
click at [634, 163] on div "Débito" at bounding box center [651, 162] width 40 height 20
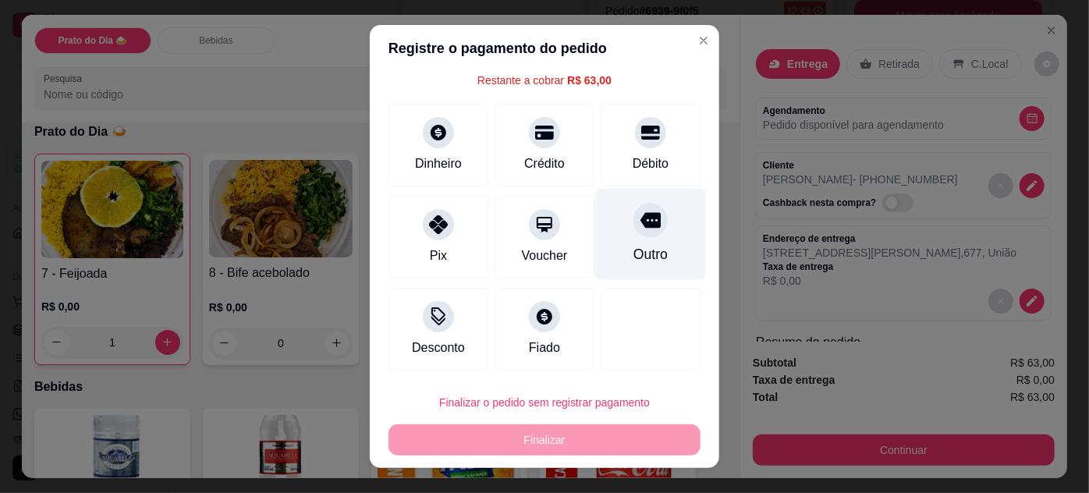
type input "R$ 0,00"
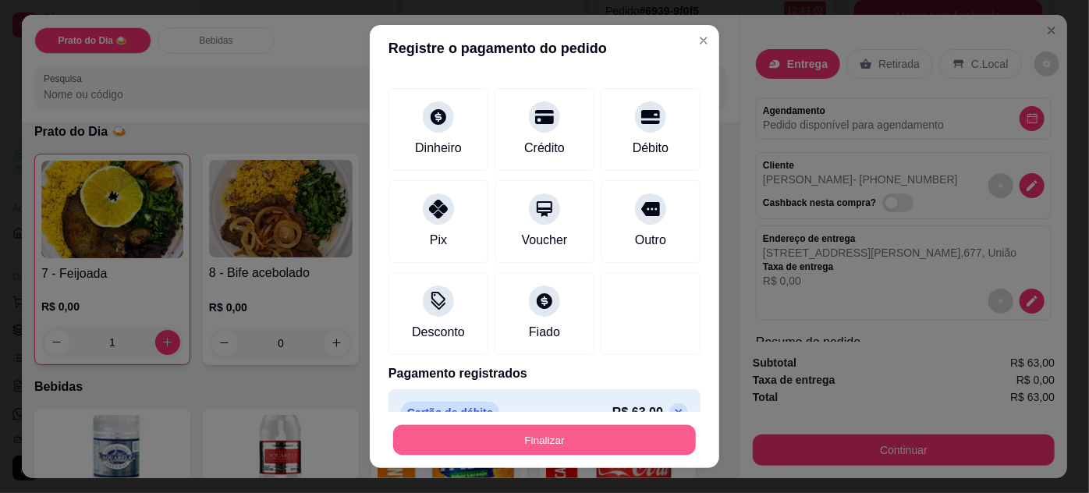
click at [605, 443] on button "Finalizar" at bounding box center [544, 440] width 303 height 30
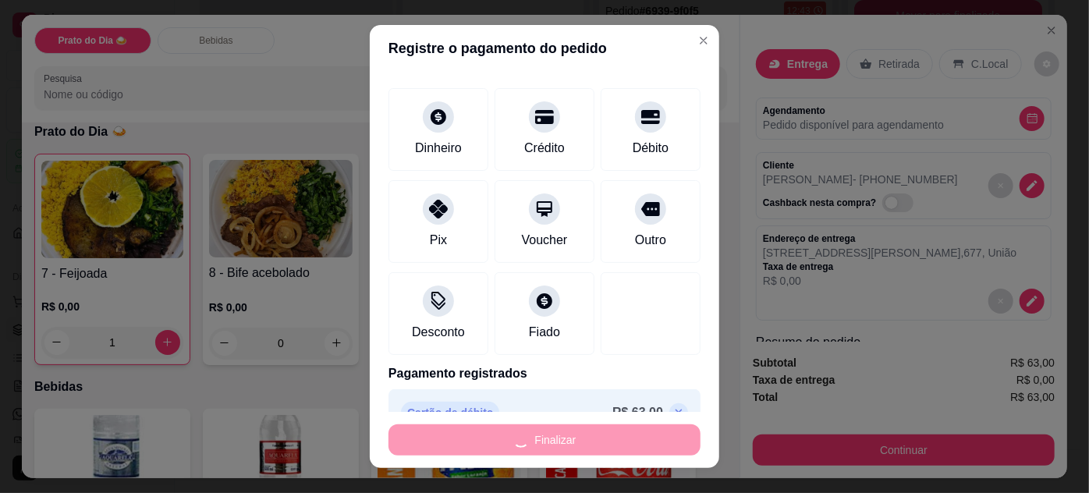
type input "0"
type input "-R$ 63,00"
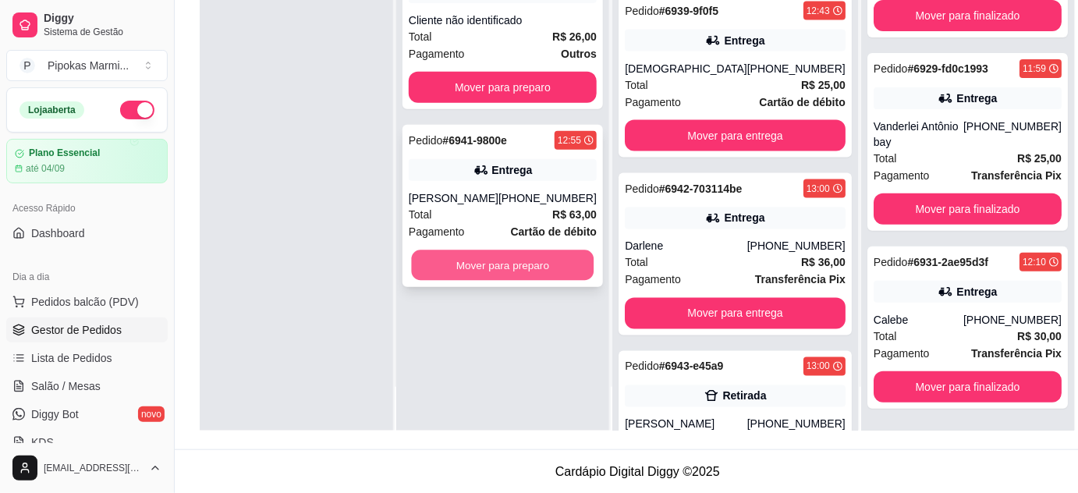
click at [515, 261] on button "Mover para preparo" at bounding box center [503, 265] width 183 height 30
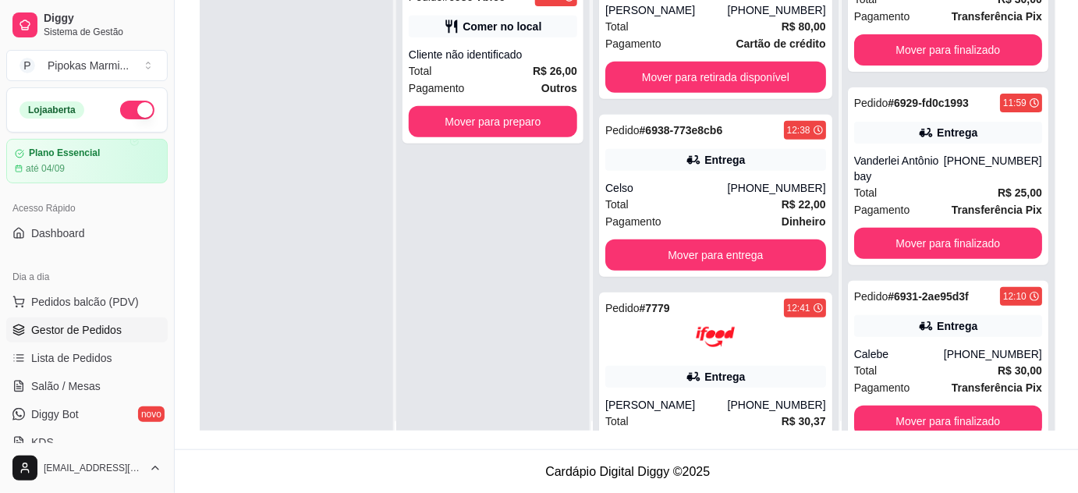
scroll to position [0, 0]
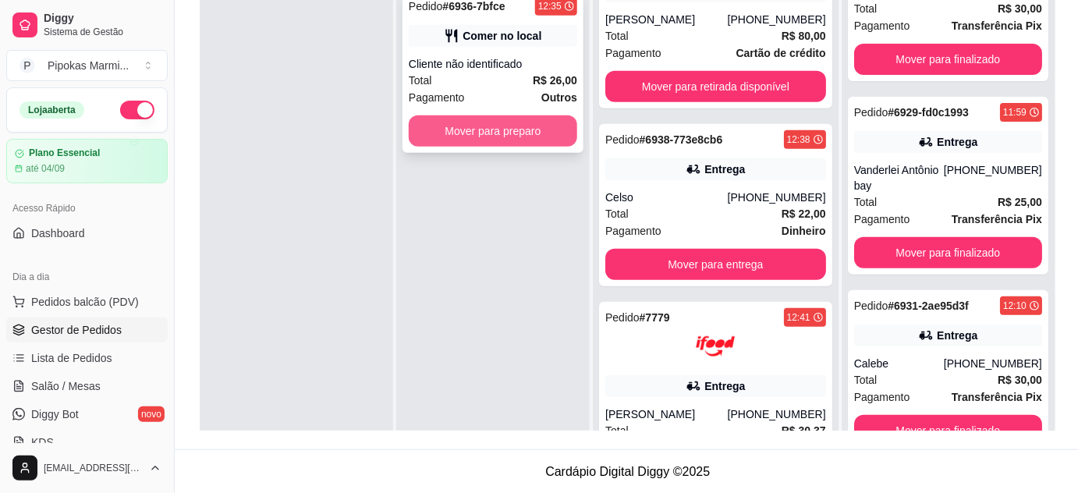
click at [547, 136] on button "Mover para preparo" at bounding box center [493, 130] width 169 height 31
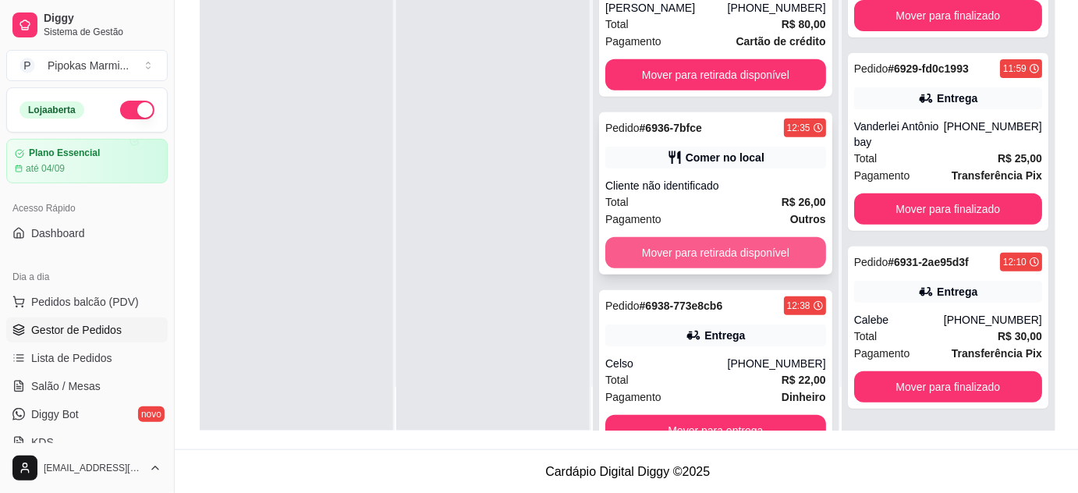
scroll to position [186, 0]
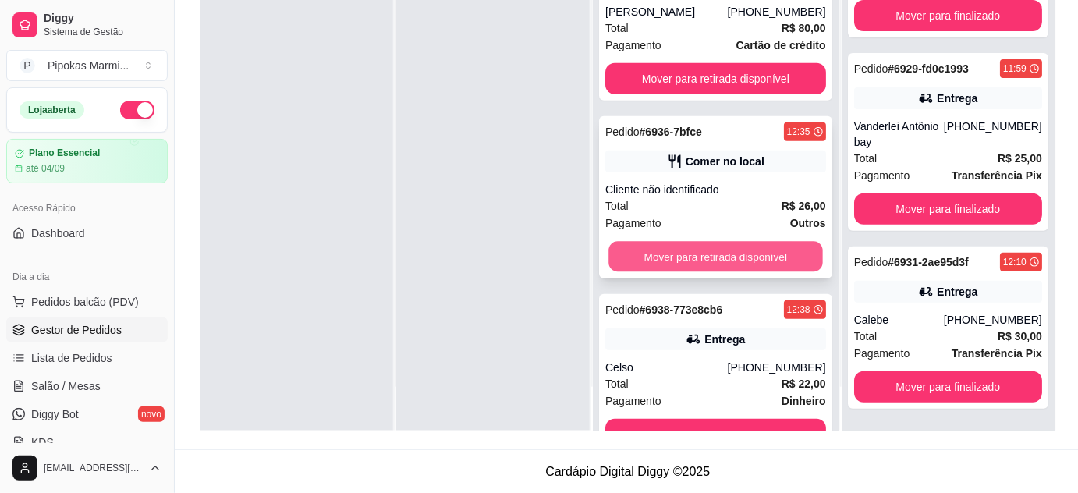
click at [744, 259] on button "Mover para retirada disponível" at bounding box center [716, 257] width 214 height 30
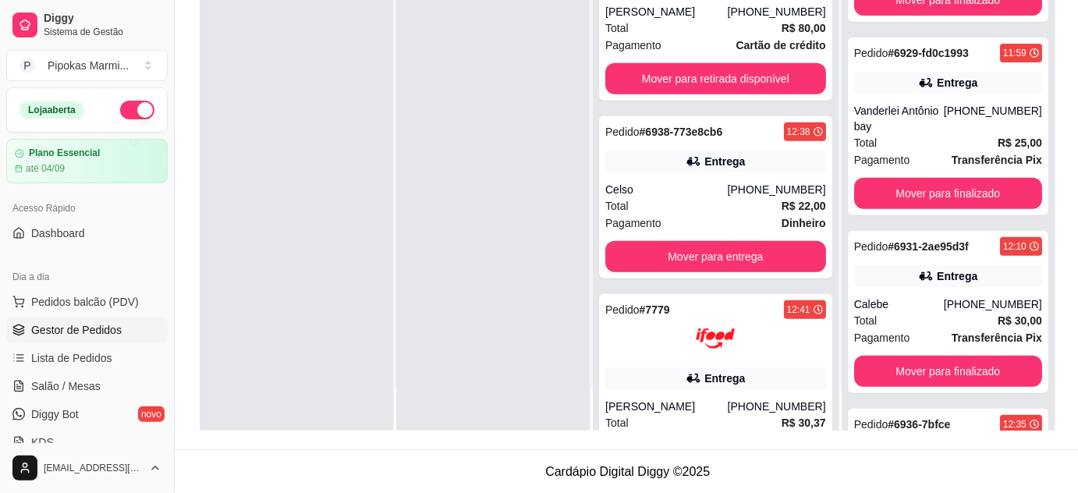
scroll to position [265, 0]
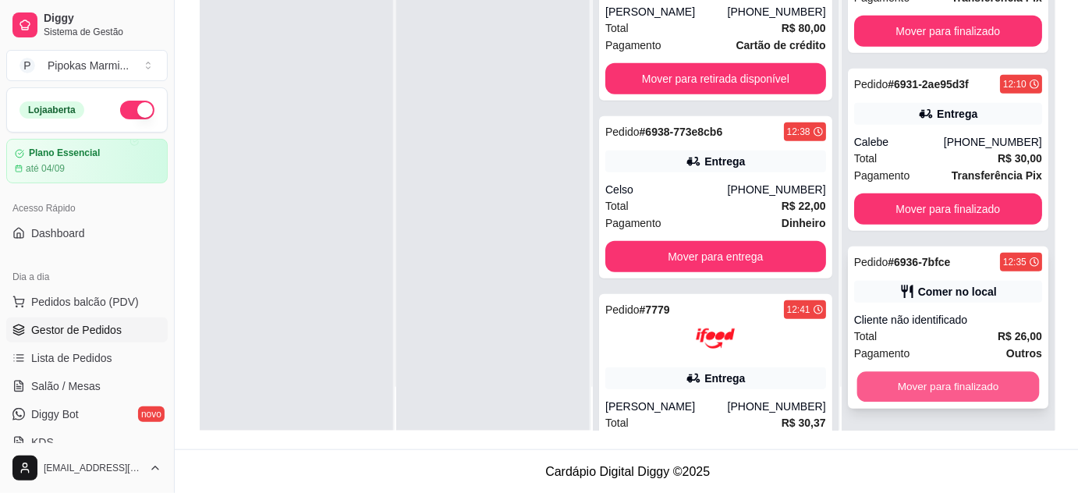
click at [943, 381] on button "Mover para finalizado" at bounding box center [948, 387] width 183 height 30
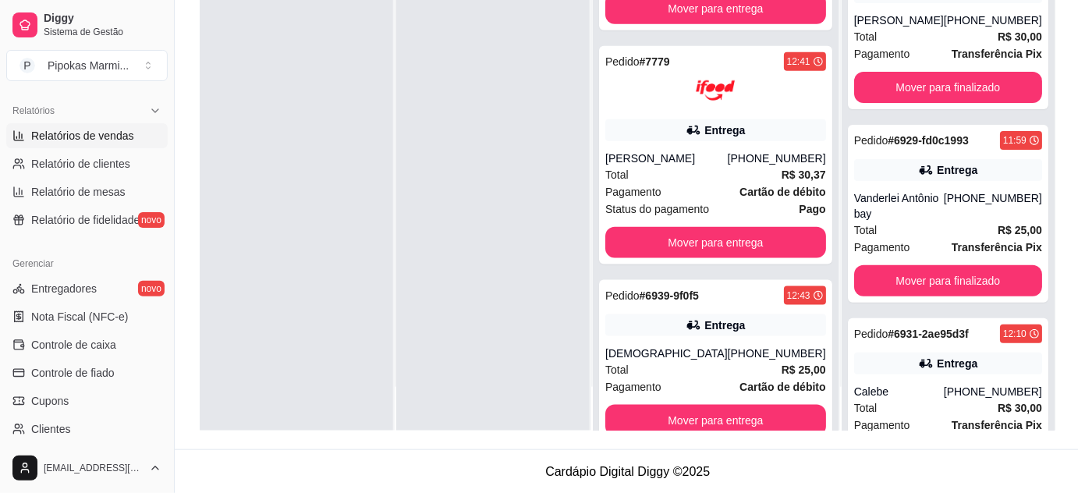
scroll to position [496, 0]
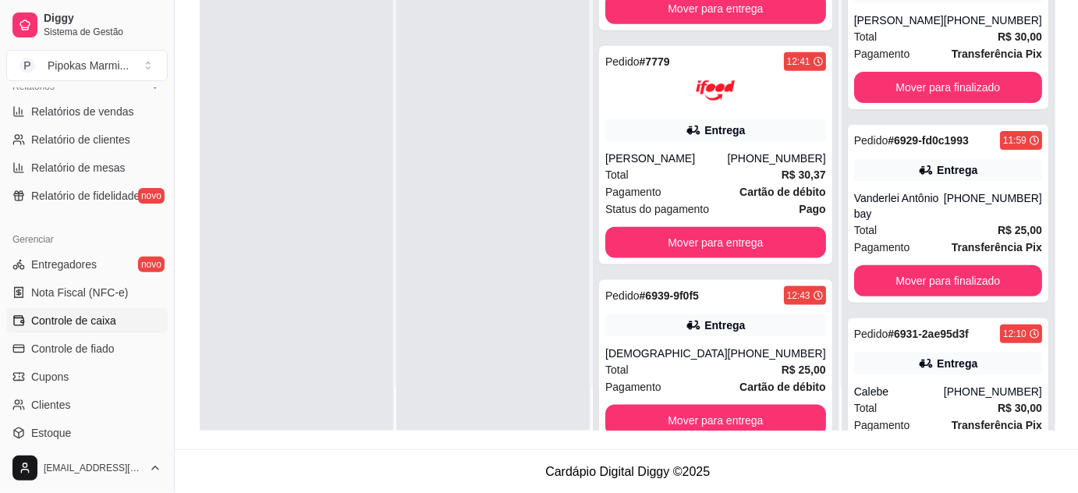
click at [114, 317] on span "Controle de caixa" at bounding box center [73, 321] width 85 height 16
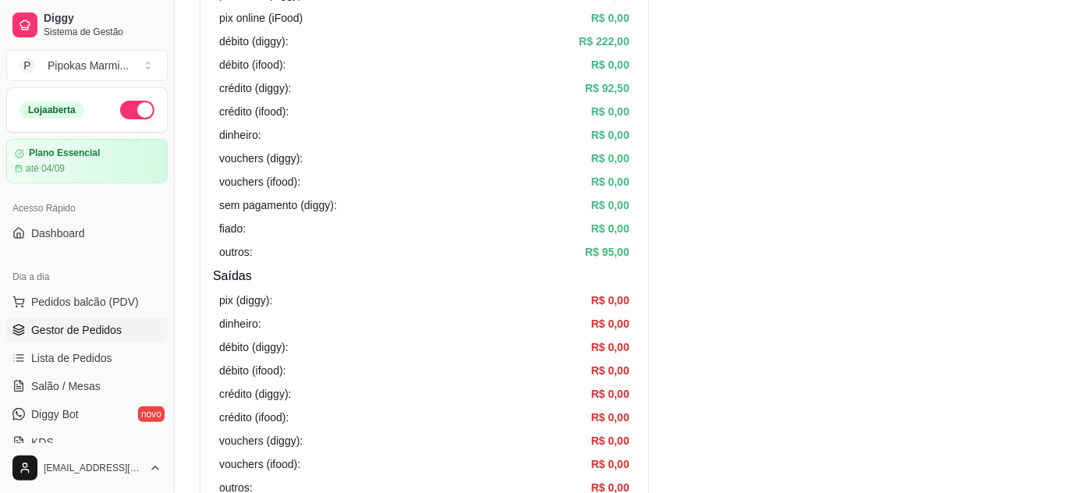
click at [100, 328] on span "Gestor de Pedidos" at bounding box center [76, 330] width 90 height 16
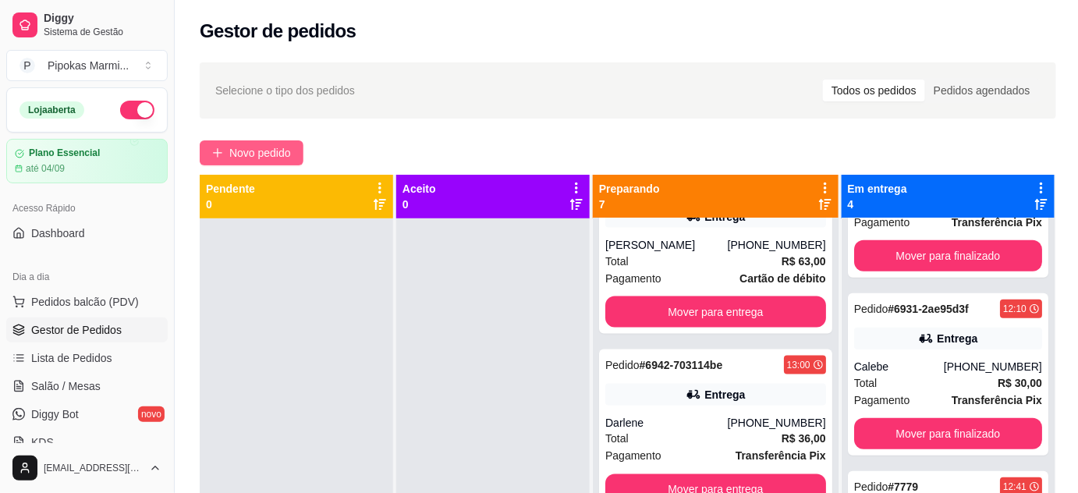
click at [267, 151] on span "Novo pedido" at bounding box center [260, 152] width 62 height 17
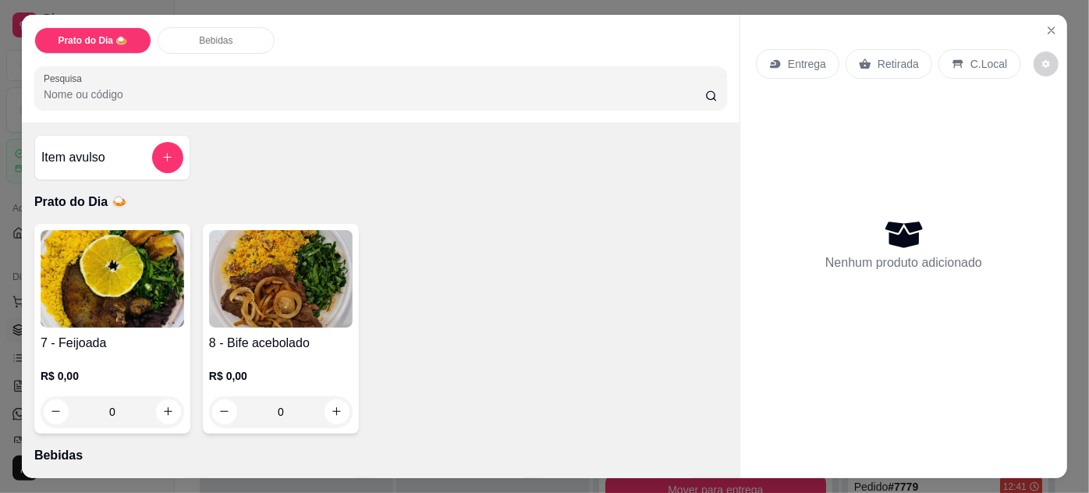
click at [271, 303] on img at bounding box center [281, 279] width 144 height 98
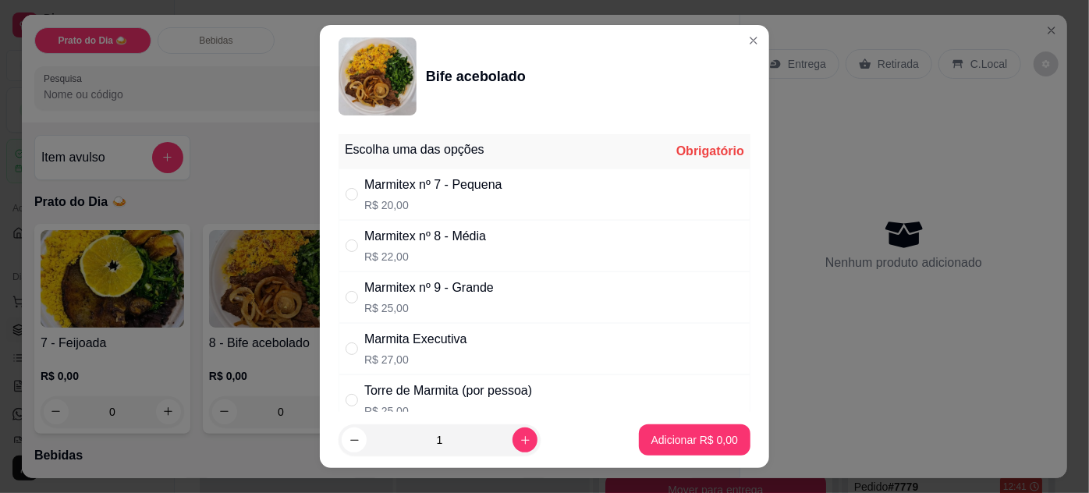
click at [415, 253] on p "R$ 22,00" at bounding box center [425, 257] width 122 height 16
radio input "true"
click at [655, 437] on p "Adicionar R$ 22,00" at bounding box center [691, 440] width 93 height 16
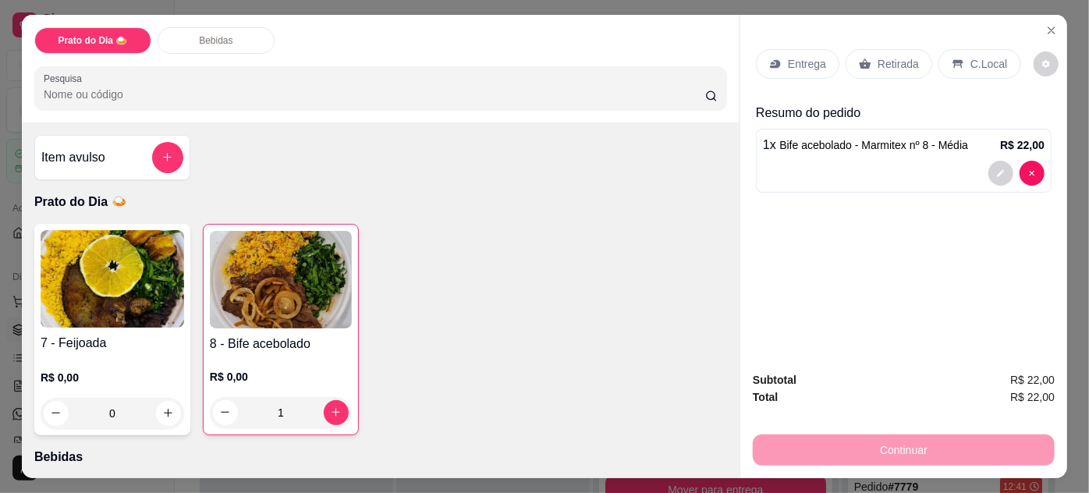
type input "1"
click at [888, 59] on p "Retirada" at bounding box center [898, 64] width 41 height 16
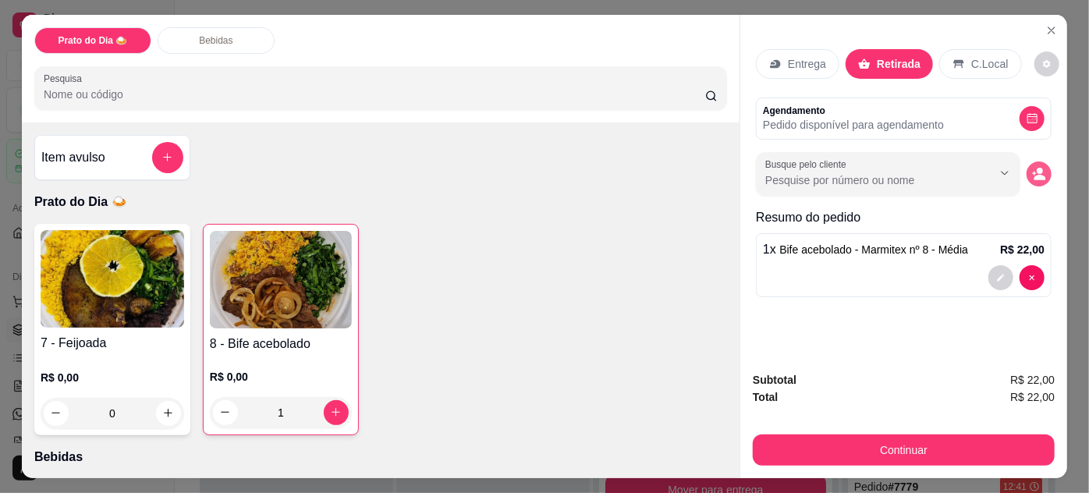
click at [1036, 175] on icon "decrease-product-quantity" at bounding box center [1040, 177] width 12 height 5
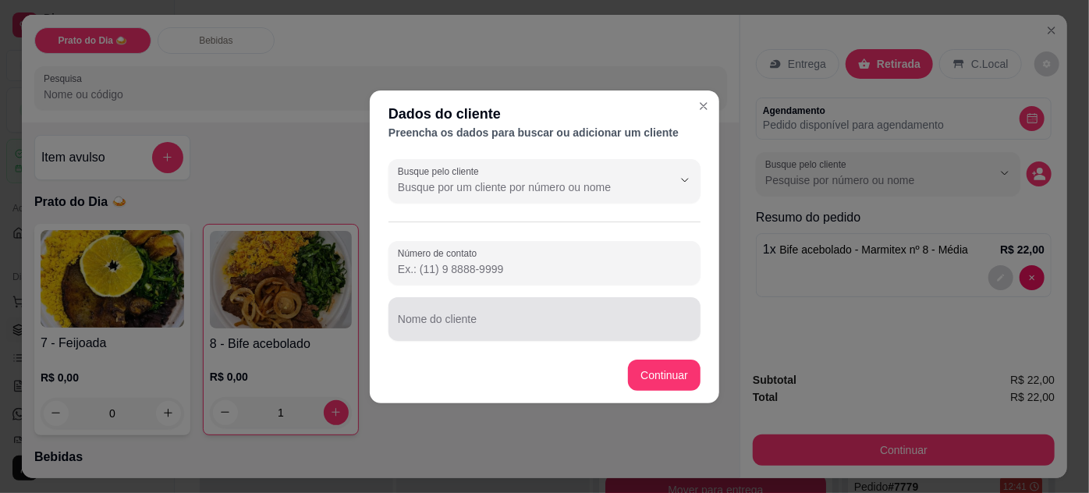
click at [505, 320] on input "Nome do cliente" at bounding box center [544, 326] width 293 height 16
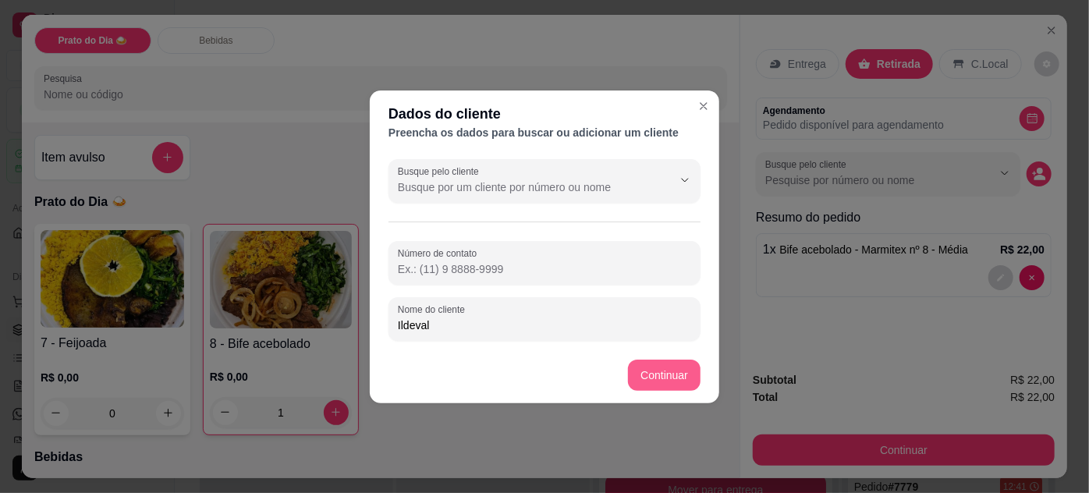
type input "Ildeval"
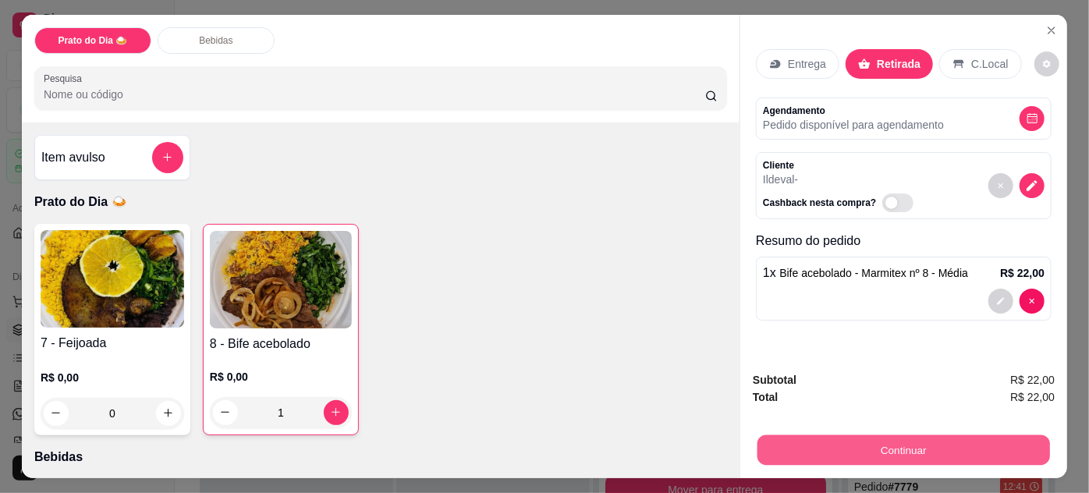
click at [886, 449] on button "Continuar" at bounding box center [904, 450] width 293 height 30
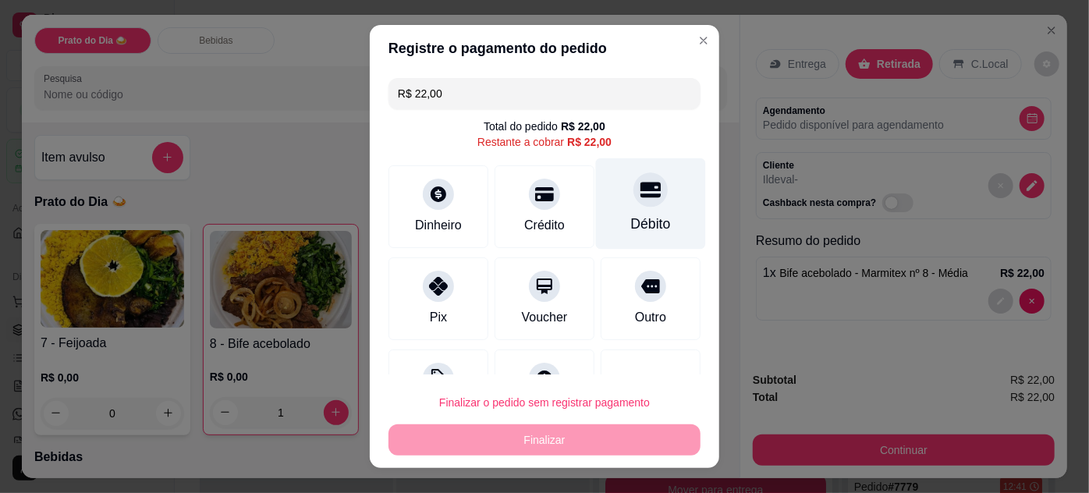
click at [631, 220] on div "Débito" at bounding box center [651, 224] width 40 height 20
type input "R$ 0,00"
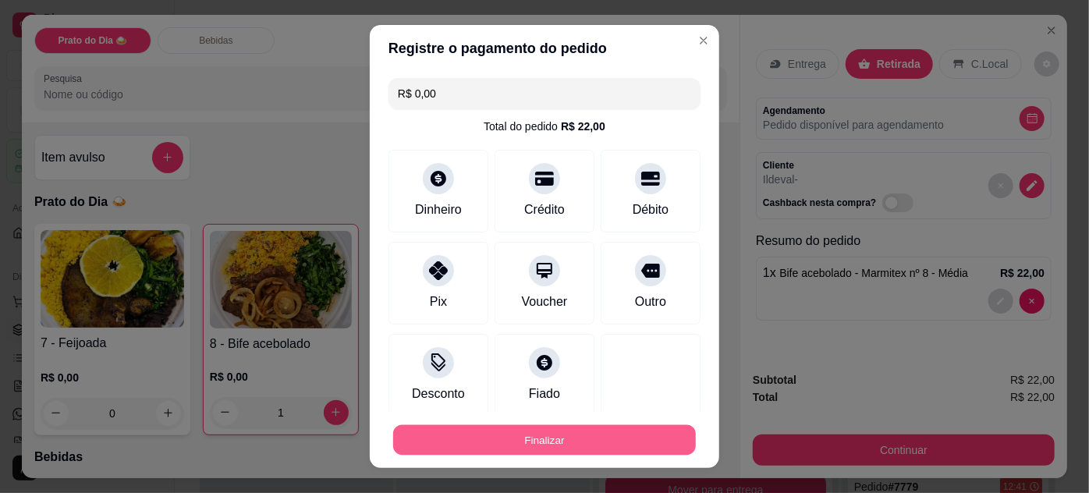
click at [555, 441] on button "Finalizar" at bounding box center [544, 440] width 303 height 30
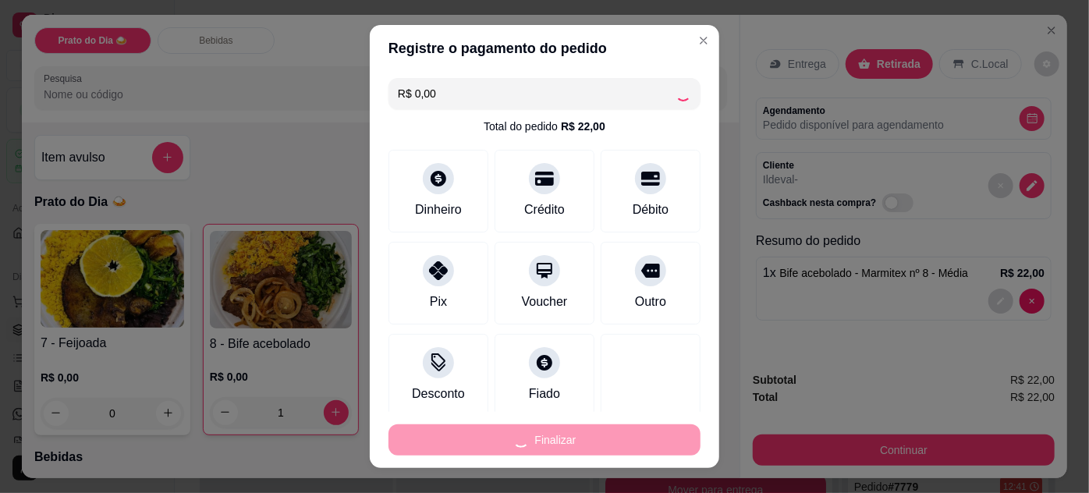
type input "0"
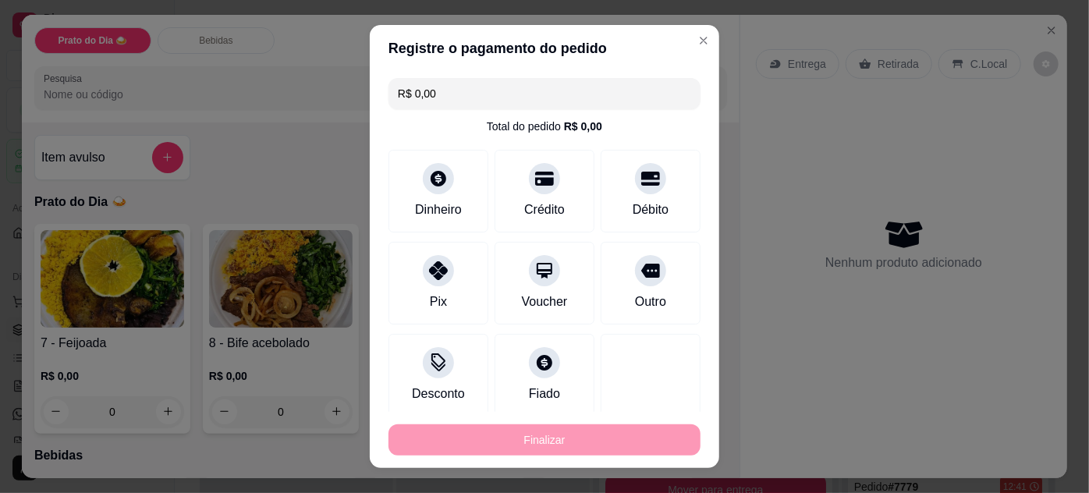
type input "-R$ 22,00"
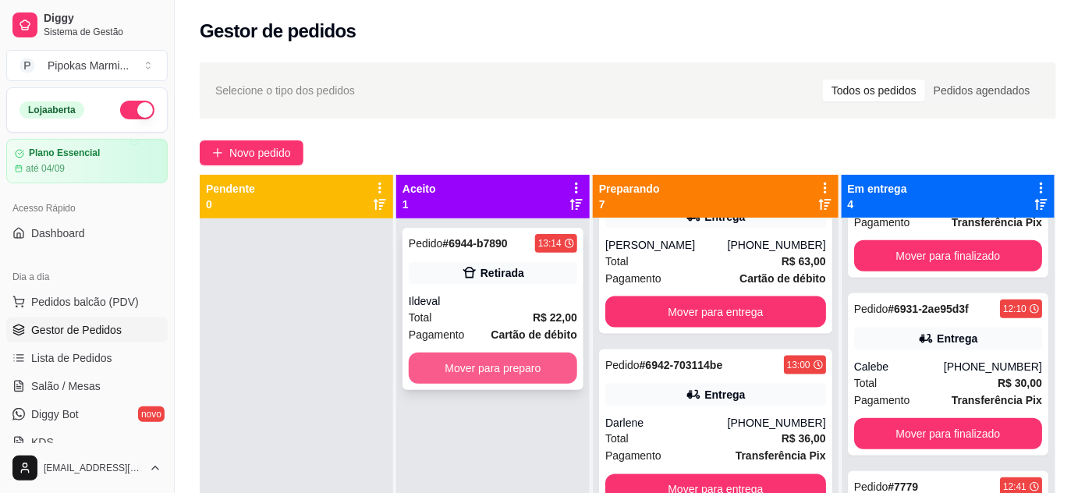
click at [546, 369] on button "Mover para preparo" at bounding box center [493, 368] width 169 height 31
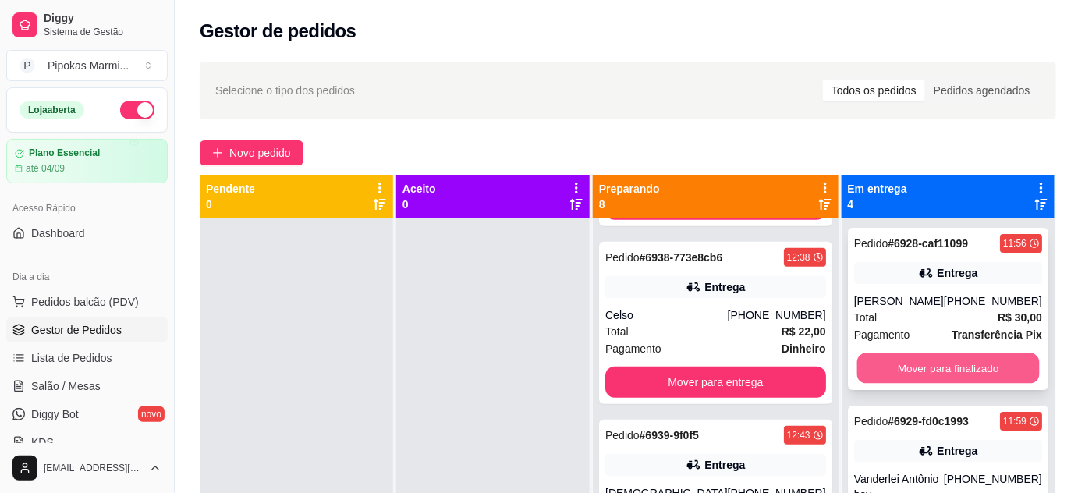
click at [911, 384] on button "Mover para finalizado" at bounding box center [948, 368] width 183 height 30
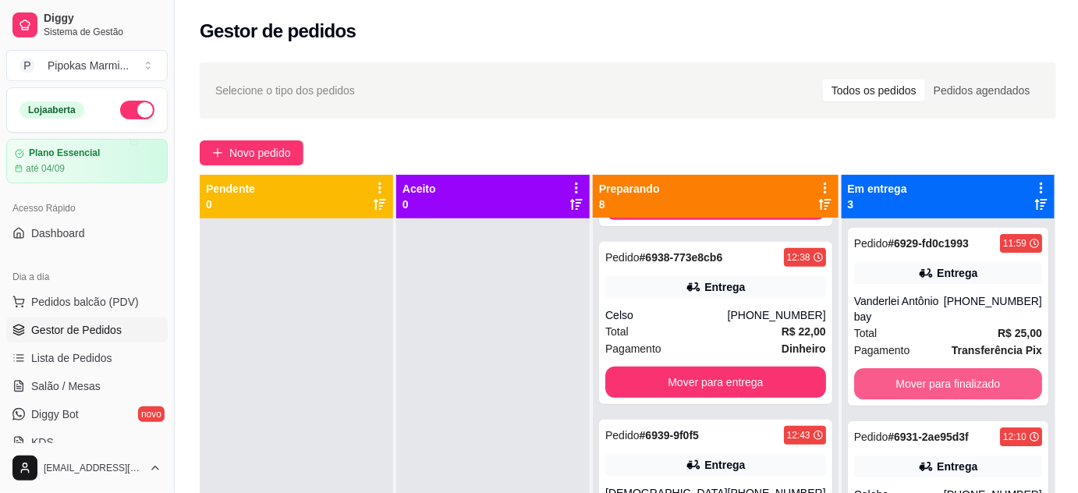
click at [911, 384] on button "Mover para finalizado" at bounding box center [948, 383] width 188 height 31
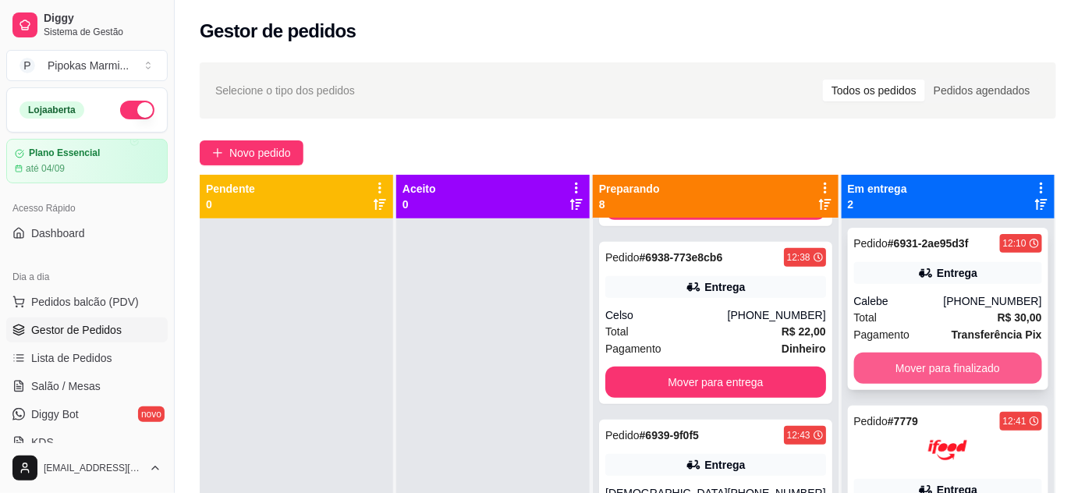
click at [915, 374] on button "Mover para finalizado" at bounding box center [948, 368] width 188 height 31
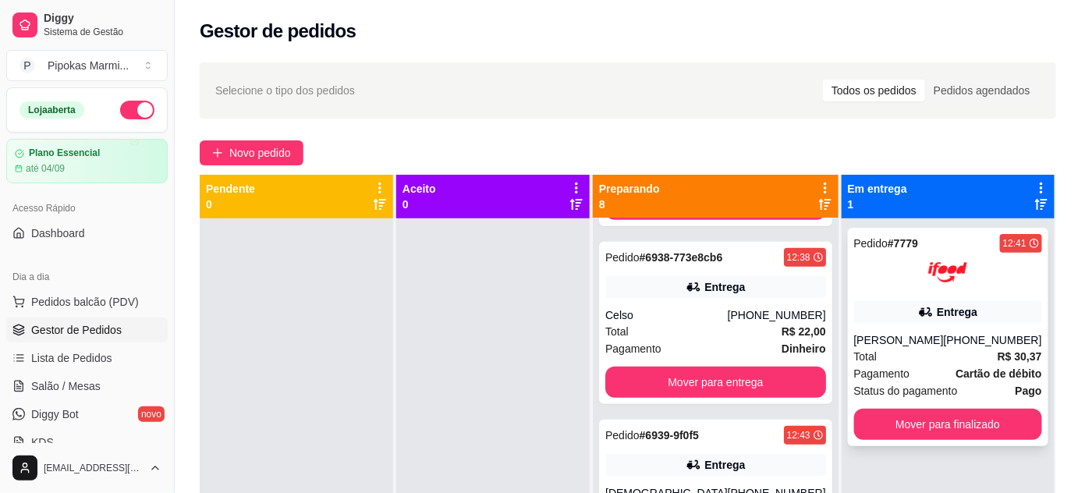
click at [938, 371] on div "Pagamento Cartão de débito" at bounding box center [948, 373] width 188 height 17
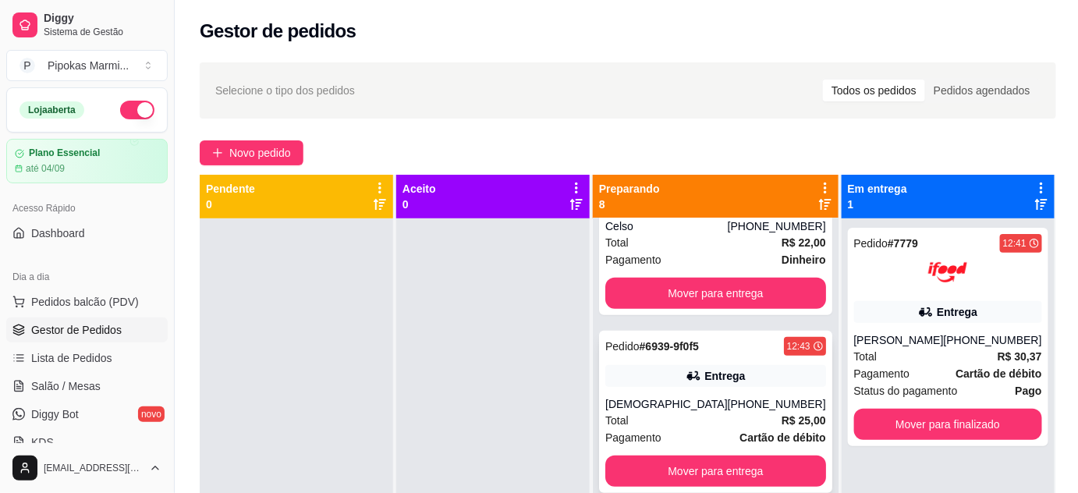
scroll to position [484, 0]
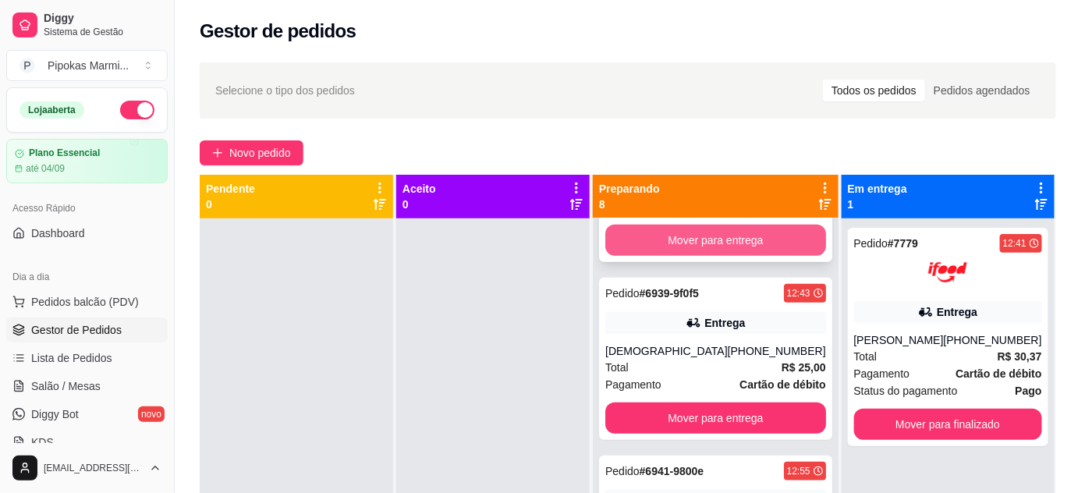
click at [745, 250] on button "Mover para entrega" at bounding box center [715, 240] width 221 height 31
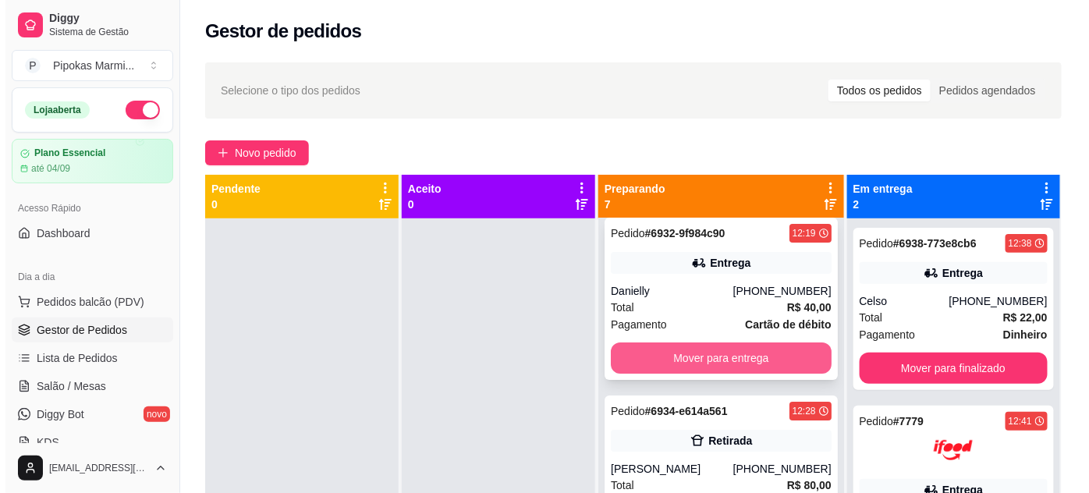
scroll to position [0, 0]
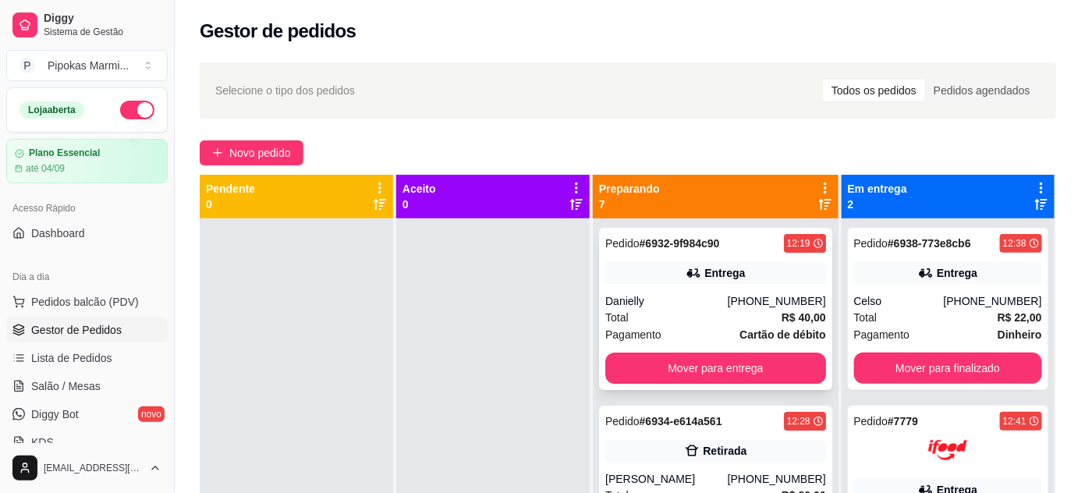
click at [726, 325] on div "Total R$ 40,00" at bounding box center [715, 317] width 221 height 17
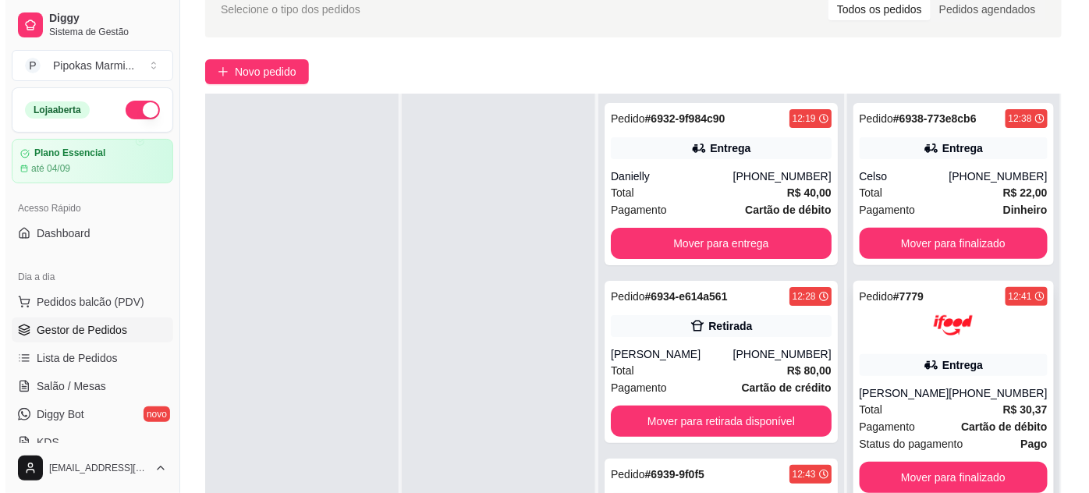
scroll to position [212, 0]
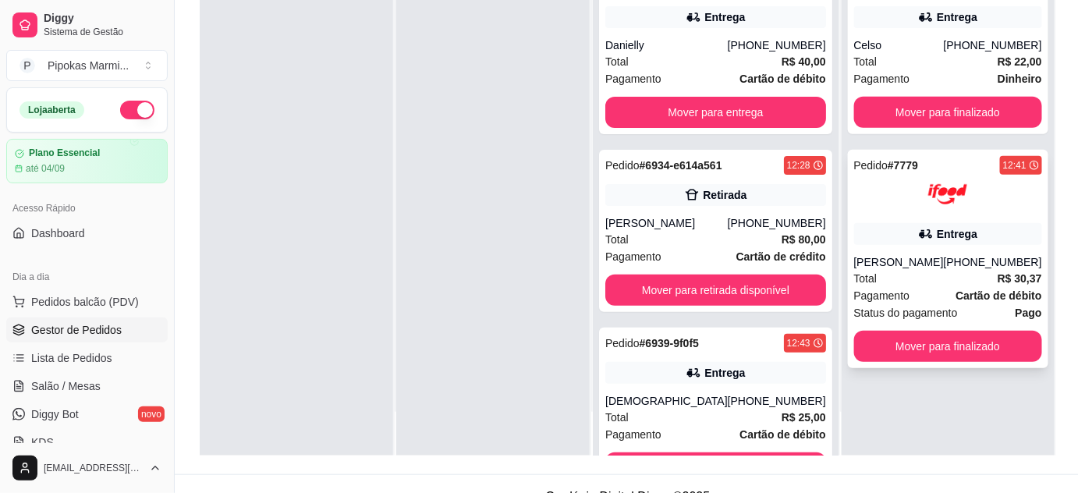
click at [920, 282] on div "Total R$ 30,37" at bounding box center [948, 278] width 188 height 17
click at [535, 141] on div at bounding box center [492, 209] width 193 height 493
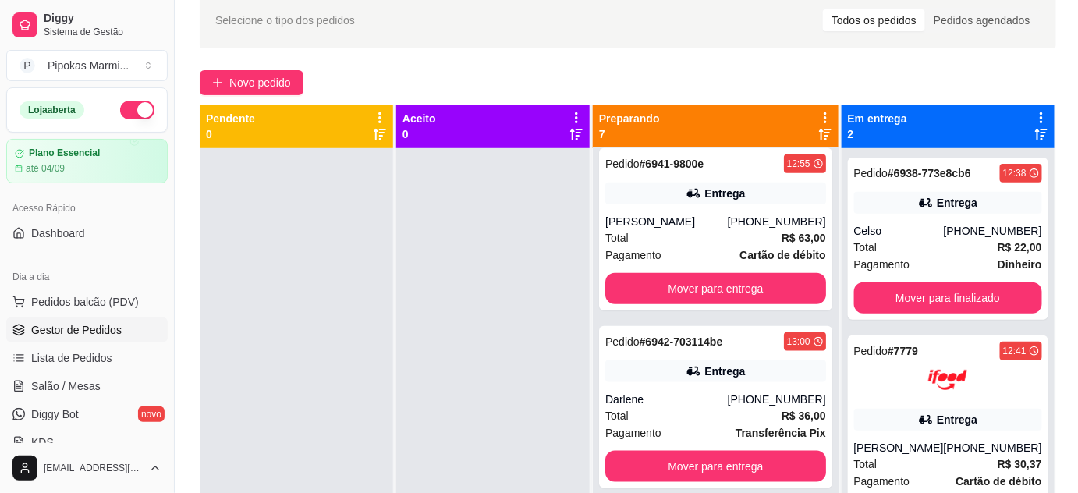
scroll to position [567, 0]
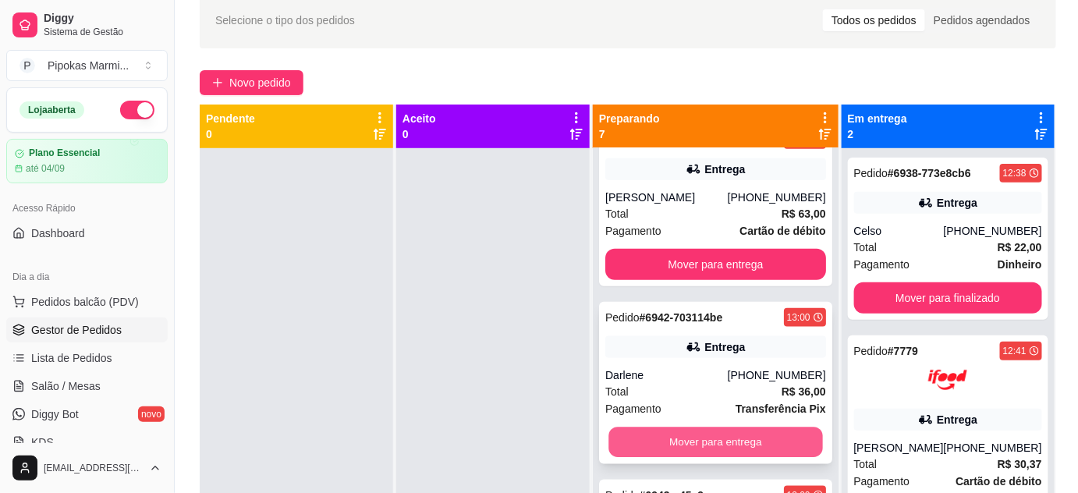
click at [728, 439] on button "Mover para entrega" at bounding box center [716, 443] width 214 height 30
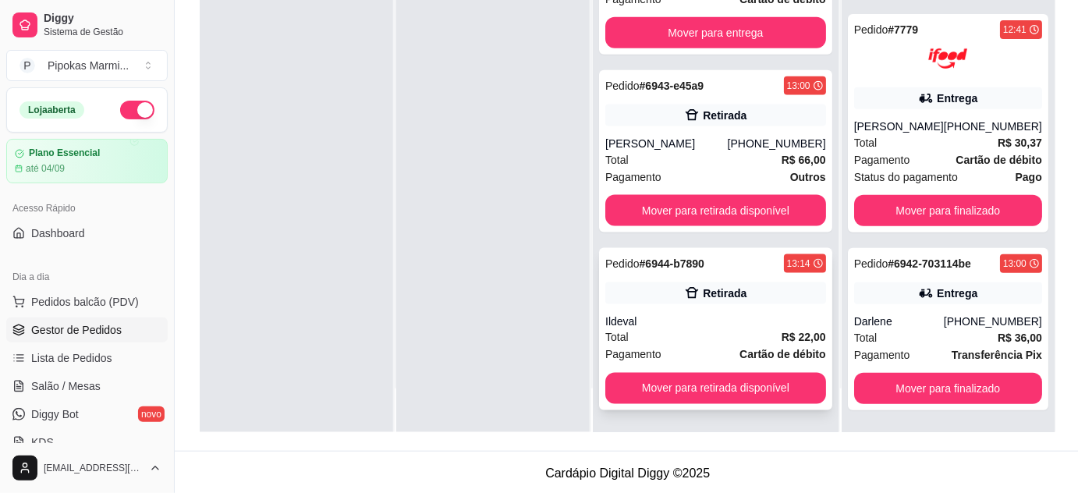
scroll to position [237, 0]
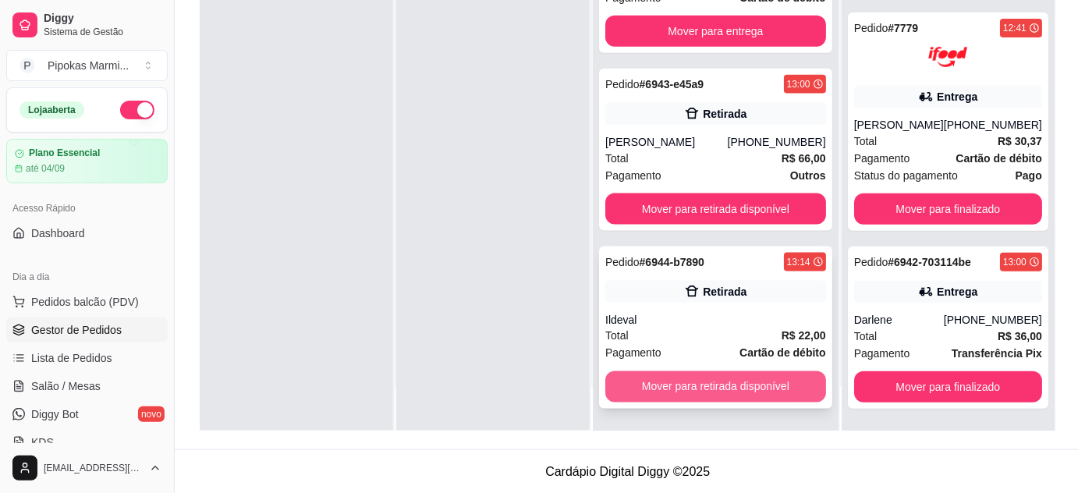
click at [722, 385] on button "Mover para retirada disponível" at bounding box center [715, 386] width 221 height 31
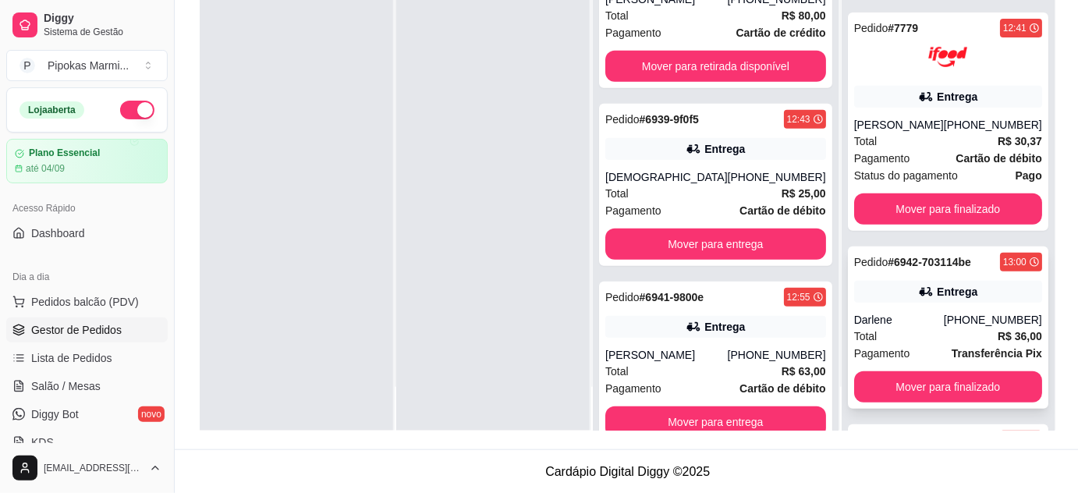
scroll to position [290, 0]
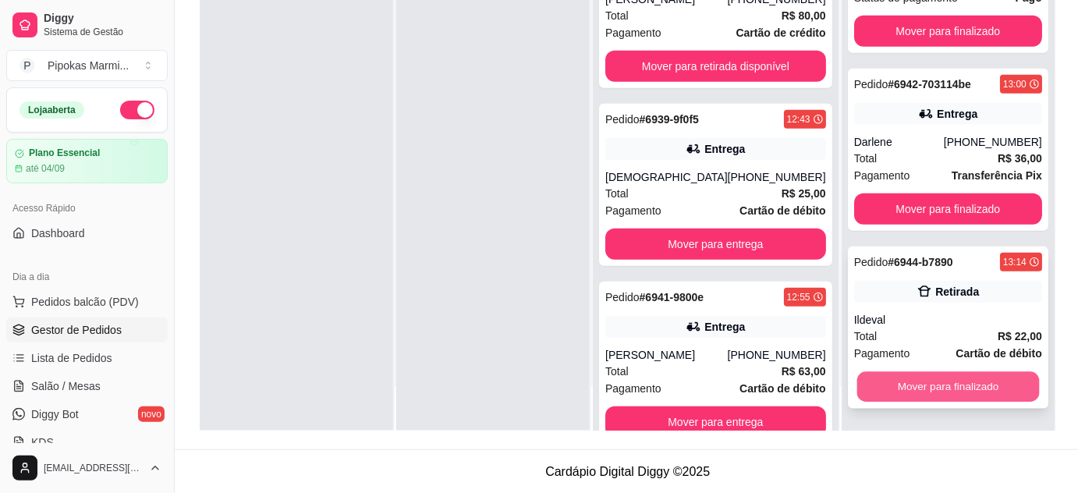
click at [936, 382] on button "Mover para finalizado" at bounding box center [948, 387] width 183 height 30
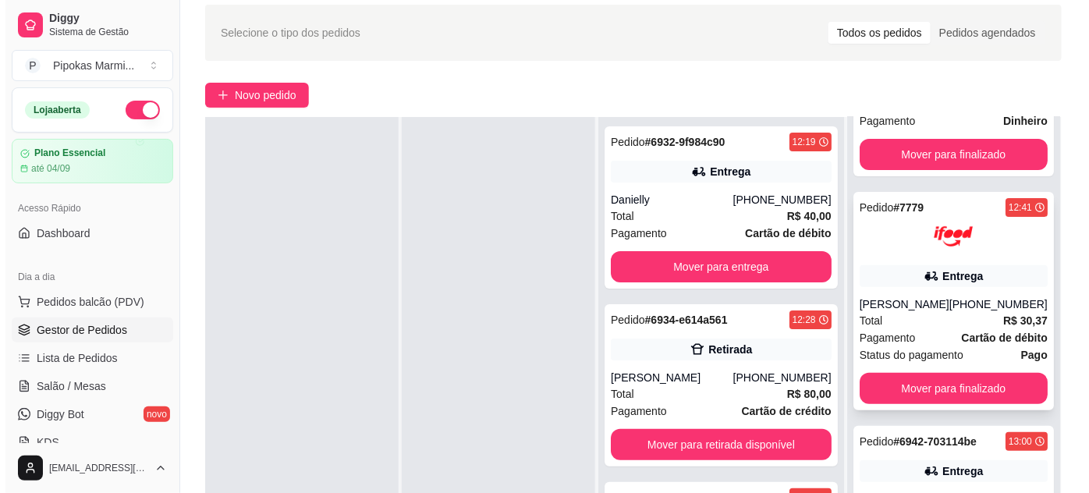
scroll to position [141, 0]
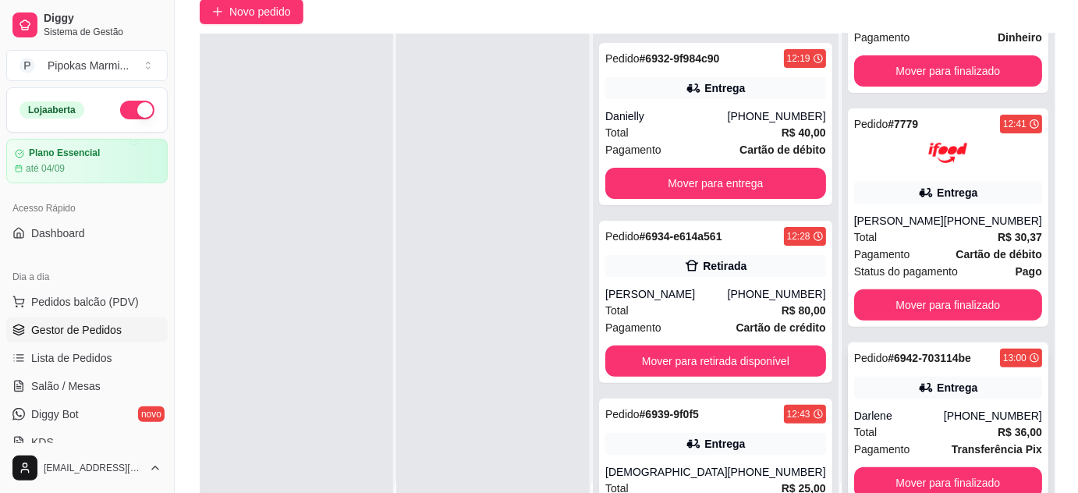
click at [928, 430] on div "Total R$ 36,00" at bounding box center [948, 432] width 188 height 17
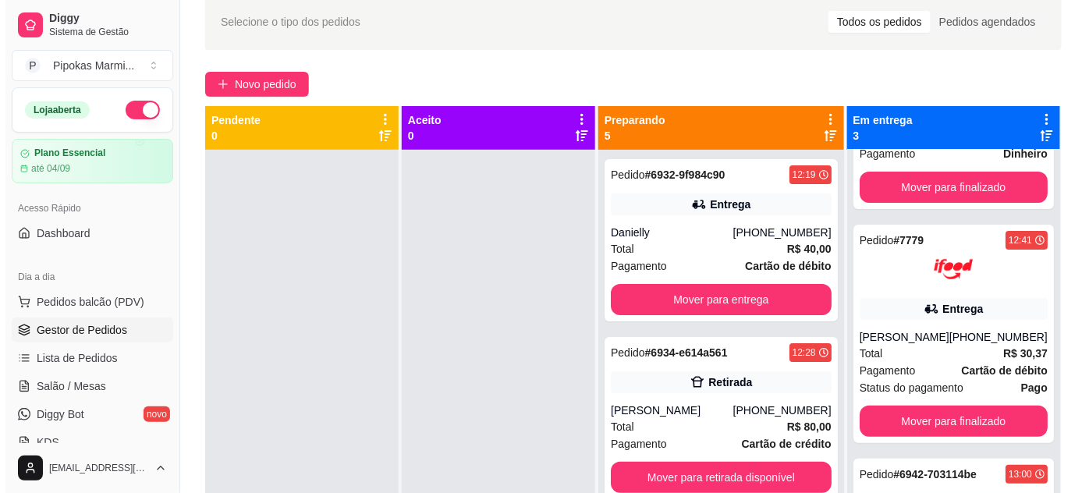
scroll to position [0, 0]
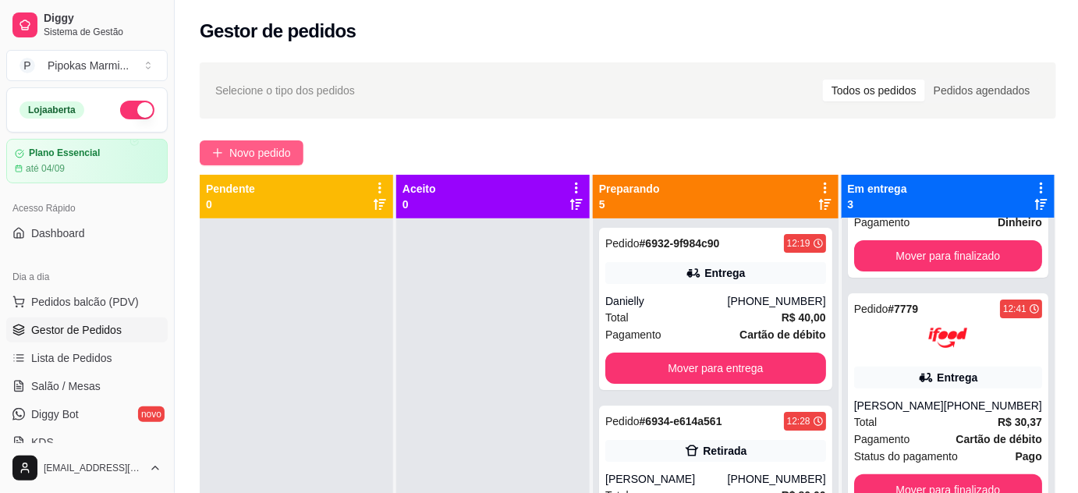
click at [281, 155] on span "Novo pedido" at bounding box center [260, 152] width 62 height 17
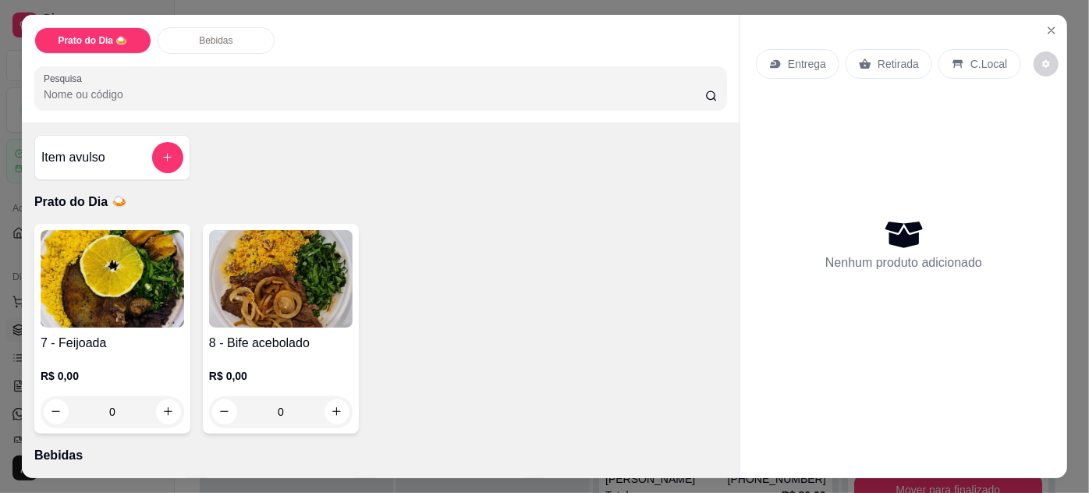
click at [266, 326] on div "8 - Bife acebolado R$ 0,00 0" at bounding box center [281, 329] width 156 height 210
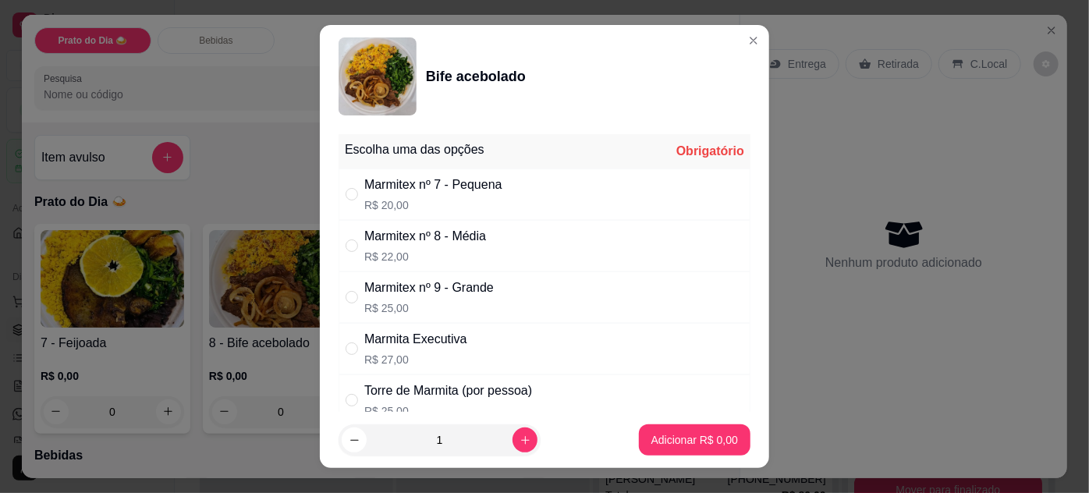
click at [432, 205] on p "R$ 20,00" at bounding box center [433, 205] width 138 height 16
radio input "true"
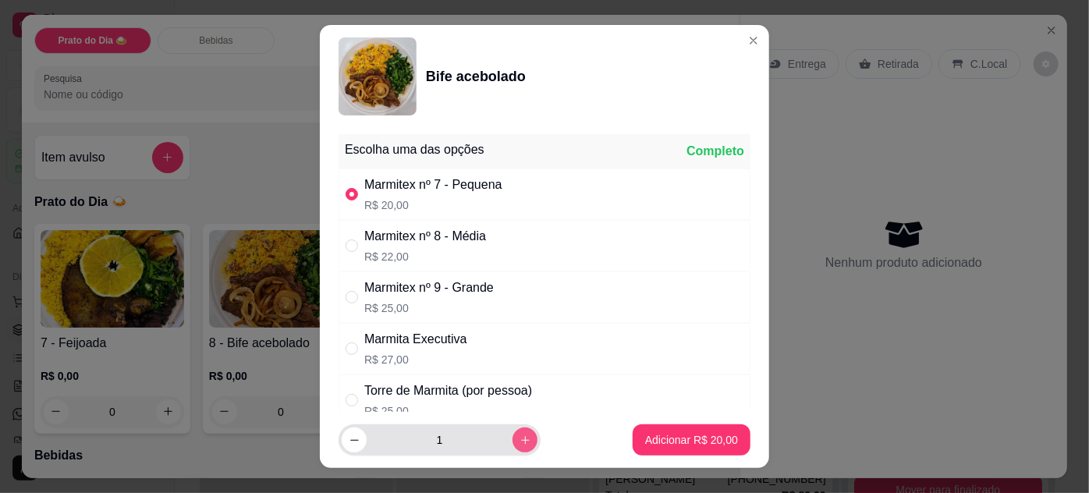
click at [520, 440] on icon "increase-product-quantity" at bounding box center [526, 441] width 12 height 12
type input "2"
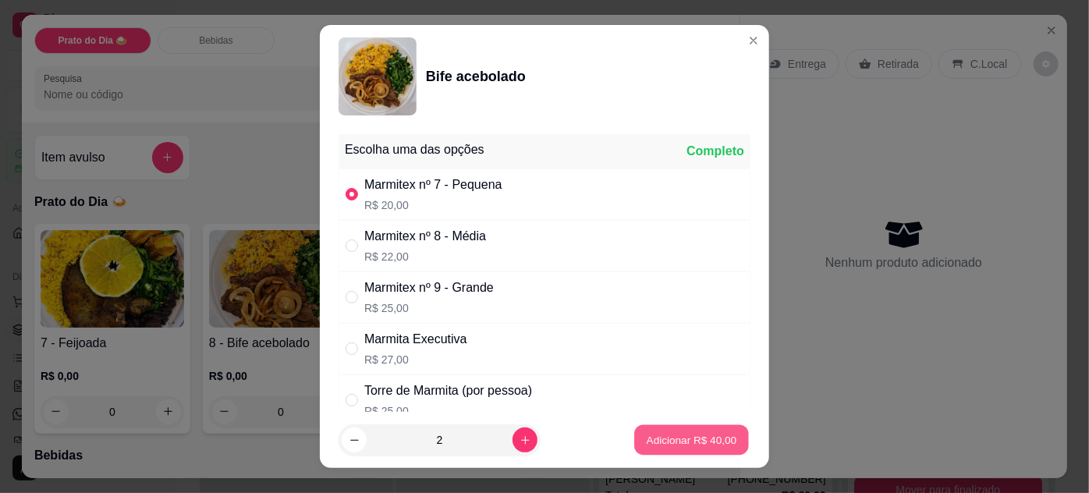
click at [707, 445] on p "Adicionar R$ 40,00" at bounding box center [692, 440] width 90 height 15
type input "2"
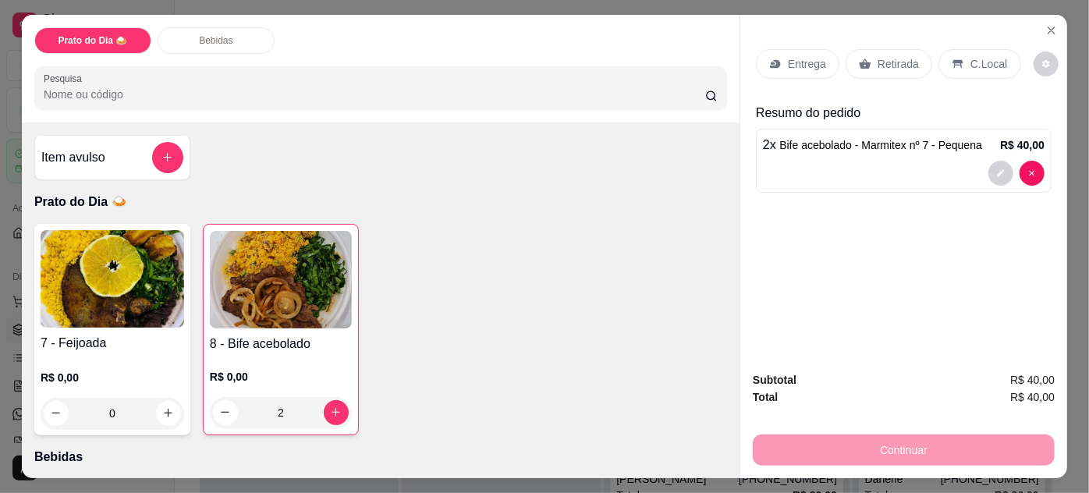
click at [886, 56] on p "Retirada" at bounding box center [898, 64] width 41 height 16
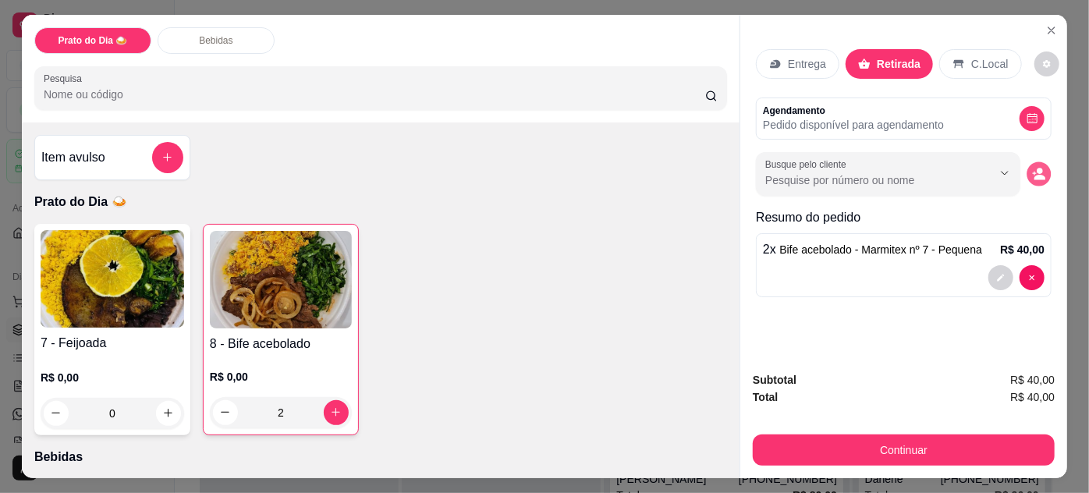
click at [1042, 168] on button "decrease-product-quantity" at bounding box center [1039, 173] width 24 height 24
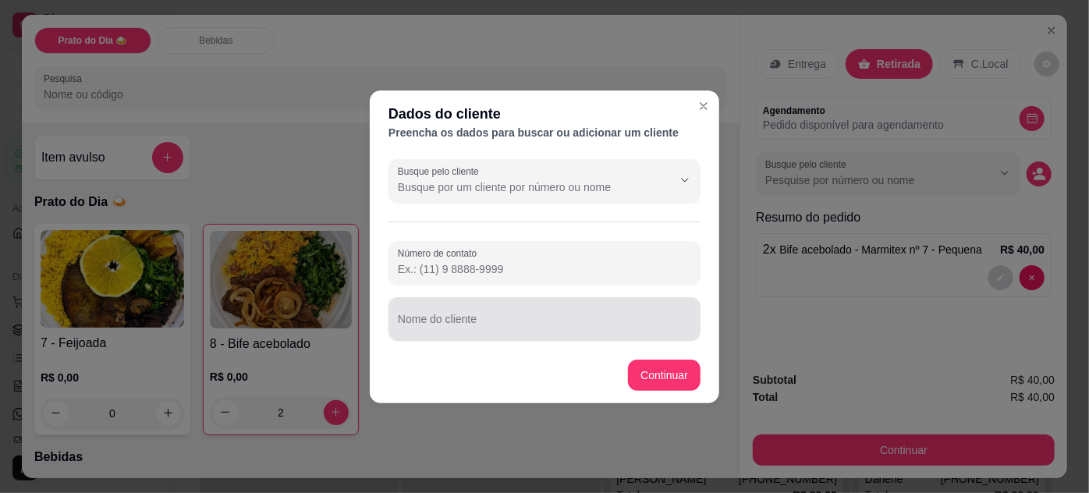
click at [529, 327] on input "Nome do cliente" at bounding box center [544, 326] width 293 height 16
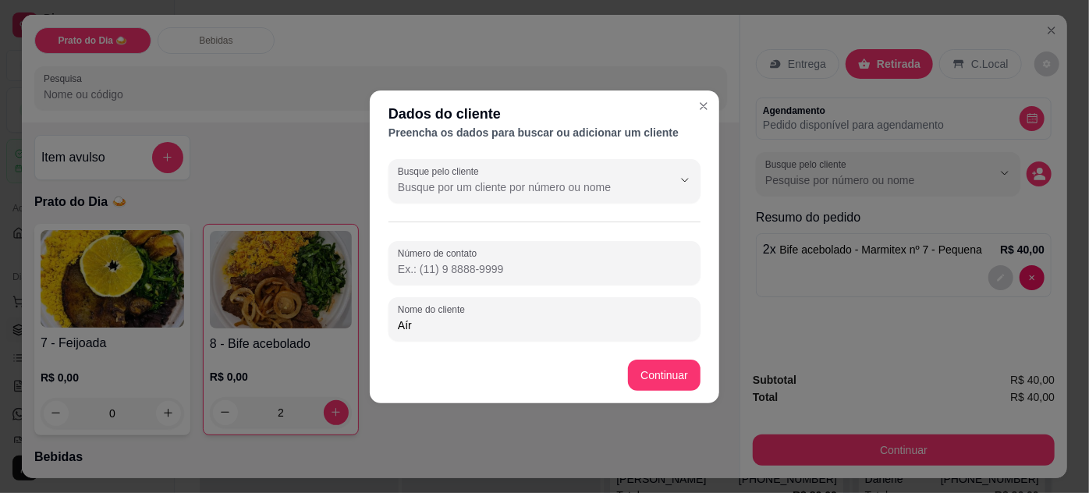
type input "Aíra"
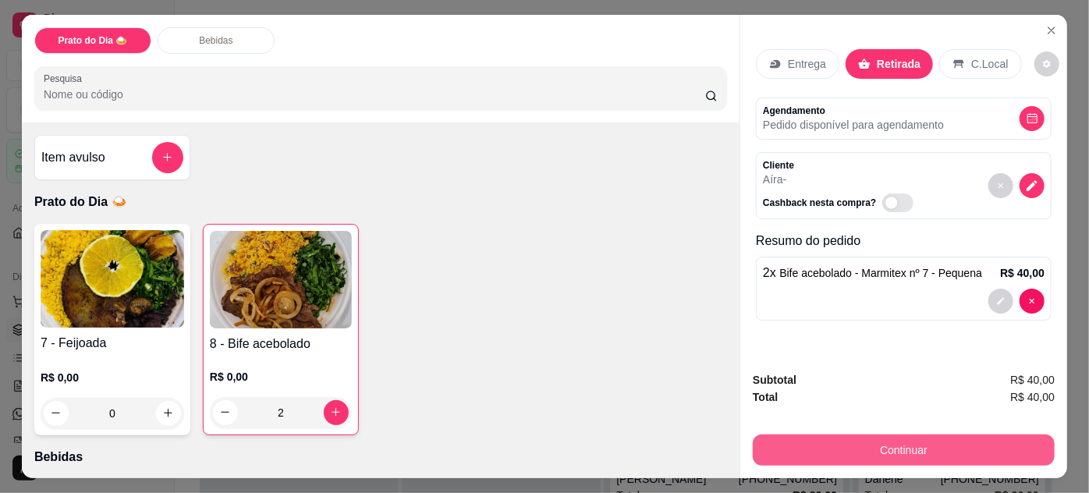
click at [687, 378] on div "7 - Feijoada R$ 0,00 0 8 - Bife acebolado R$ 0,00 2" at bounding box center [380, 329] width 693 height 211
click at [674, 372] on div "7 - Feijoada R$ 0,00 0 8 - Bife acebolado R$ 0,00 2" at bounding box center [380, 329] width 693 height 211
click at [853, 445] on button "Continuar" at bounding box center [904, 450] width 293 height 30
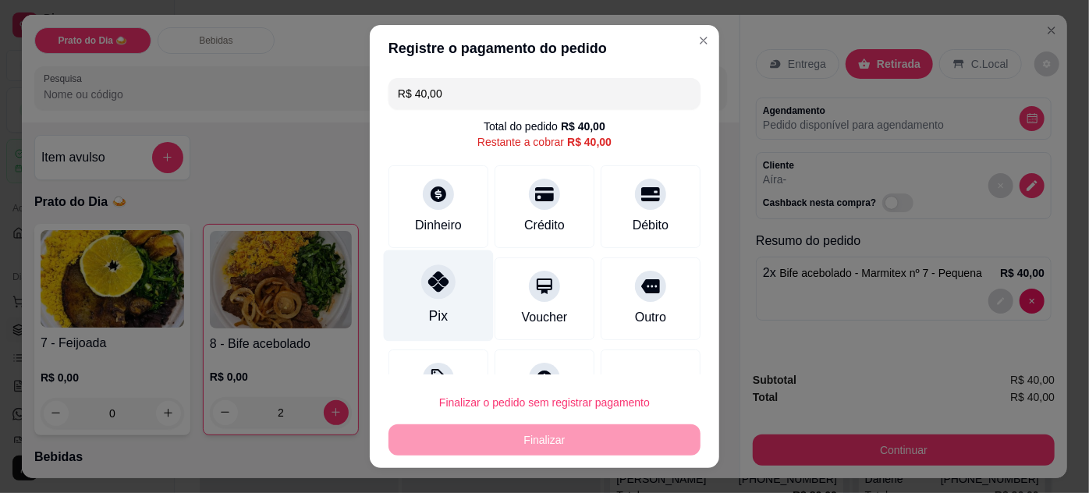
click at [431, 302] on div "Pix" at bounding box center [439, 295] width 110 height 91
type input "R$ 0,00"
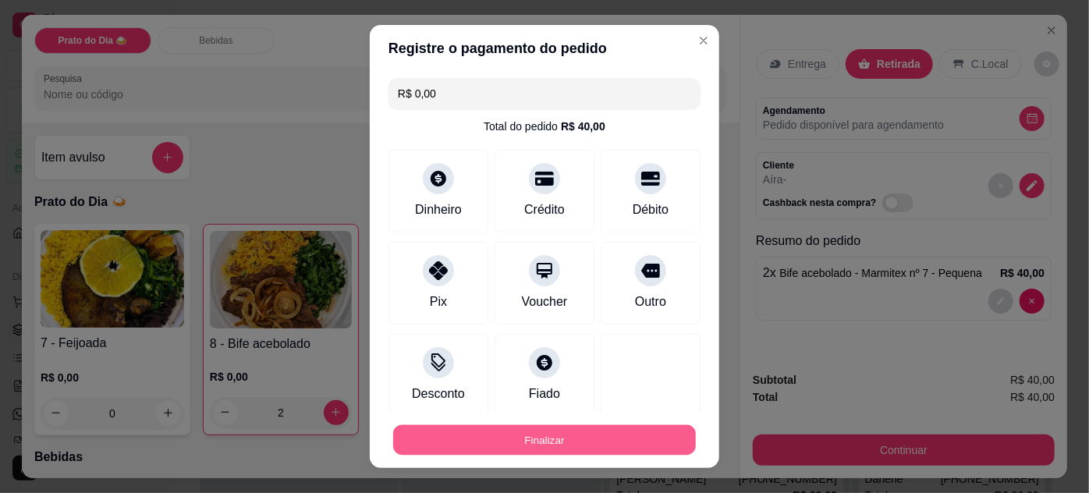
click at [531, 442] on button "Finalizar" at bounding box center [544, 440] width 303 height 30
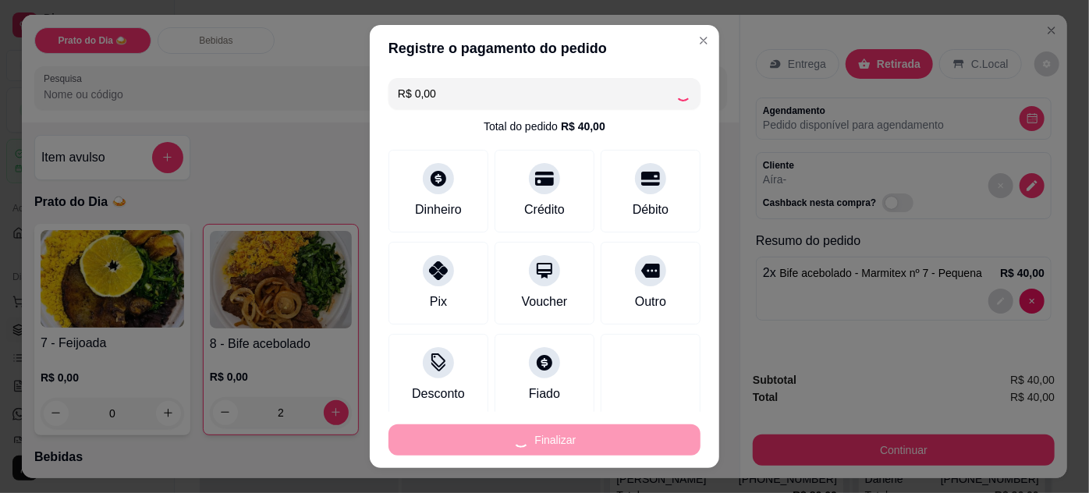
type input "0"
type input "-R$ 40,00"
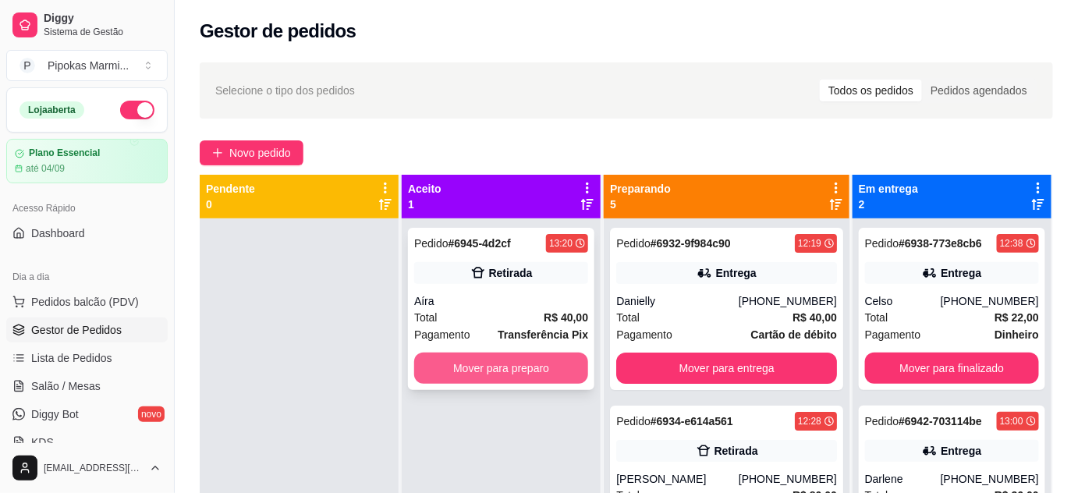
click at [547, 366] on button "Mover para preparo" at bounding box center [501, 368] width 174 height 31
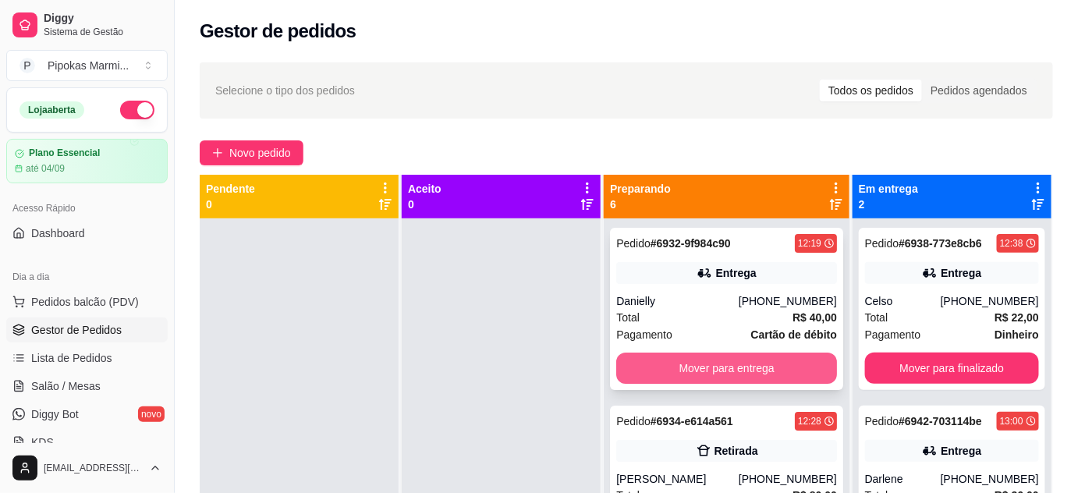
click at [687, 373] on button "Mover para entrega" at bounding box center [726, 368] width 221 height 31
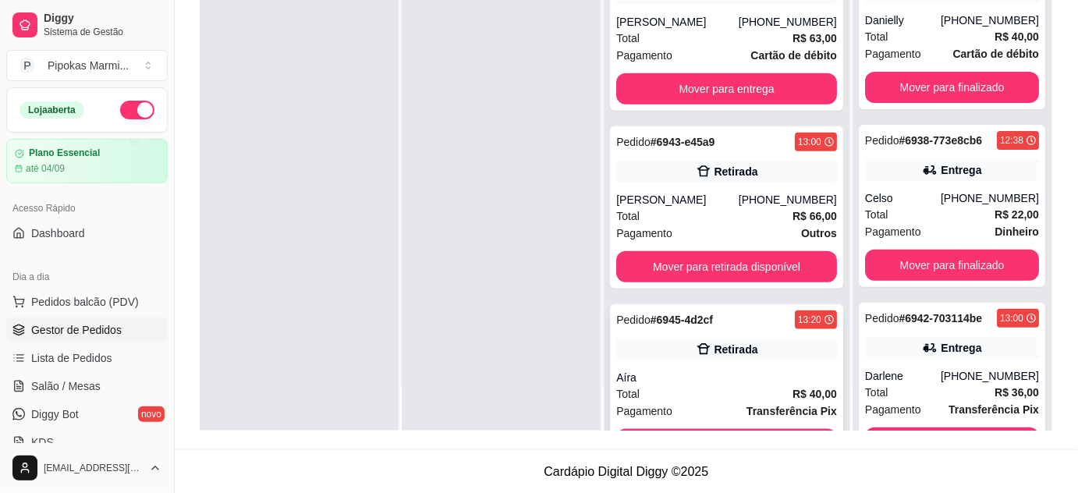
scroll to position [412, 0]
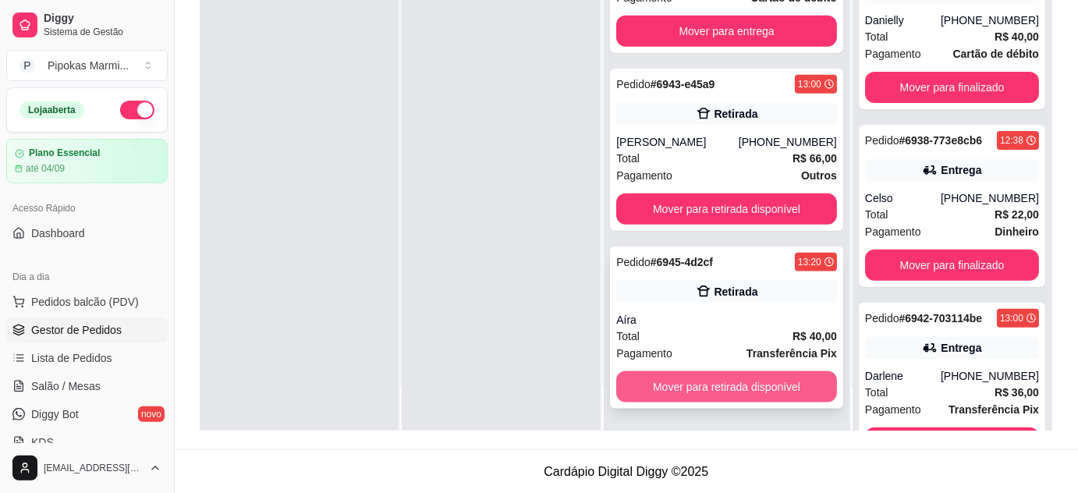
click at [690, 389] on button "Mover para retirada disponível" at bounding box center [726, 386] width 221 height 31
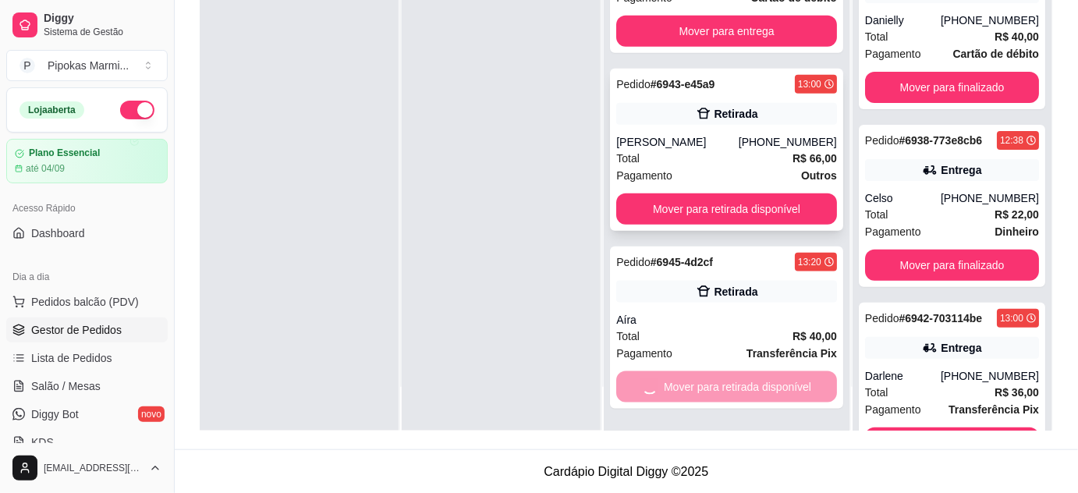
scroll to position [234, 0]
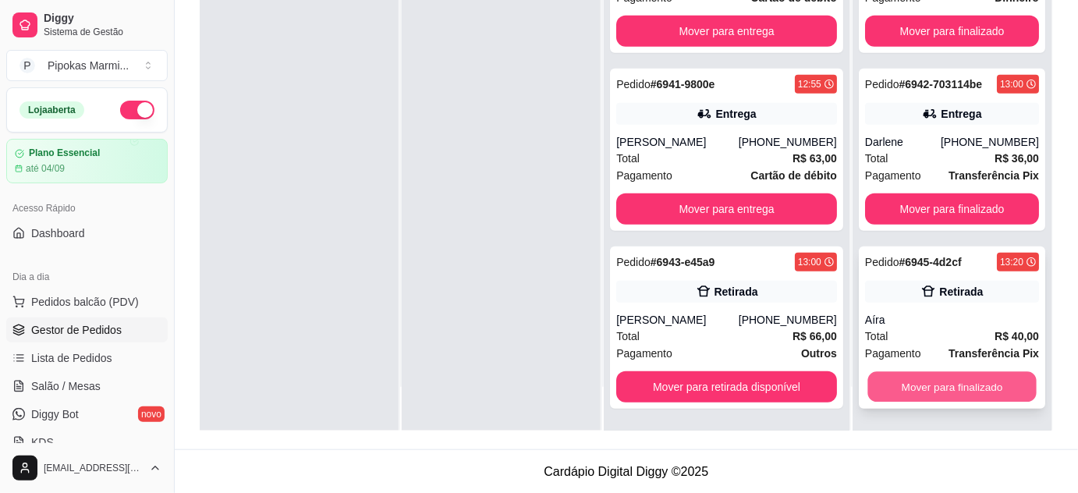
click at [901, 386] on button "Mover para finalizado" at bounding box center [952, 387] width 169 height 30
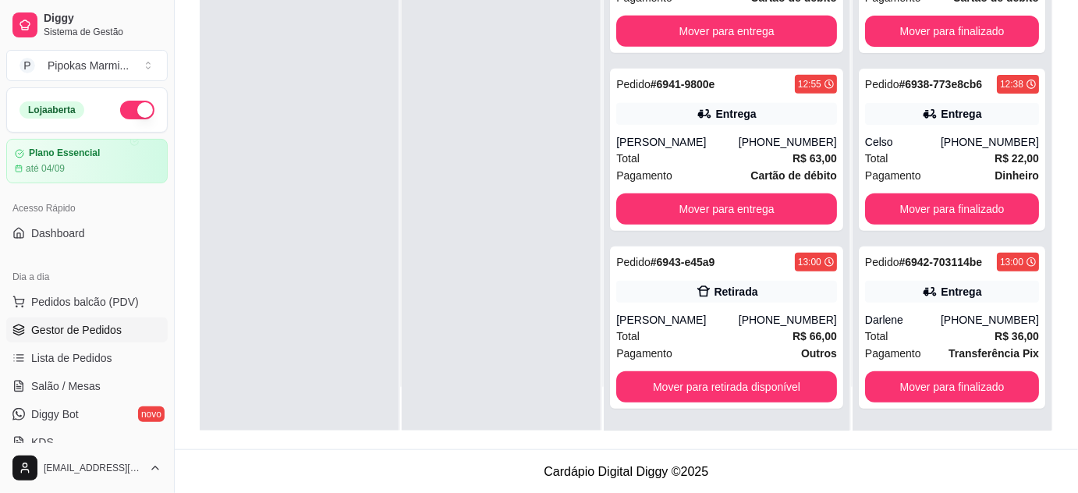
click at [514, 289] on div at bounding box center [501, 184] width 199 height 493
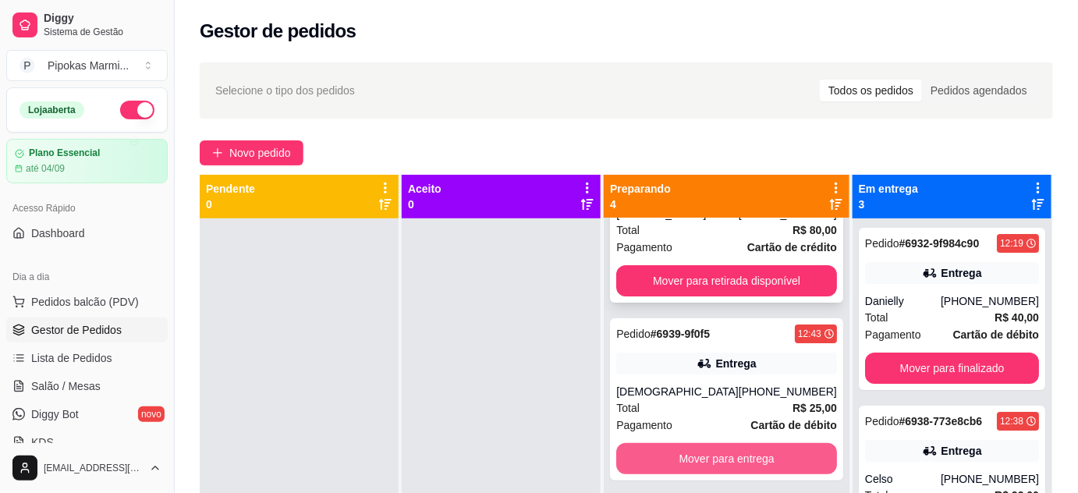
scroll to position [0, 0]
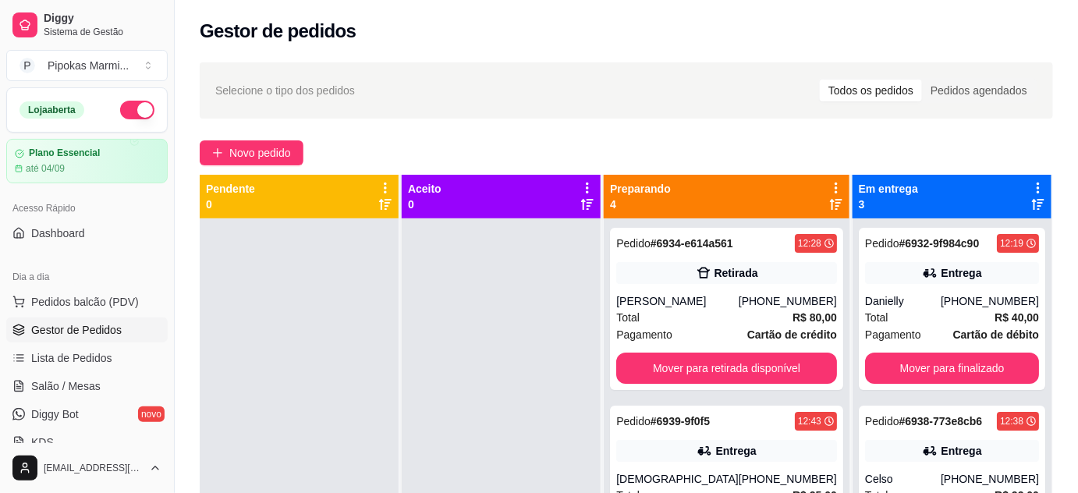
click at [536, 326] on div at bounding box center [501, 464] width 199 height 493
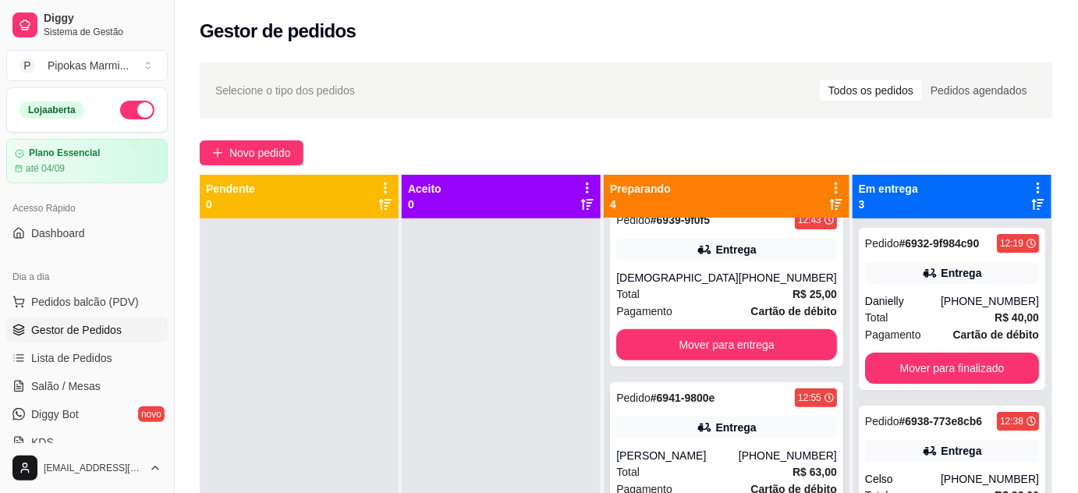
scroll to position [212, 0]
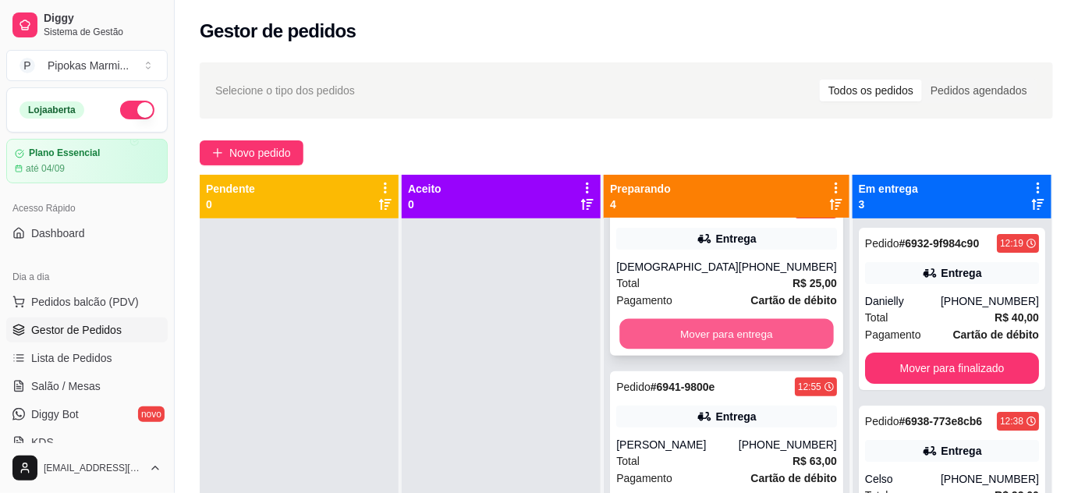
click at [724, 339] on button "Mover para entrega" at bounding box center [726, 334] width 214 height 30
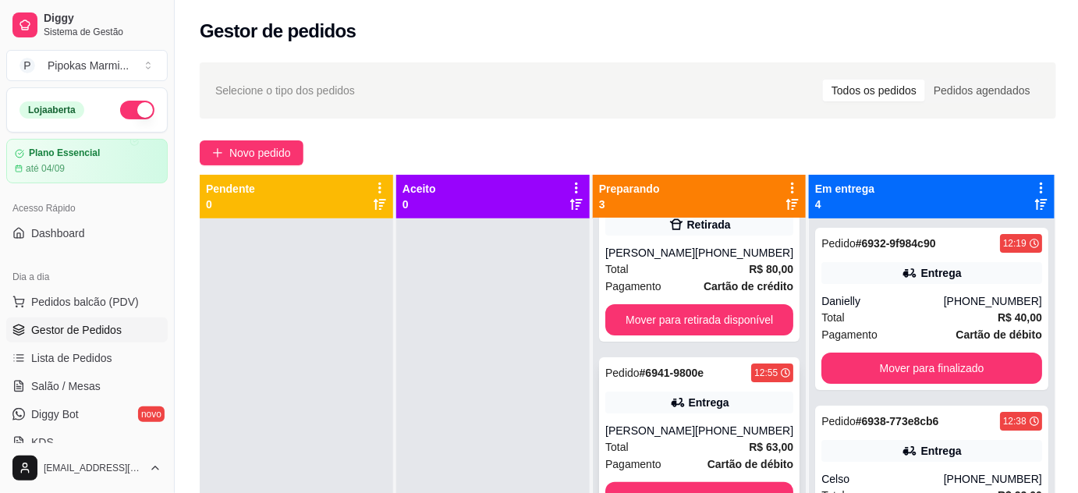
scroll to position [56, 0]
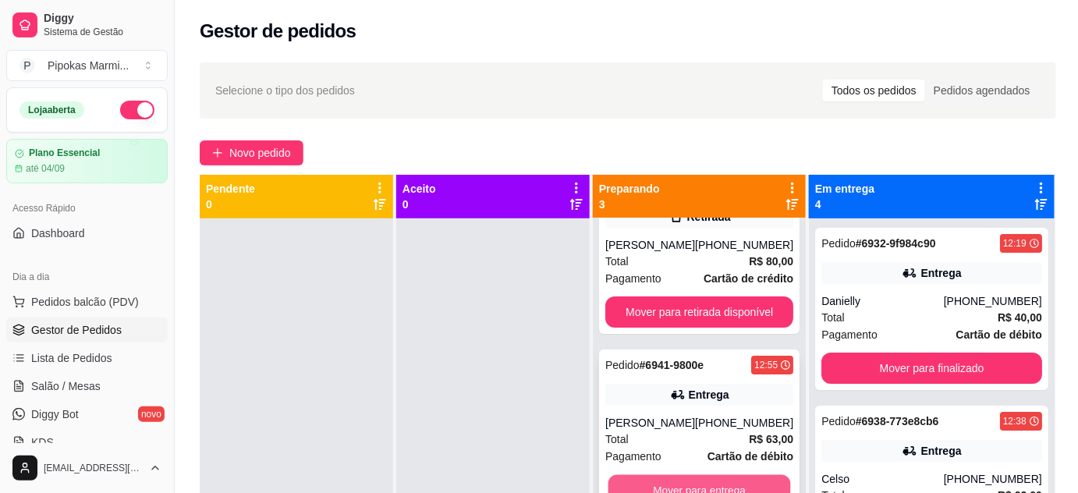
click at [731, 481] on button "Mover para entrega" at bounding box center [700, 490] width 183 height 30
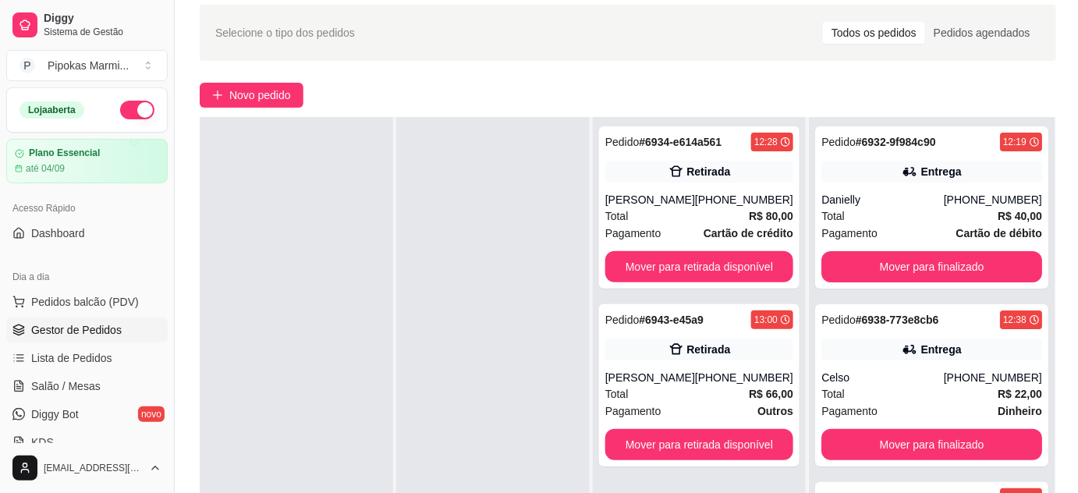
scroll to position [141, 0]
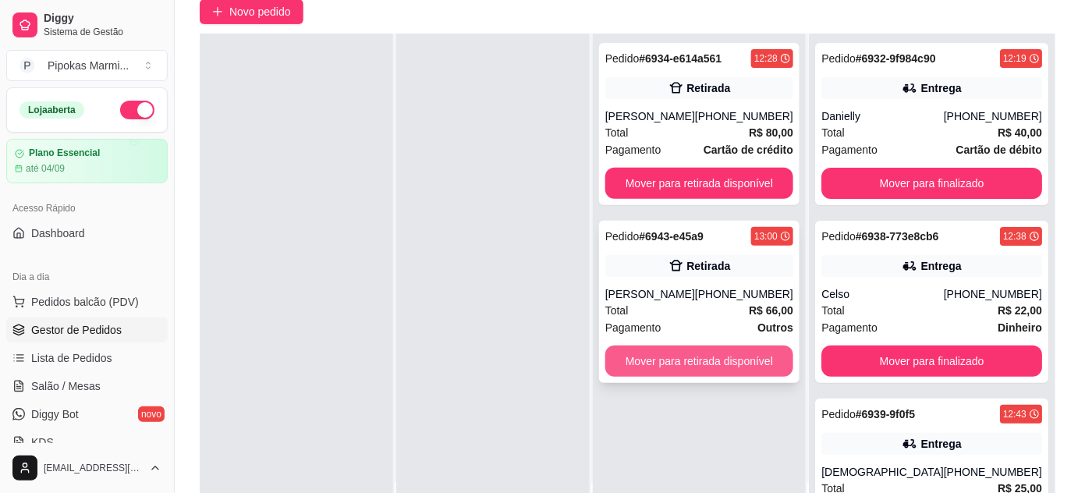
click at [726, 359] on button "Mover para retirada disponível" at bounding box center [699, 361] width 188 height 31
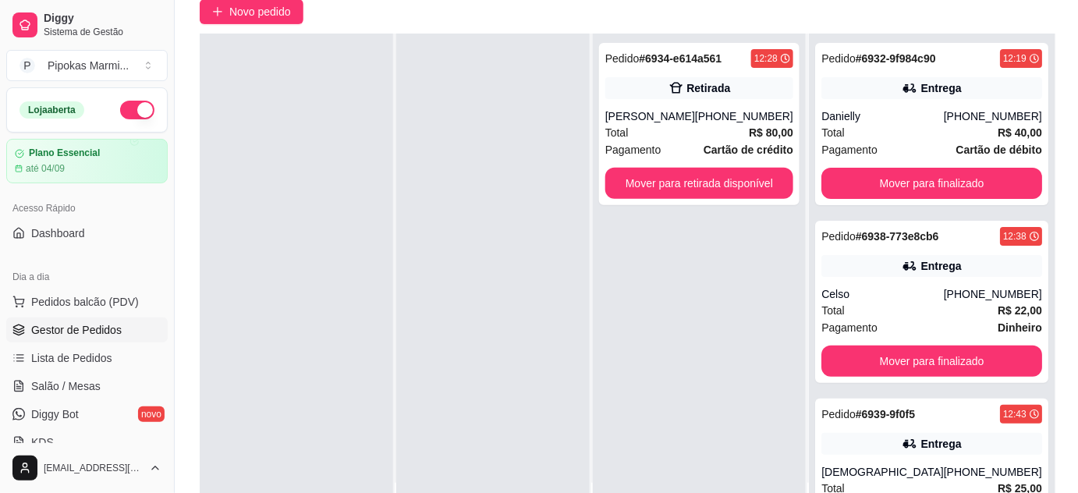
click at [649, 309] on div "Pedido # 6934-e614a561 12:28 Retirada [PERSON_NAME] [PHONE_NUMBER] Total R$ 80,…" at bounding box center [699, 280] width 213 height 493
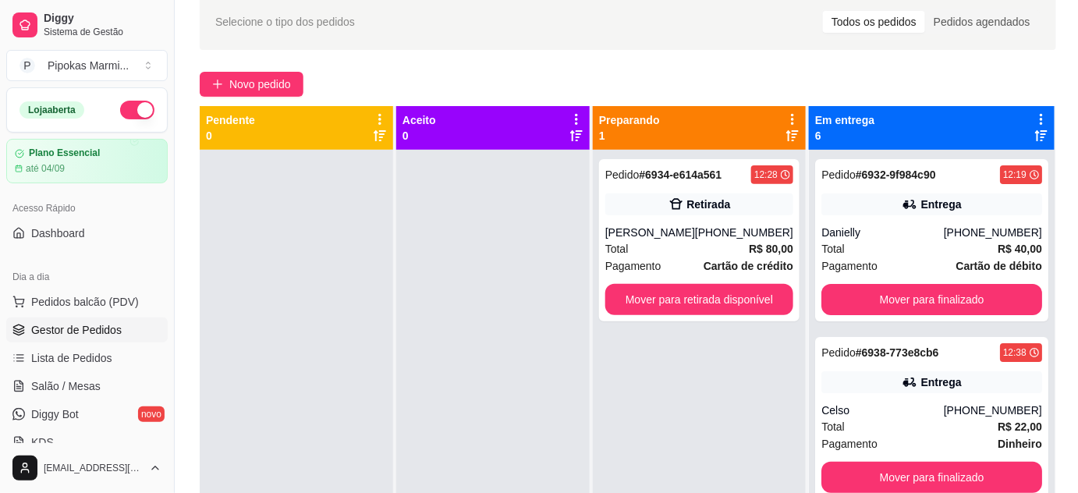
scroll to position [0, 0]
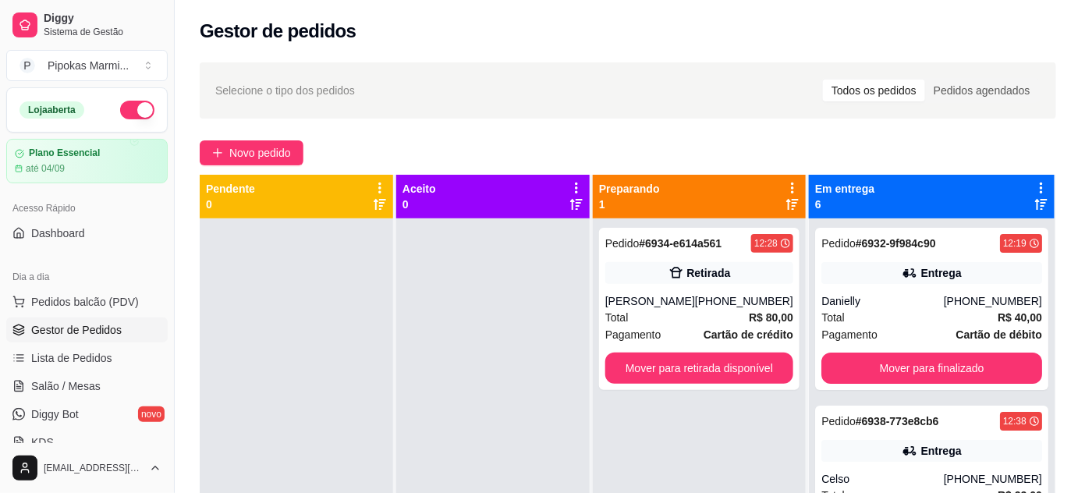
click at [132, 108] on button "button" at bounding box center [137, 110] width 34 height 19
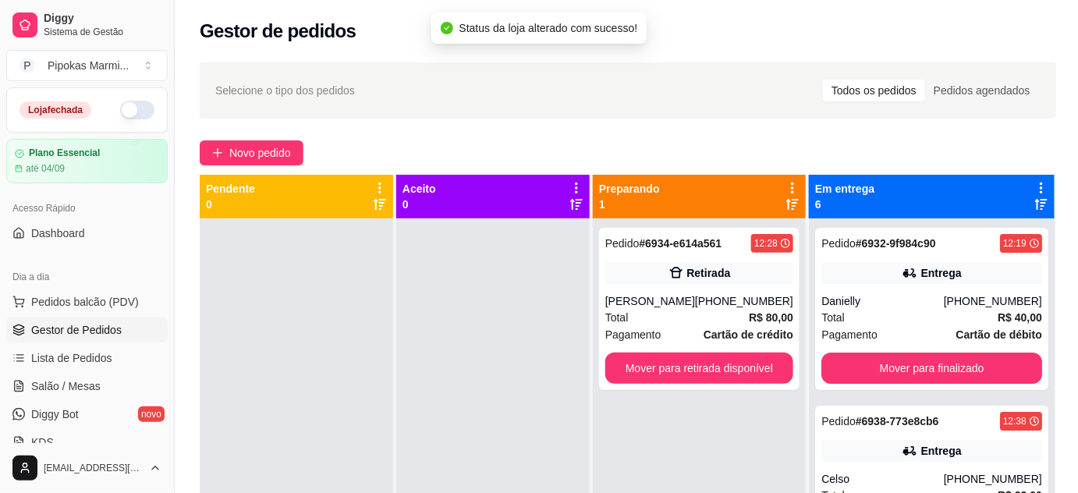
click at [403, 154] on div "Novo pedido" at bounding box center [628, 152] width 857 height 25
click at [731, 275] on div "Retirada" at bounding box center [709, 273] width 44 height 16
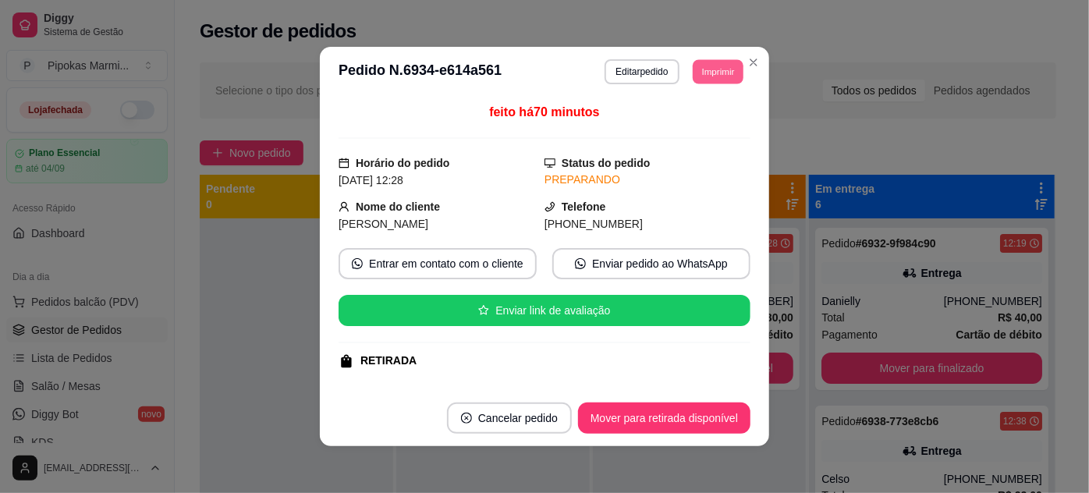
click at [719, 65] on button "Imprimir" at bounding box center [718, 71] width 51 height 24
click at [704, 127] on button "IMPRESSORA" at bounding box center [683, 126] width 109 height 24
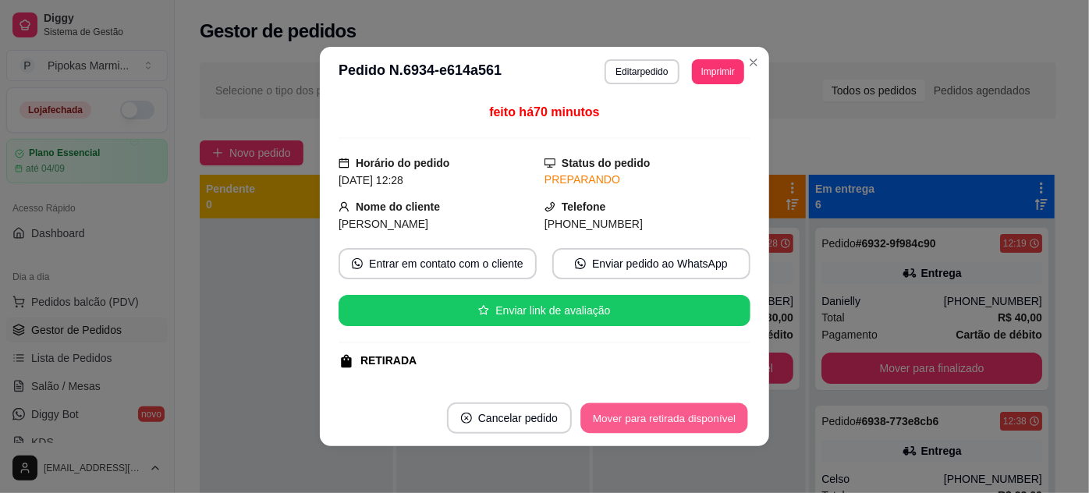
click at [709, 415] on button "Mover para retirada disponível" at bounding box center [663, 418] width 167 height 30
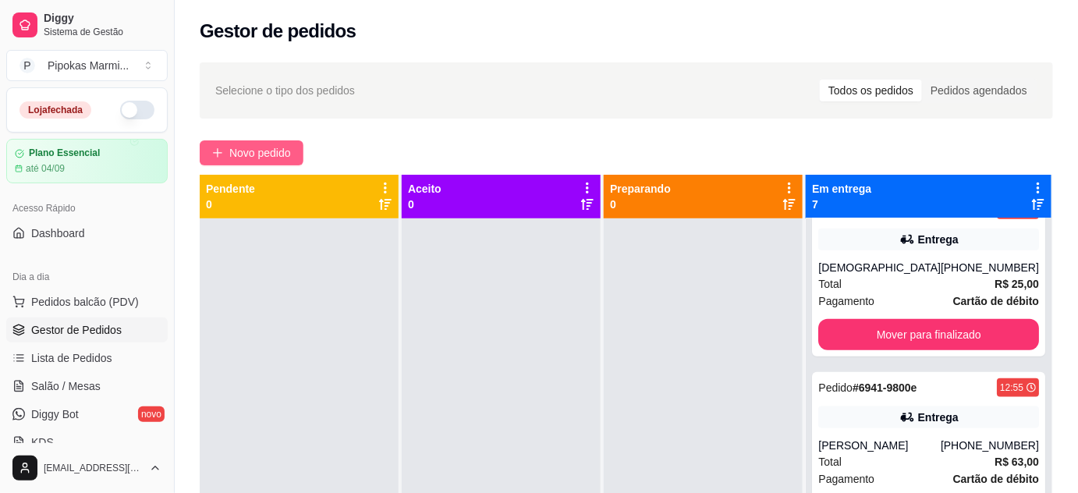
click at [252, 154] on span "Novo pedido" at bounding box center [260, 152] width 62 height 17
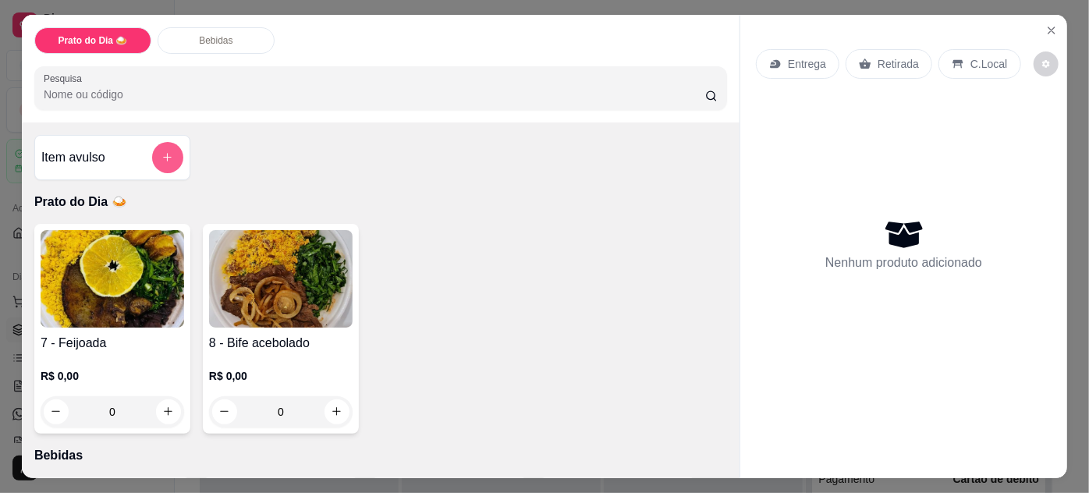
click at [165, 154] on icon "add-separate-item" at bounding box center [168, 158] width 9 height 9
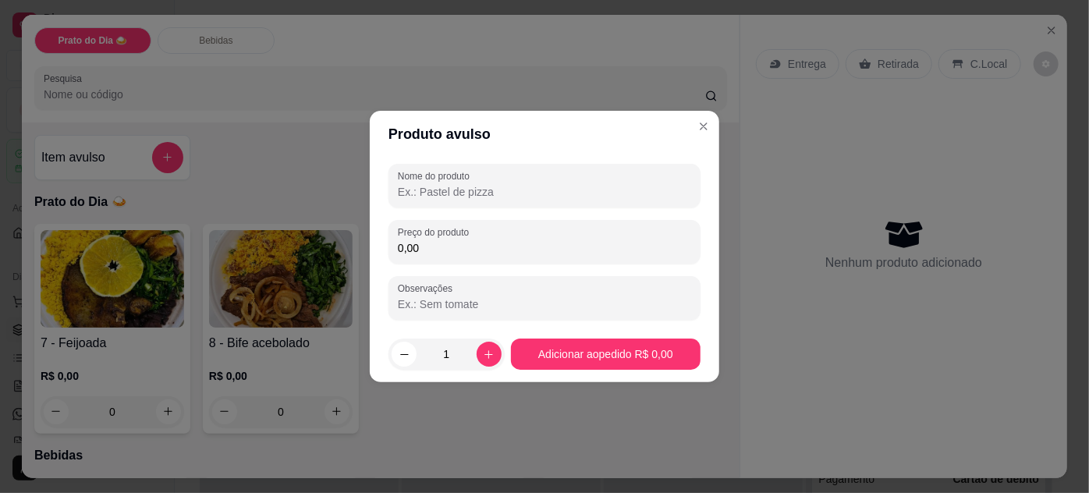
click at [420, 190] on input "Nome do produto" at bounding box center [544, 192] width 293 height 16
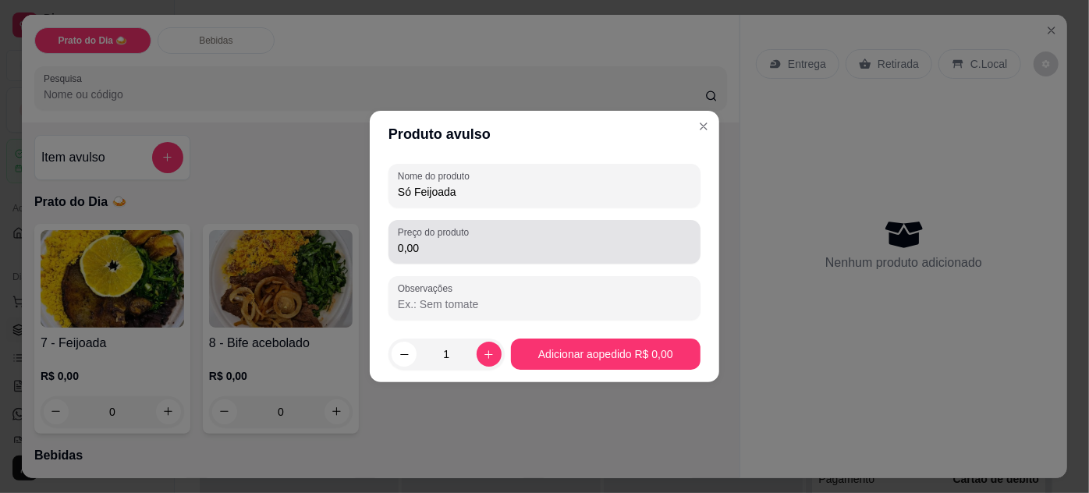
type input "Só Feijoada"
click at [456, 252] on input "0,00" at bounding box center [544, 248] width 293 height 16
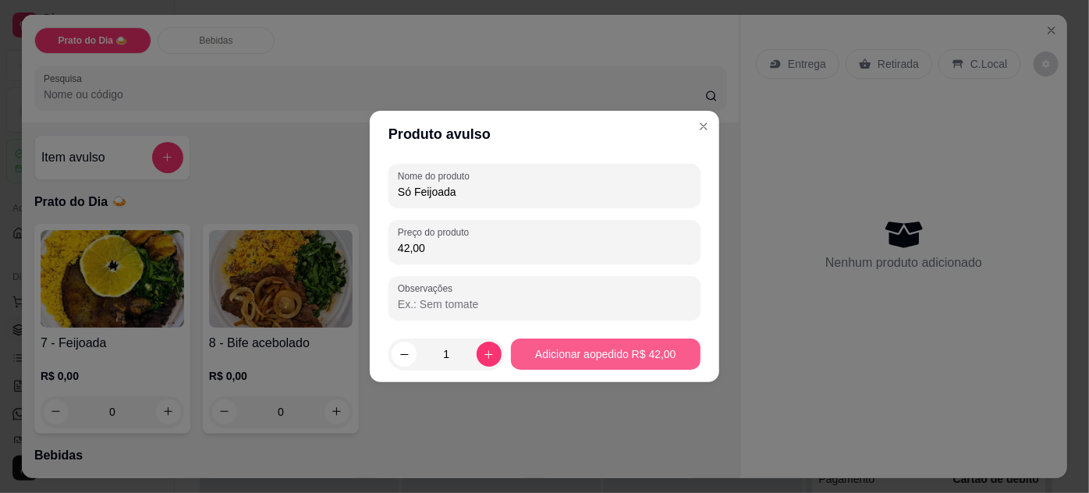
type input "42,00"
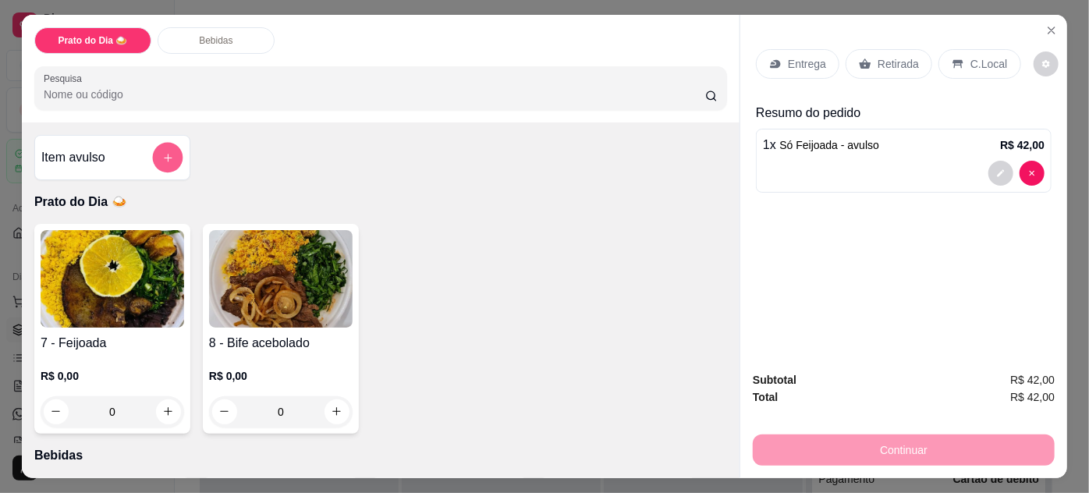
click at [162, 157] on icon "add-separate-item" at bounding box center [168, 158] width 12 height 12
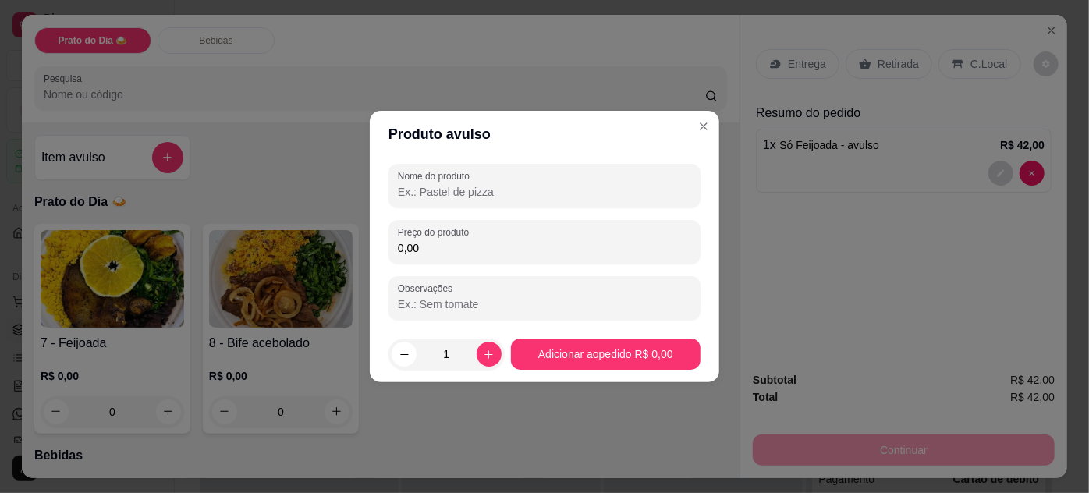
click at [428, 252] on input "0,00" at bounding box center [544, 248] width 293 height 16
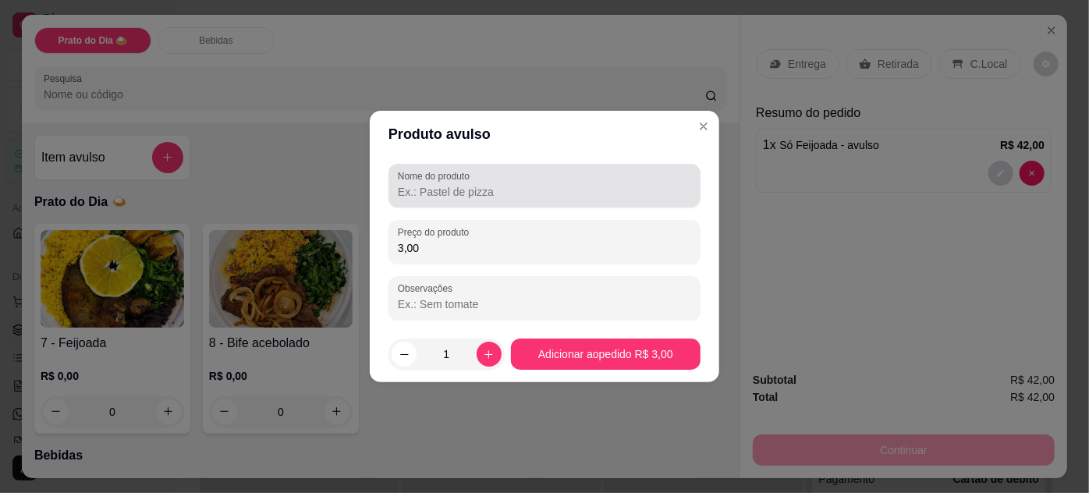
type input "3,00"
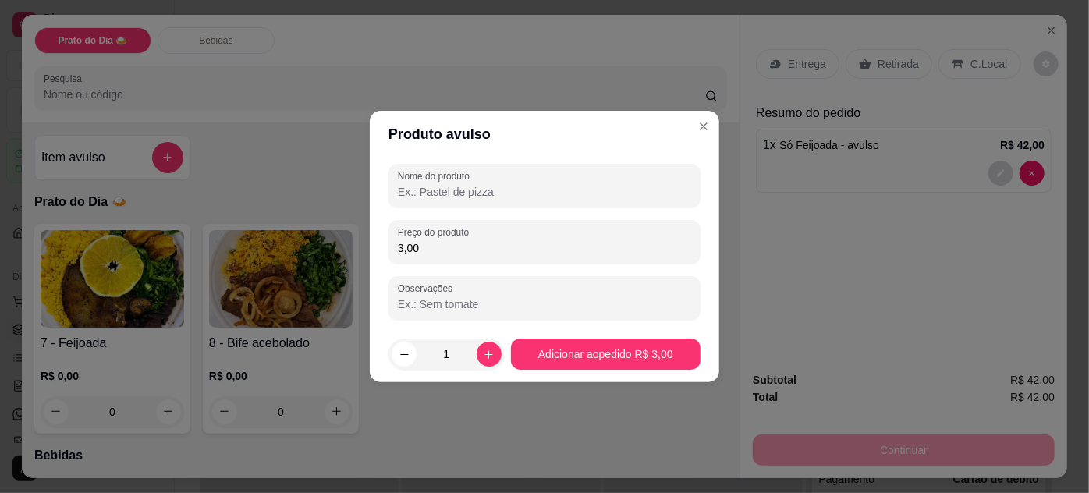
click at [431, 193] on input "Nome do produto" at bounding box center [544, 192] width 293 height 16
type input "C"
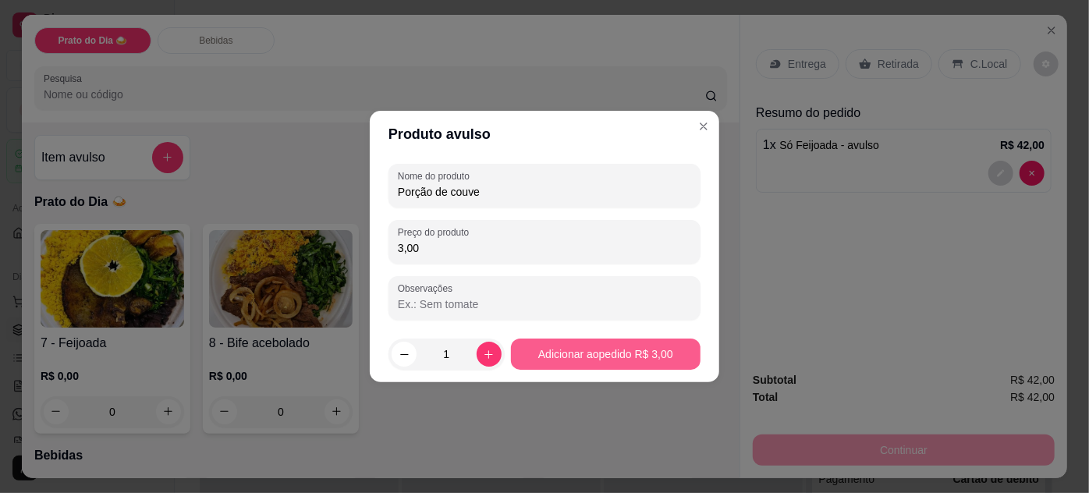
type input "Porção de couve"
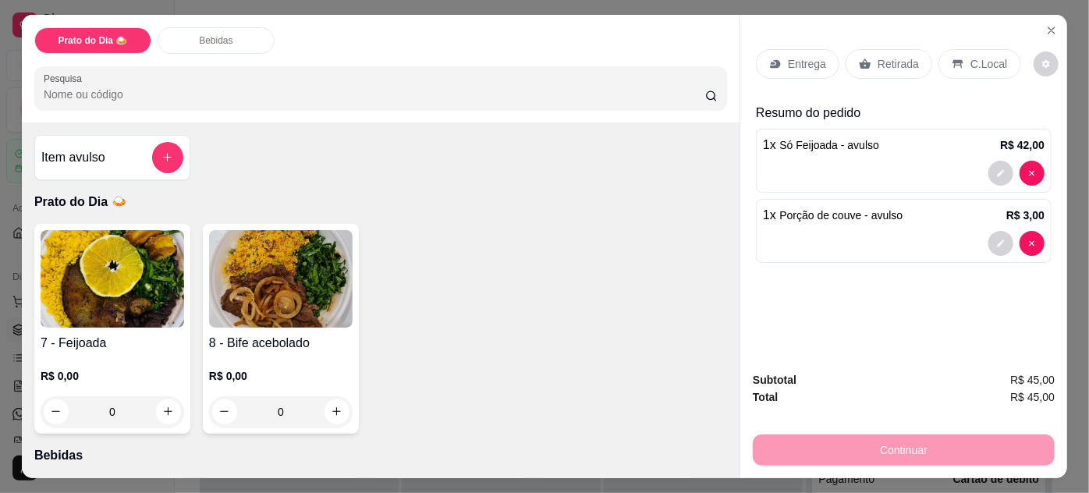
click at [894, 62] on p "Retirada" at bounding box center [898, 64] width 41 height 16
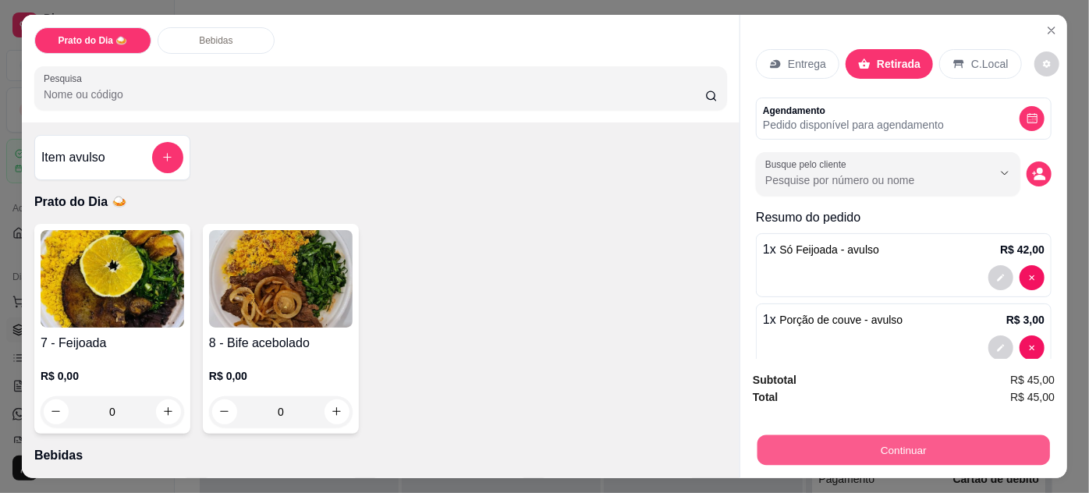
click at [899, 447] on button "Continuar" at bounding box center [904, 450] width 293 height 30
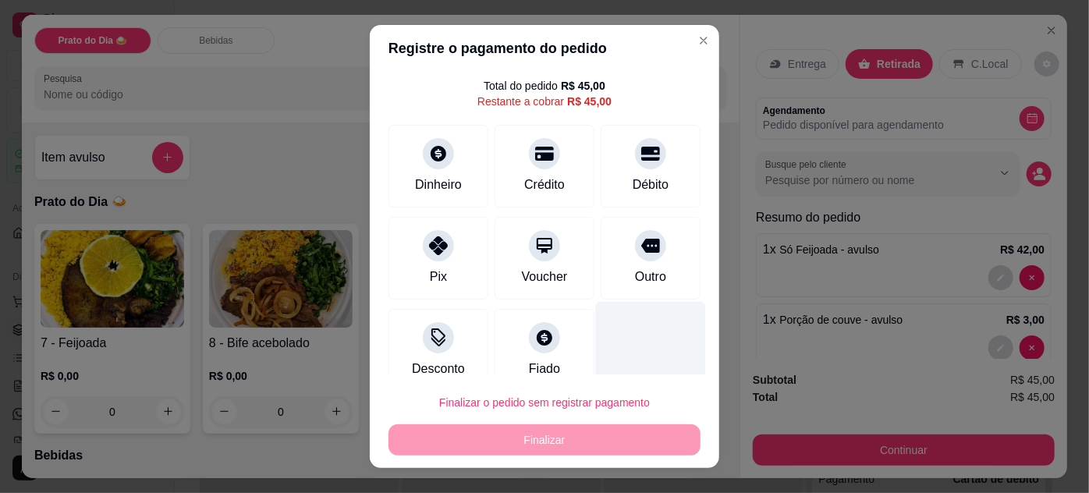
scroll to position [62, 0]
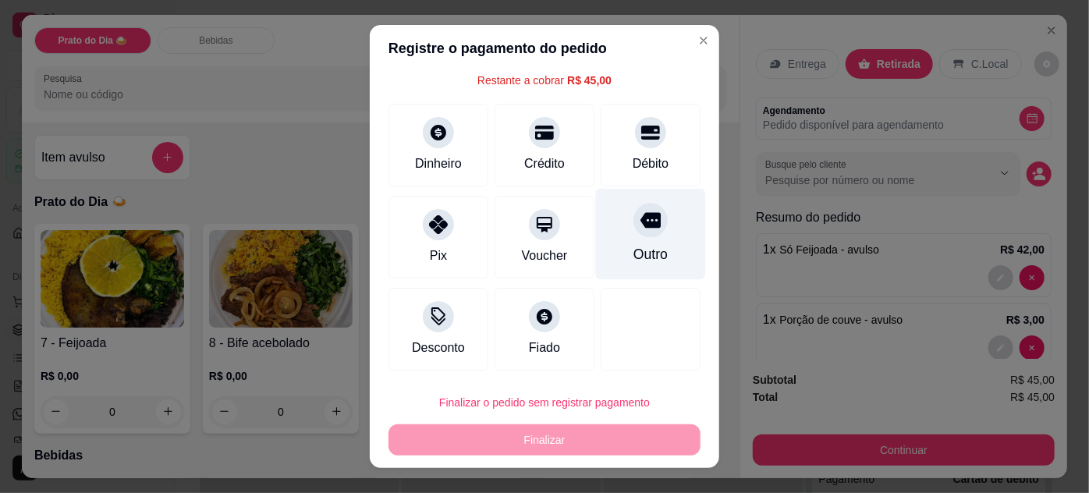
click at [637, 244] on div "Outro" at bounding box center [650, 254] width 34 height 20
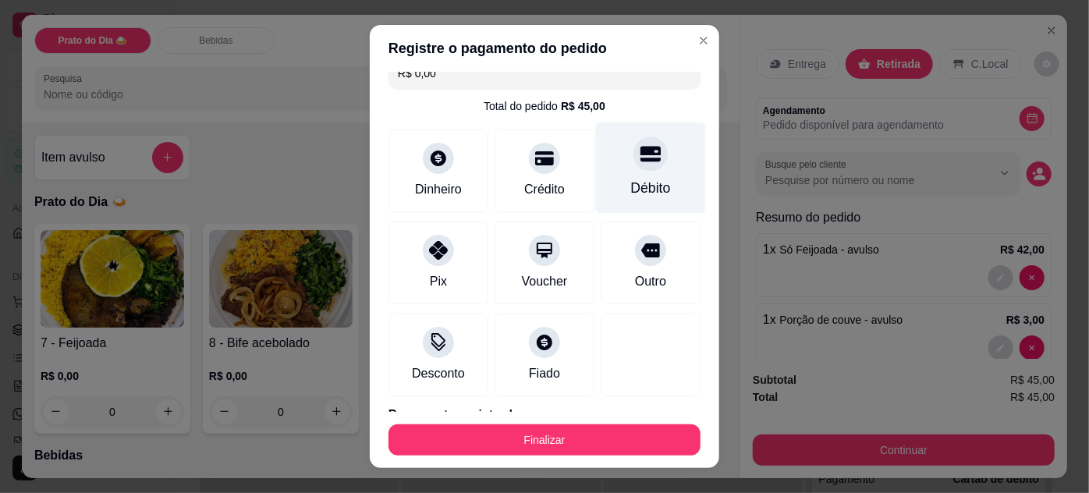
scroll to position [0, 0]
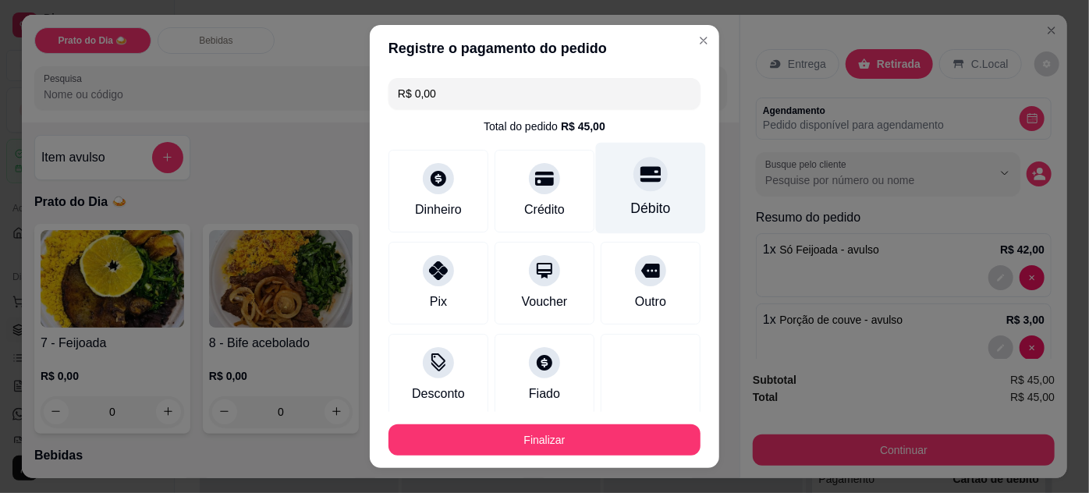
click at [637, 186] on div "Débito" at bounding box center [651, 187] width 110 height 91
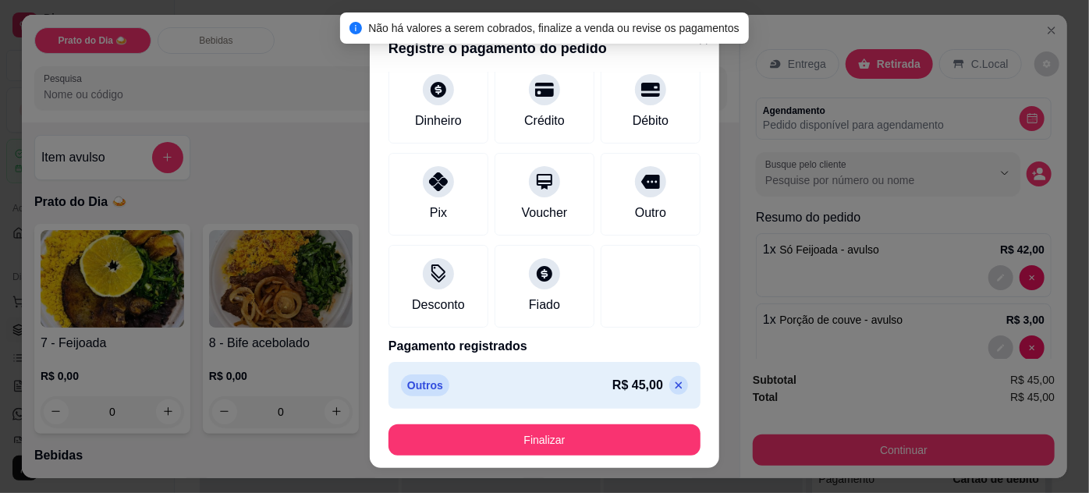
click at [669, 386] on p at bounding box center [678, 385] width 19 height 19
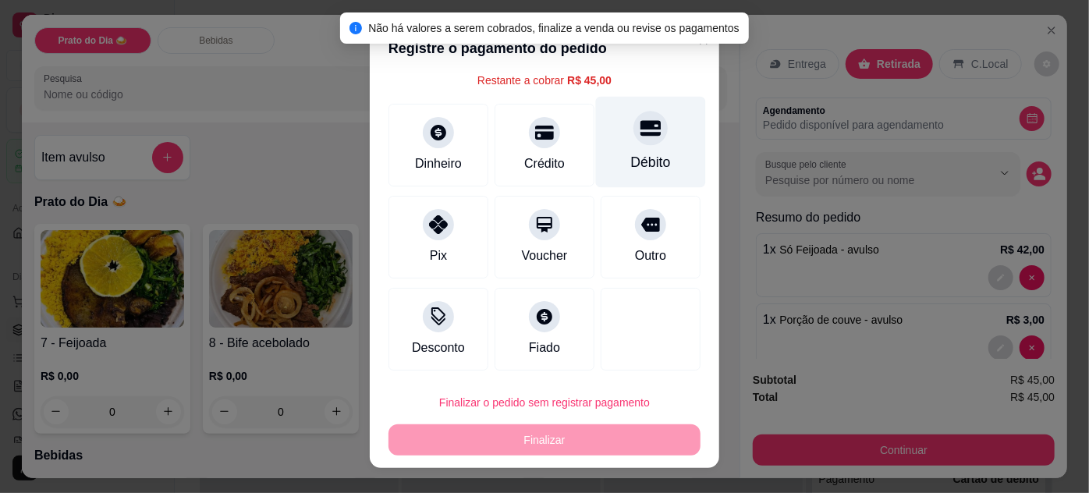
click at [633, 143] on div at bounding box center [650, 128] width 34 height 34
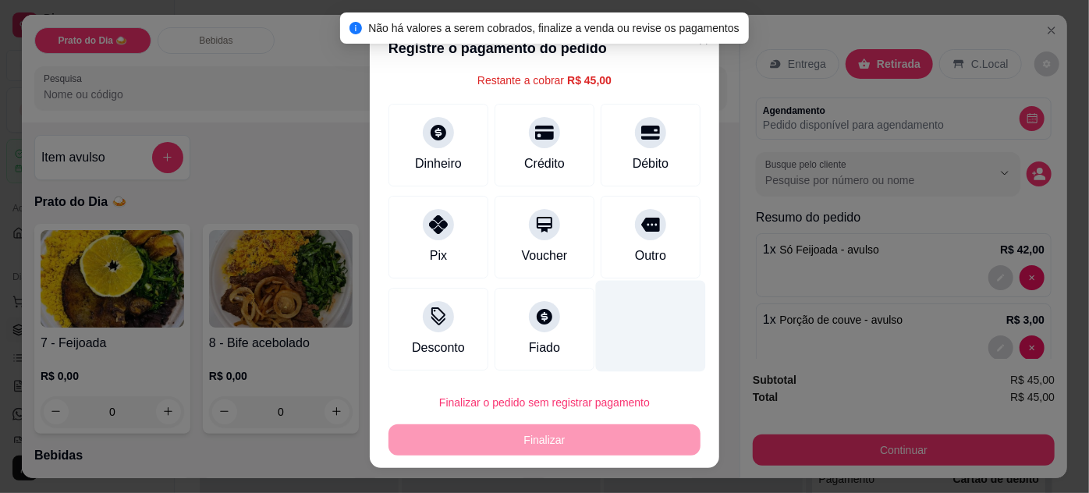
scroll to position [89, 0]
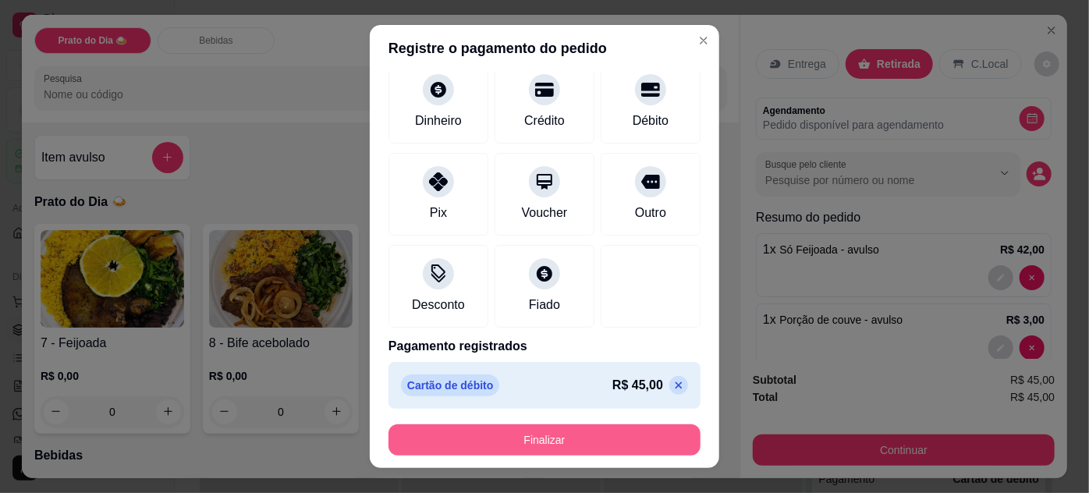
click at [584, 442] on button "Finalizar" at bounding box center [545, 439] width 312 height 31
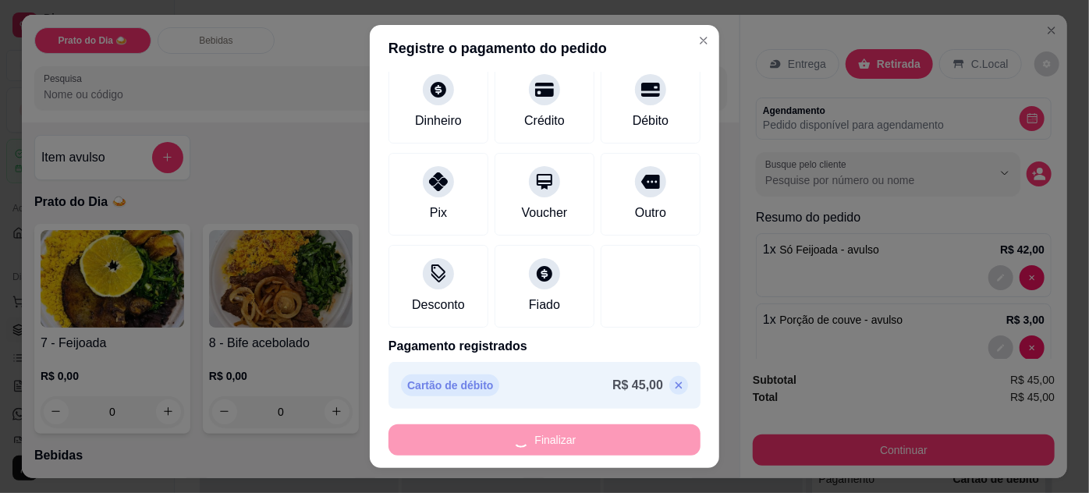
type input "-R$ 45,00"
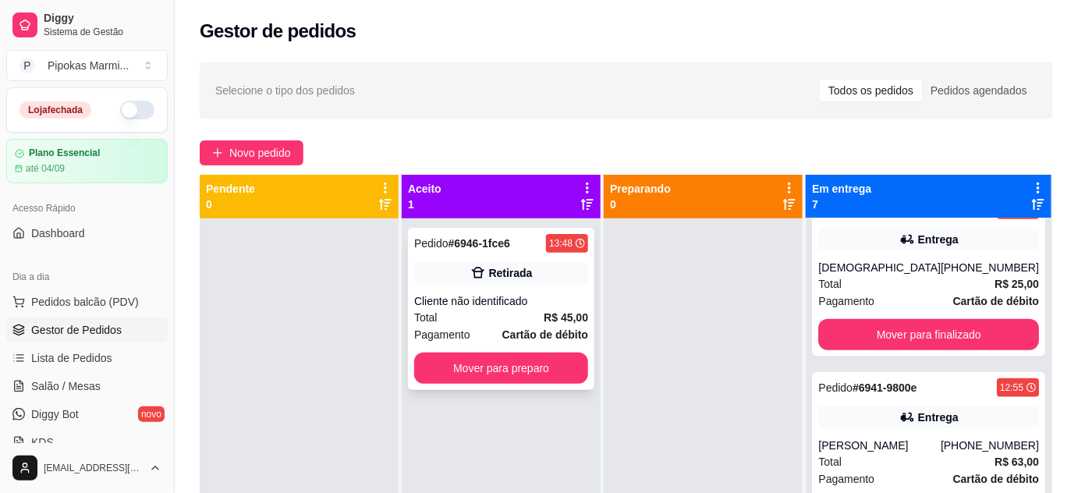
click at [538, 295] on div "Cliente não identificado" at bounding box center [501, 301] width 174 height 16
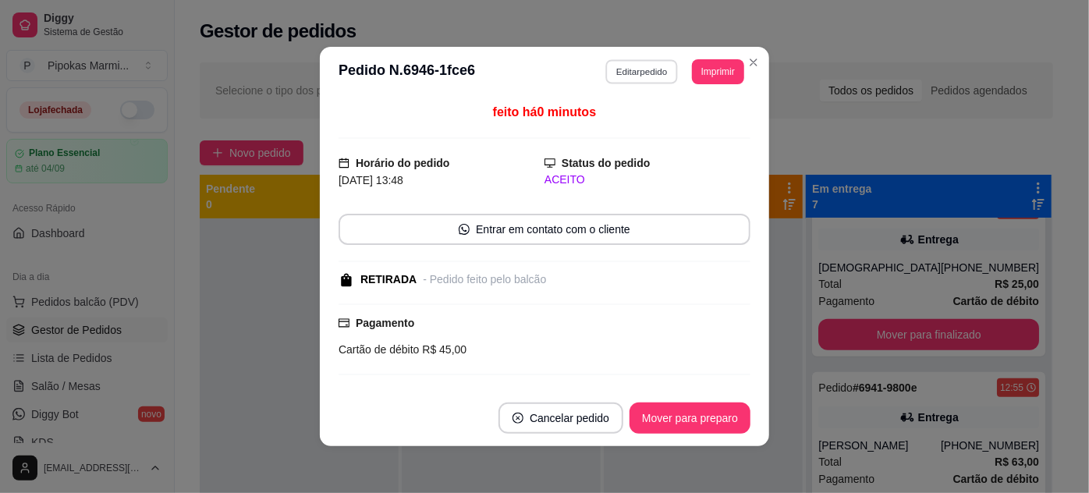
click at [648, 76] on button "Editar pedido" at bounding box center [642, 71] width 73 height 24
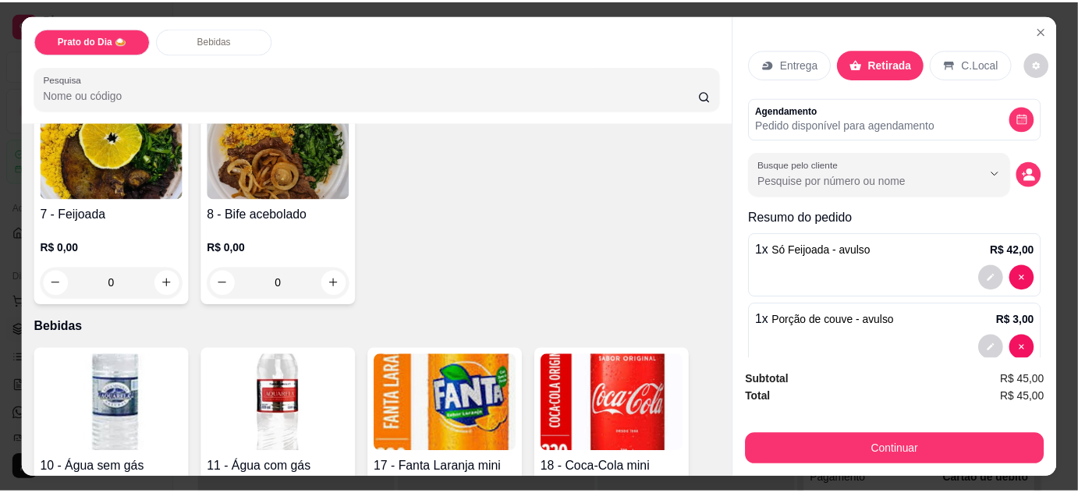
scroll to position [141, 0]
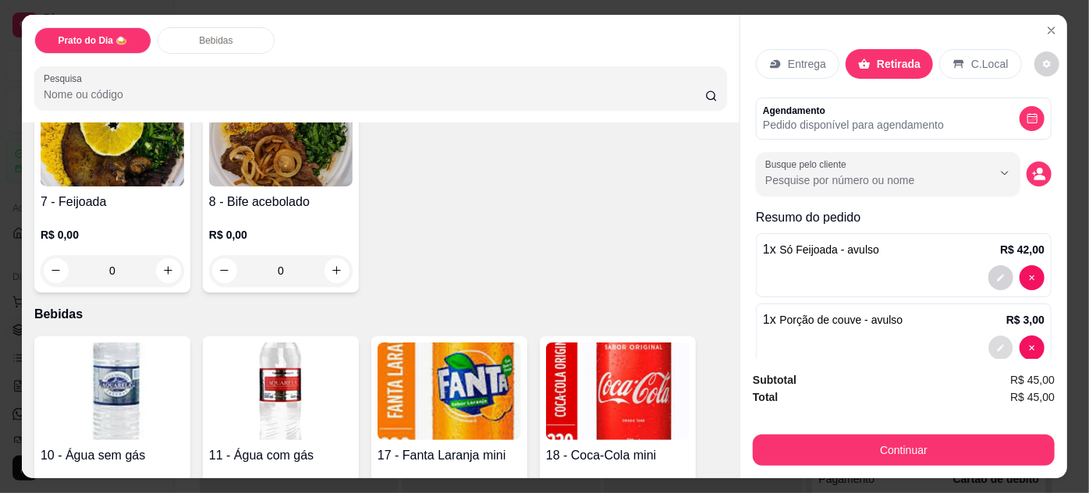
click at [989, 346] on button "decrease-product-quantity" at bounding box center [1001, 347] width 24 height 24
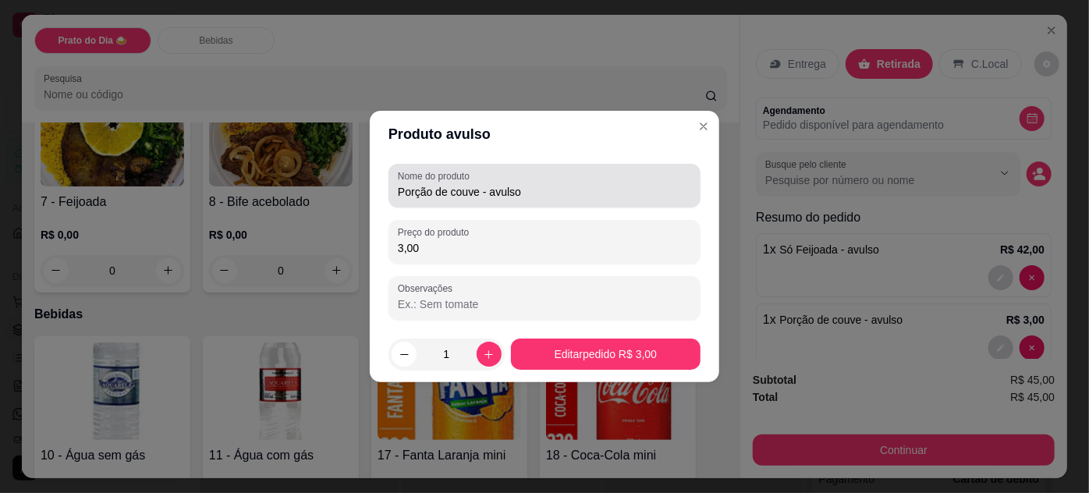
click at [482, 191] on input "Porção de couve - avulso" at bounding box center [544, 192] width 293 height 16
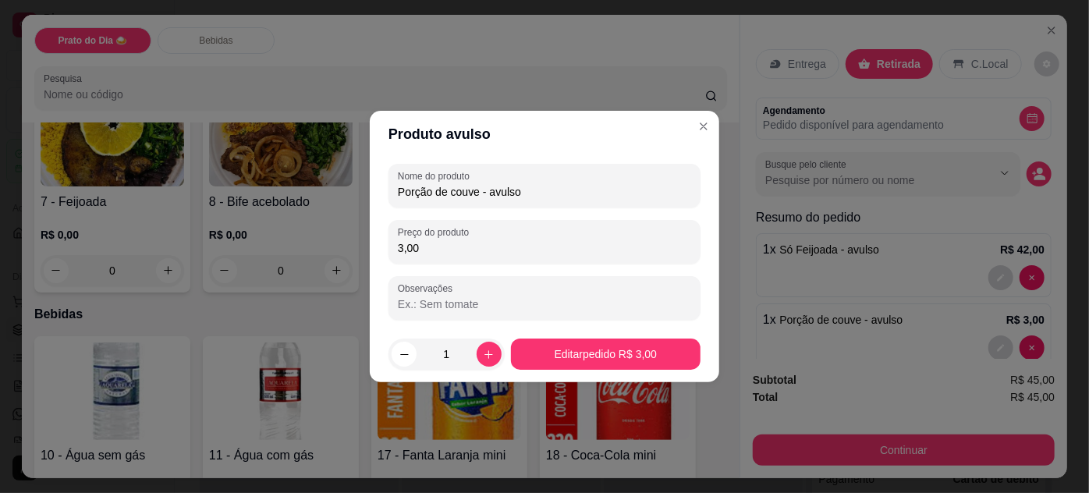
click at [484, 190] on input "Porção de couve - avulso" at bounding box center [544, 192] width 293 height 16
click at [477, 193] on input "Porção de couve - avulso" at bounding box center [544, 192] width 293 height 16
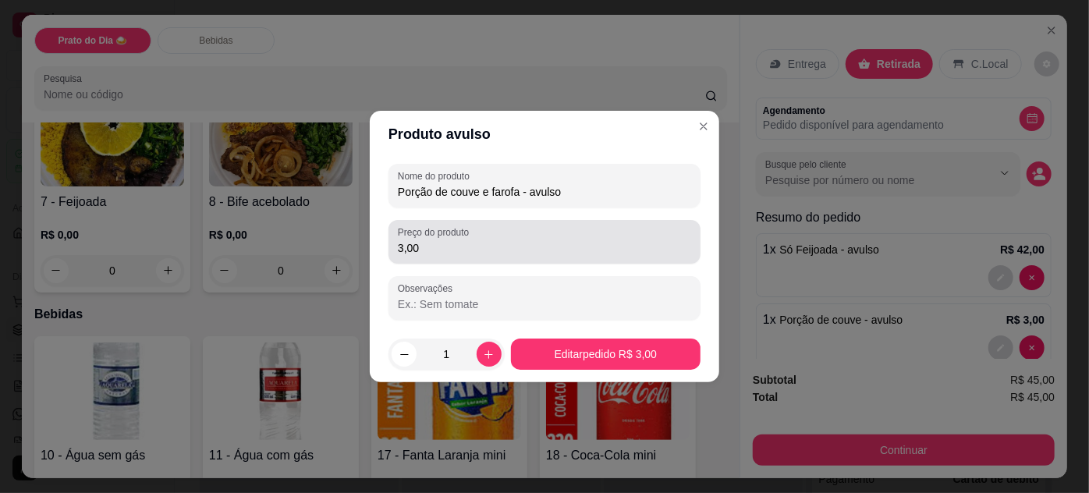
type input "Porção de couve e farofa - avulso"
click at [427, 251] on input "3,00" at bounding box center [544, 248] width 293 height 16
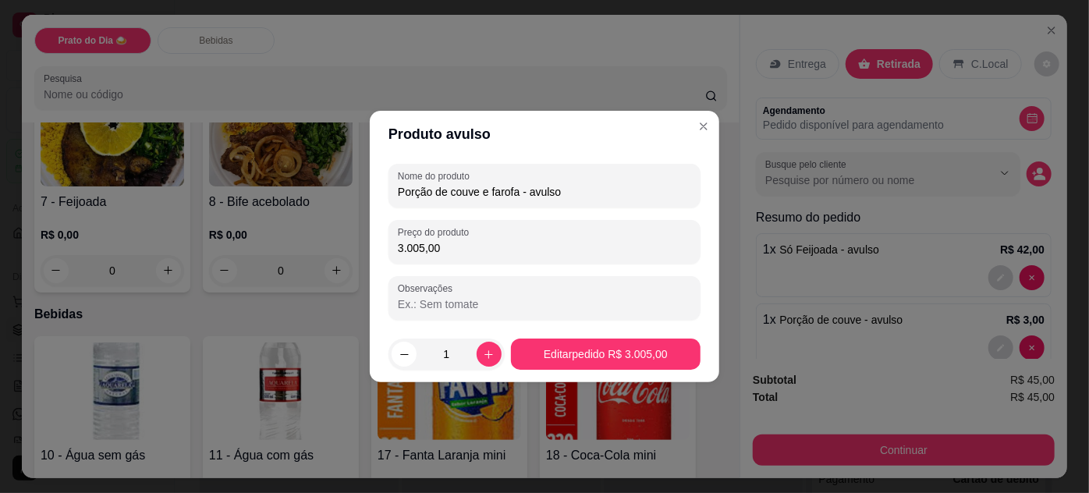
drag, startPoint x: 443, startPoint y: 250, endPoint x: 352, endPoint y: 249, distance: 91.3
click at [352, 249] on div "Produto avulso Nome do produto Porção de couve e farofa - avulso Preço do produ…" at bounding box center [544, 246] width 1089 height 493
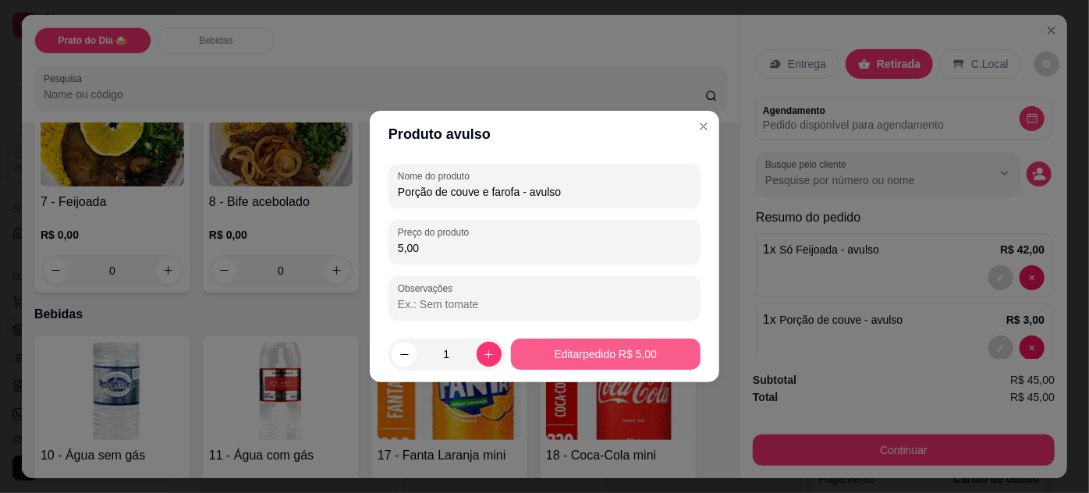
type input "5,00"
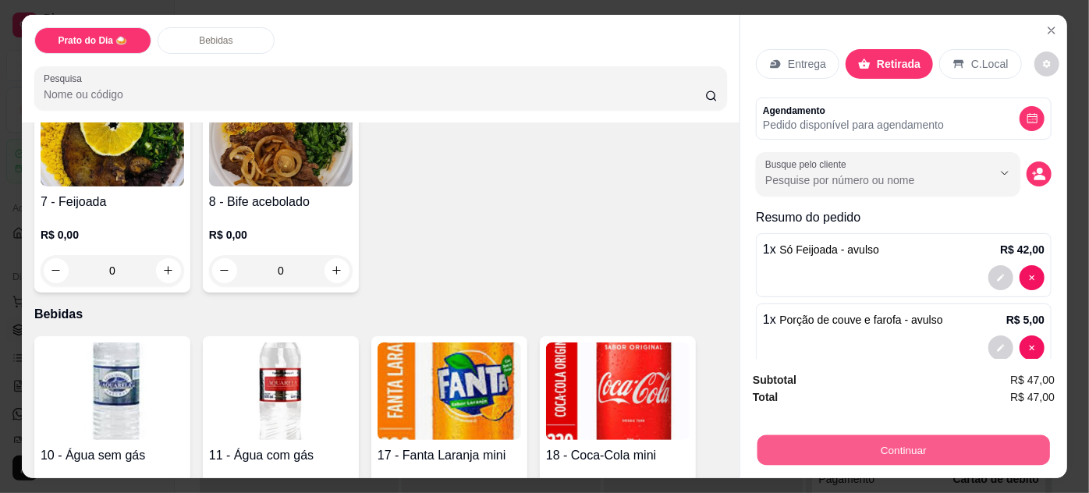
click at [878, 446] on button "Continuar" at bounding box center [904, 450] width 293 height 30
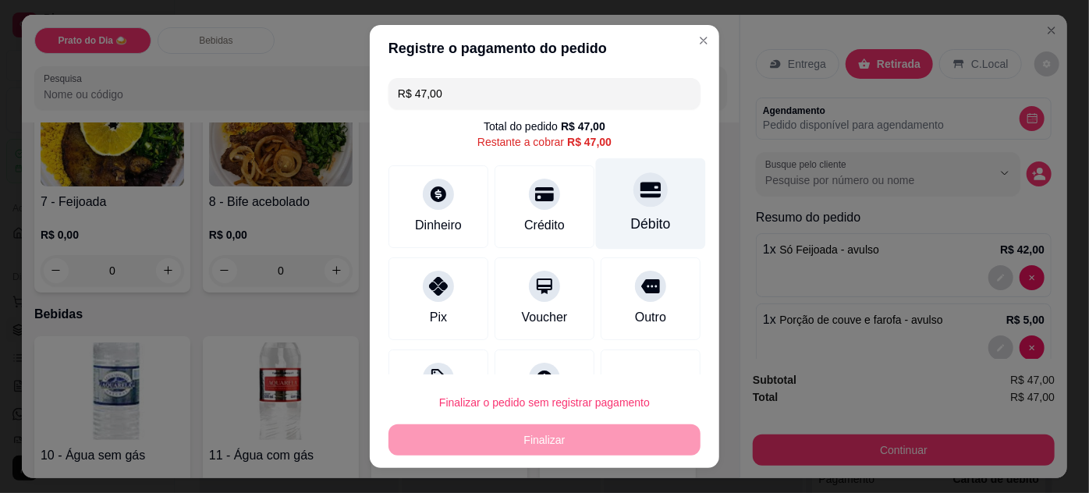
click at [641, 190] on icon at bounding box center [651, 189] width 20 height 20
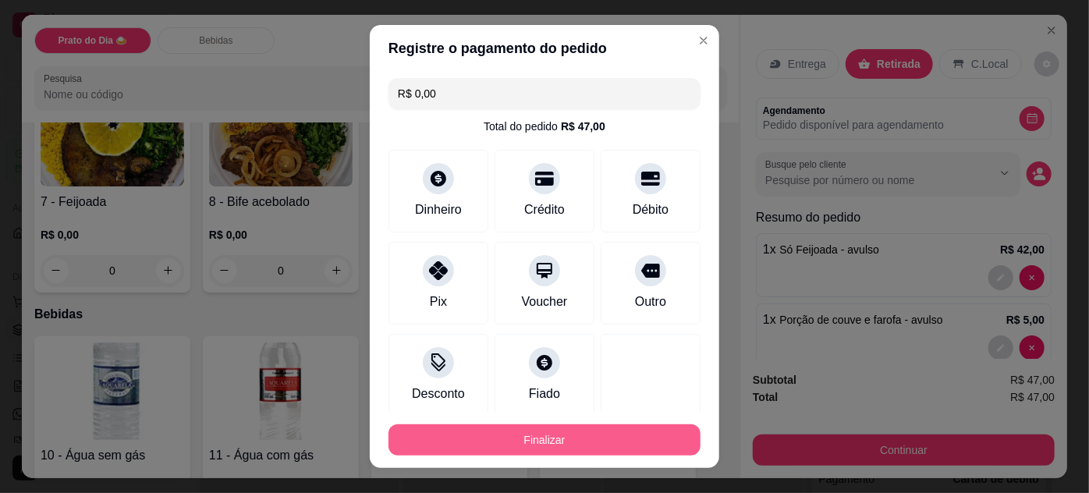
click at [616, 433] on button "Finalizar" at bounding box center [545, 439] width 312 height 31
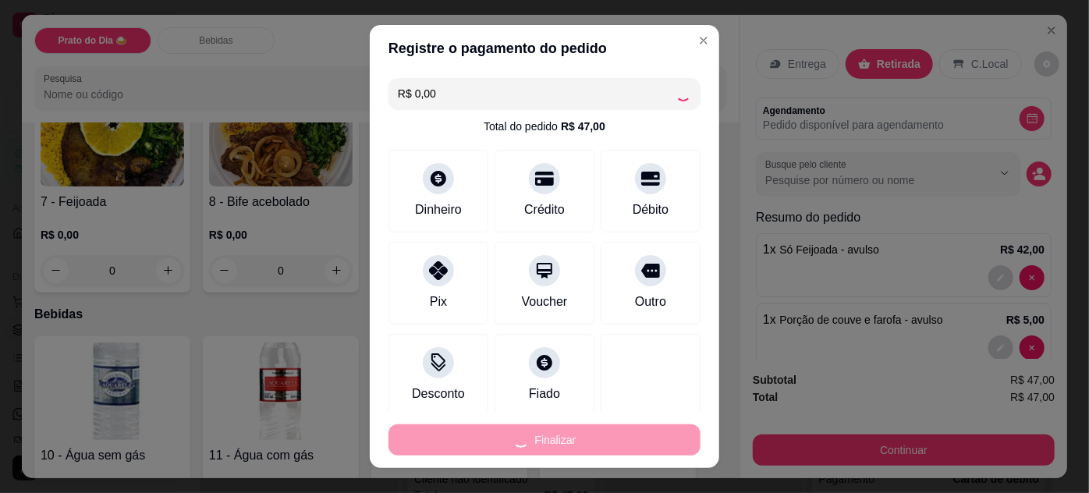
type input "-R$ 47,00"
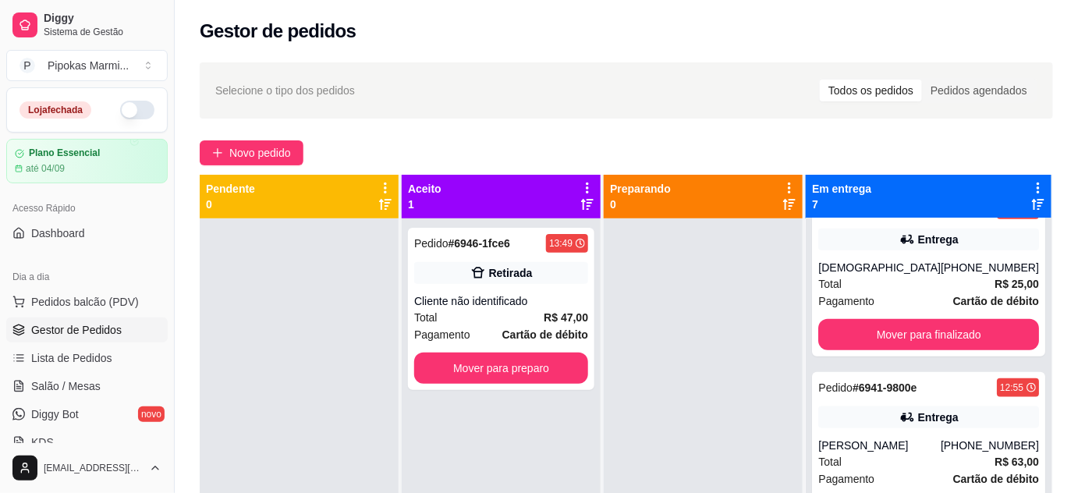
drag, startPoint x: 689, startPoint y: 348, endPoint x: 784, endPoint y: 370, distance: 97.7
click at [690, 348] on div at bounding box center [703, 464] width 199 height 493
click at [747, 373] on div at bounding box center [703, 464] width 199 height 493
click at [542, 371] on button "Mover para preparo" at bounding box center [501, 368] width 174 height 31
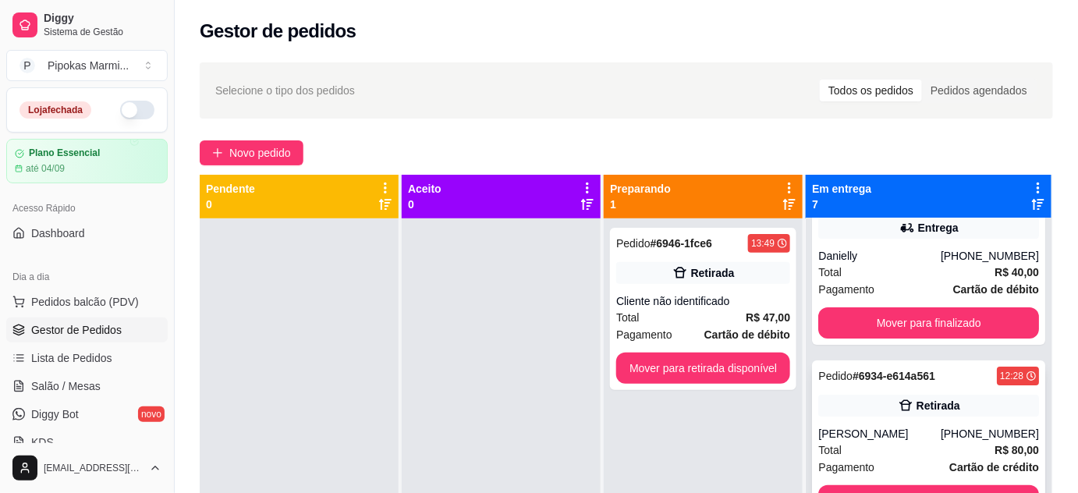
scroll to position [0, 0]
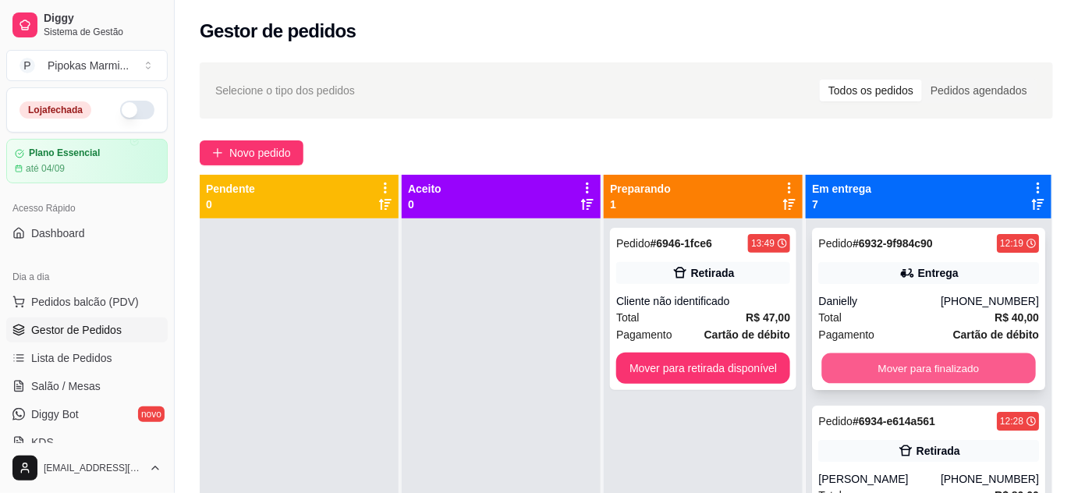
click at [927, 364] on button "Mover para finalizado" at bounding box center [929, 368] width 214 height 30
click at [924, 360] on button "Mover para finalizado" at bounding box center [929, 368] width 214 height 30
click at [919, 367] on button "Mover para finalizado" at bounding box center [928, 368] width 221 height 31
click at [917, 367] on button "Mover para finalizado" at bounding box center [929, 368] width 214 height 30
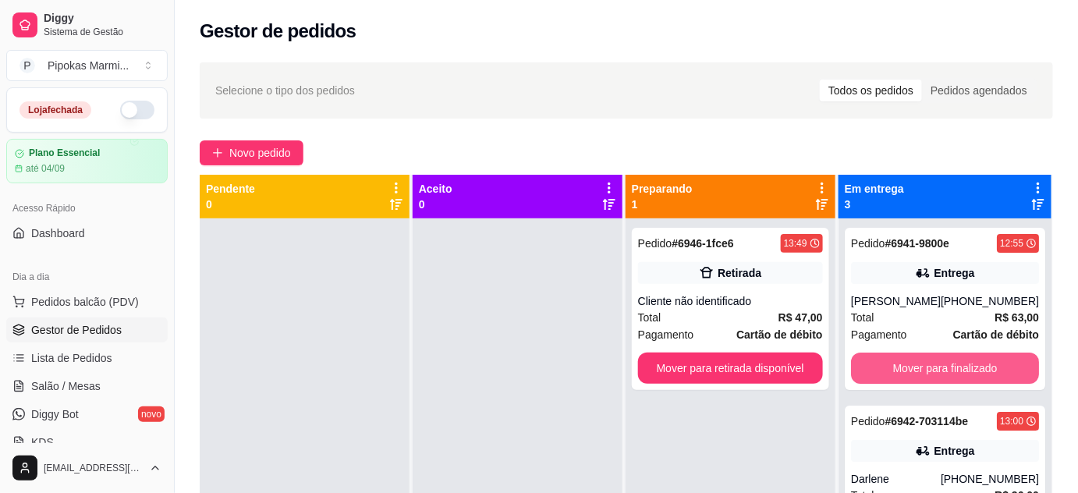
click at [917, 367] on button "Mover para finalizado" at bounding box center [945, 368] width 188 height 31
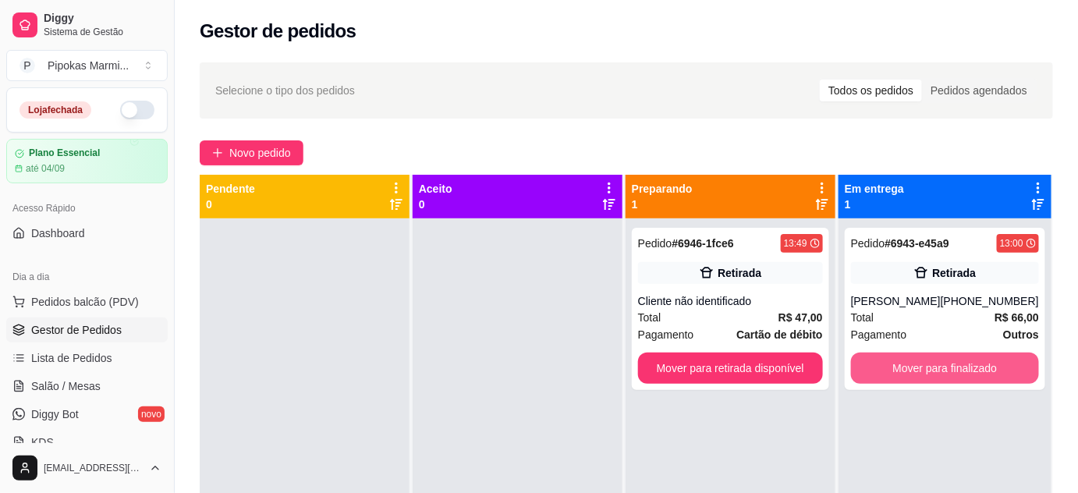
click at [916, 367] on button "Mover para finalizado" at bounding box center [945, 368] width 188 height 31
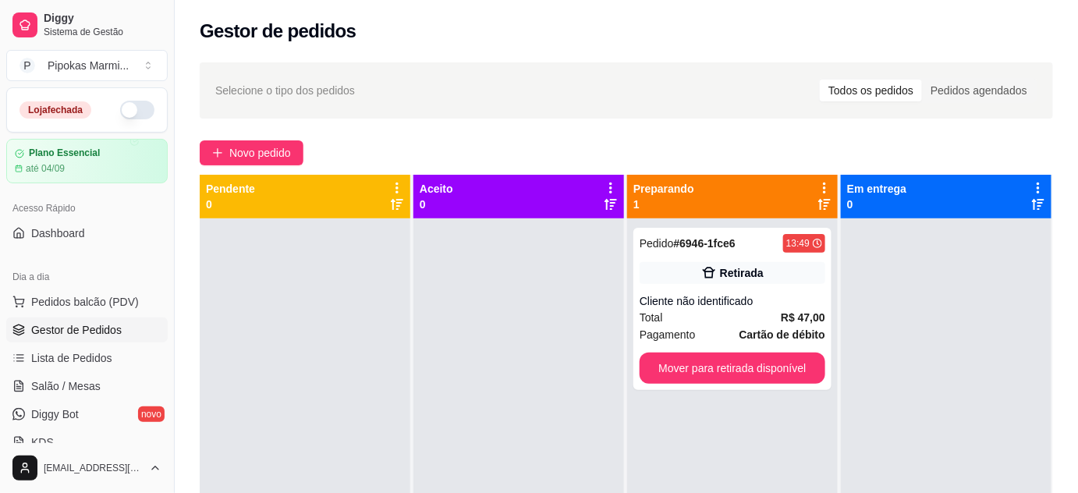
click at [805, 411] on div "Pedido # 6946-1fce6 13:49 Retirada Cliente não identificado Total R$ 47,00 Paga…" at bounding box center [732, 464] width 211 height 493
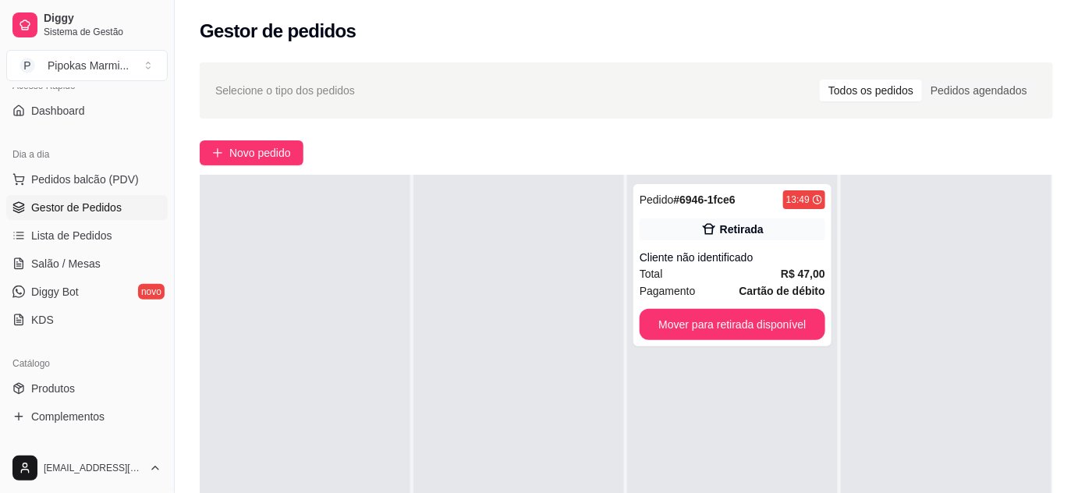
scroll to position [141, 0]
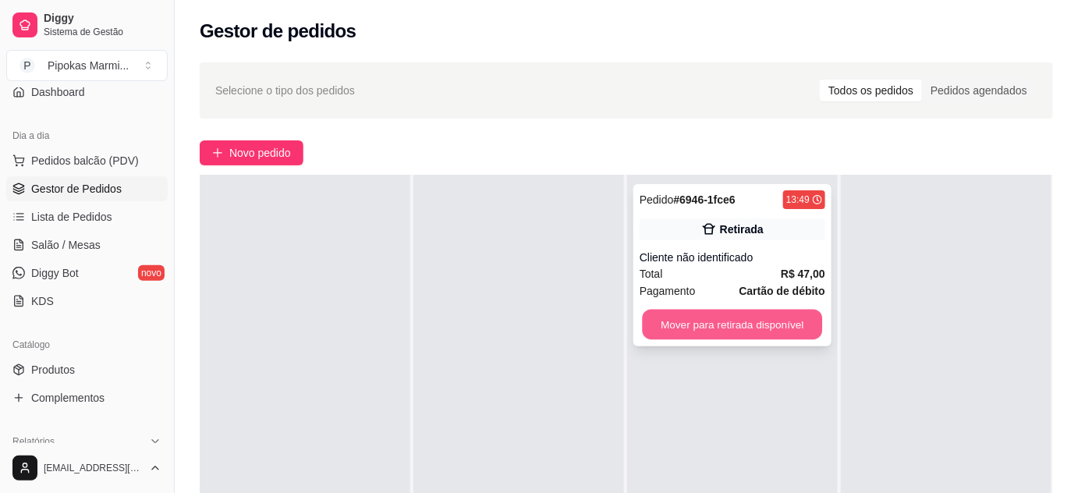
click at [722, 329] on button "Mover para retirada disponível" at bounding box center [733, 325] width 180 height 30
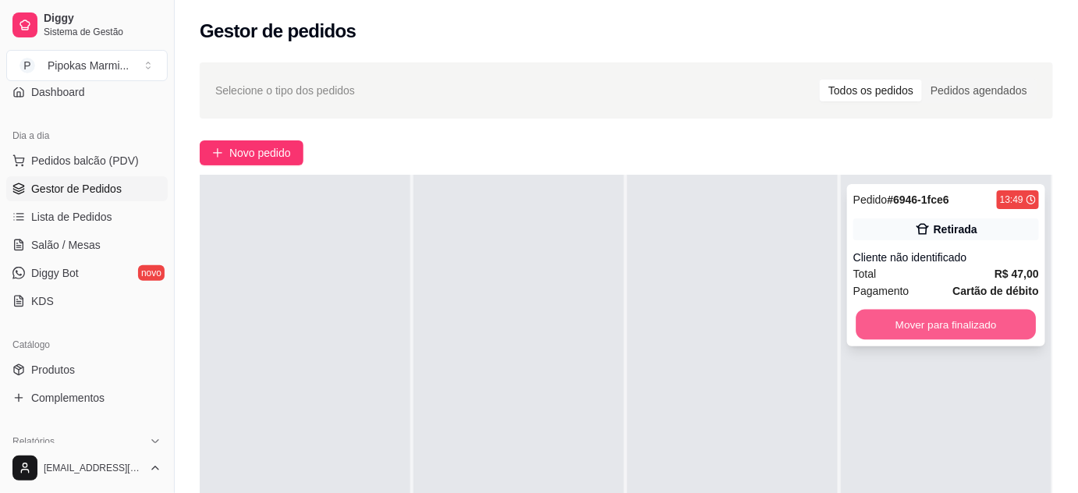
click at [929, 324] on button "Mover para finalizado" at bounding box center [947, 325] width 180 height 30
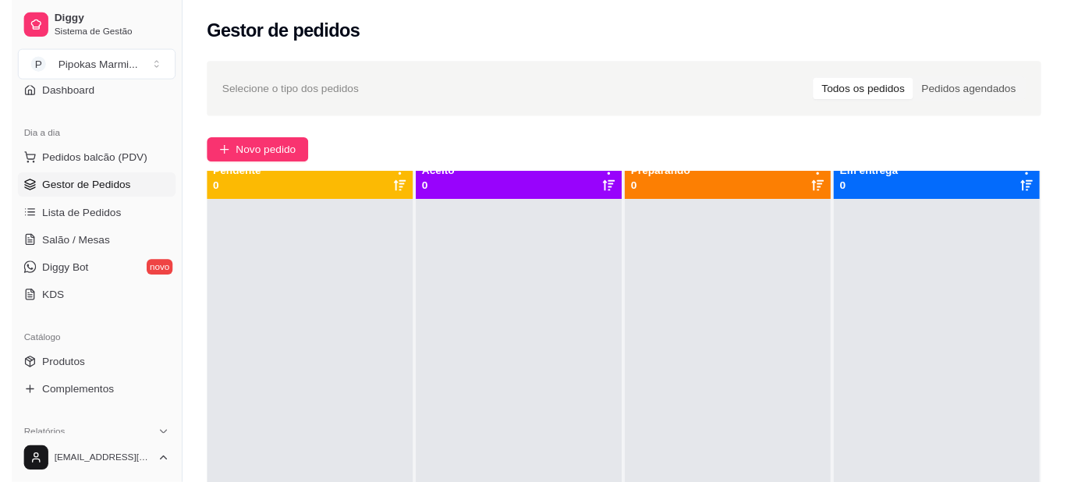
scroll to position [0, 0]
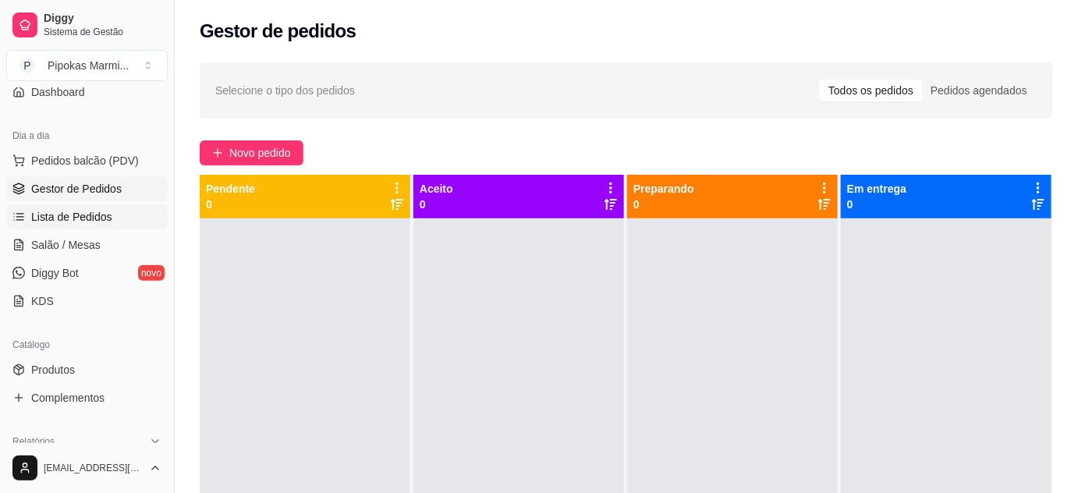
click at [85, 221] on span "Lista de Pedidos" at bounding box center [71, 217] width 81 height 16
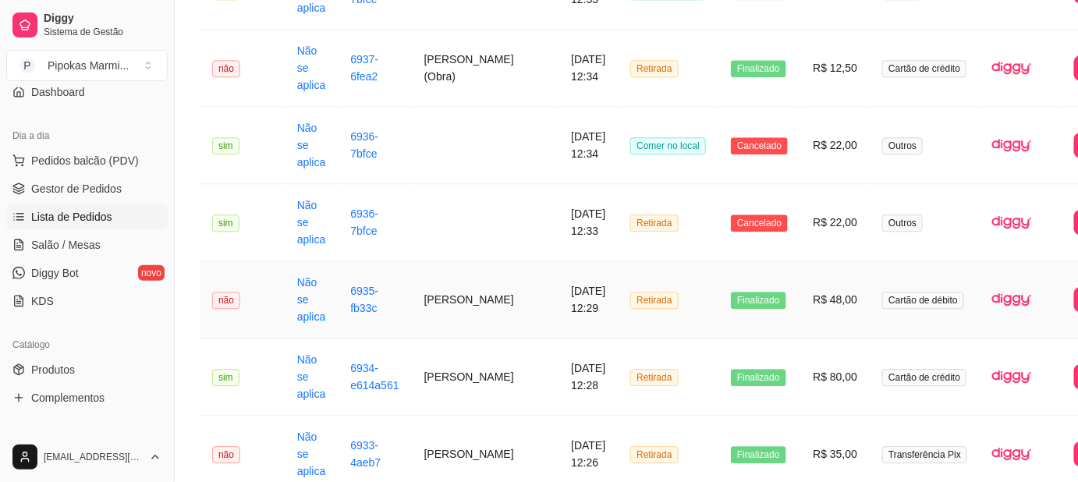
scroll to position [1276, 0]
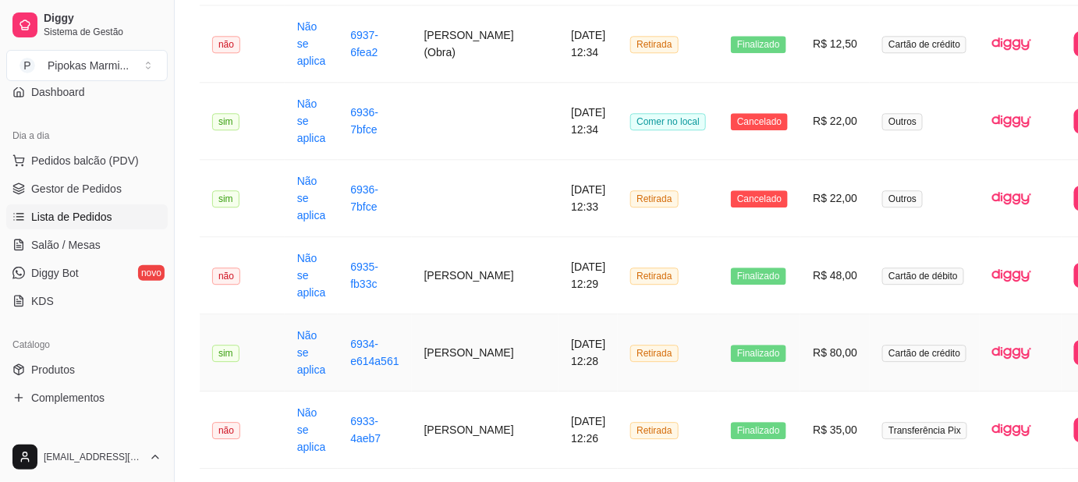
click at [559, 342] on td "[DATE] 12:28" at bounding box center [588, 352] width 59 height 77
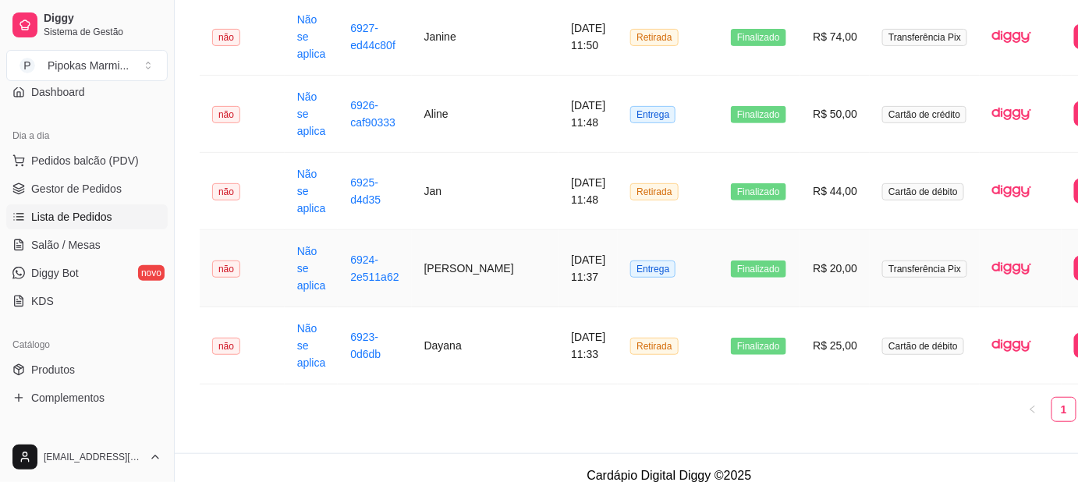
scroll to position [2142, 0]
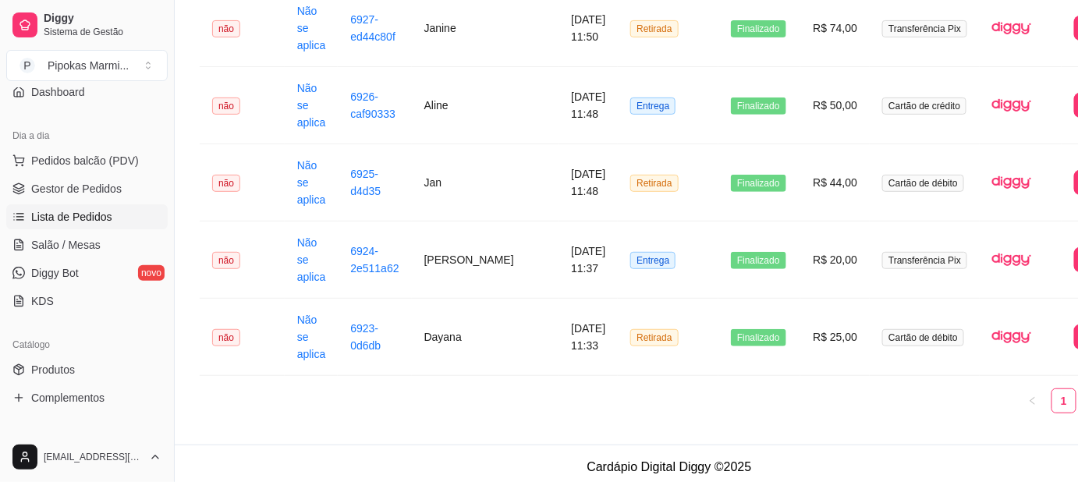
click at [1084, 401] on link "2" at bounding box center [1095, 400] width 23 height 23
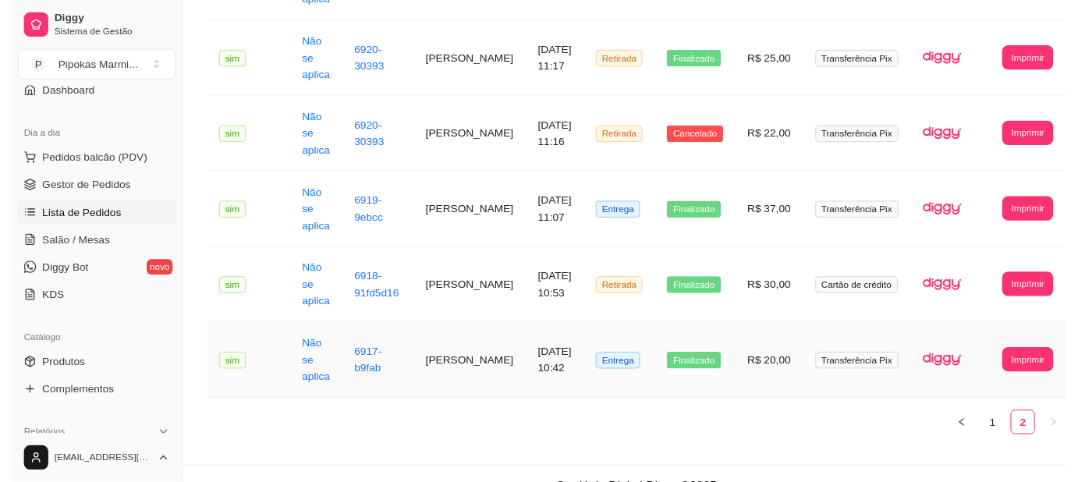
scroll to position [359, 0]
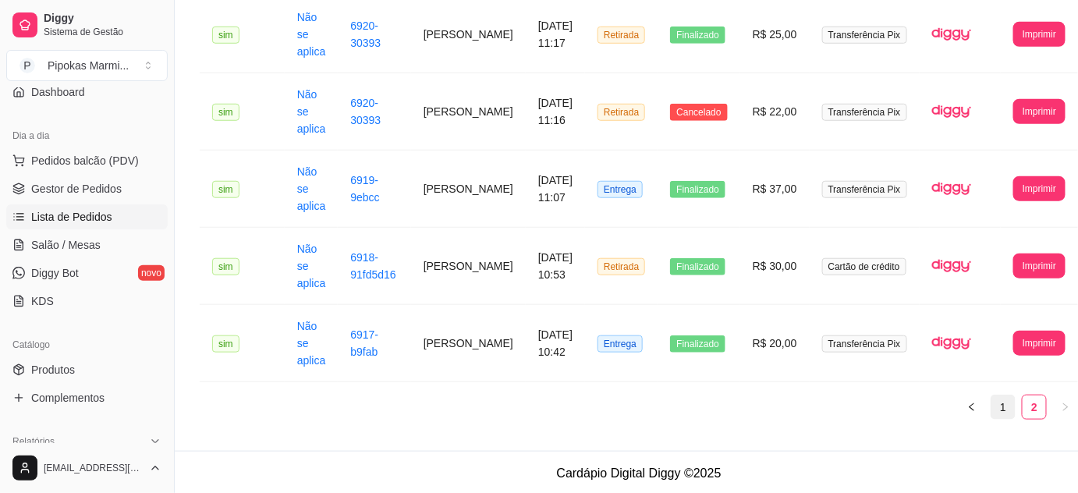
click at [992, 410] on link "1" at bounding box center [1003, 407] width 23 height 23
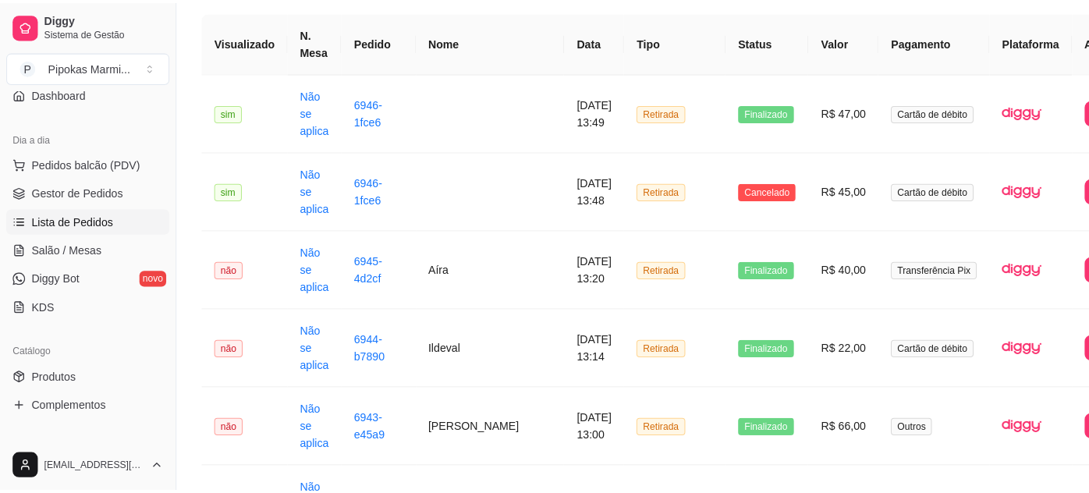
scroll to position [141, 0]
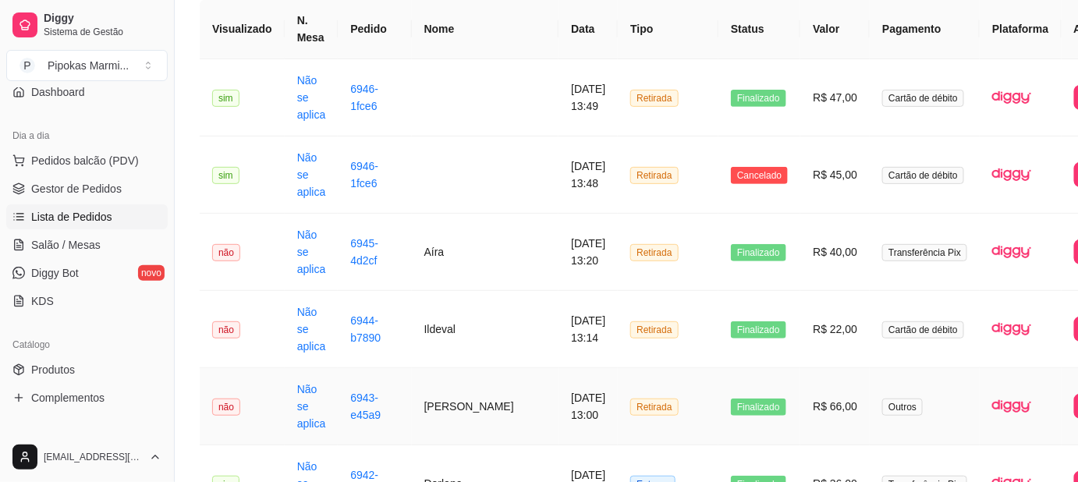
click at [660, 412] on td "Retirada" at bounding box center [668, 406] width 101 height 77
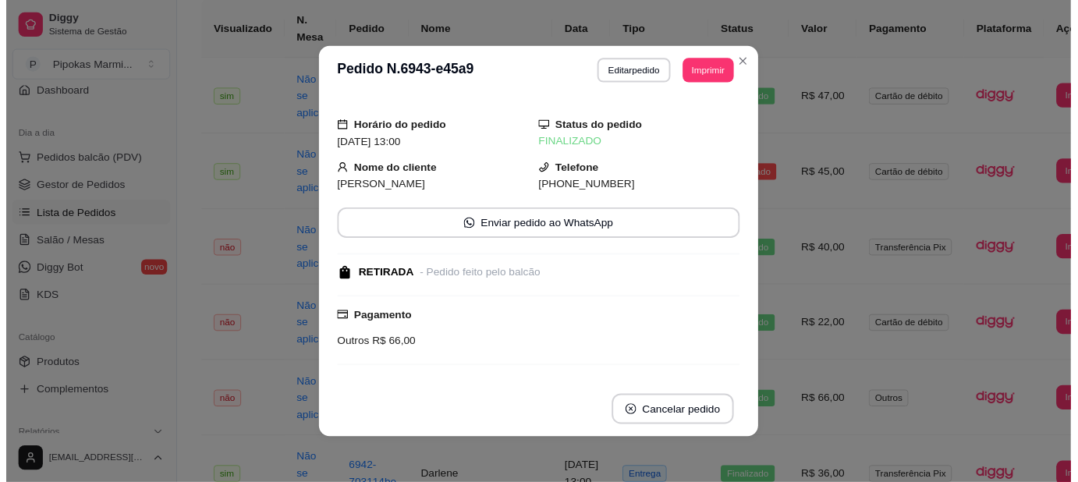
scroll to position [119, 0]
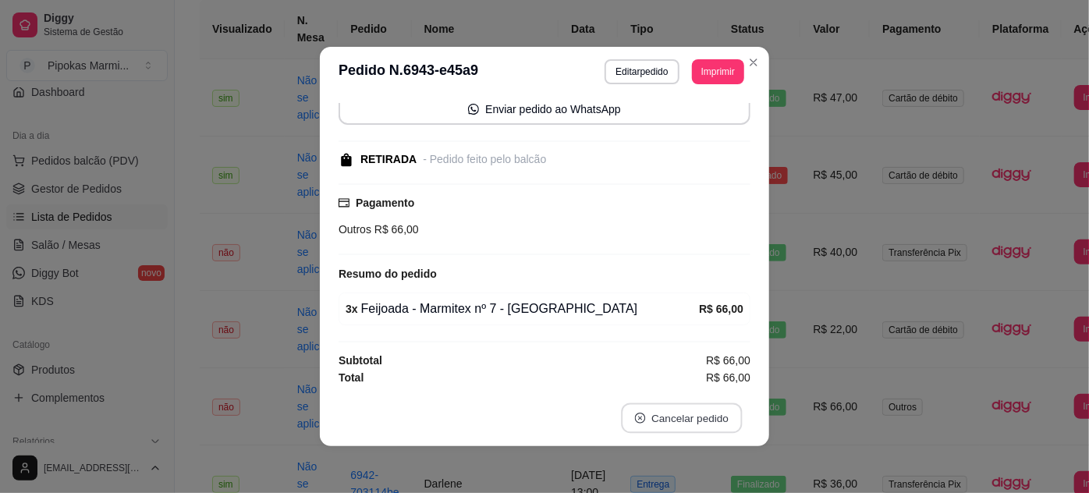
click at [672, 425] on button "Cancelar pedido" at bounding box center [681, 418] width 121 height 30
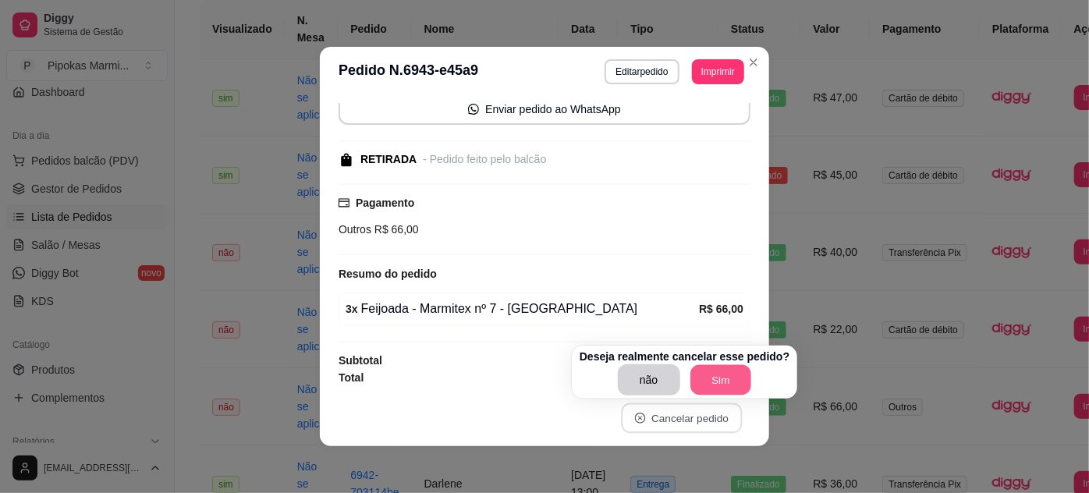
click at [726, 380] on button "Sim" at bounding box center [720, 380] width 61 height 30
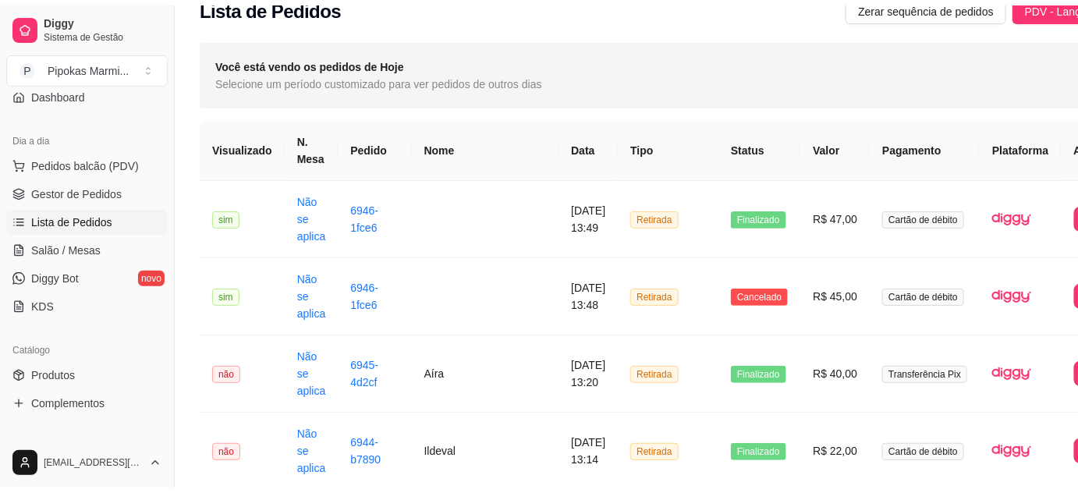
scroll to position [0, 0]
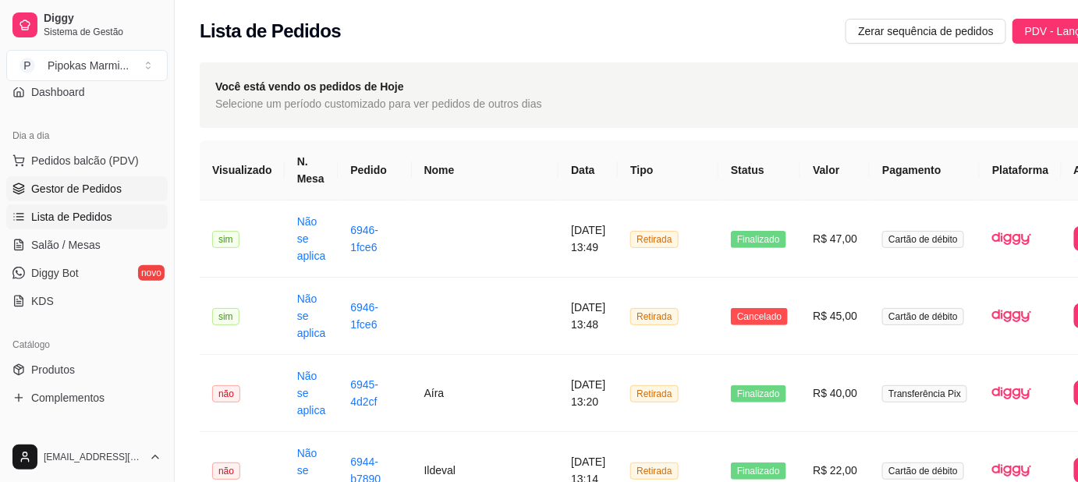
click at [105, 190] on span "Gestor de Pedidos" at bounding box center [76, 189] width 90 height 16
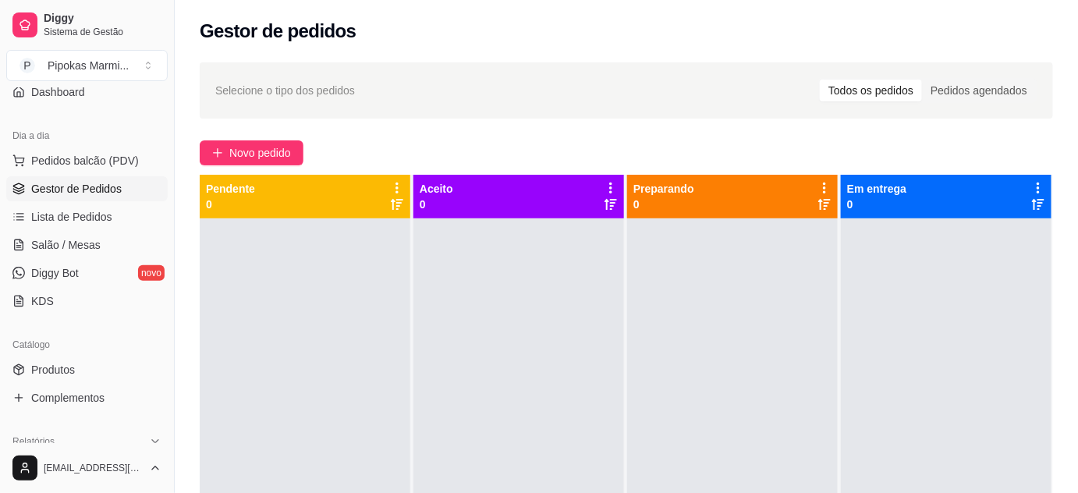
click at [622, 147] on div "Novo pedido" at bounding box center [626, 152] width 853 height 25
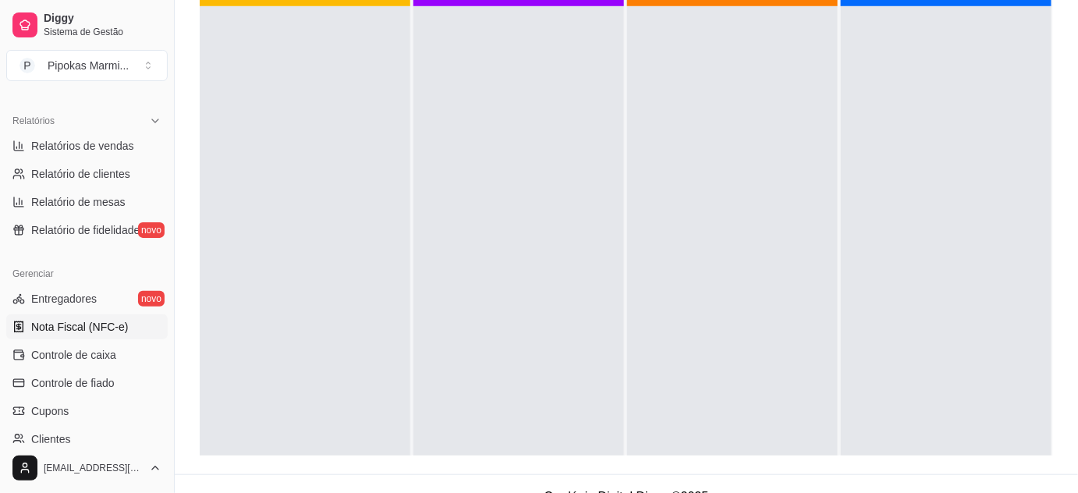
scroll to position [487, 0]
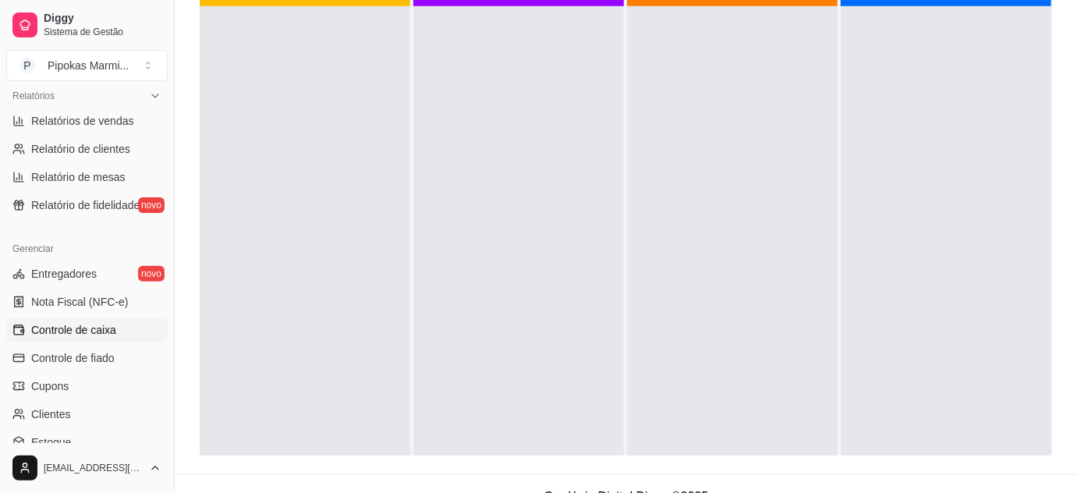
click at [101, 322] on span "Controle de caixa" at bounding box center [73, 330] width 85 height 16
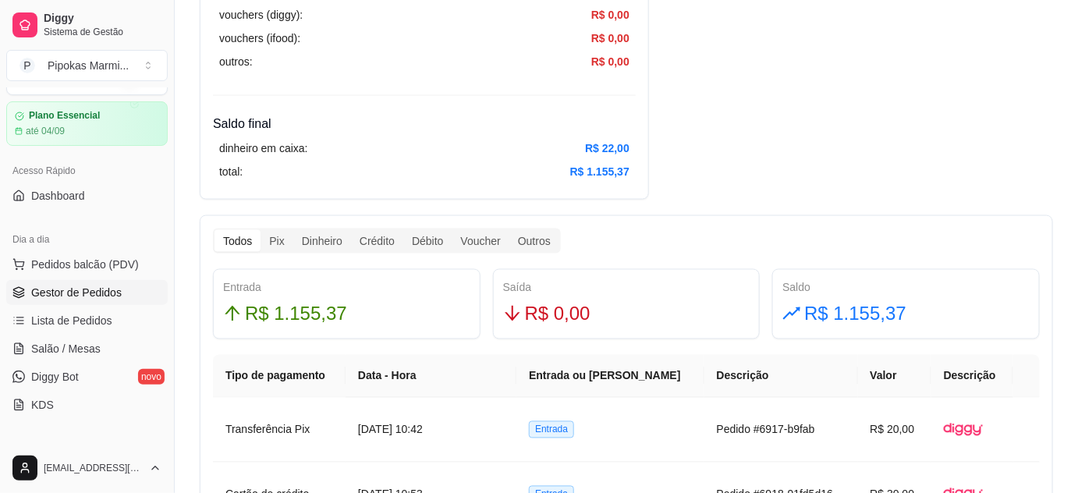
scroll to position [70, 0]
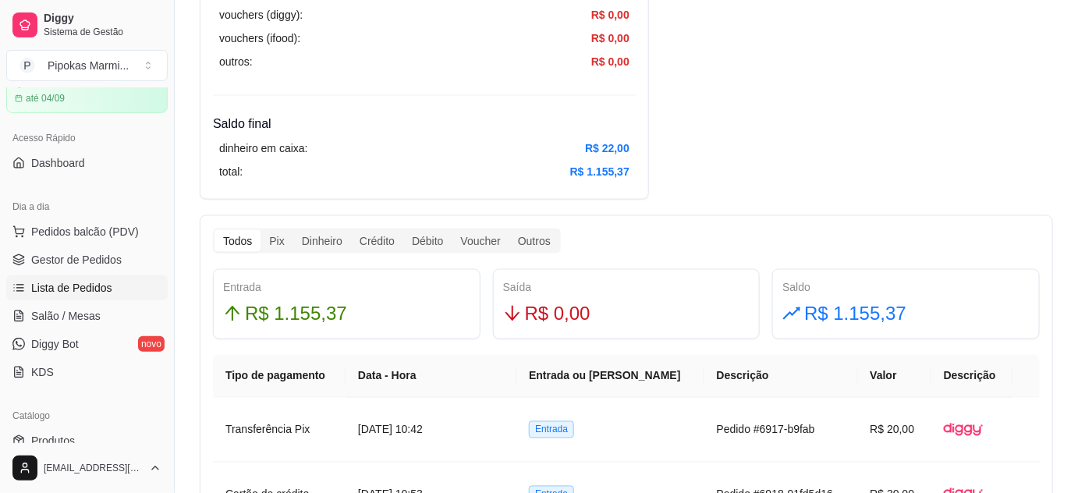
click at [99, 290] on span "Lista de Pedidos" at bounding box center [71, 288] width 81 height 16
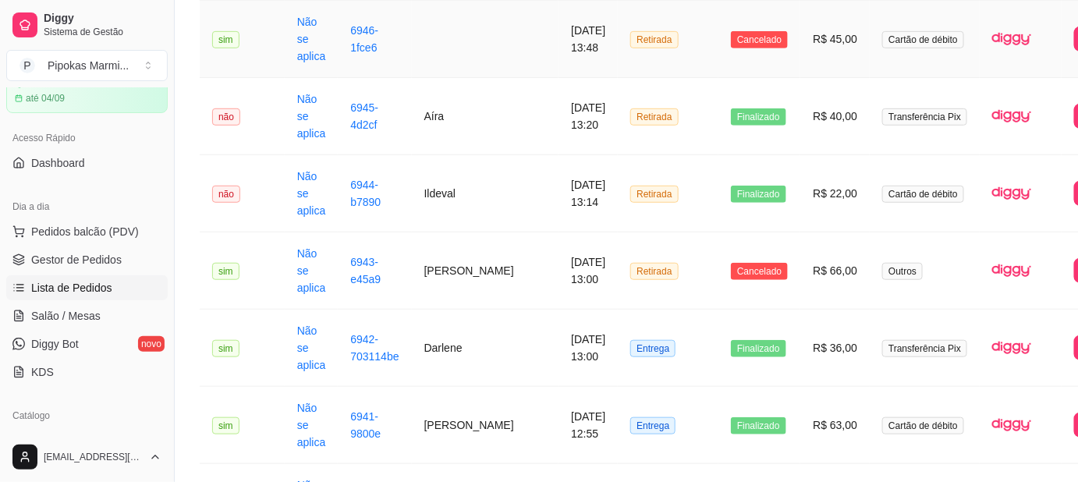
scroll to position [283, 0]
